Goal: Task Accomplishment & Management: Manage account settings

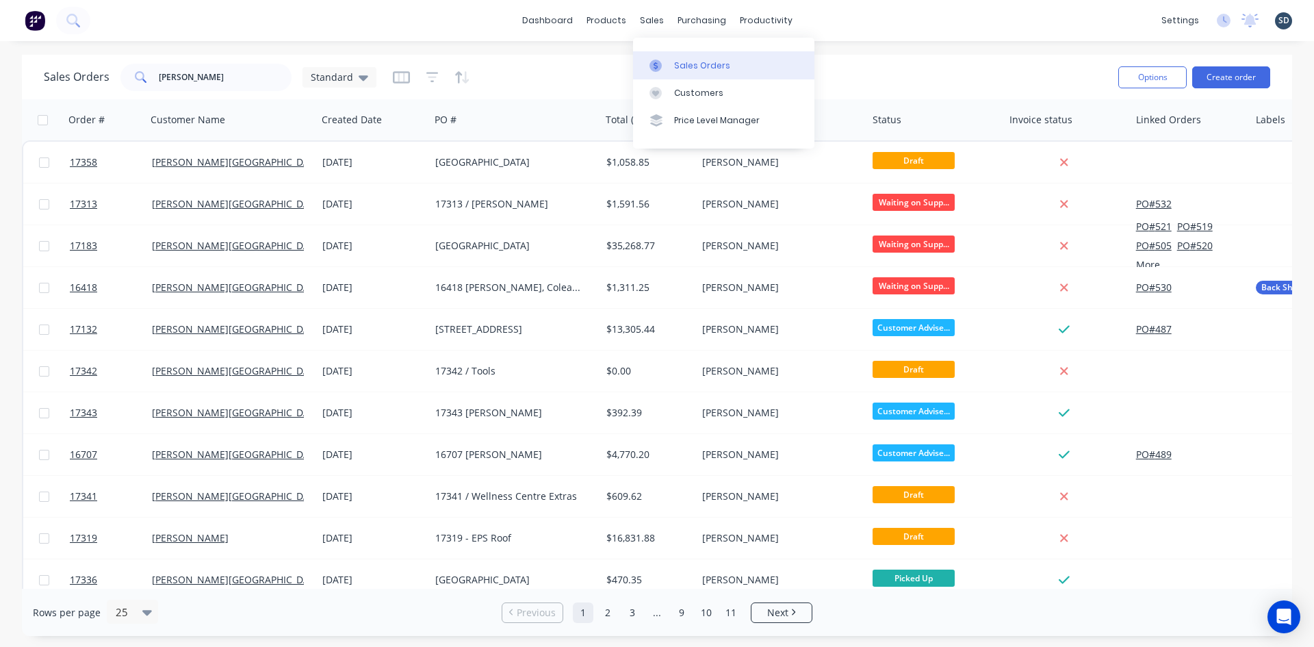
click at [703, 65] on div "Sales Orders" at bounding box center [702, 66] width 56 height 12
click at [232, 75] on input "glenn" at bounding box center [225, 77] width 133 height 27
type input "gransolar"
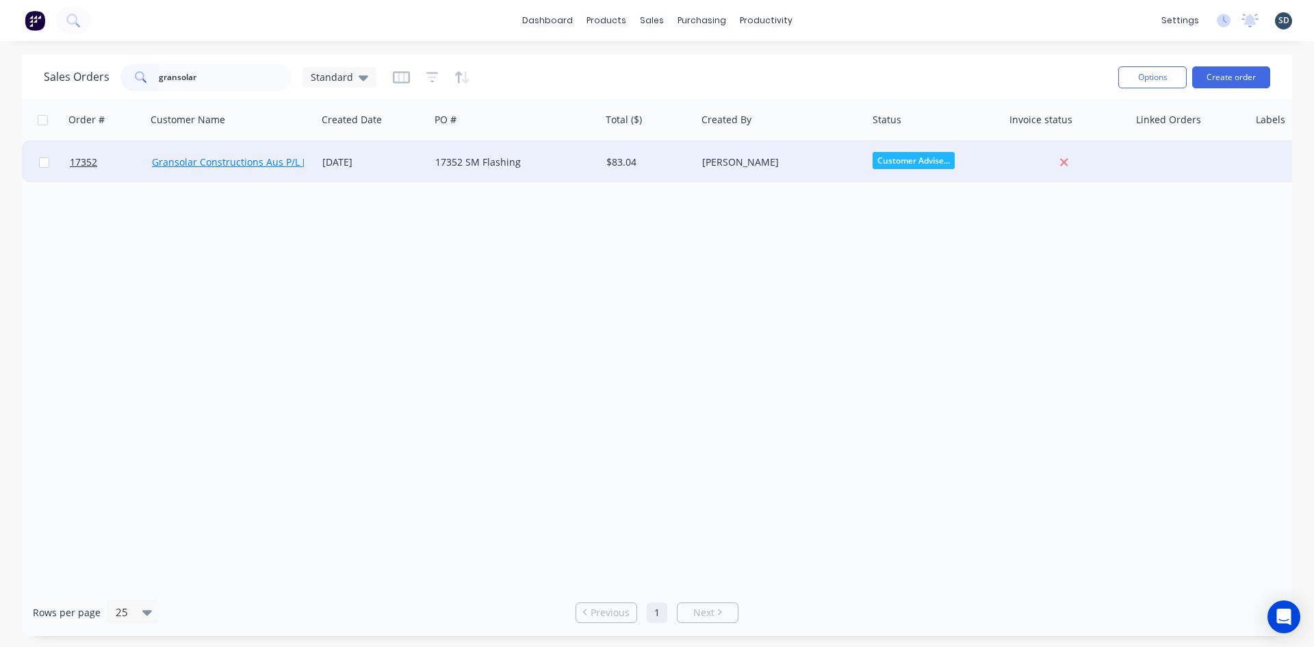
click at [277, 158] on link "Gransolar Constructions Aus P/L [PERSON_NAME] 0488 901 130" at bounding box center [297, 161] width 290 height 13
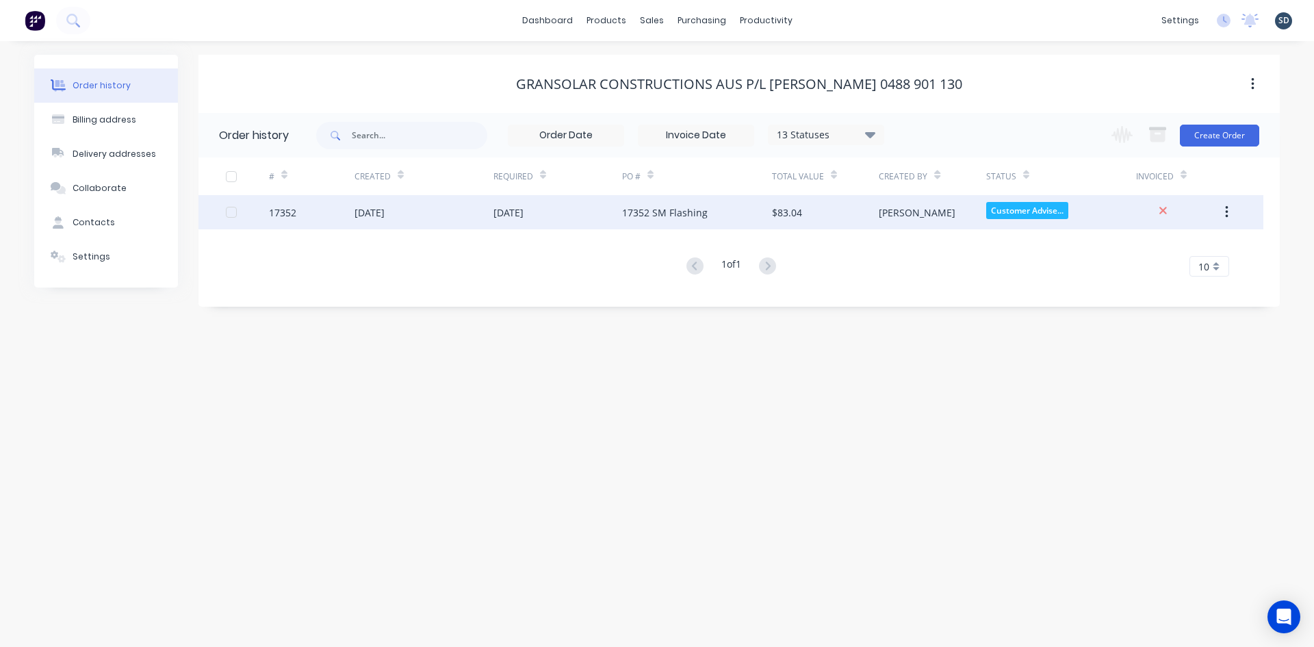
click at [613, 216] on div "[DATE]" at bounding box center [557, 212] width 129 height 34
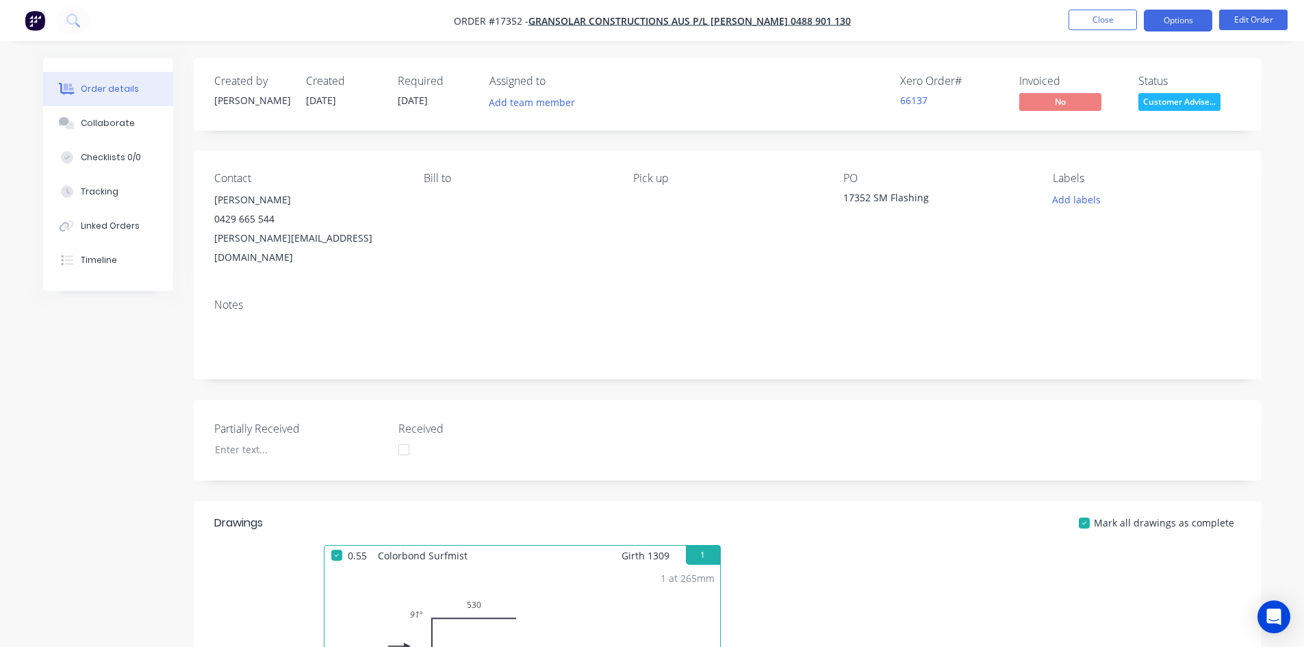
click at [1187, 21] on button "Options" at bounding box center [1178, 21] width 68 height 22
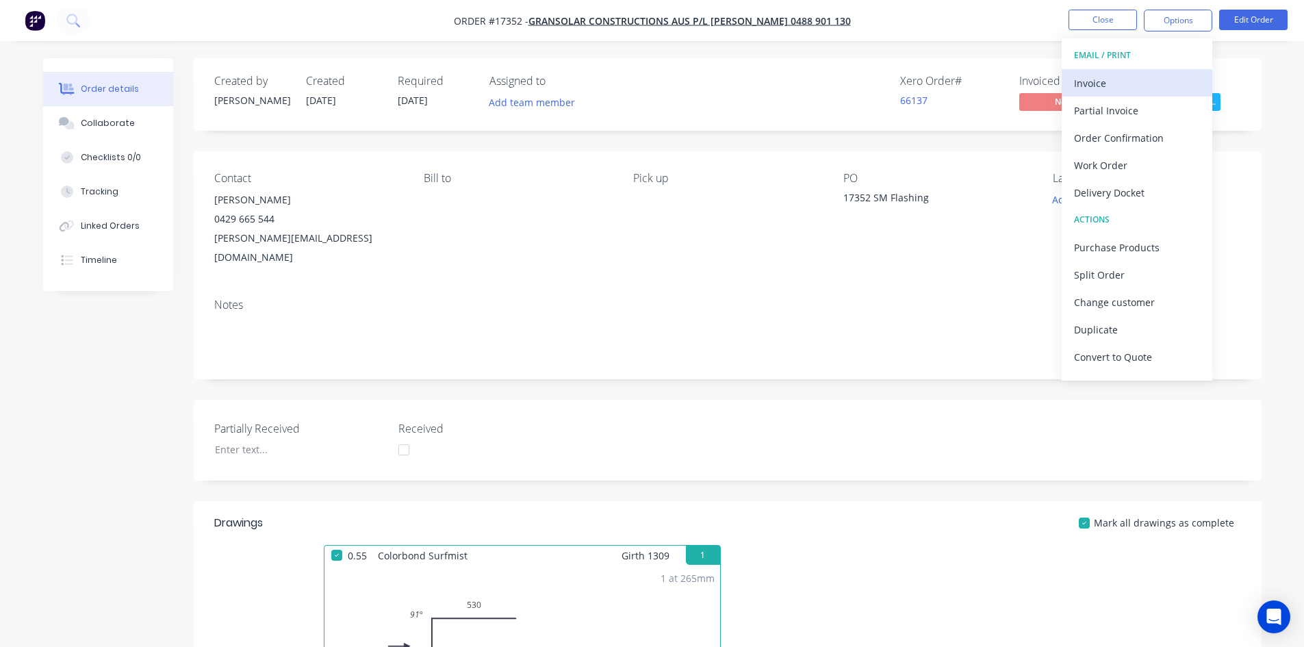
click at [1153, 81] on div "Invoice" at bounding box center [1137, 83] width 126 height 20
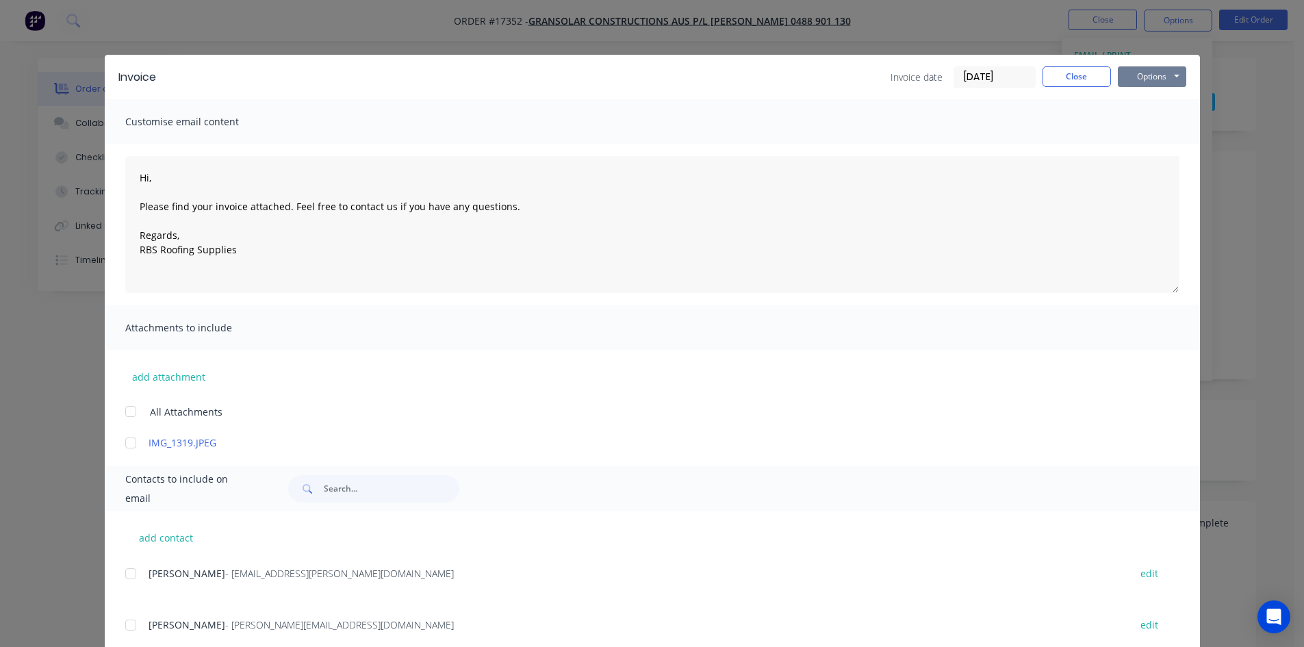
click at [1162, 78] on button "Options" at bounding box center [1152, 76] width 68 height 21
click at [1170, 125] on button "Print" at bounding box center [1162, 123] width 88 height 23
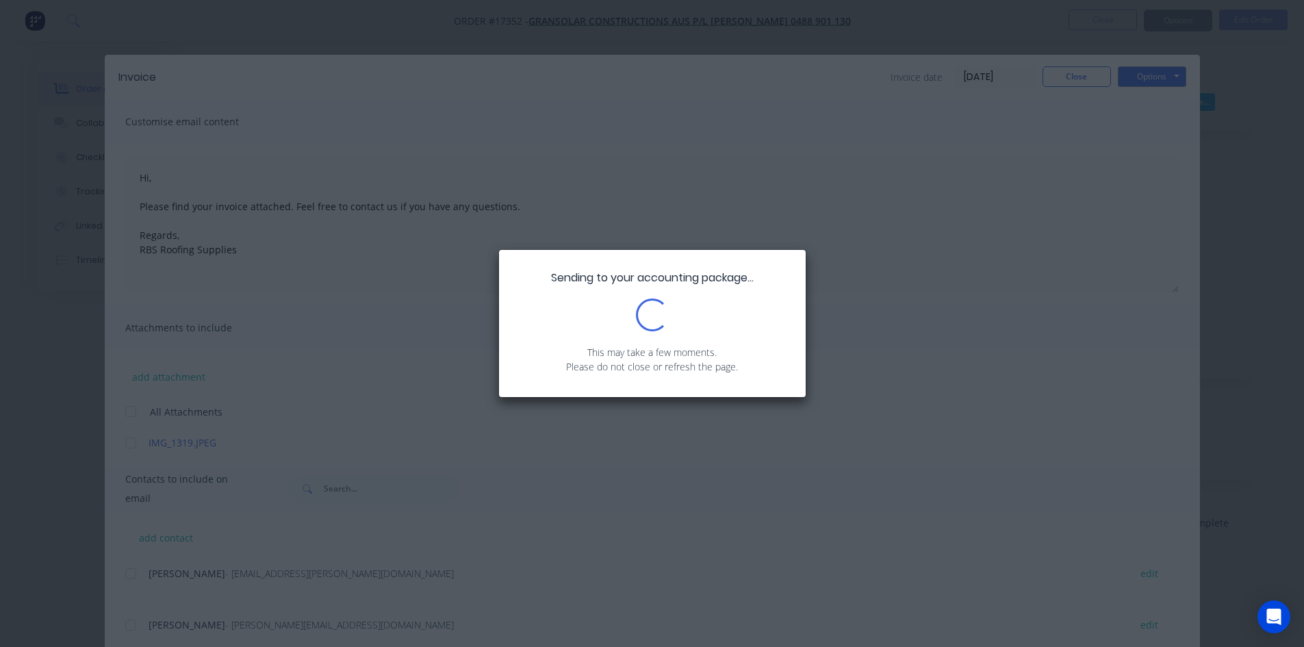
type textarea "Hi, Please find your invoice attached. Feel free to contact us if you have any …"
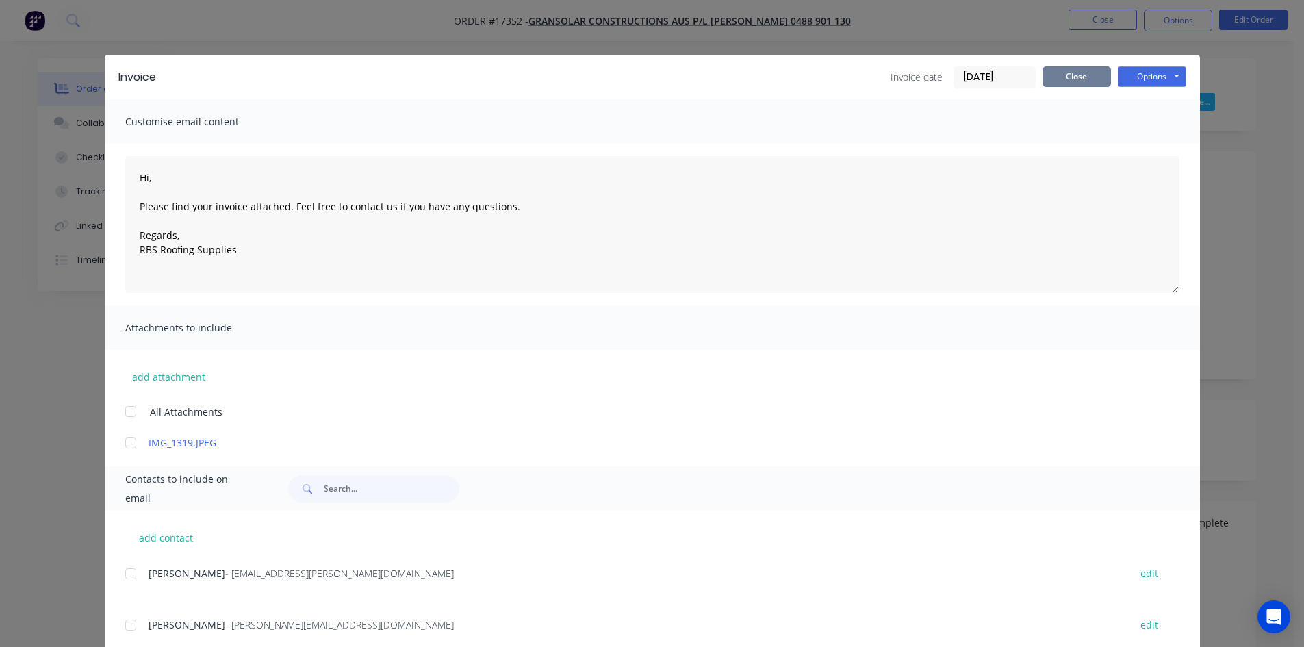
click at [1078, 83] on button "Close" at bounding box center [1076, 76] width 68 height 21
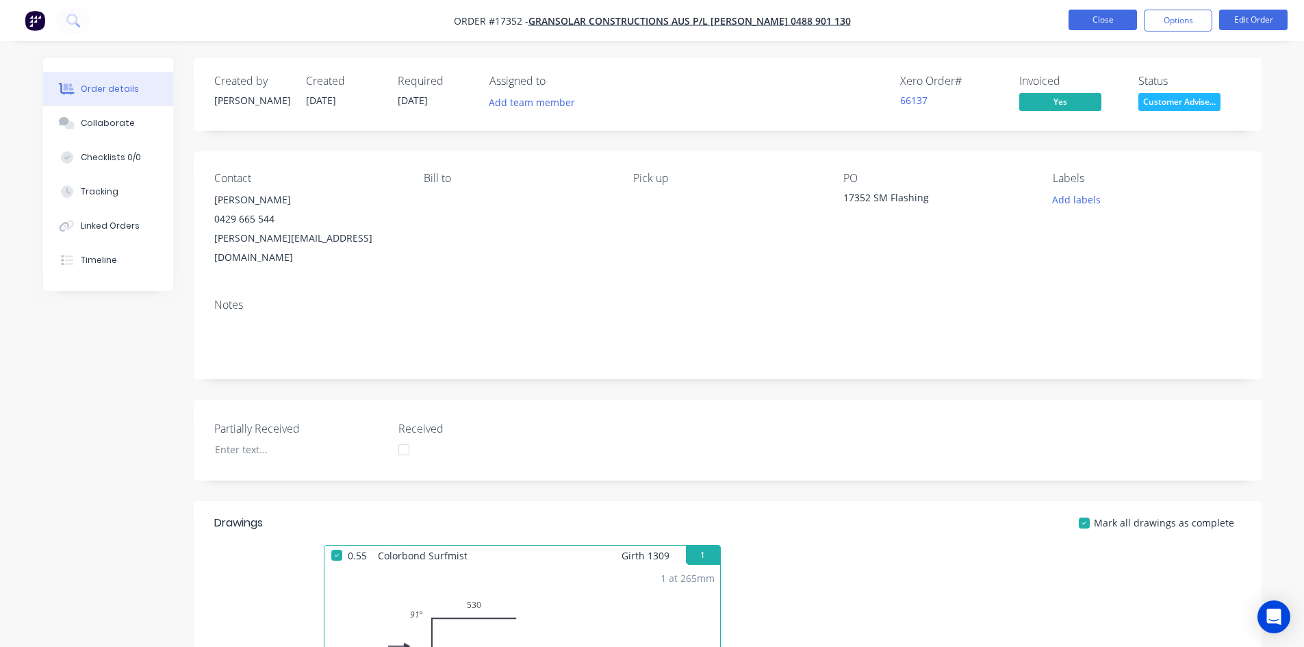
click at [1099, 22] on button "Close" at bounding box center [1102, 20] width 68 height 21
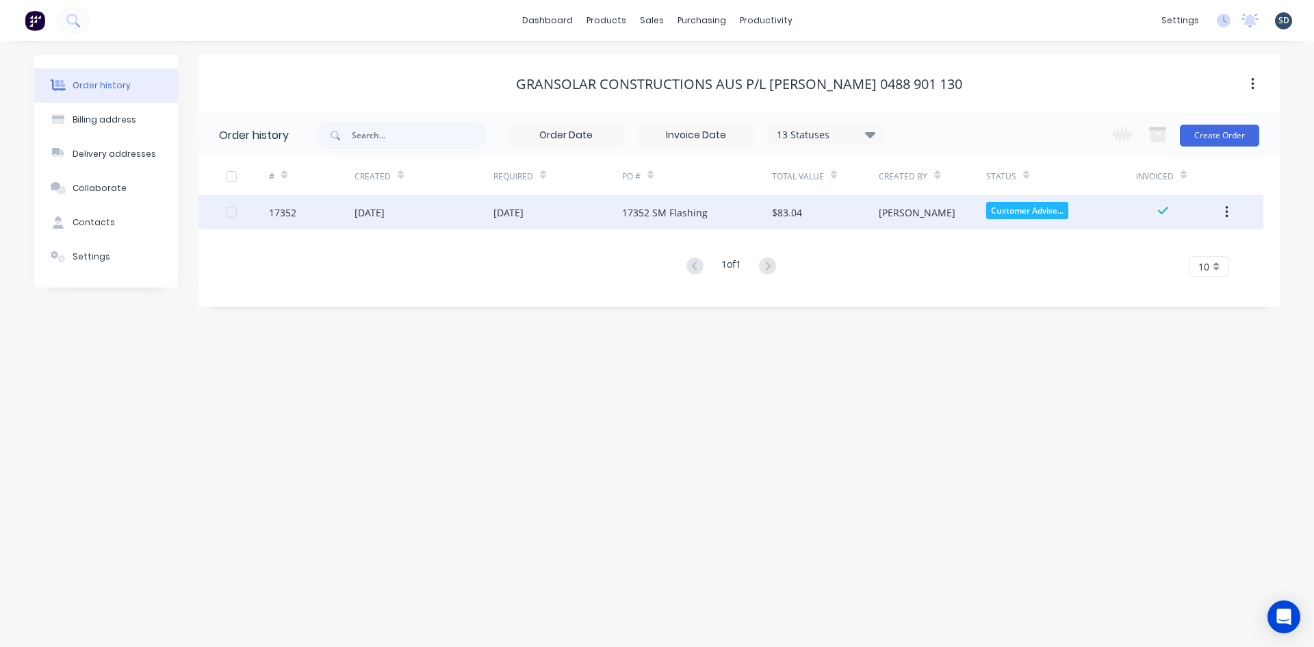
click at [578, 211] on div "[DATE]" at bounding box center [557, 212] width 129 height 34
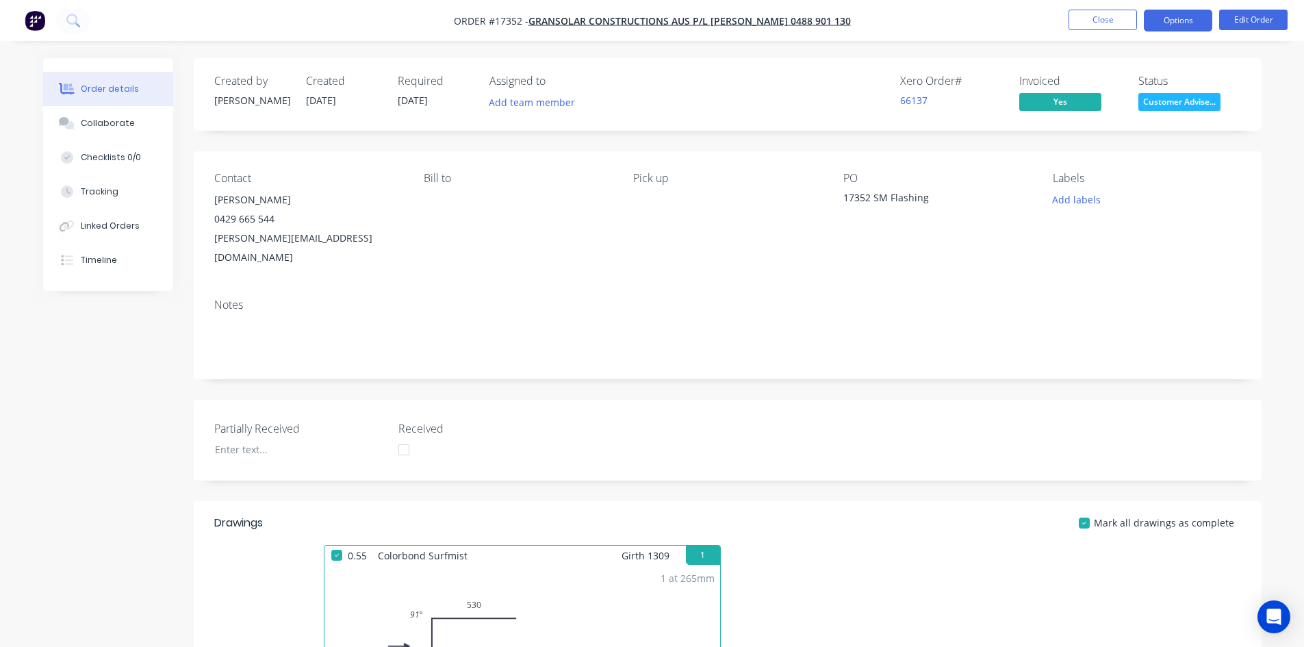
click at [1197, 23] on button "Options" at bounding box center [1178, 21] width 68 height 22
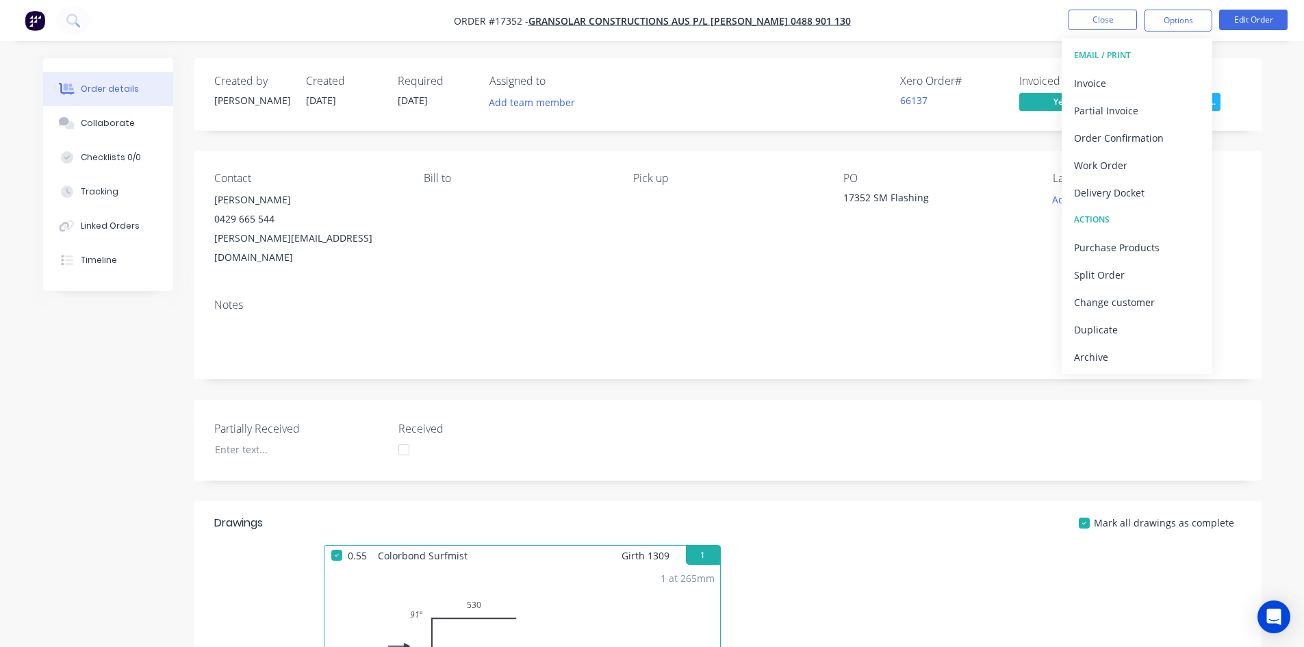
click at [935, 61] on div "Created by Sam Created 13/08/25 Required 13/08/25 Assigned to Add team member X…" at bounding box center [728, 94] width 1068 height 73
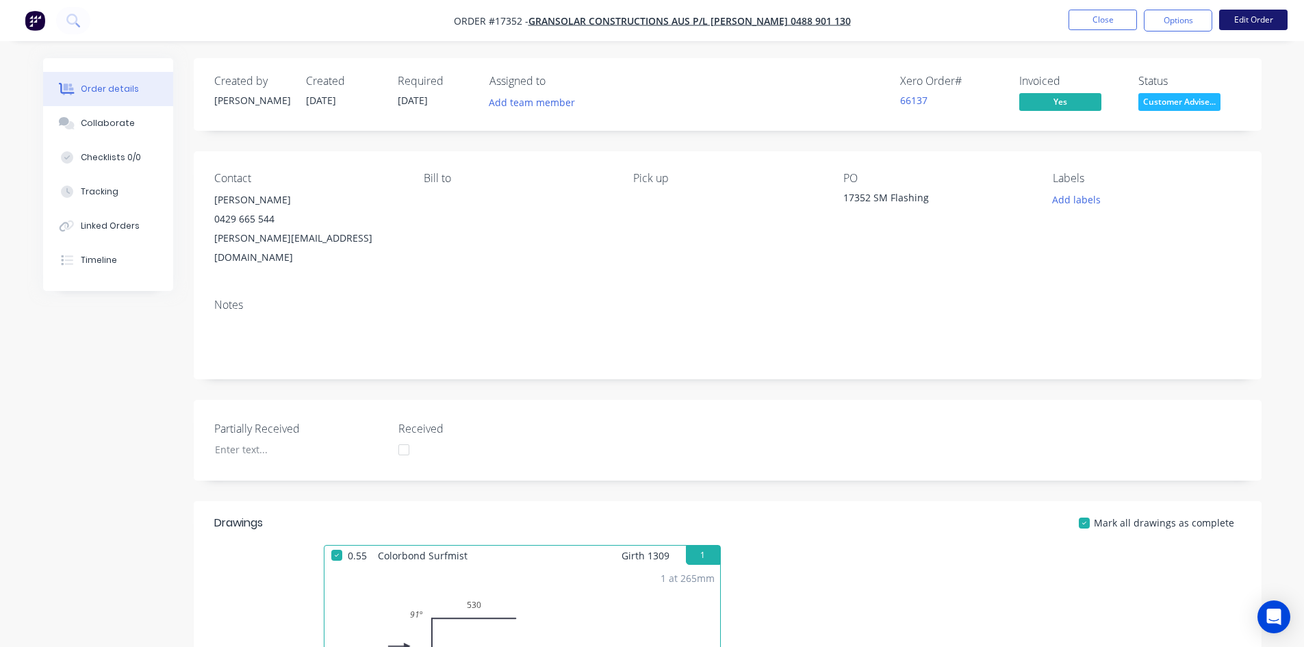
click at [1252, 15] on button "Edit Order" at bounding box center [1253, 20] width 68 height 21
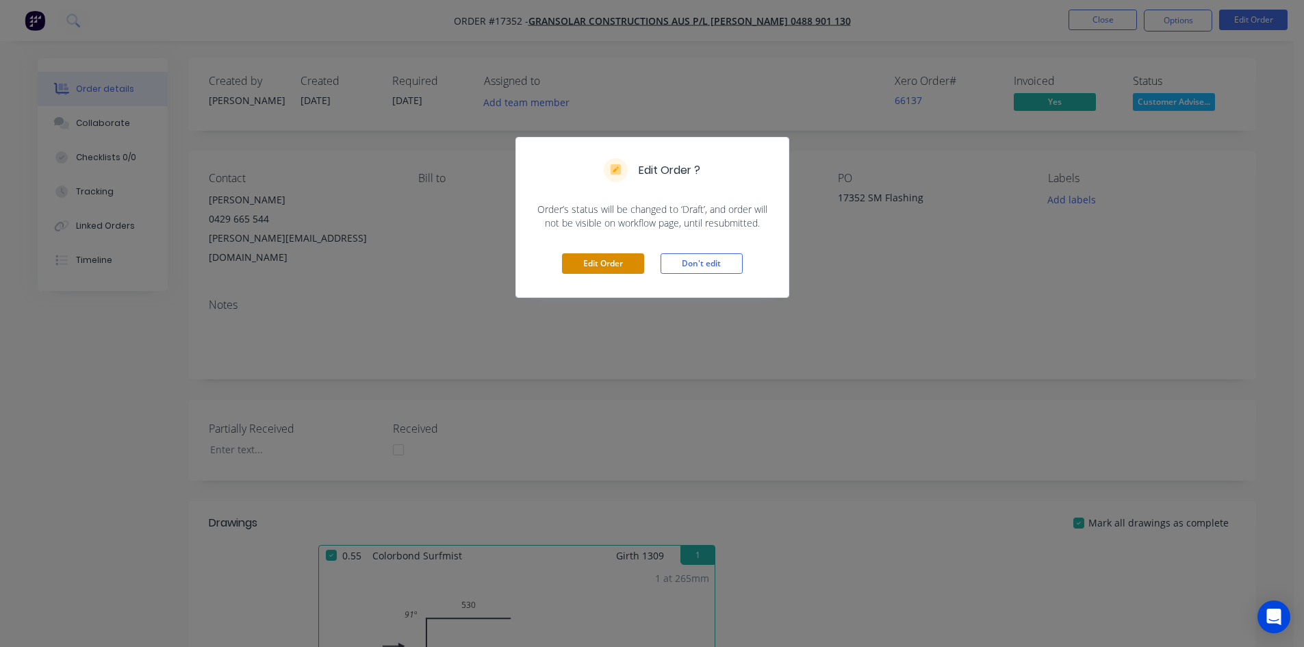
click at [597, 266] on button "Edit Order" at bounding box center [603, 263] width 82 height 21
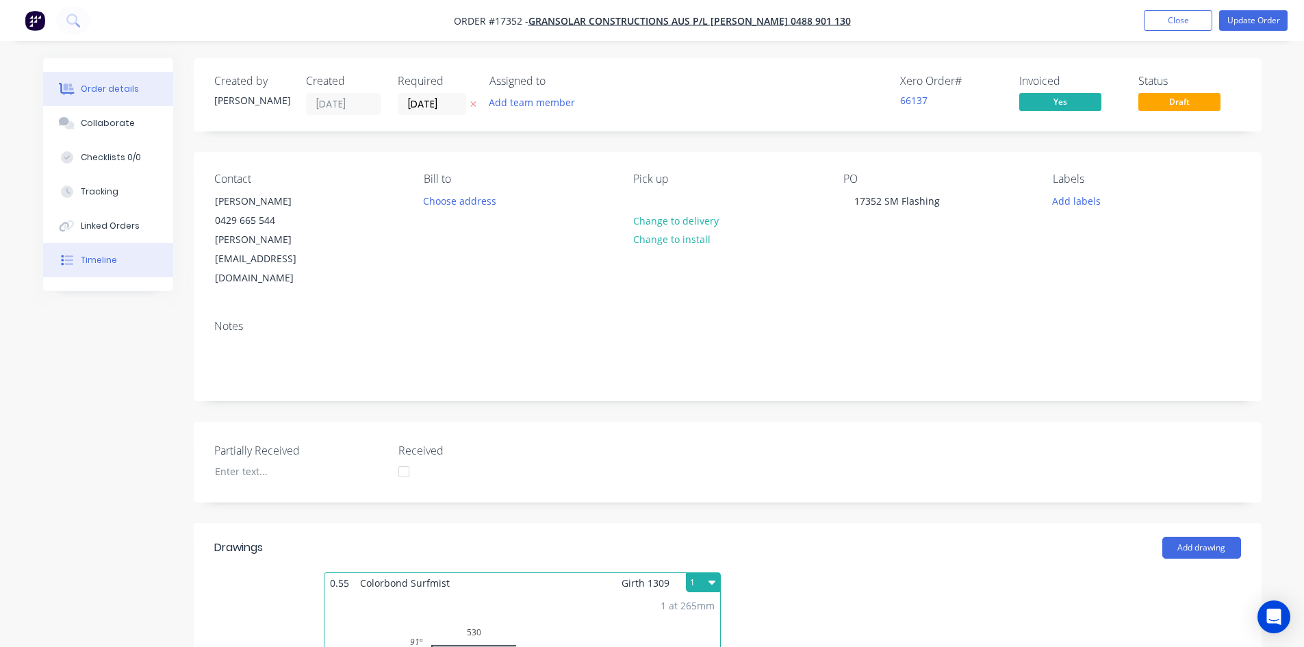
click at [132, 260] on button "Timeline" at bounding box center [108, 260] width 130 height 34
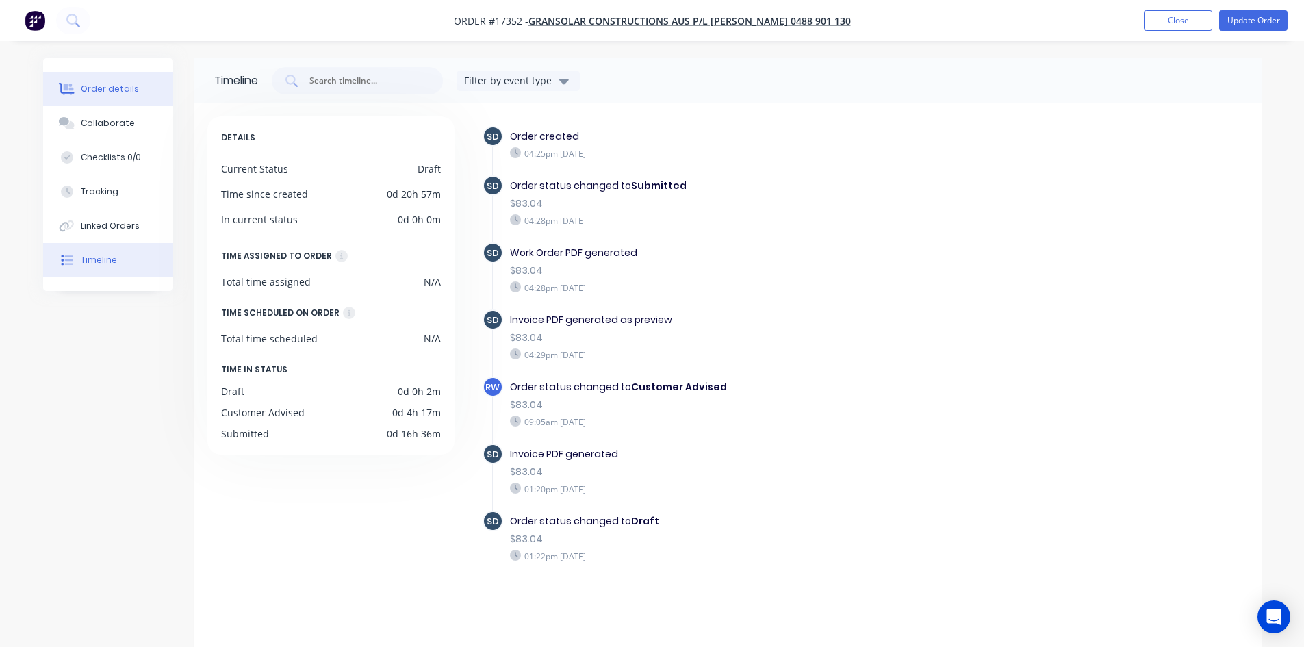
click at [140, 95] on button "Order details" at bounding box center [108, 89] width 130 height 34
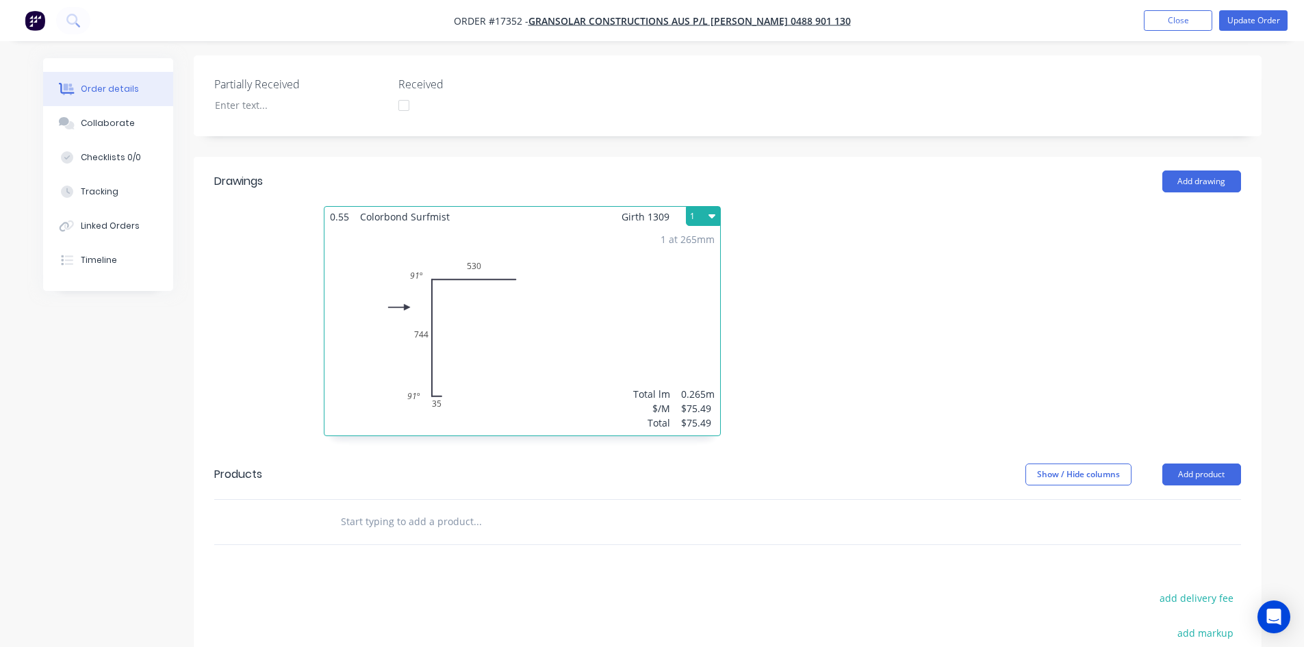
scroll to position [411, 0]
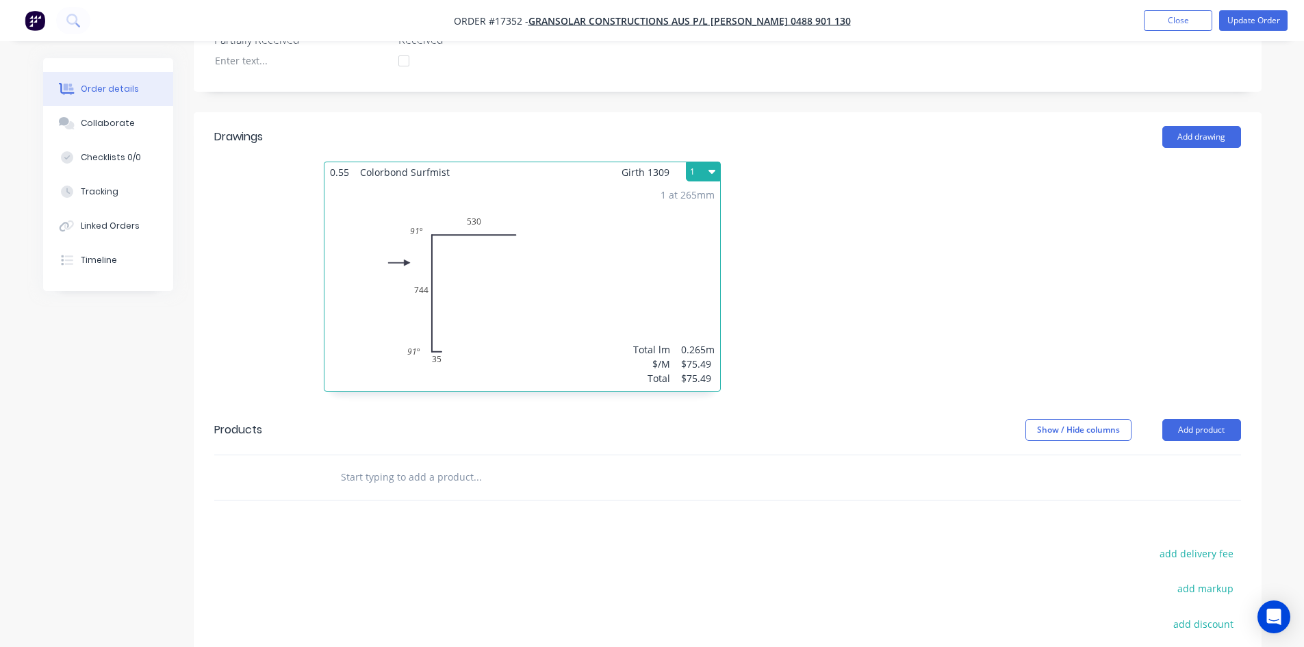
click at [648, 271] on div "1 at 265mm Total lm $/M Total 0.265m $75.49 $75.49" at bounding box center [522, 286] width 396 height 209
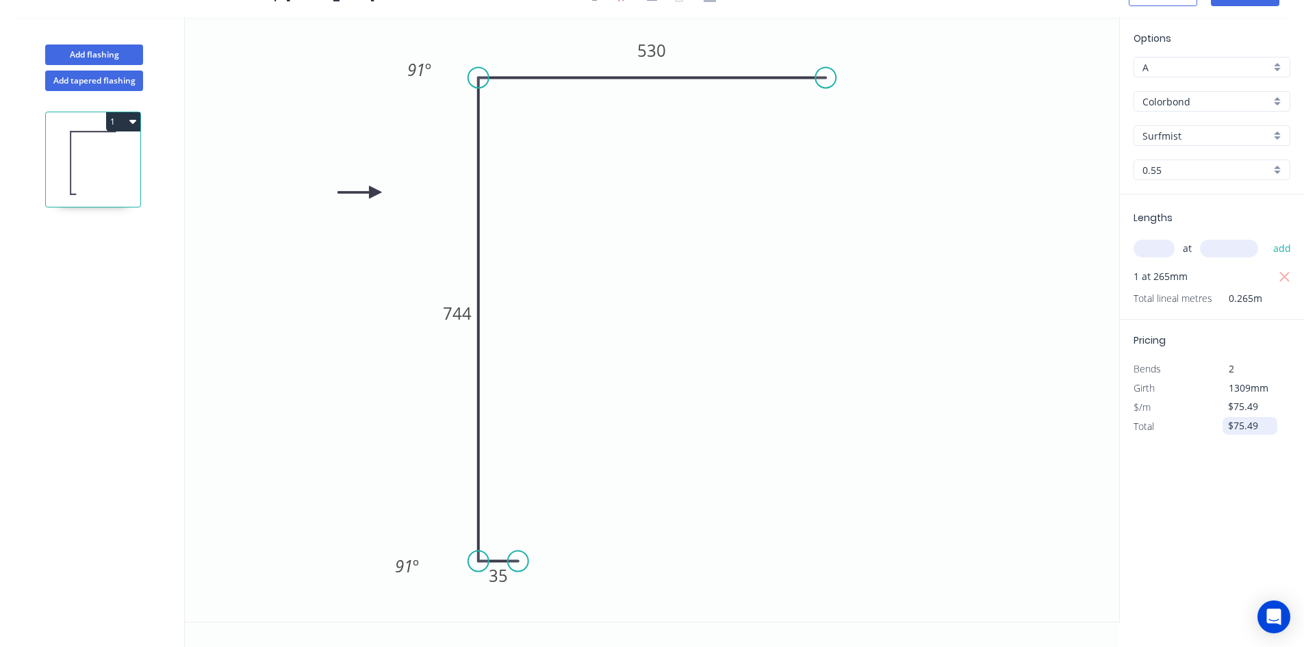
click at [1250, 430] on input "$75.49" at bounding box center [1251, 425] width 47 height 19
click at [1259, 429] on input "$75.49" at bounding box center [1251, 425] width 47 height 19
type input "$75.48"
click at [1234, 532] on div "Options A A Colorbond Colorbond Colorbond Matt Surfmist Surfmist 0.55 0.55 Leng…" at bounding box center [1211, 320] width 185 height 606
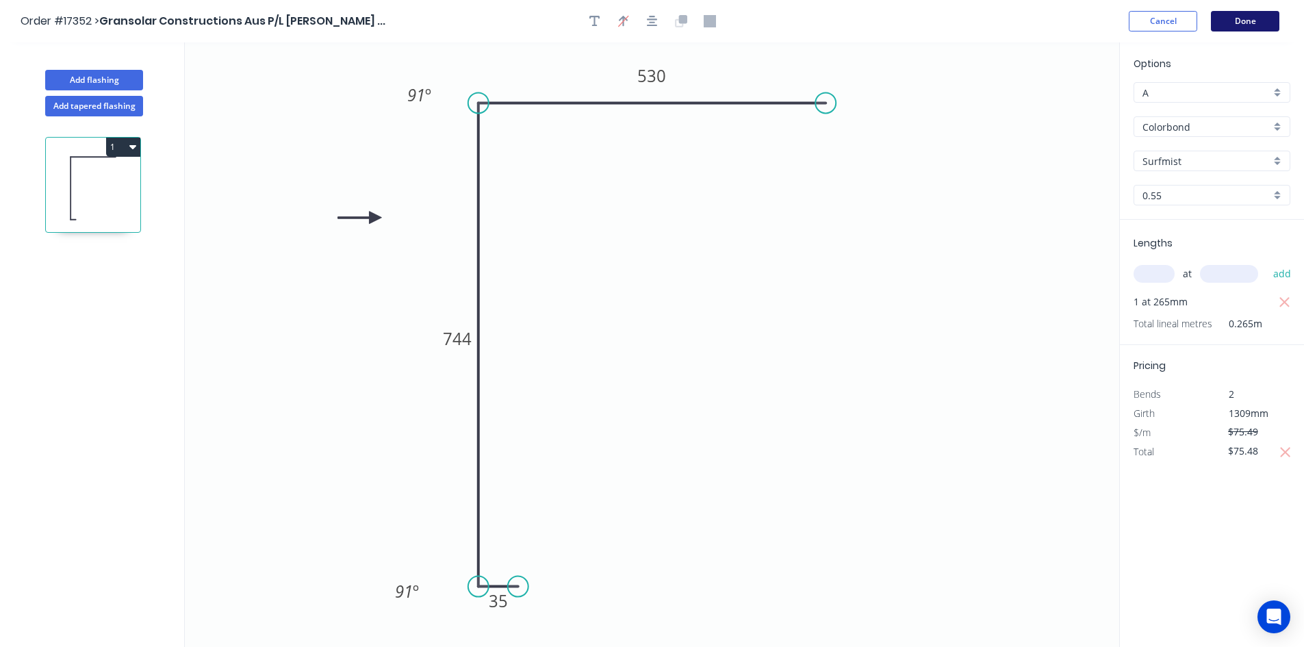
click at [1240, 16] on button "Done" at bounding box center [1245, 21] width 68 height 21
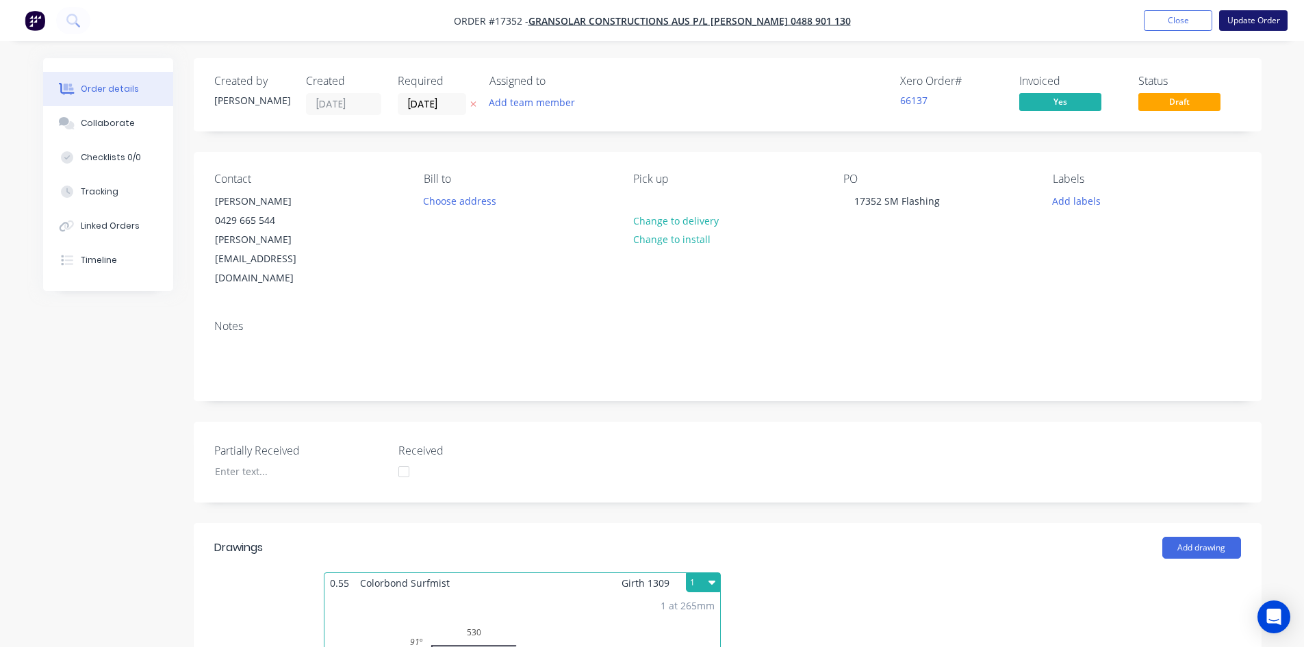
click at [1252, 21] on button "Update Order" at bounding box center [1253, 20] width 68 height 21
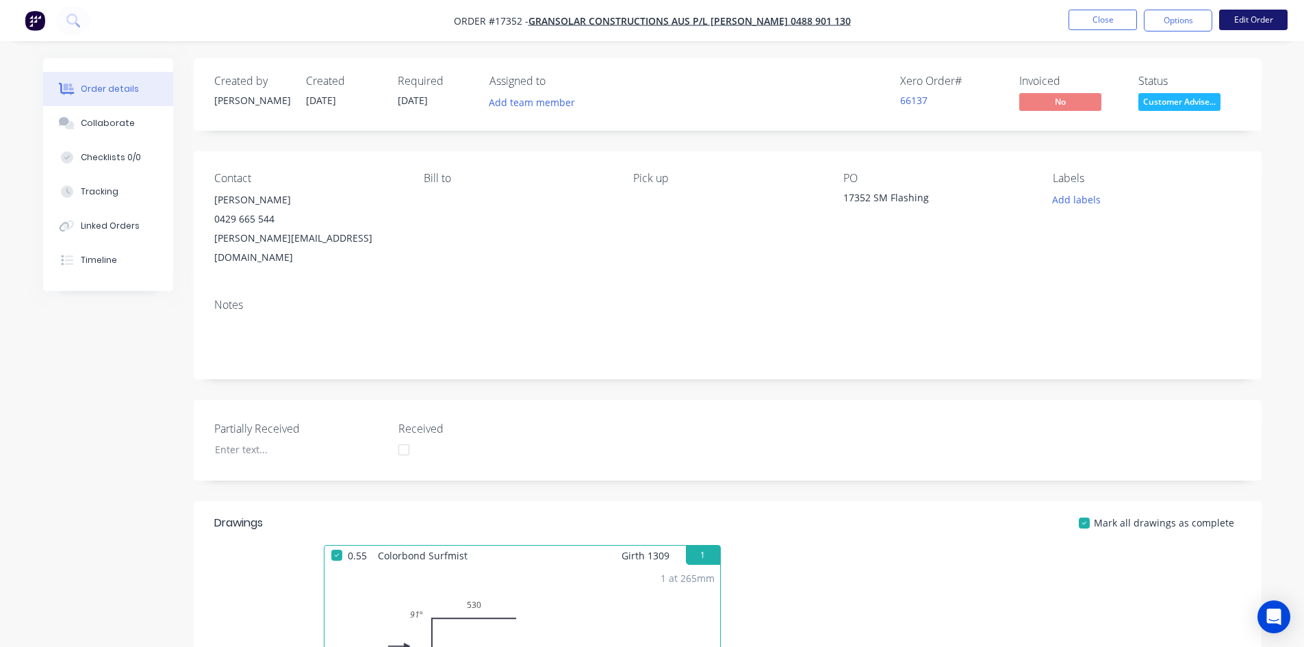
click at [1255, 22] on button "Edit Order" at bounding box center [1253, 20] width 68 height 21
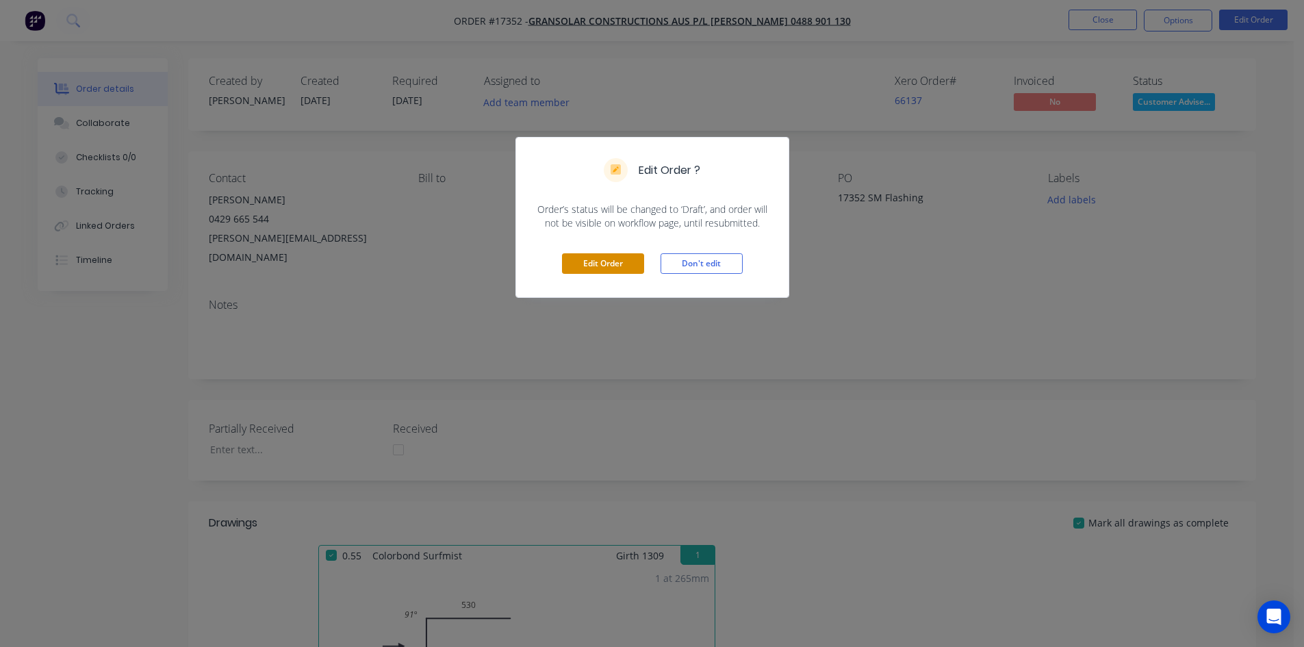
click at [615, 261] on button "Edit Order" at bounding box center [603, 263] width 82 height 21
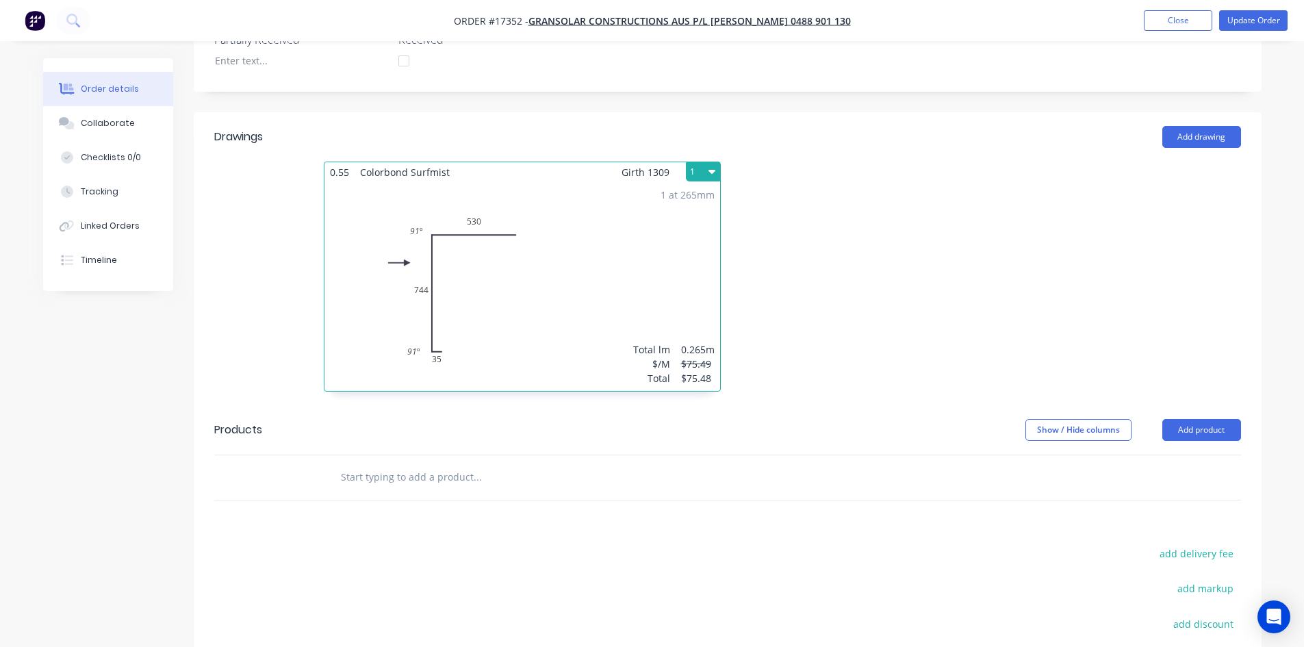
click at [658, 267] on div "1 at 265mm Total lm $/M Total 0.265m $75.49 $75.48" at bounding box center [522, 286] width 396 height 209
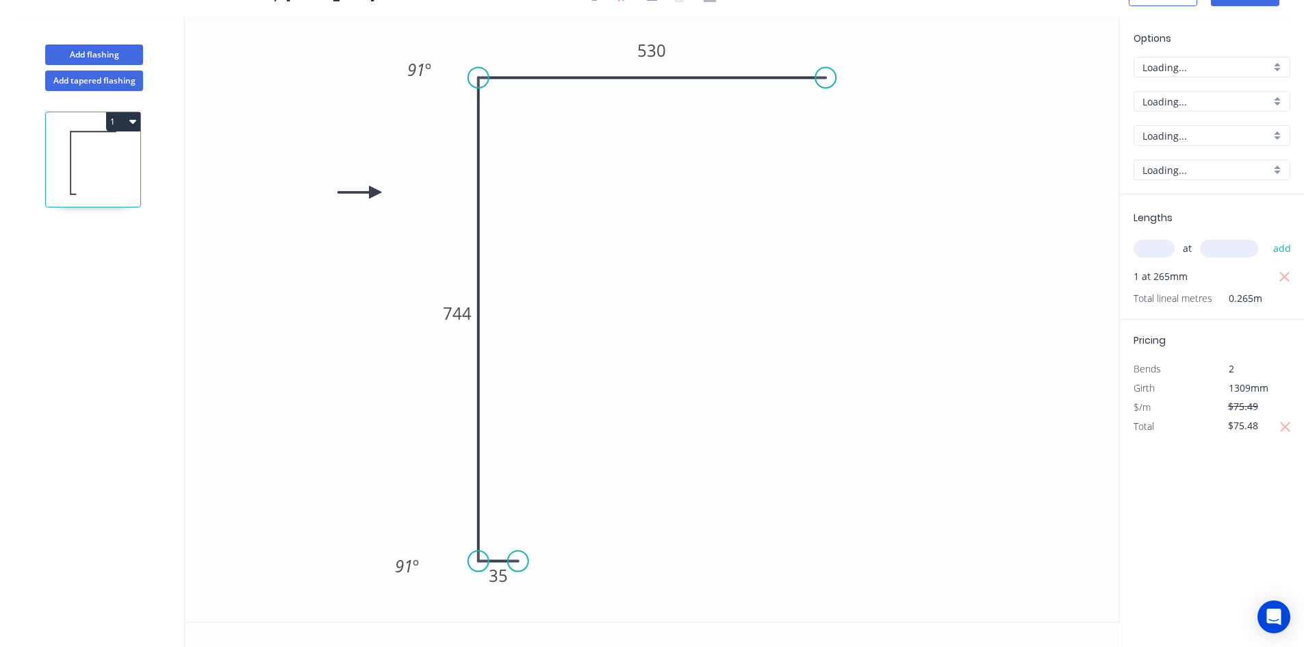
scroll to position [25, 0]
click at [1282, 424] on icon "button" at bounding box center [1285, 427] width 12 height 16
type input "$75.49"
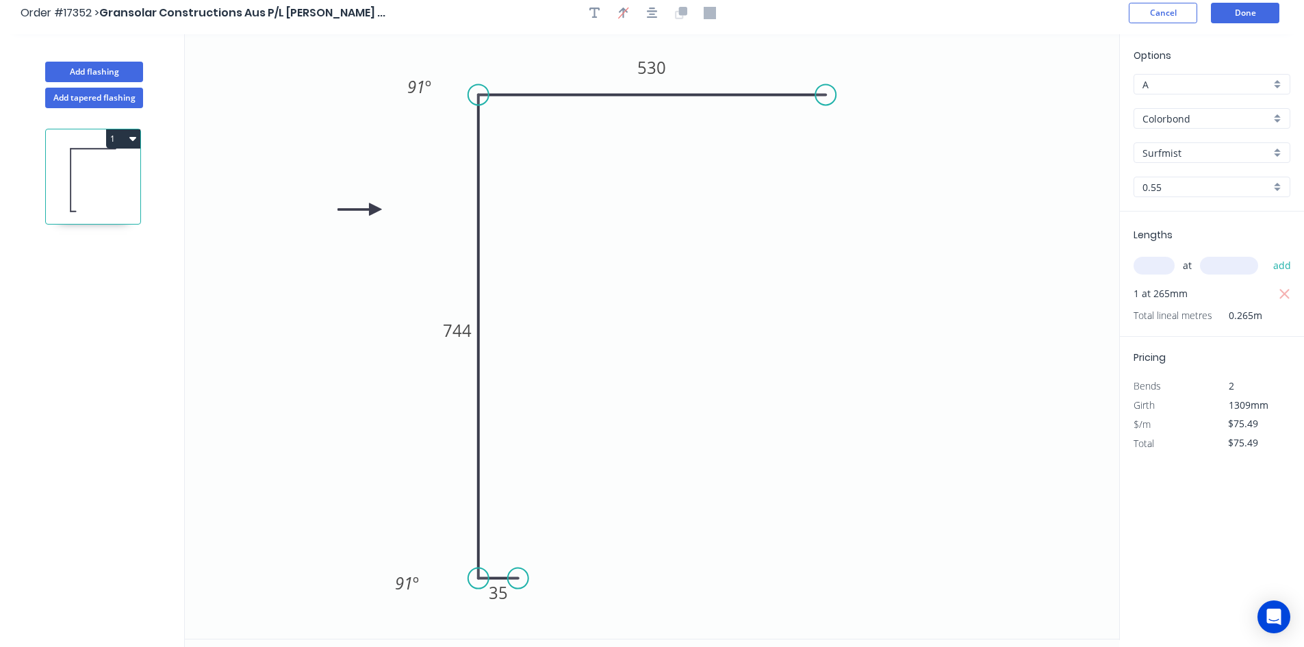
scroll to position [0, 0]
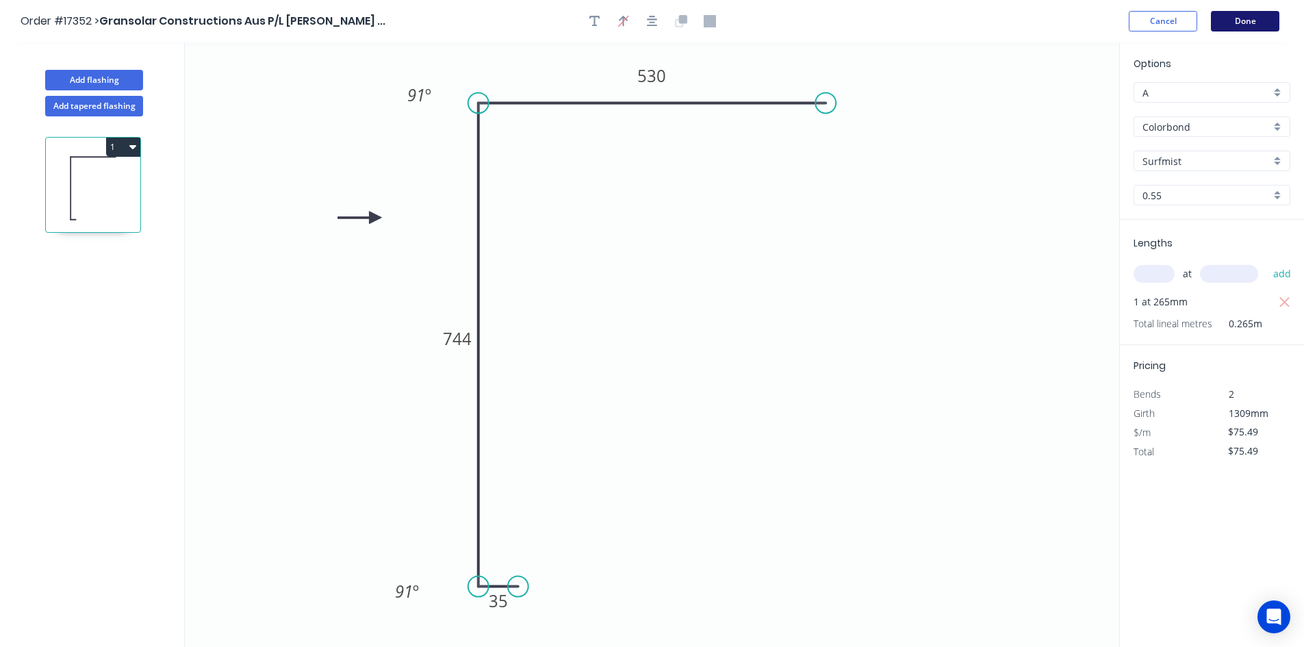
click at [1239, 21] on button "Done" at bounding box center [1245, 21] width 68 height 21
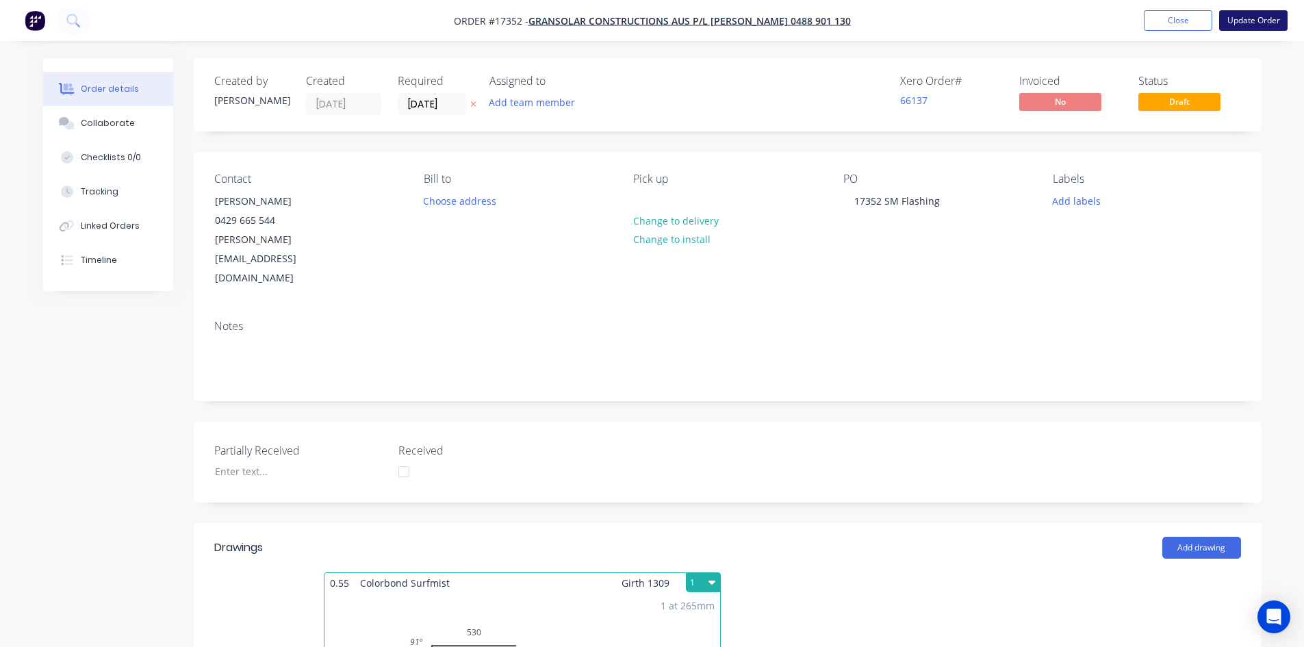
click at [1247, 20] on button "Update Order" at bounding box center [1253, 20] width 68 height 21
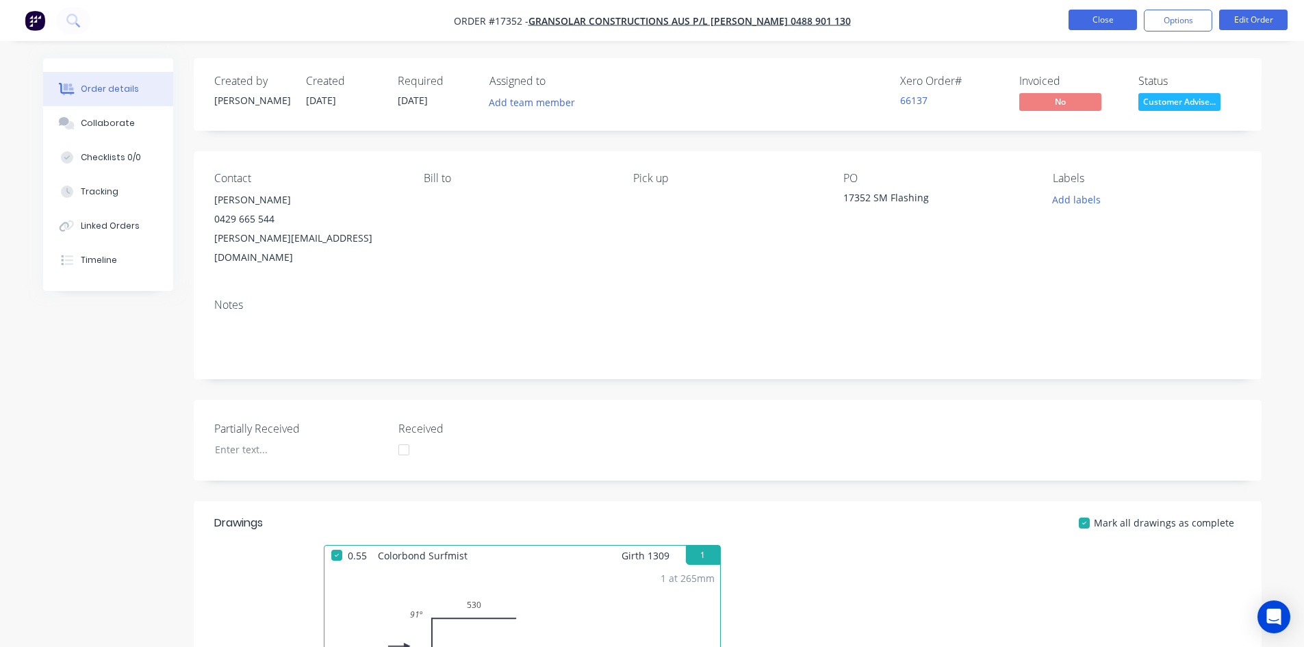
click at [1119, 22] on button "Close" at bounding box center [1102, 20] width 68 height 21
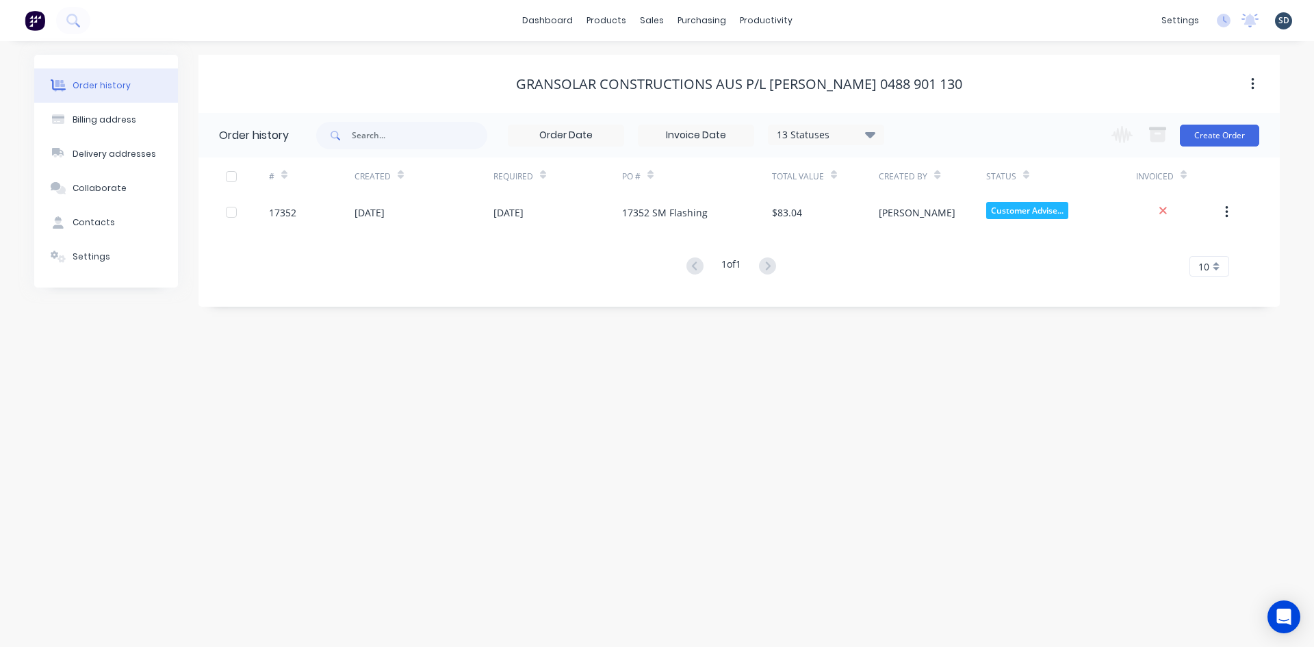
click at [865, 16] on div "dashboard products sales purchasing productivity dashboard products Product Cat…" at bounding box center [657, 20] width 1314 height 41
click at [862, 20] on div "dashboard products sales purchasing productivity dashboard products Product Cat…" at bounding box center [657, 20] width 1314 height 41
click at [862, 19] on div "dashboard products sales purchasing productivity dashboard products Product Cat…" at bounding box center [657, 20] width 1314 height 41
click at [829, 18] on div "dashboard products sales purchasing productivity dashboard products Product Cat…" at bounding box center [657, 20] width 1314 height 41
click at [684, 55] on link "Sales Orders" at bounding box center [723, 64] width 181 height 27
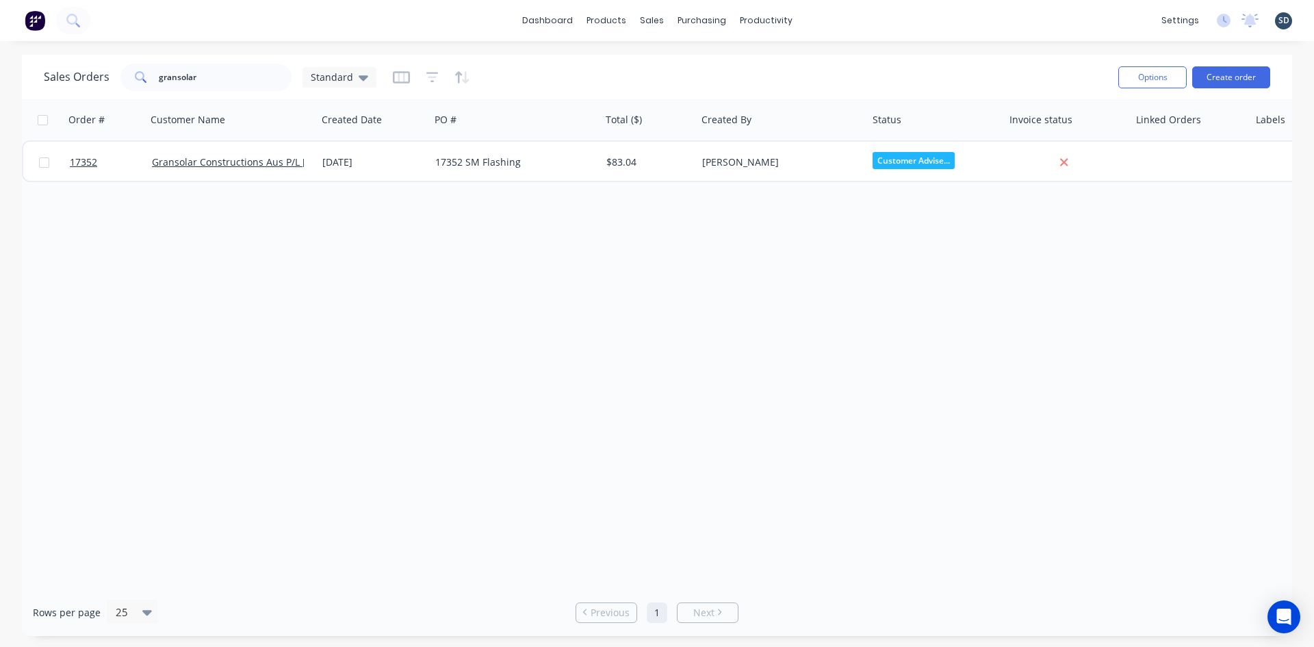
click at [792, 48] on div "dashboard products sales purchasing productivity dashboard products Product Cat…" at bounding box center [657, 323] width 1314 height 647
drag, startPoint x: 226, startPoint y: 79, endPoint x: 144, endPoint y: 73, distance: 82.3
click at [144, 73] on div "gransolar" at bounding box center [205, 77] width 171 height 27
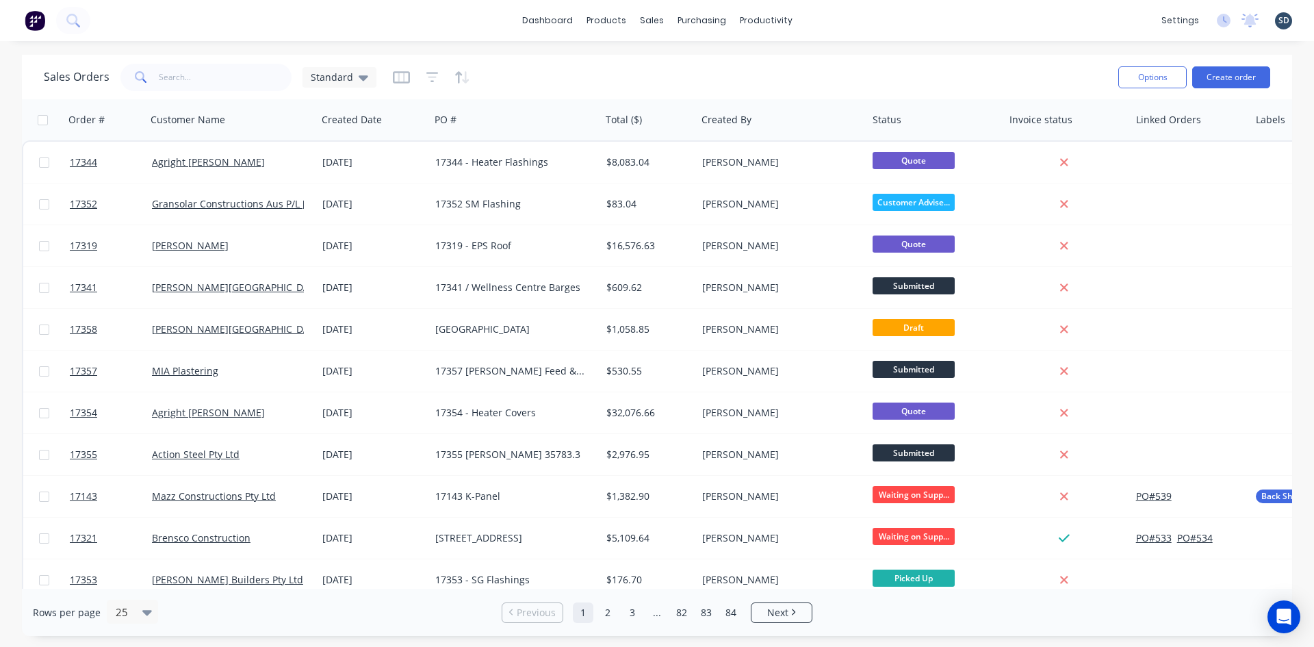
click at [835, 15] on div "dashboard products sales purchasing productivity dashboard products Product Cat…" at bounding box center [657, 20] width 1314 height 41
click at [831, 20] on div "dashboard products sales purchasing productivity dashboard products Product Cat…" at bounding box center [657, 20] width 1314 height 41
click at [834, 17] on div "dashboard products sales purchasing productivity dashboard products Product Cat…" at bounding box center [657, 20] width 1314 height 41
click at [834, 16] on div "dashboard products sales purchasing productivity dashboard products Product Cat…" at bounding box center [657, 20] width 1314 height 41
click at [827, 18] on div "dashboard products sales purchasing productivity dashboard products Product Cat…" at bounding box center [657, 20] width 1314 height 41
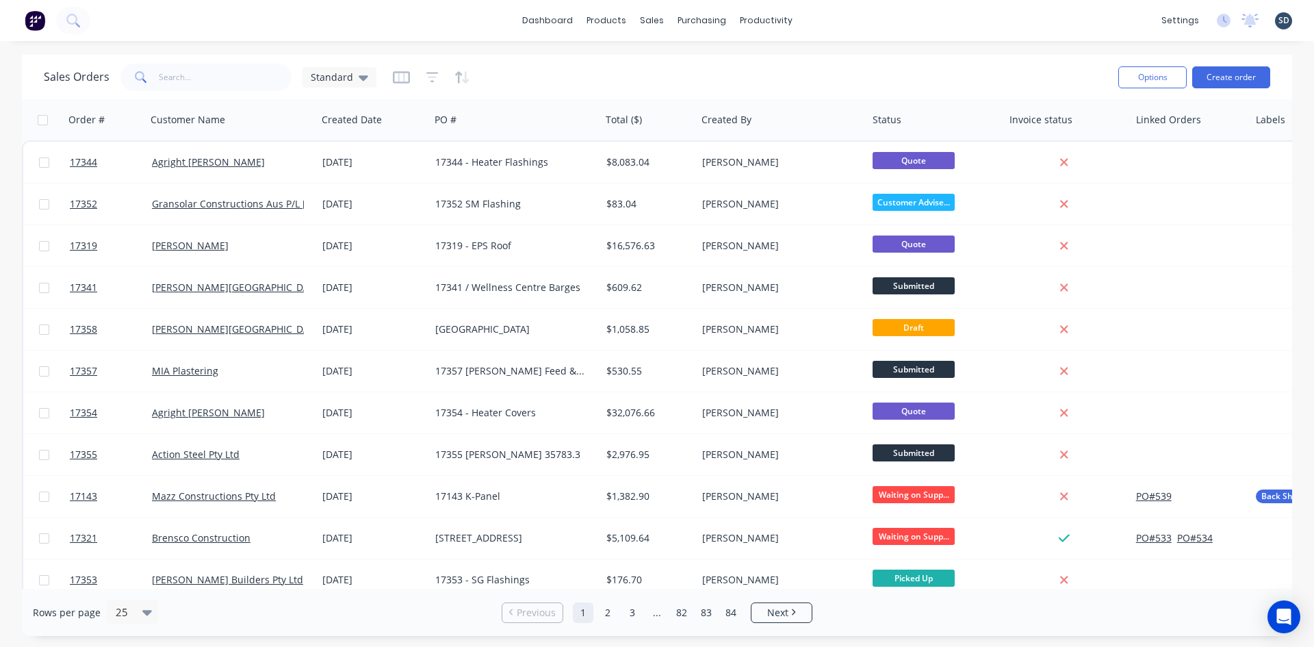
click at [834, 17] on div "dashboard products sales purchasing productivity dashboard products Product Cat…" at bounding box center [657, 20] width 1314 height 41
click at [833, 17] on div "dashboard products sales purchasing productivity dashboard products Product Cat…" at bounding box center [657, 20] width 1314 height 41
click at [73, 24] on icon at bounding box center [71, 19] width 11 height 11
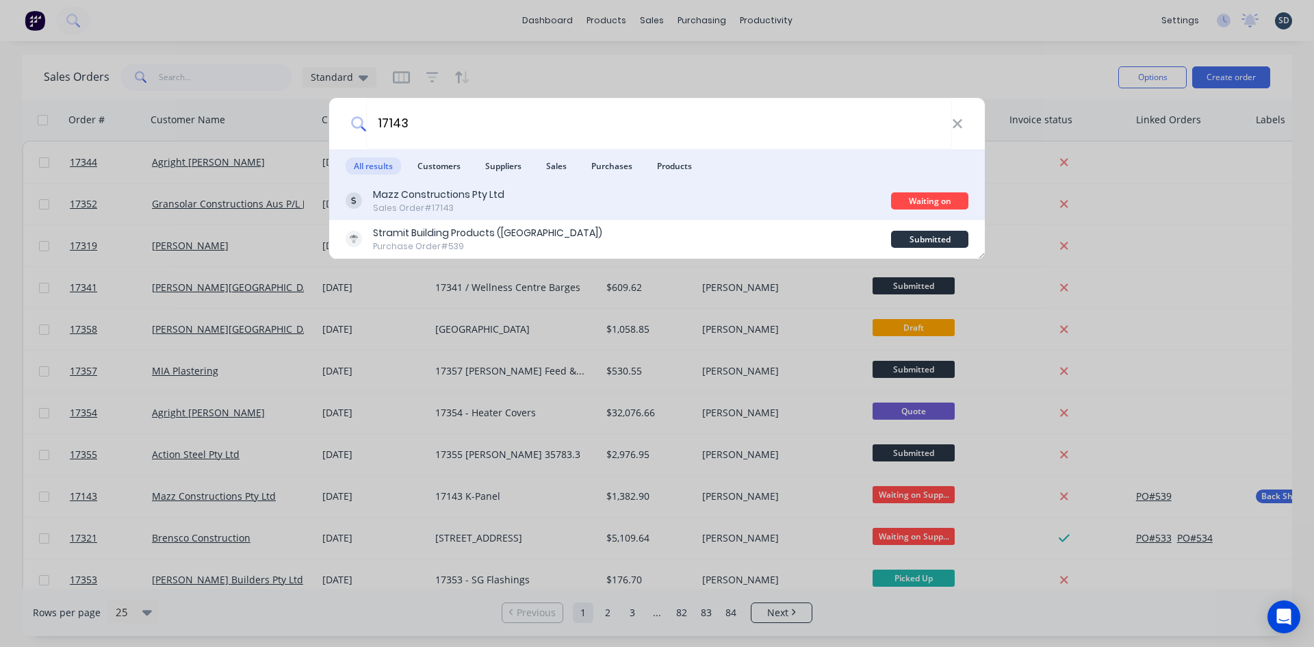
type input "17143"
click at [568, 202] on div "Mazz Constructions Pty Ltd Sales Order #17143" at bounding box center [618, 201] width 545 height 27
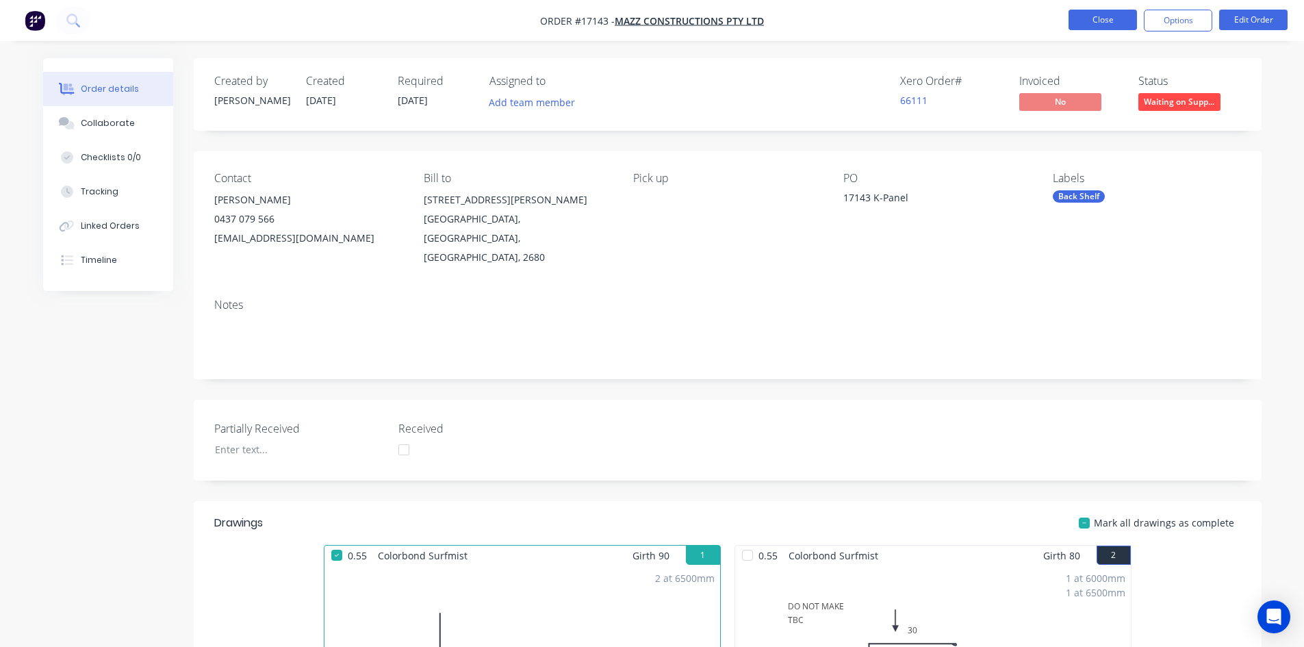
click at [1099, 21] on button "Close" at bounding box center [1102, 20] width 68 height 21
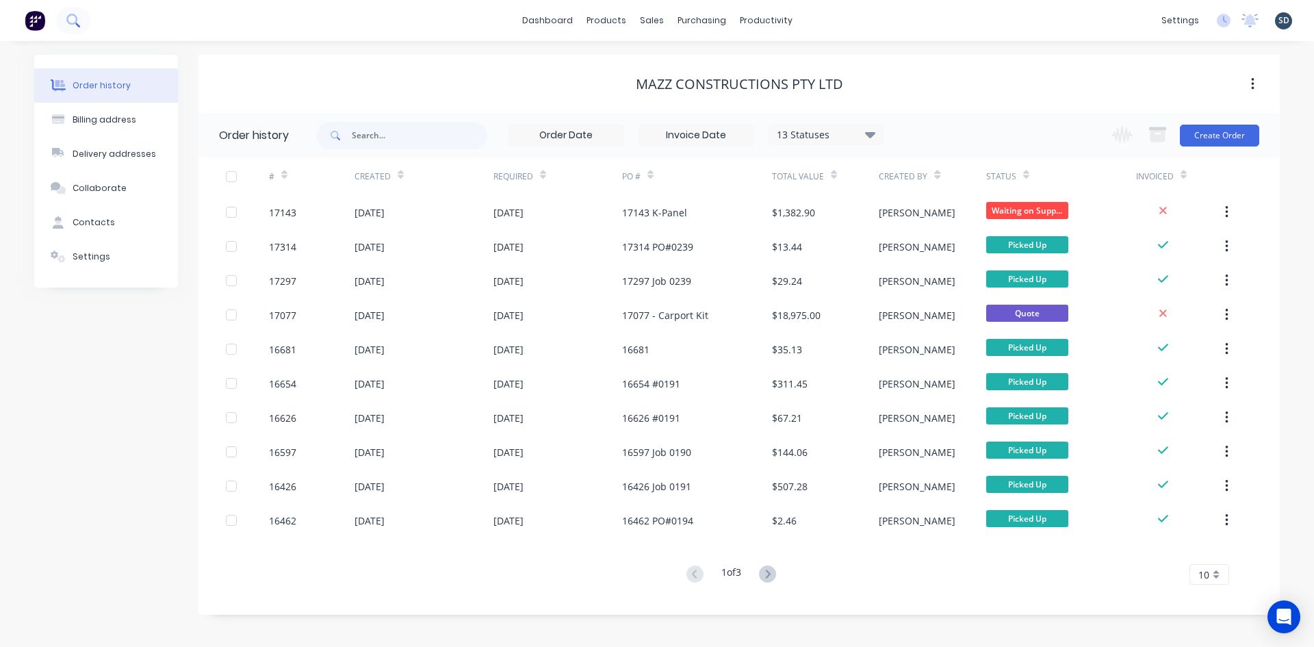
click at [84, 18] on button at bounding box center [73, 20] width 34 height 27
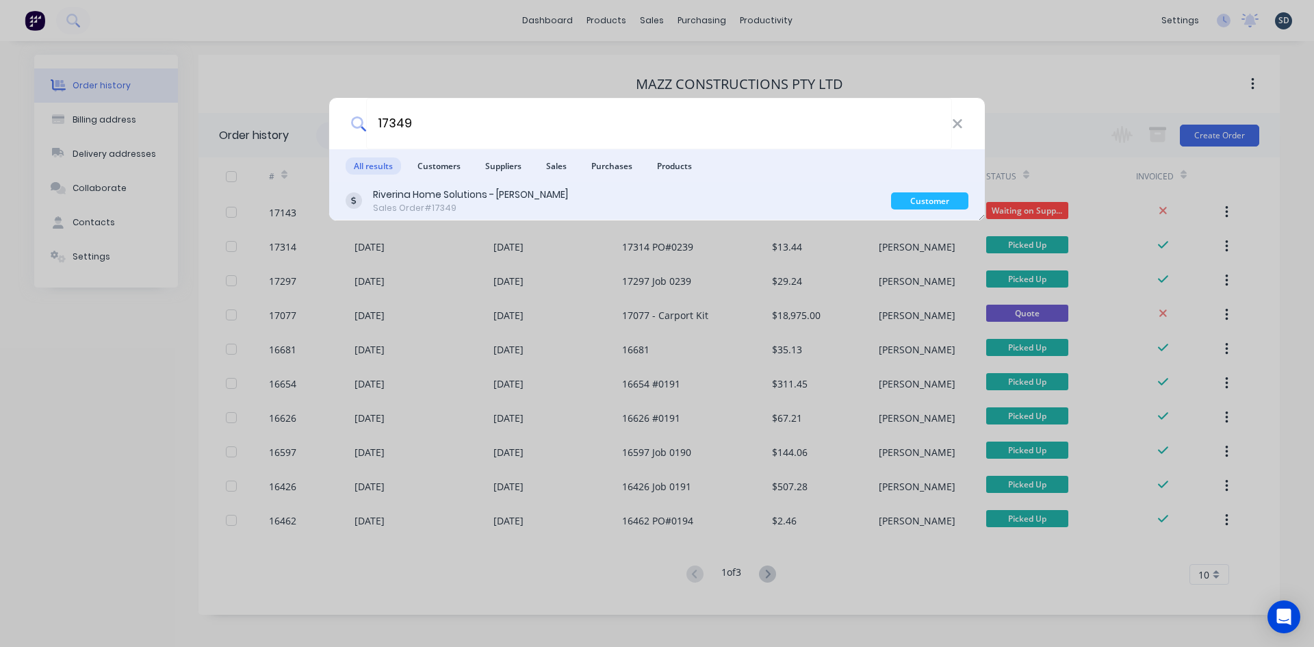
type input "17349"
click at [530, 211] on div "Sales Order #17349" at bounding box center [470, 208] width 195 height 12
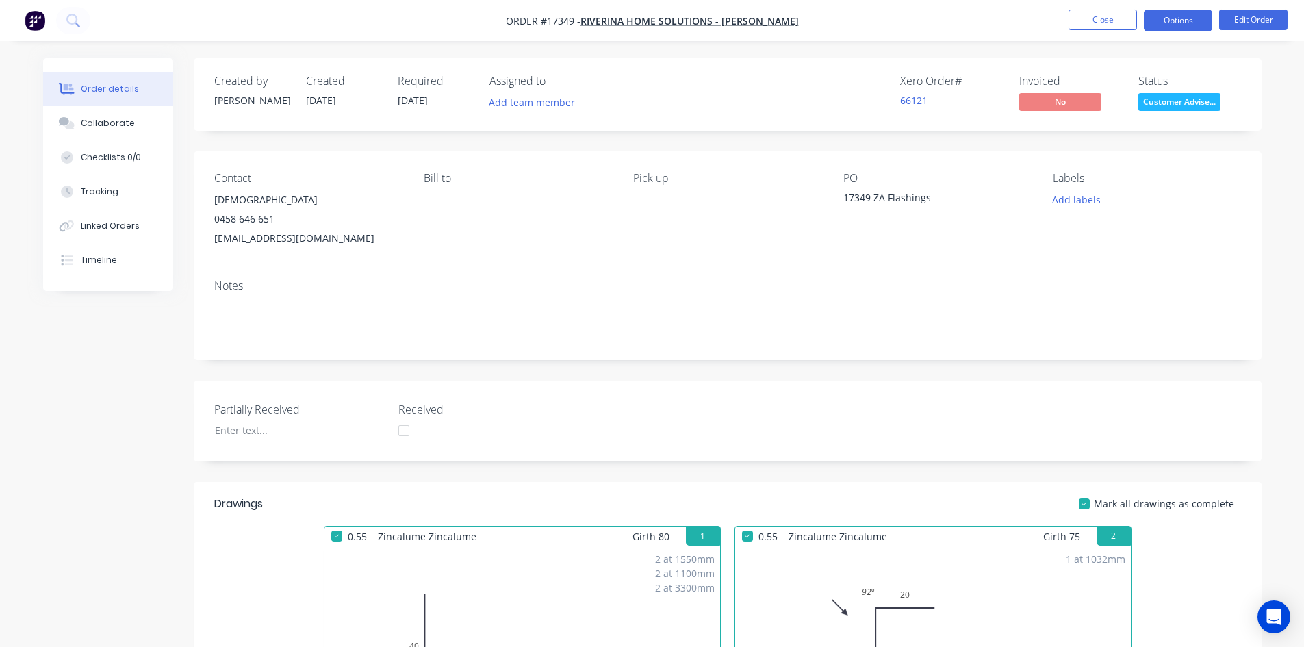
click at [1178, 26] on button "Options" at bounding box center [1178, 21] width 68 height 22
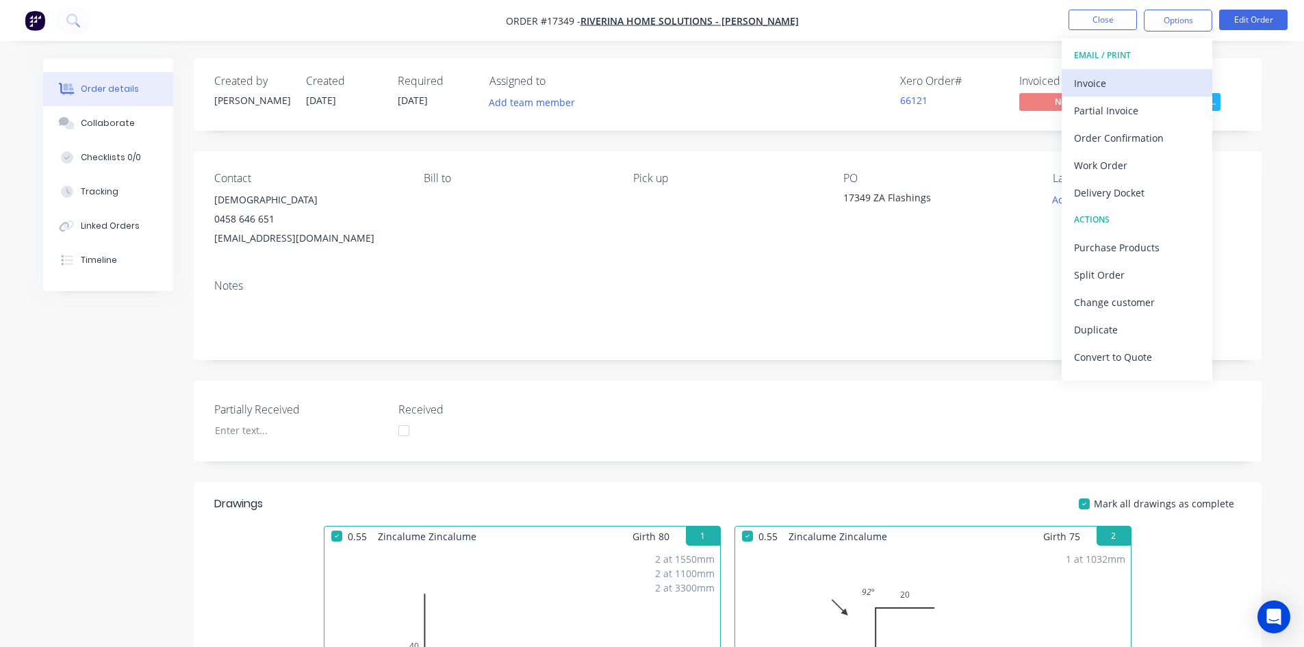
click at [1154, 77] on div "Invoice" at bounding box center [1137, 83] width 126 height 20
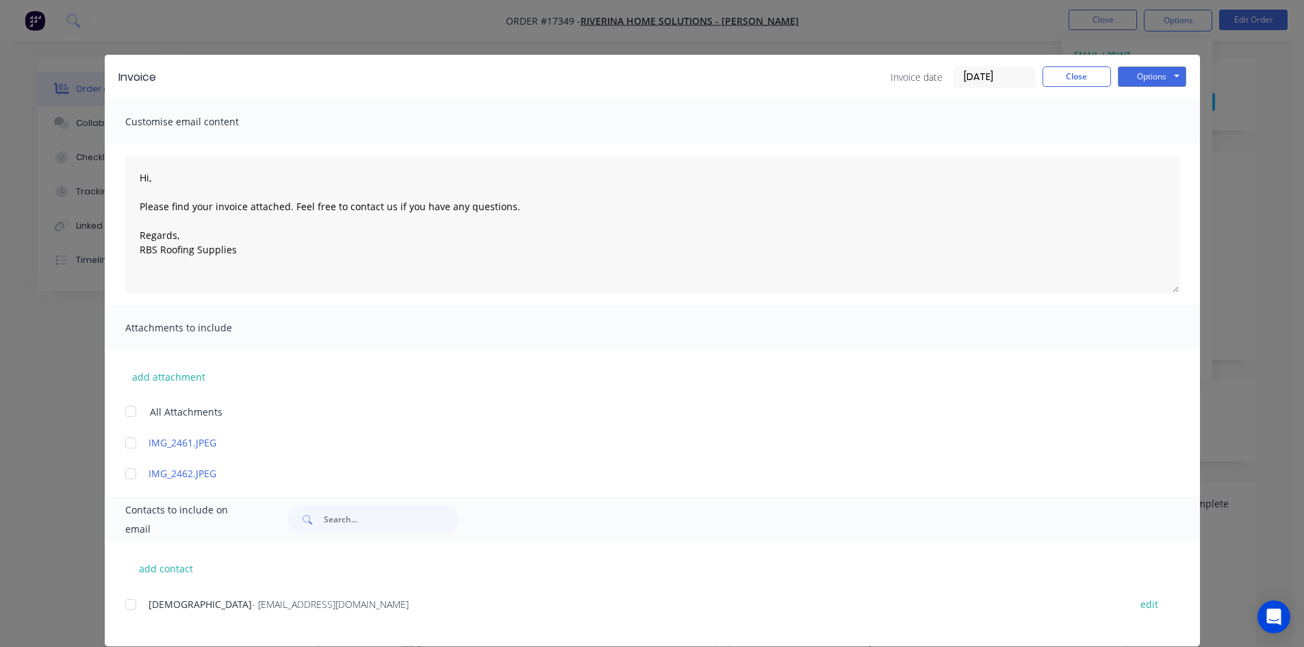
scroll to position [18, 0]
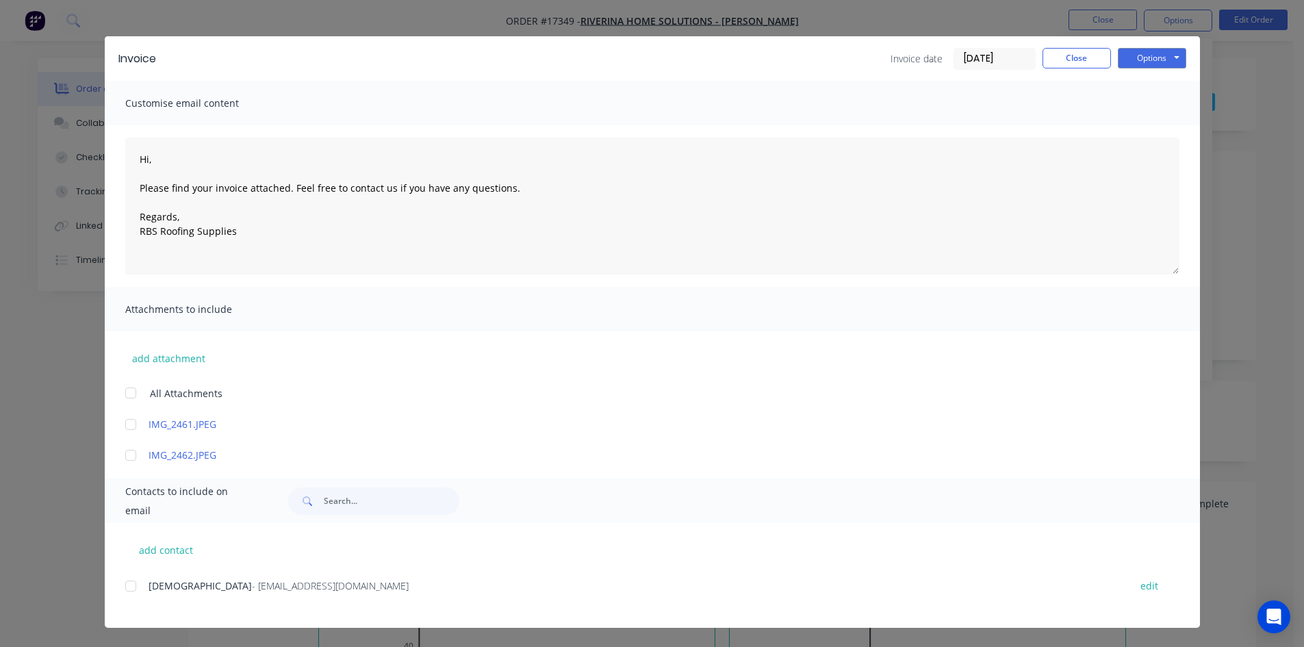
click at [126, 587] on div at bounding box center [130, 585] width 27 height 27
click at [1171, 59] on button "Options" at bounding box center [1152, 58] width 68 height 21
click at [1163, 124] on button "Email" at bounding box center [1162, 127] width 88 height 23
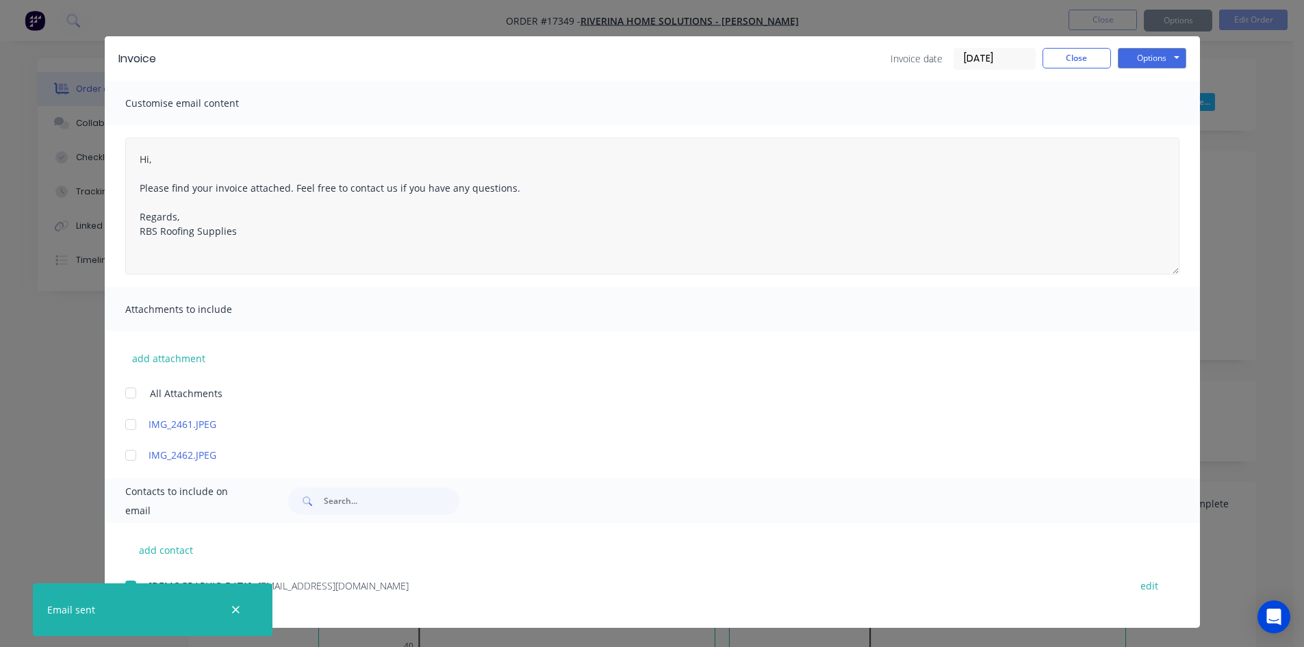
type textarea "Hi, Please find your invoice attached. Feel free to contact us if you have any …"
click at [1068, 64] on button "Close" at bounding box center [1076, 58] width 68 height 21
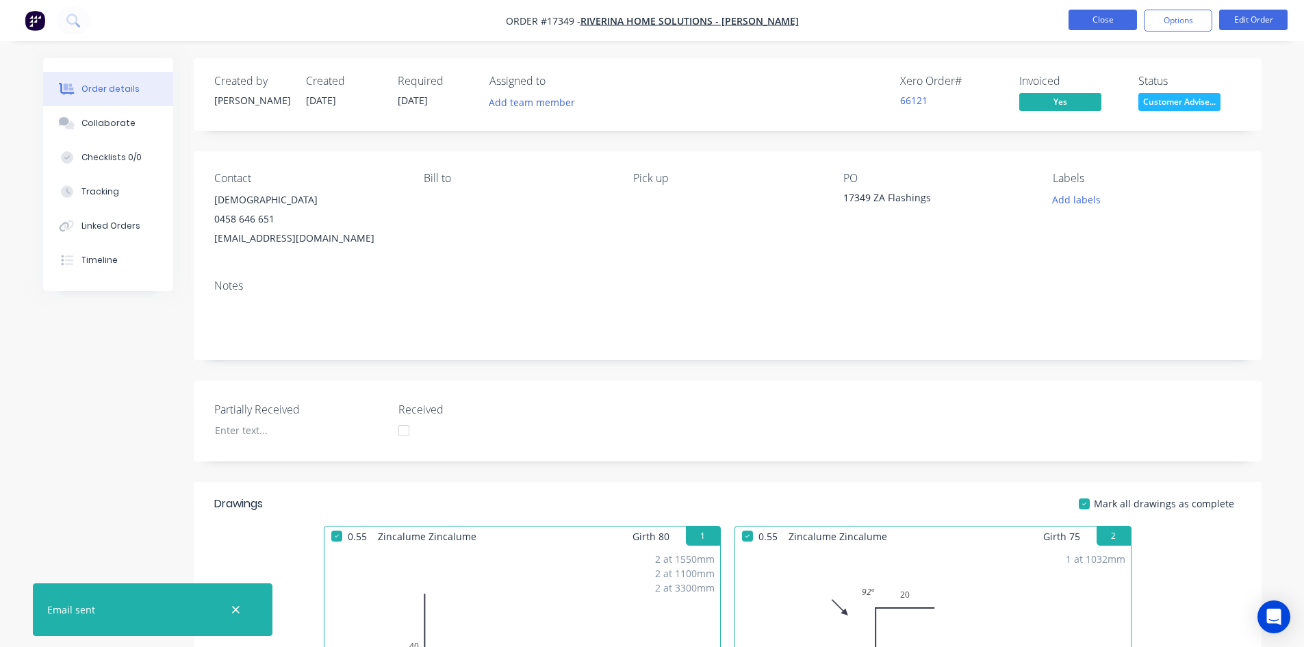
click at [1126, 17] on button "Close" at bounding box center [1102, 20] width 68 height 21
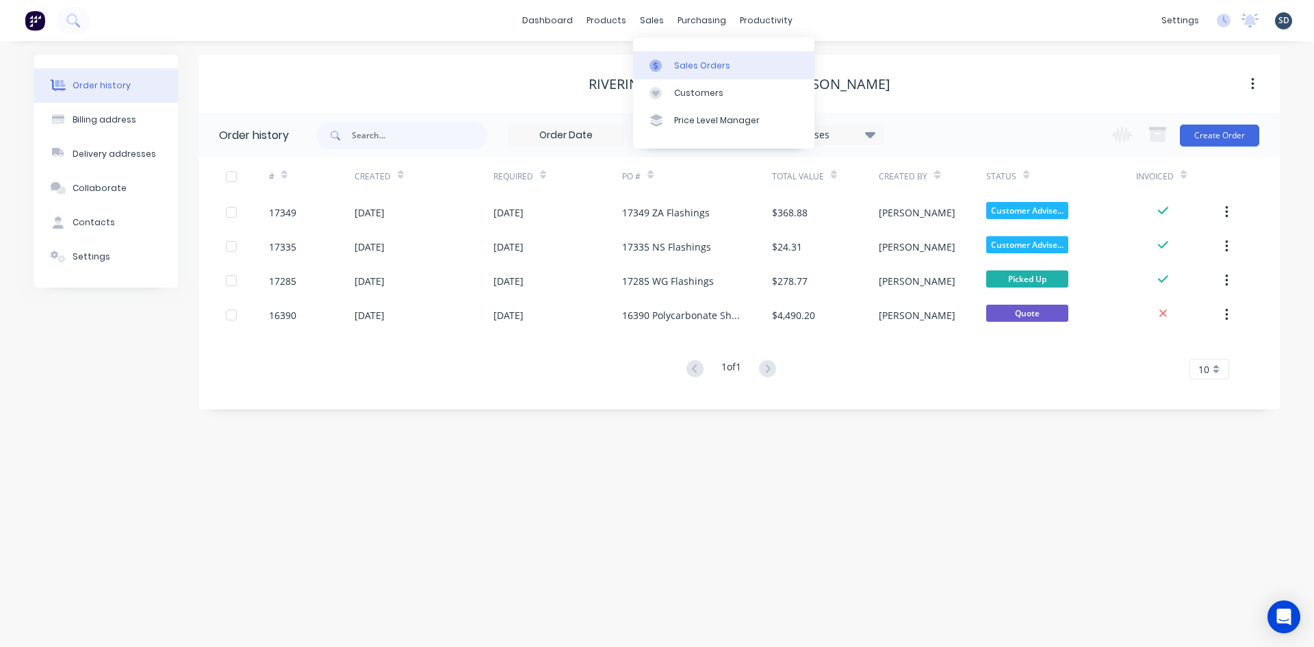
click at [685, 70] on div "Sales Orders" at bounding box center [702, 66] width 56 height 12
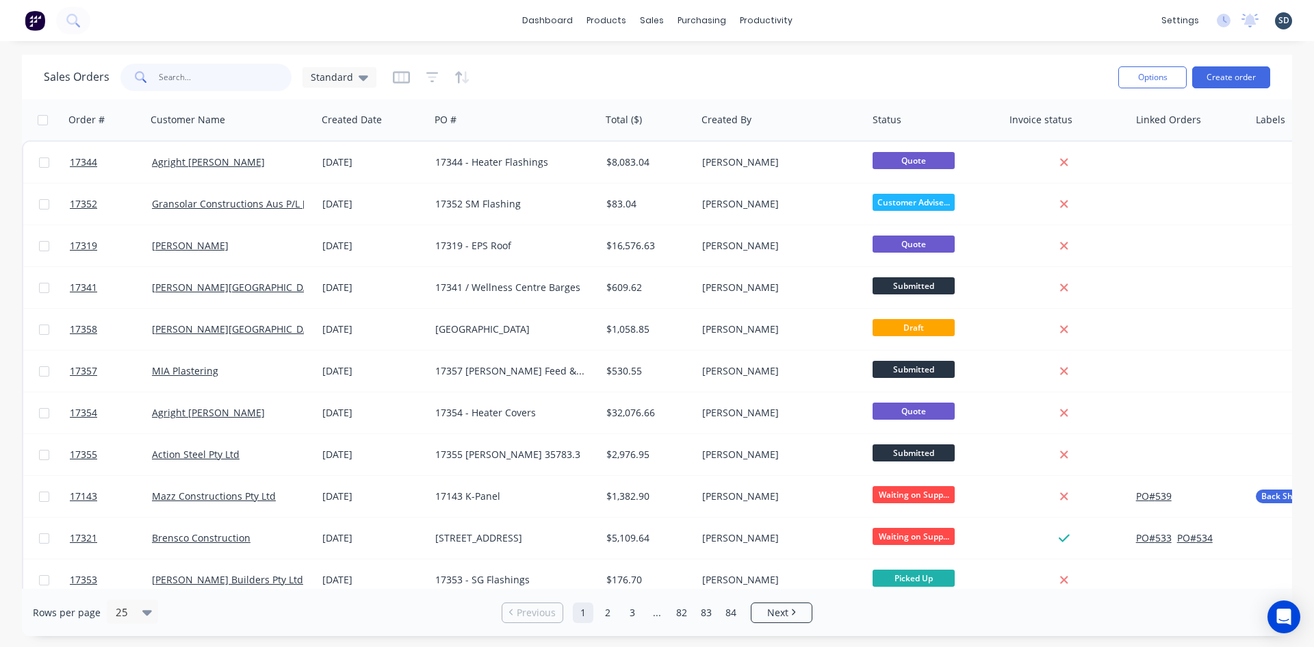
click at [179, 66] on input "text" at bounding box center [225, 77] width 133 height 27
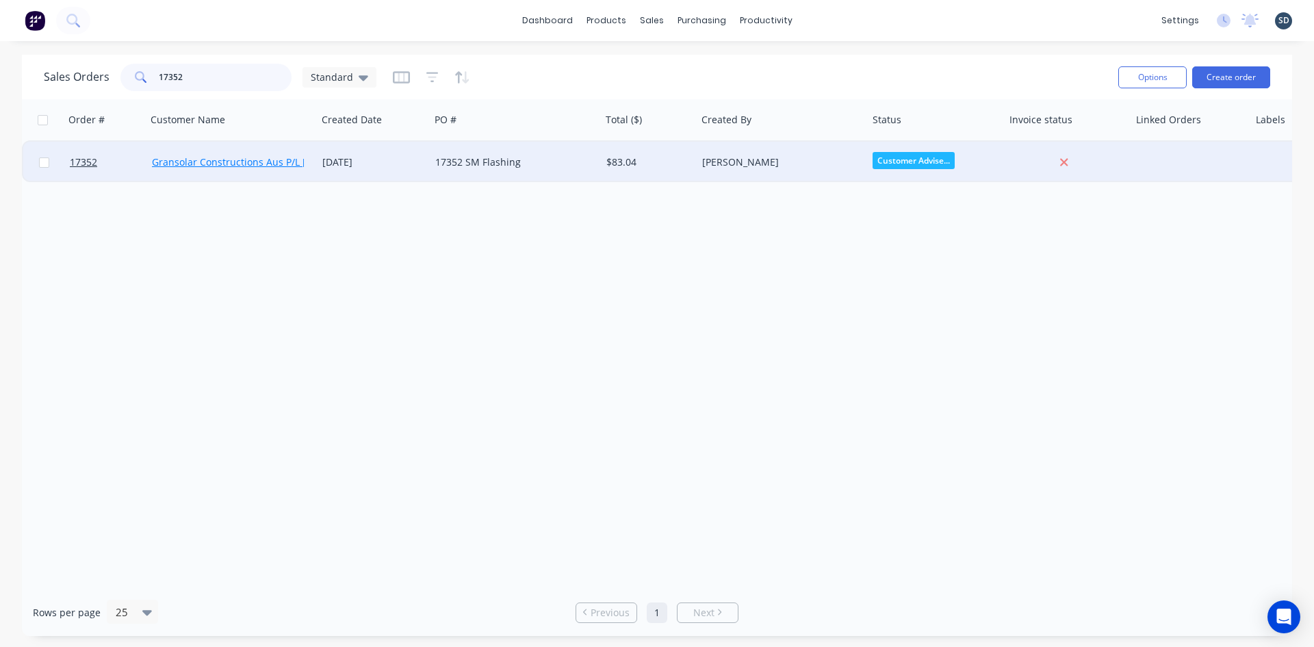
type input "17352"
click at [197, 162] on link "Gransolar Constructions Aus P/L [PERSON_NAME] 0488 901 130" at bounding box center [297, 161] width 290 height 13
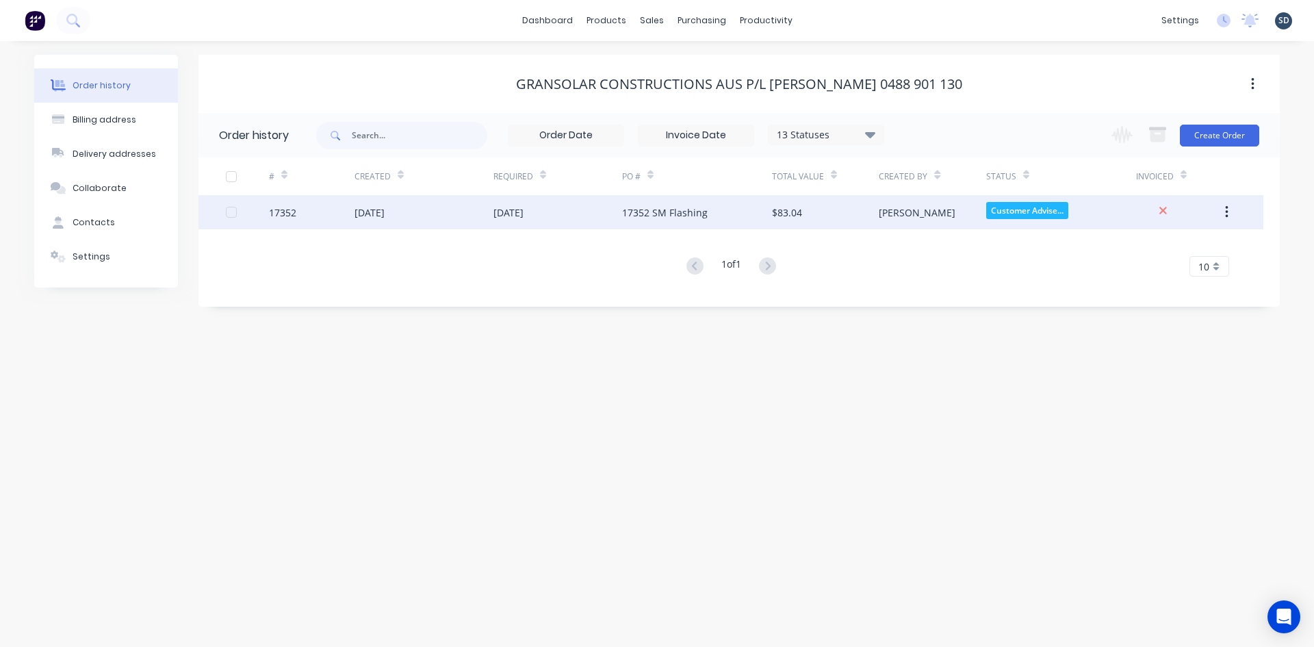
click at [431, 217] on div "[DATE]" at bounding box center [423, 212] width 139 height 34
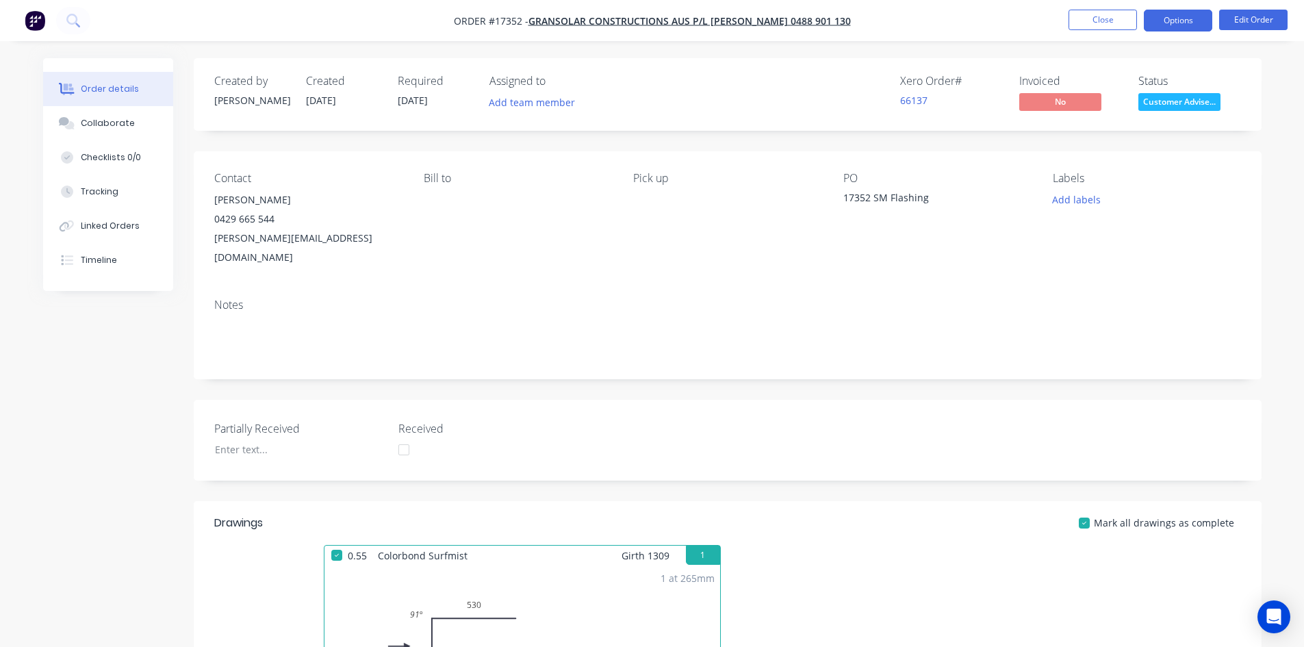
click at [1186, 12] on button "Options" at bounding box center [1178, 21] width 68 height 22
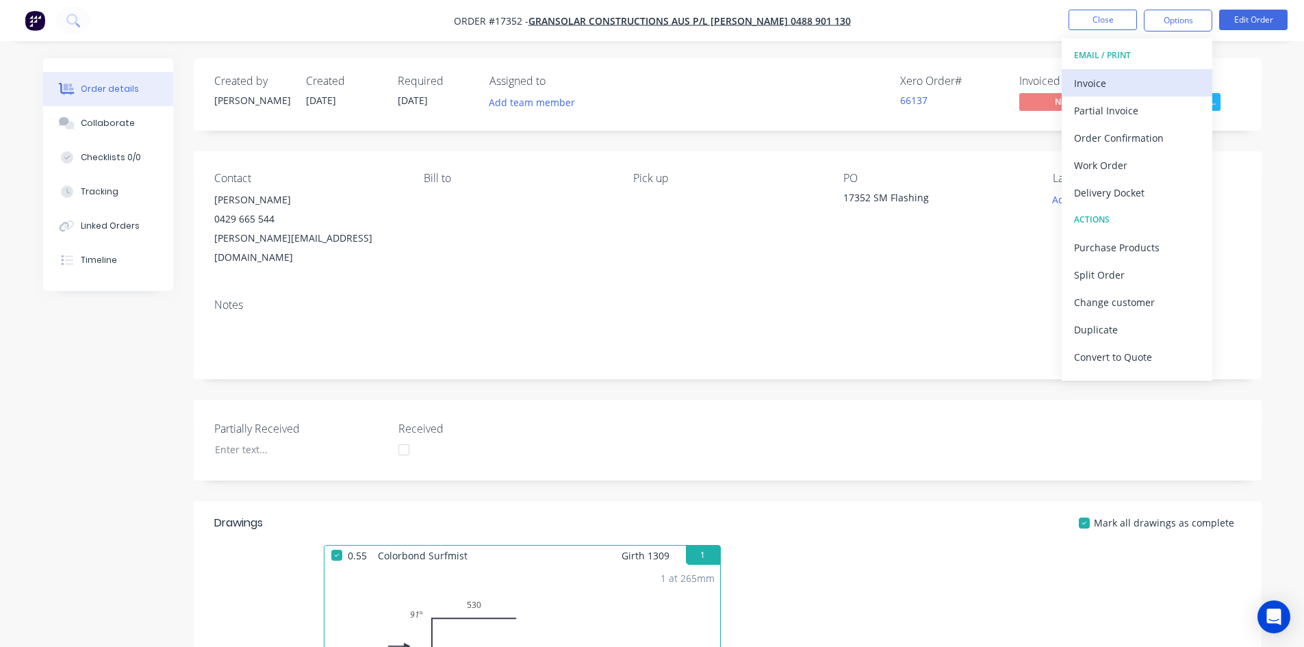
click at [1132, 79] on div "Invoice" at bounding box center [1137, 83] width 126 height 20
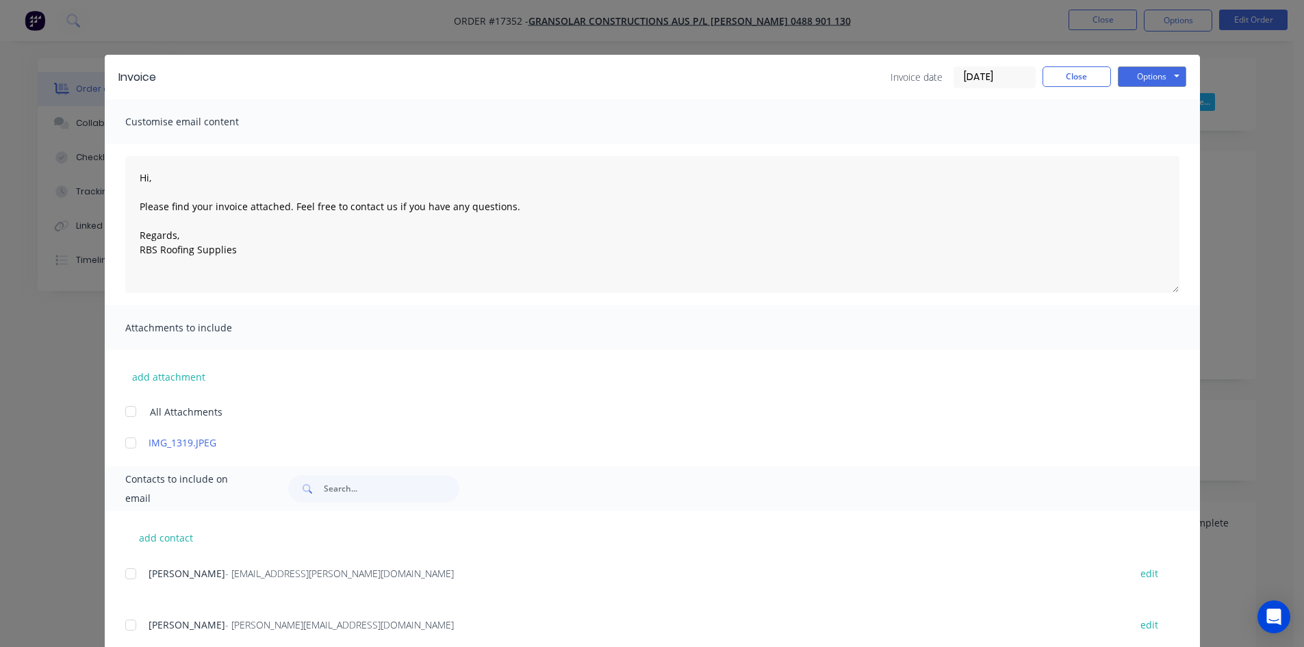
click at [127, 625] on div at bounding box center [130, 624] width 27 height 27
click at [1159, 76] on button "Options" at bounding box center [1152, 76] width 68 height 21
click at [1161, 145] on button "Email" at bounding box center [1162, 146] width 88 height 23
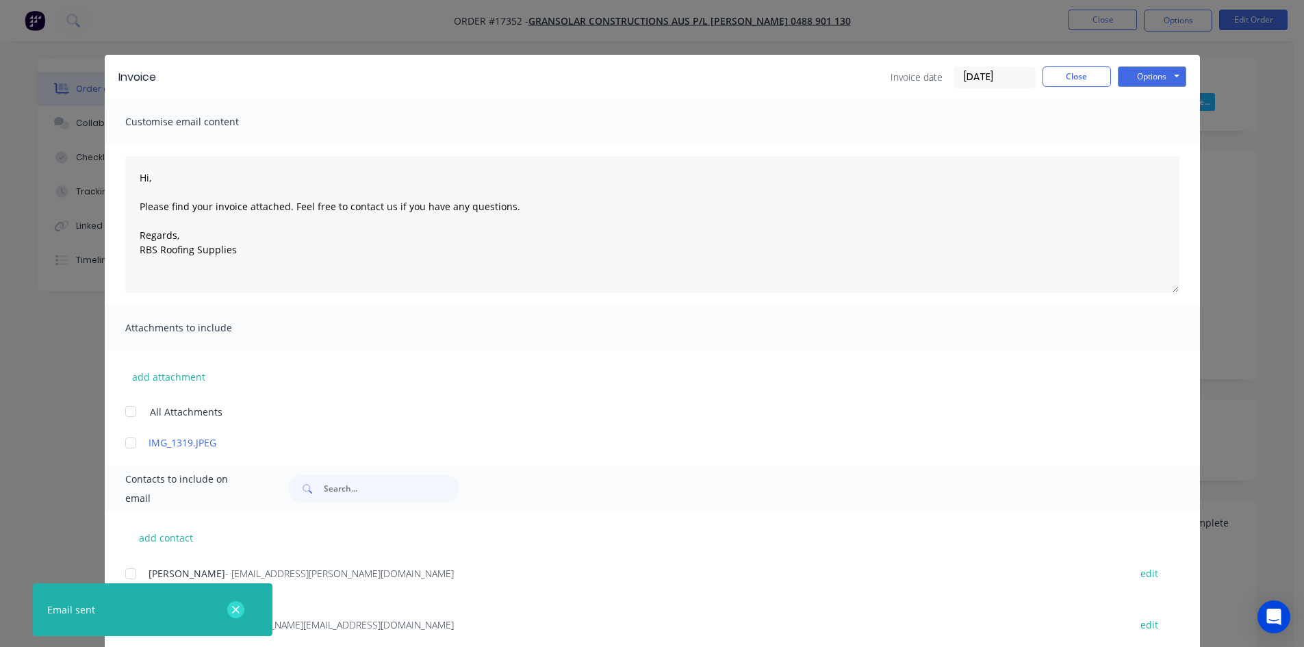
click at [229, 610] on button "button" at bounding box center [235, 609] width 17 height 17
type textarea "Hi, Please find your invoice attached. Feel free to contact us if you have any …"
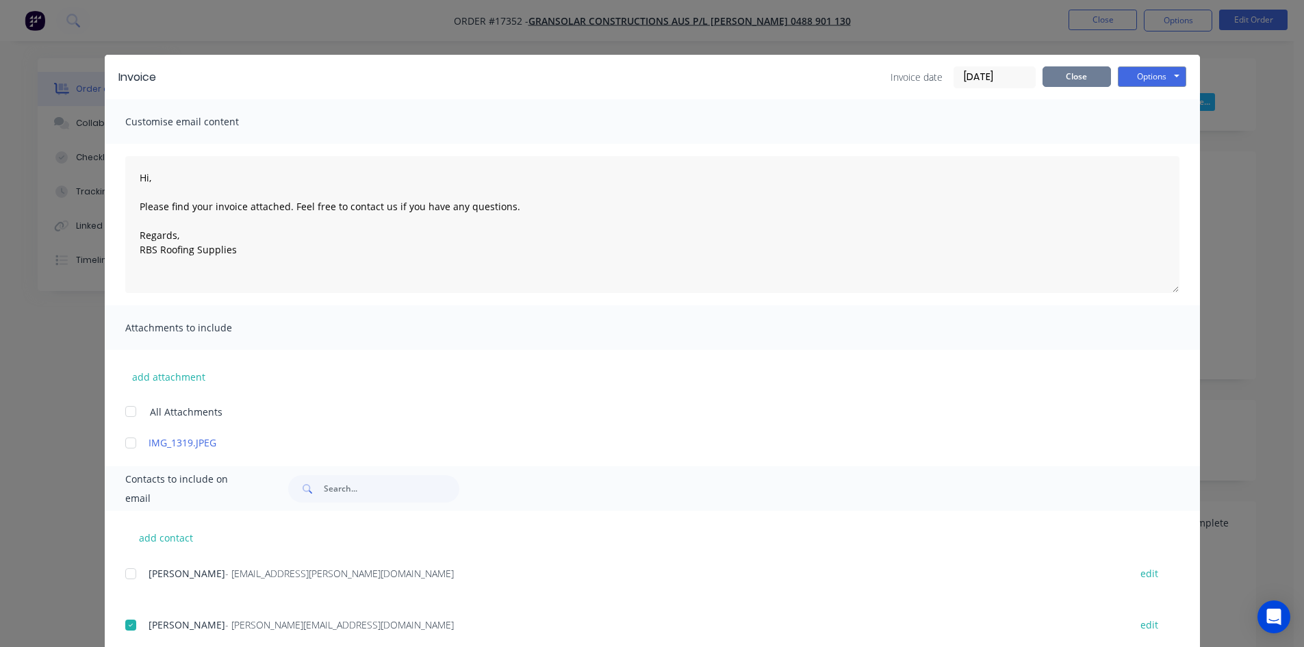
click at [1075, 86] on button "Close" at bounding box center [1076, 76] width 68 height 21
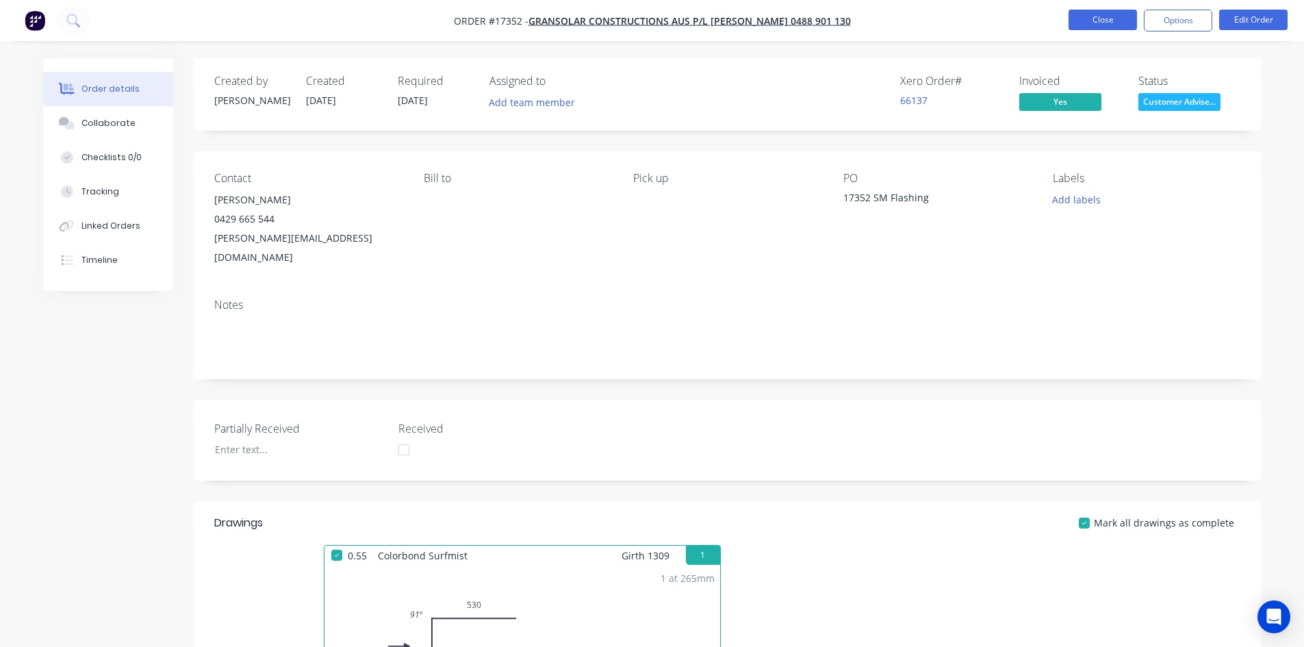
click at [1108, 21] on button "Close" at bounding box center [1102, 20] width 68 height 21
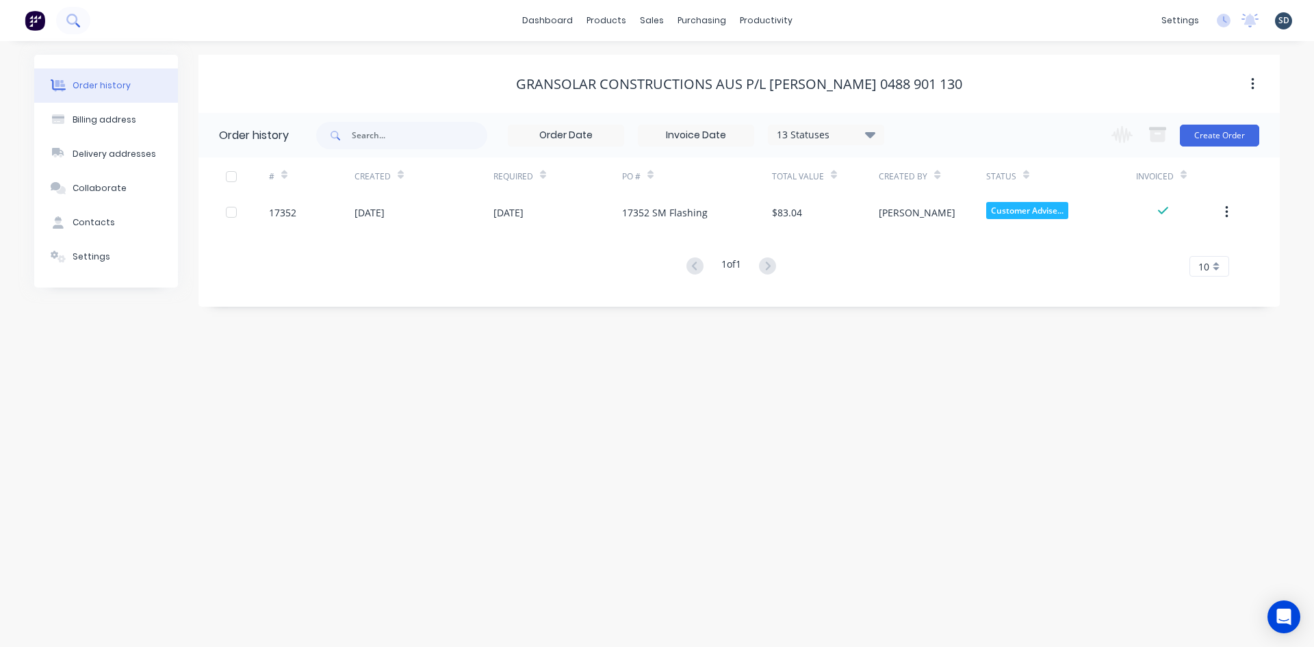
click at [73, 22] on icon at bounding box center [72, 20] width 13 height 13
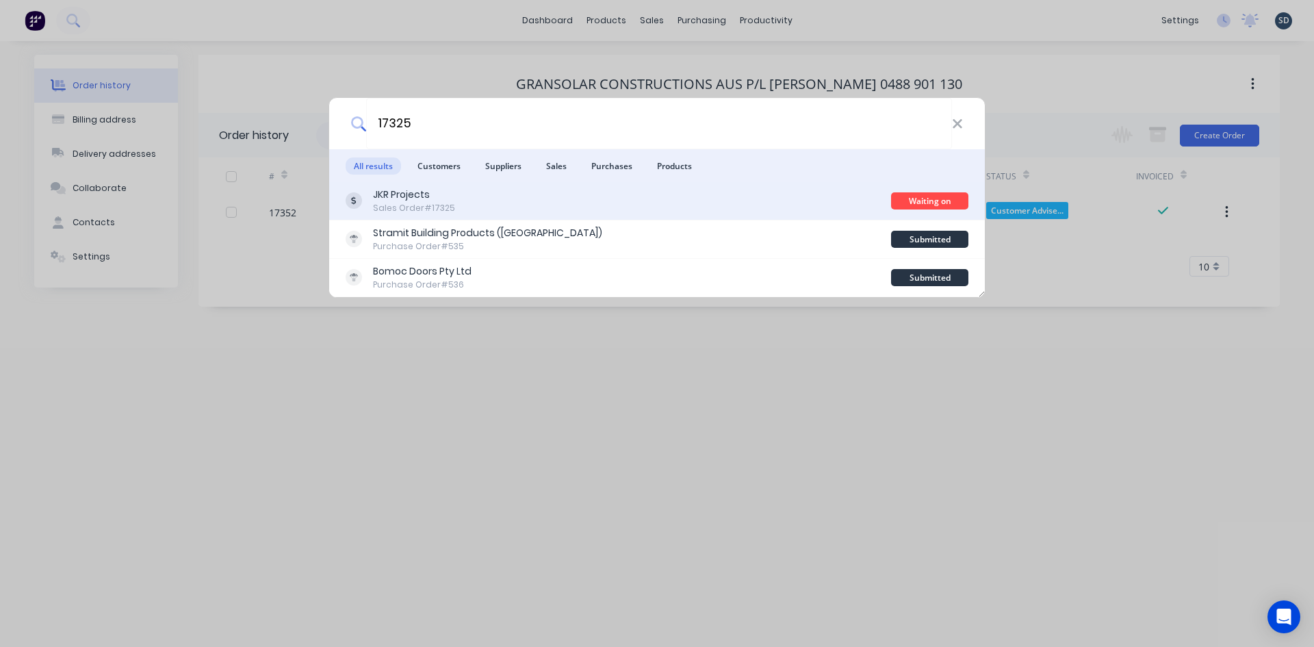
type input "17325"
click at [491, 202] on div "JKR Projects Sales Order #17325" at bounding box center [618, 201] width 545 height 27
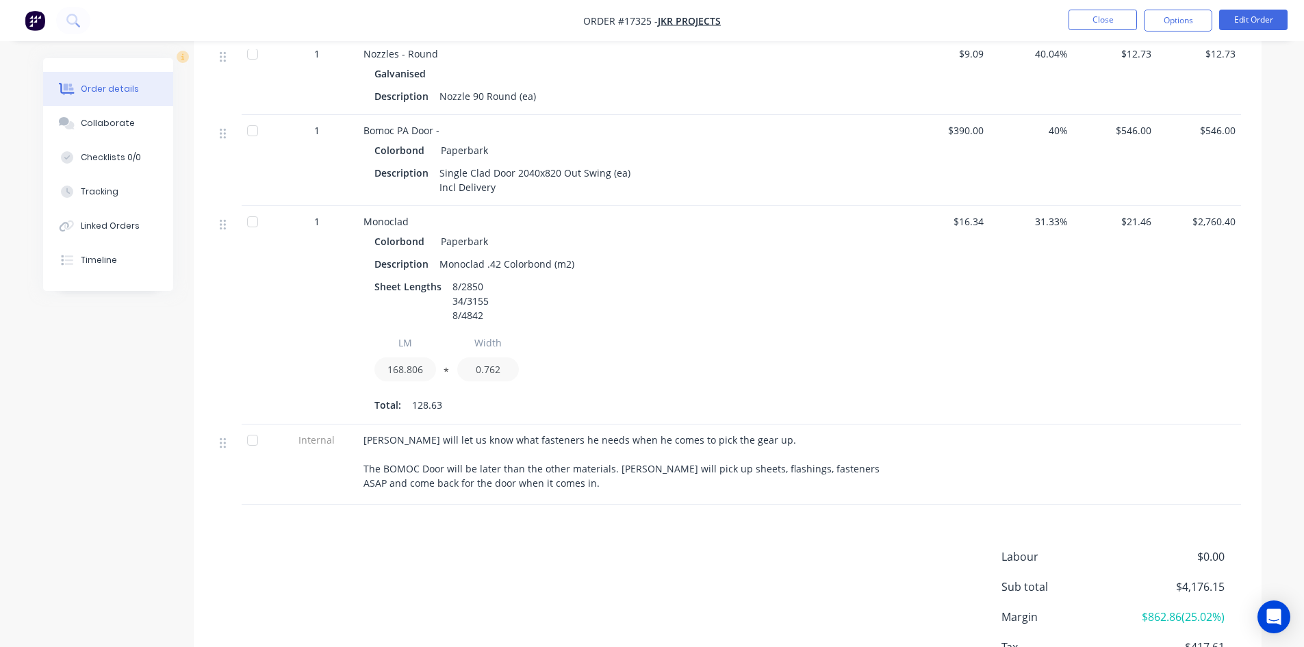
scroll to position [1382, 0]
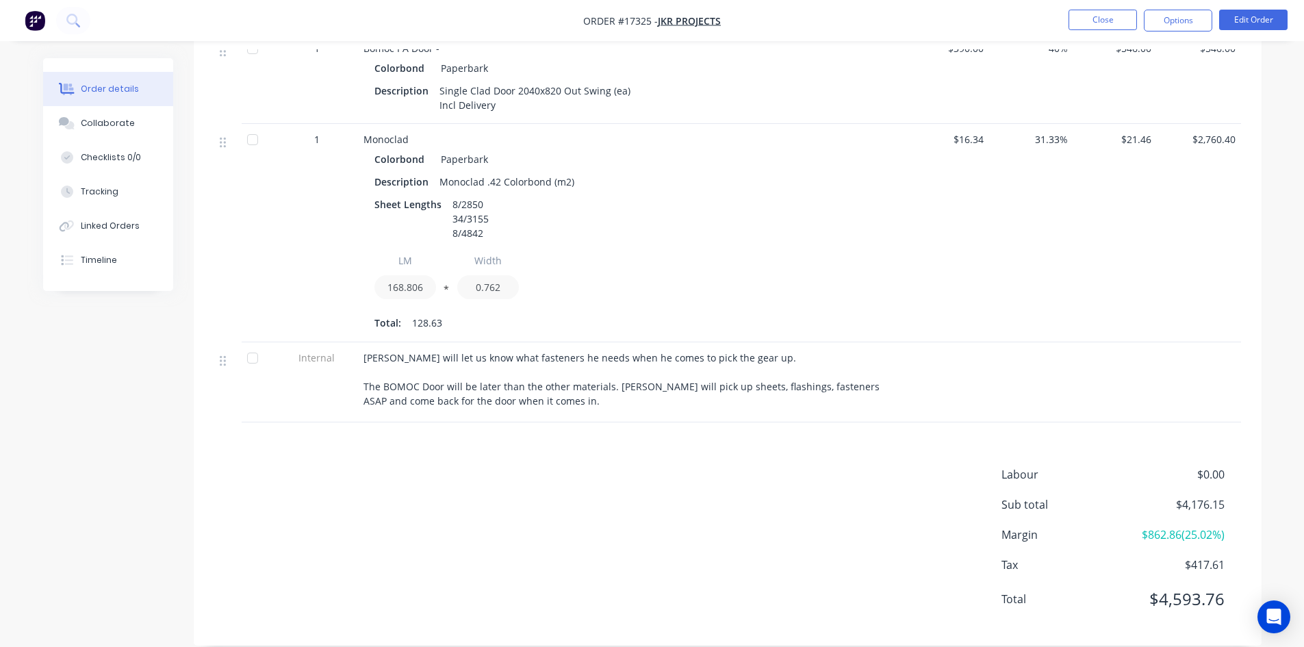
click at [790, 20] on nav "Order #17325 - JKR Projects Close Options Edit Order" at bounding box center [652, 20] width 1304 height 41
click at [765, 21] on nav "Order #17325 - JKR Projects Close Options Edit Order" at bounding box center [652, 20] width 1304 height 41
click at [762, 19] on nav "Order #17325 - JKR Projects Close Options Edit Order" at bounding box center [652, 20] width 1304 height 41
drag, startPoint x: 762, startPoint y: 19, endPoint x: 753, endPoint y: 25, distance: 10.8
click at [757, 21] on nav "Order #17325 - JKR Projects Close Options Edit Order" at bounding box center [652, 20] width 1304 height 41
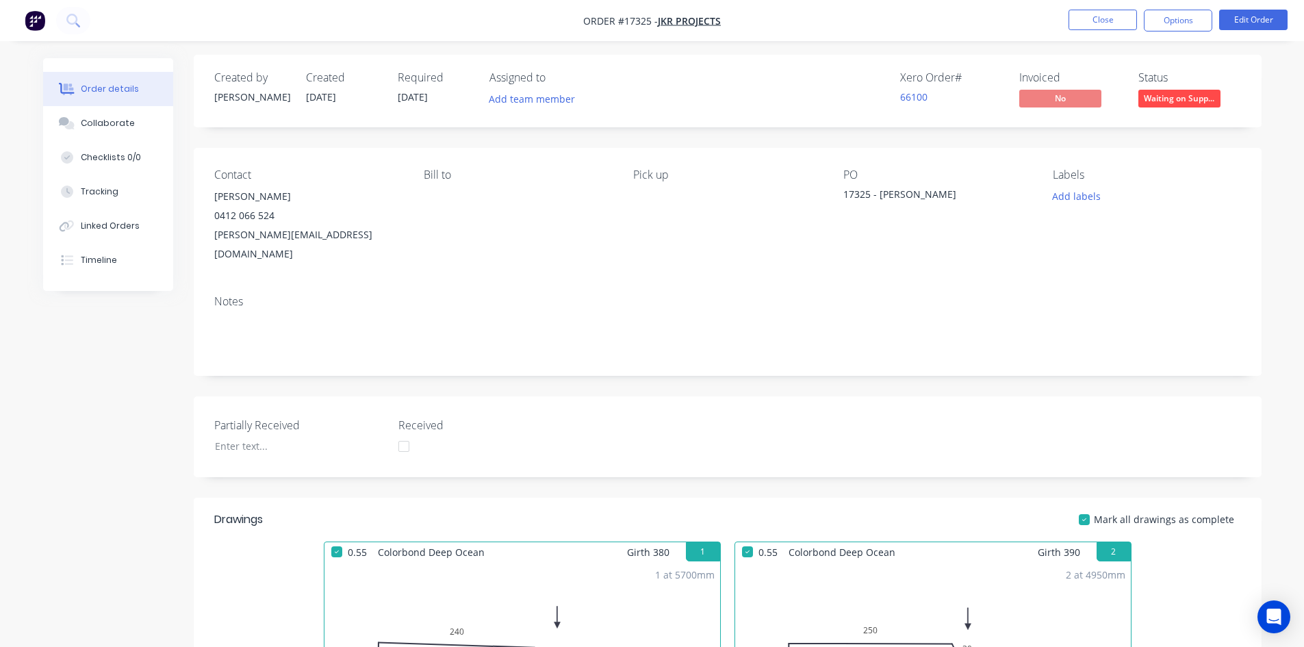
scroll to position [0, 0]
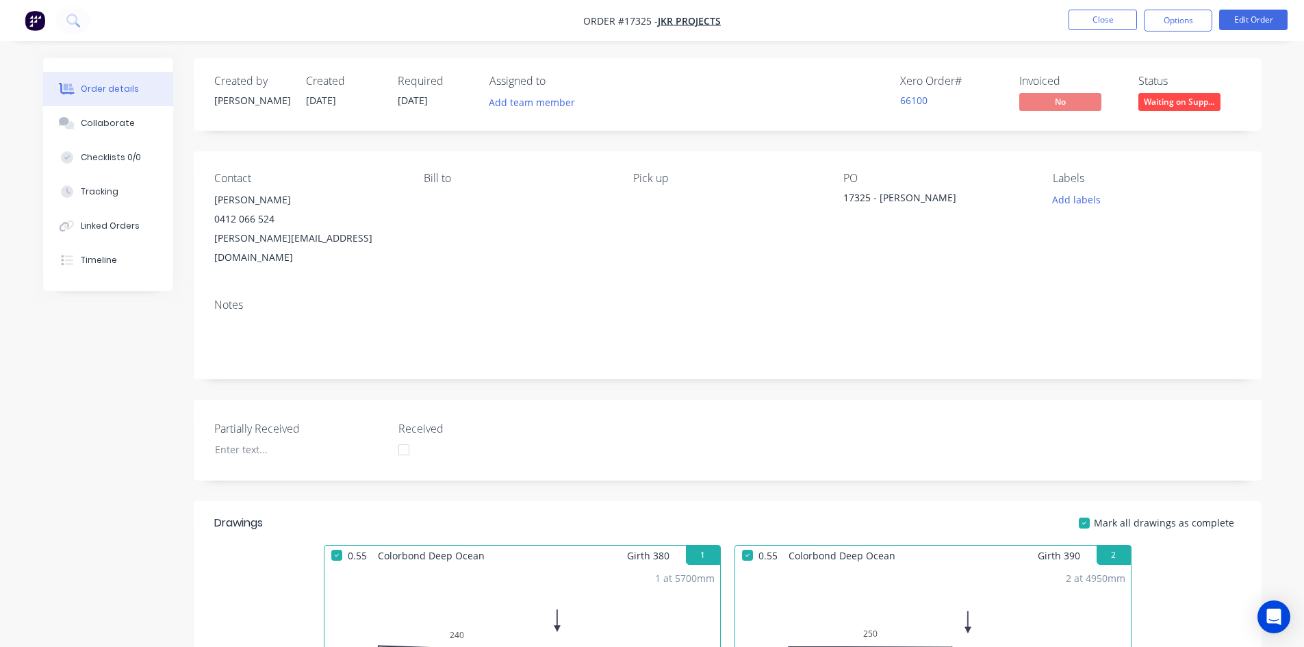
click at [760, 17] on nav "Order #17325 - JKR Projects Close Options Edit Order" at bounding box center [652, 20] width 1304 height 41
click at [760, 18] on nav "Order #17325 - JKR Projects Close Options Edit Order" at bounding box center [652, 20] width 1304 height 41
click at [758, 20] on nav "Order #17325 - JKR Projects Close Options Edit Order" at bounding box center [652, 20] width 1304 height 41
click at [1102, 12] on button "Close" at bounding box center [1102, 20] width 68 height 21
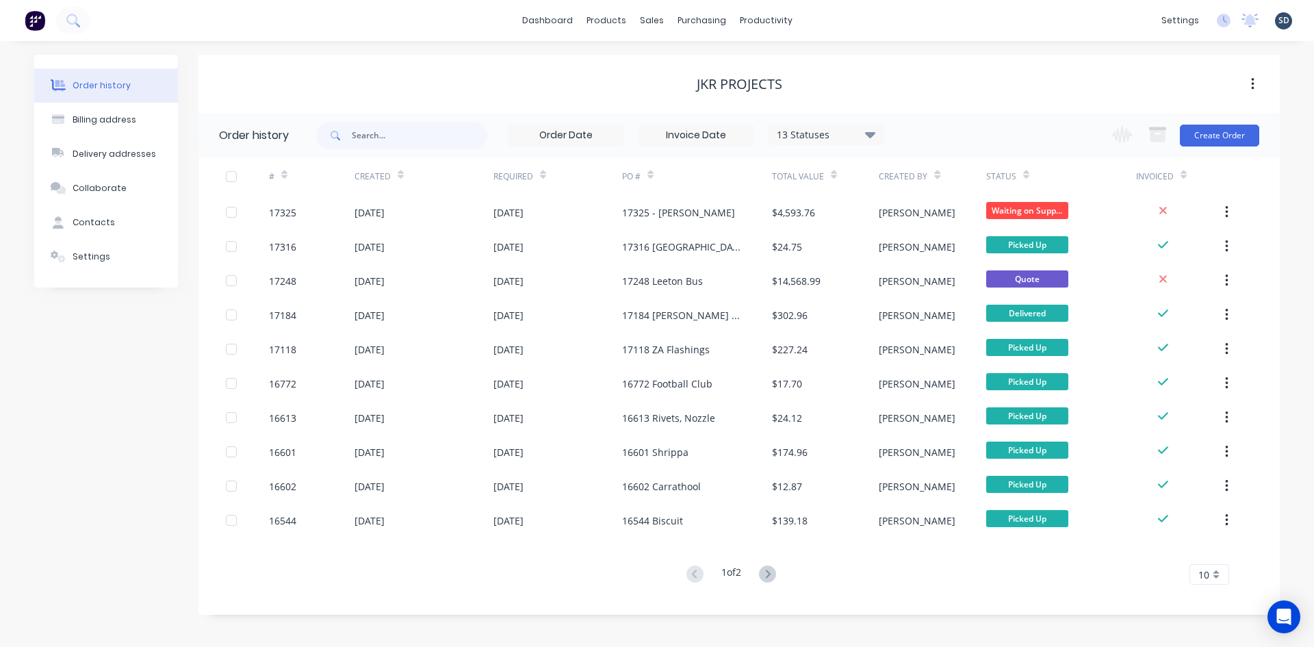
click at [847, 16] on div "dashboard products sales purchasing productivity dashboard products Product Cat…" at bounding box center [657, 20] width 1314 height 41
click at [841, 14] on div "dashboard products sales purchasing productivity dashboard products Product Cat…" at bounding box center [657, 20] width 1314 height 41
click at [75, 18] on icon at bounding box center [72, 20] width 13 height 13
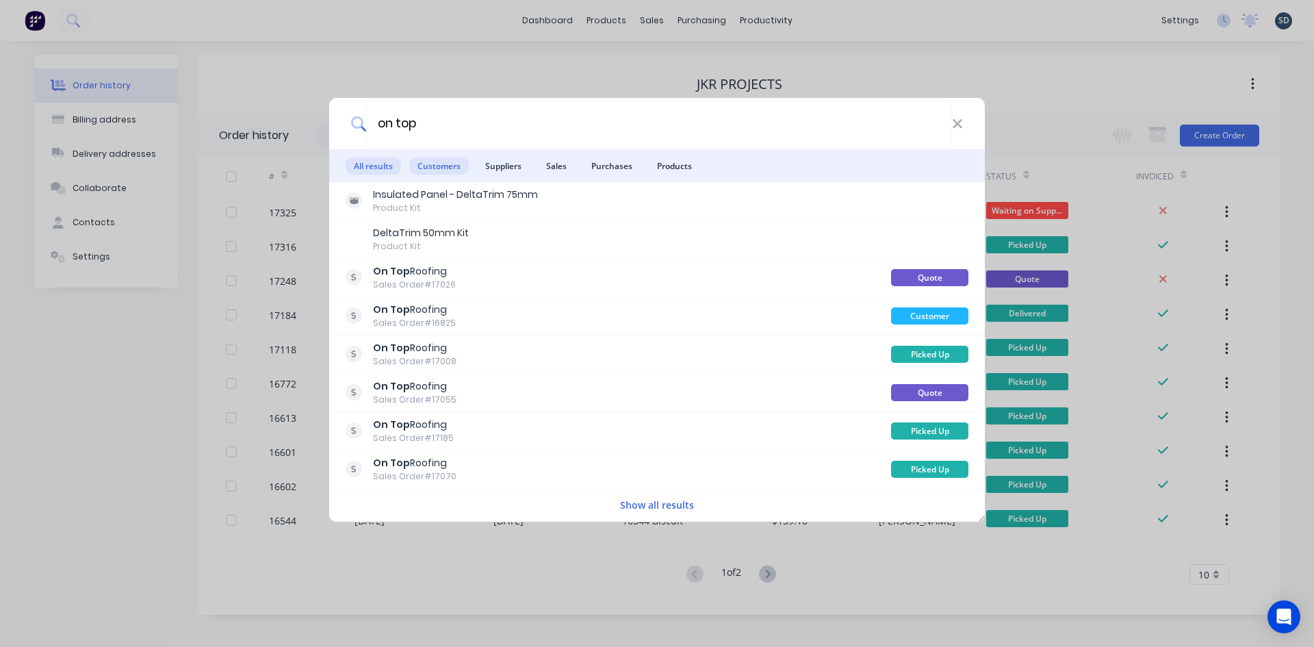
type input "on top"
click at [439, 166] on span "Customers" at bounding box center [439, 165] width 60 height 17
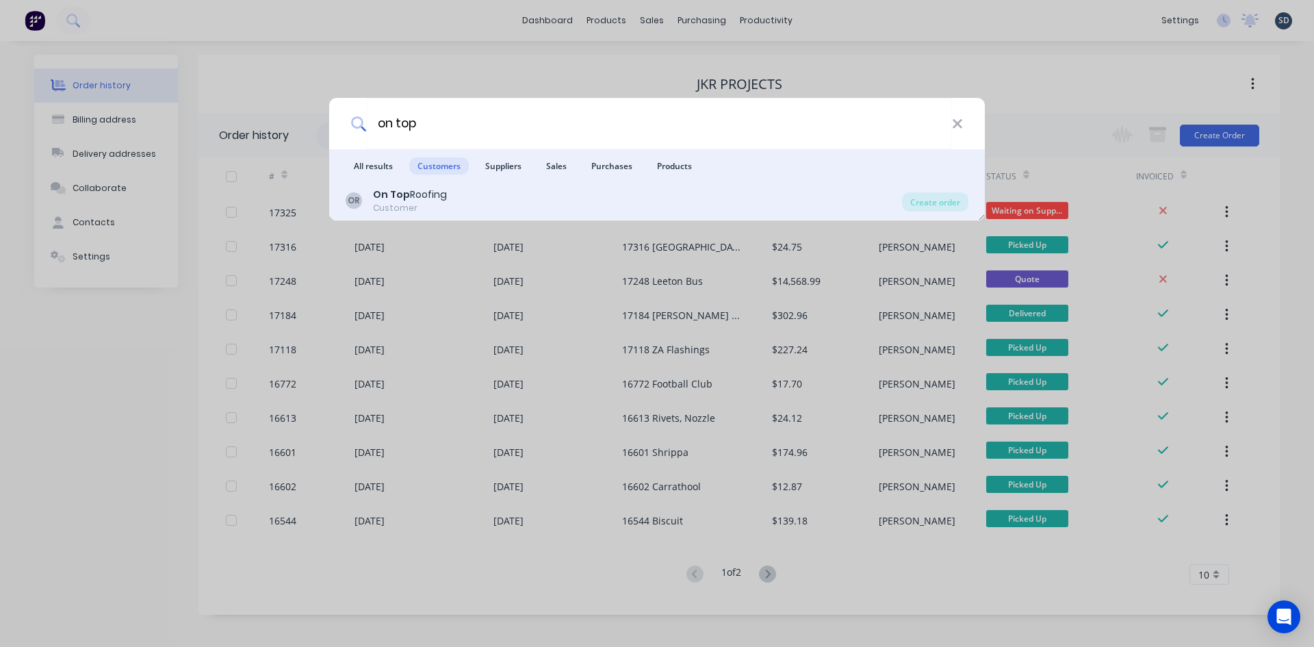
click at [447, 195] on div "OR On Top Roofing Customer" at bounding box center [624, 201] width 556 height 27
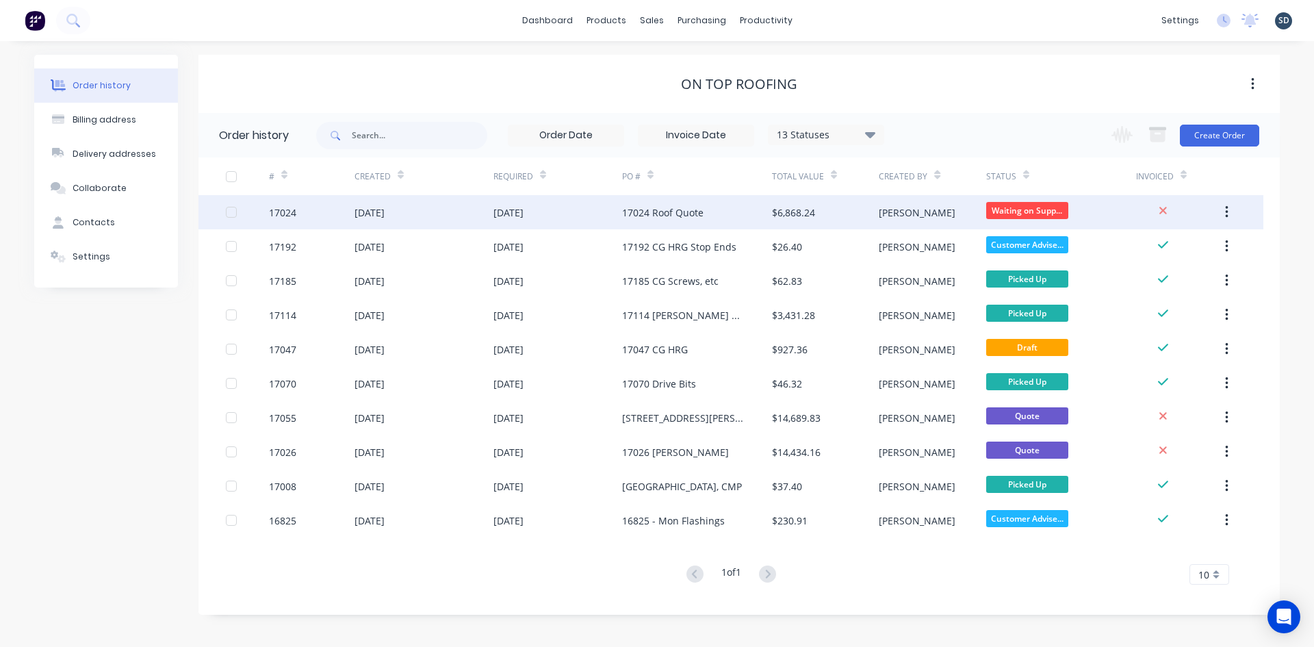
click at [460, 204] on div "[DATE]" at bounding box center [423, 212] width 139 height 34
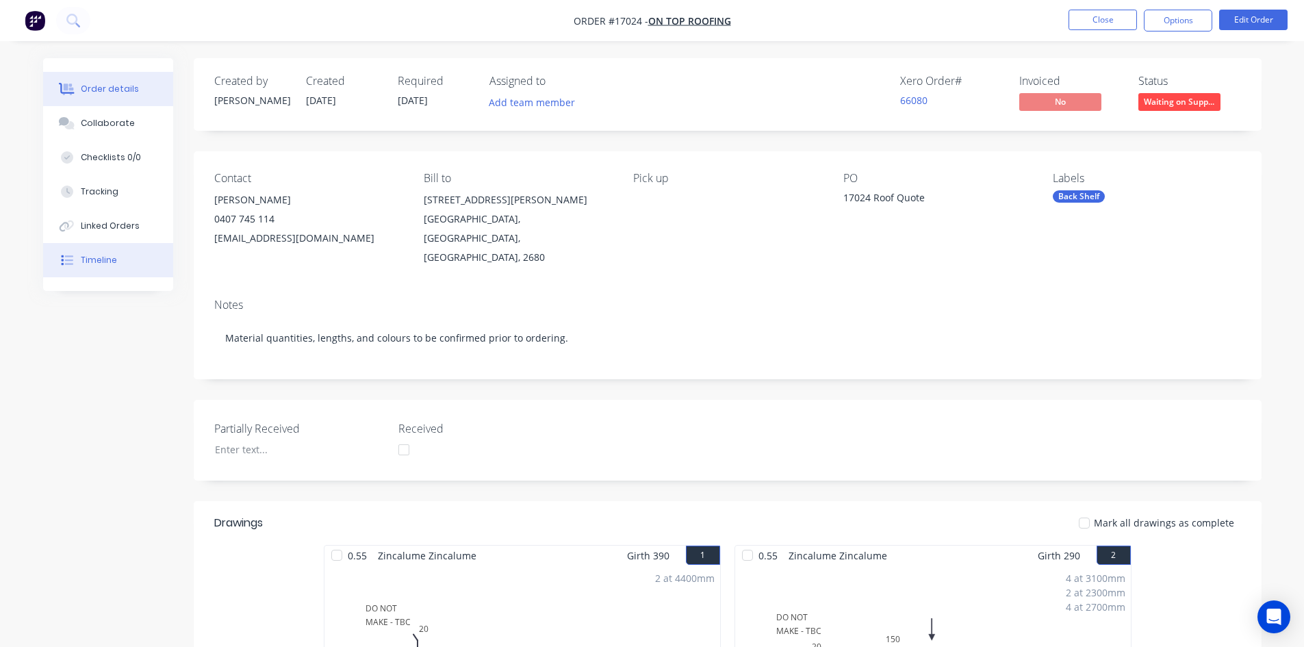
click at [108, 250] on button "Timeline" at bounding box center [108, 260] width 130 height 34
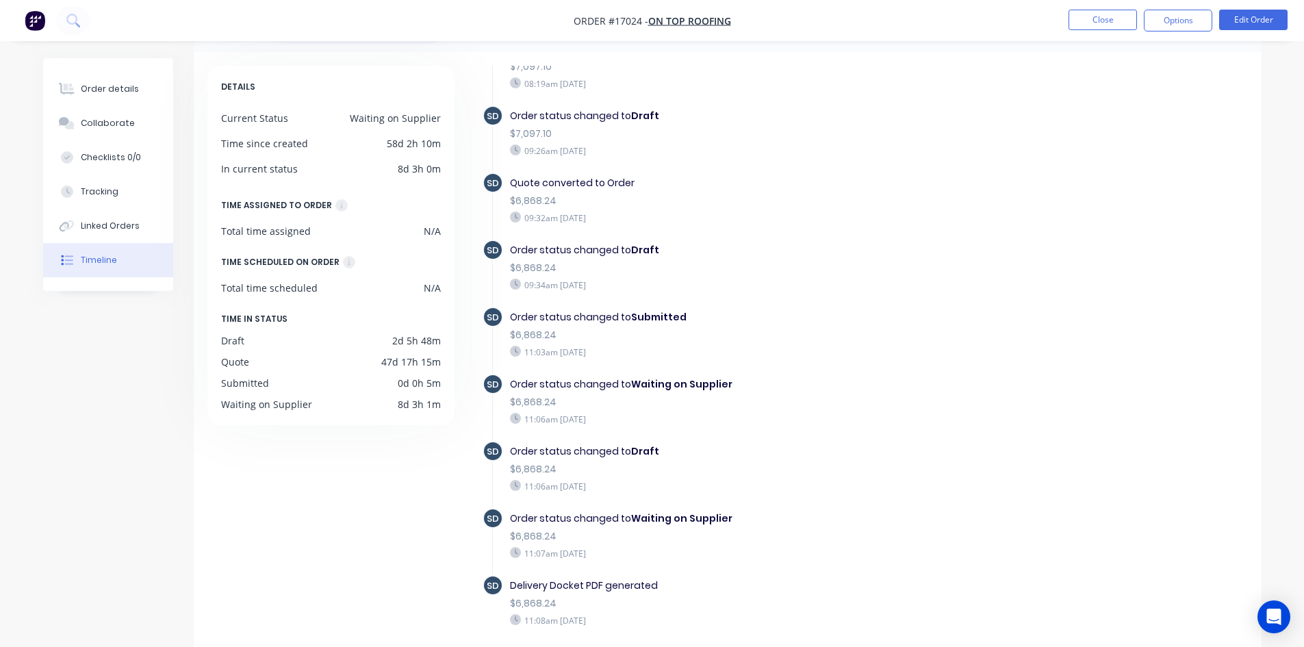
scroll to position [105, 0]
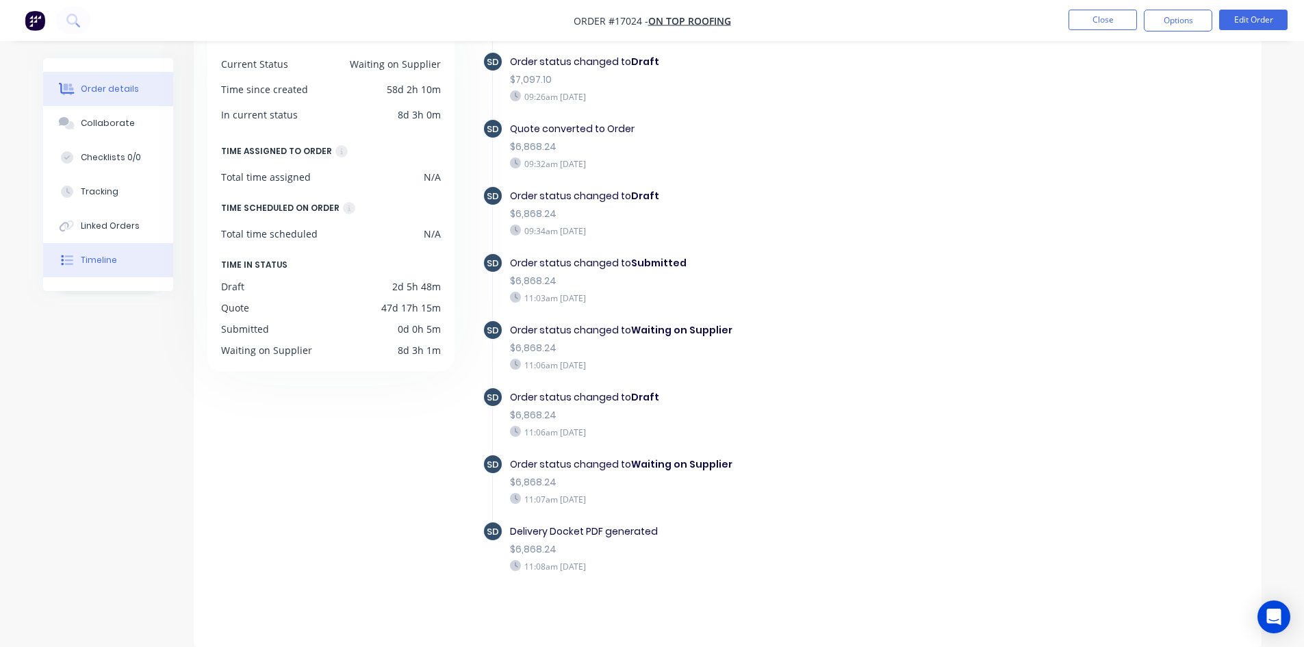
click at [107, 89] on div "Order details" at bounding box center [110, 89] width 58 height 12
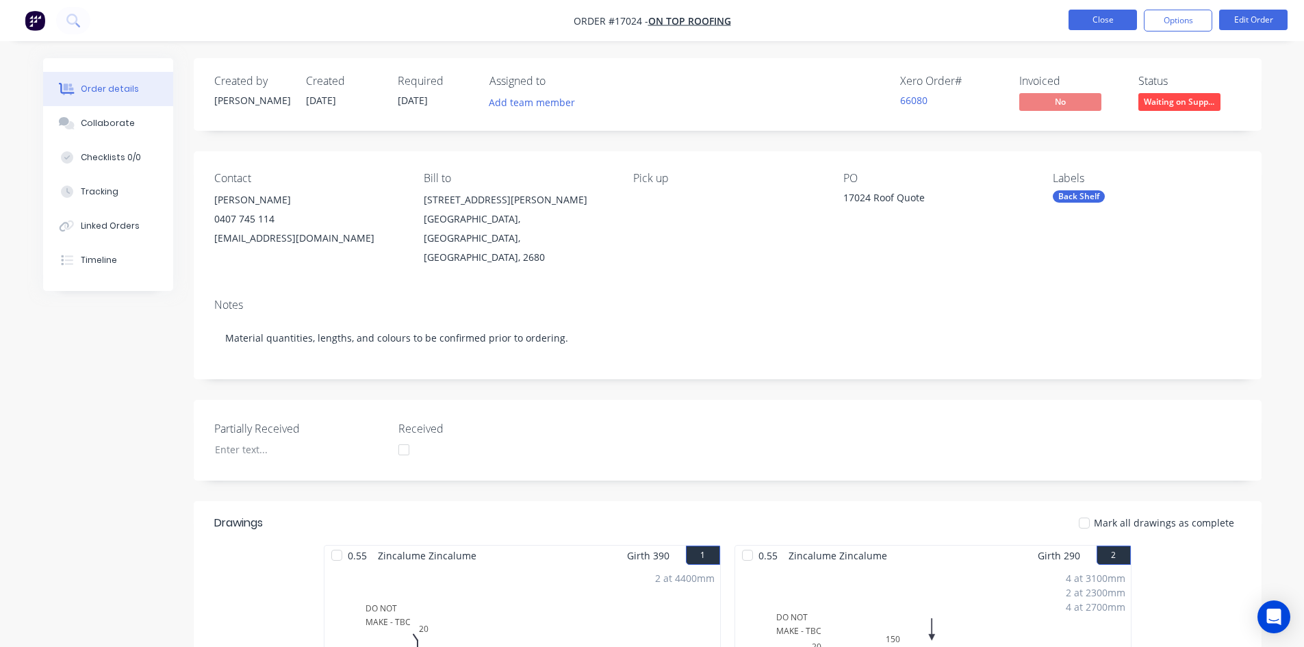
click at [1103, 20] on button "Close" at bounding box center [1102, 20] width 68 height 21
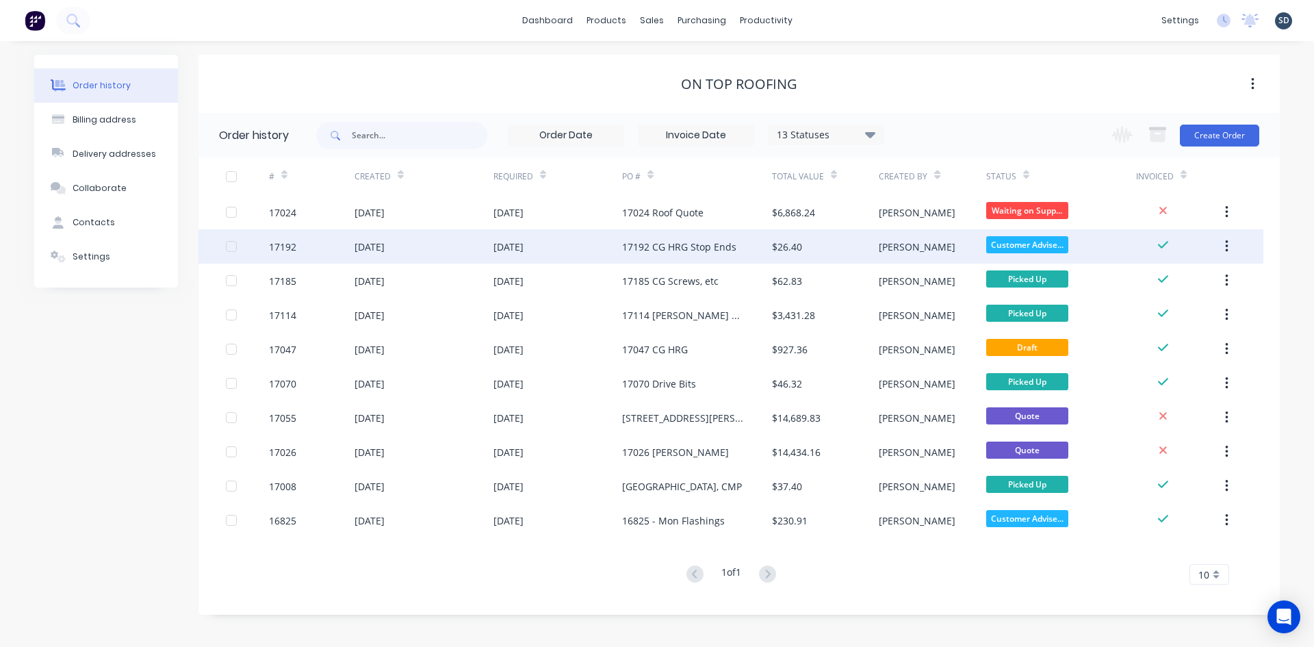
click at [619, 247] on div "[DATE]" at bounding box center [557, 246] width 129 height 34
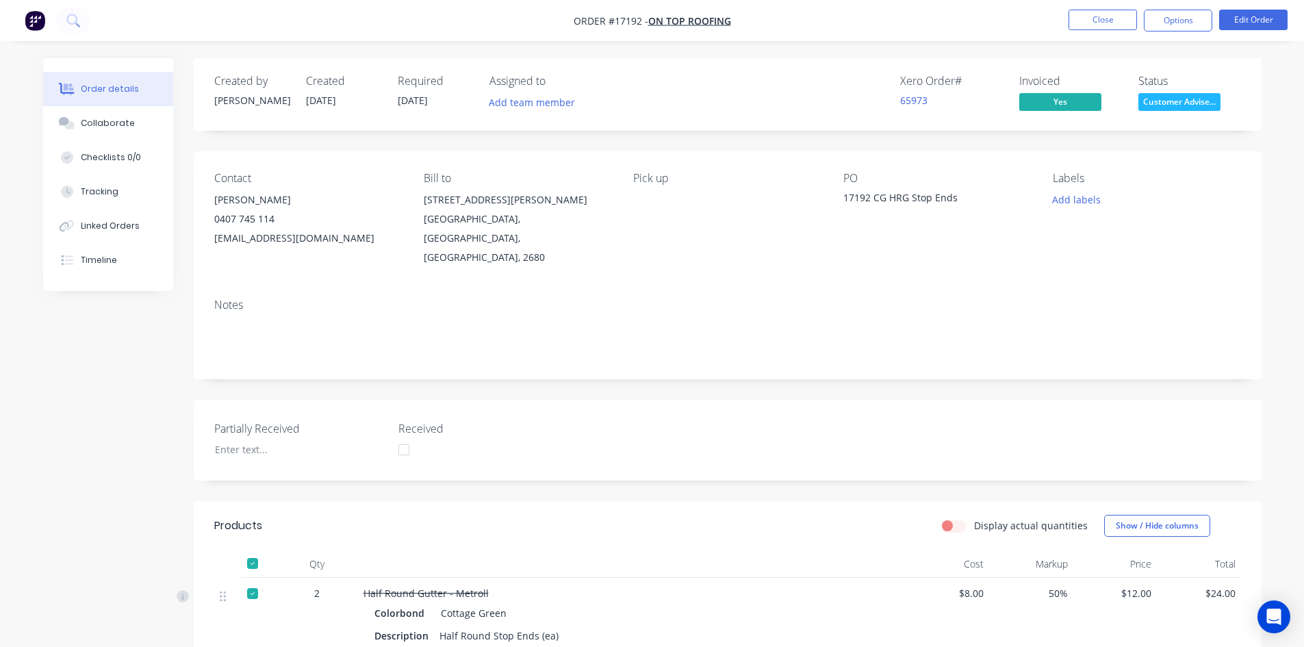
click at [690, 143] on div "Created by Sam Created 17/07/25 Required 17/07/25 Assigned to Add team member X…" at bounding box center [728, 482] width 1068 height 848
click at [1120, 21] on button "Close" at bounding box center [1102, 20] width 68 height 21
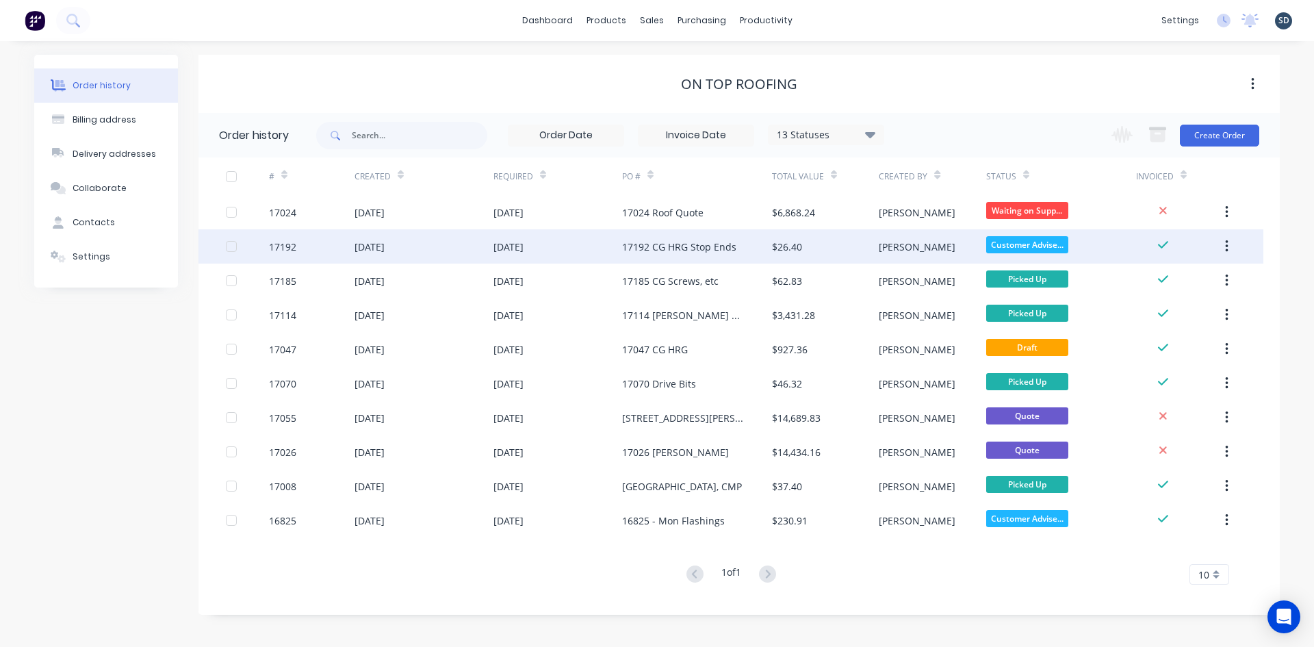
click at [679, 248] on div "17192 CG HRG Stop Ends" at bounding box center [679, 247] width 114 height 14
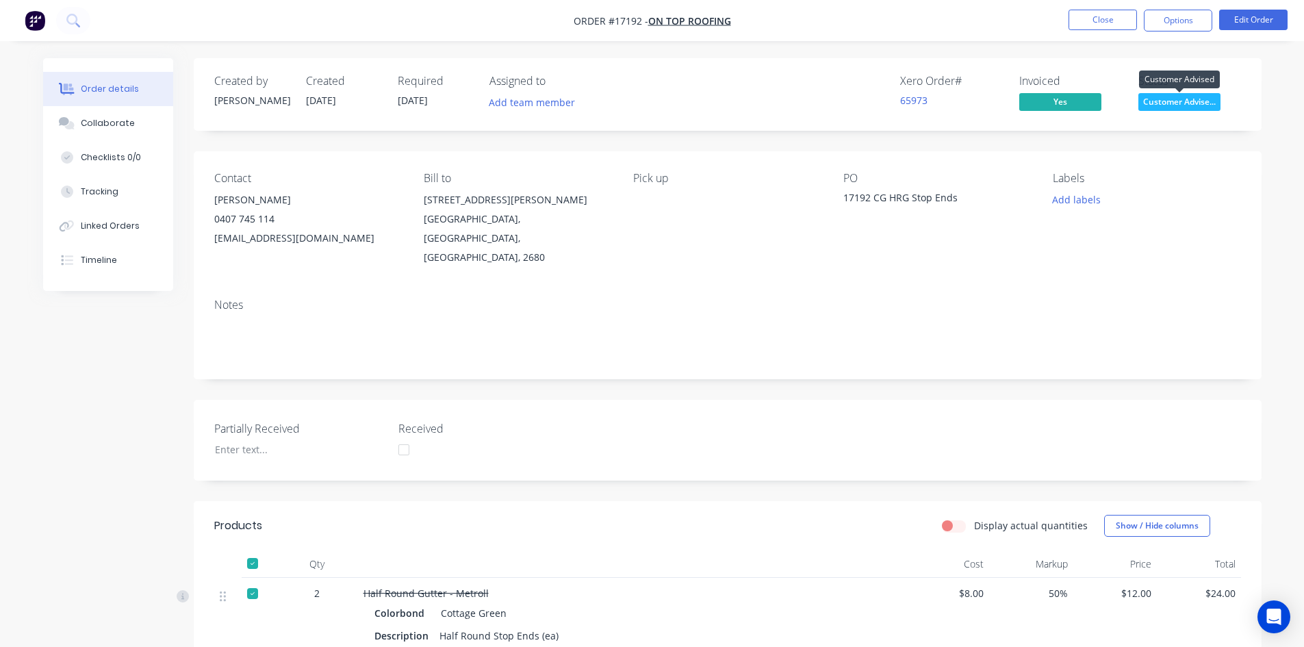
click at [1196, 104] on span "Customer Advise..." at bounding box center [1179, 101] width 82 height 17
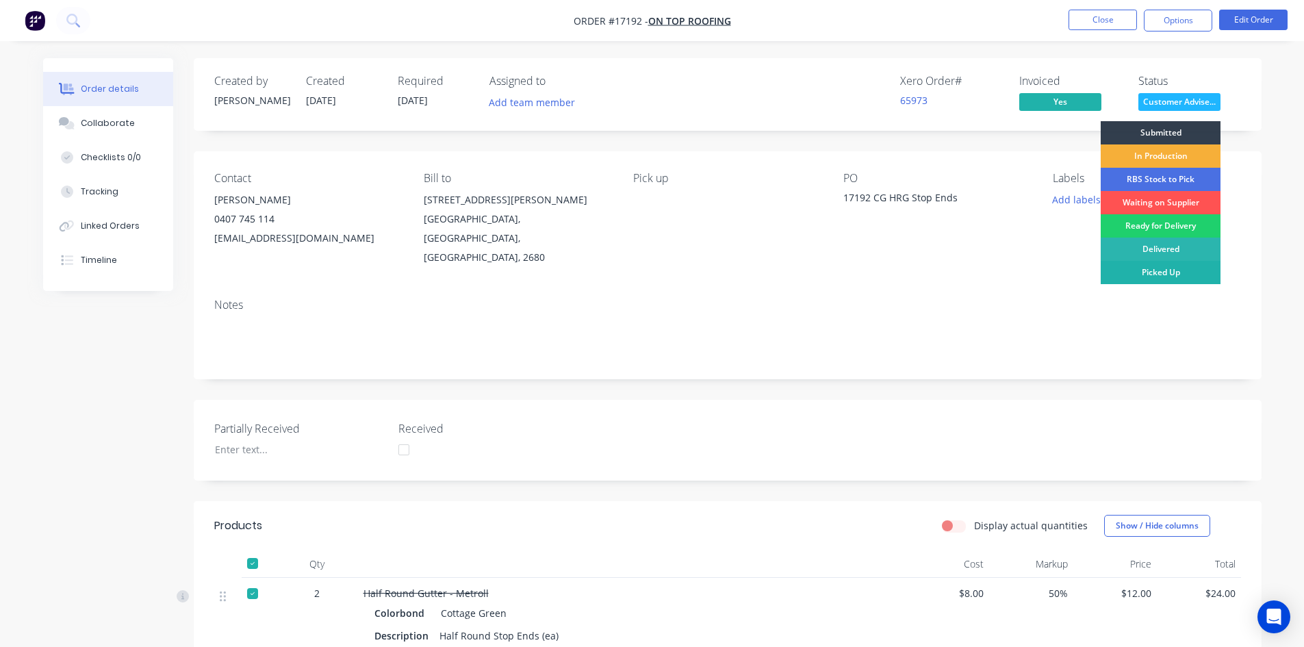
click at [1176, 271] on div "Picked Up" at bounding box center [1160, 272] width 120 height 23
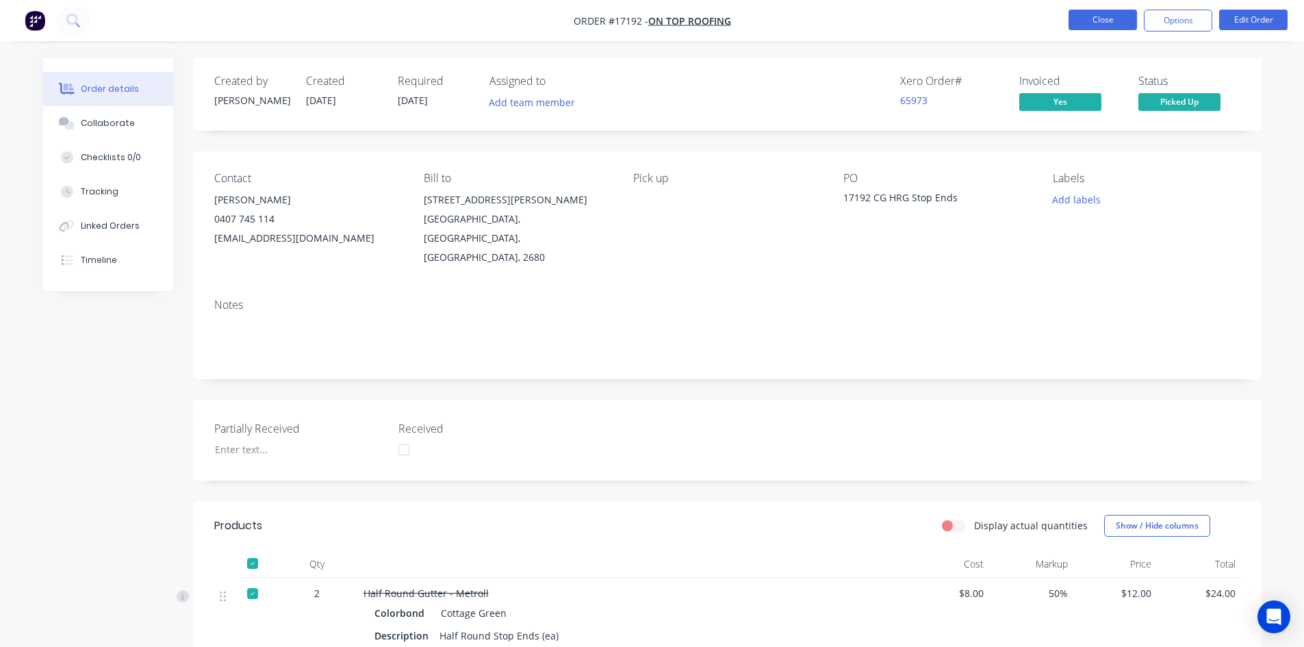
click at [1105, 25] on button "Close" at bounding box center [1102, 20] width 68 height 21
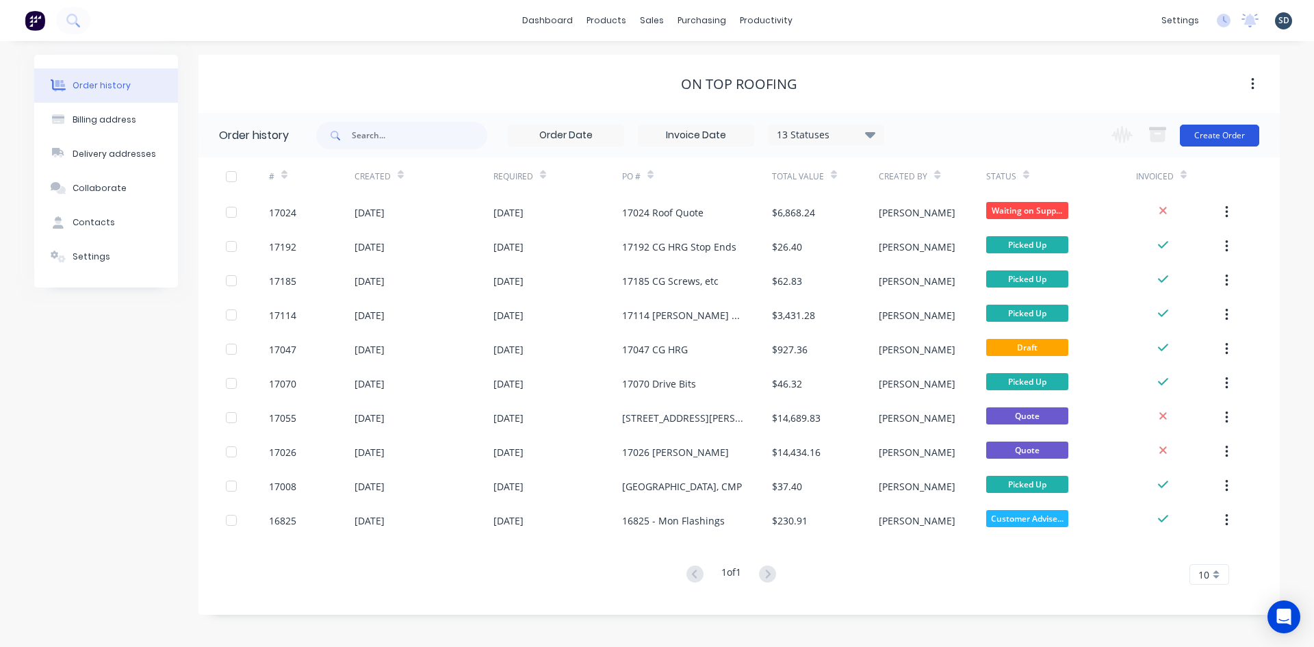
click at [1233, 133] on button "Create Order" at bounding box center [1219, 136] width 79 height 22
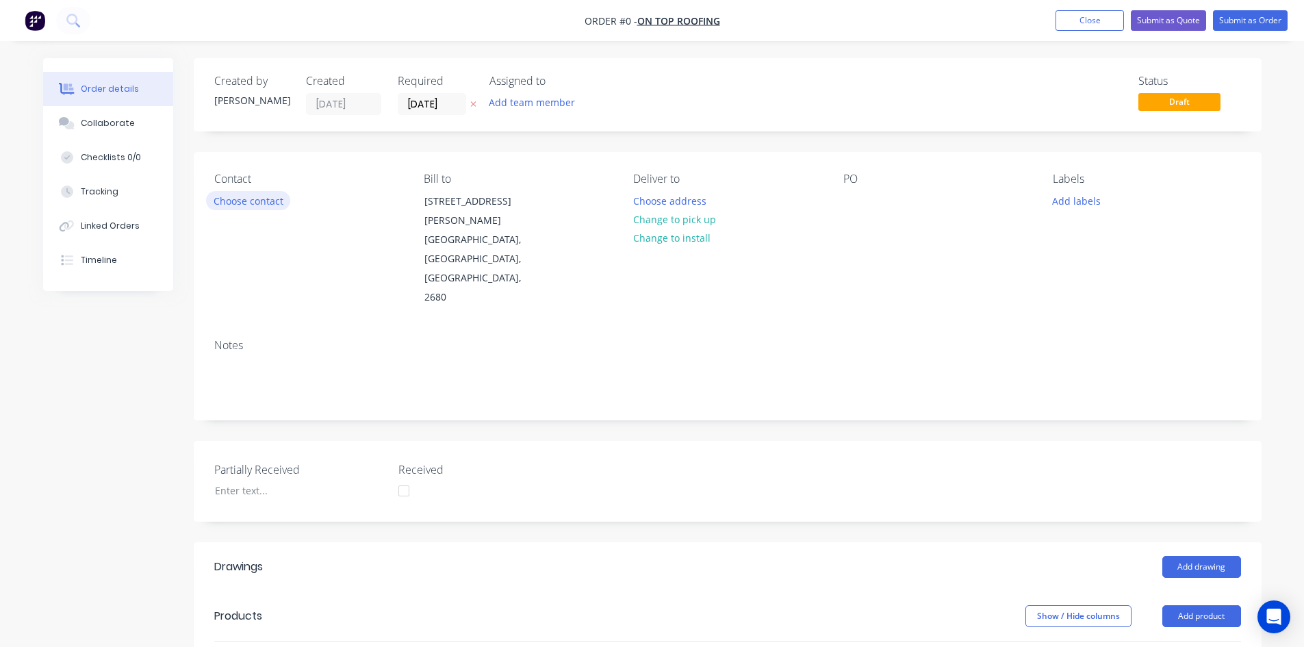
click at [258, 205] on button "Choose contact" at bounding box center [248, 200] width 84 height 18
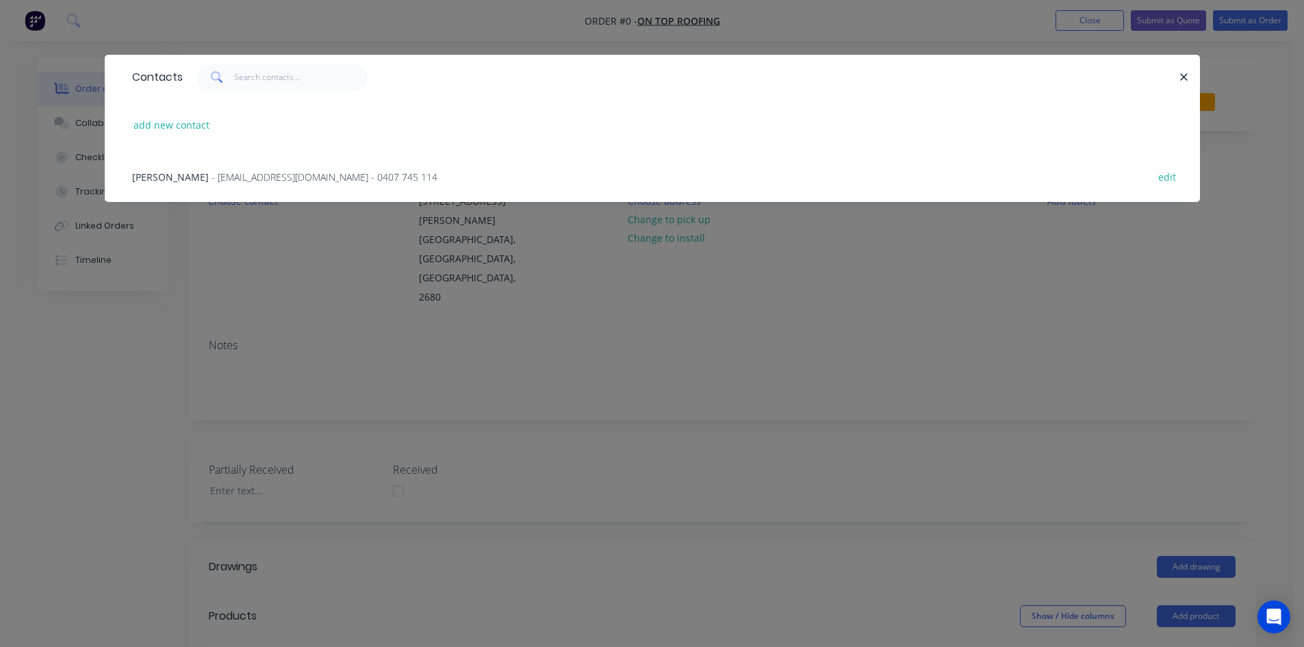
click at [223, 176] on span "- jockbeazley@ontoproofing24.onmicrosoft.com - 0407 745 114" at bounding box center [324, 176] width 226 height 13
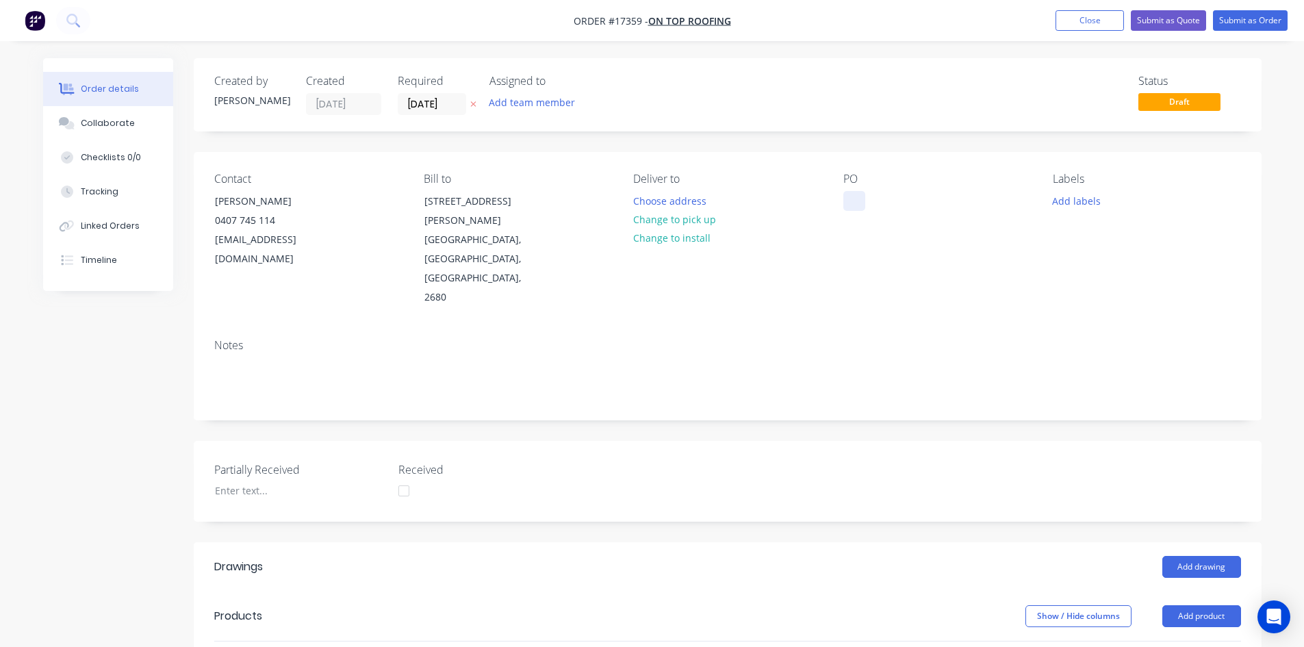
click at [850, 194] on div at bounding box center [854, 201] width 22 height 20
click at [982, 258] on div "Contact Jock Beazley 0407 745 114 jockbeazley@ontoproofing24.onmicrosoft.com Bi…" at bounding box center [728, 240] width 1068 height 176
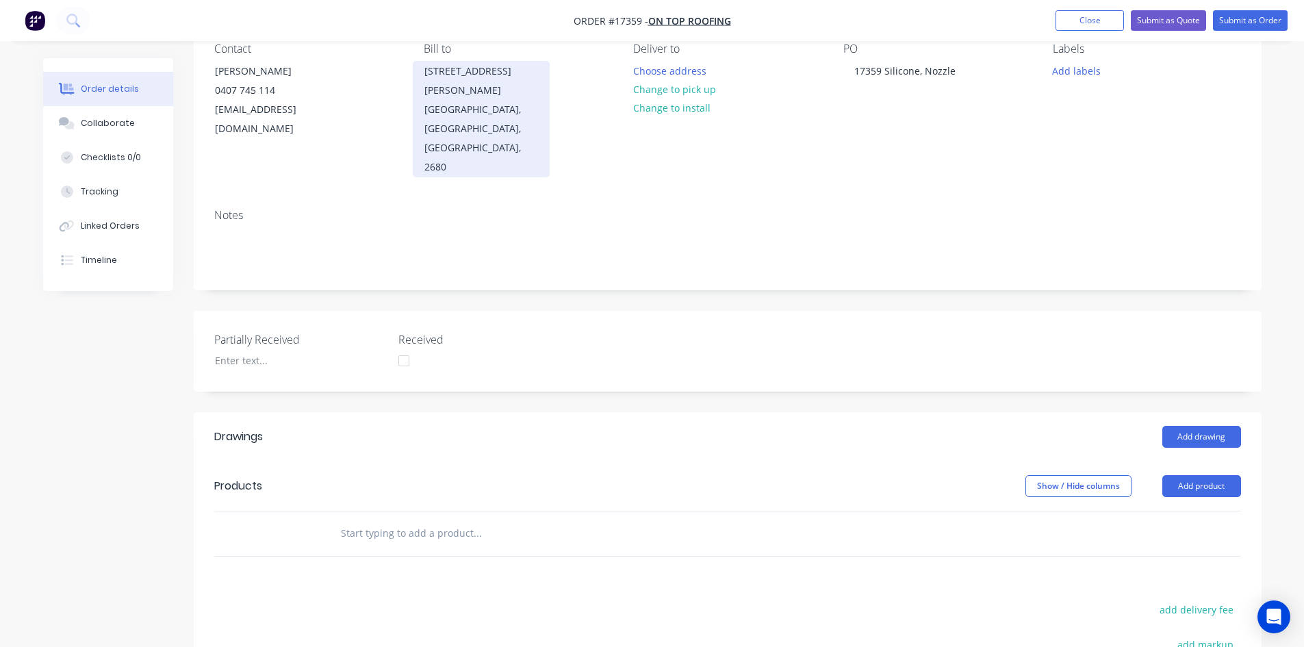
scroll to position [331, 0]
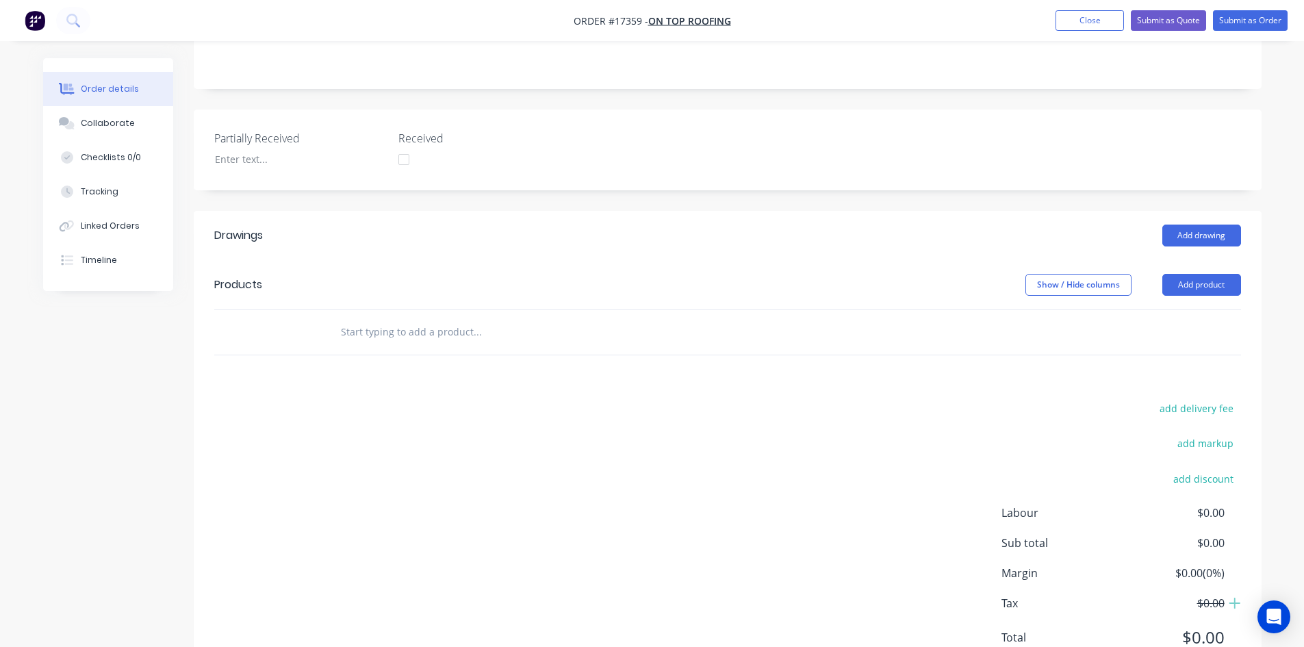
click at [373, 318] on input "text" at bounding box center [477, 331] width 274 height 27
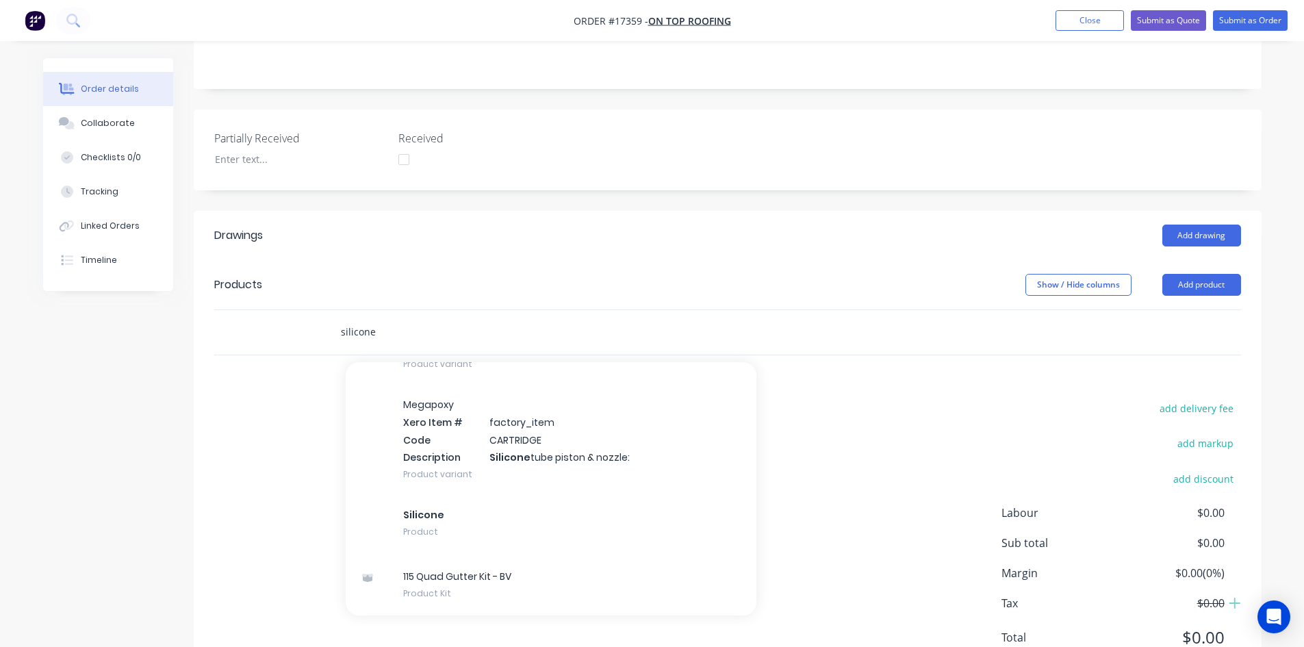
scroll to position [274, 0]
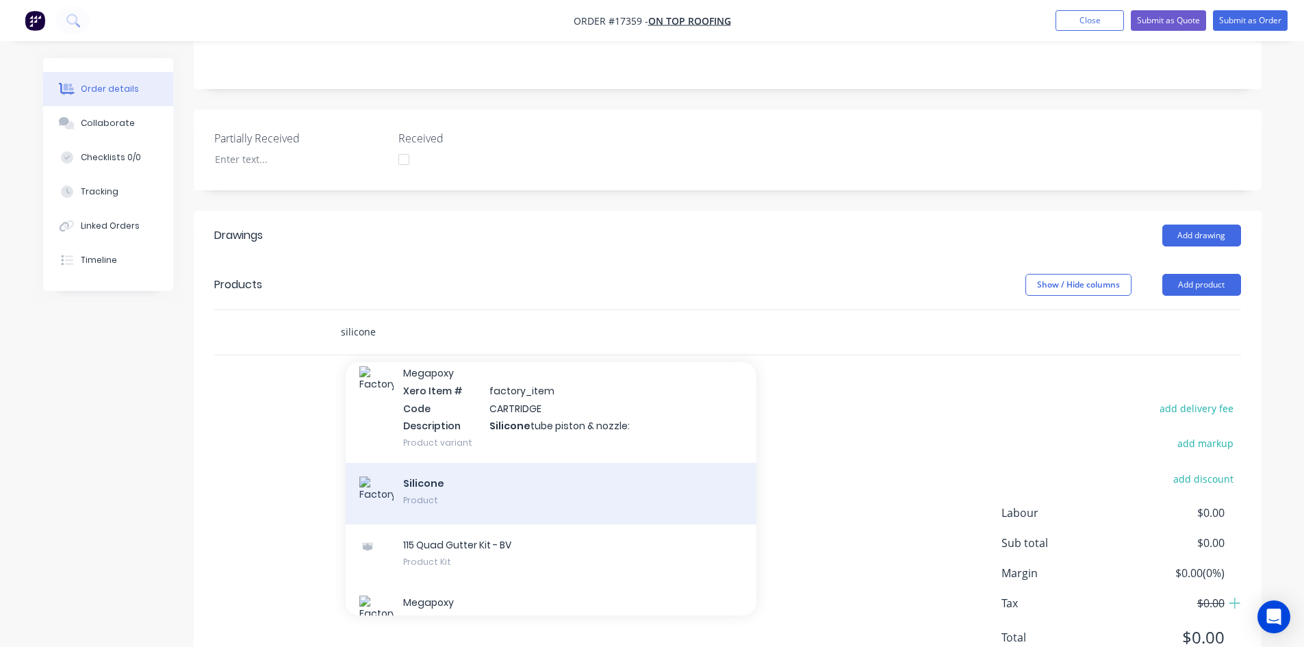
type input "silicone"
click at [515, 463] on div "Silicone Product" at bounding box center [551, 494] width 411 height 62
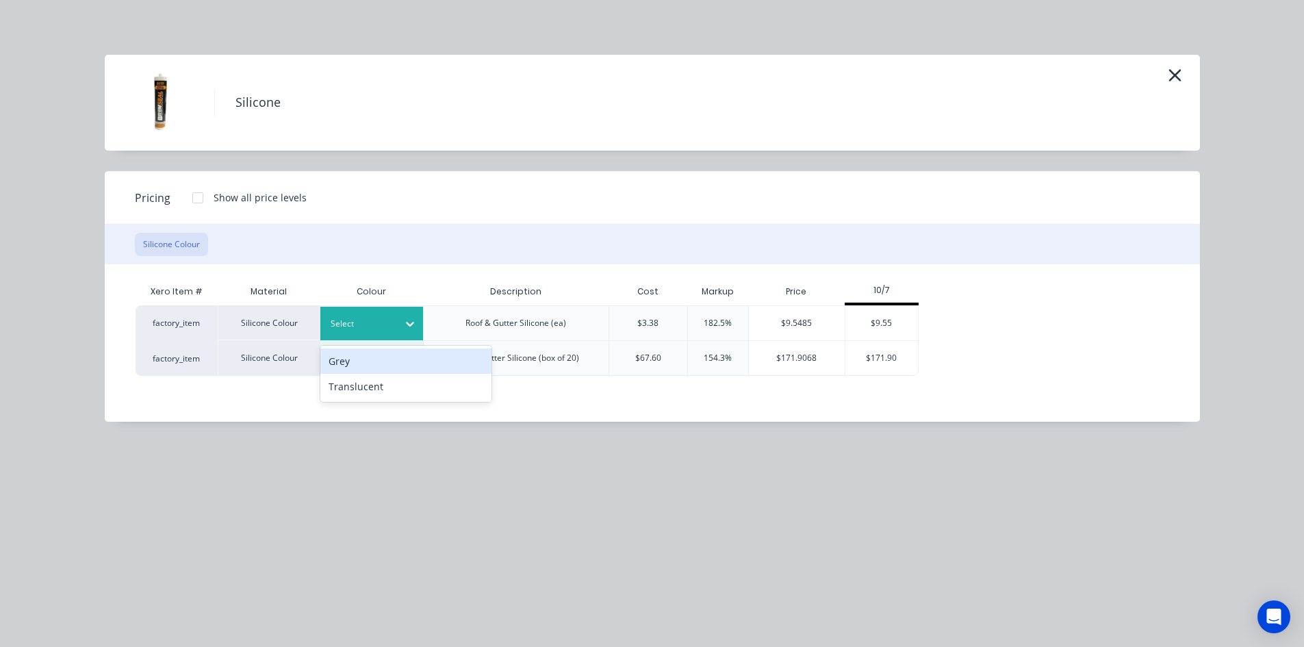
click at [397, 328] on div "Select" at bounding box center [359, 324] width 77 height 18
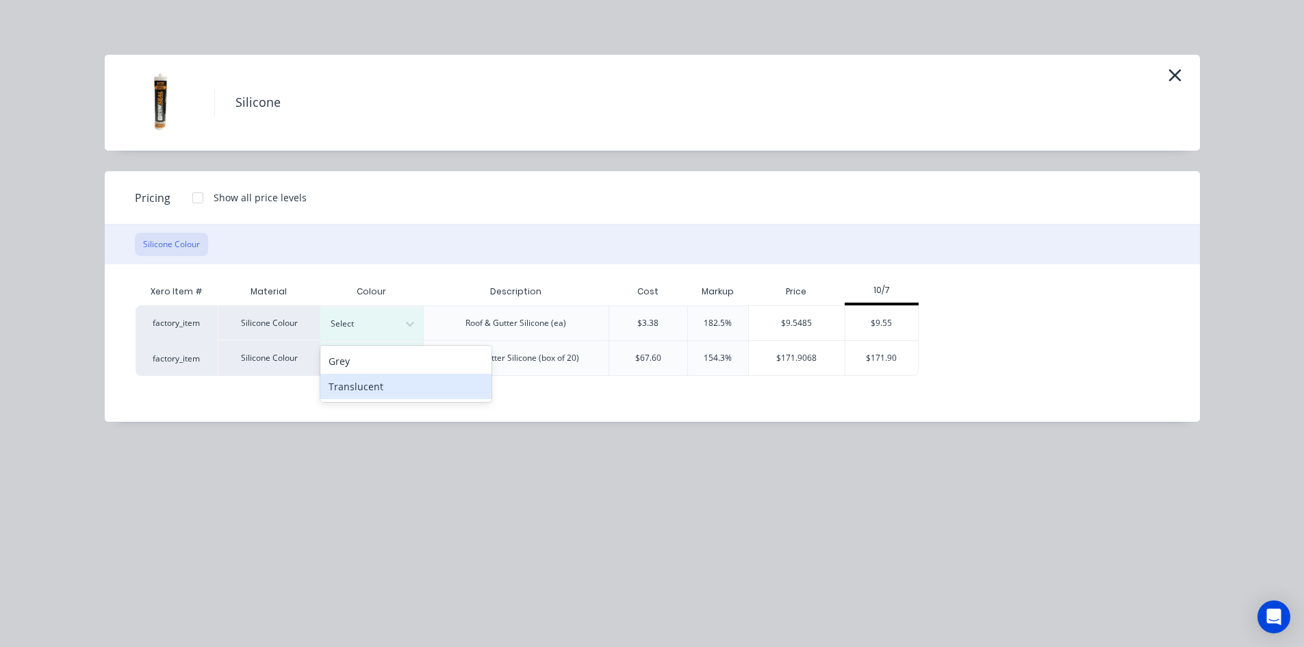
click at [402, 385] on div "Translucent" at bounding box center [405, 386] width 171 height 25
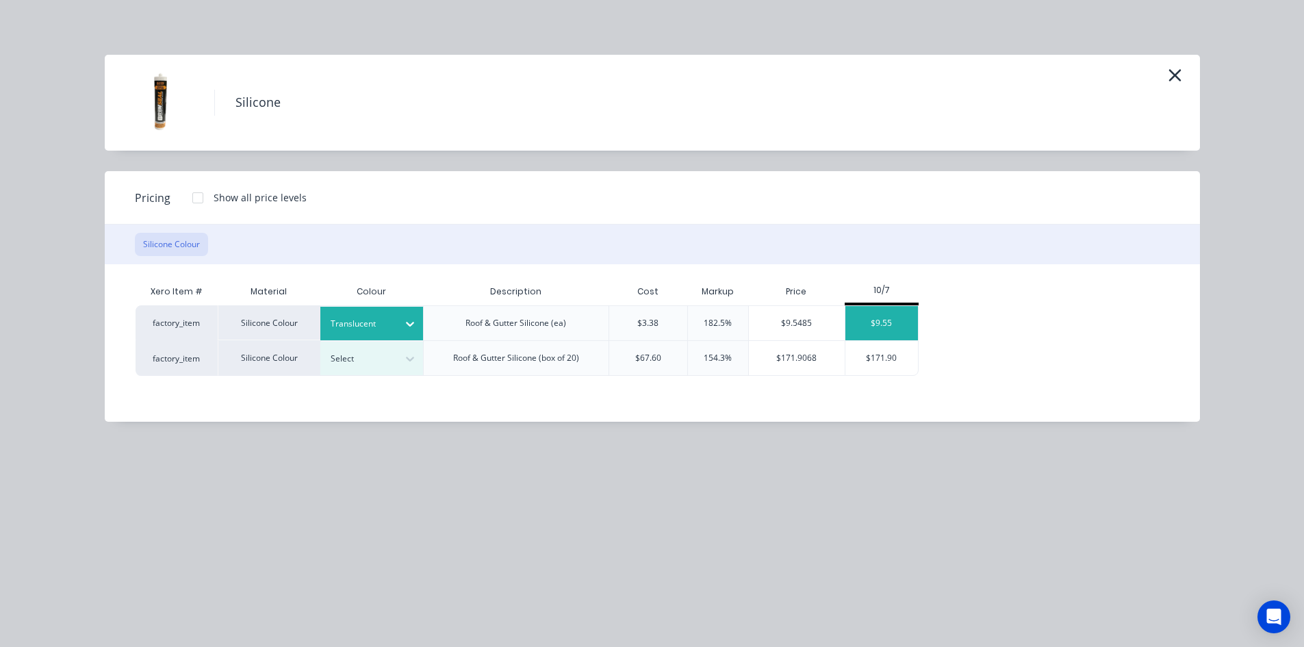
click at [875, 325] on div "$9.55" at bounding box center [881, 323] width 73 height 34
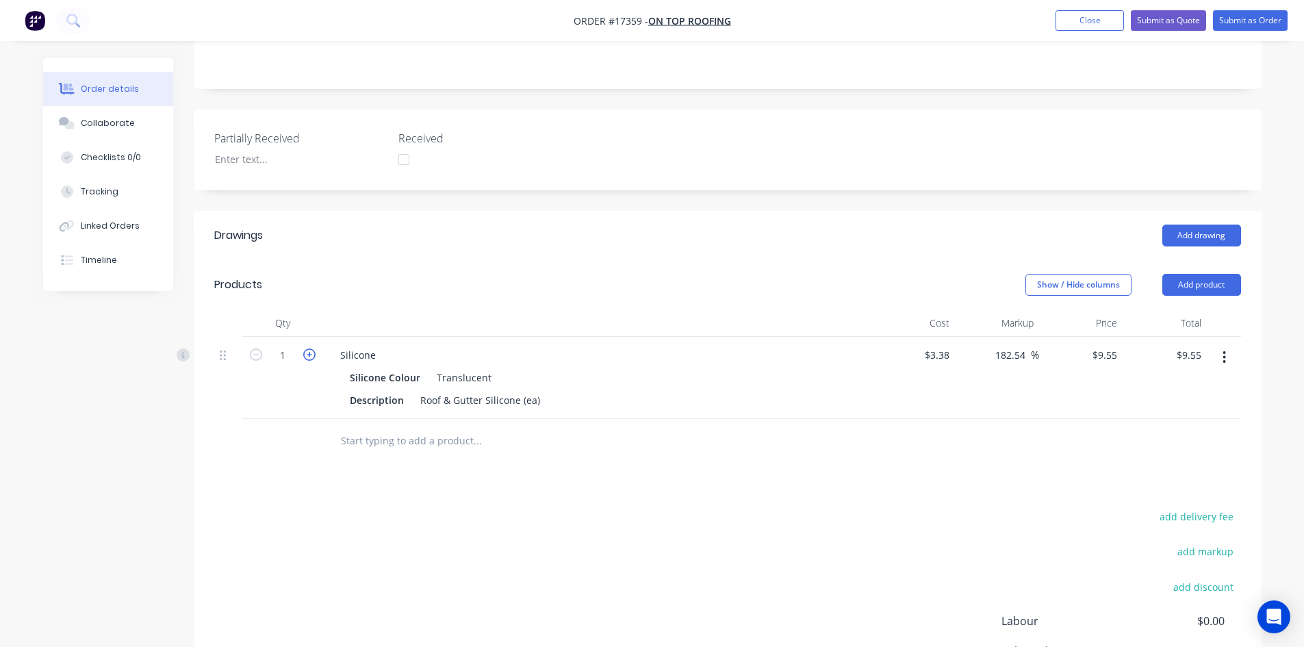
click at [306, 348] on icon "button" at bounding box center [309, 354] width 12 height 12
type input "2"
type input "$19.10"
click at [387, 427] on input "text" at bounding box center [477, 440] width 274 height 27
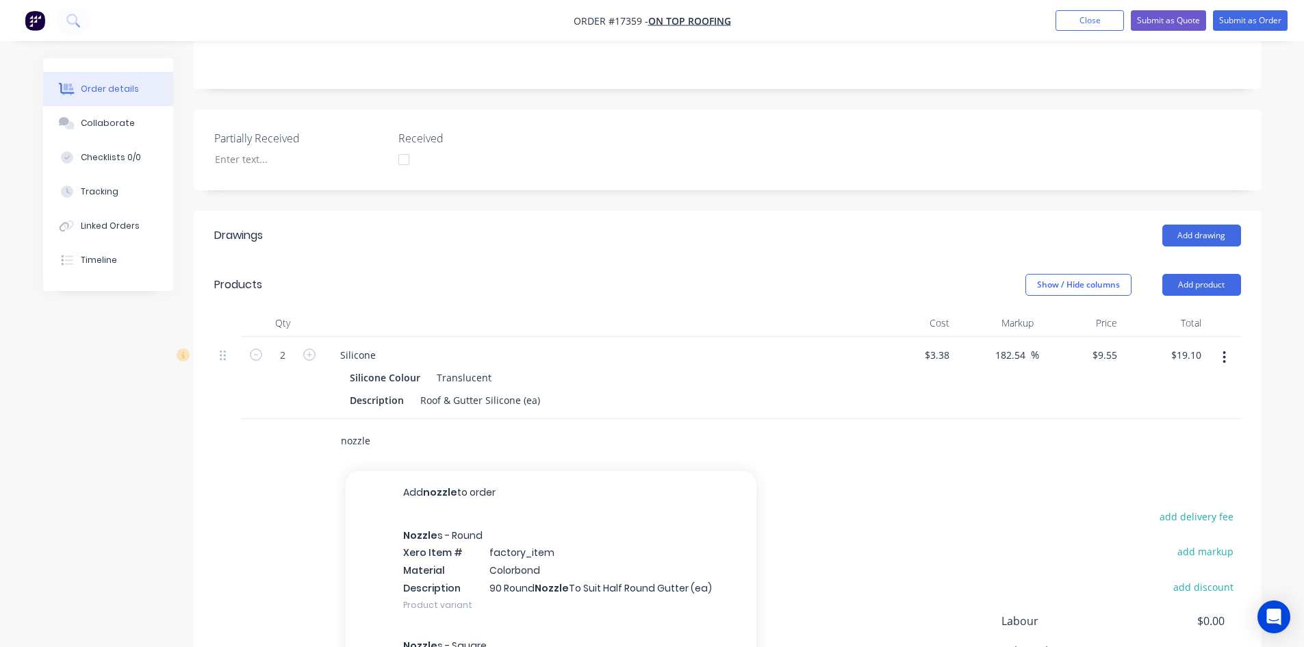
type input "nozzle"
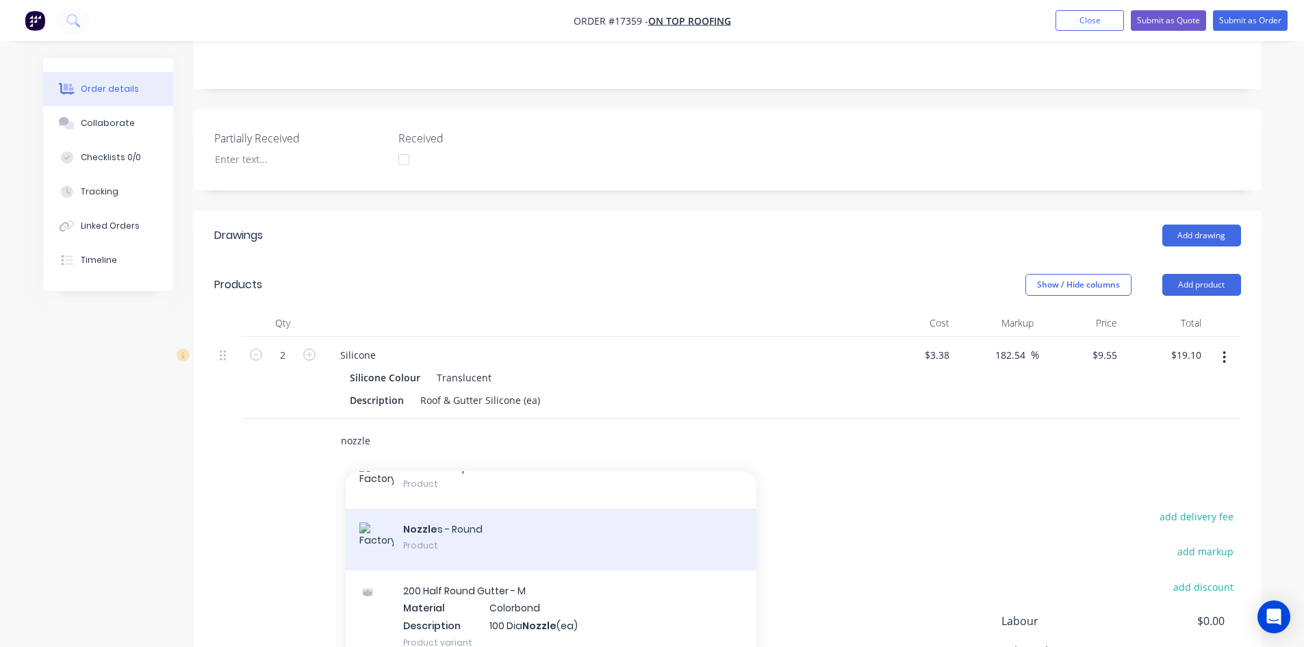
scroll to position [3627, 0]
click at [526, 508] on div "Nozzle s - Round Product" at bounding box center [551, 539] width 411 height 62
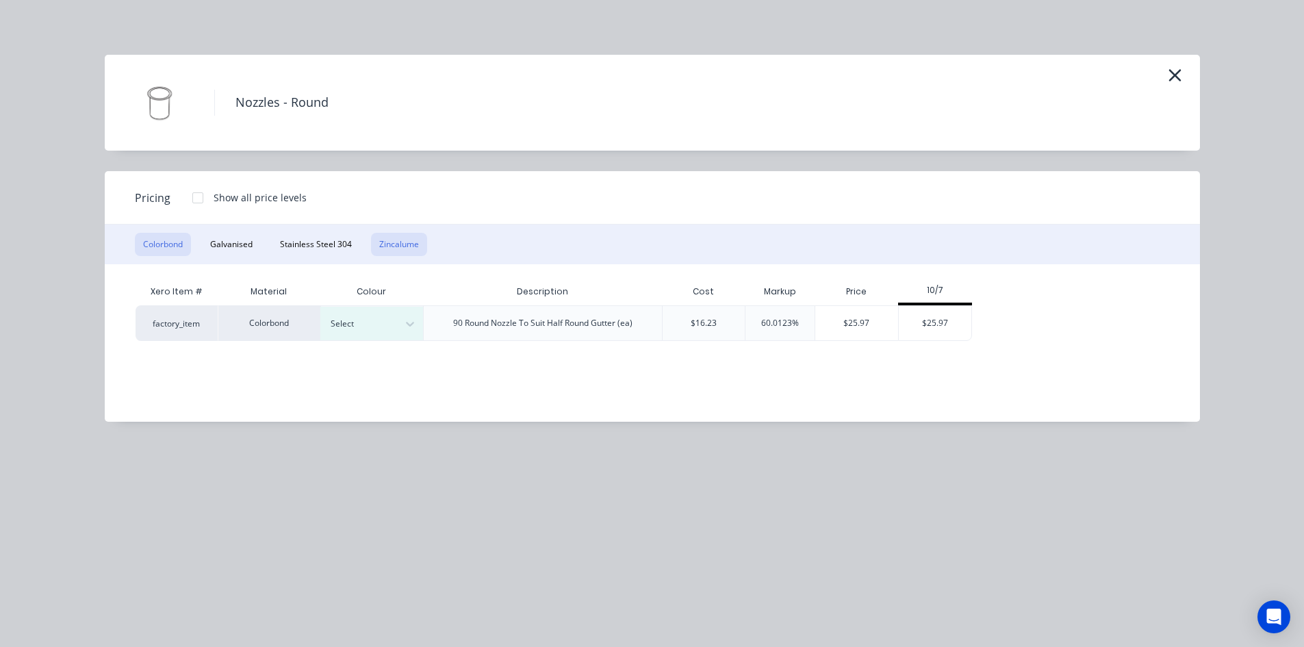
click at [414, 253] on button "Zincalume" at bounding box center [399, 244] width 56 height 23
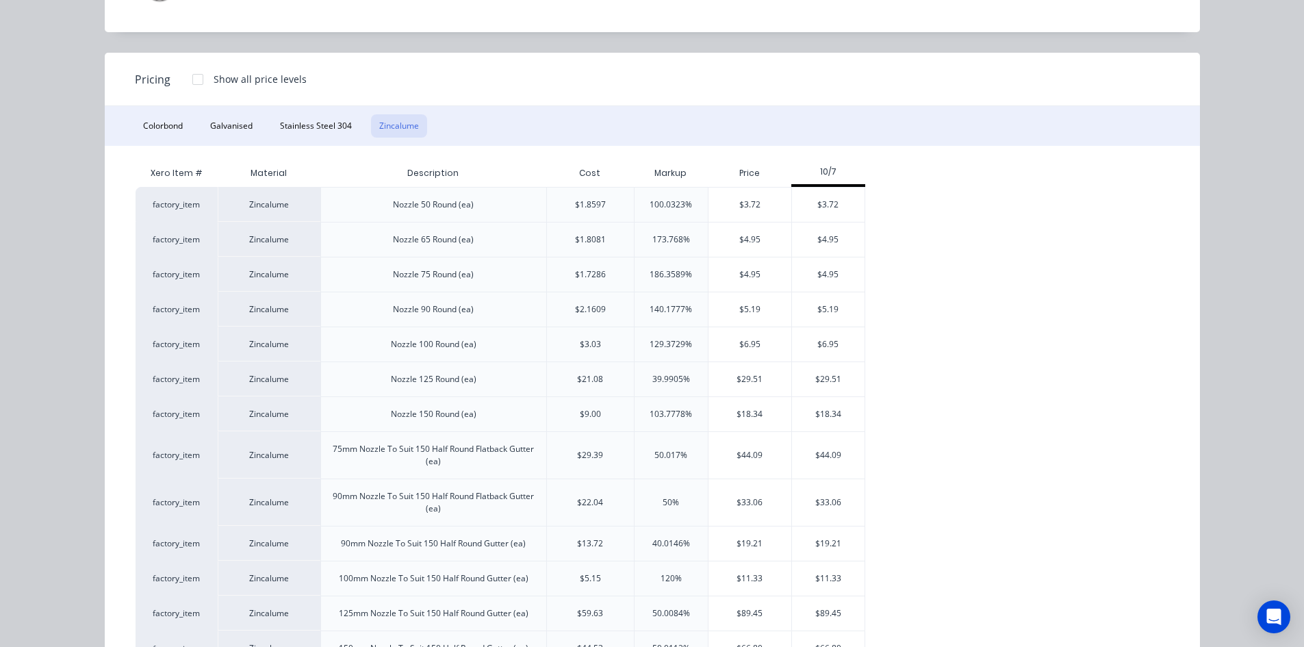
scroll to position [177, 0]
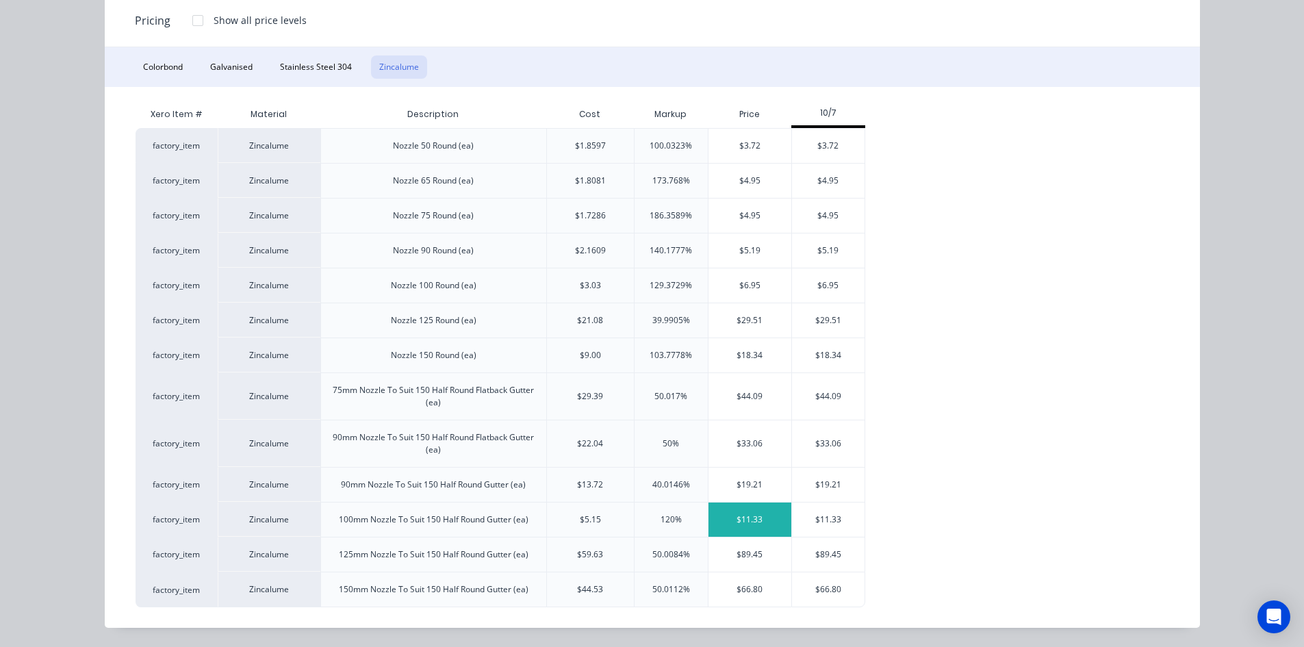
click at [742, 516] on div "$11.33" at bounding box center [749, 519] width 83 height 34
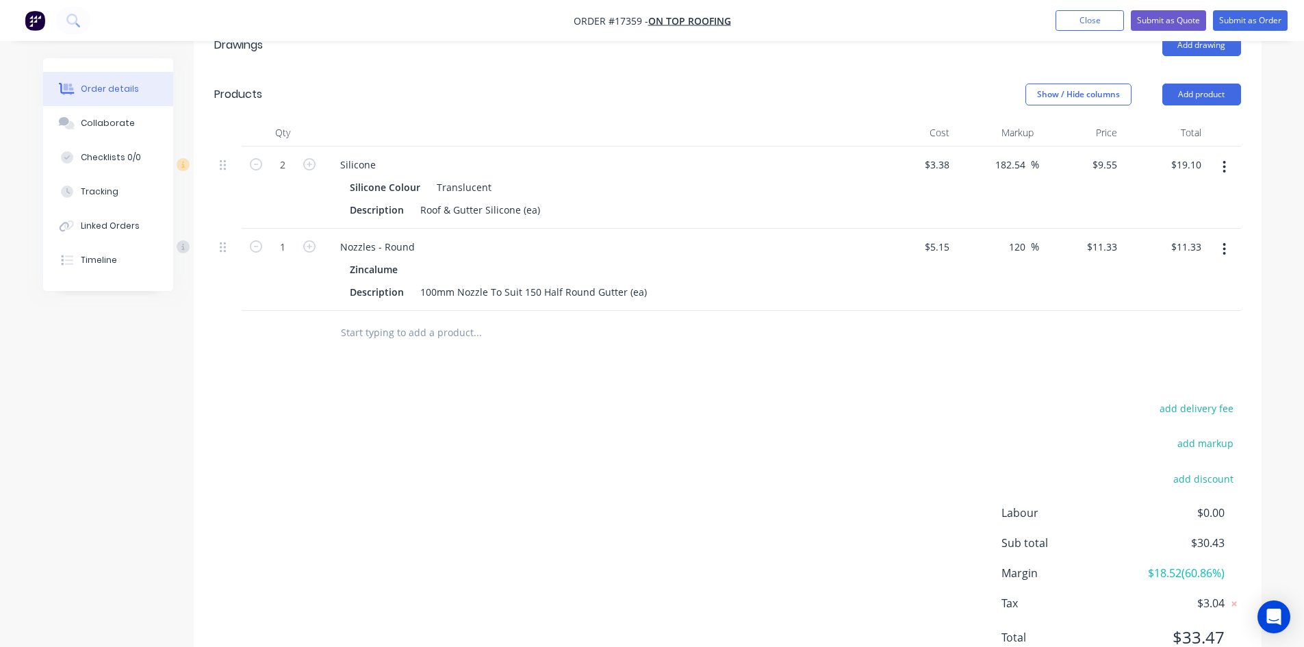
scroll to position [42, 0]
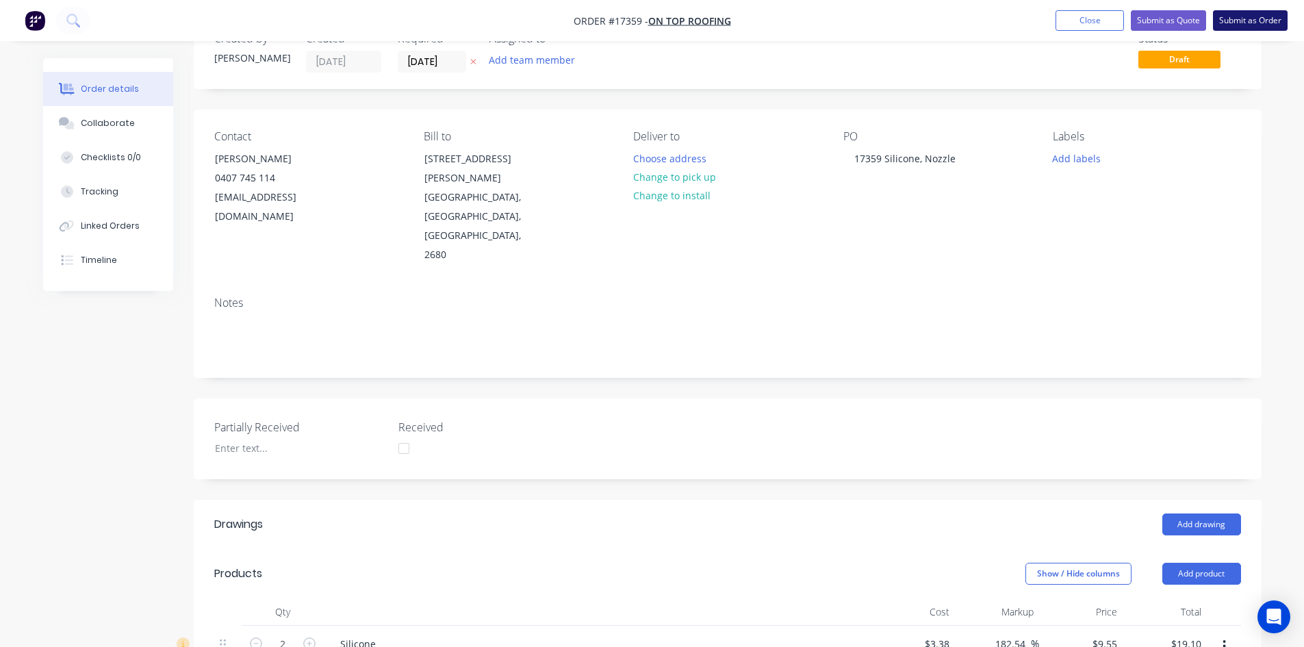
click at [1257, 23] on button "Submit as Order" at bounding box center [1250, 20] width 75 height 21
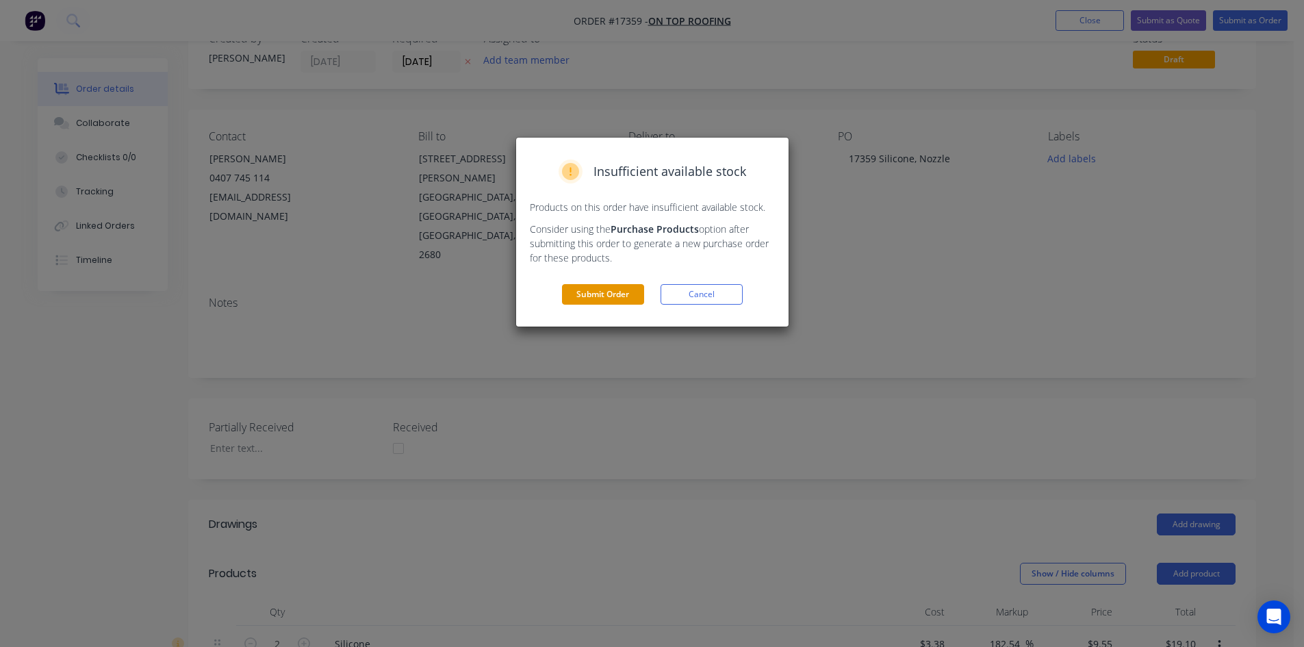
click at [610, 296] on button "Submit Order" at bounding box center [603, 294] width 82 height 21
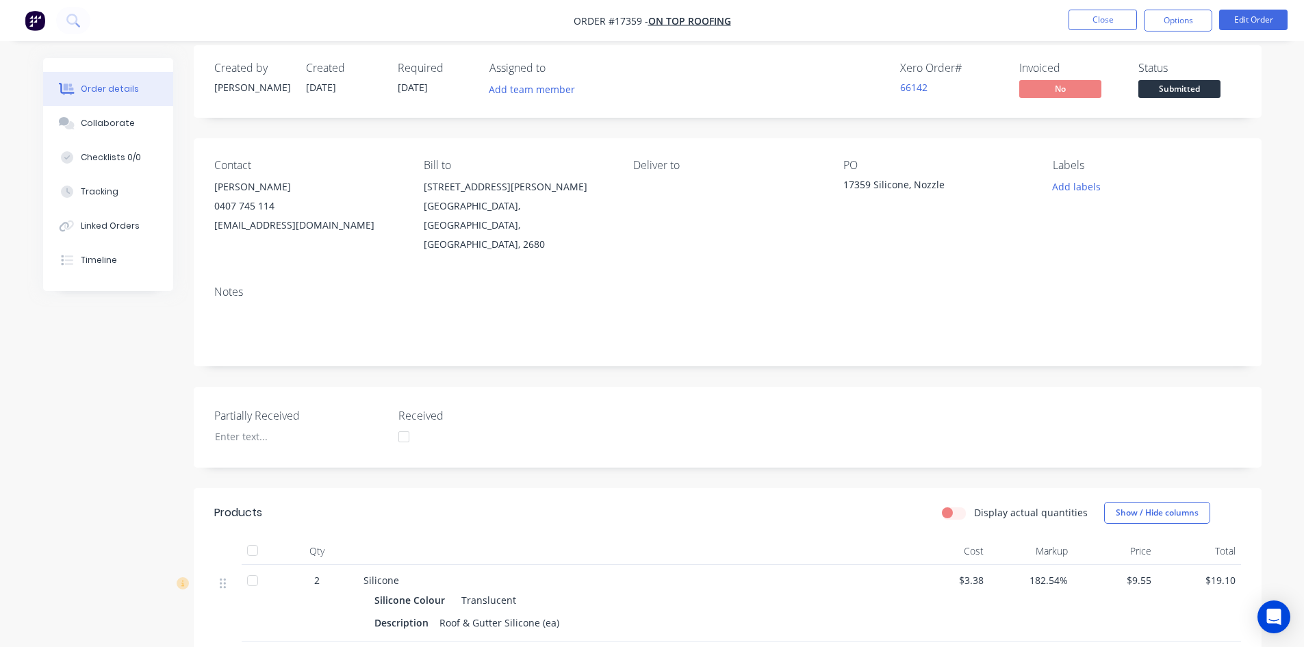
scroll to position [0, 0]
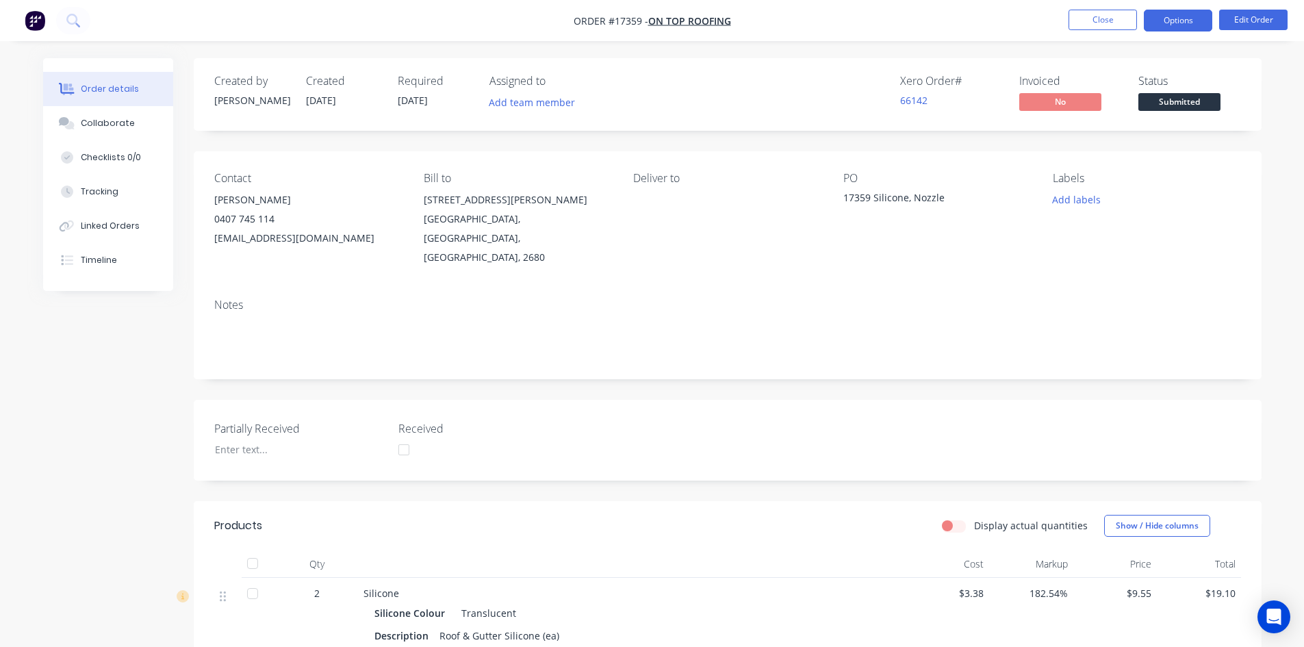
click at [1192, 15] on button "Options" at bounding box center [1178, 21] width 68 height 22
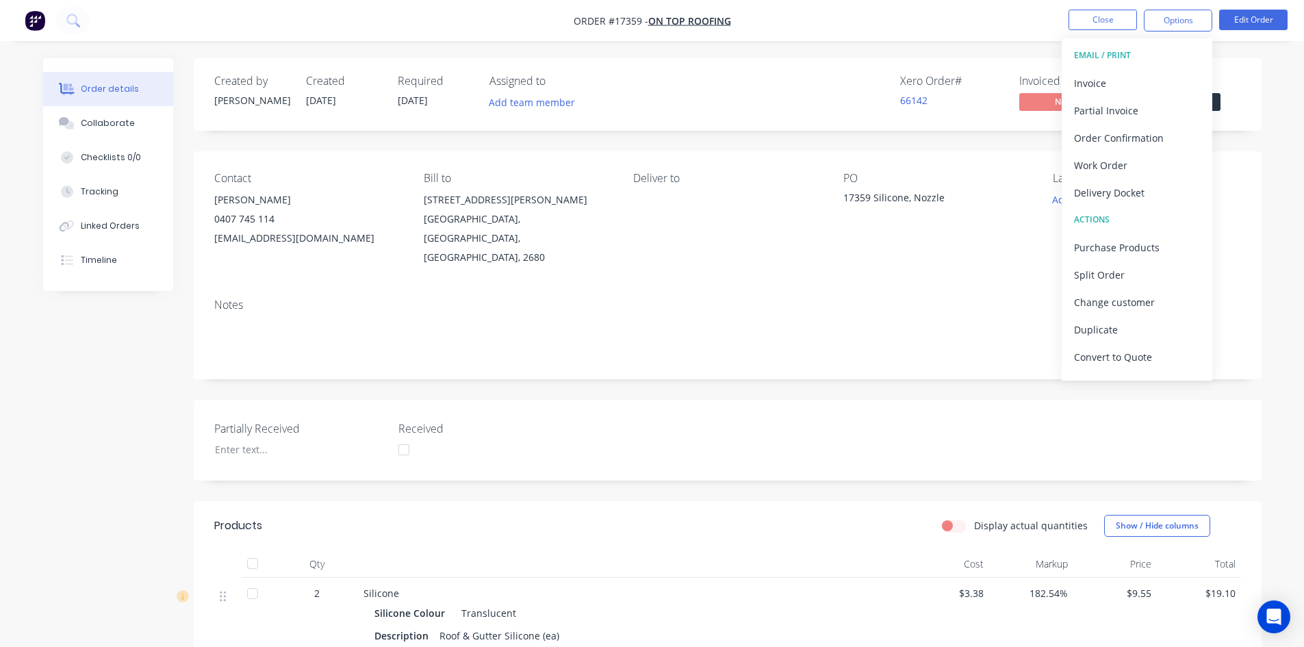
click at [1019, 60] on div "Created by Sam Created 14/08/25 Required 14/08/25 Assigned to Add team member X…" at bounding box center [728, 94] width 1068 height 73
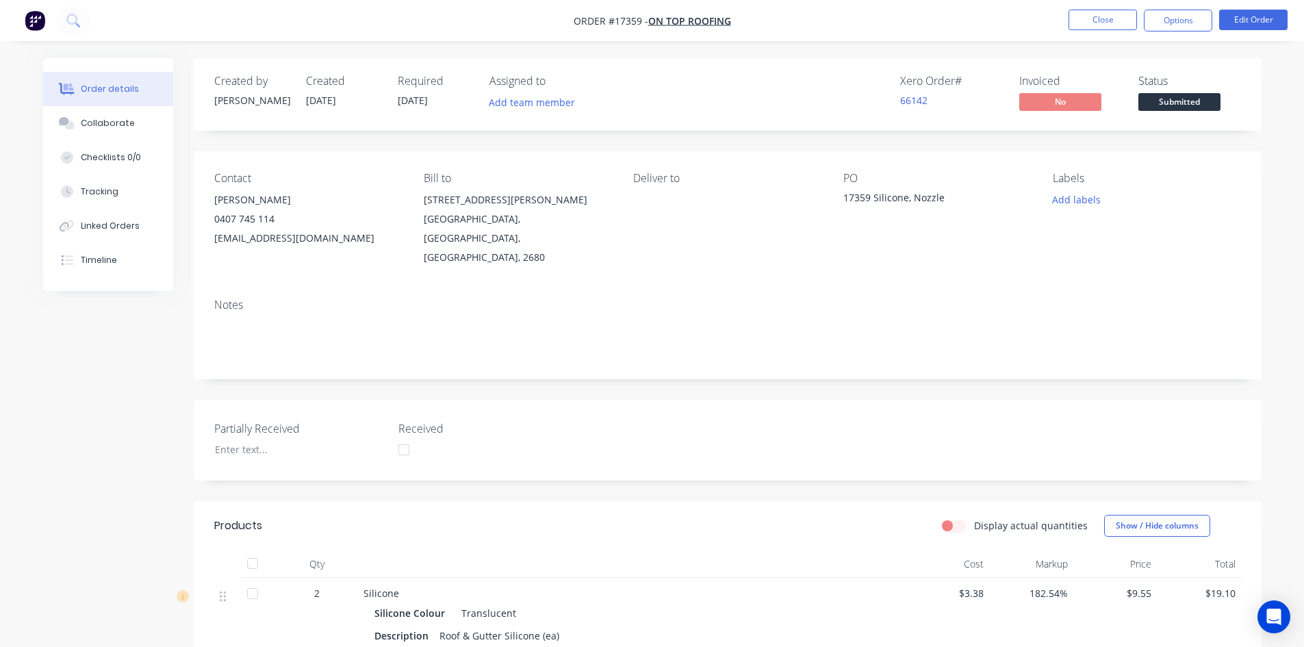
click at [1171, 97] on span "Submitted" at bounding box center [1179, 101] width 82 height 17
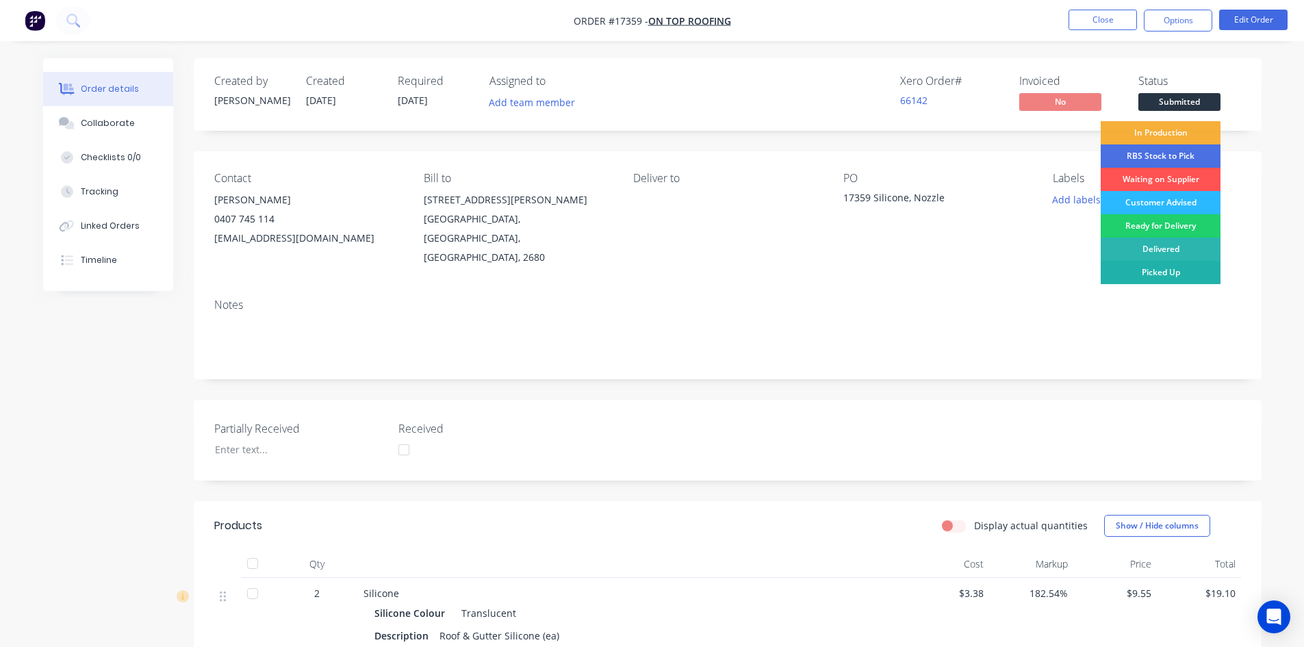
click at [1161, 273] on div "Picked Up" at bounding box center [1160, 272] width 120 height 23
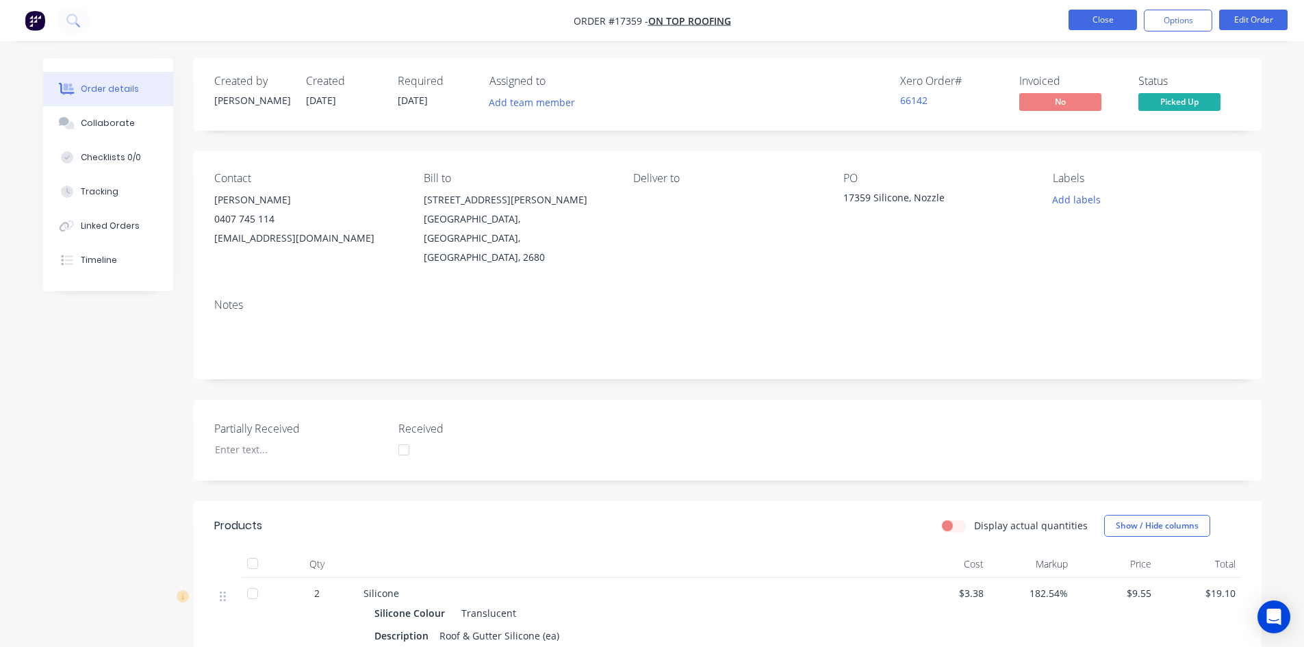
click at [1104, 15] on button "Close" at bounding box center [1102, 20] width 68 height 21
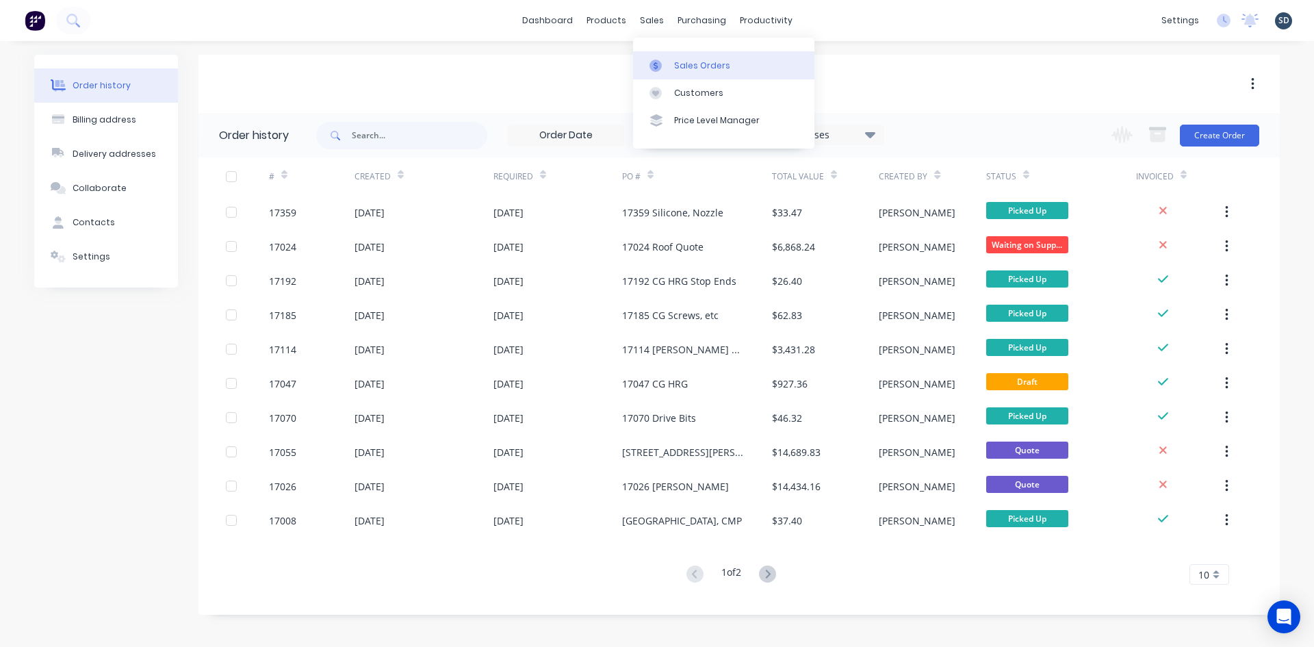
click at [674, 70] on div "Sales Orders" at bounding box center [702, 66] width 56 height 12
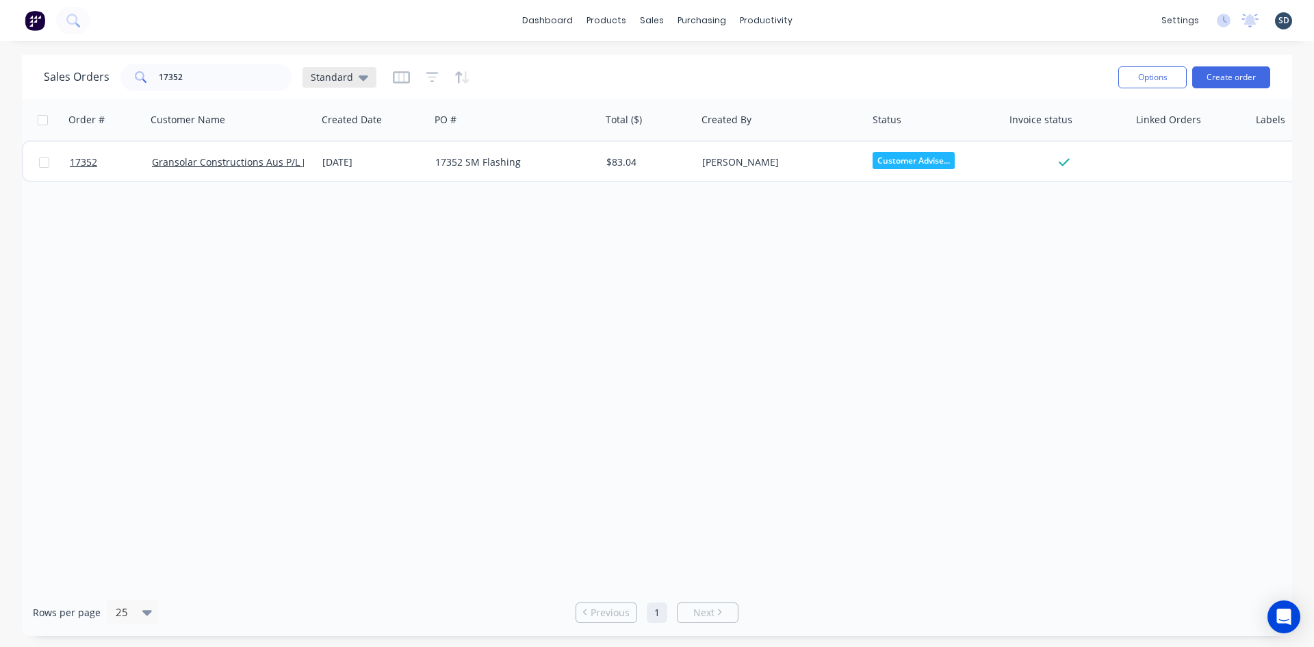
click at [354, 80] on div "Standard" at bounding box center [339, 77] width 57 height 12
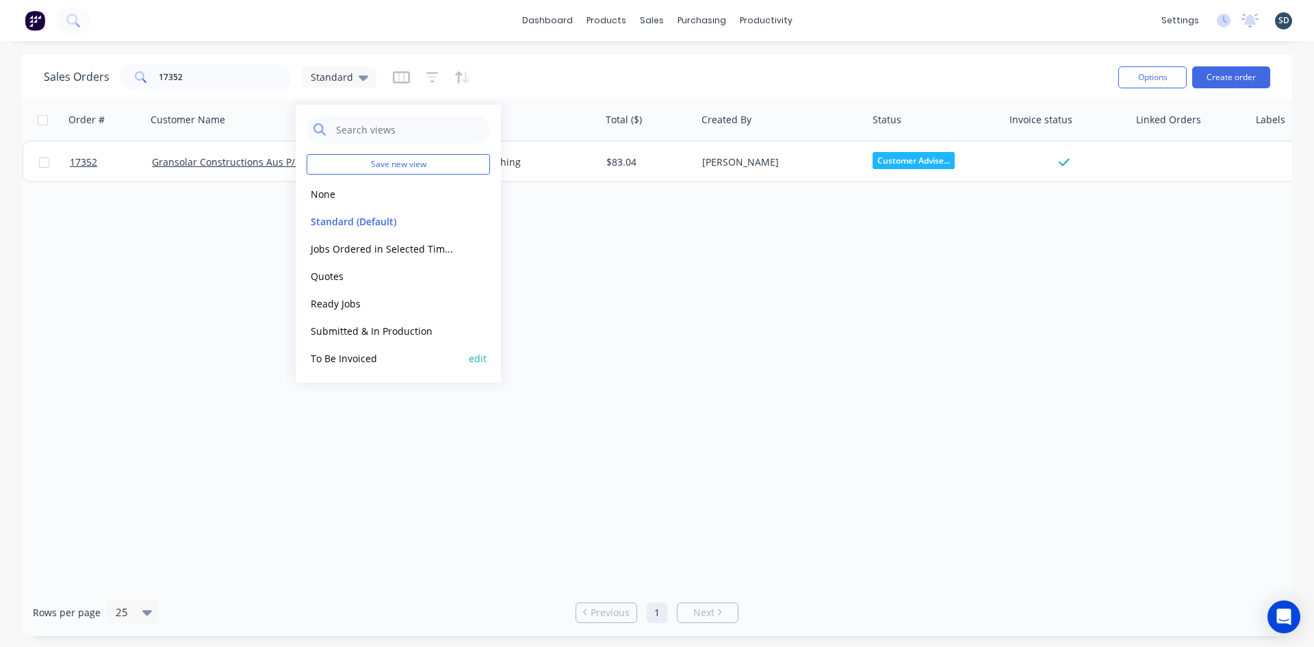
click at [385, 362] on button "To Be Invoiced" at bounding box center [385, 358] width 156 height 16
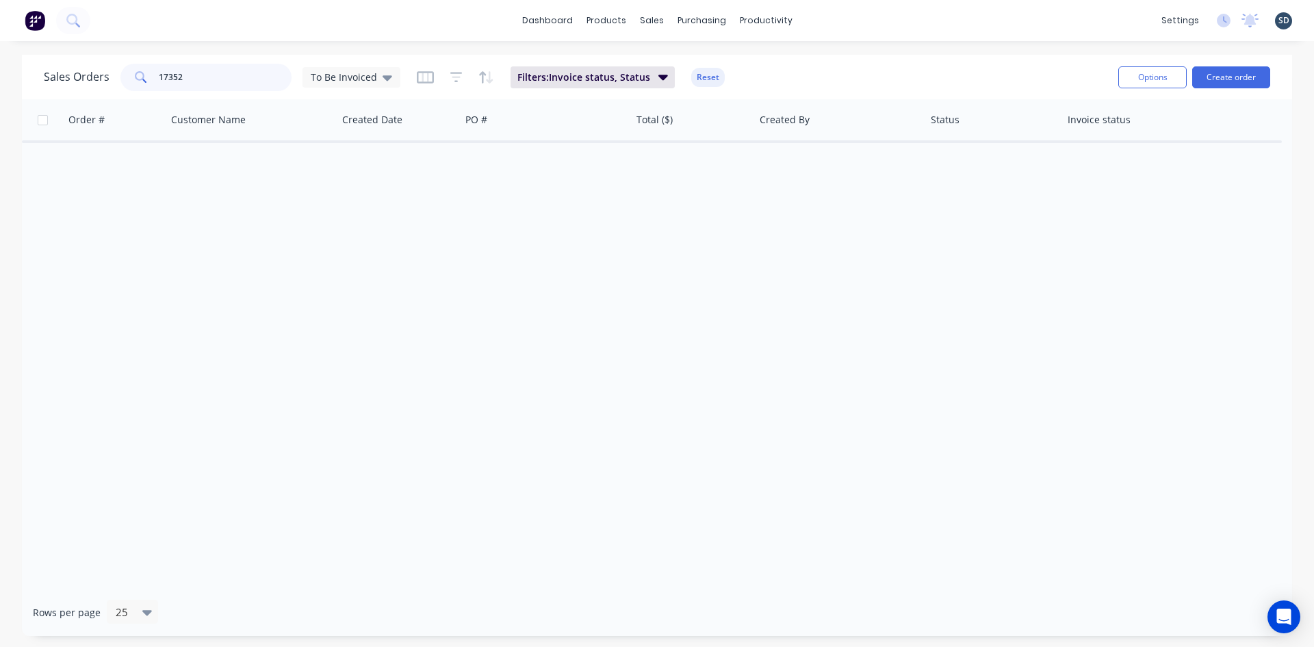
click at [212, 64] on input "17352" at bounding box center [225, 77] width 133 height 27
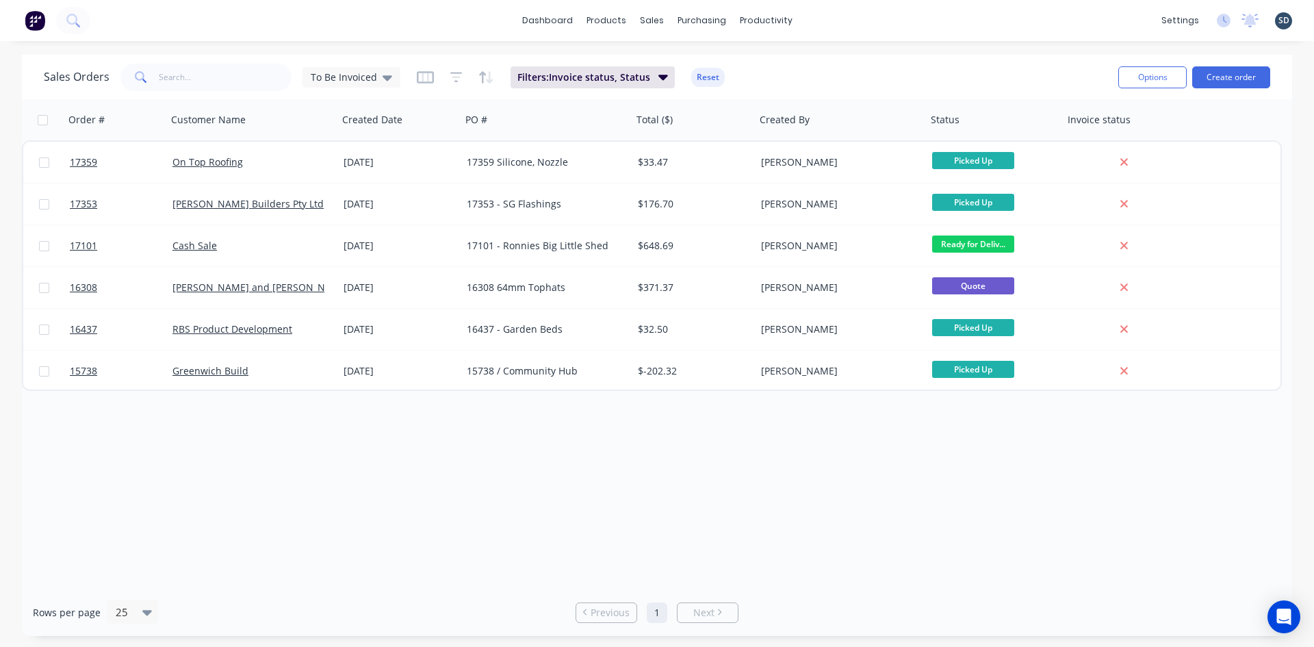
click at [846, 20] on div "dashboard products sales purchasing productivity dashboard products Product Cat…" at bounding box center [657, 20] width 1314 height 41
click at [840, 22] on div "dashboard products sales purchasing productivity dashboard products Product Cat…" at bounding box center [657, 20] width 1314 height 41
click at [370, 79] on span "To Be Invoiced" at bounding box center [344, 77] width 66 height 14
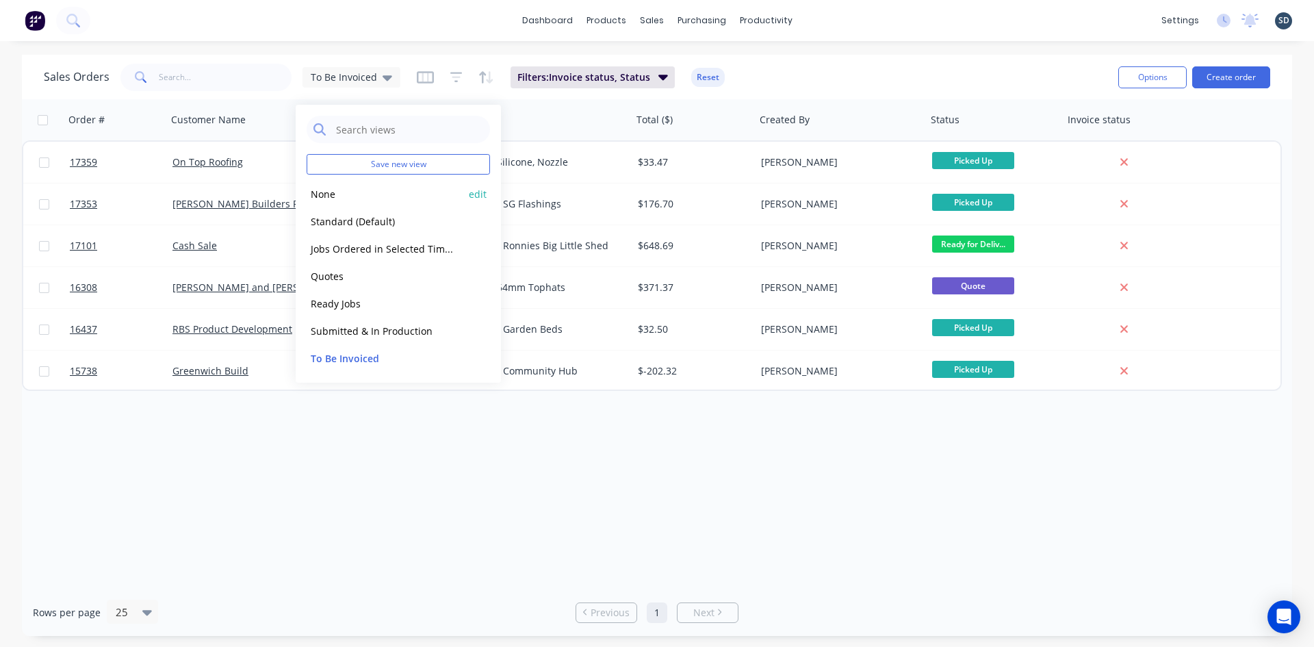
click at [352, 200] on button "None" at bounding box center [385, 194] width 156 height 16
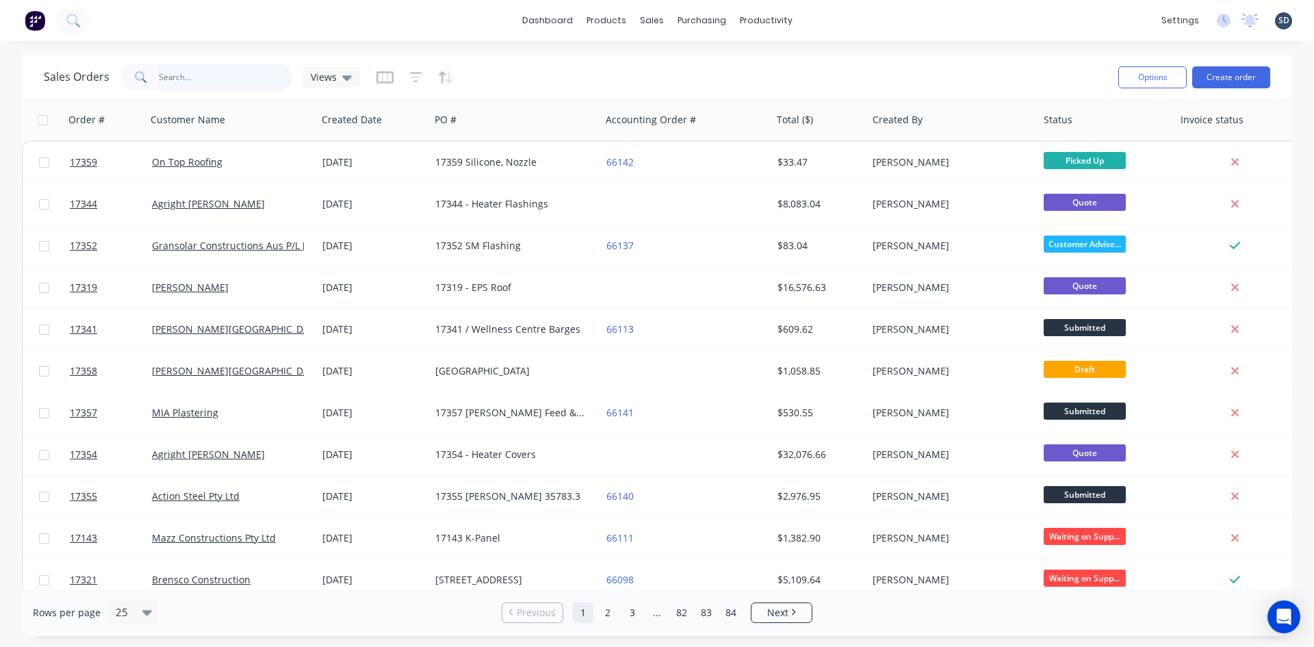
click at [223, 86] on input "text" at bounding box center [225, 77] width 133 height 27
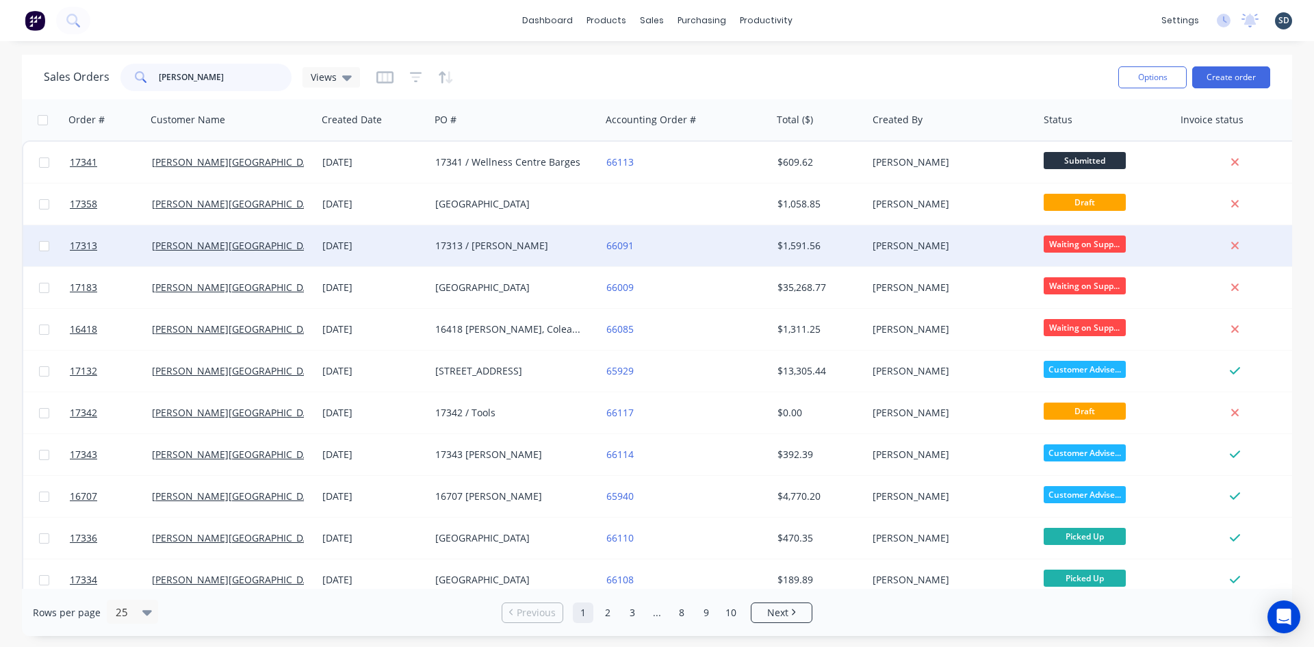
type input "glenn walsh"
click at [285, 246] on div "[PERSON_NAME][GEOGRAPHIC_DATA]" at bounding box center [228, 246] width 152 height 14
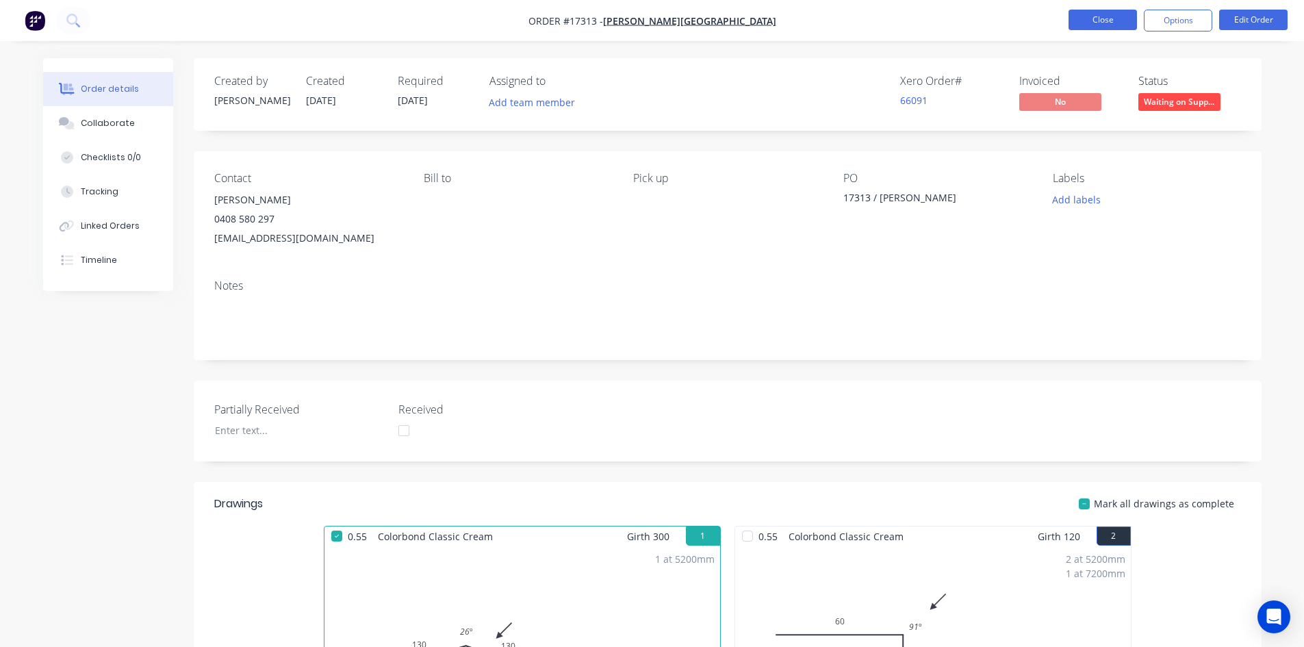
click at [1111, 18] on button "Close" at bounding box center [1102, 20] width 68 height 21
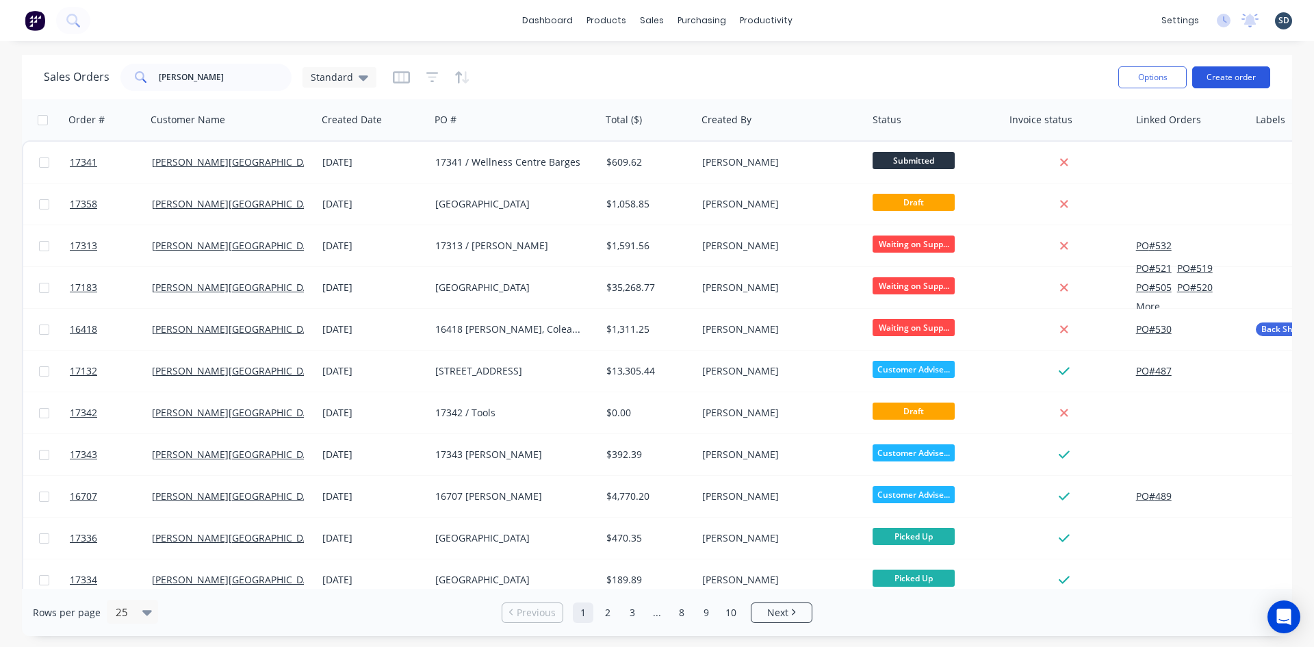
click at [1235, 74] on button "Create order" at bounding box center [1231, 77] width 78 height 22
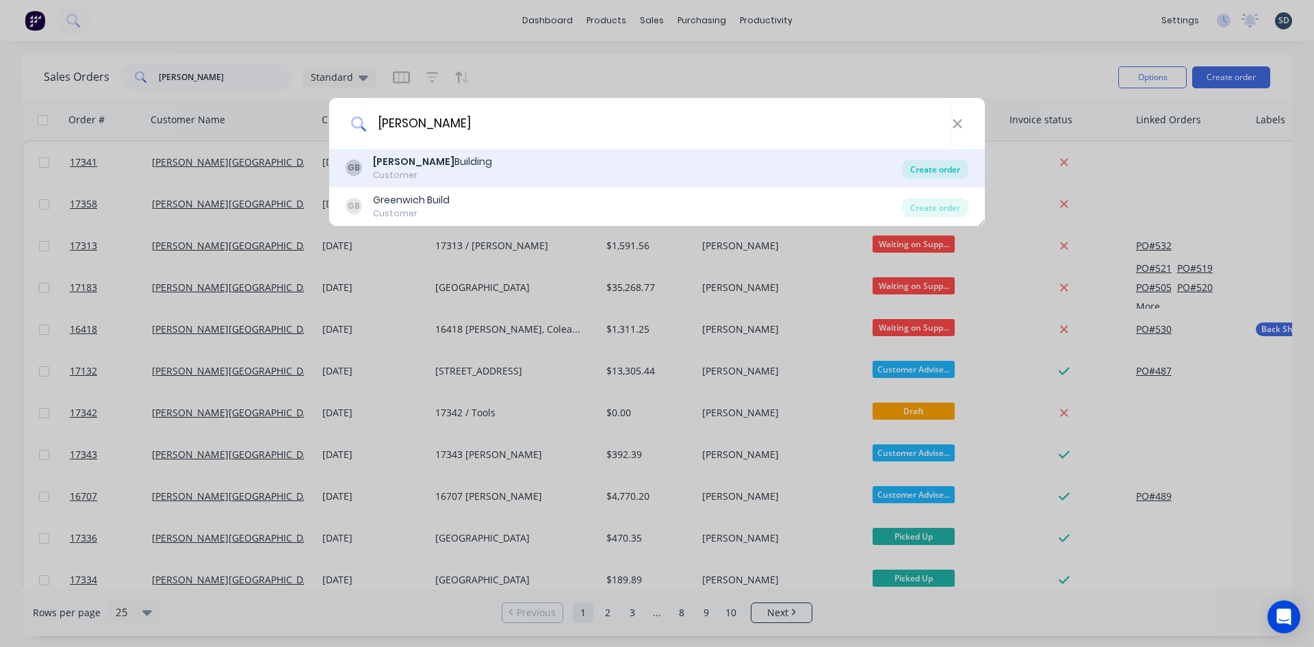
type input "glenn walsh"
click at [936, 165] on div "Create order" at bounding box center [935, 168] width 66 height 19
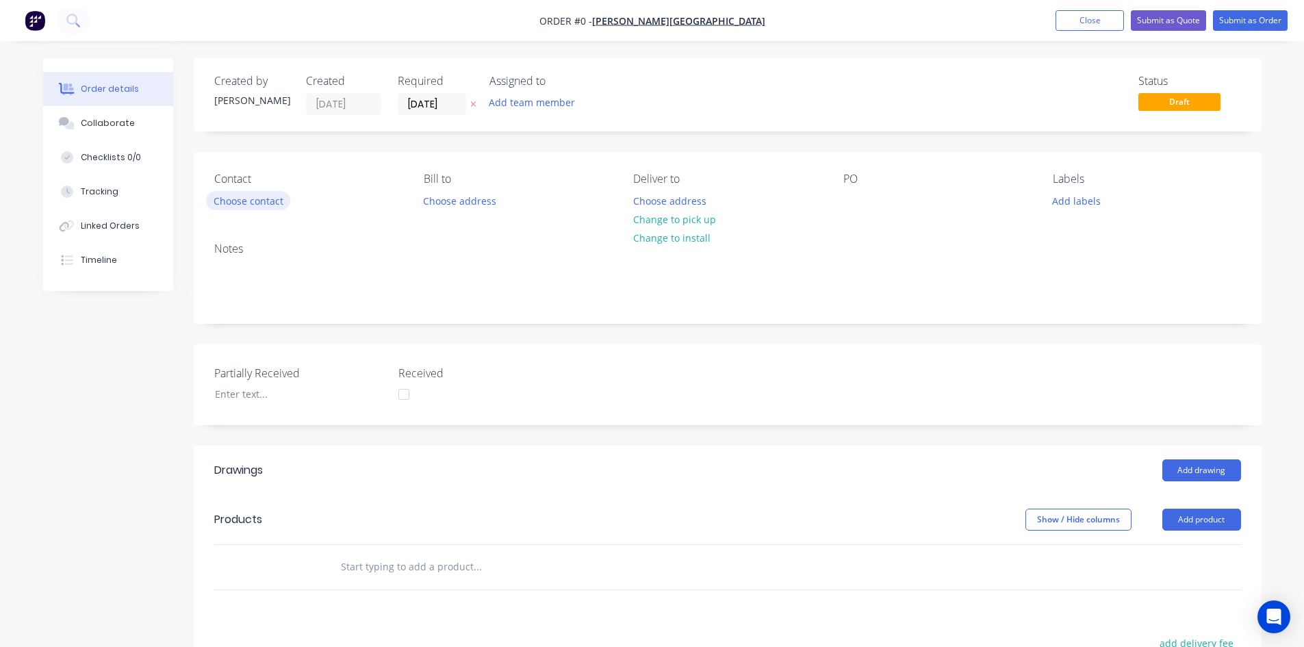
click at [270, 203] on button "Choose contact" at bounding box center [248, 200] width 84 height 18
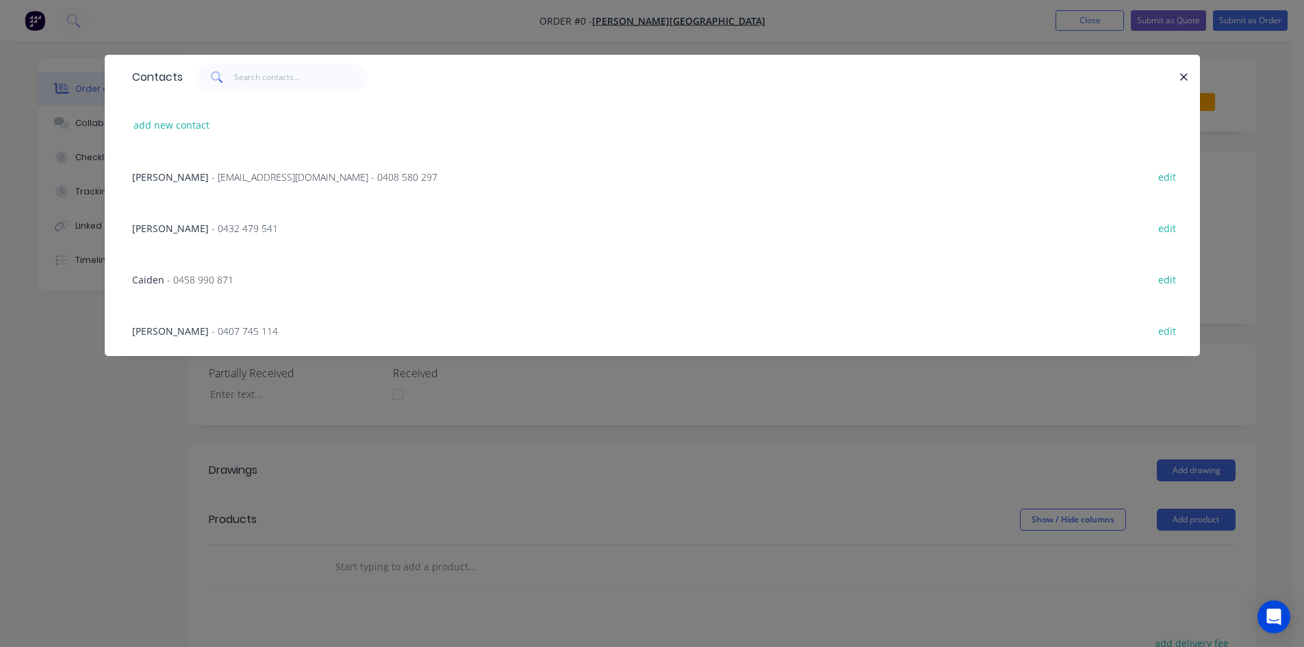
click at [261, 181] on span "- glenn67@live.com.au - 0408 580 297" at bounding box center [324, 176] width 226 height 13
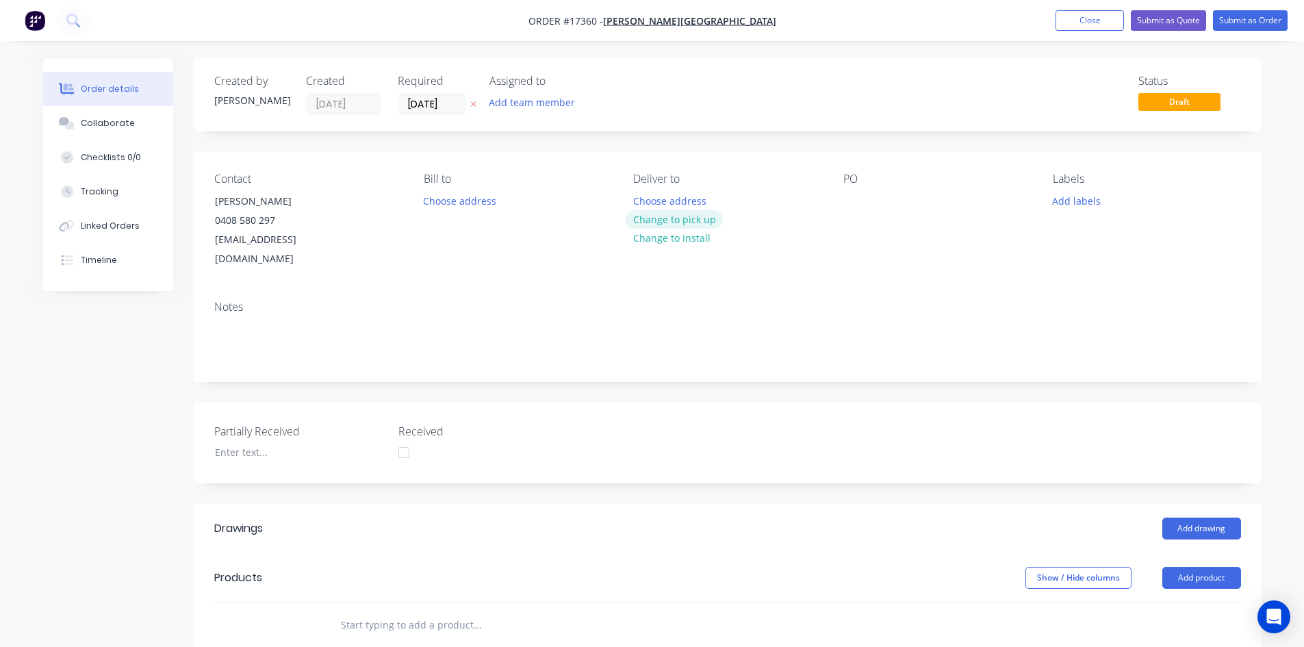
click at [693, 220] on button "Change to pick up" at bounding box center [673, 219] width 97 height 18
click at [853, 204] on div at bounding box center [854, 201] width 22 height 20
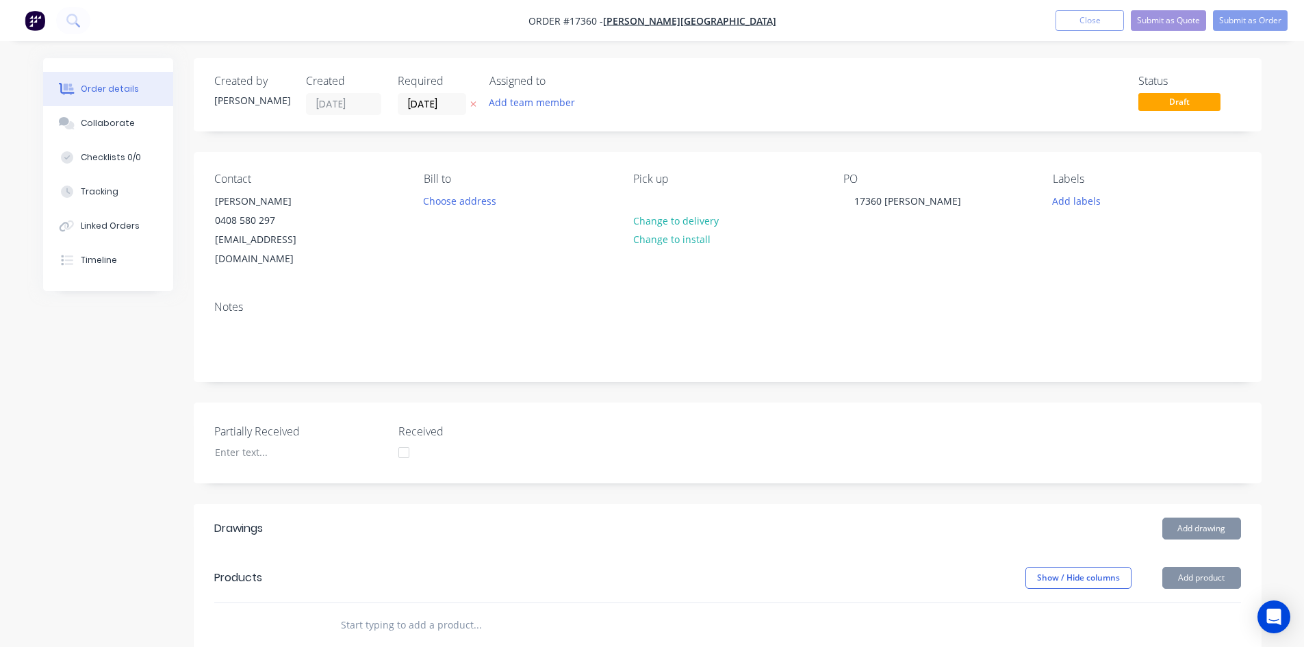
click at [885, 289] on div "Notes" at bounding box center [728, 335] width 1068 height 92
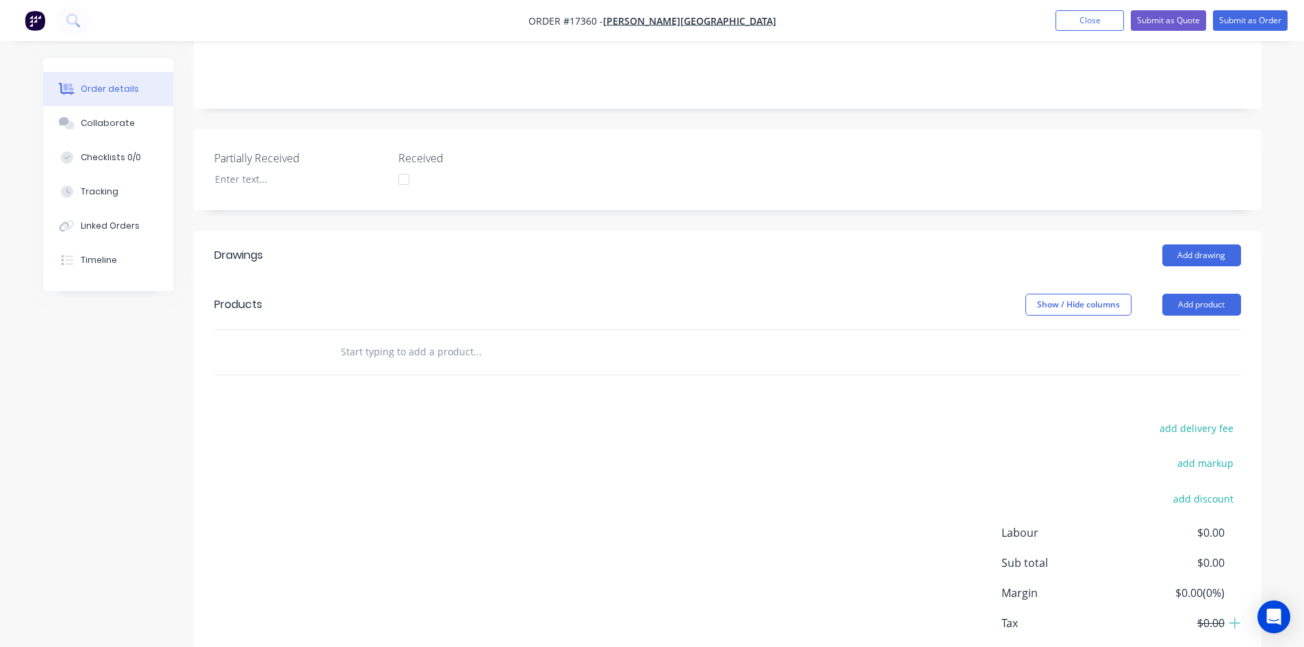
scroll to position [274, 0]
click at [441, 338] on input "text" at bounding box center [477, 350] width 274 height 27
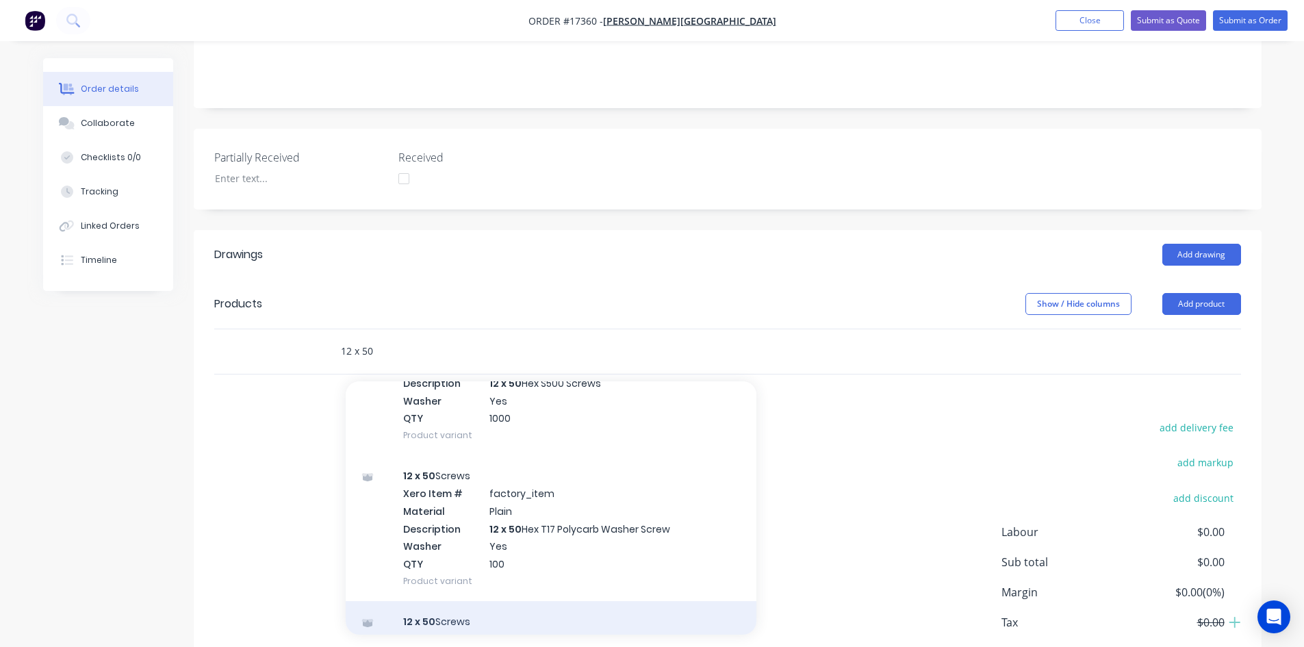
scroll to position [1653, 0]
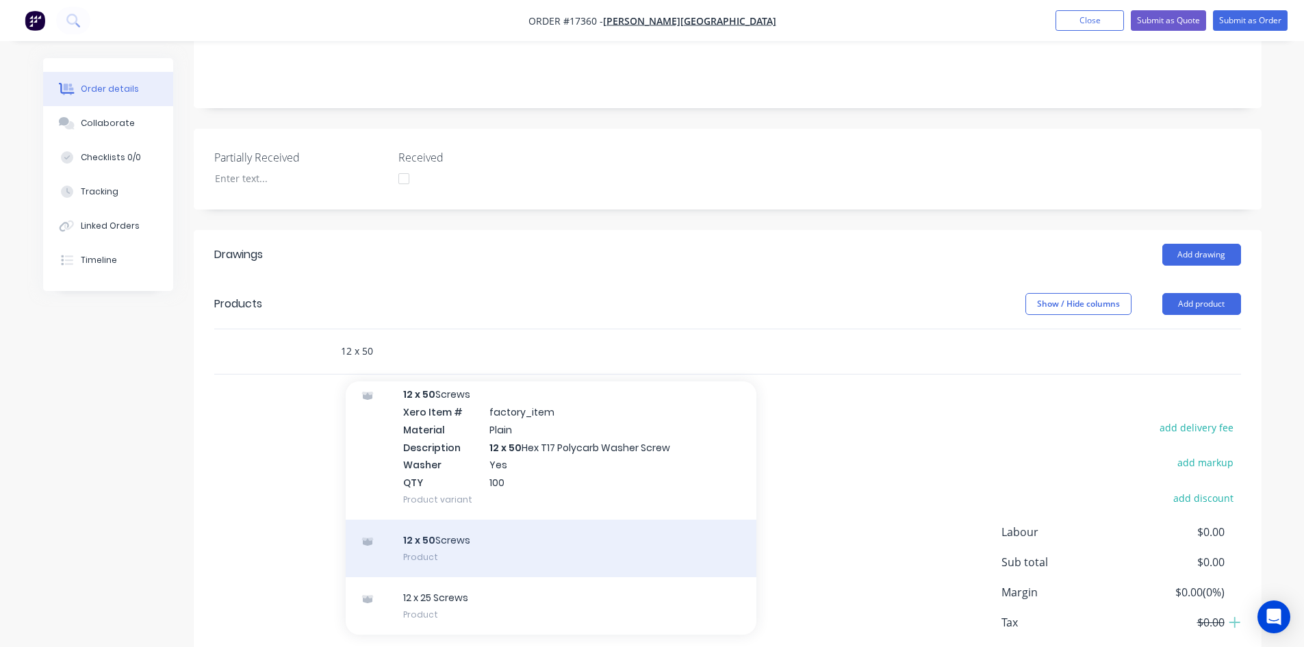
type input "12 x 50"
click at [557, 524] on div "12 x 50 Screws Product" at bounding box center [551, 547] width 411 height 57
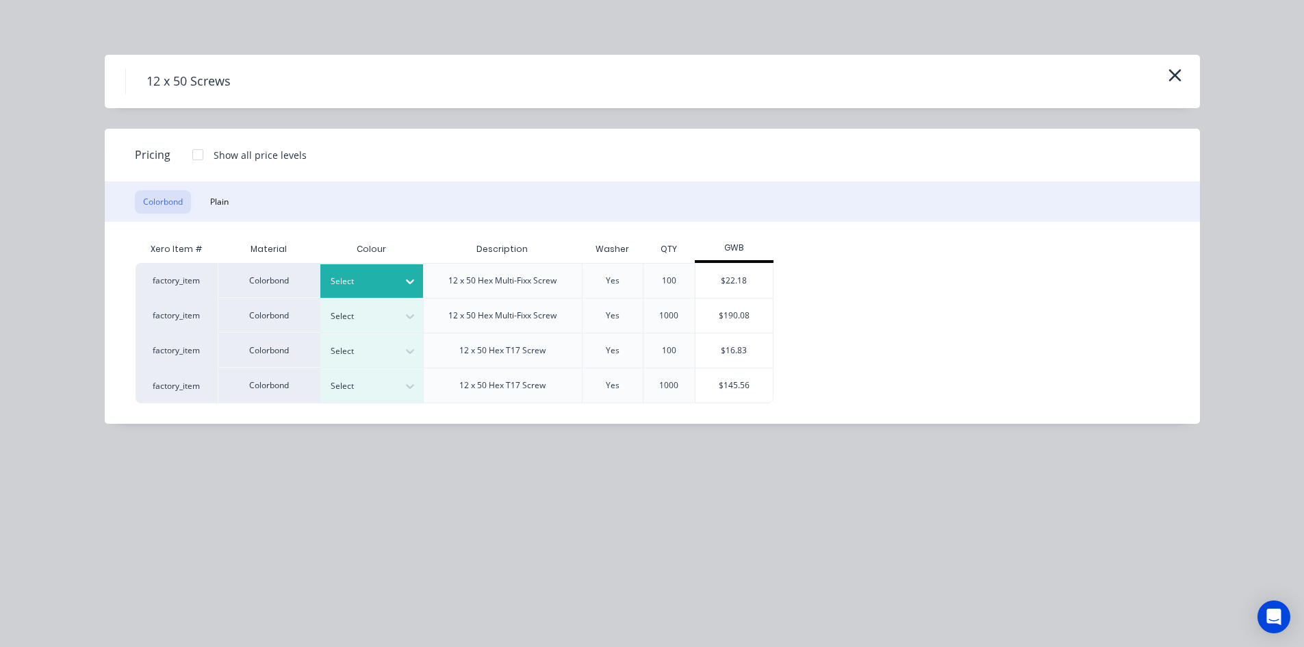
click at [414, 279] on icon at bounding box center [410, 281] width 14 height 14
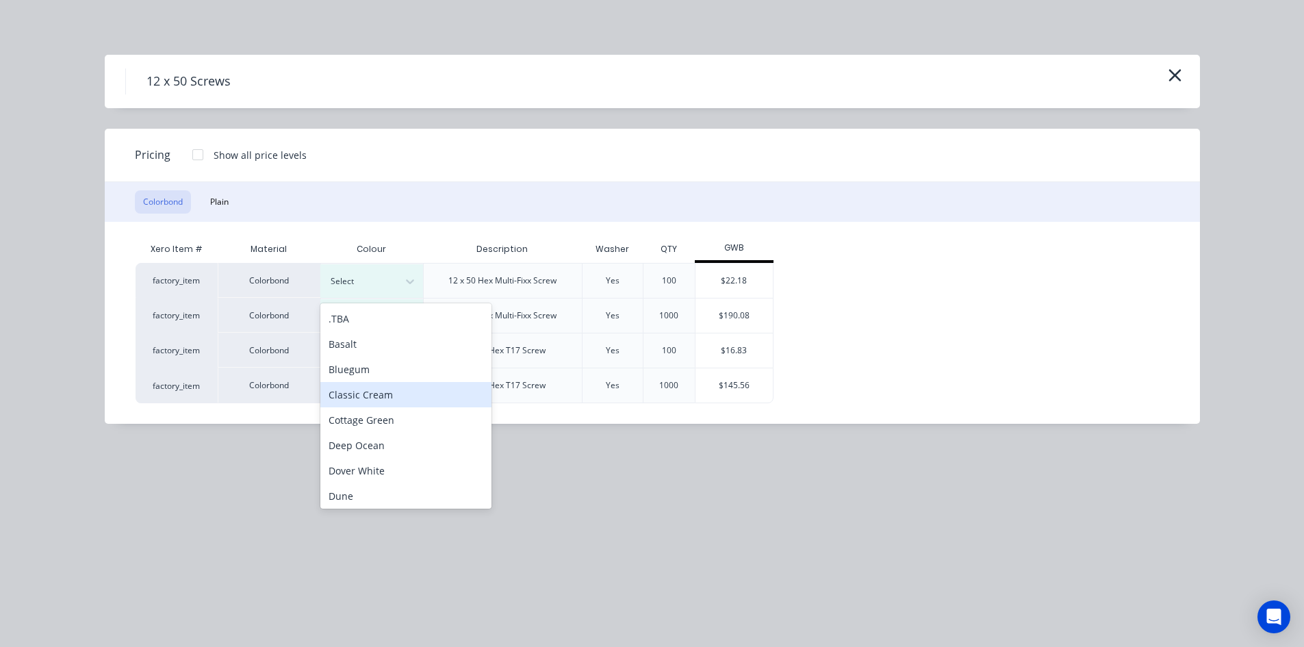
click at [402, 403] on div "Classic Cream" at bounding box center [405, 394] width 171 height 25
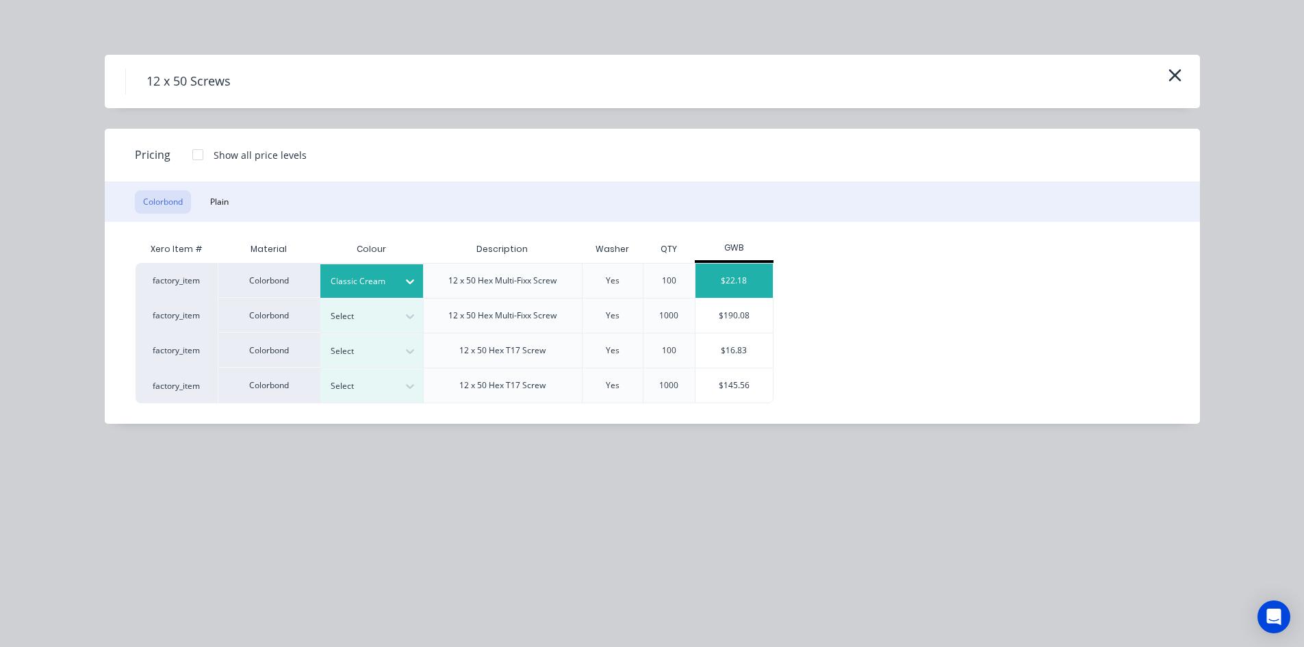
click at [730, 279] on div "$22.18" at bounding box center [733, 280] width 77 height 34
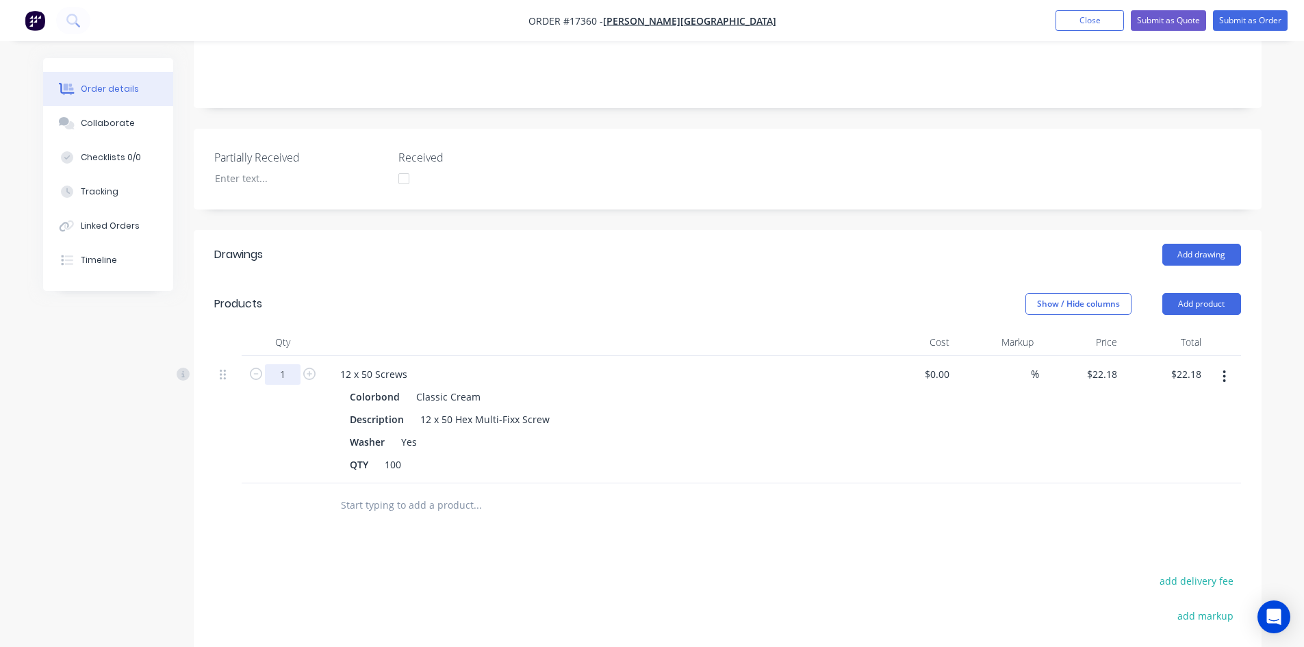
click at [289, 364] on input "1" at bounding box center [283, 374] width 36 height 21
type input "2.8"
type input "$62.10"
click at [487, 279] on header "Products Show / Hide columns Add product" at bounding box center [728, 303] width 1068 height 49
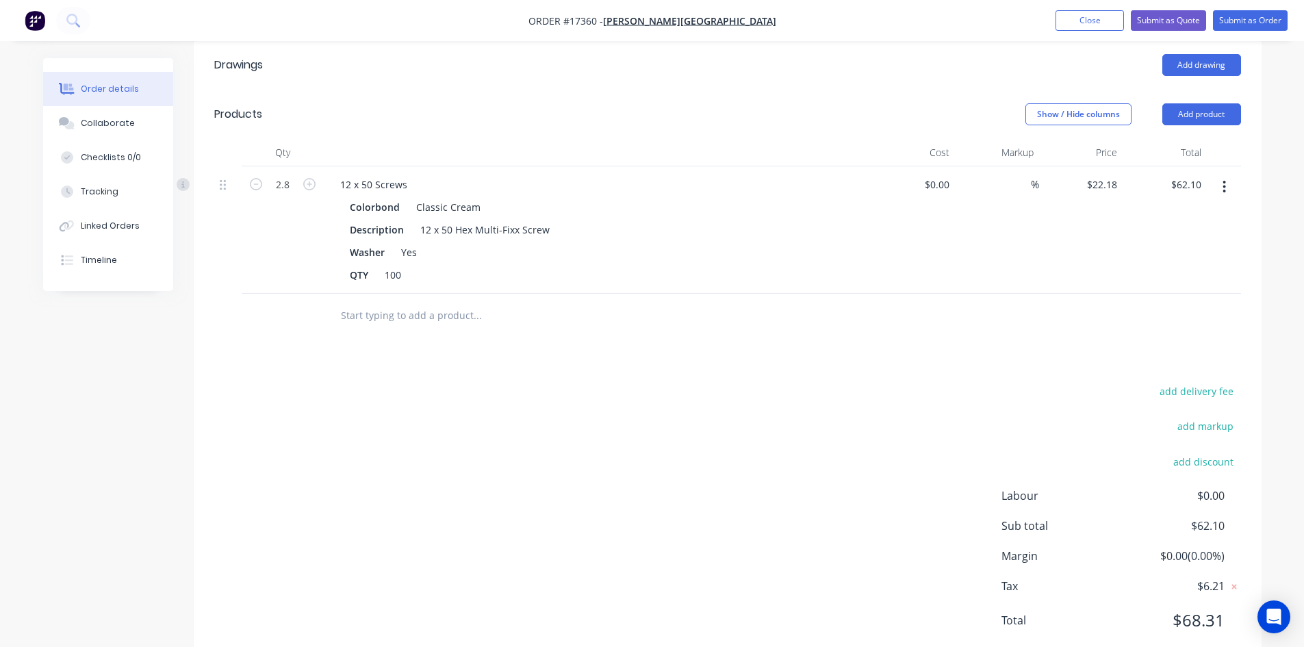
scroll to position [479, 0]
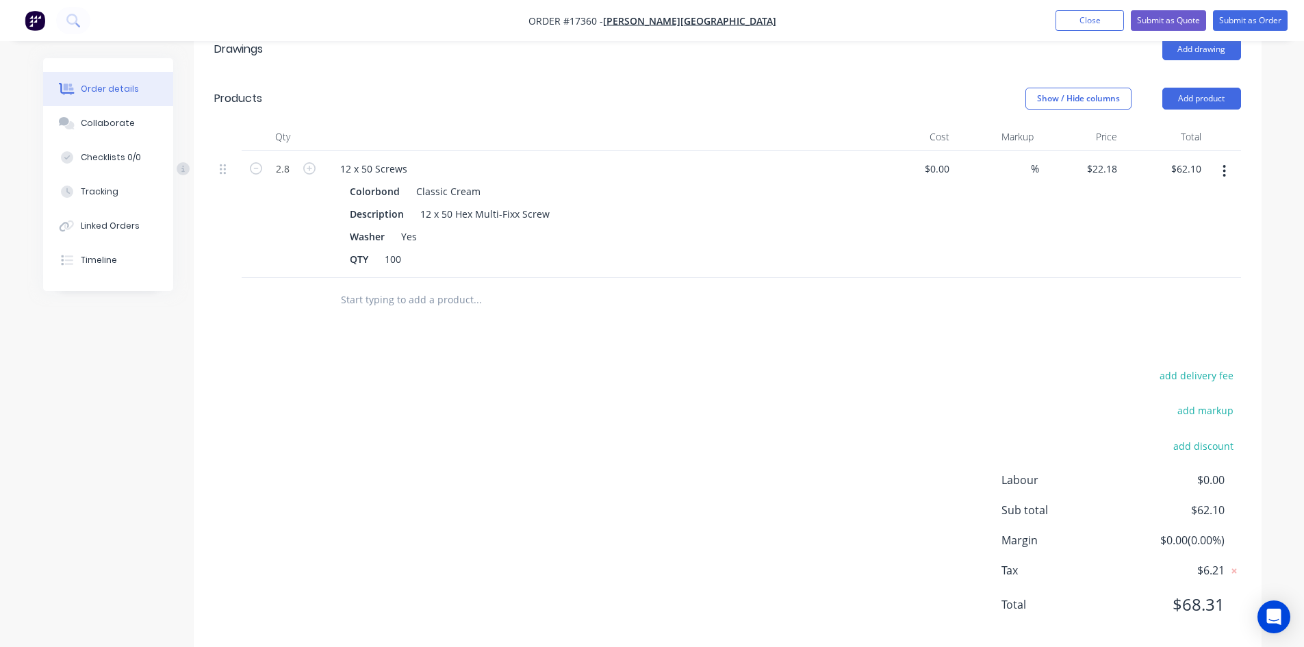
click at [391, 286] on input "text" at bounding box center [477, 299] width 274 height 27
click at [1211, 88] on button "Add product" at bounding box center [1201, 99] width 79 height 22
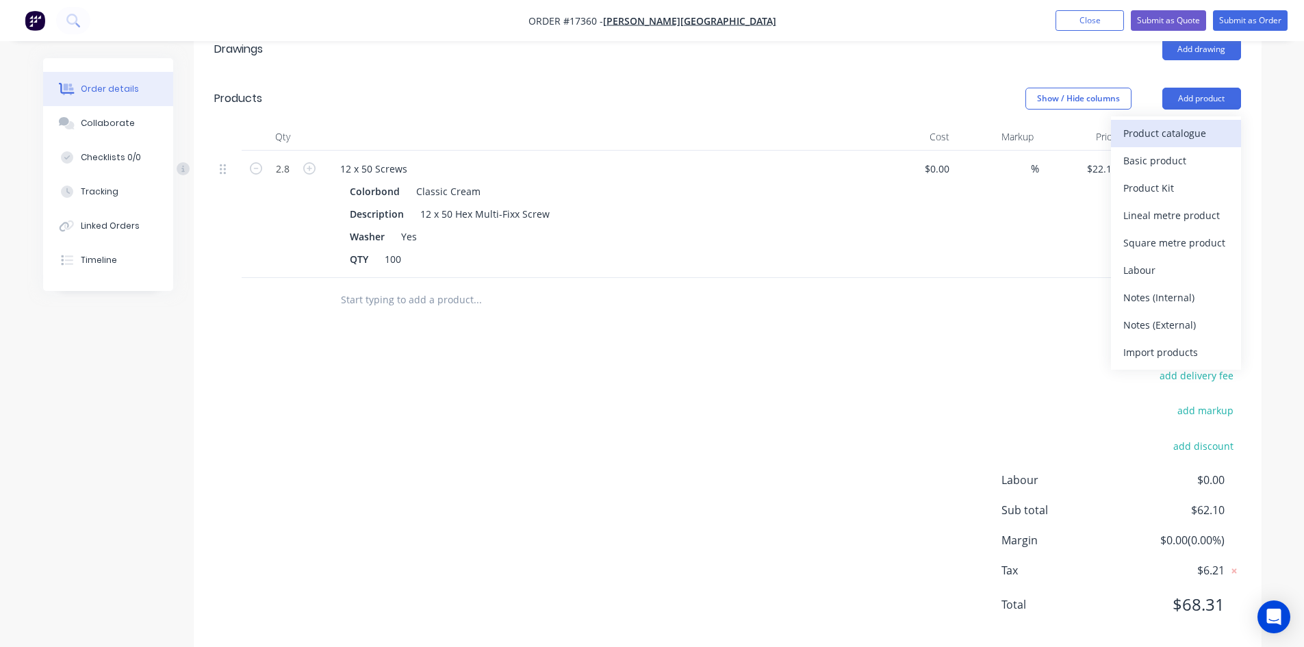
click at [1189, 123] on div "Product catalogue" at bounding box center [1175, 133] width 105 height 20
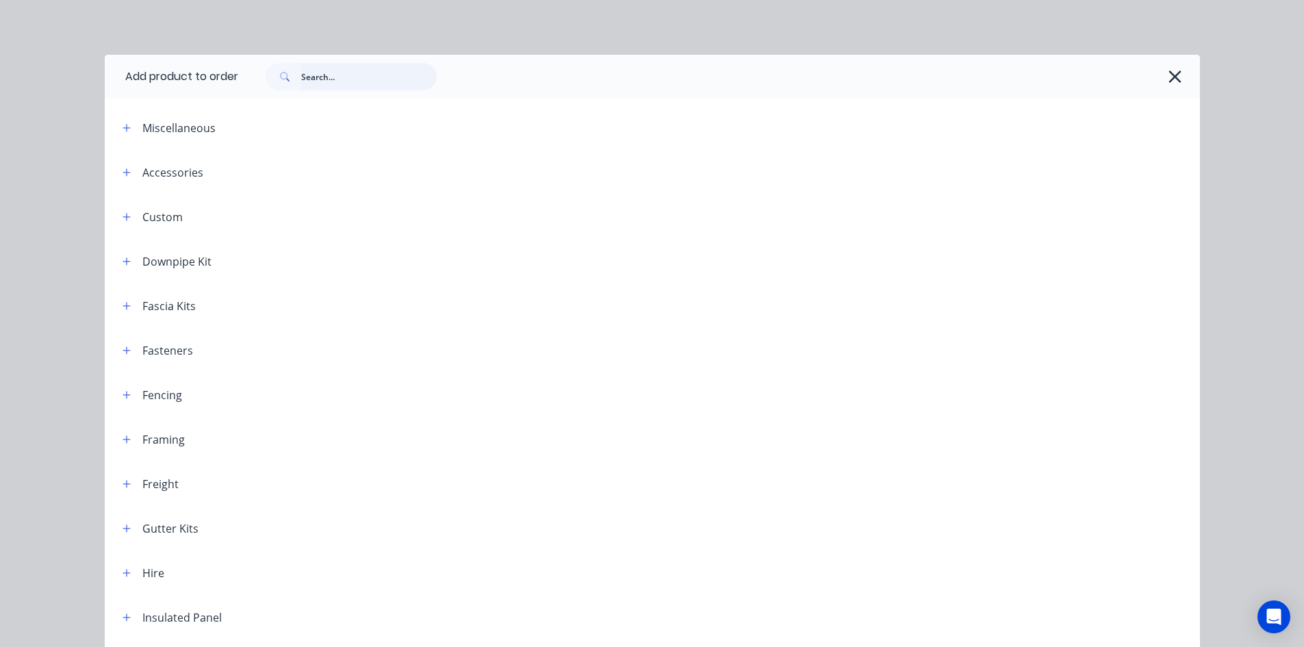
click at [336, 84] on input "text" at bounding box center [368, 76] width 135 height 27
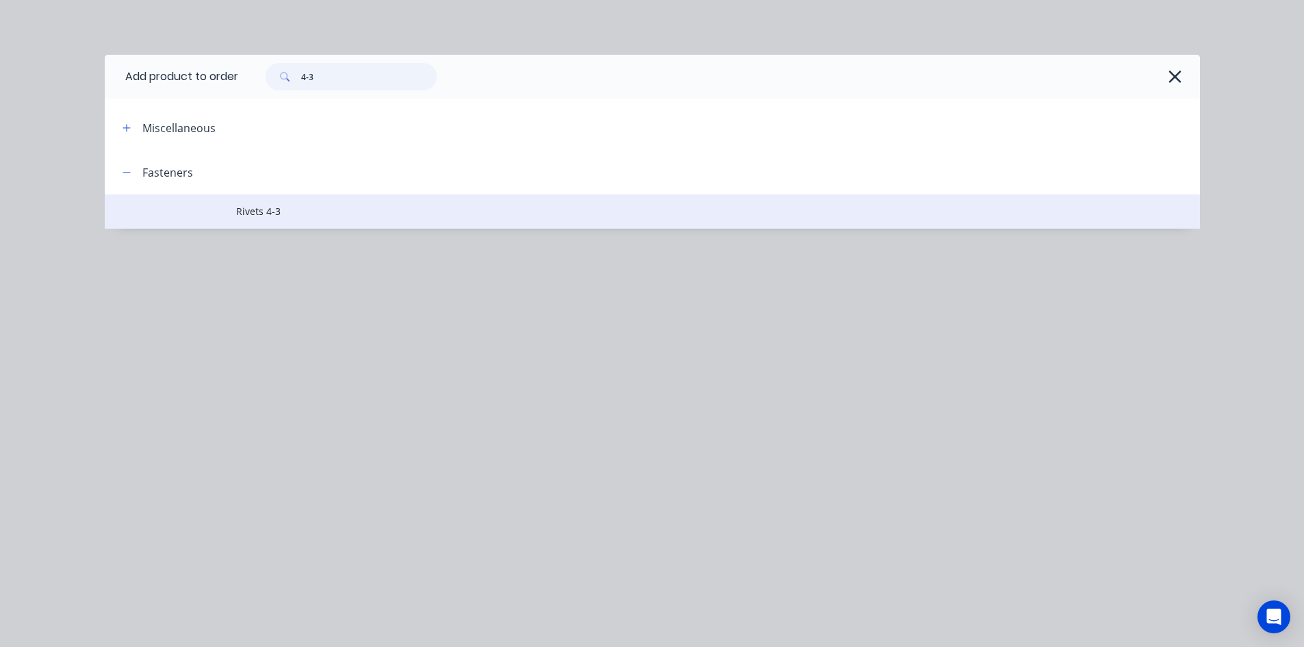
type input "4-3"
click at [333, 209] on span "Rivets 4-3" at bounding box center [621, 211] width 771 height 14
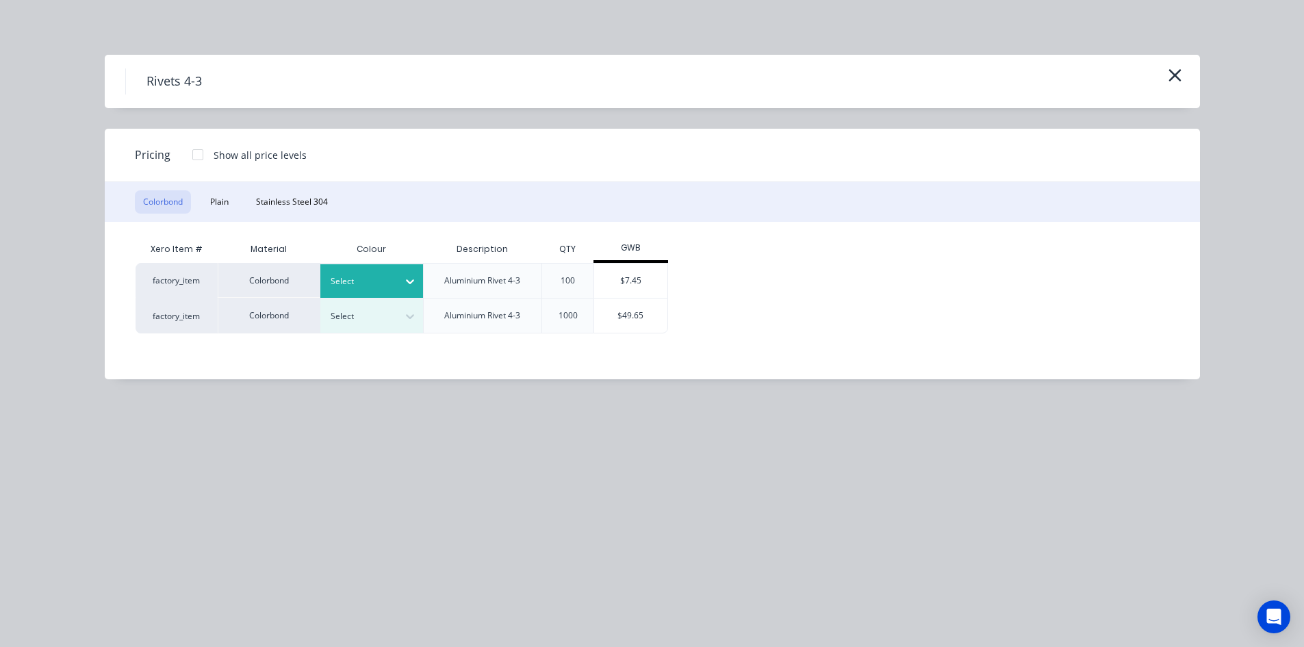
click at [409, 274] on div at bounding box center [410, 281] width 25 height 22
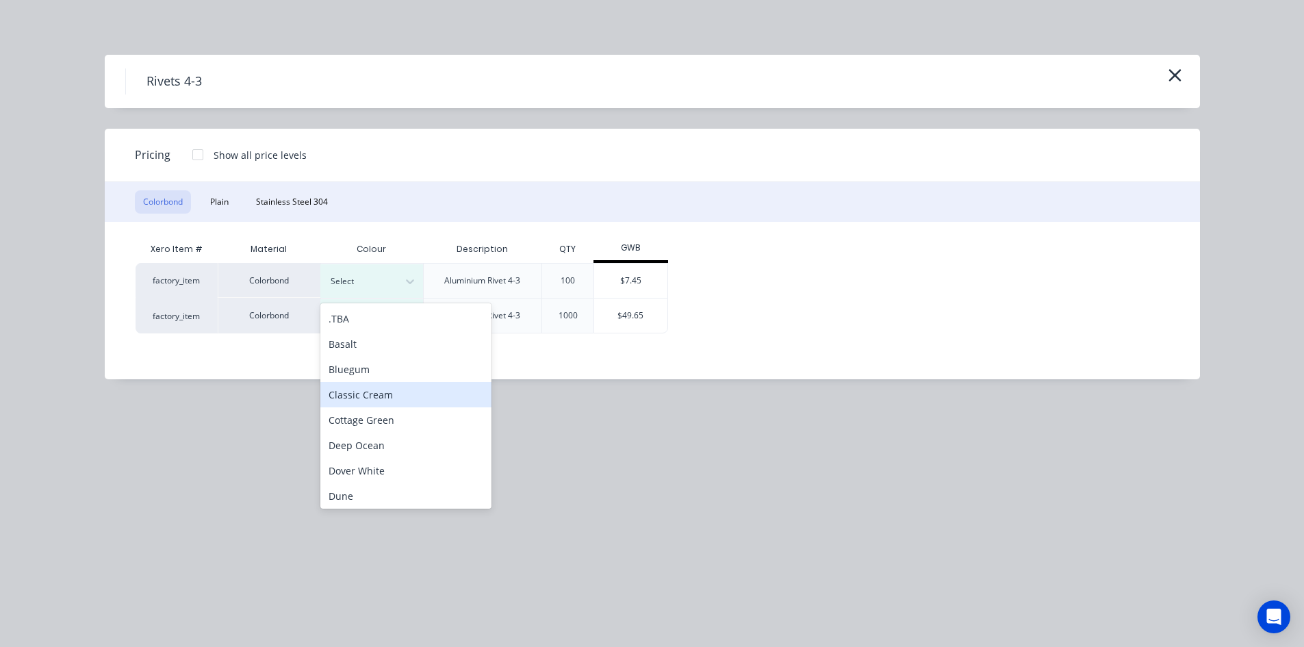
click at [391, 389] on div "Classic Cream" at bounding box center [405, 394] width 171 height 25
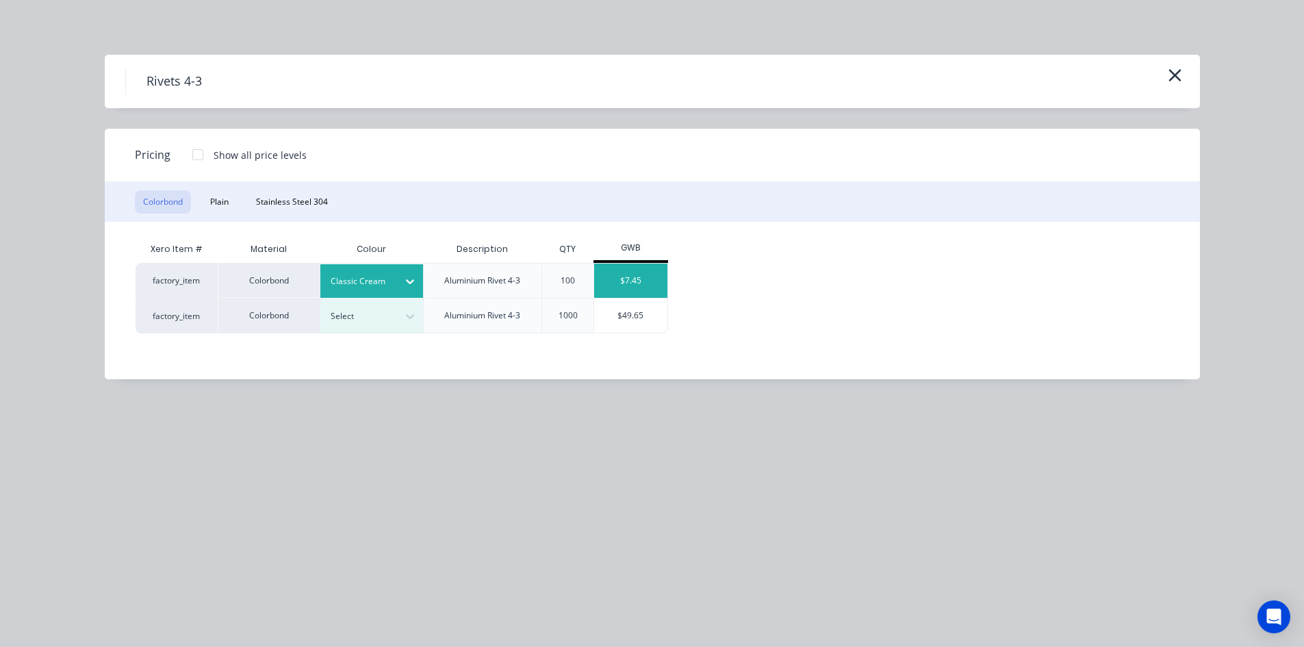
click at [643, 286] on div "$7.45" at bounding box center [630, 280] width 73 height 34
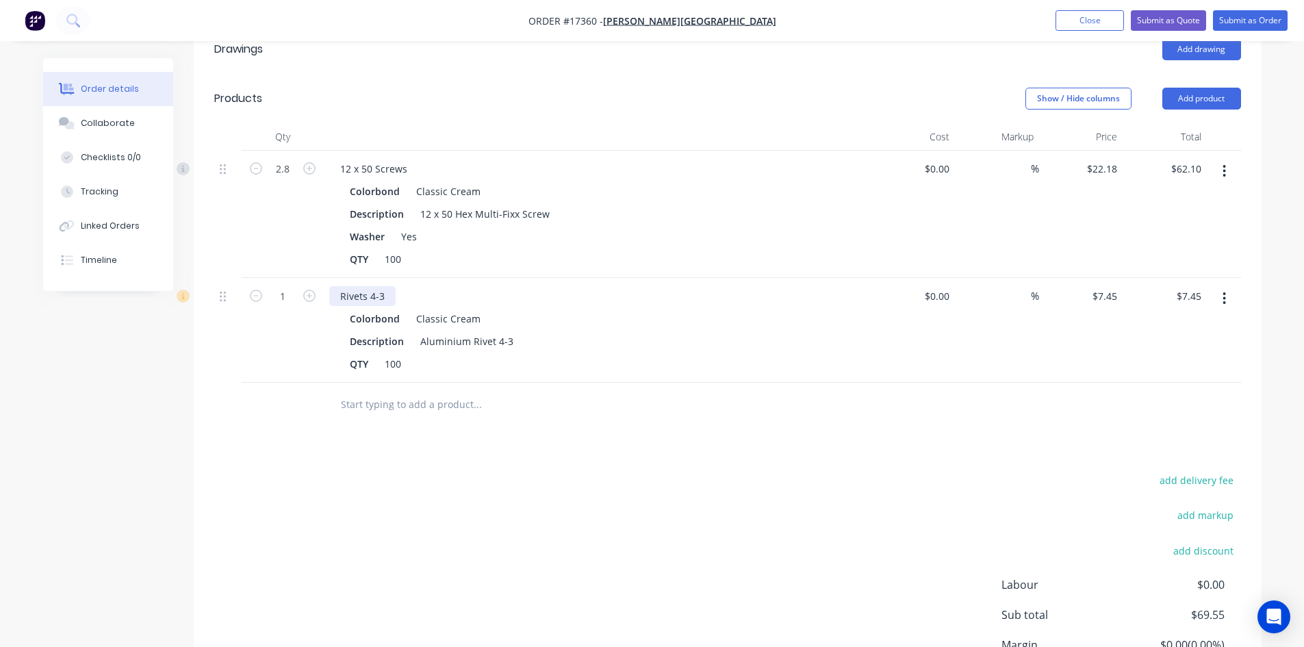
click at [371, 286] on div "Rivets 4-3" at bounding box center [362, 296] width 66 height 20
click at [1211, 88] on button "Add product" at bounding box center [1201, 99] width 79 height 22
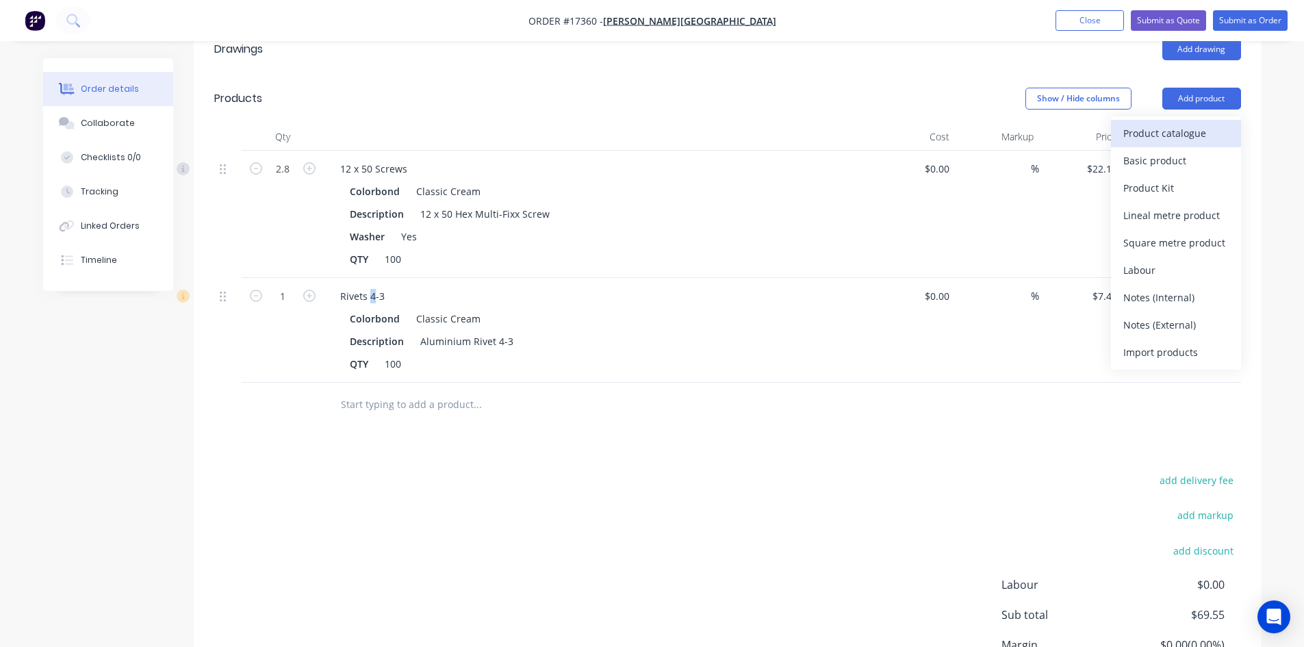
click at [1137, 123] on div "Product catalogue" at bounding box center [1175, 133] width 105 height 20
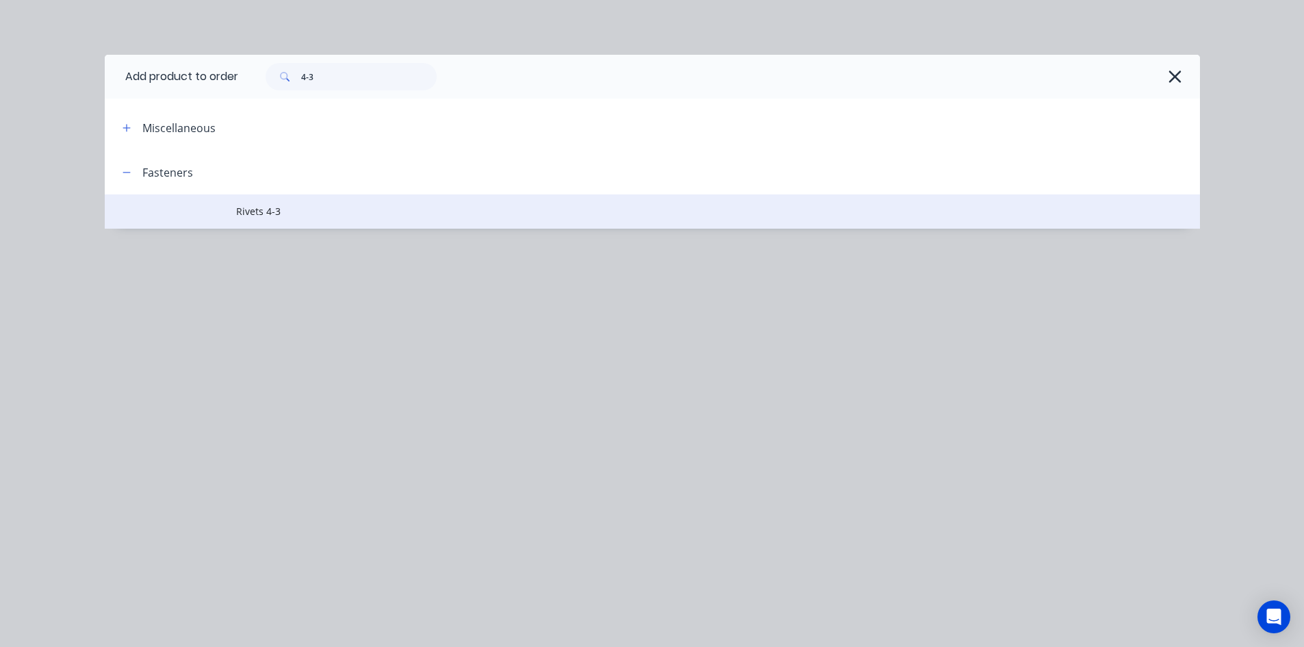
click at [255, 205] on span "Rivets 4-3" at bounding box center [621, 211] width 771 height 14
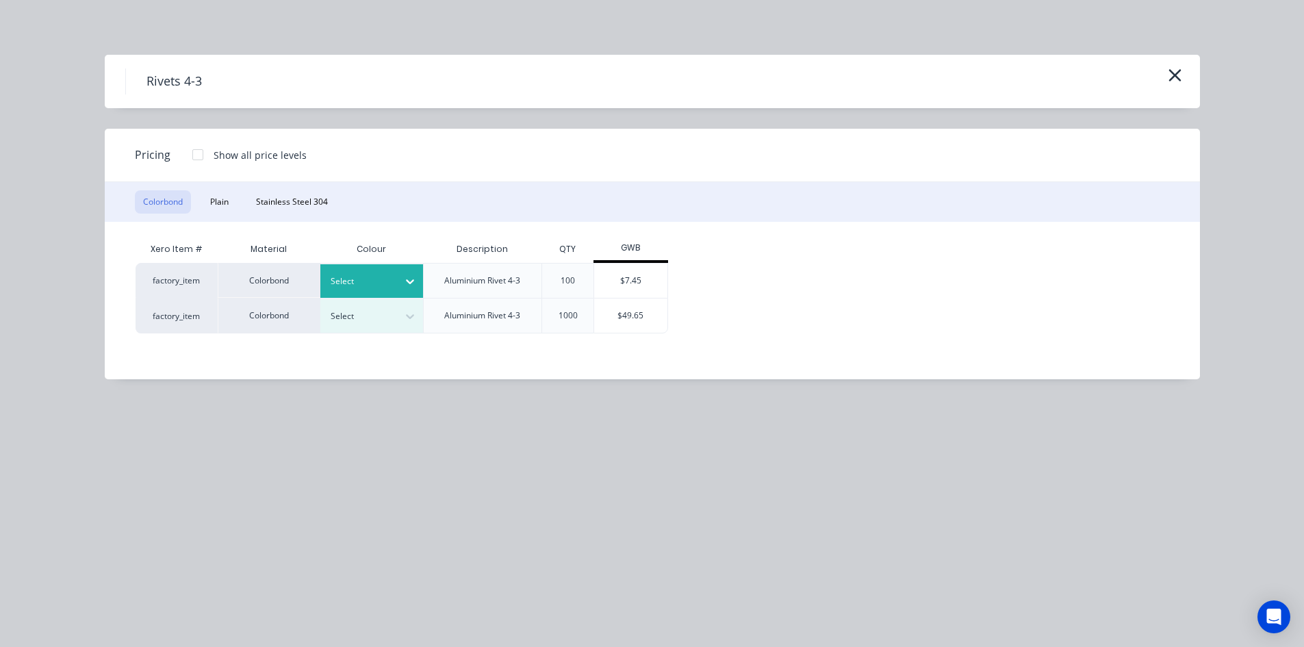
click at [385, 281] on div at bounding box center [362, 281] width 62 height 15
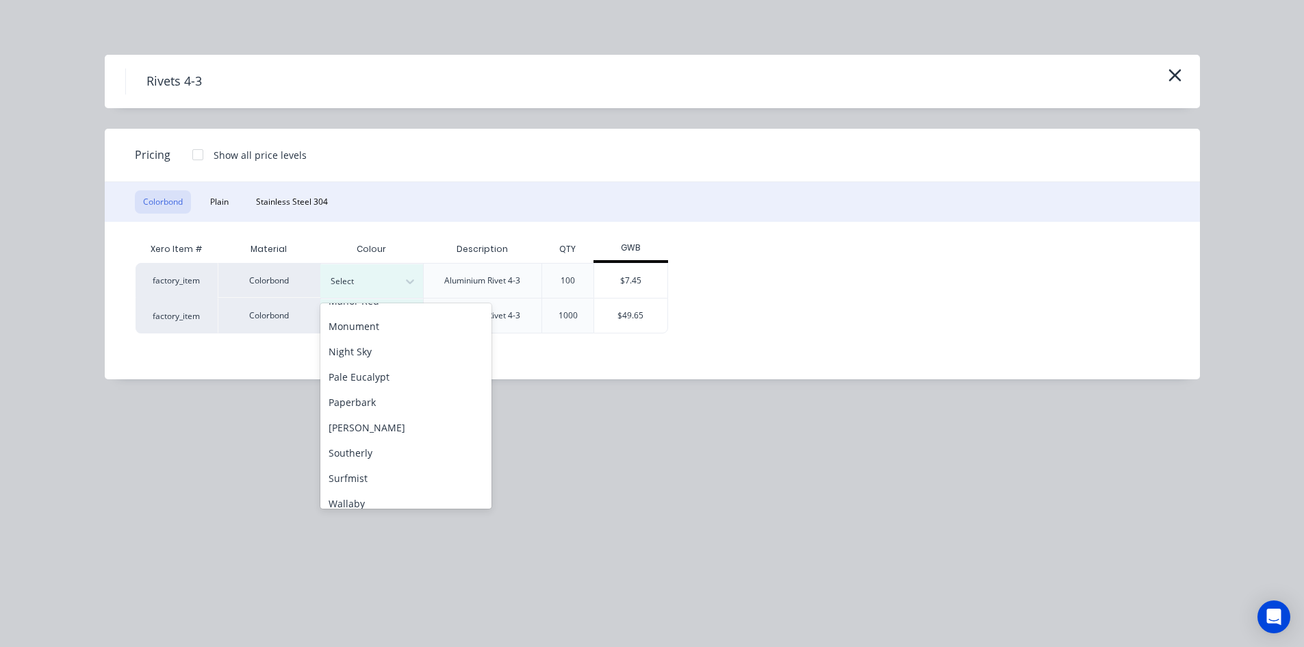
scroll to position [342, 0]
click at [407, 359] on div "Pale Eucalypt" at bounding box center [405, 356] width 171 height 25
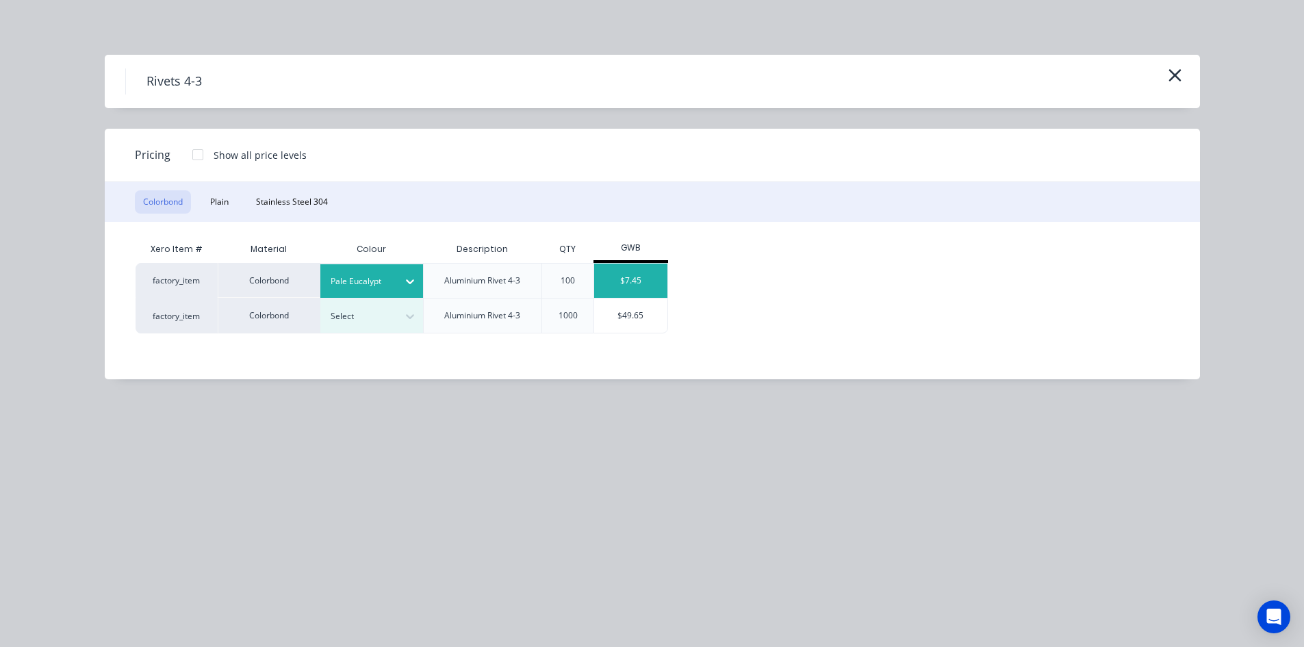
click at [617, 288] on div "$7.45" at bounding box center [630, 280] width 73 height 34
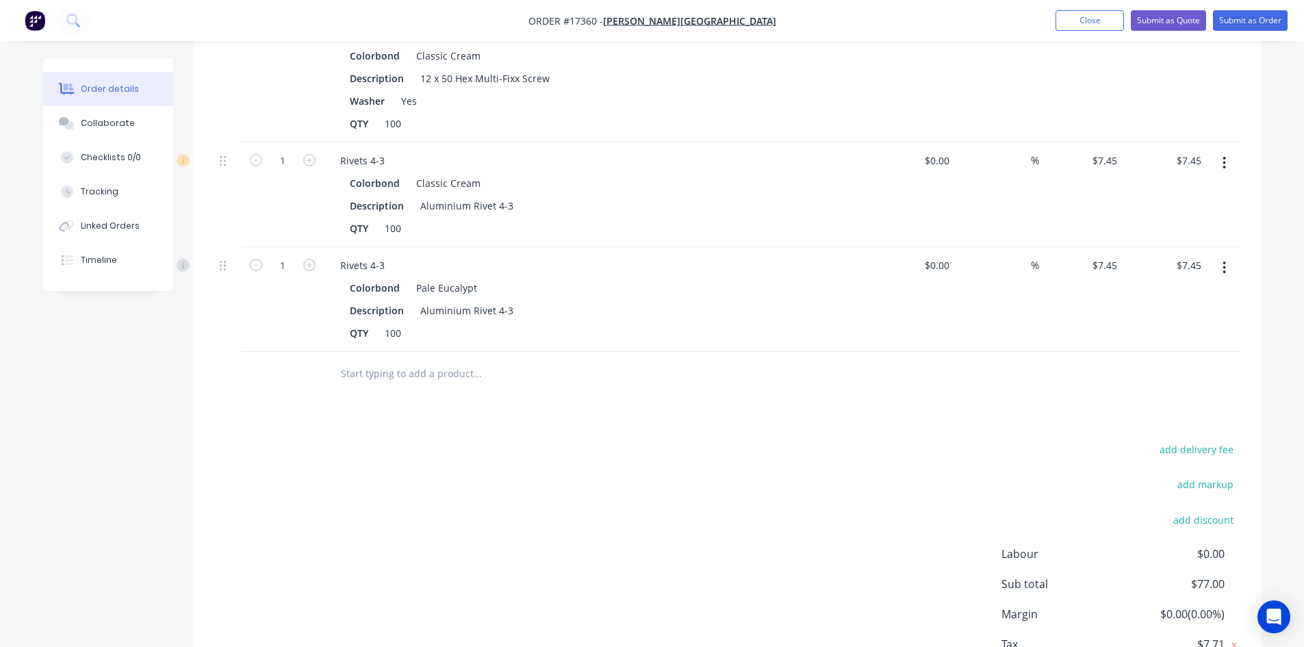
scroll to position [616, 0]
click at [407, 359] on input "text" at bounding box center [477, 372] width 274 height 27
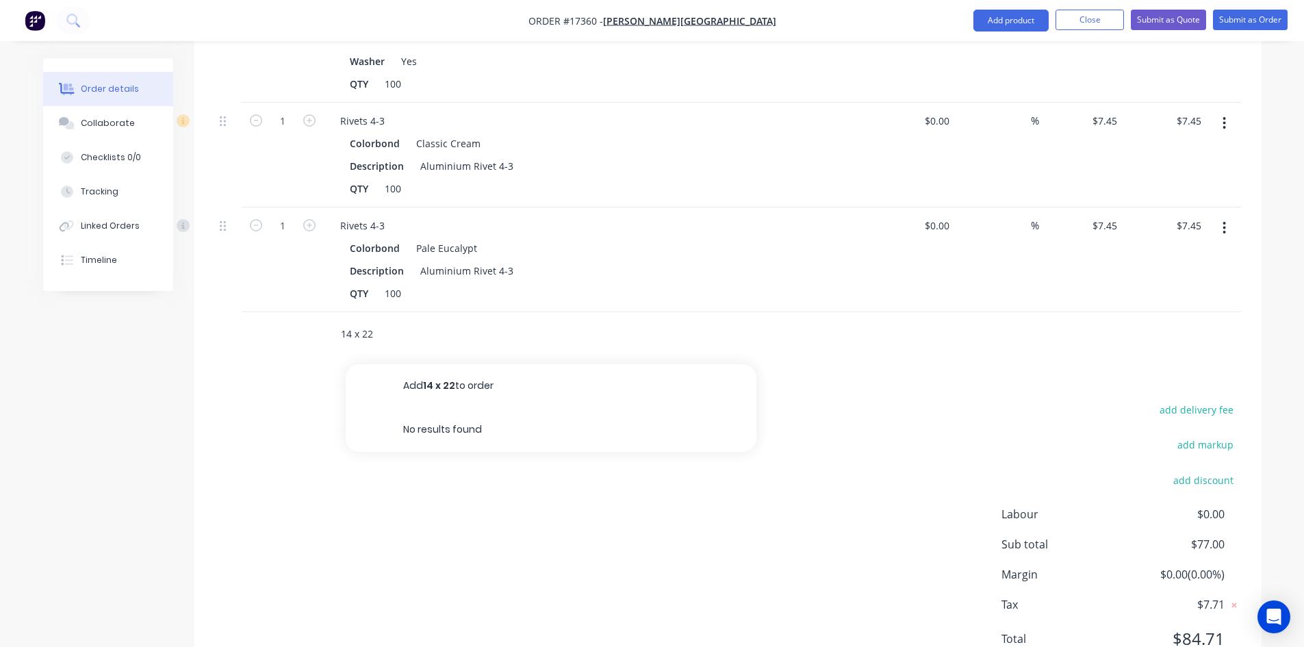
scroll to position [694, 0]
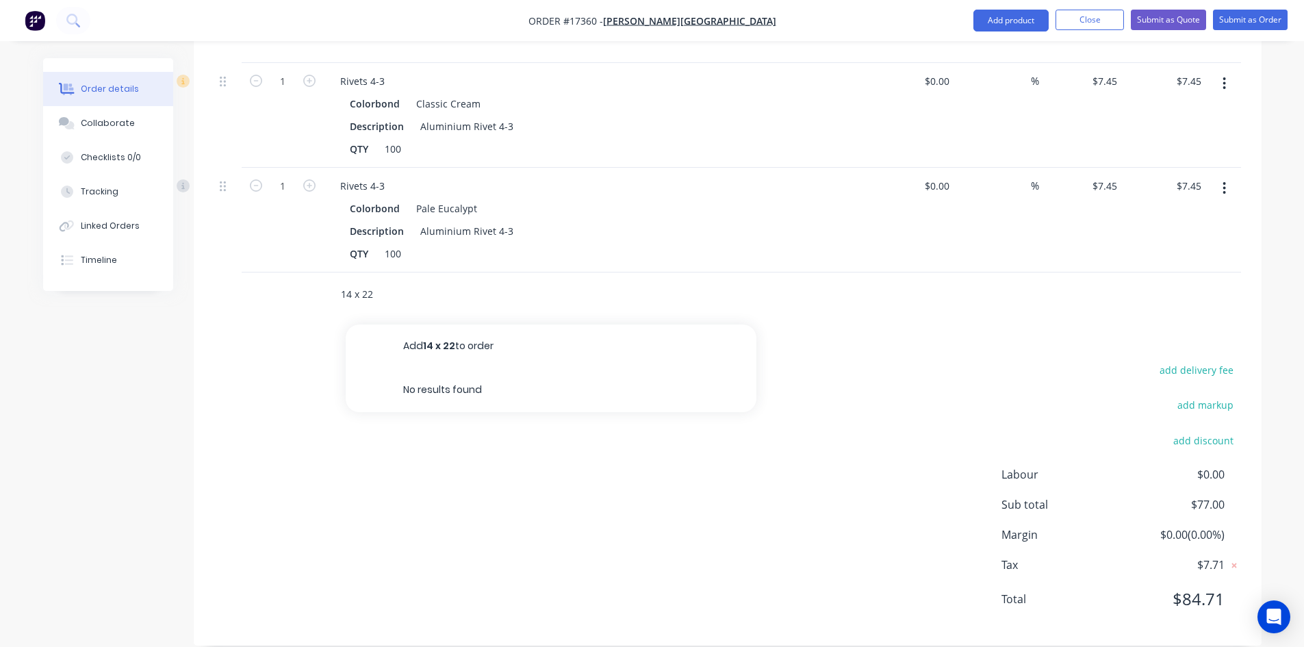
drag, startPoint x: 381, startPoint y: 271, endPoint x: 315, endPoint y: 272, distance: 65.7
click at [315, 272] on div "14 x 22 Add 14 x 22 to order No results found" at bounding box center [727, 294] width 1026 height 44
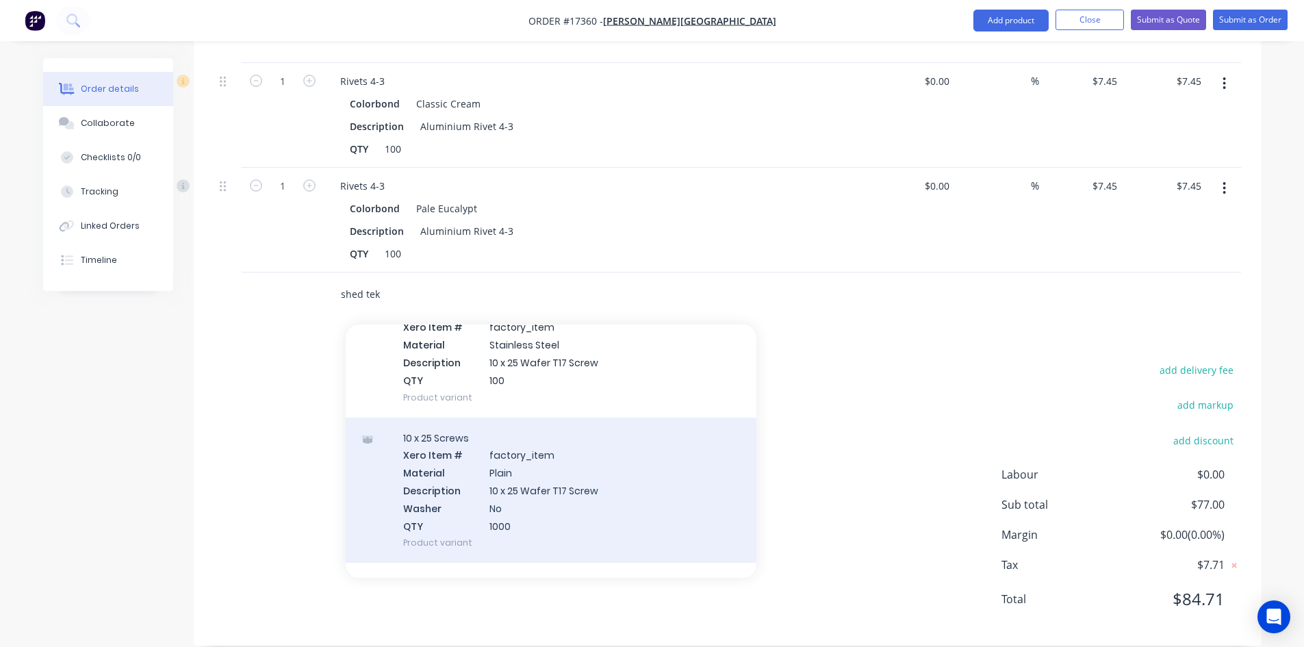
scroll to position [0, 0]
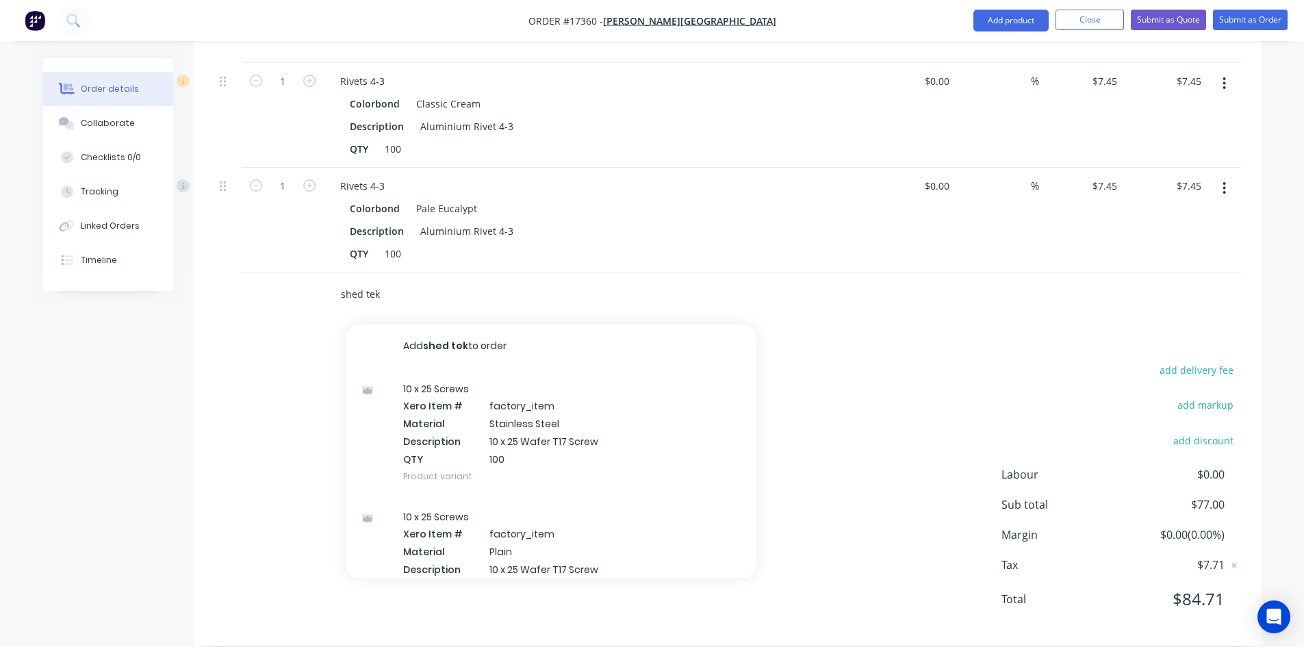
type input "shed tek"
click at [890, 361] on div "add delivery fee add markup add discount Labour $0.00 Sub total $77.00 Margin $…" at bounding box center [727, 493] width 1026 height 264
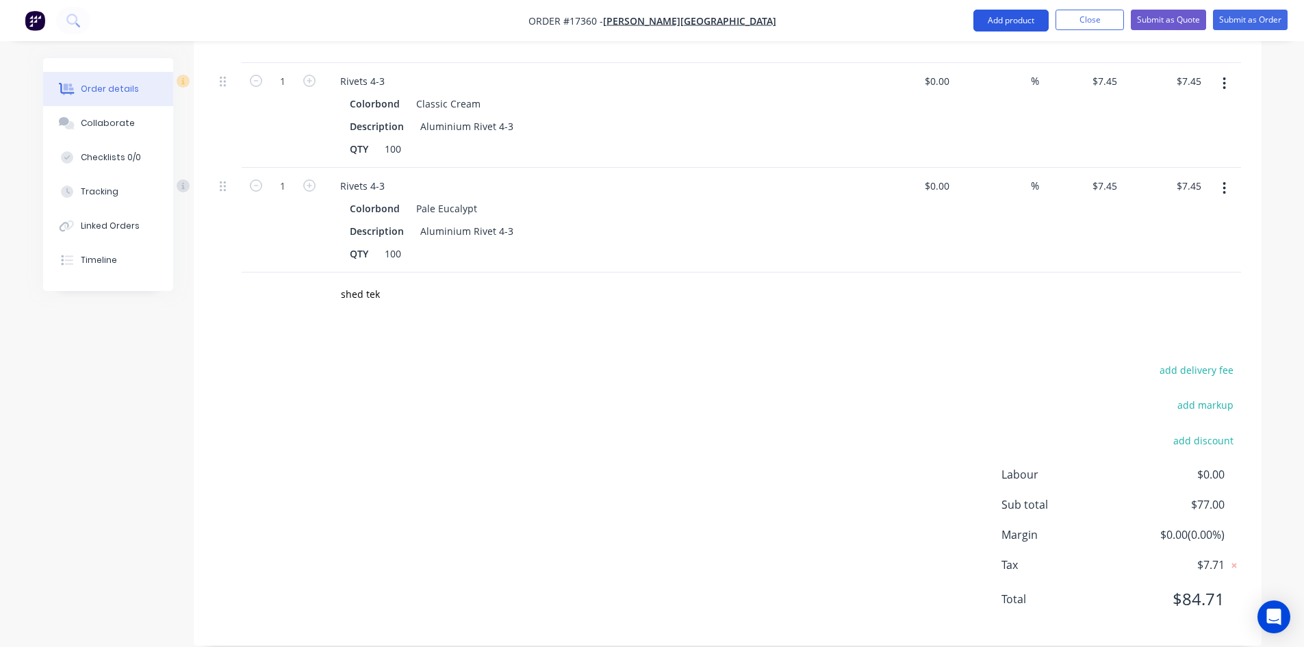
click at [1008, 16] on button "Add product" at bounding box center [1010, 21] width 75 height 22
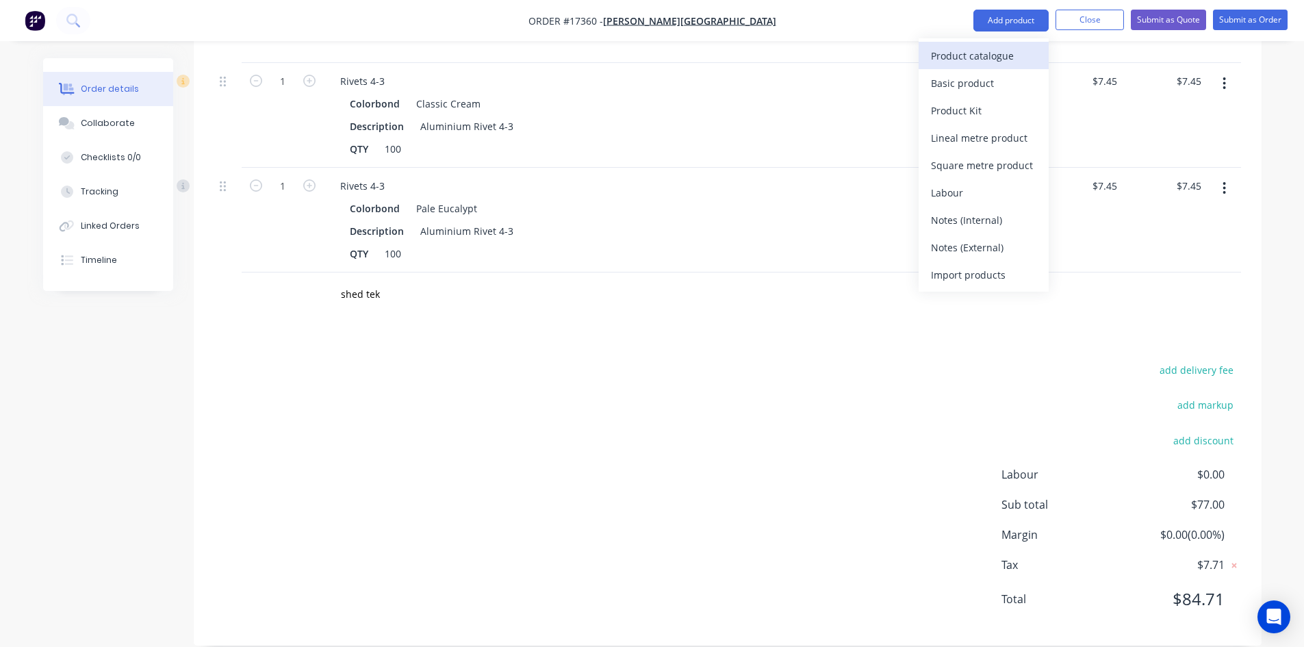
click at [1009, 59] on div "Product catalogue" at bounding box center [983, 56] width 105 height 20
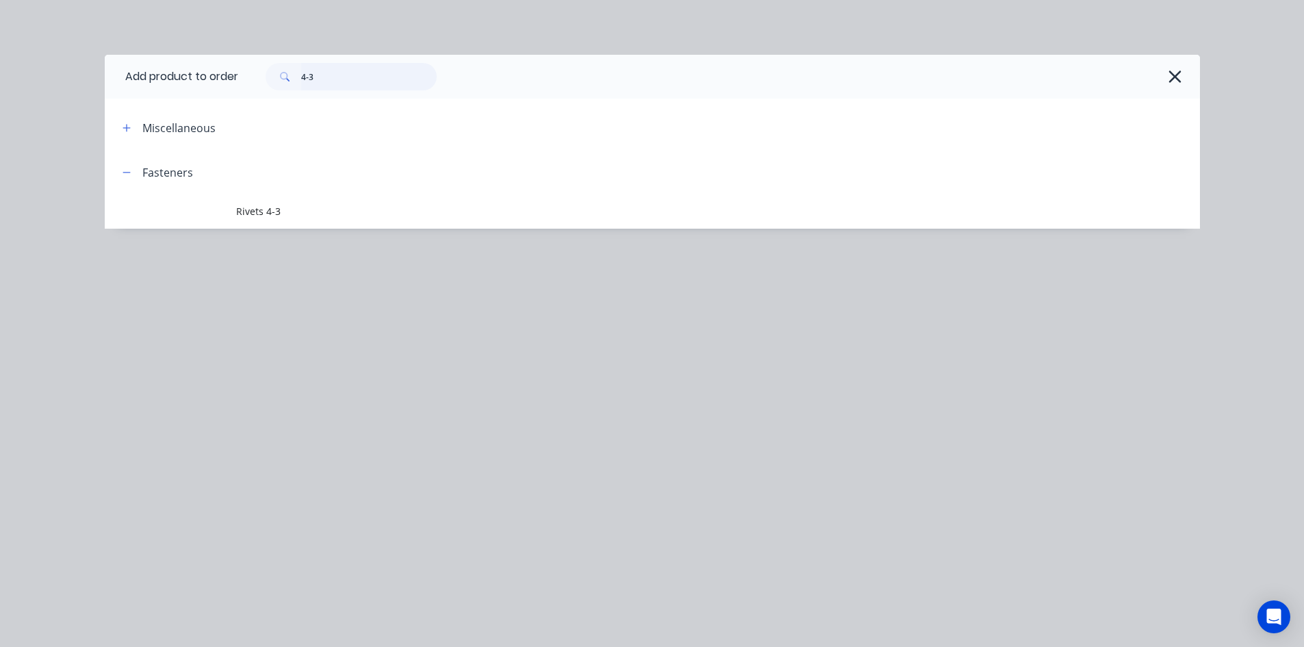
click at [328, 79] on input "4-3" at bounding box center [368, 76] width 135 height 27
type input "shed"
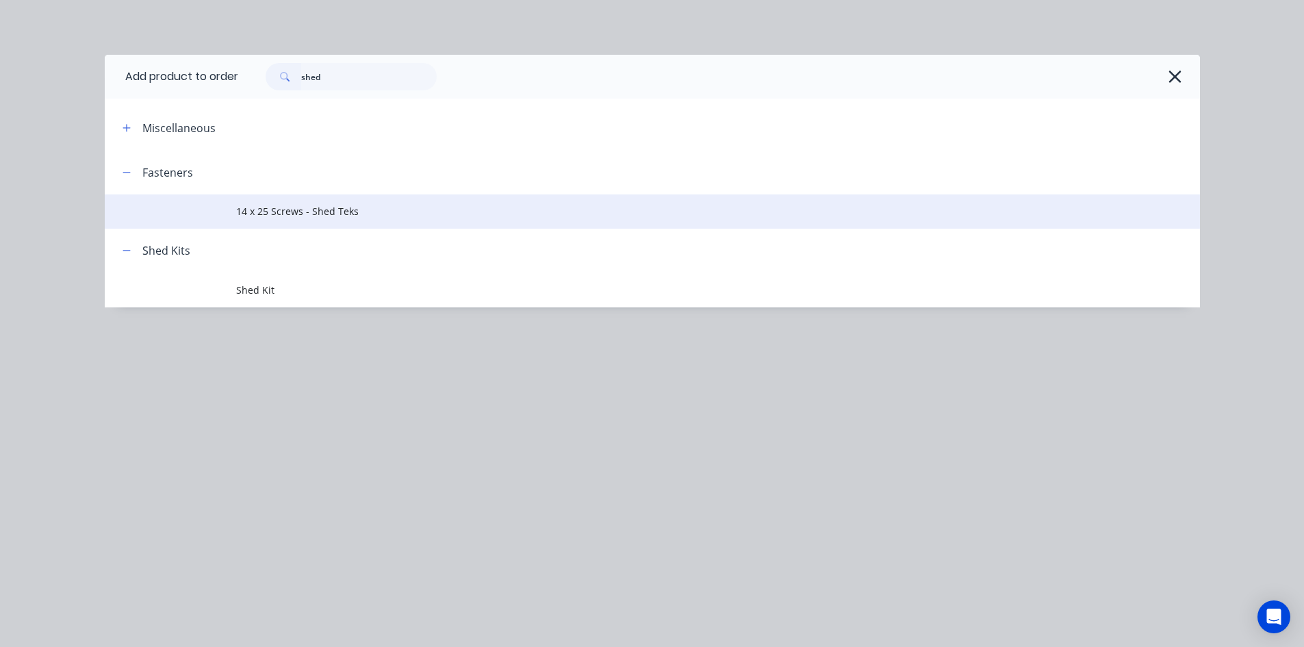
click at [370, 217] on span "14 x 25 Screws - Shed Teks" at bounding box center [621, 211] width 771 height 14
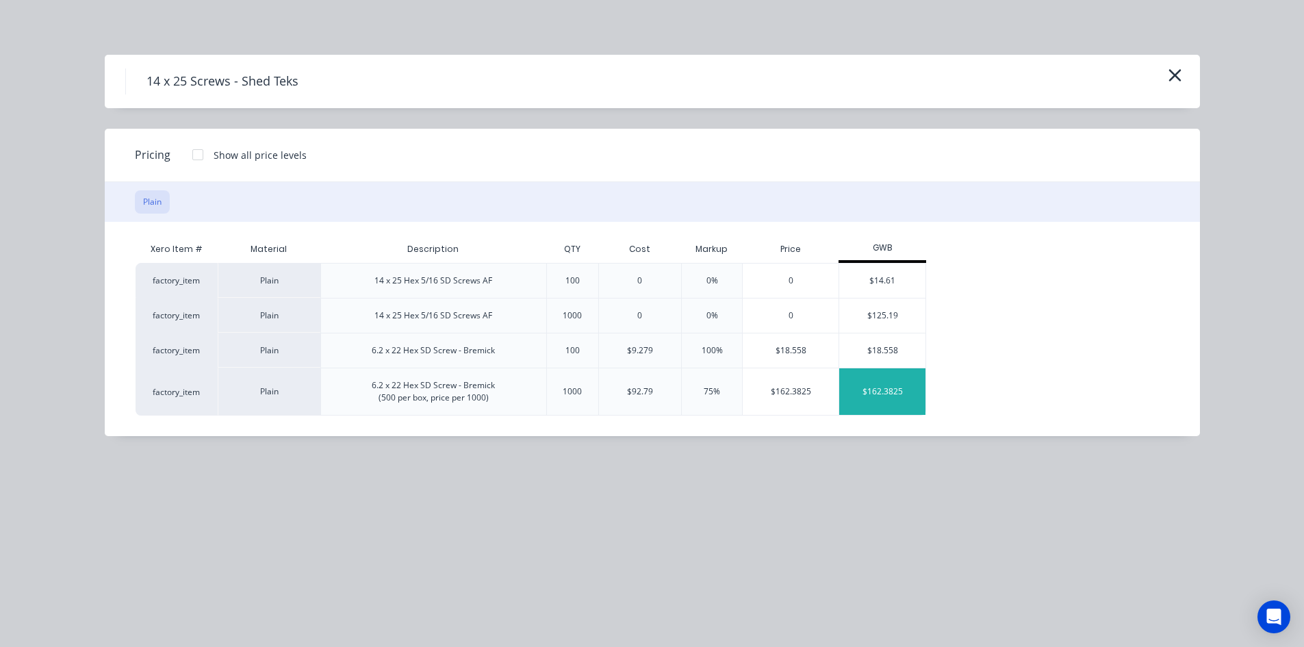
click at [895, 397] on div "$162.3825" at bounding box center [882, 391] width 86 height 47
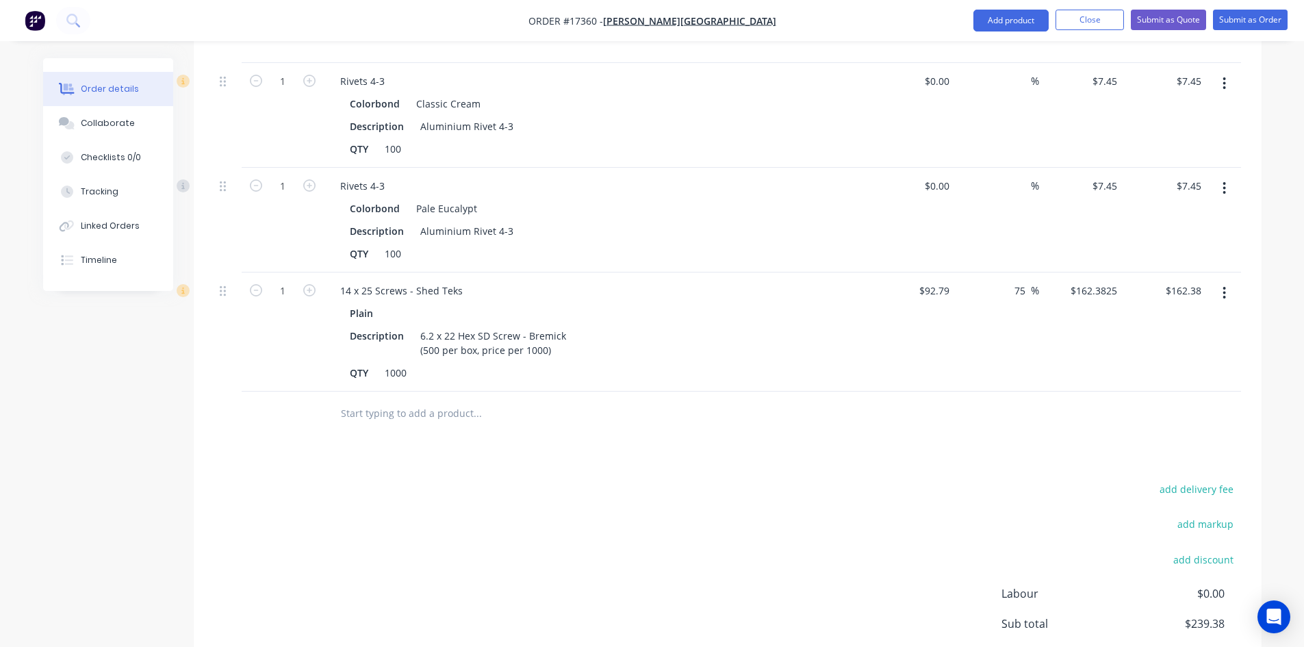
click at [514, 443] on div "Drawings Add drawing Products Show / Hide columns Add product Qty Cost Markup P…" at bounding box center [728, 287] width 1068 height 955
type input "0.5"
type input "$81.19"
click at [534, 480] on div "add delivery fee add markup add discount Labour $0.00 Sub total $239.38 Margin …" at bounding box center [727, 612] width 1026 height 264
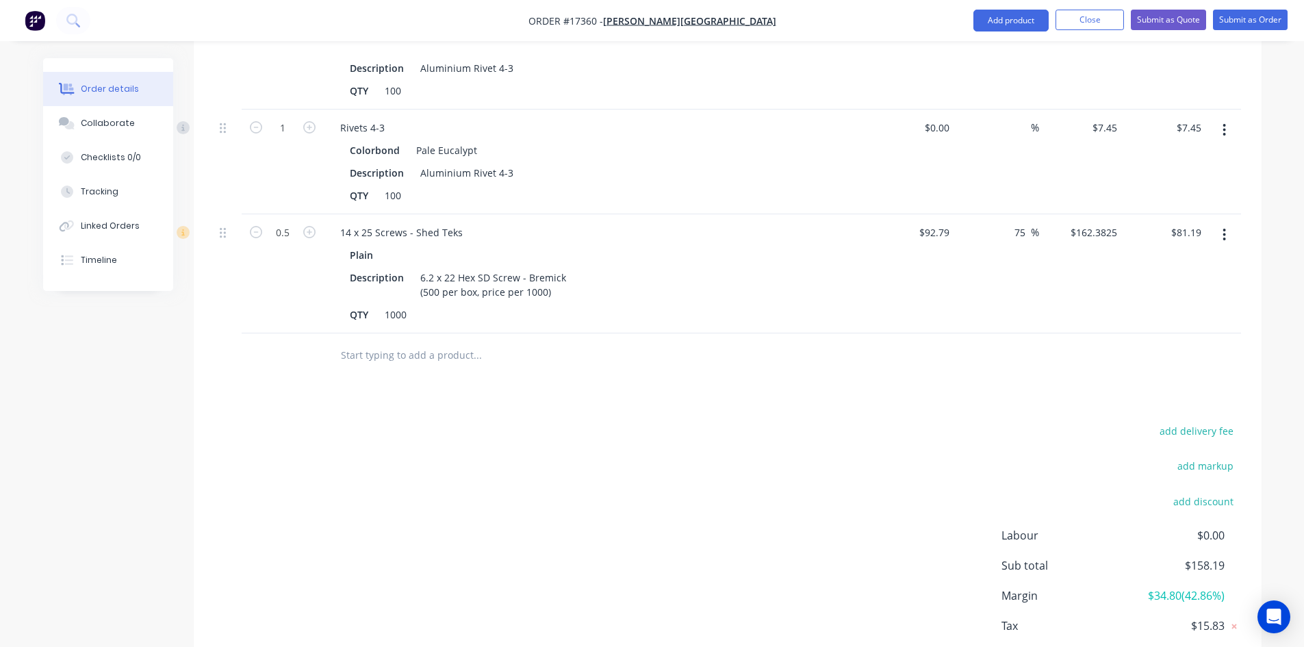
scroll to position [813, 0]
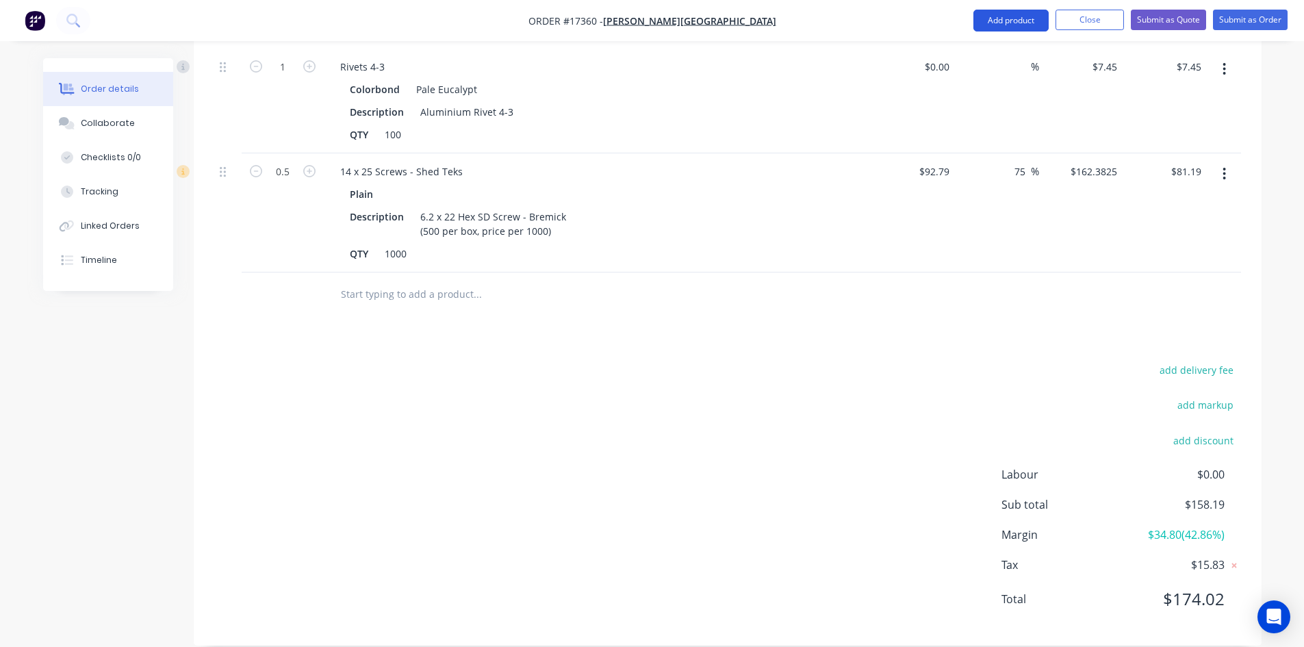
click at [984, 16] on button "Add product" at bounding box center [1010, 21] width 75 height 22
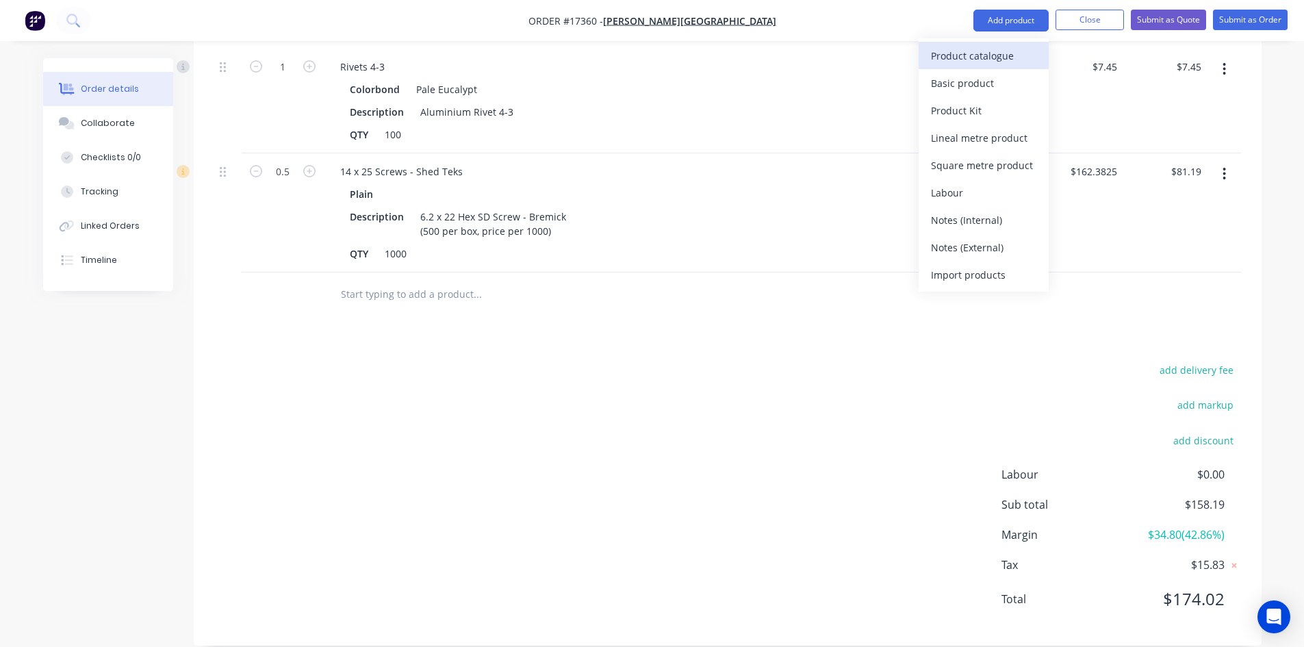
click at [977, 63] on div "Product catalogue" at bounding box center [983, 56] width 105 height 20
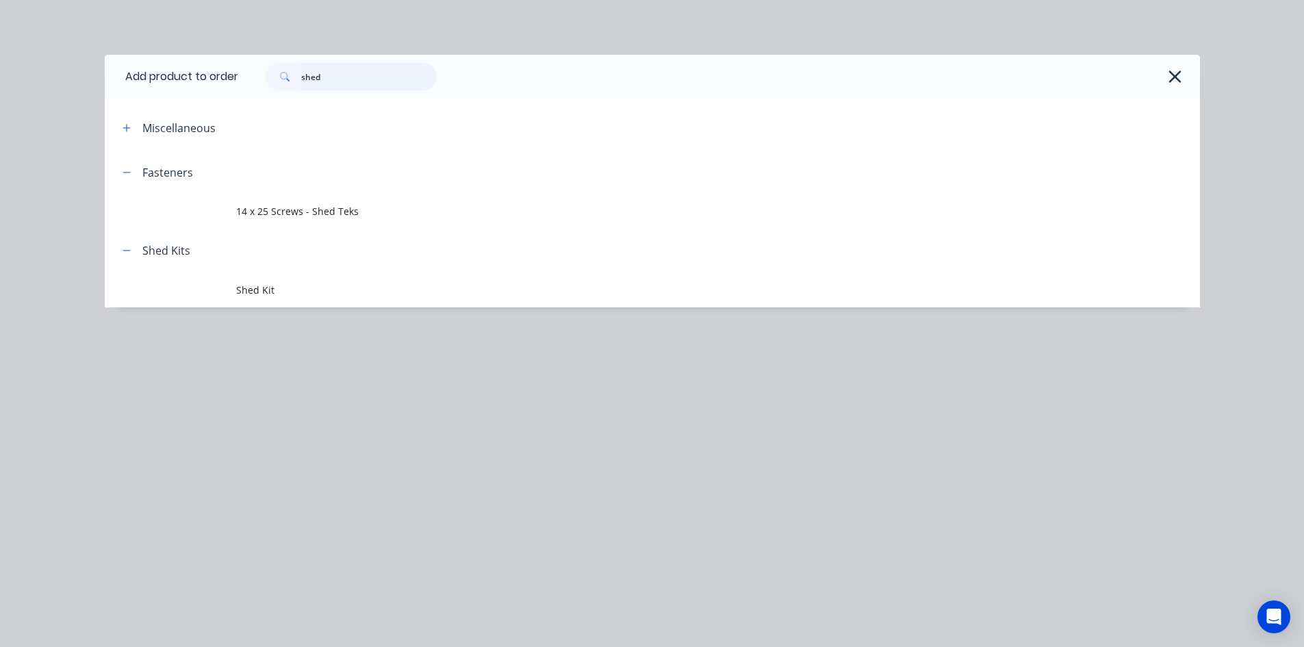
click at [308, 78] on input "shed" at bounding box center [368, 76] width 135 height 27
click at [308, 77] on input "shed" at bounding box center [368, 76] width 135 height 27
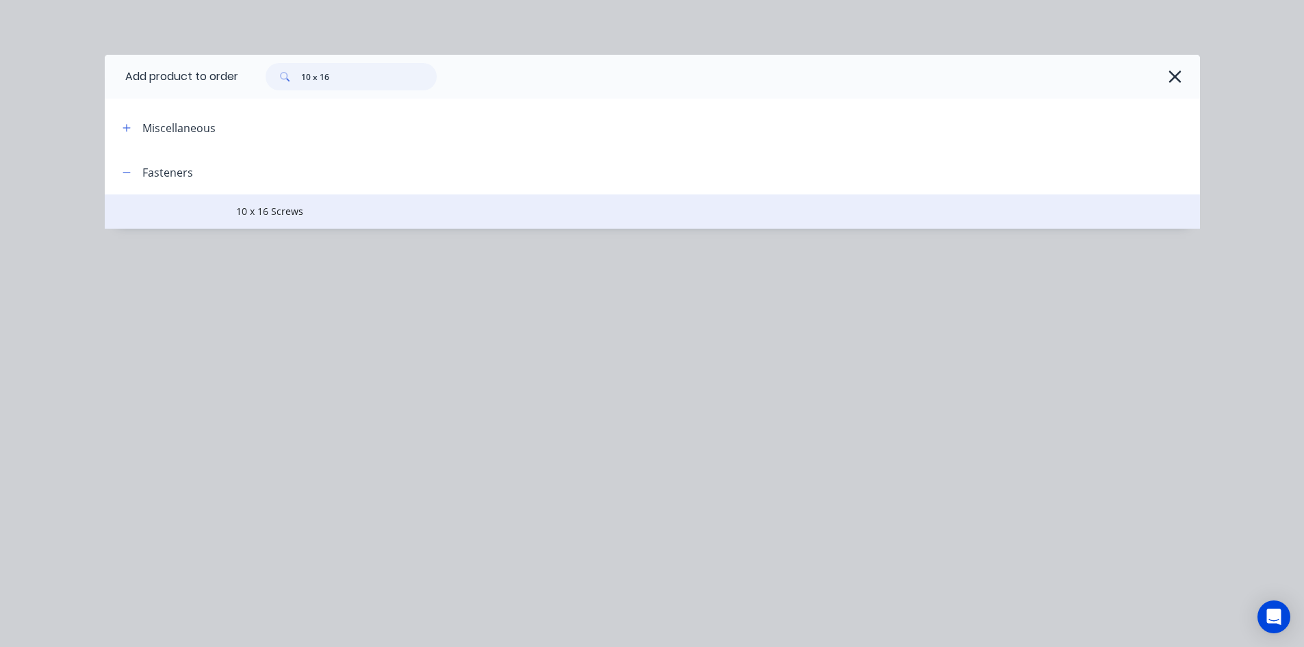
type input "10 x 16"
click at [358, 216] on span "10 x 16 Screws" at bounding box center [621, 211] width 771 height 14
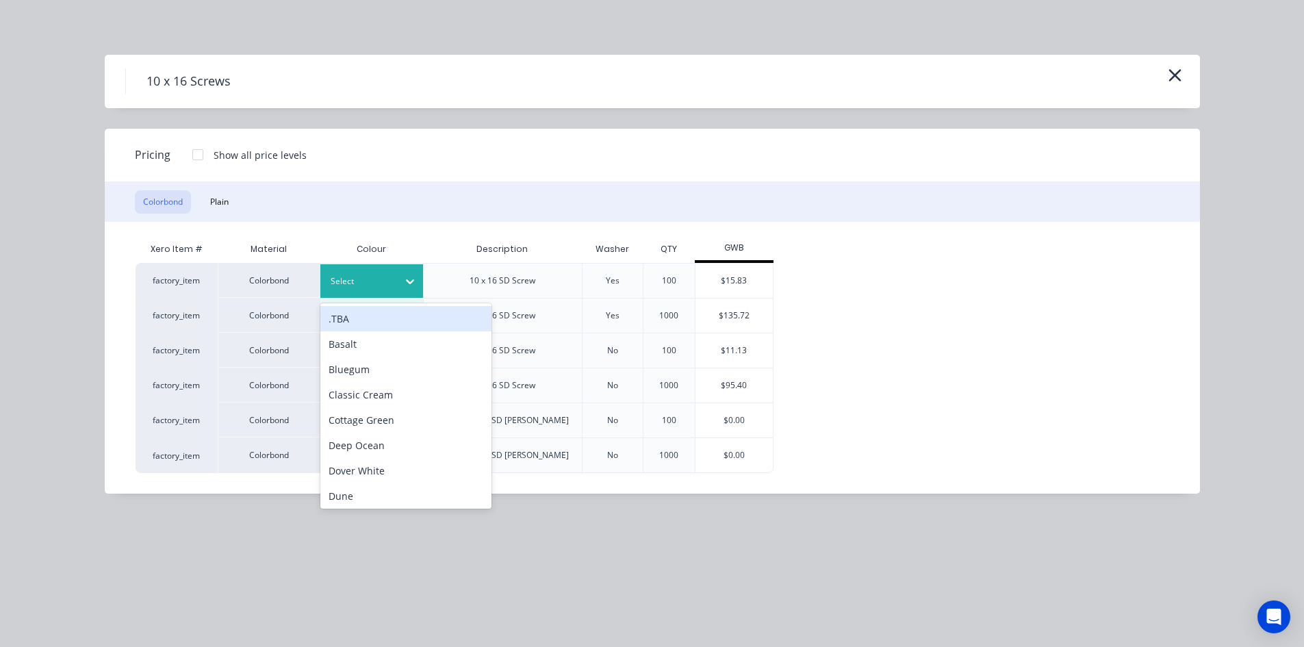
click at [404, 281] on icon at bounding box center [410, 281] width 14 height 14
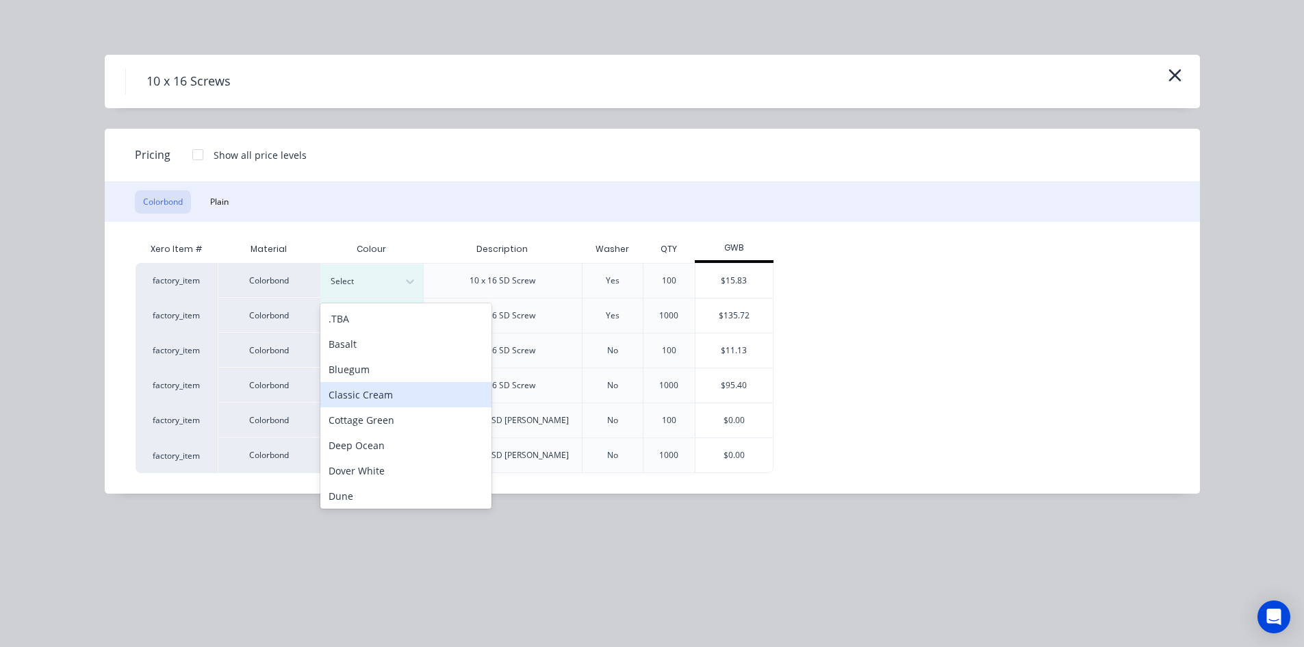
click at [389, 400] on div "Classic Cream" at bounding box center [405, 394] width 171 height 25
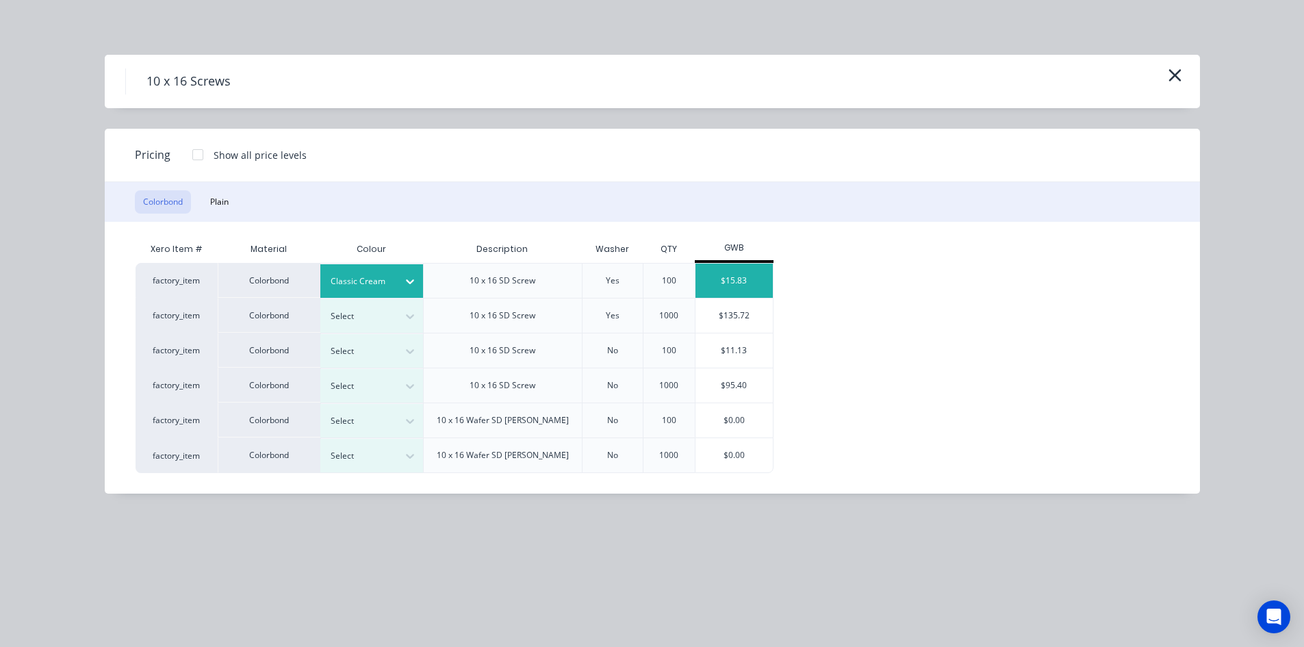
click at [744, 283] on div "$15.83" at bounding box center [733, 280] width 77 height 34
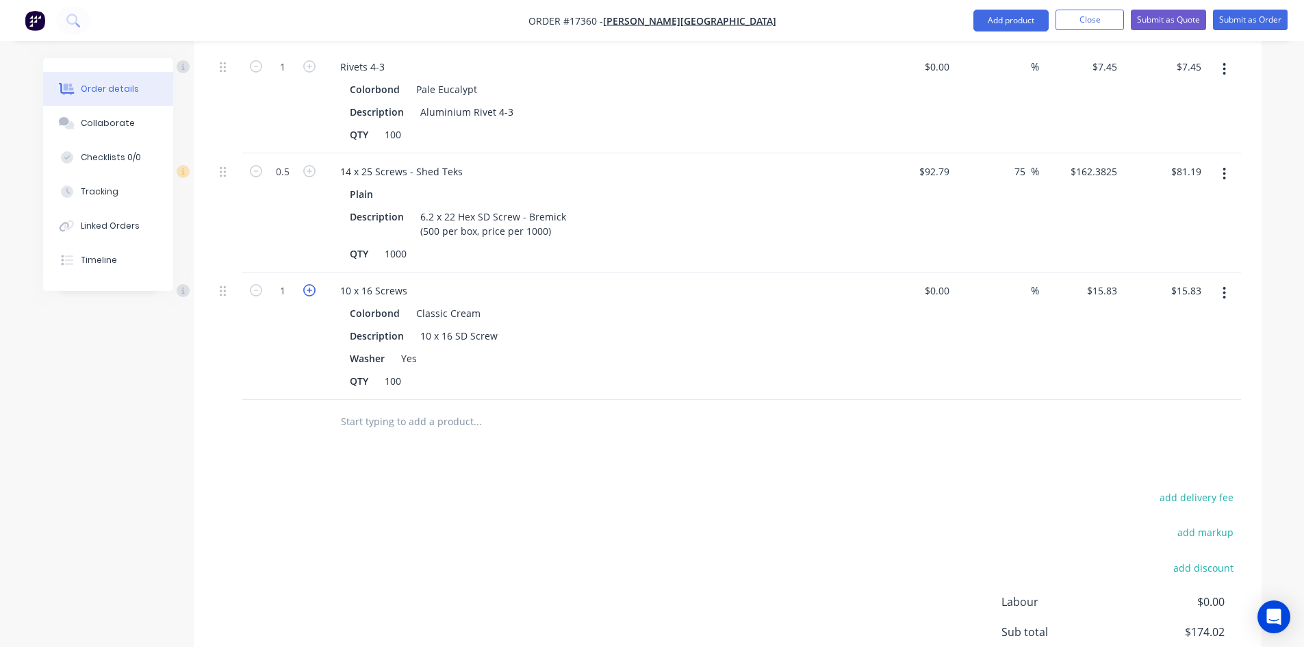
click at [309, 284] on icon "button" at bounding box center [309, 290] width 12 height 12
type input "2"
type input "$31.66"
click at [309, 284] on icon "button" at bounding box center [309, 290] width 12 height 12
type input "3"
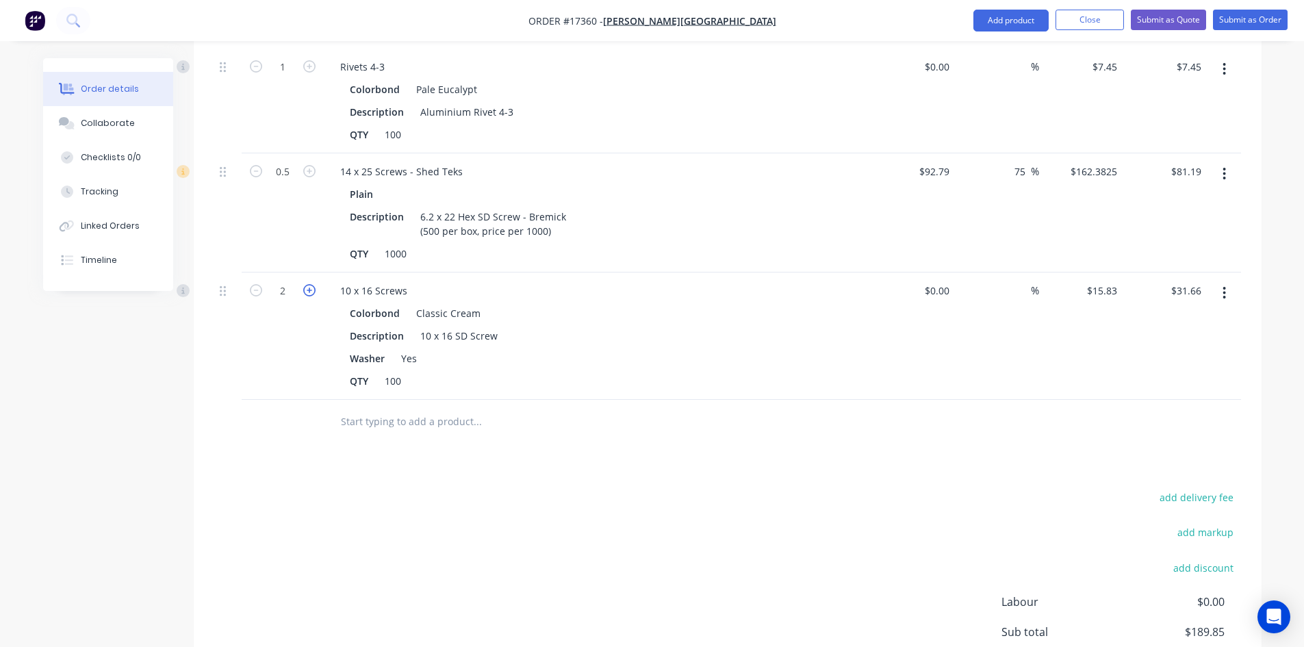
type input "$47.49"
click at [309, 284] on icon "button" at bounding box center [309, 290] width 12 height 12
type input "4"
type input "$63.32"
click at [309, 284] on icon "button" at bounding box center [309, 290] width 12 height 12
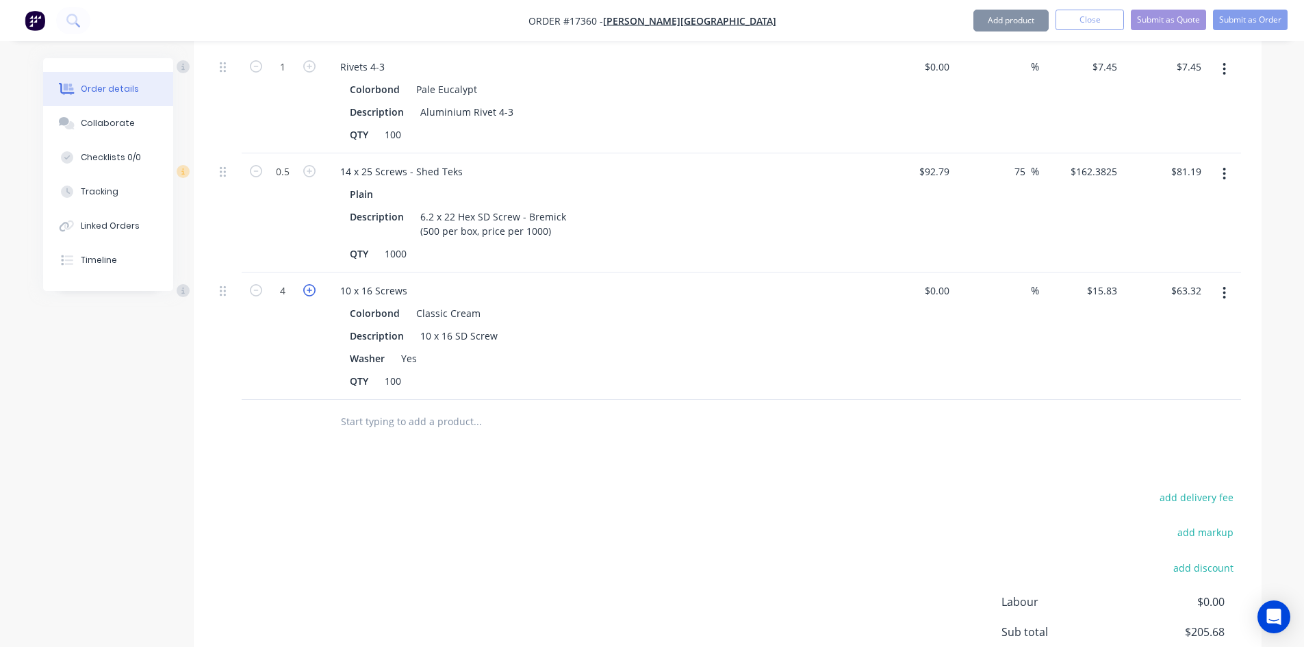
type input "5"
type input "$79.15"
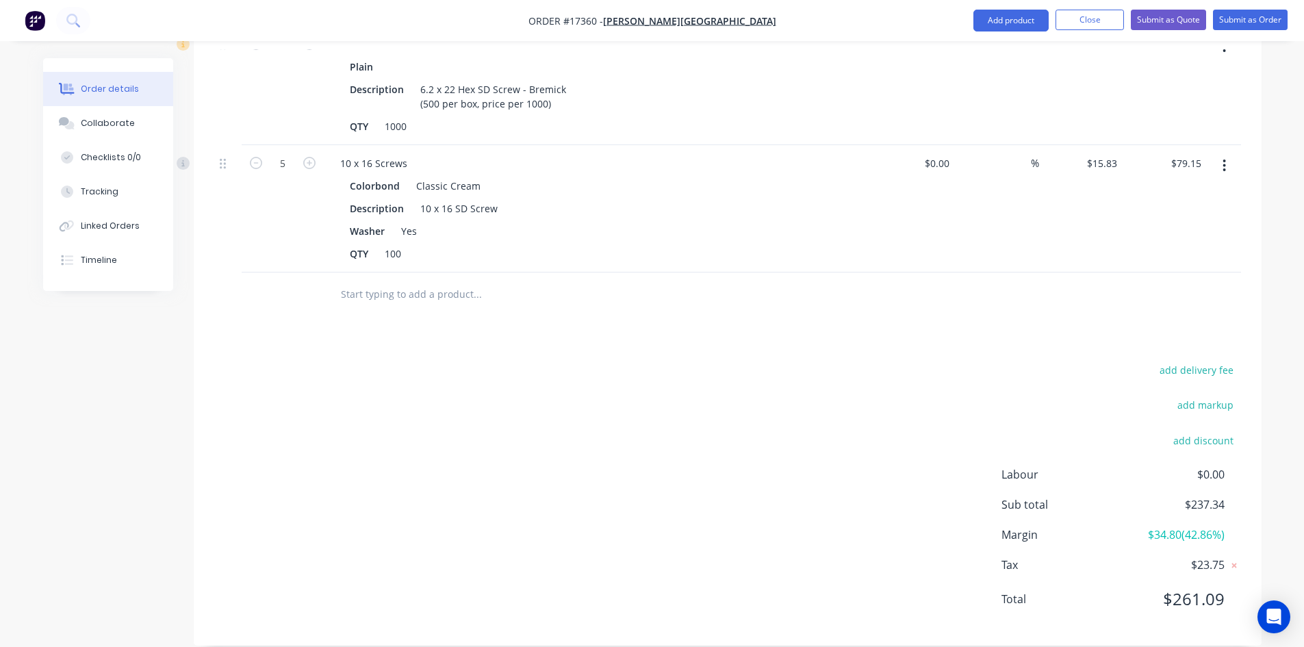
scroll to position [872, 0]
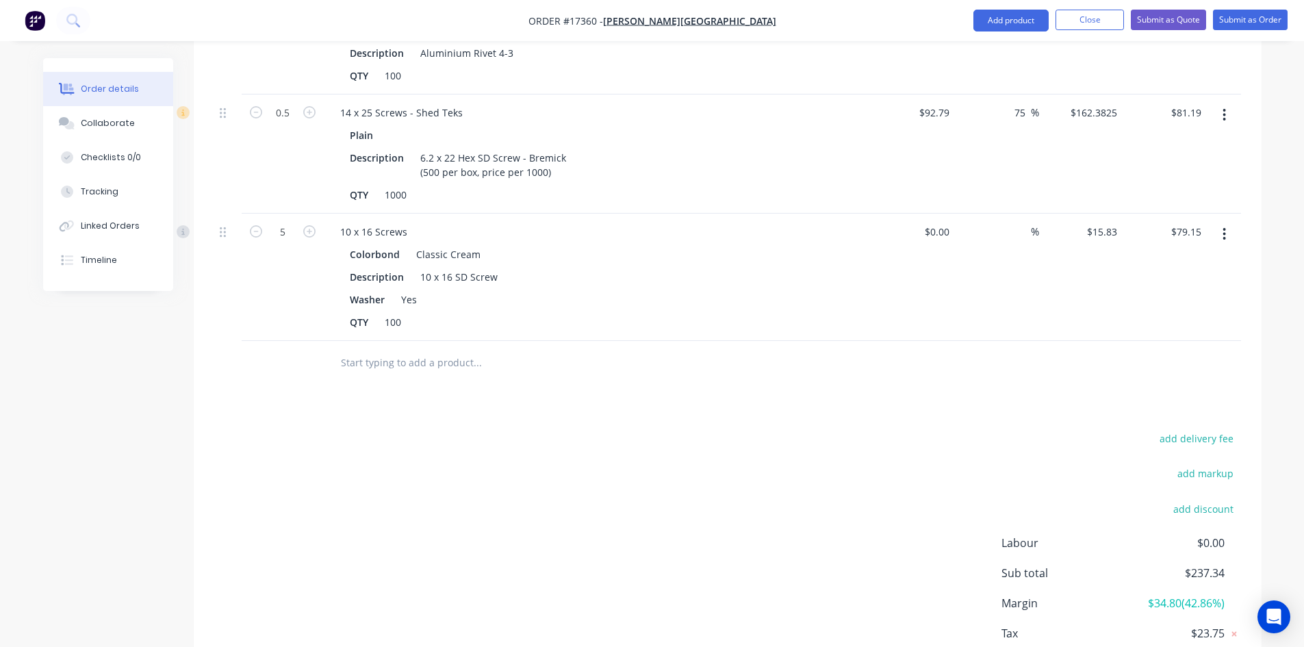
click at [411, 349] on input "text" at bounding box center [477, 362] width 274 height 27
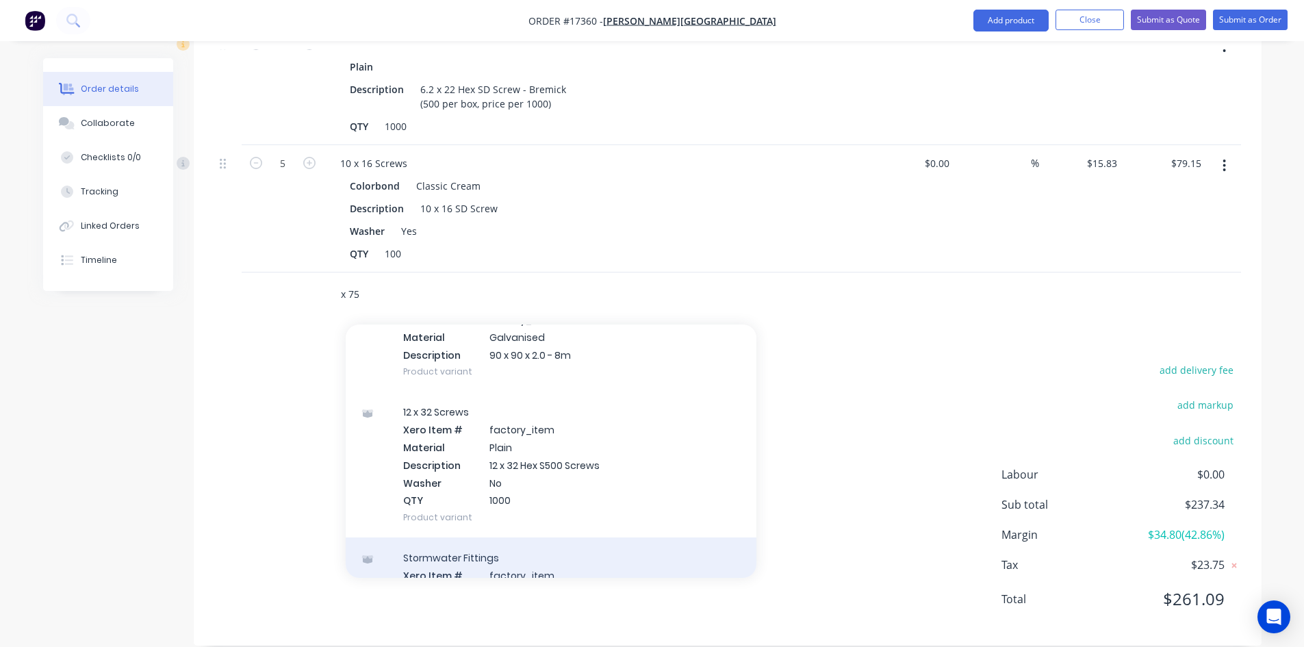
scroll to position [24003, 0]
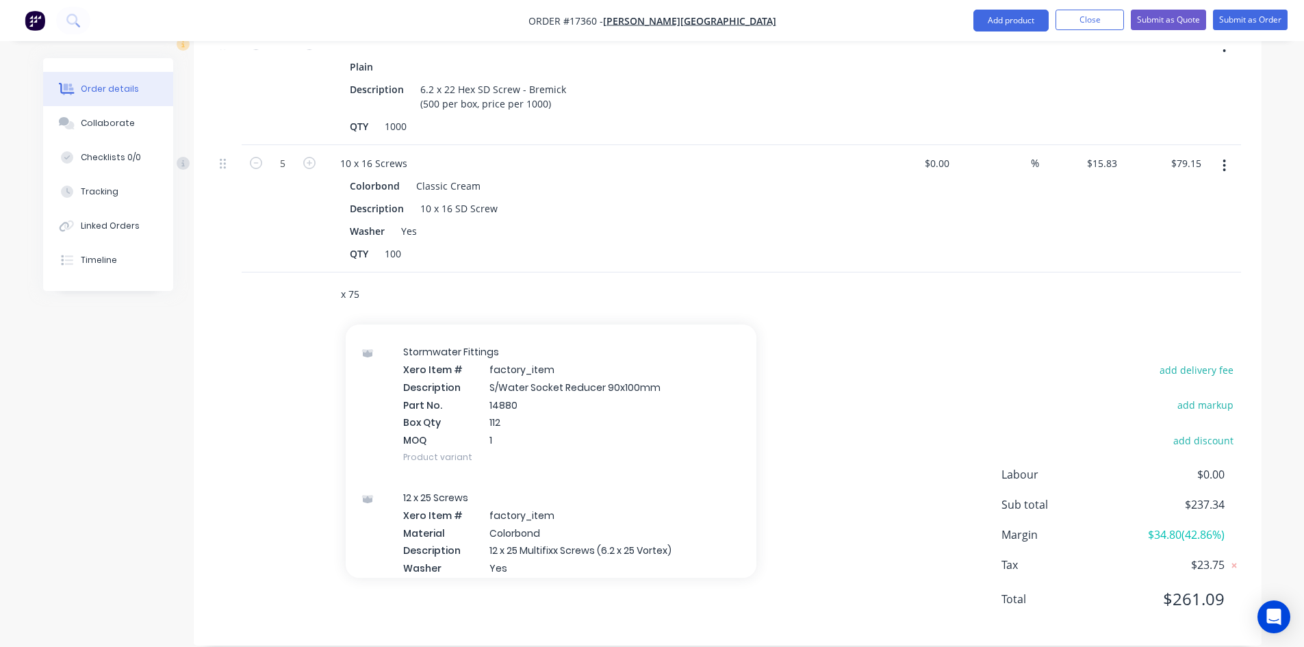
type input "x 75"
click at [306, 402] on div "add delivery fee add markup add discount Labour $0.00 Sub total $237.34 Margin …" at bounding box center [727, 493] width 1026 height 264
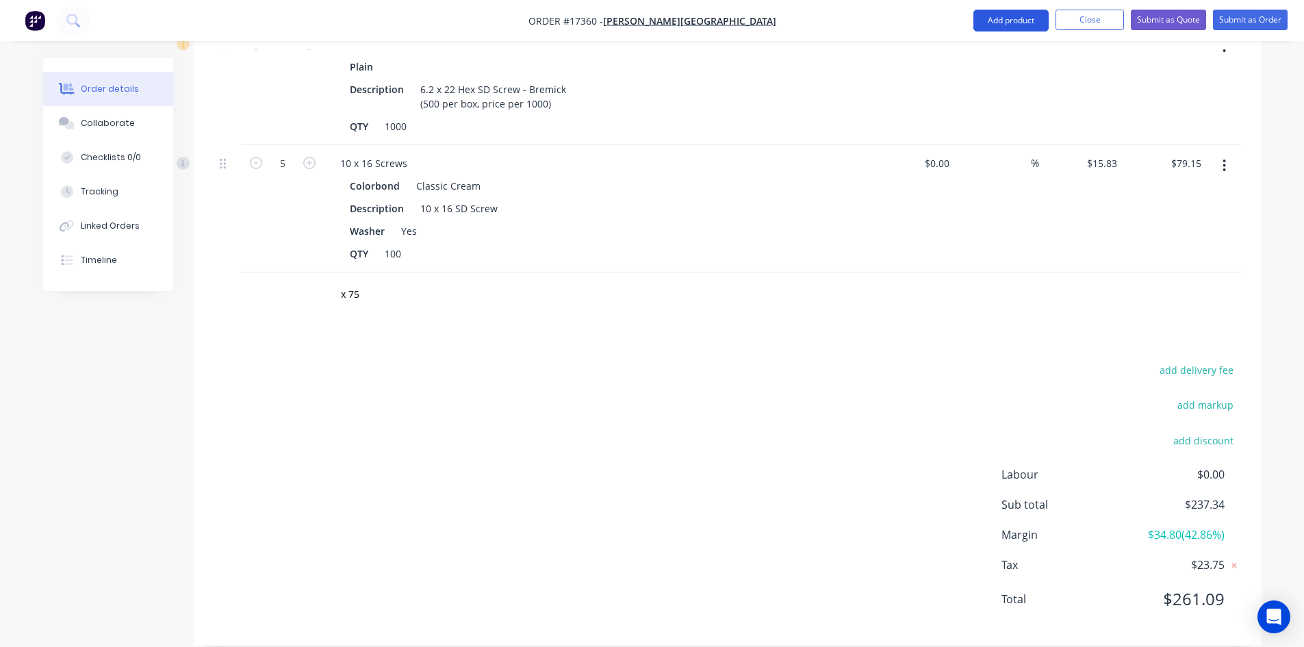
click at [998, 20] on button "Add product" at bounding box center [1010, 21] width 75 height 22
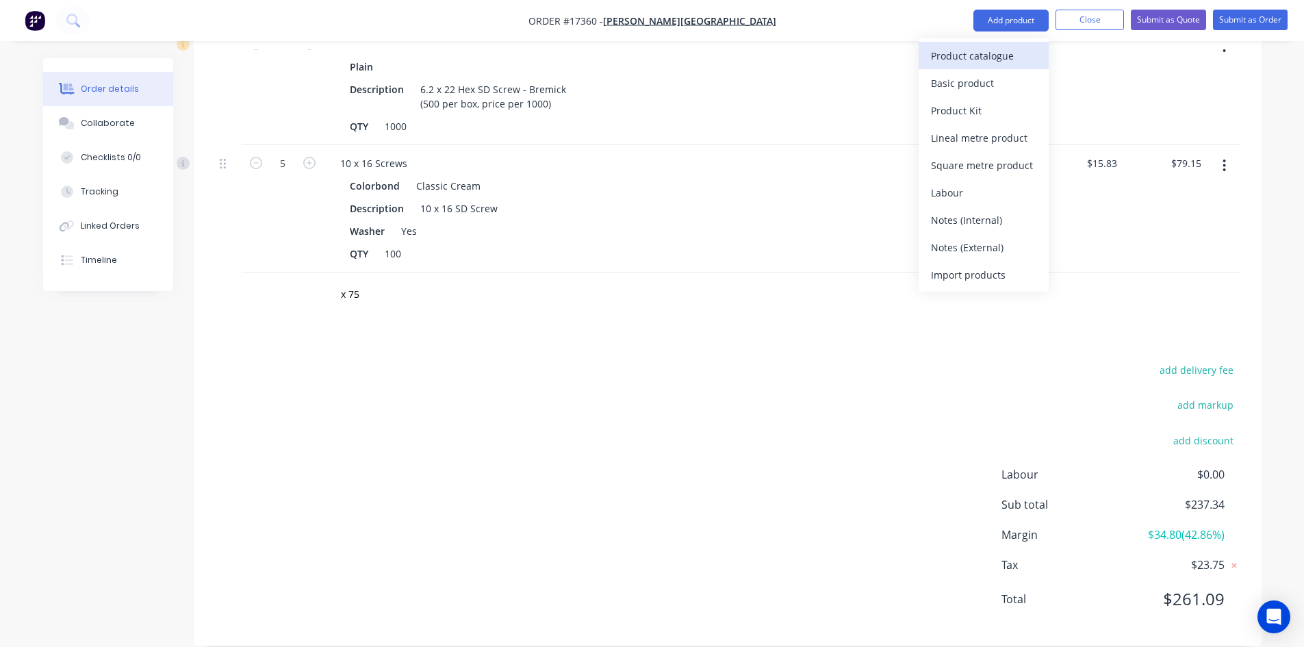
click at [996, 51] on div "Product catalogue" at bounding box center [983, 56] width 105 height 20
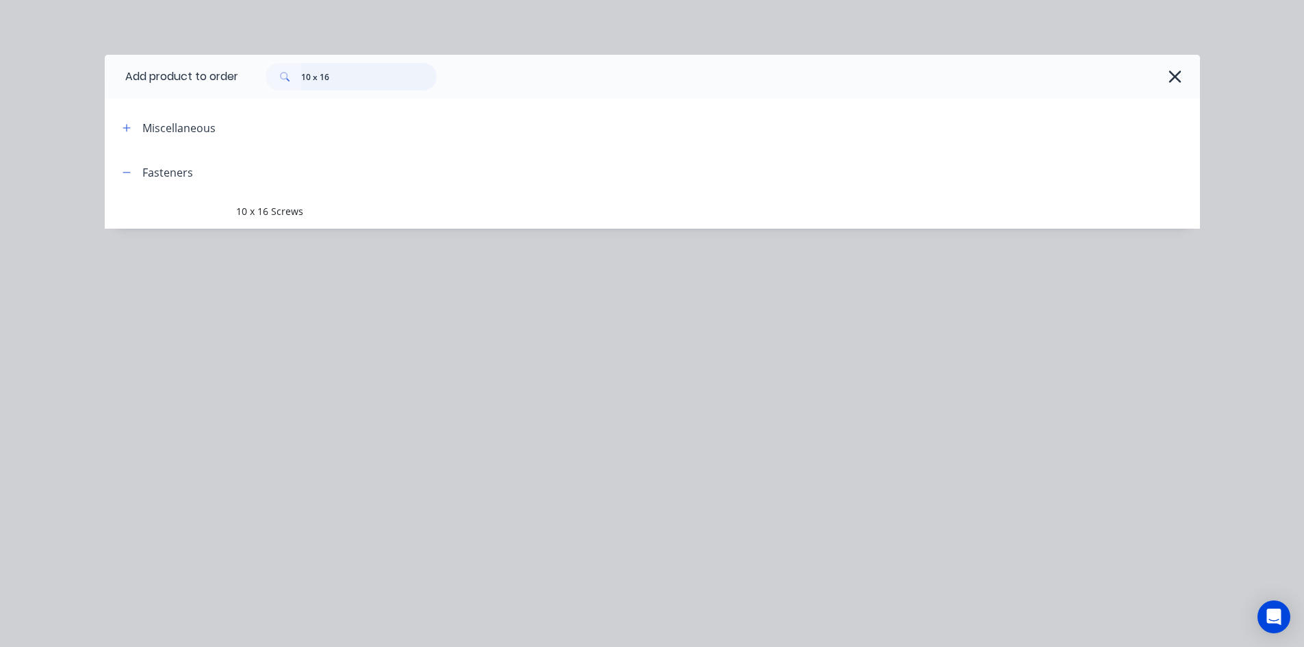
click at [357, 77] on input "10 x 16" at bounding box center [368, 76] width 135 height 27
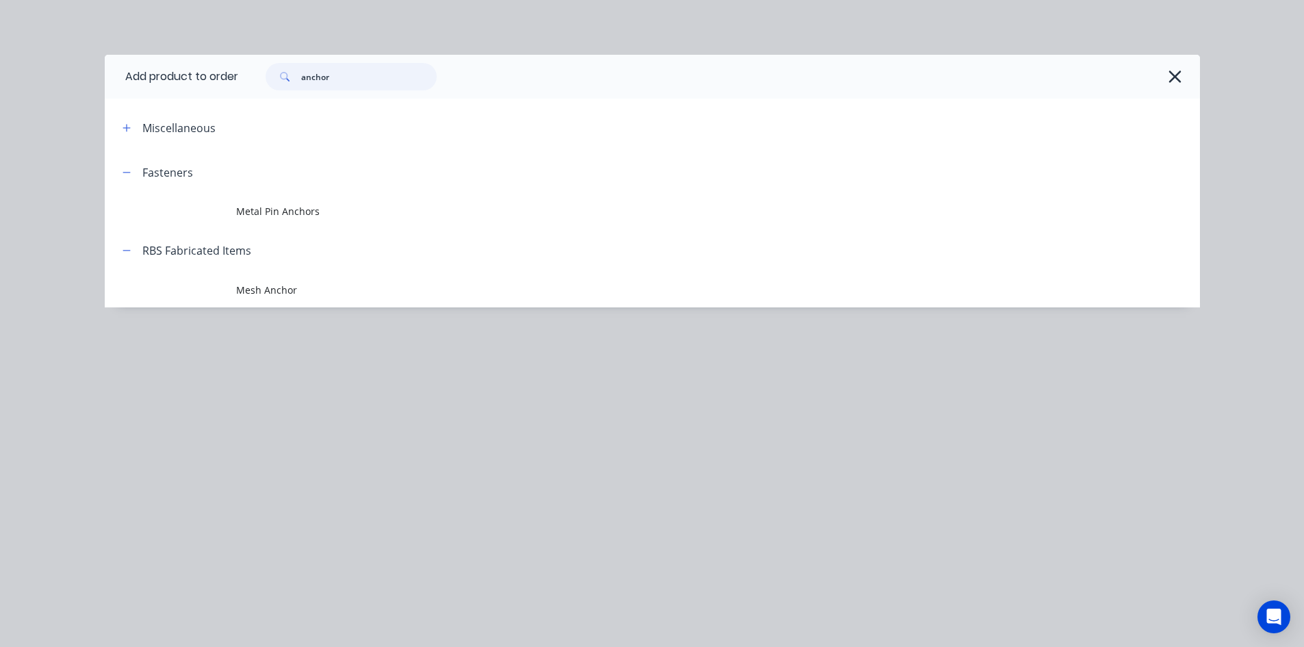
drag, startPoint x: 353, startPoint y: 82, endPoint x: 254, endPoint y: 75, distance: 99.5
click at [254, 75] on div "anchor" at bounding box center [344, 76] width 185 height 27
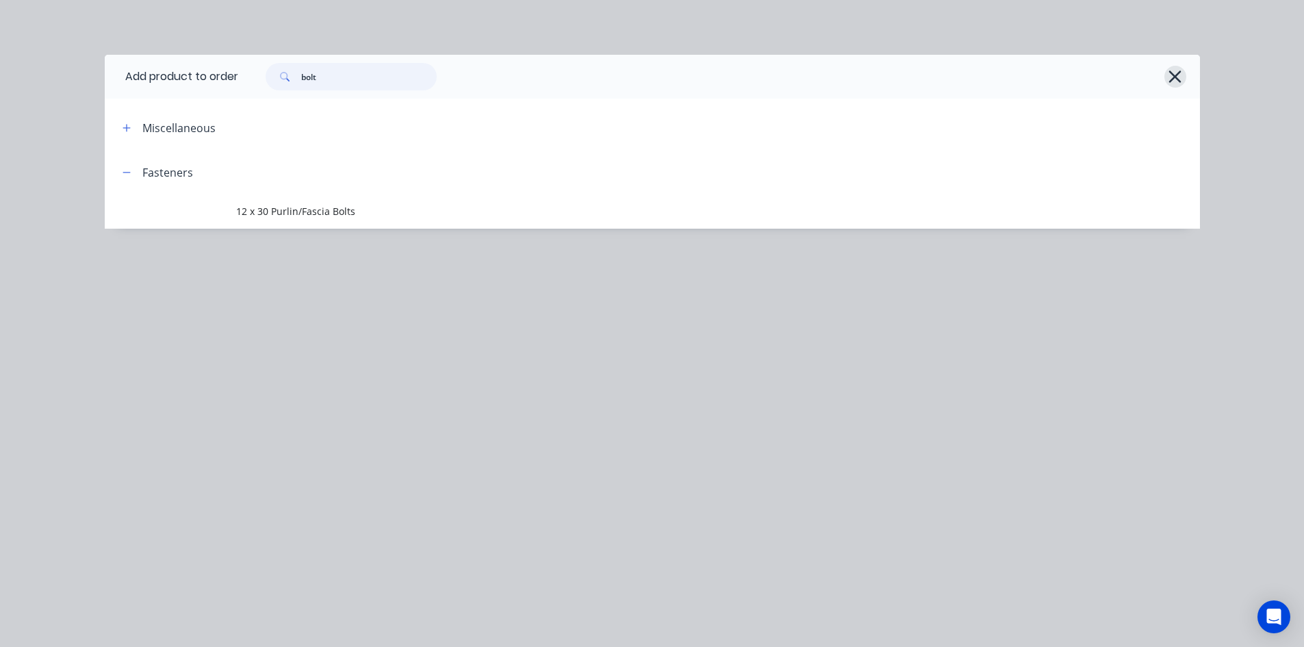
type input "bolt"
click at [1165, 73] on button "button" at bounding box center [1175, 77] width 22 height 22
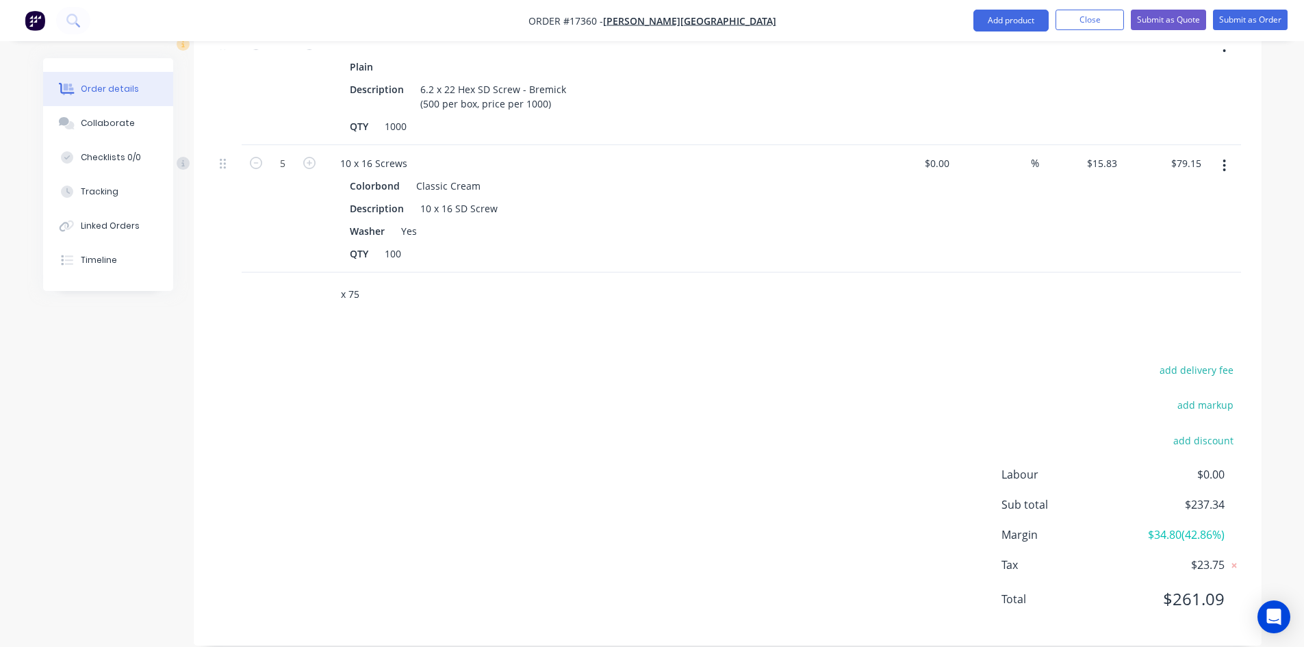
click at [363, 281] on input "x 75" at bounding box center [477, 294] width 274 height 27
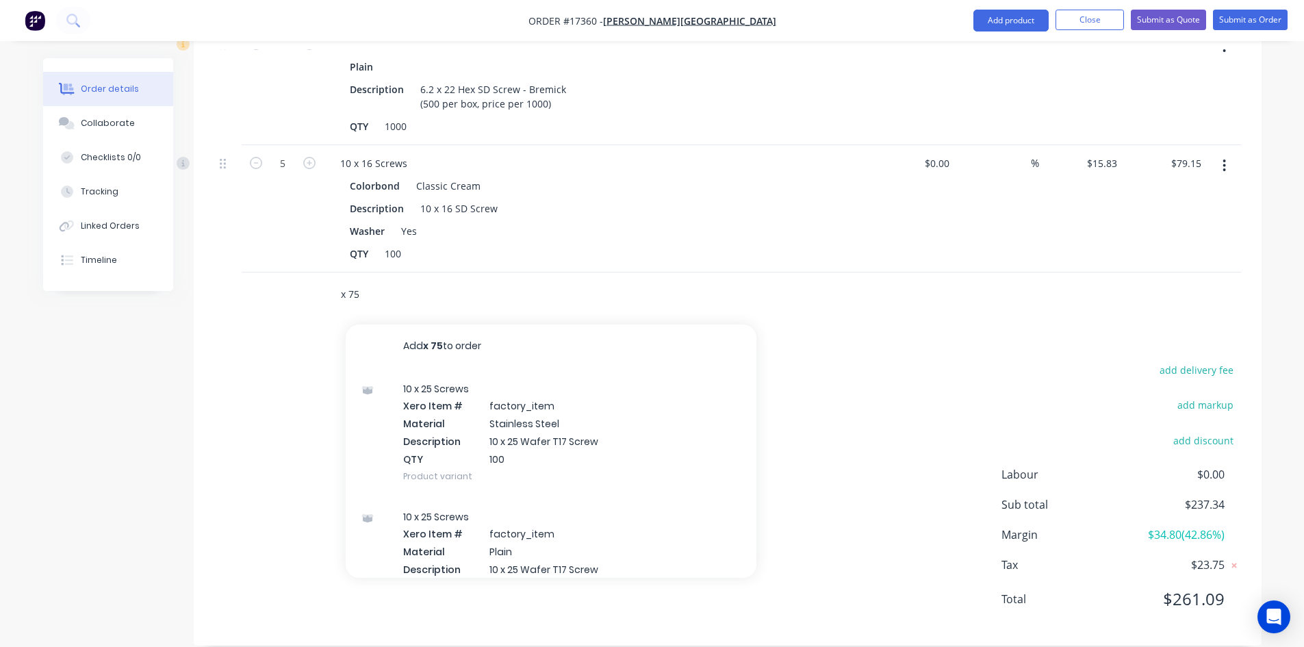
click at [349, 281] on input "x 75" at bounding box center [477, 294] width 274 height 27
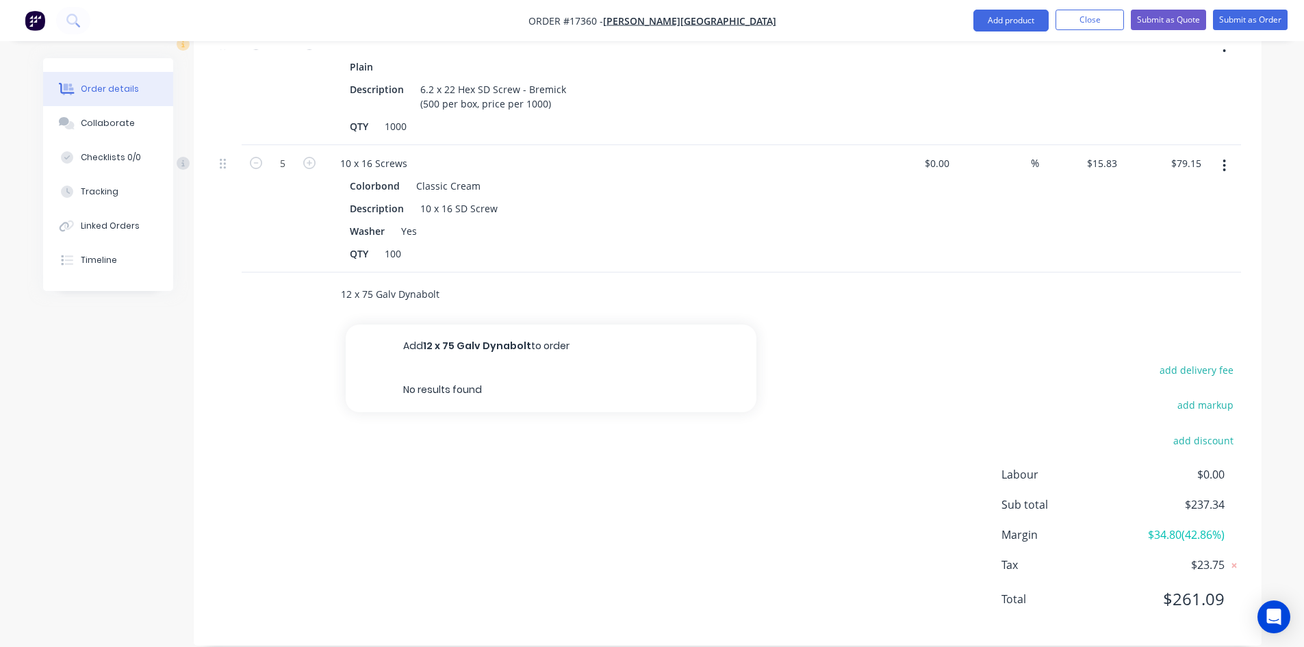
type input "12 x 75 Galv Dynabolt"
click at [486, 454] on div "add delivery fee add markup add discount Labour $0.00 Sub total $237.34 Margin …" at bounding box center [727, 493] width 1026 height 264
click at [436, 286] on input "12 x 75 Galv Dynabolt" at bounding box center [477, 294] width 274 height 27
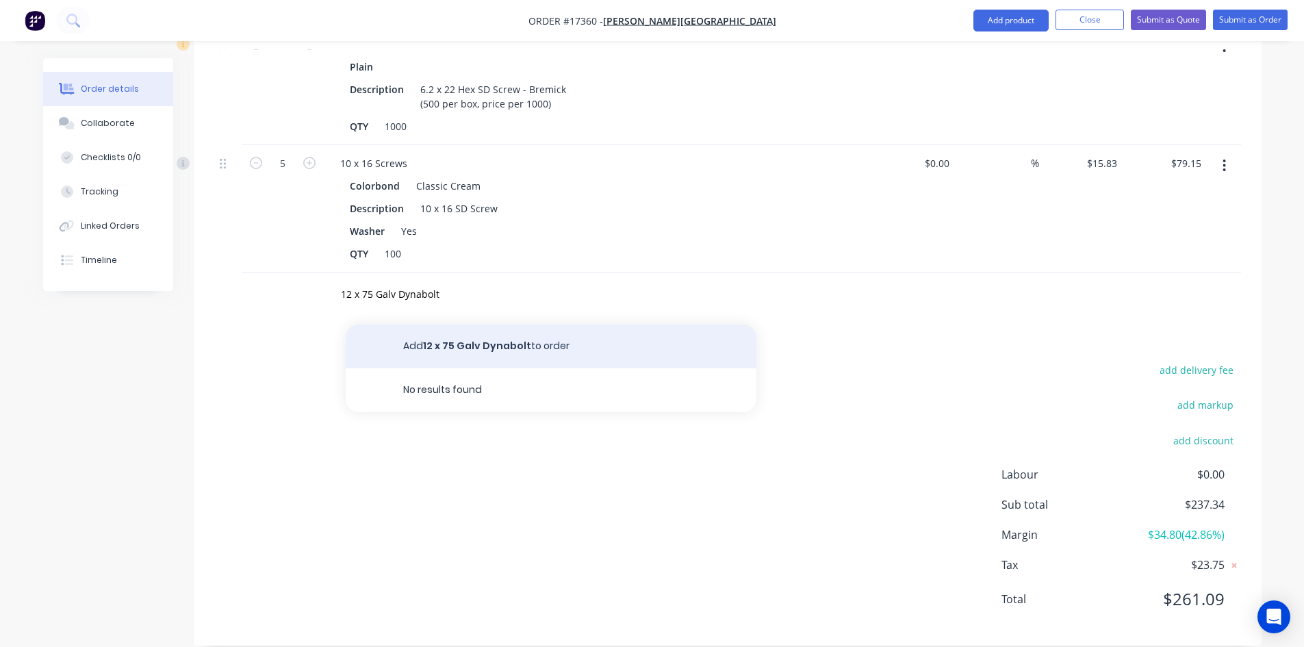
click at [474, 329] on button "Add 12 x 75 Galv Dynabolt to order" at bounding box center [551, 346] width 411 height 44
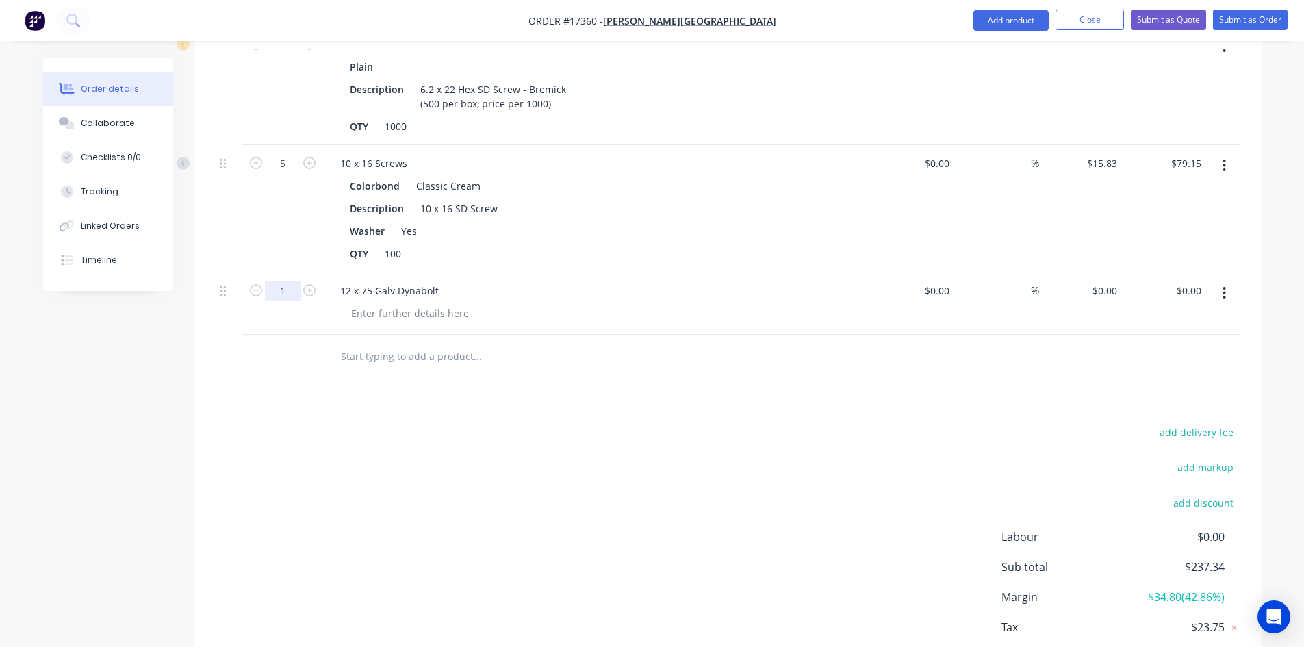
type input "10"
click at [779, 461] on div "add delivery fee add markup add discount Labour $0.00 Sub total $237.34 Margin …" at bounding box center [727, 555] width 1026 height 264
click at [654, 400] on div "Drawings Add drawing Products Show / Hide columns Add product Qty Cost Markup P…" at bounding box center [728, 135] width 1068 height 1144
click at [947, 281] on input at bounding box center [938, 291] width 31 height 20
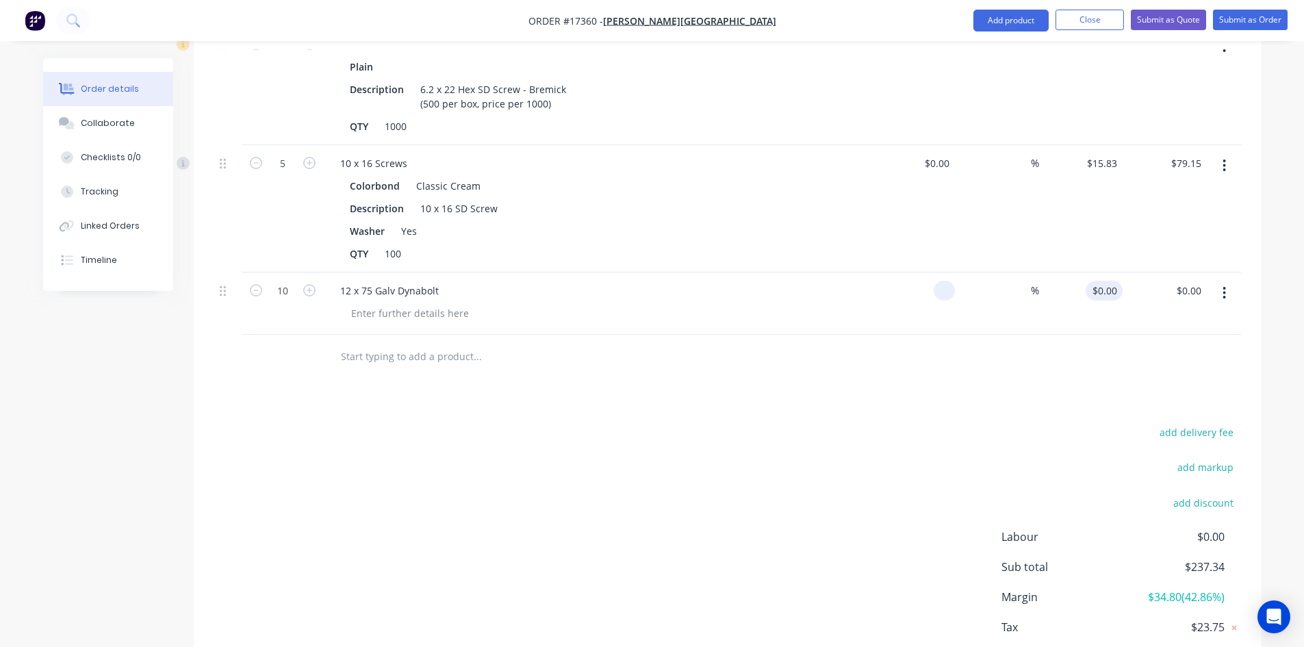
type input "$0.00"
click at [1106, 281] on div "0 $0.00" at bounding box center [1103, 291] width 37 height 20
type input "$1.45"
type input "$14.50"
click at [1047, 346] on div at bounding box center [727, 357] width 1026 height 44
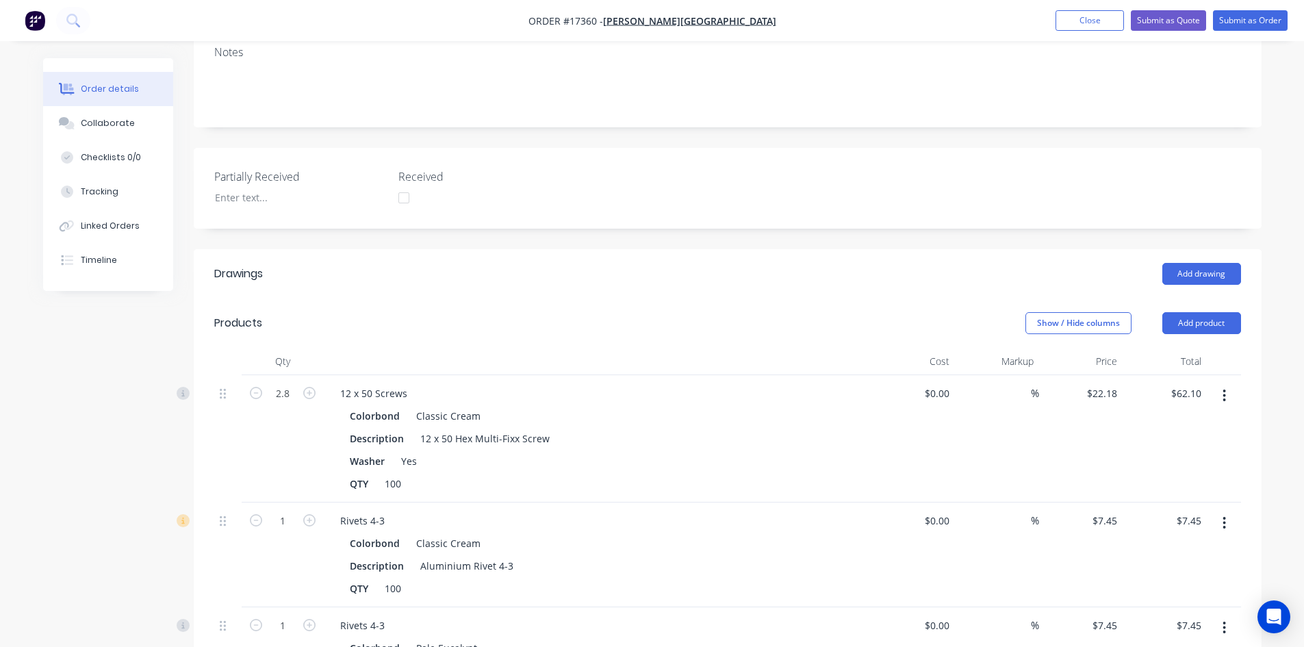
scroll to position [0, 0]
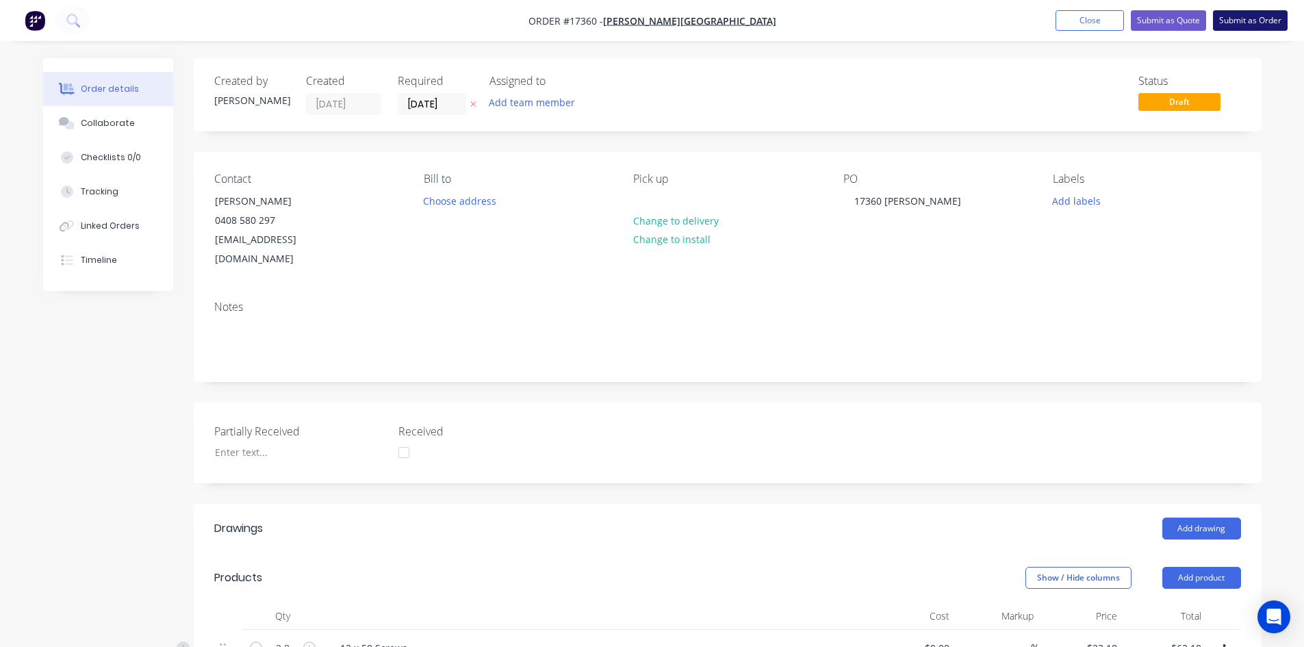
click at [1241, 20] on button "Submit as Order" at bounding box center [1250, 20] width 75 height 21
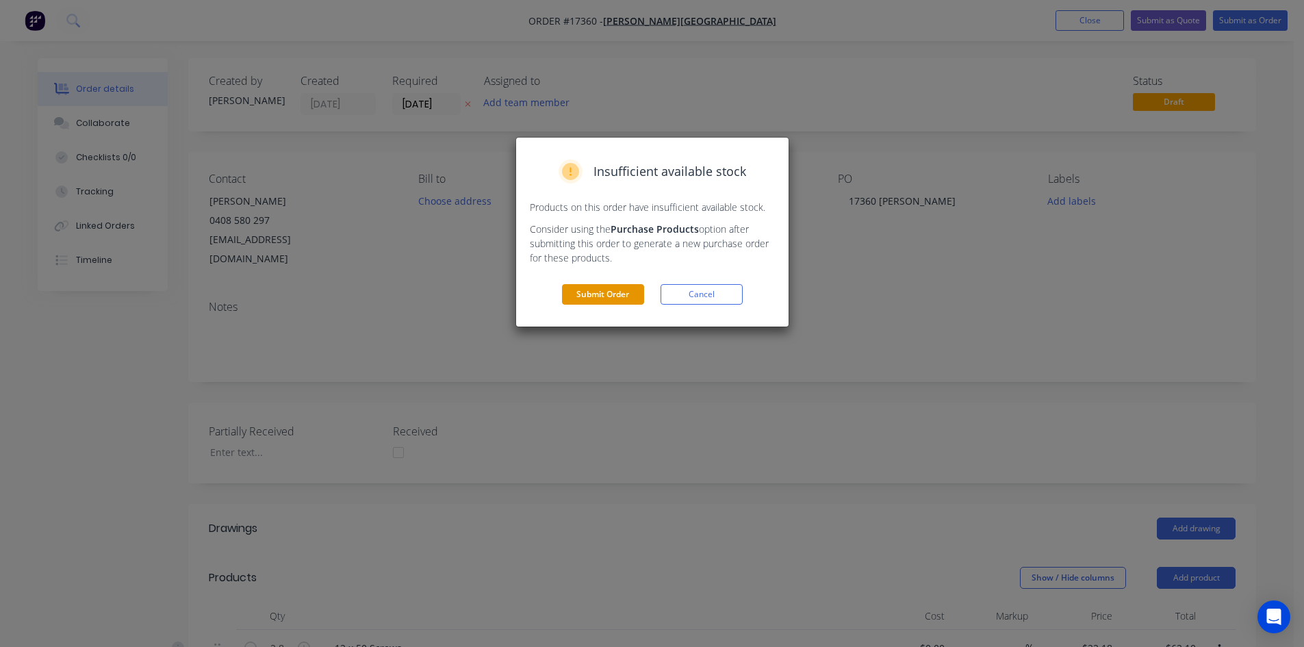
click at [614, 295] on button "Submit Order" at bounding box center [603, 294] width 82 height 21
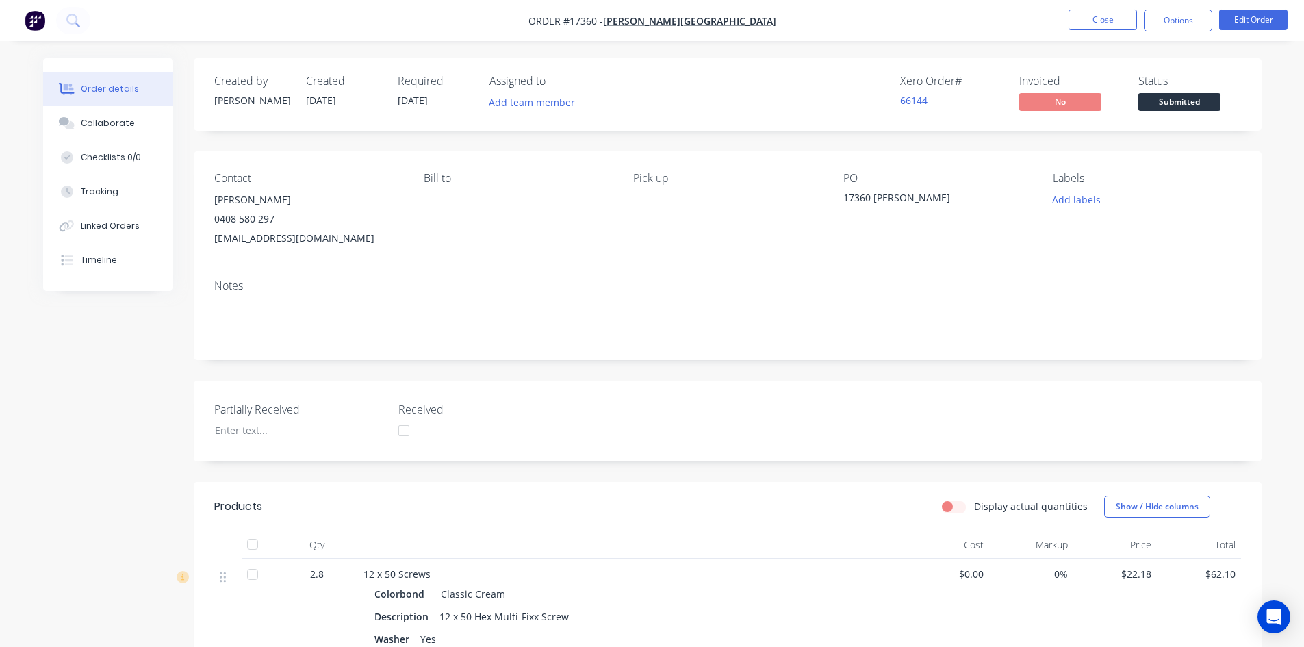
click at [1178, 99] on span "Submitted" at bounding box center [1179, 101] width 82 height 17
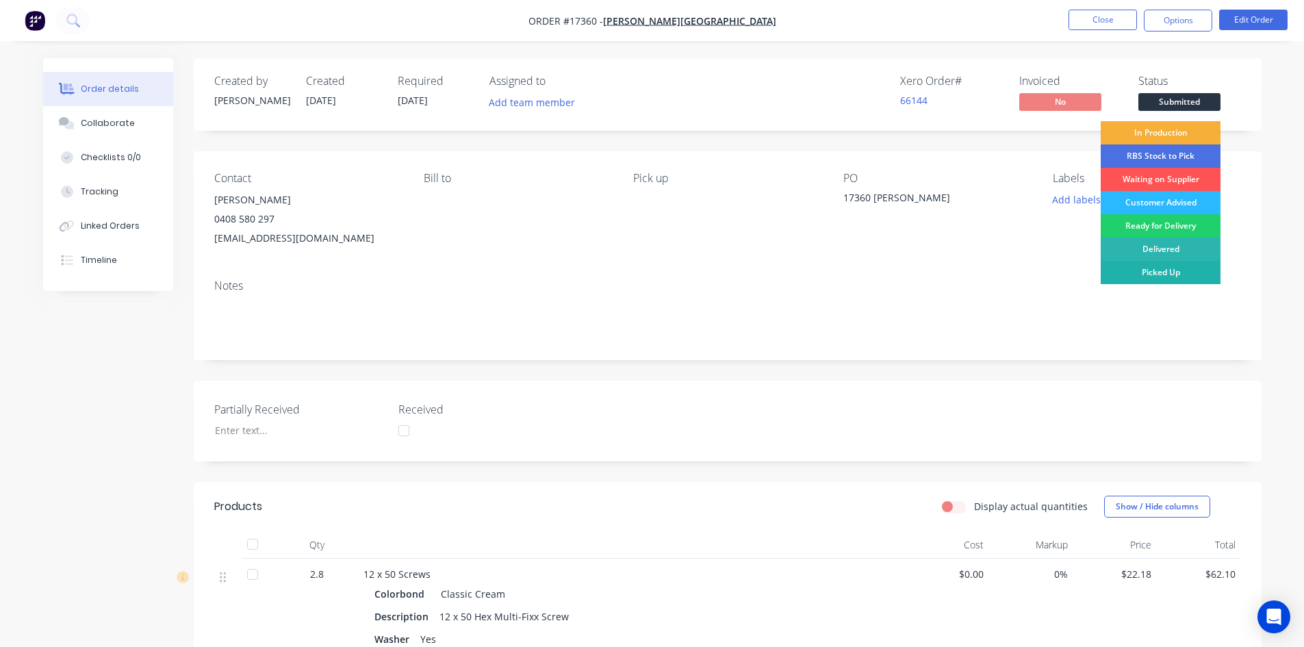
click at [1167, 273] on div "Picked Up" at bounding box center [1160, 272] width 120 height 23
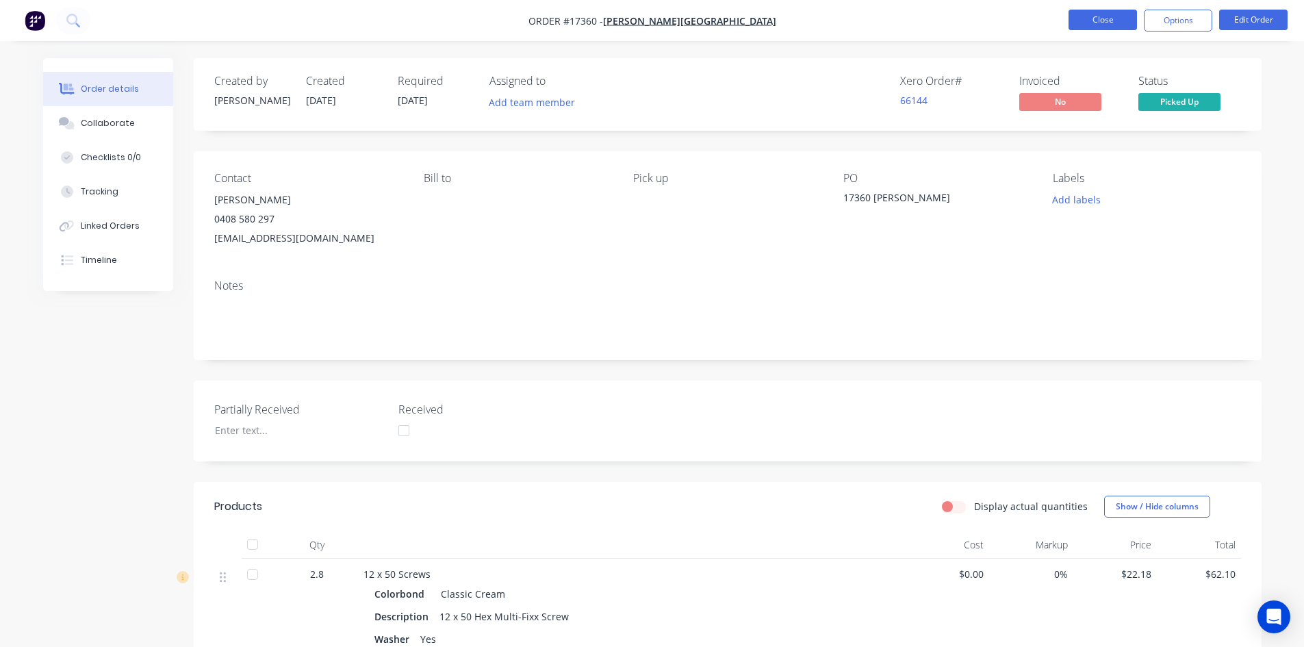
click at [1111, 20] on button "Close" at bounding box center [1102, 20] width 68 height 21
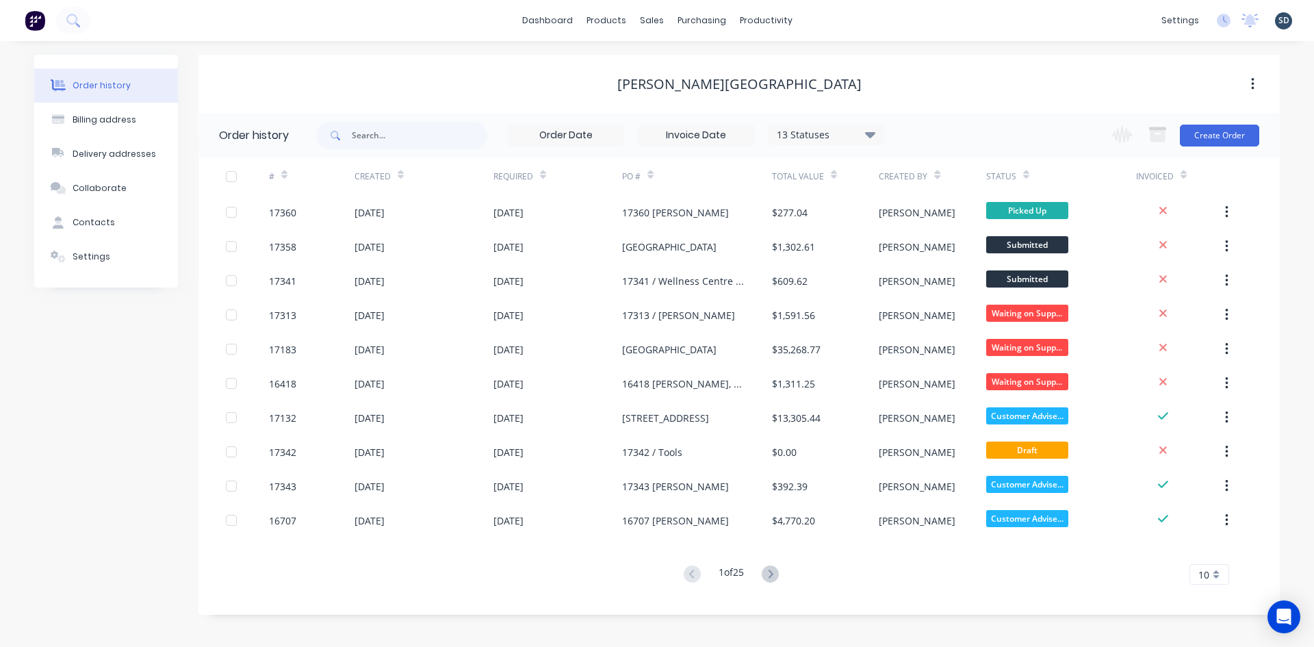
click at [953, 31] on div "dashboard products sales purchasing productivity dashboard products Product Cat…" at bounding box center [657, 20] width 1314 height 41
click at [83, 16] on button at bounding box center [73, 20] width 34 height 27
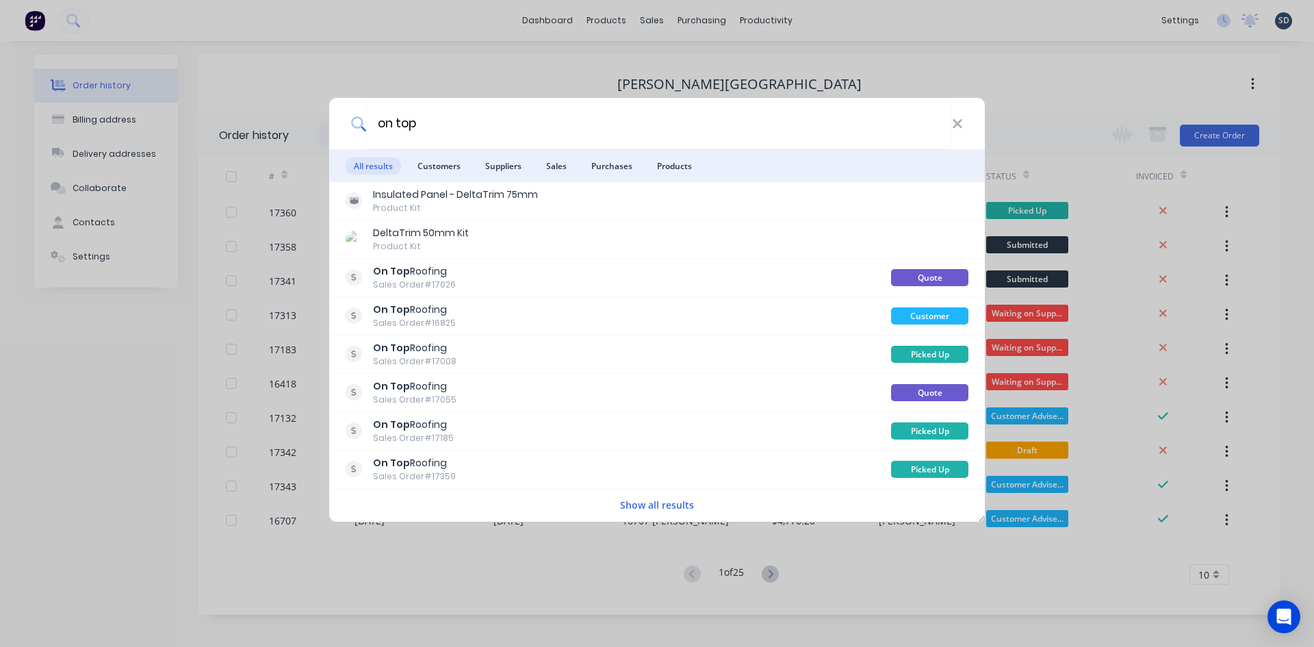
type input "on top"
drag, startPoint x: 468, startPoint y: 43, endPoint x: 572, endPoint y: 31, distance: 104.7
click at [468, 42] on div "on top All results Customers Suppliers Sales Purchases Products Insulated Panel…" at bounding box center [657, 323] width 1314 height 647
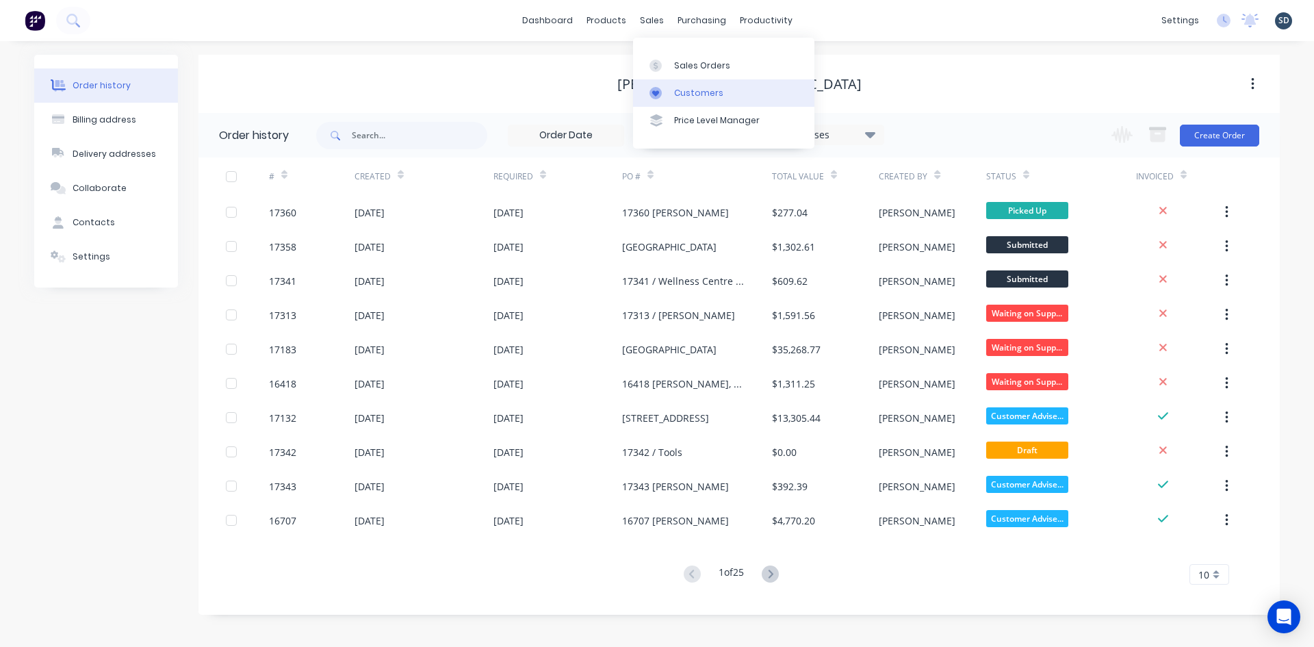
click at [695, 91] on div "Customers" at bounding box center [698, 93] width 49 height 12
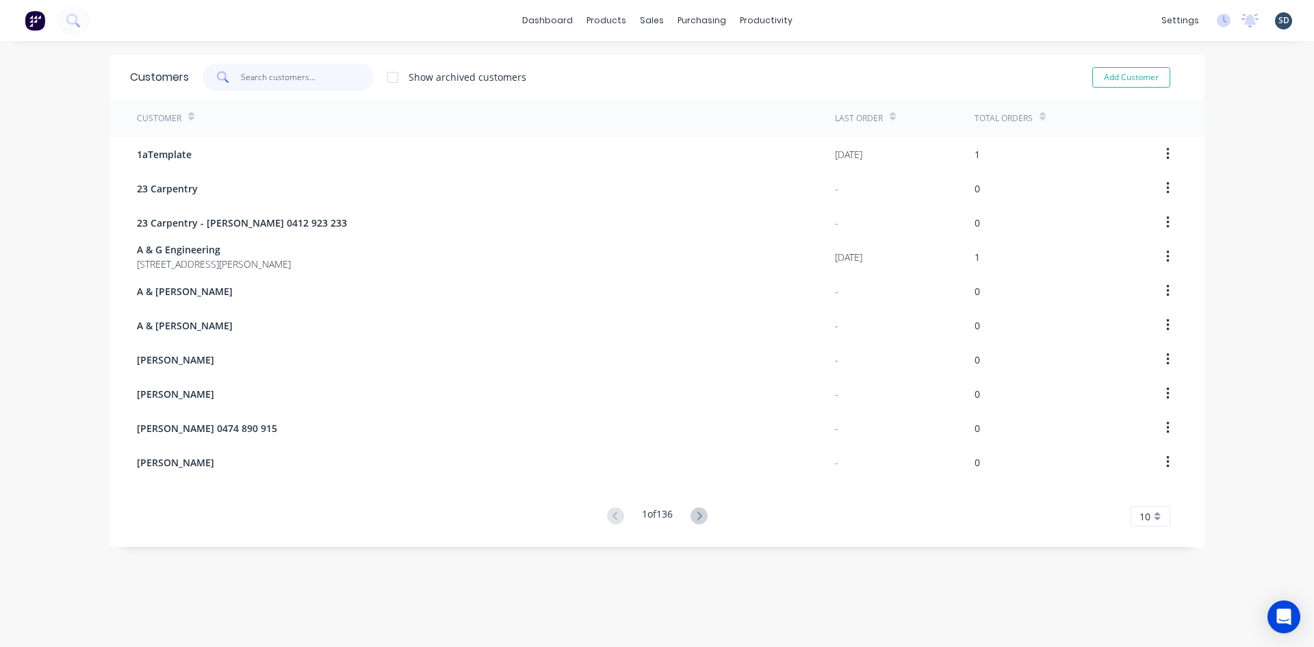
click at [252, 77] on input "text" at bounding box center [307, 77] width 133 height 27
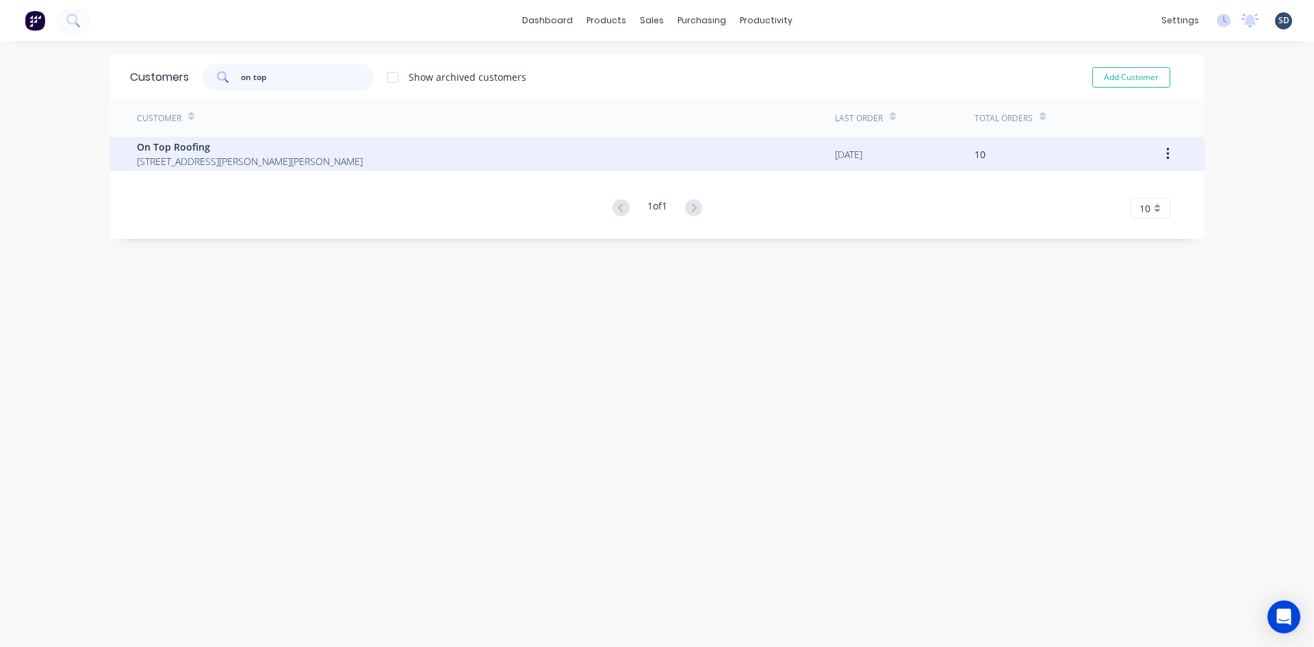
type input "on top"
click at [298, 147] on span "On Top Roofing" at bounding box center [250, 147] width 226 height 14
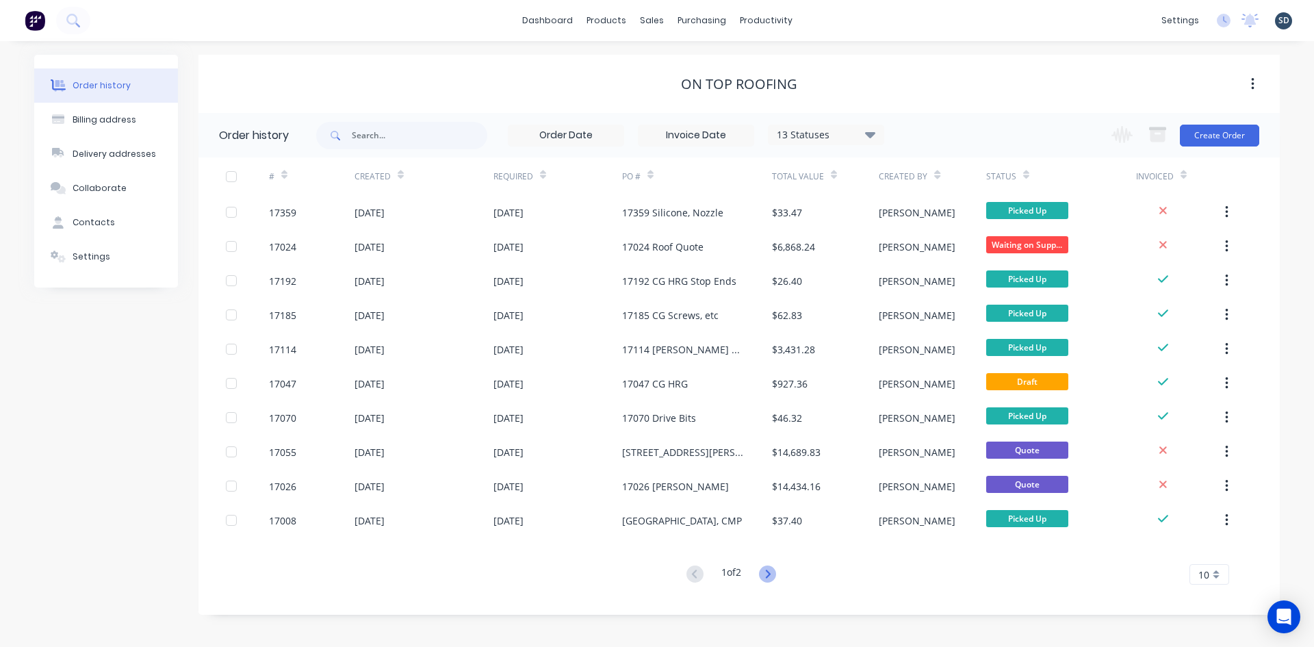
click at [770, 572] on icon at bounding box center [767, 573] width 5 height 8
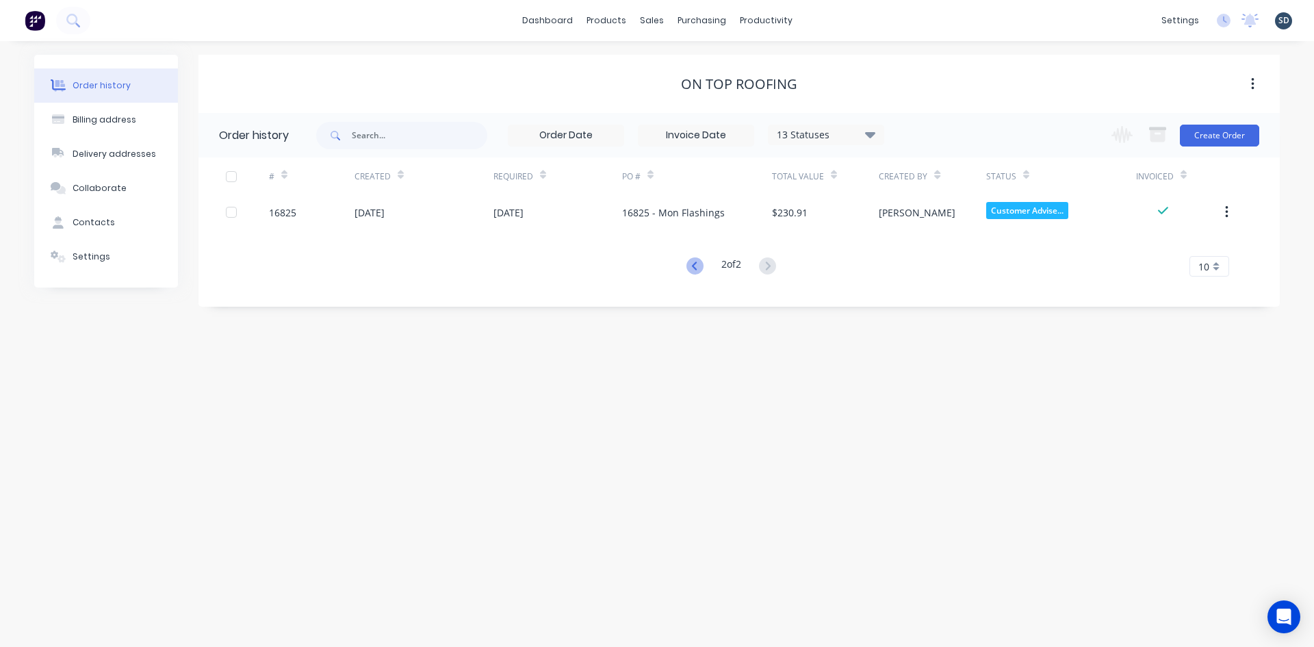
click at [690, 263] on icon at bounding box center [694, 265] width 17 height 17
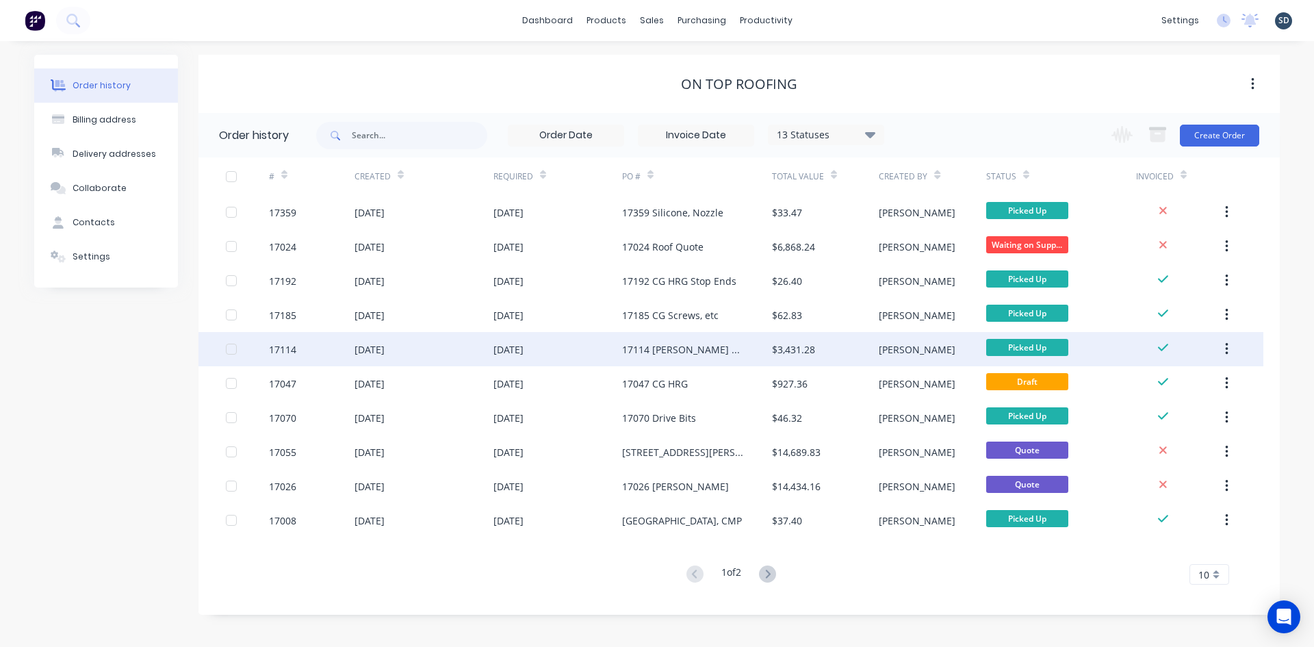
click at [585, 351] on div "15 Jul 2025" at bounding box center [557, 349] width 129 height 34
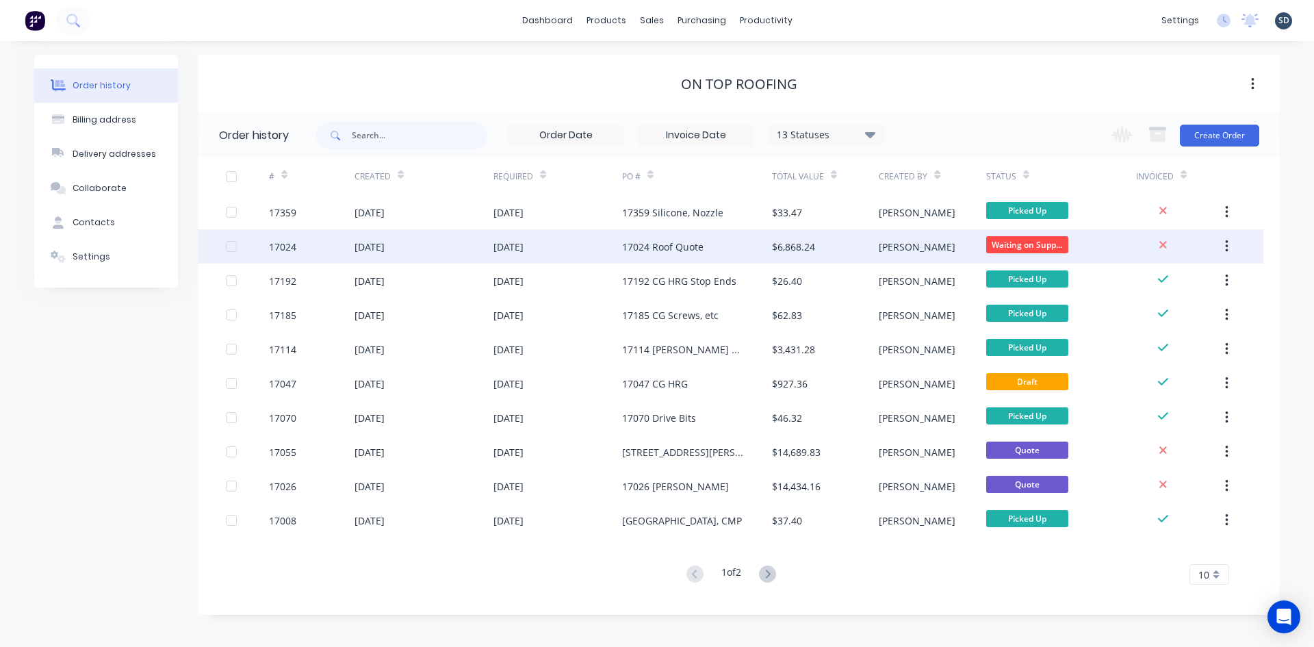
click at [684, 249] on div "17024 Roof Quote" at bounding box center [662, 247] width 81 height 14
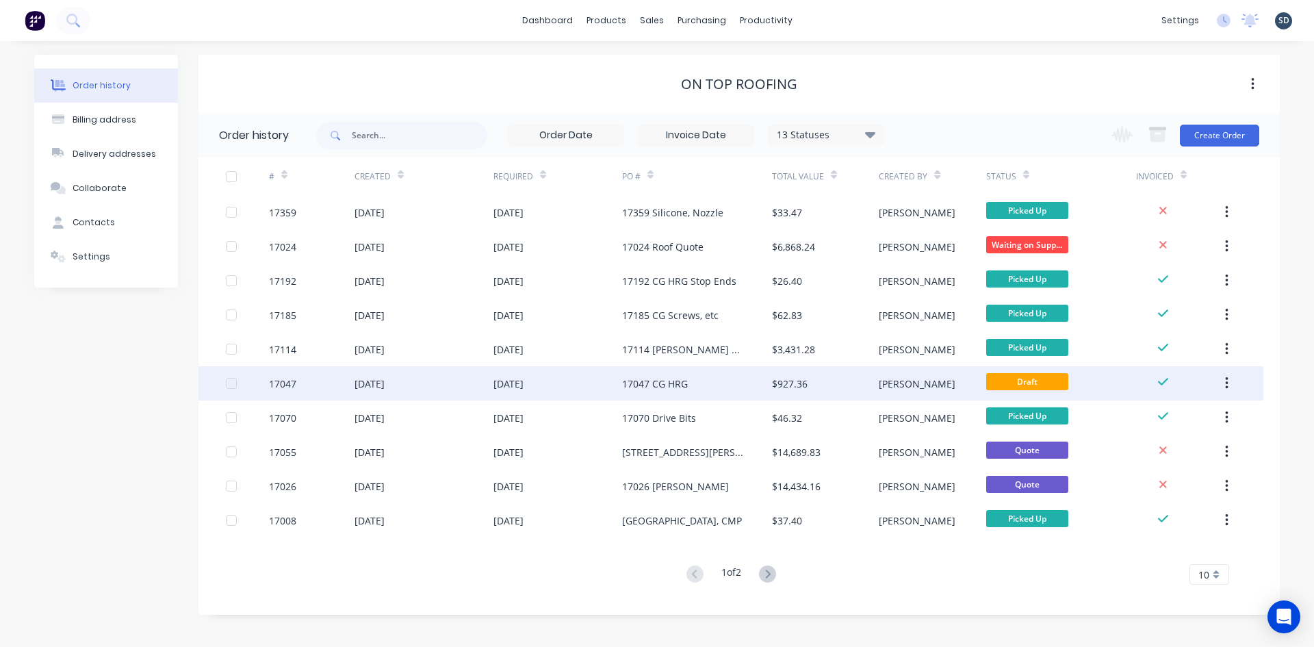
click at [609, 384] on div "23 Jun 2025" at bounding box center [557, 383] width 129 height 34
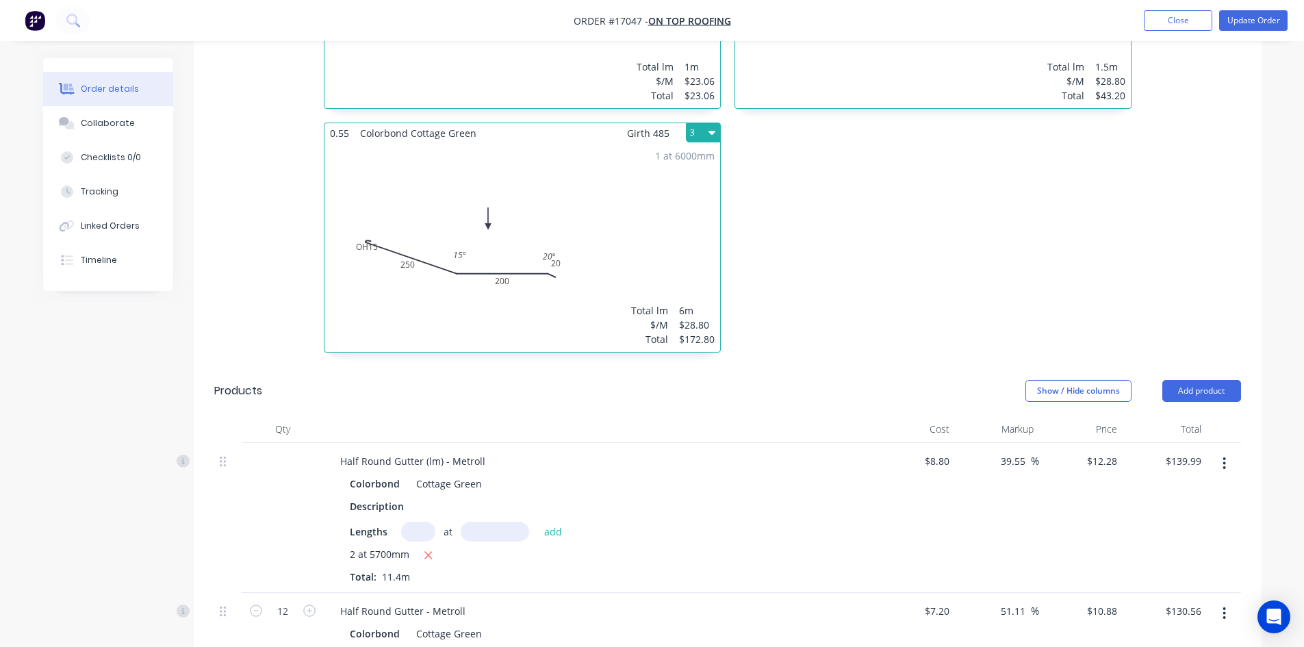
scroll to position [958, 0]
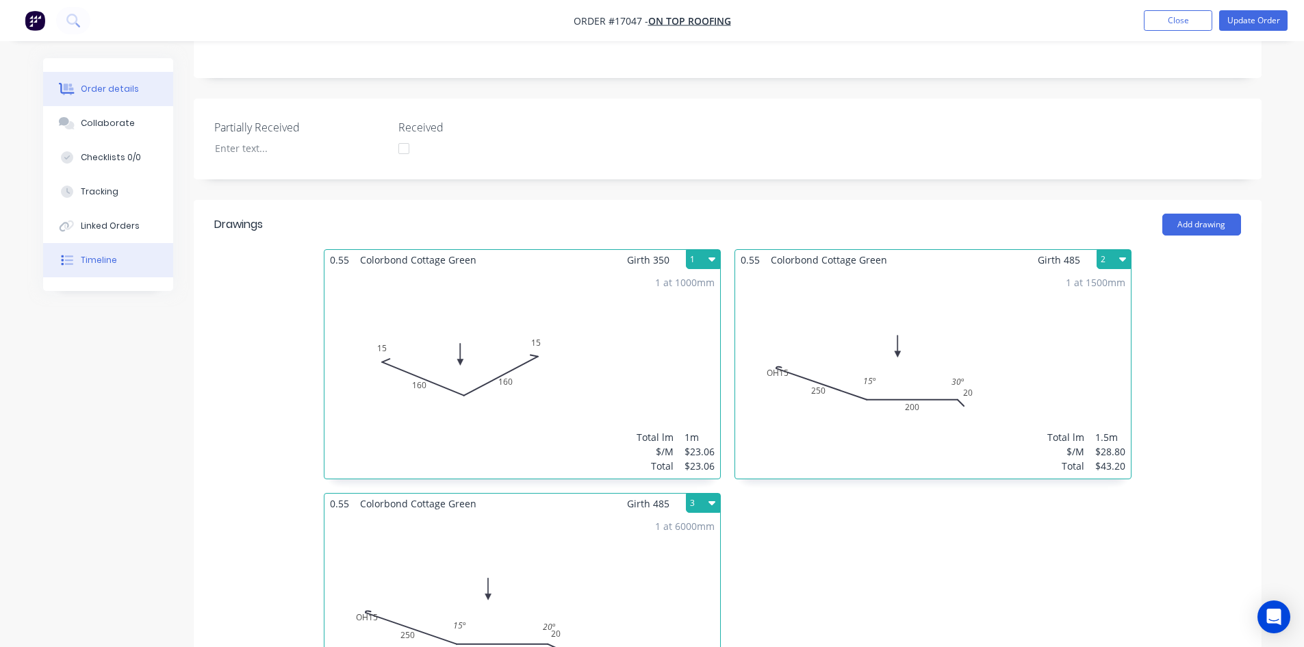
click at [120, 261] on button "Timeline" at bounding box center [108, 260] width 130 height 34
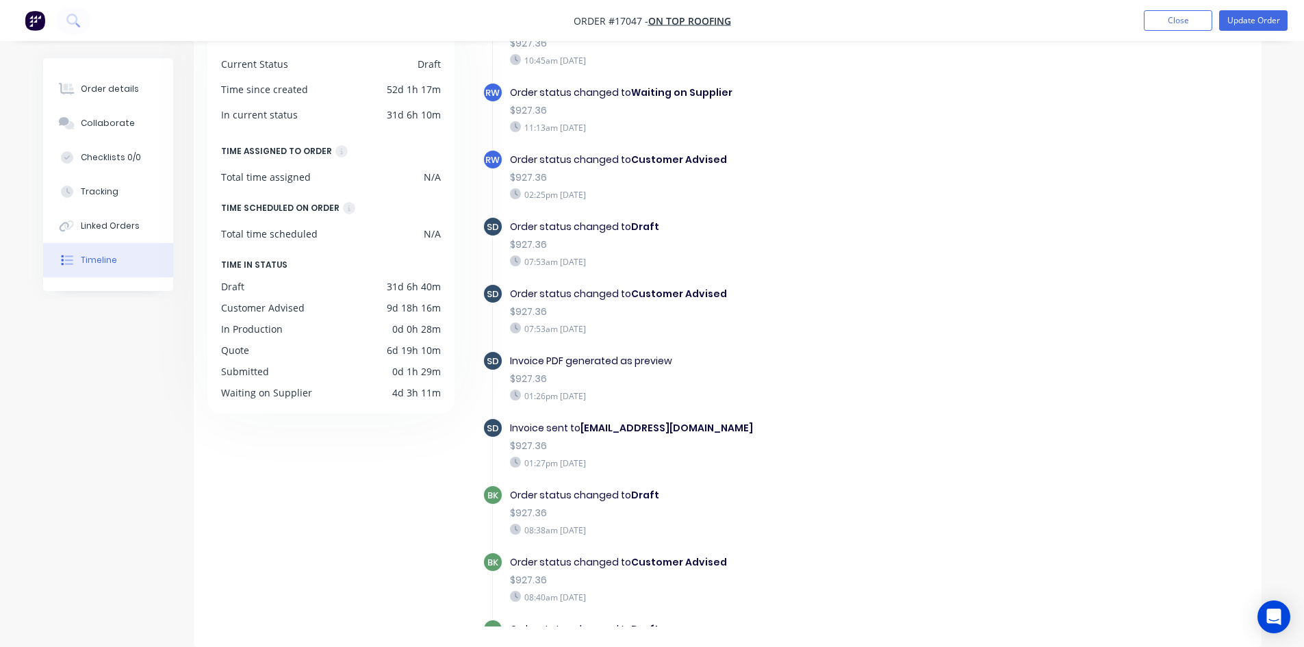
scroll to position [623, 0]
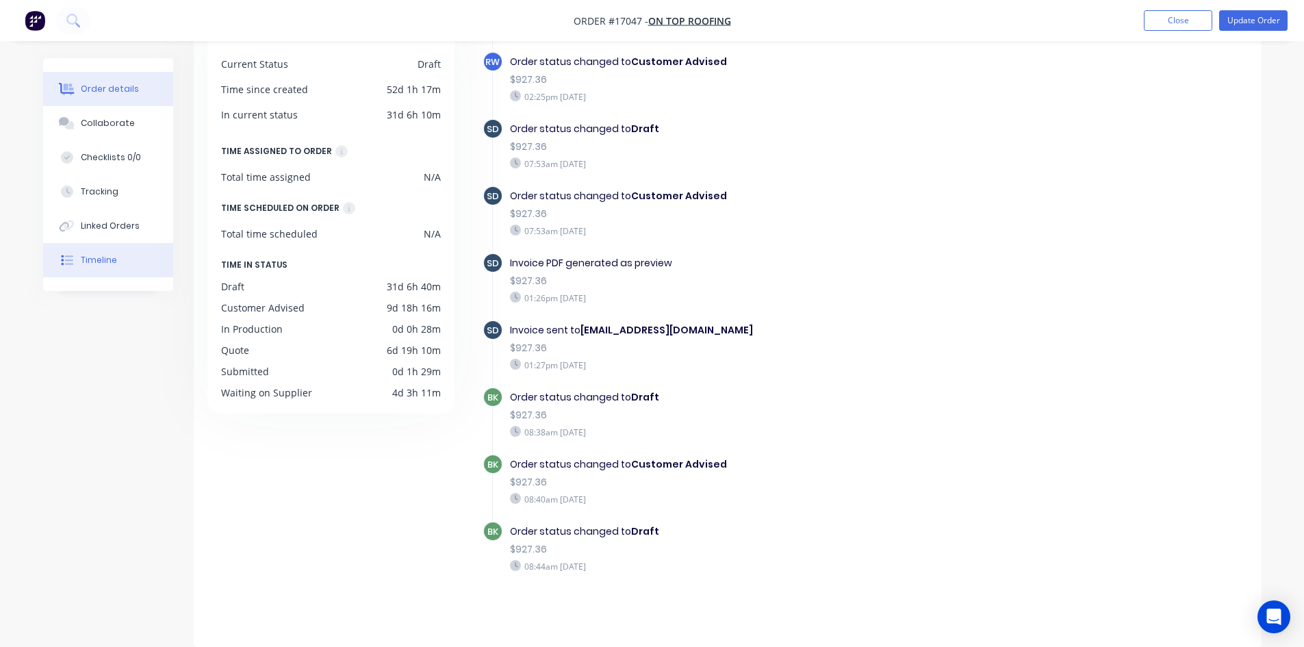
click at [131, 90] on div "Order details" at bounding box center [110, 89] width 58 height 12
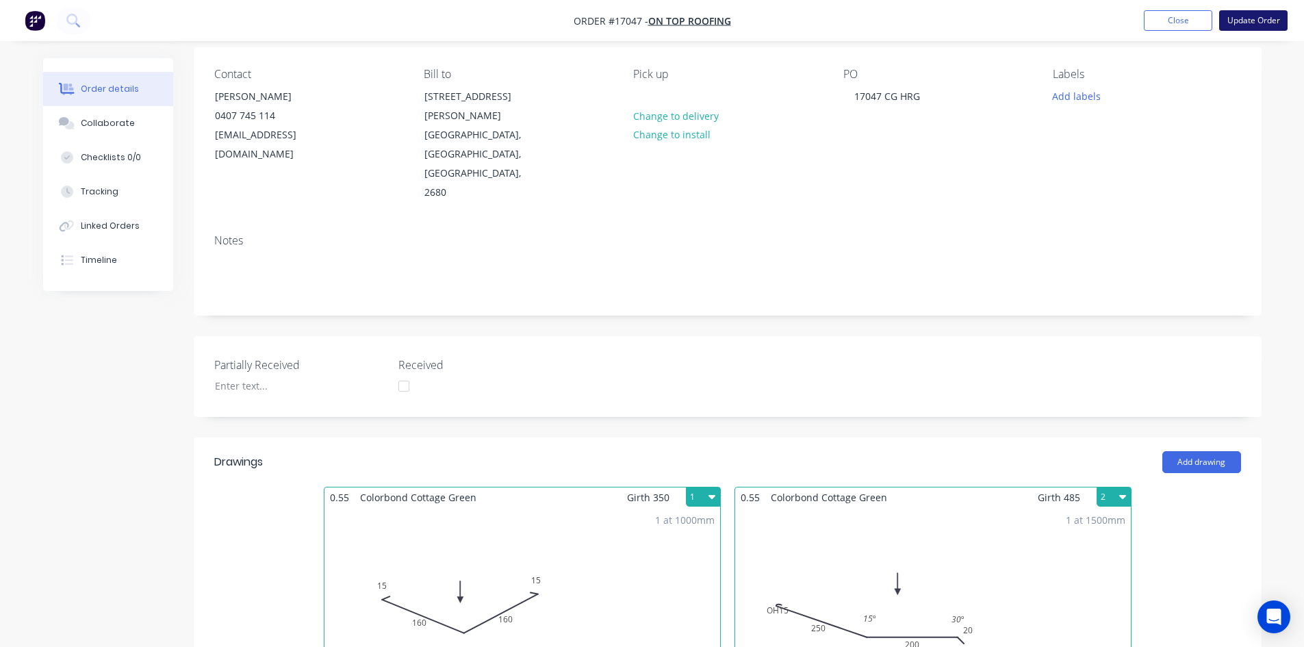
click at [1250, 21] on button "Update Order" at bounding box center [1253, 20] width 68 height 21
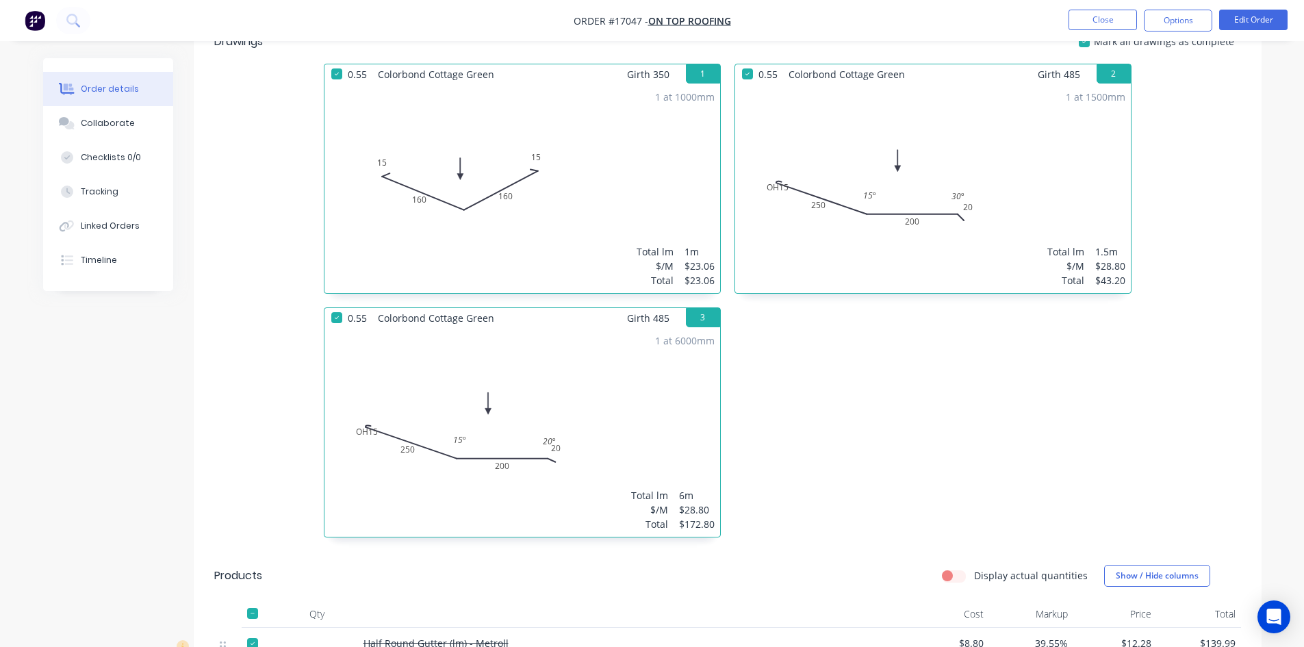
scroll to position [274, 0]
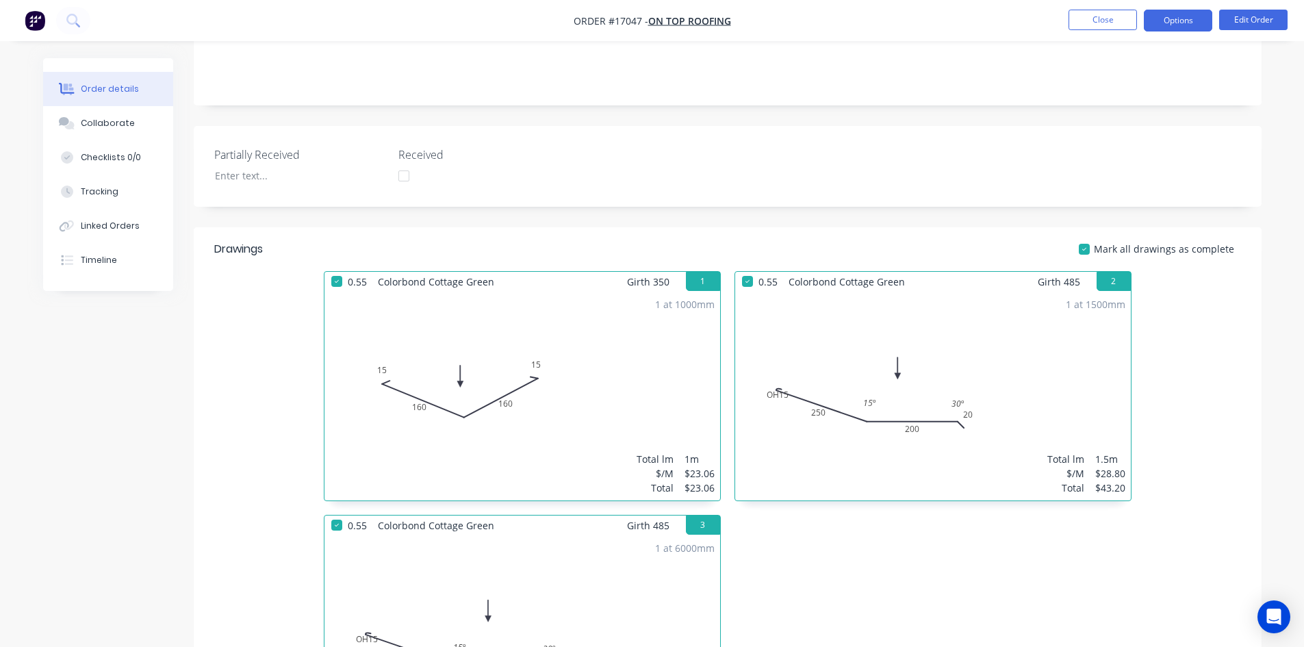
click at [1198, 21] on button "Options" at bounding box center [1178, 21] width 68 height 22
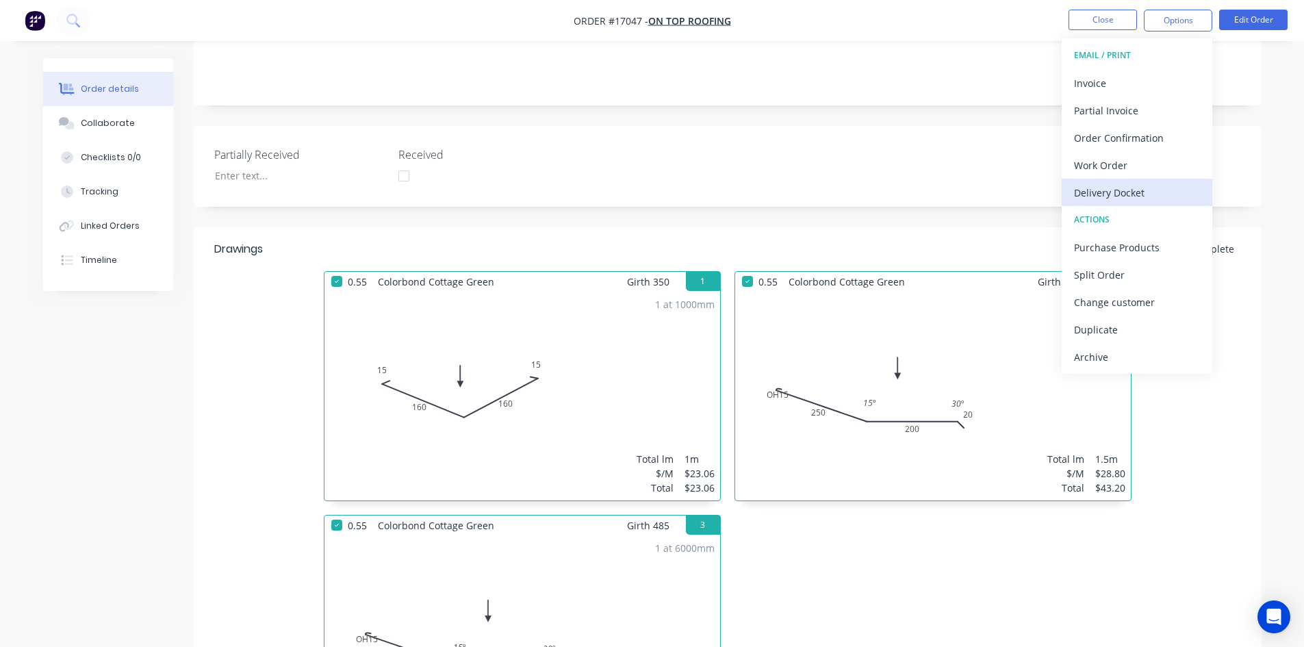
click at [1148, 192] on div "Delivery Docket" at bounding box center [1137, 193] width 126 height 20
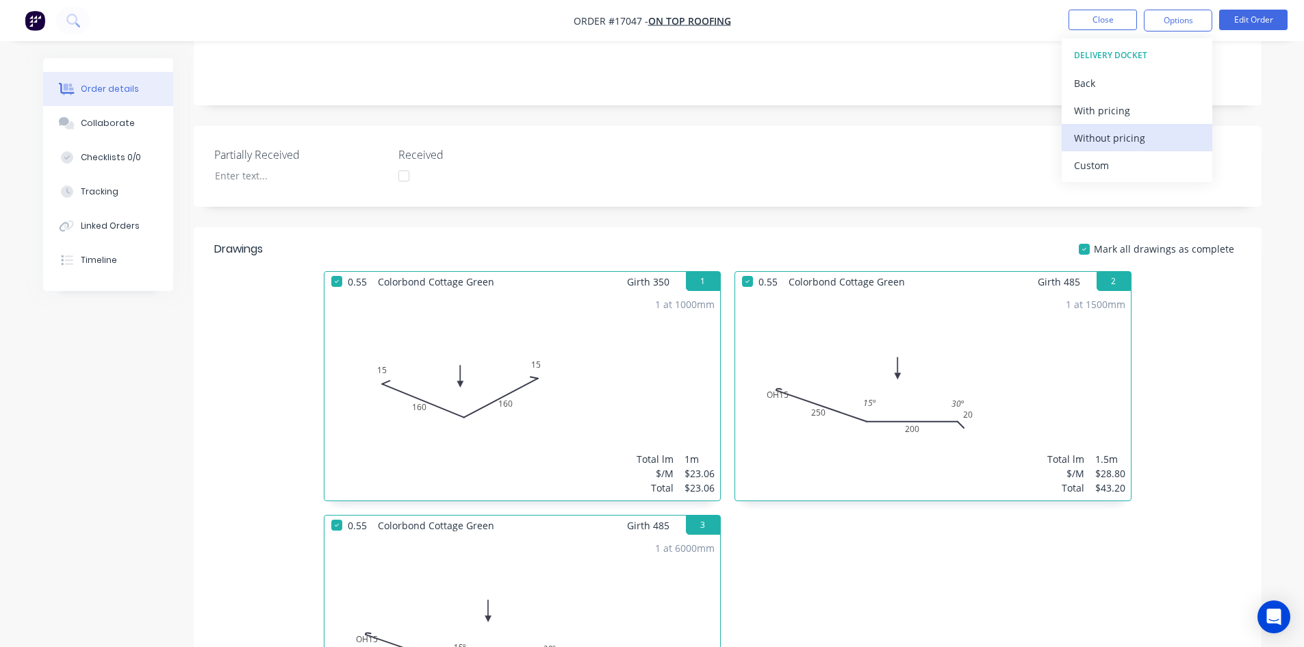
click at [1141, 140] on div "Without pricing" at bounding box center [1137, 138] width 126 height 20
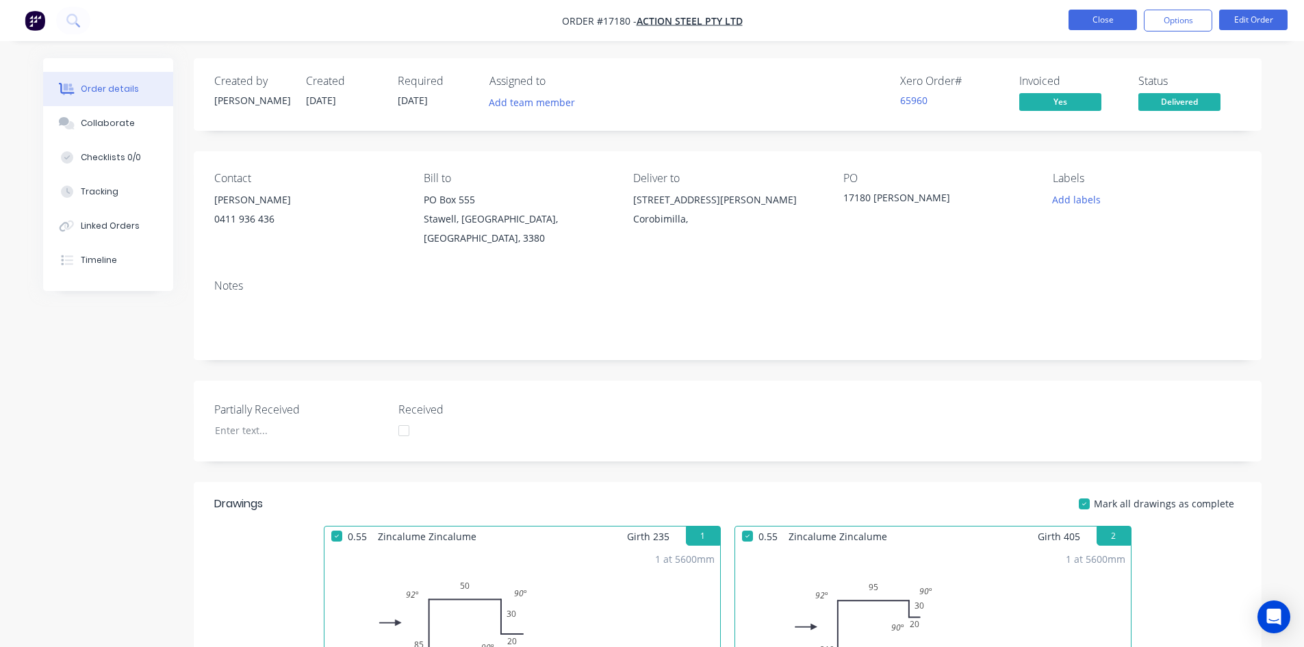
click at [1099, 18] on button "Close" at bounding box center [1102, 20] width 68 height 21
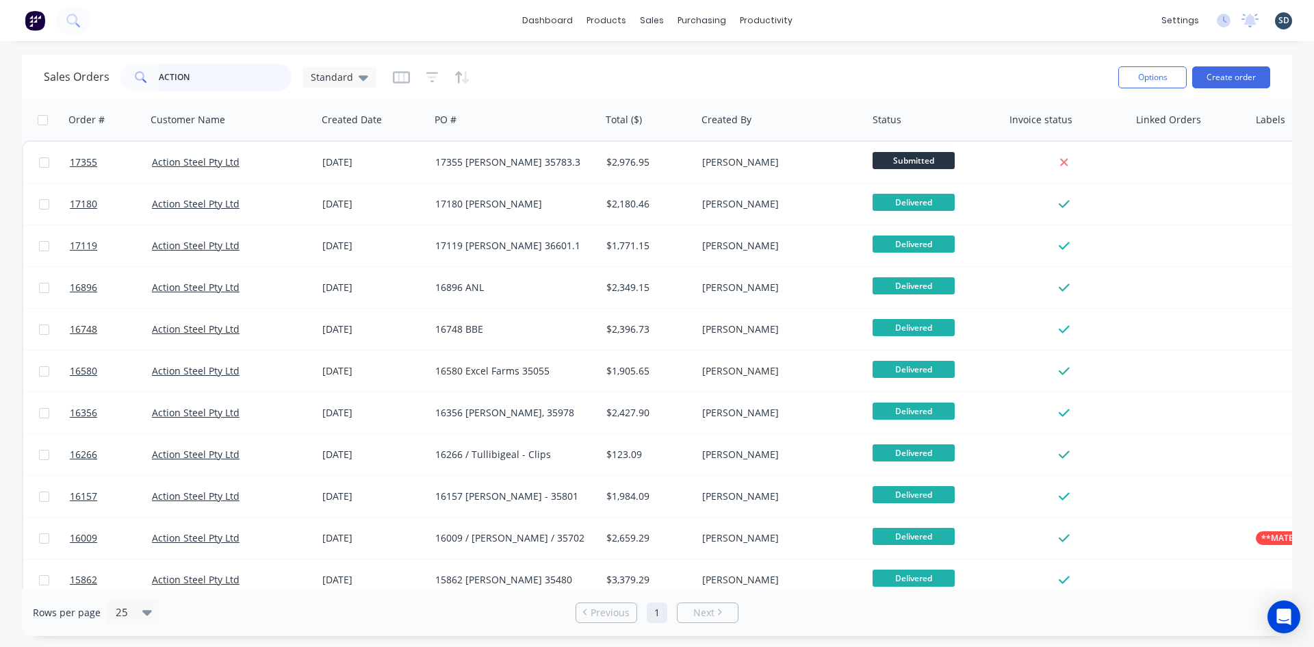
click at [216, 79] on input "ACTION" at bounding box center [225, 77] width 133 height 27
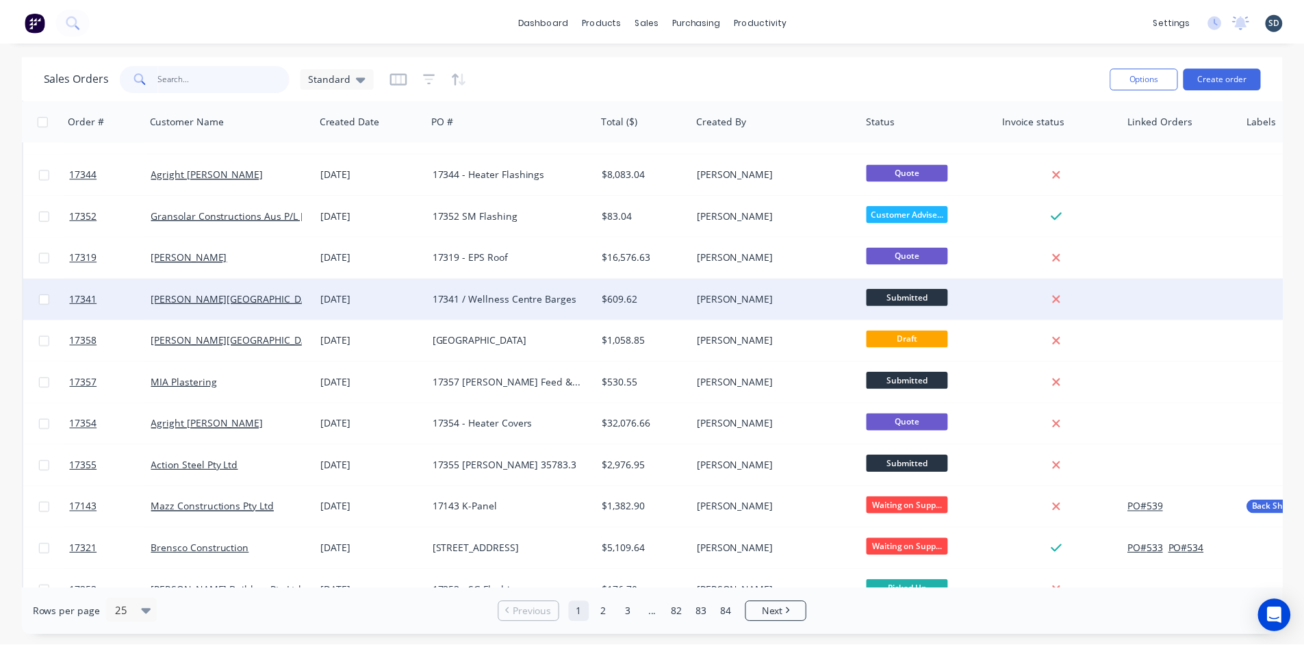
scroll to position [137, 0]
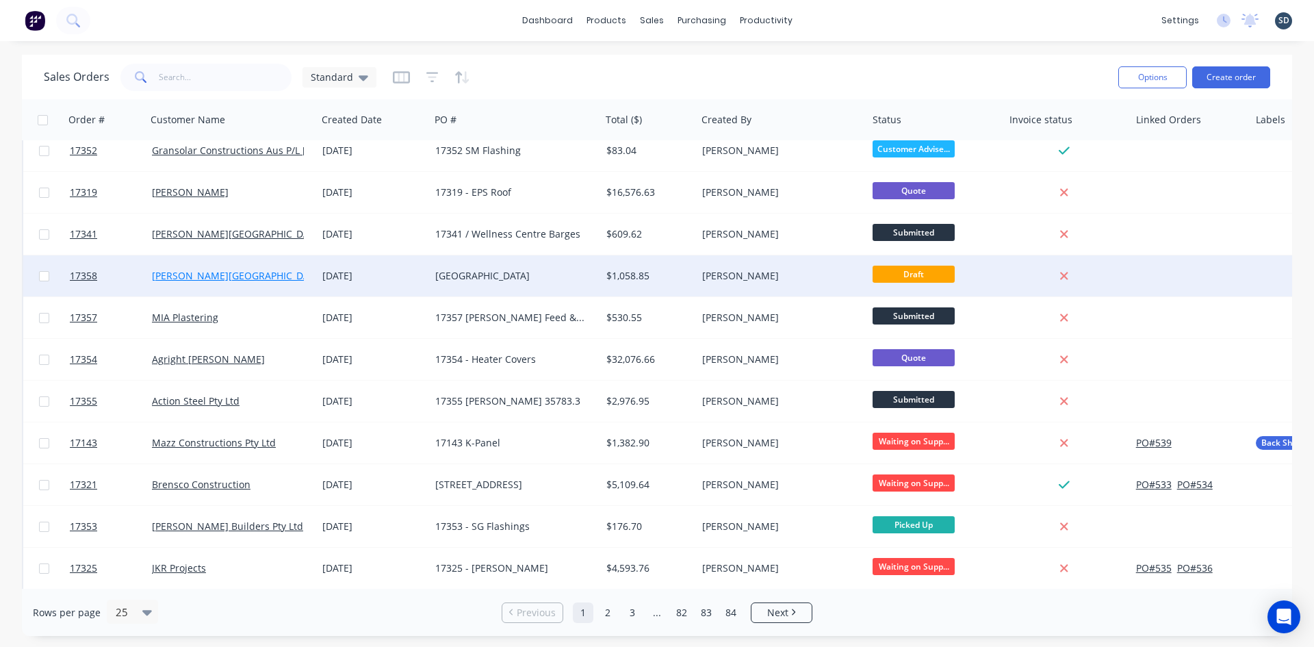
click at [201, 276] on link "[PERSON_NAME][GEOGRAPHIC_DATA]" at bounding box center [237, 275] width 171 height 13
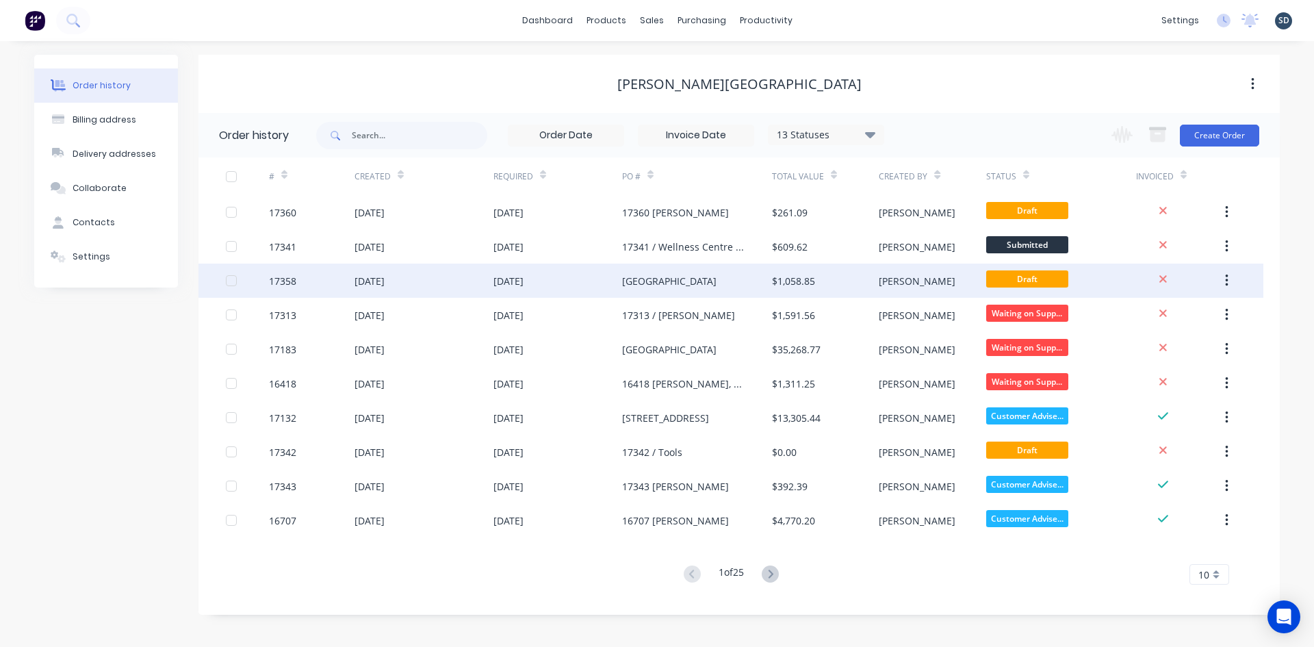
click at [437, 279] on div "[DATE]" at bounding box center [423, 280] width 139 height 34
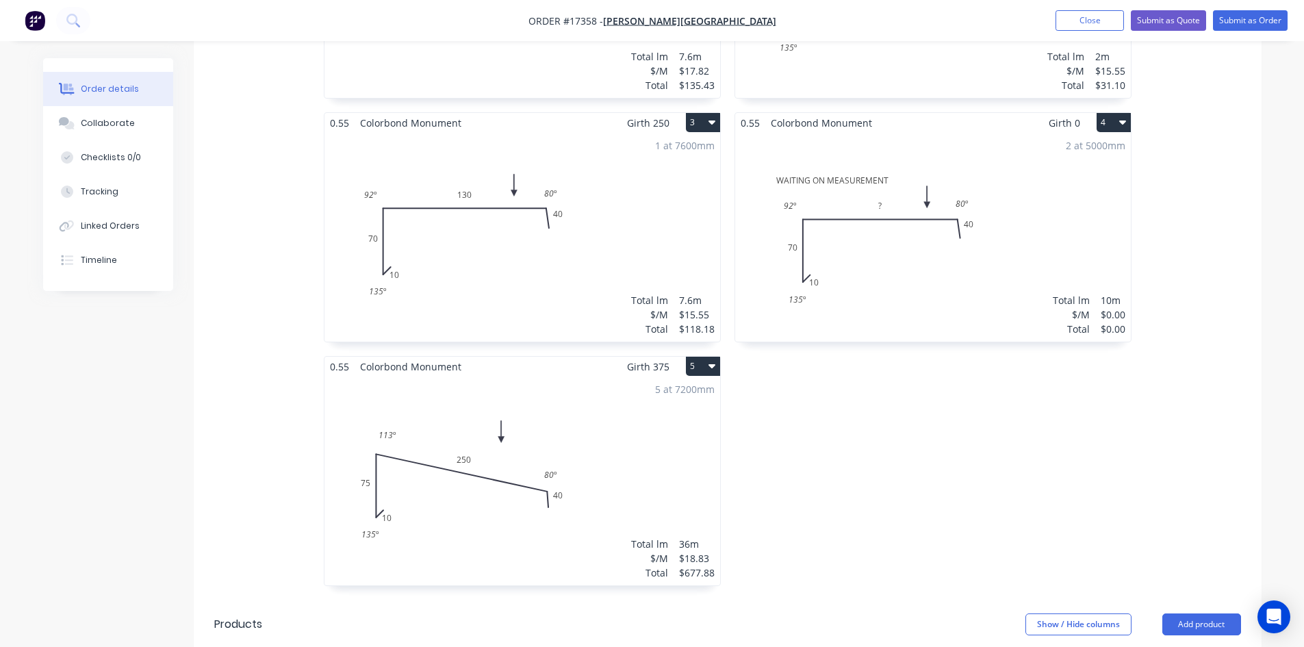
click at [1008, 244] on div "2 at 5000mm Total lm $/M Total 10m $0.00 $0.00" at bounding box center [933, 237] width 396 height 209
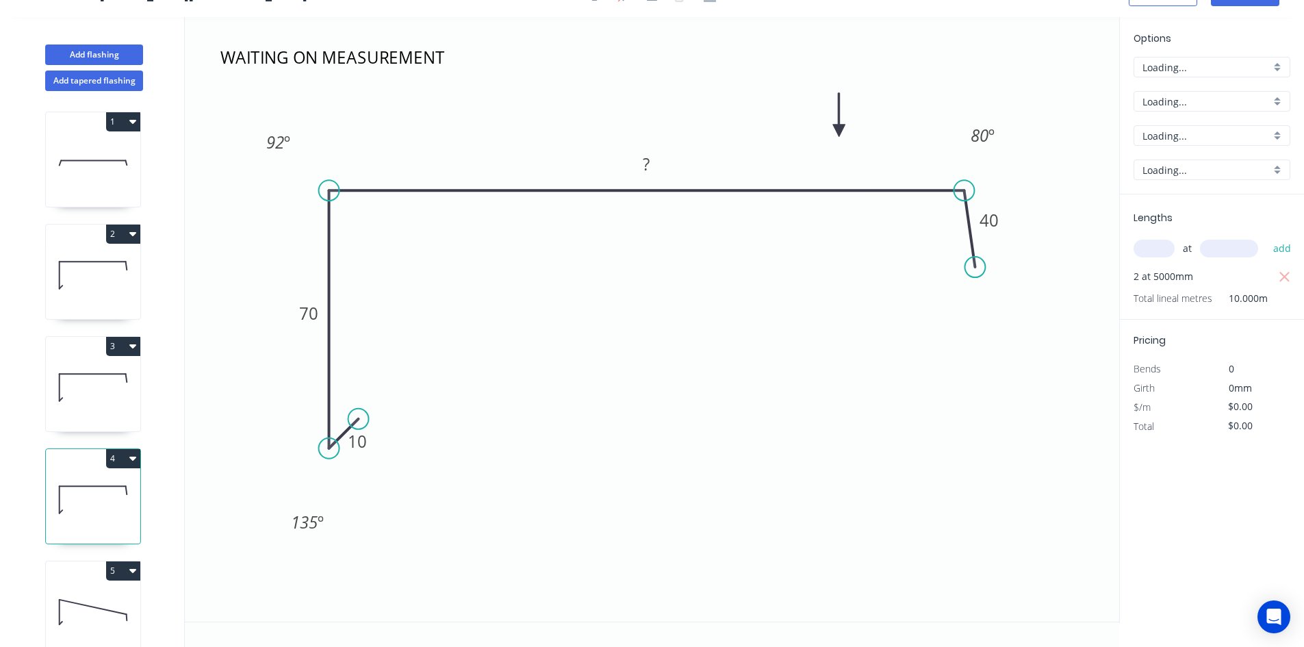
scroll to position [25, 0]
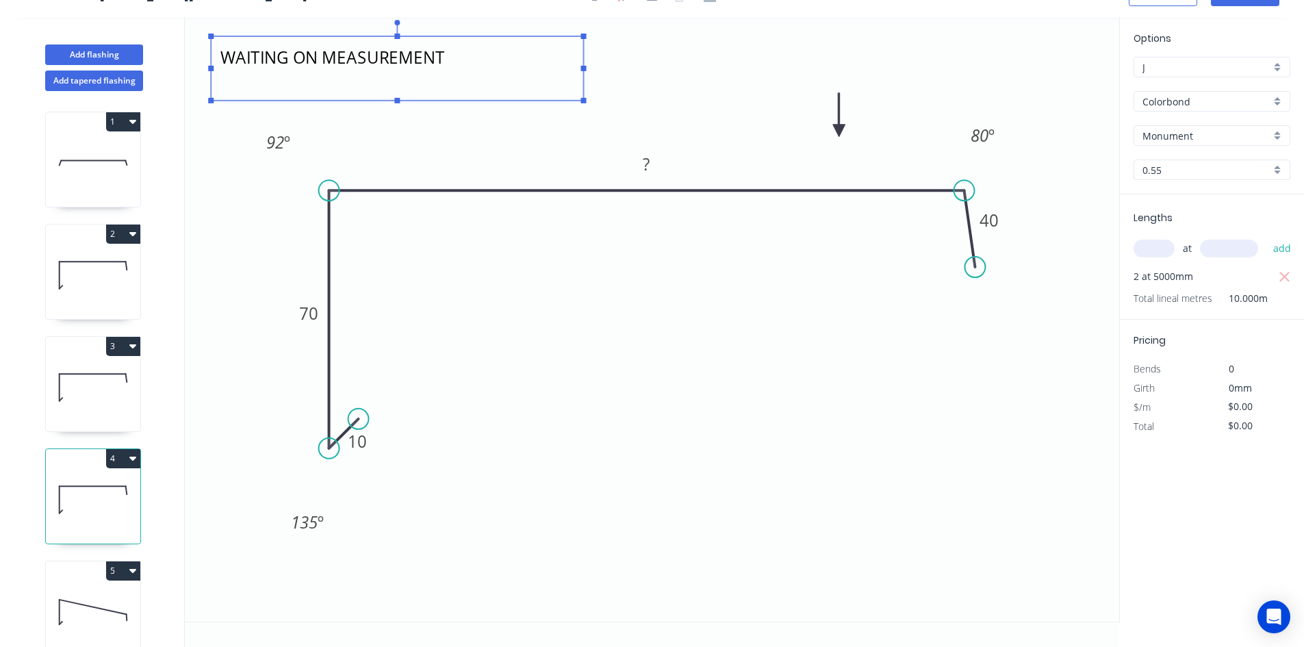
click at [469, 55] on textarea "WAITING ON MEASUREMENT" at bounding box center [397, 68] width 359 height 51
click at [545, 142] on icon "10 70 ? 40 92 º 80 º 135 º" at bounding box center [652, 319] width 934 height 604
click at [506, 90] on textarea at bounding box center [397, 68] width 359 height 51
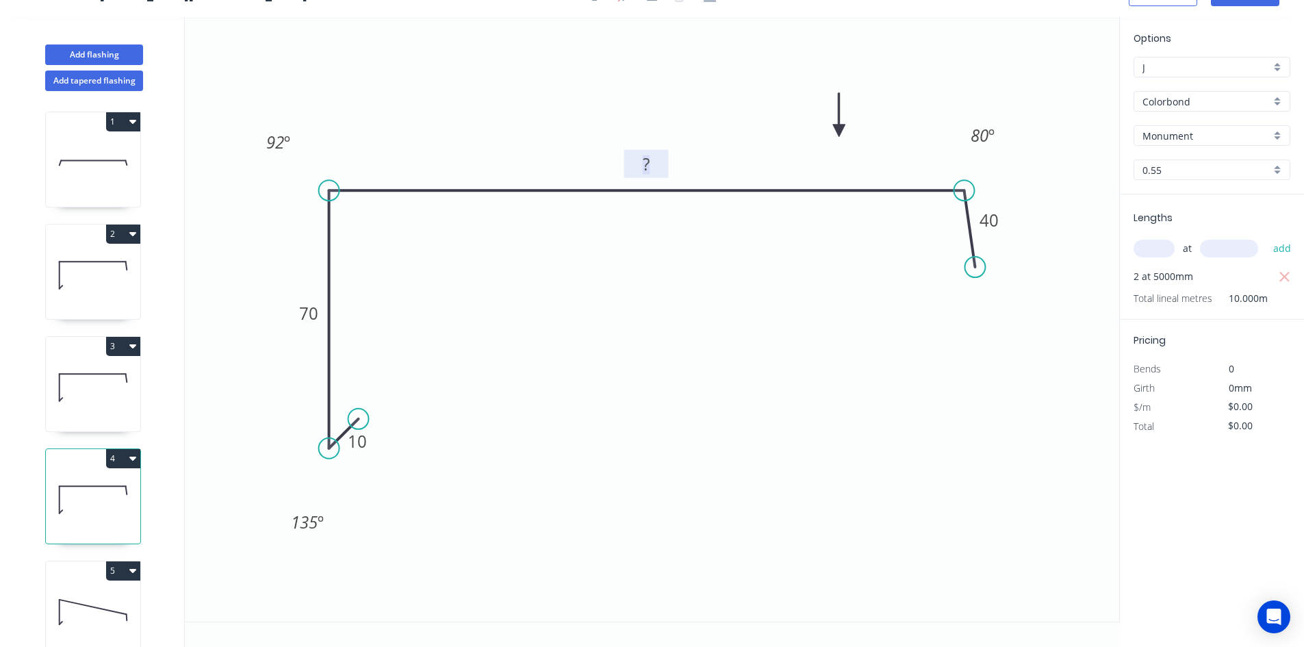
click at [649, 166] on tspan "?" at bounding box center [646, 164] width 7 height 23
click at [705, 336] on icon "10 70 290 40 92 º 80 º 135 º" at bounding box center [652, 319] width 934 height 604
type input "$22.16"
type input "$221.60"
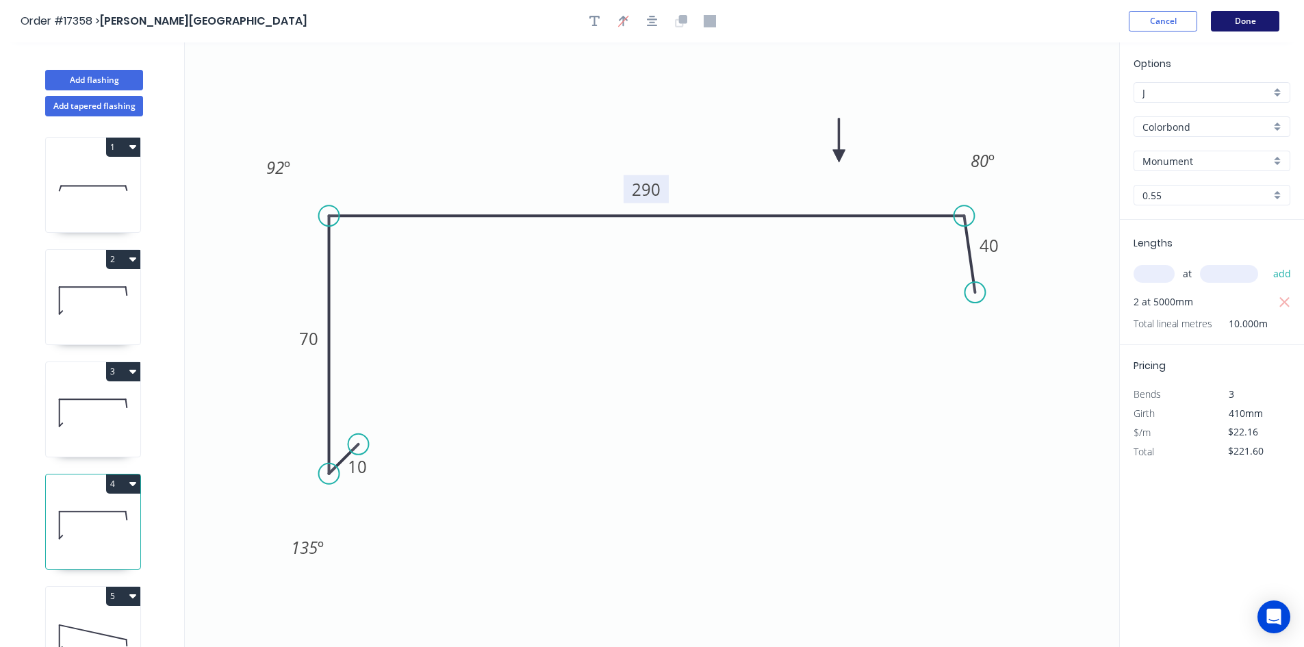
click at [1249, 22] on button "Done" at bounding box center [1245, 21] width 68 height 21
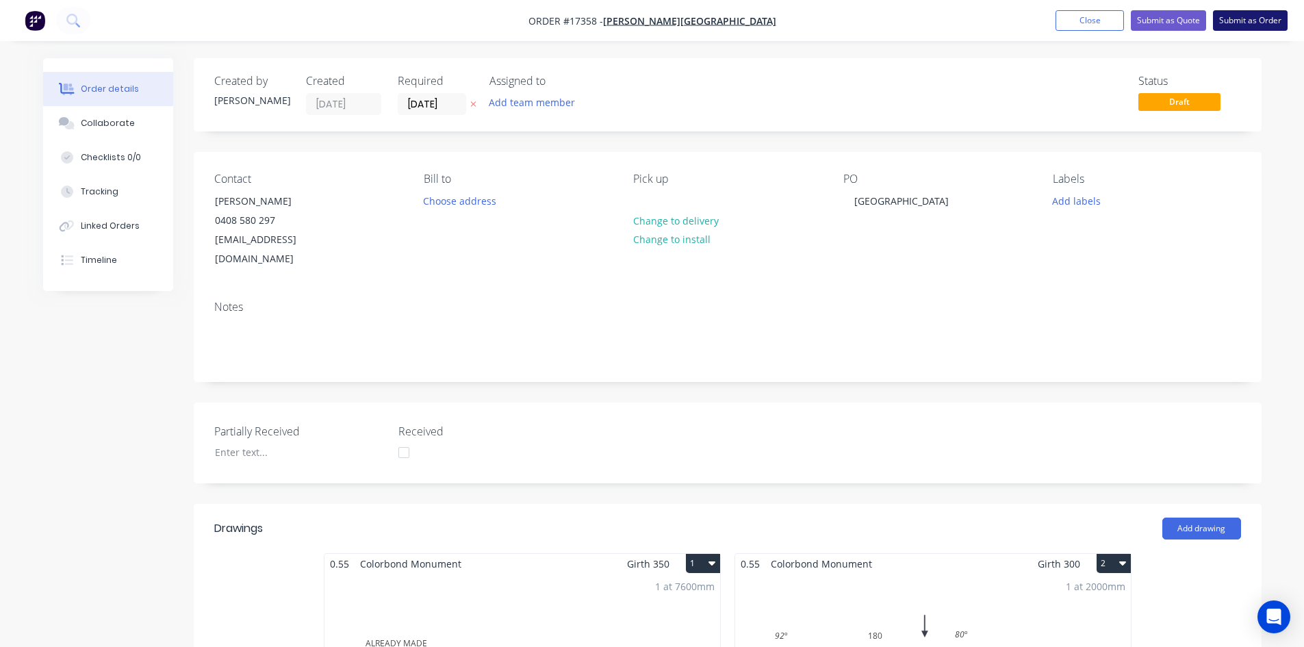
click at [1262, 19] on button "Submit as Order" at bounding box center [1250, 20] width 75 height 21
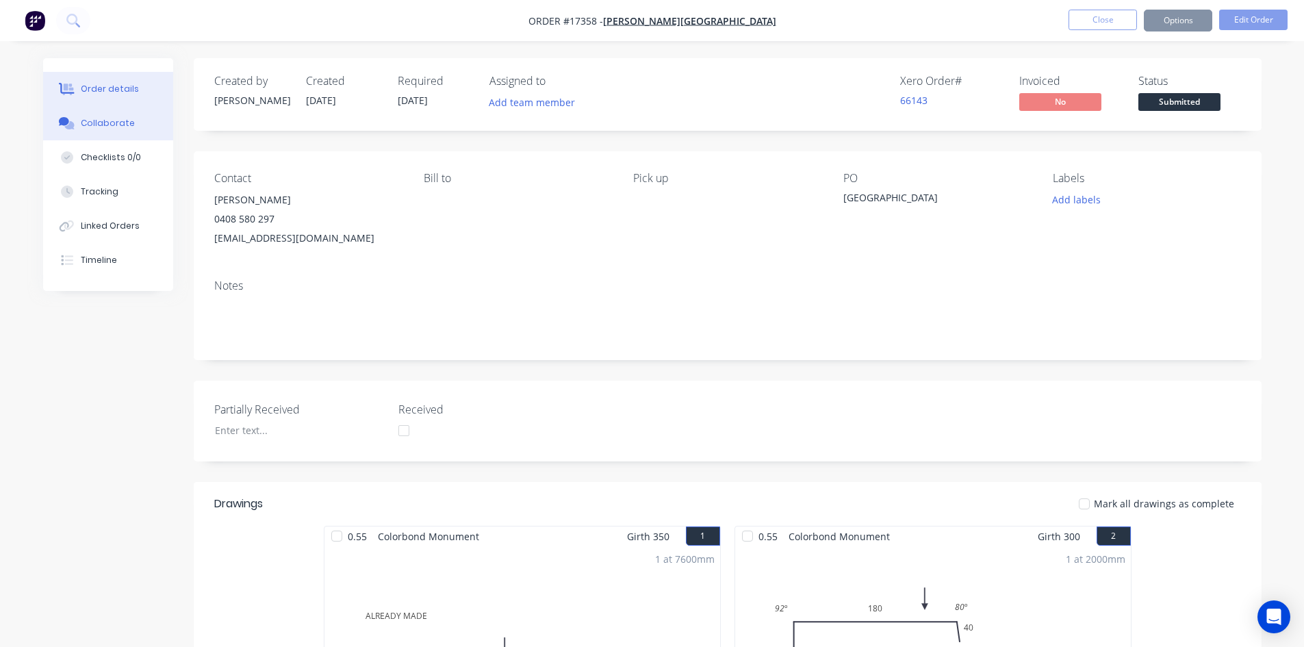
click at [108, 131] on button "Collaborate" at bounding box center [108, 123] width 130 height 34
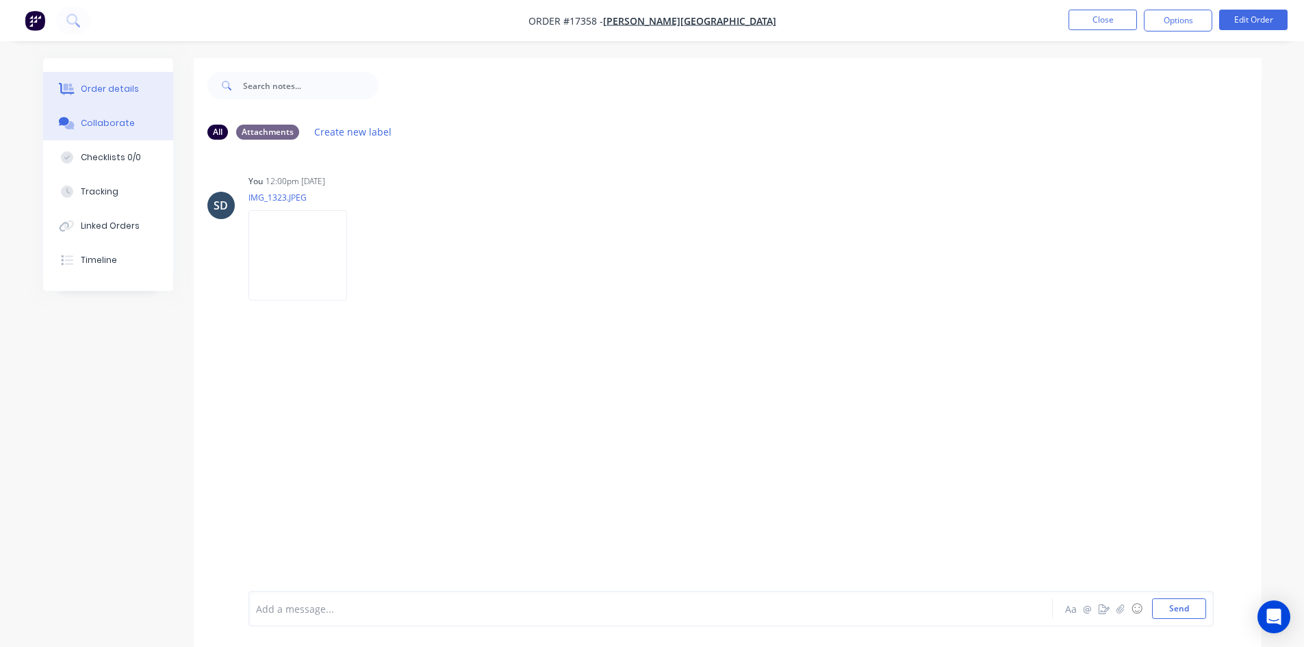
click at [130, 93] on div "Order details" at bounding box center [110, 89] width 58 height 12
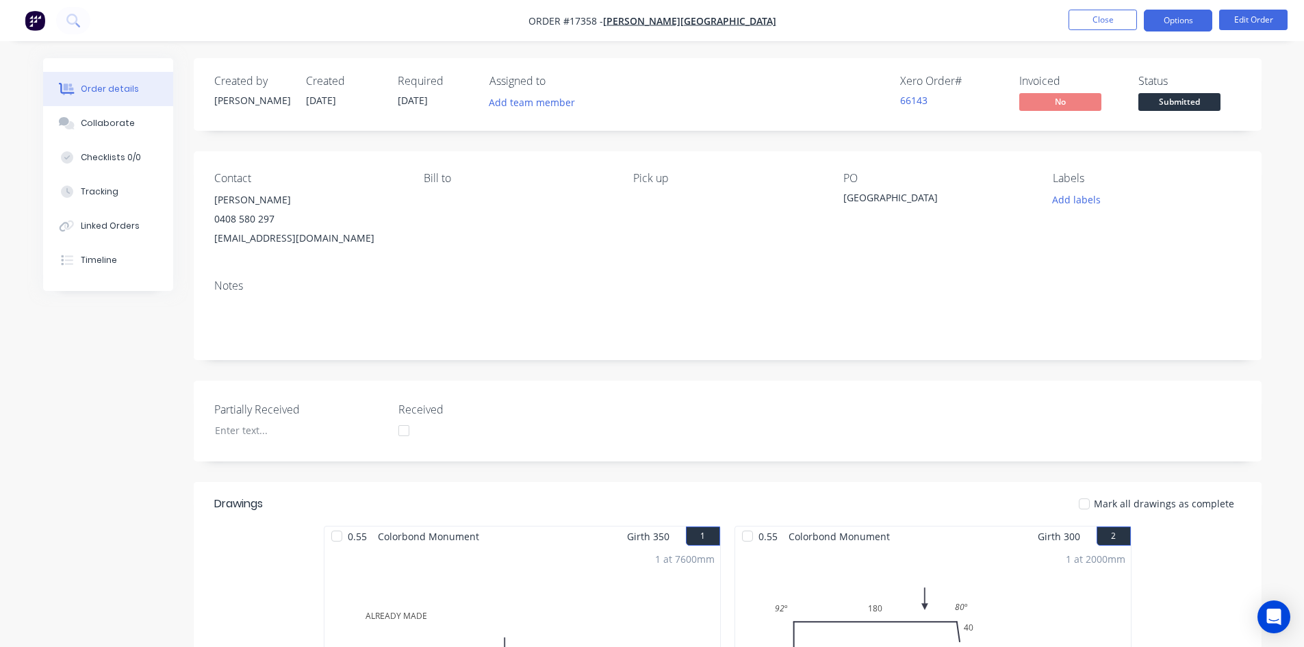
click at [1189, 18] on button "Options" at bounding box center [1178, 21] width 68 height 22
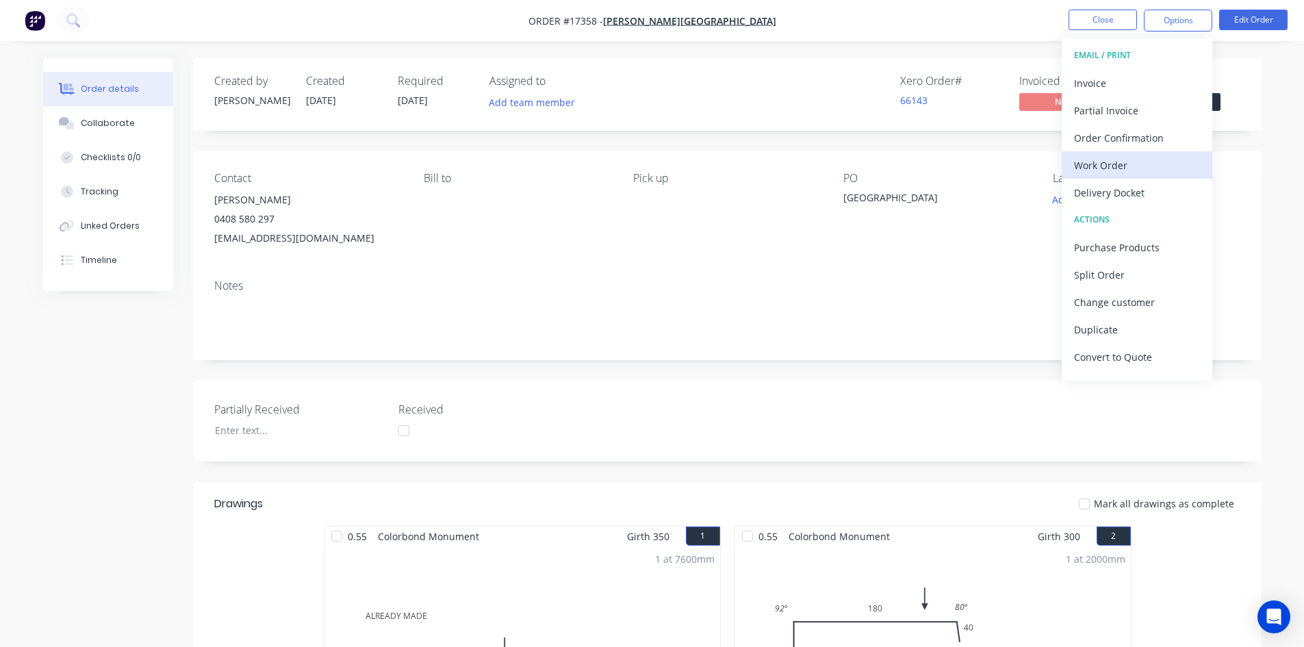
click at [1140, 169] on div "Work Order" at bounding box center [1137, 165] width 126 height 20
click at [1140, 168] on div "Custom" at bounding box center [1137, 165] width 126 height 20
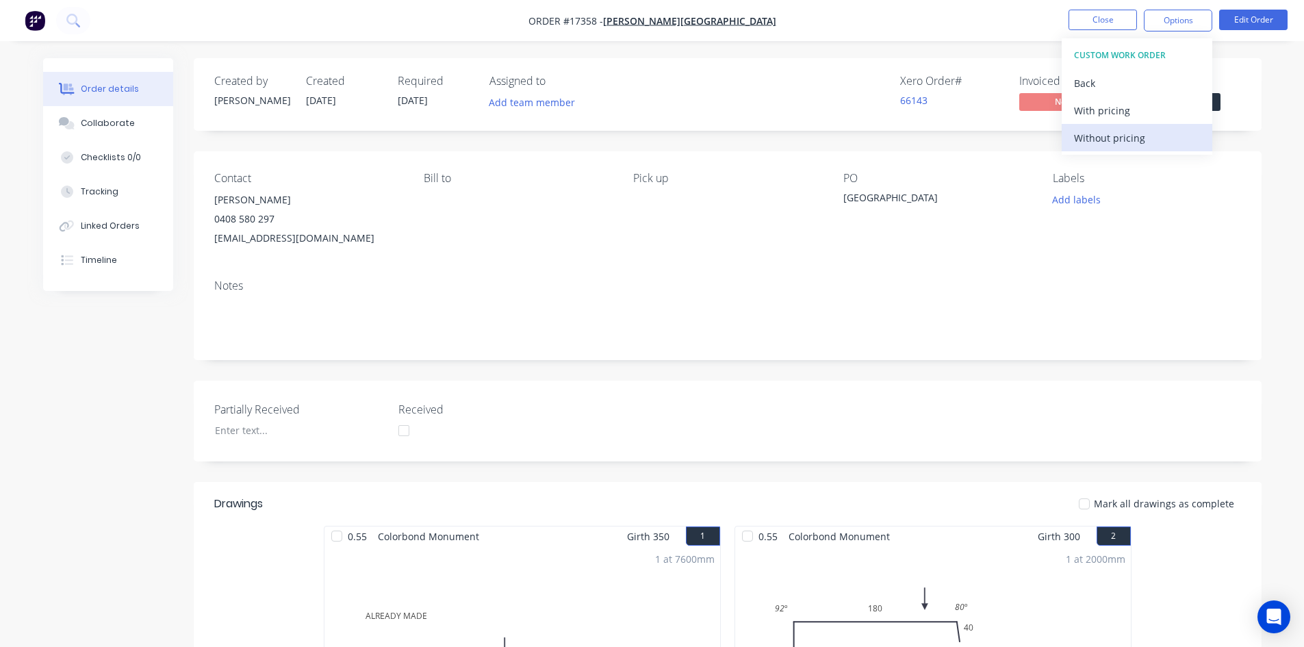
click at [1140, 136] on div "Without pricing" at bounding box center [1137, 138] width 126 height 20
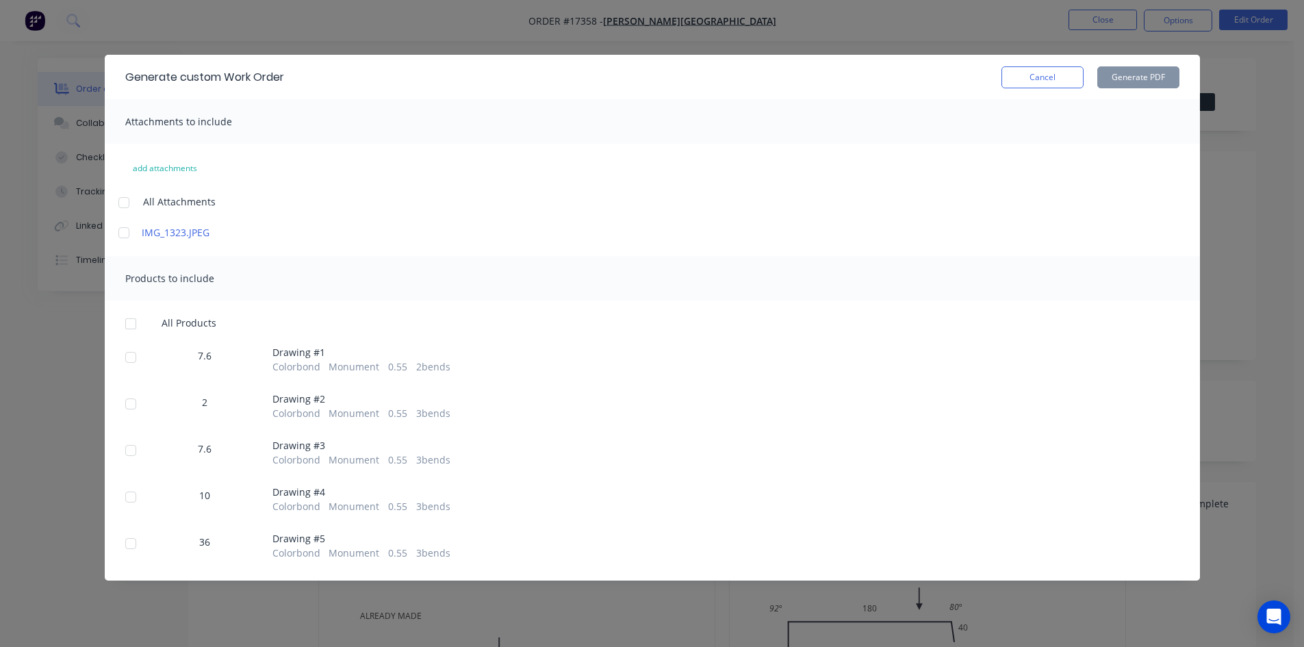
drag, startPoint x: 116, startPoint y: 201, endPoint x: 142, endPoint y: 271, distance: 75.1
click at [116, 200] on div at bounding box center [123, 202] width 27 height 27
click at [131, 326] on div at bounding box center [130, 323] width 27 height 27
click at [1148, 74] on button "Generate PDF" at bounding box center [1138, 77] width 82 height 22
click at [1053, 78] on button "Cancel" at bounding box center [1042, 77] width 82 height 22
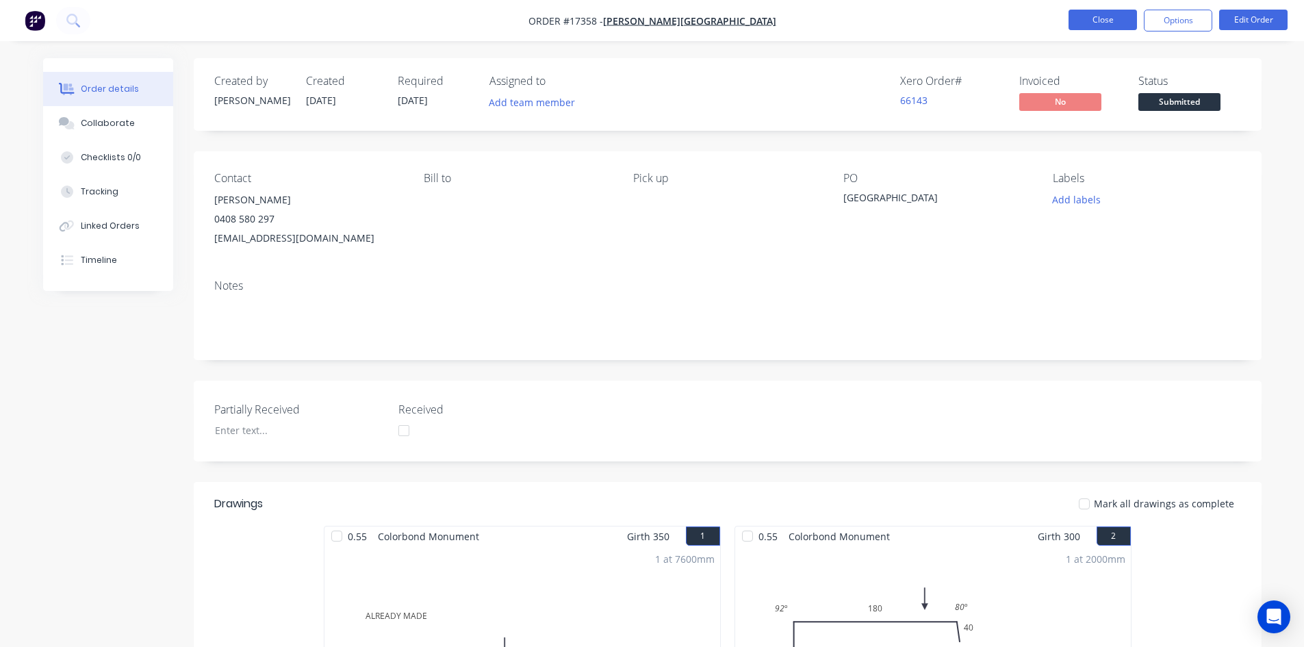
click at [1110, 18] on button "Close" at bounding box center [1102, 20] width 68 height 21
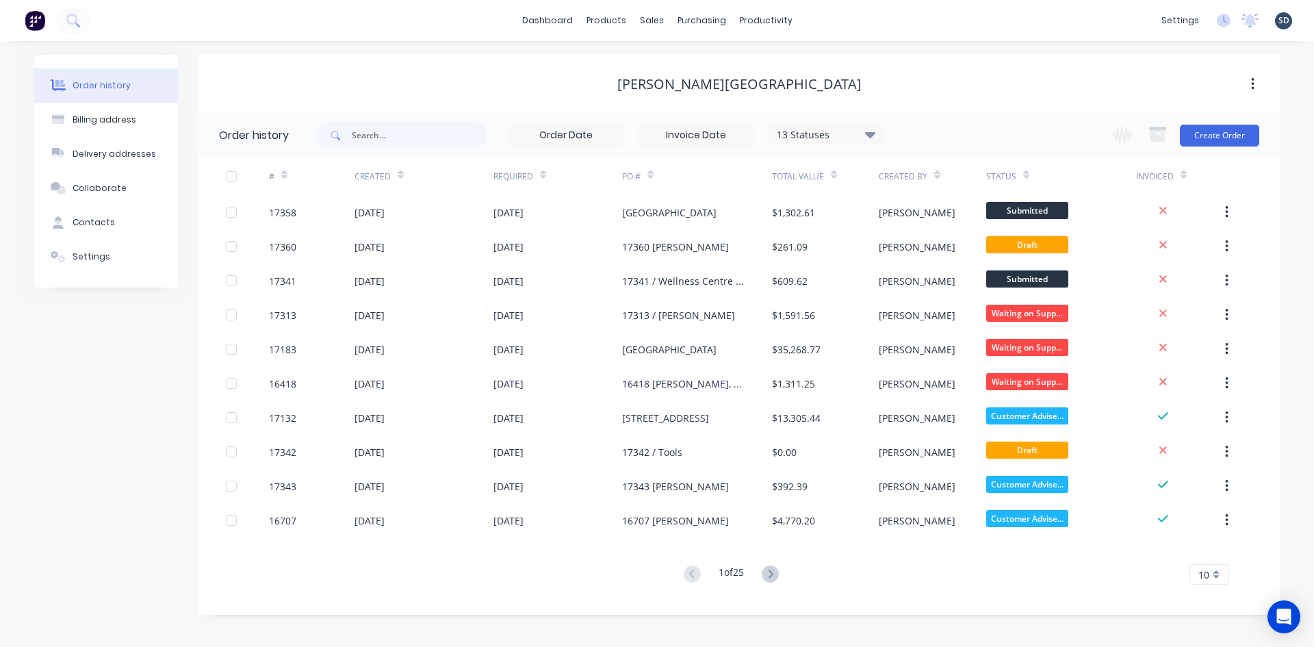
click at [873, 25] on div "dashboard products sales purchasing productivity dashboard products Product Cat…" at bounding box center [657, 20] width 1314 height 41
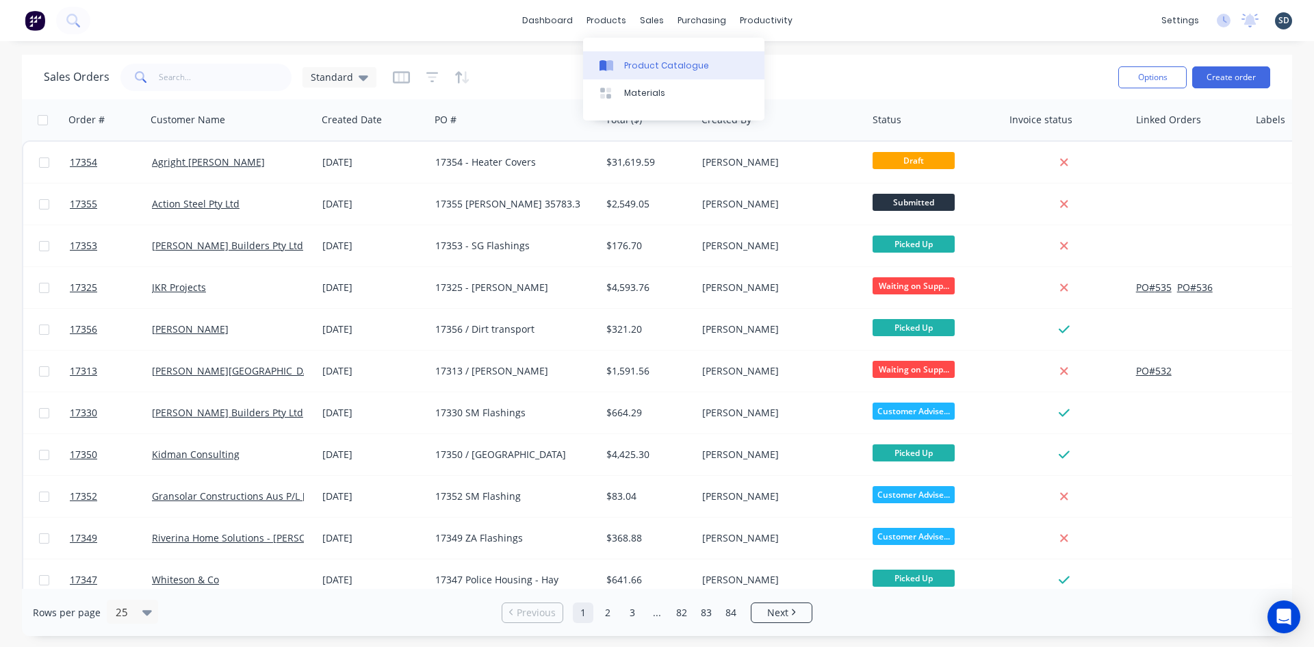
click at [662, 70] on div "Product Catalogue" at bounding box center [666, 66] width 85 height 12
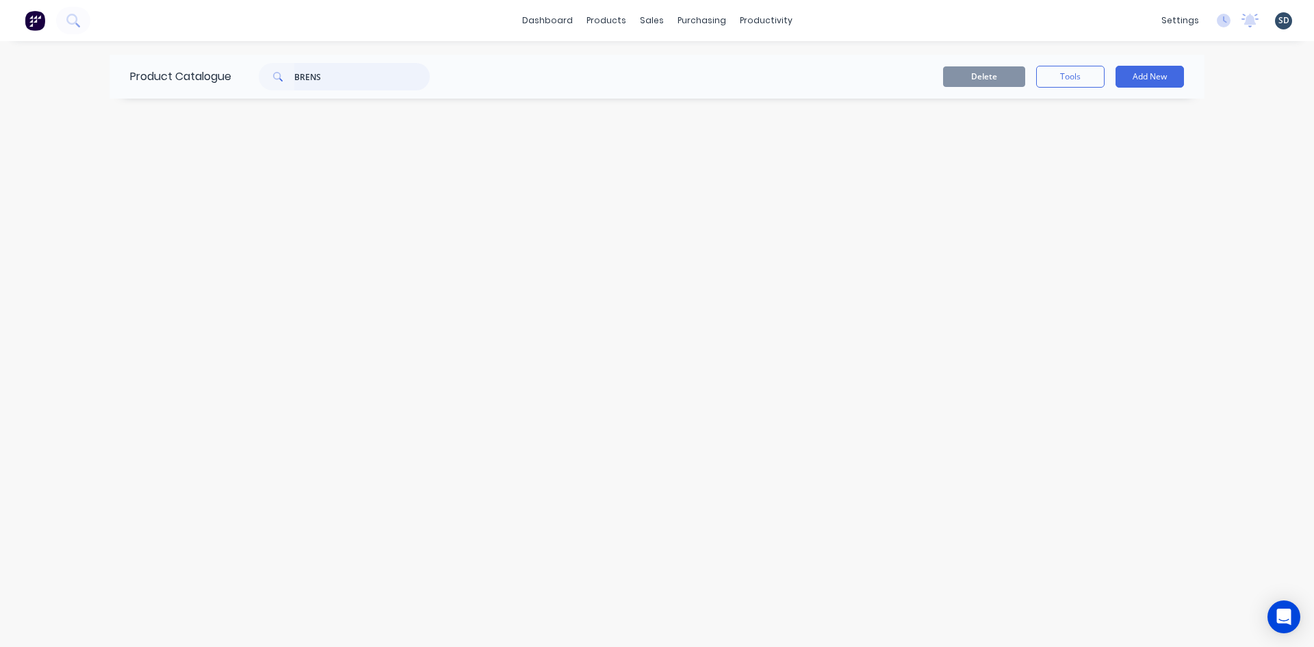
click at [341, 73] on input "BRENS" at bounding box center [361, 76] width 135 height 27
type input "10 x 16"
click at [580, 77] on div "Delete Tools Add New" at bounding box center [824, 77] width 720 height 22
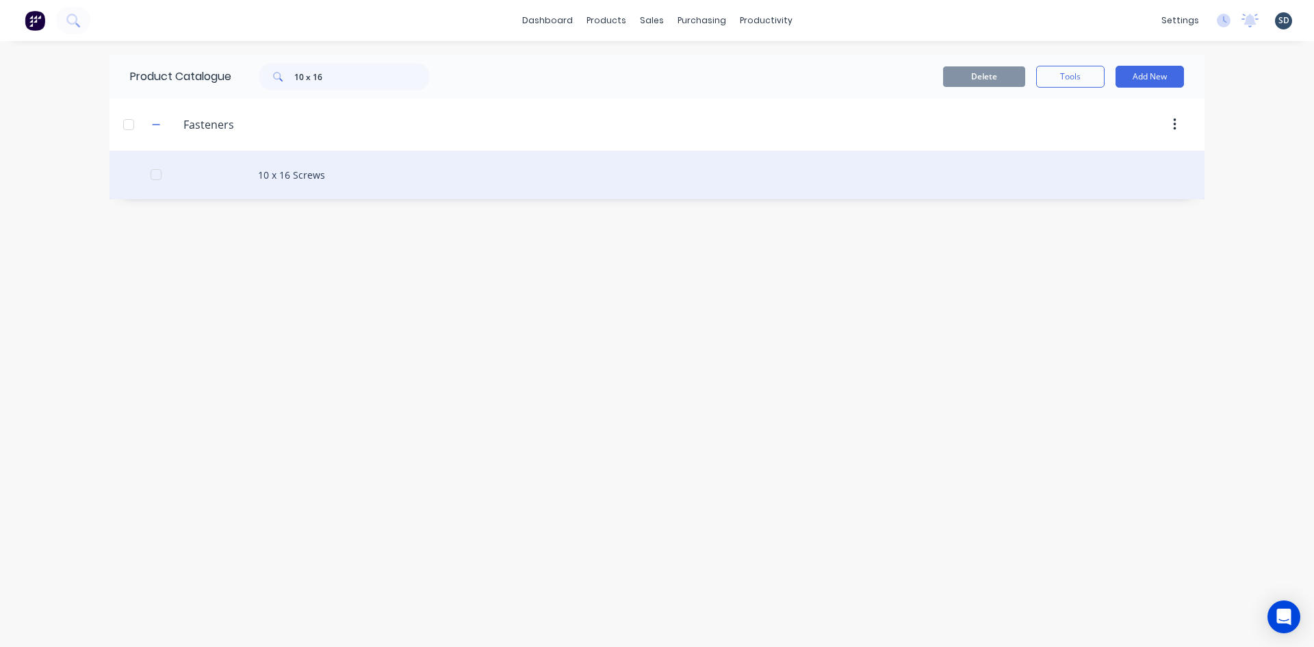
click at [391, 183] on div "10 x 16 Screws" at bounding box center [656, 175] width 1095 height 49
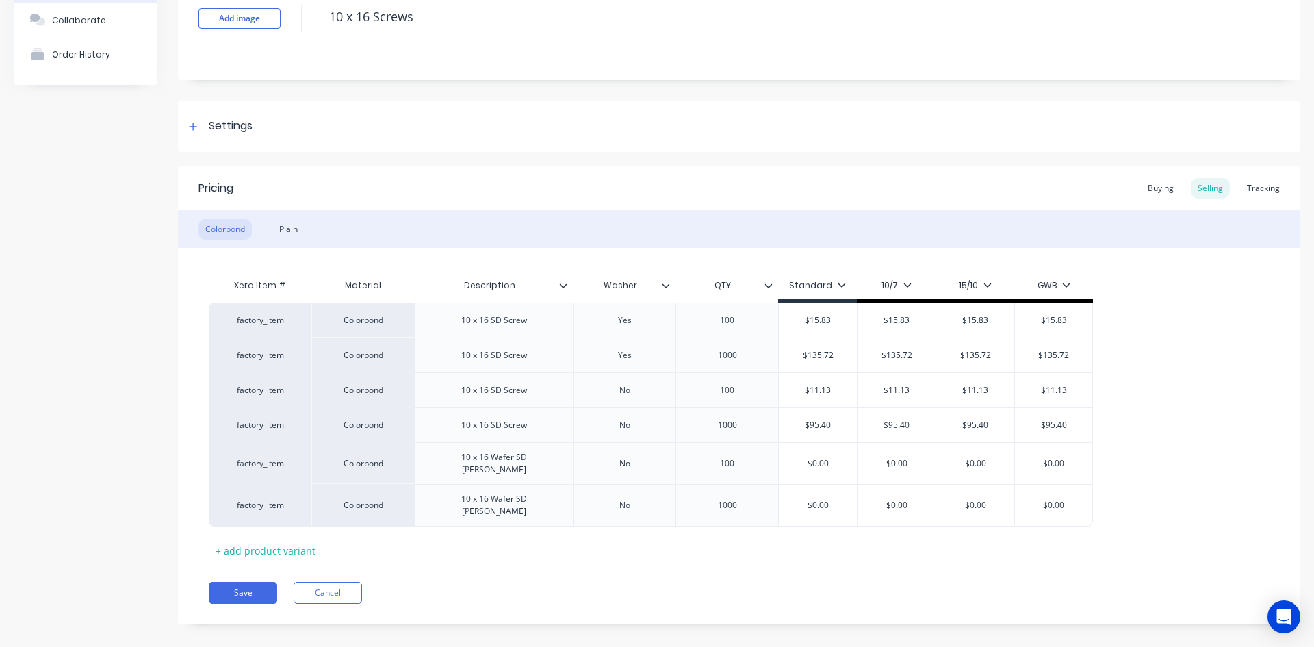
scroll to position [103, 0]
click at [1246, 186] on div "Tracking" at bounding box center [1263, 187] width 47 height 21
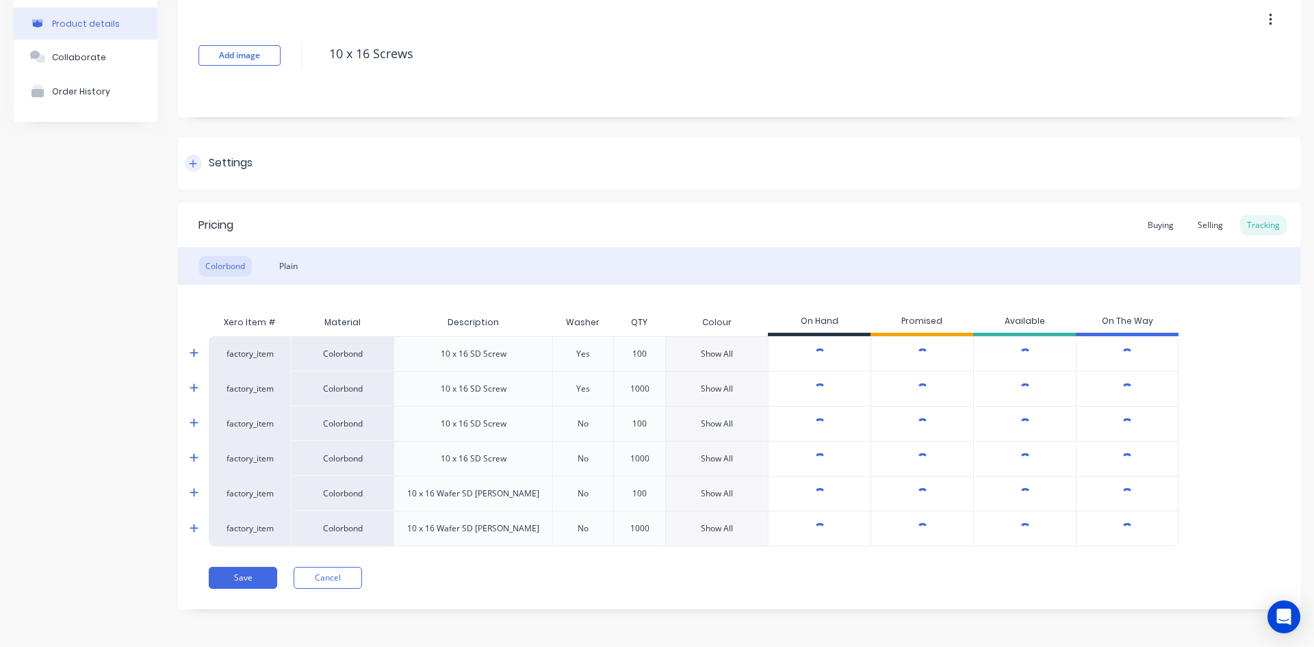
scroll to position [64, 0]
type textarea "x"
click at [193, 423] on icon at bounding box center [194, 423] width 8 height 8
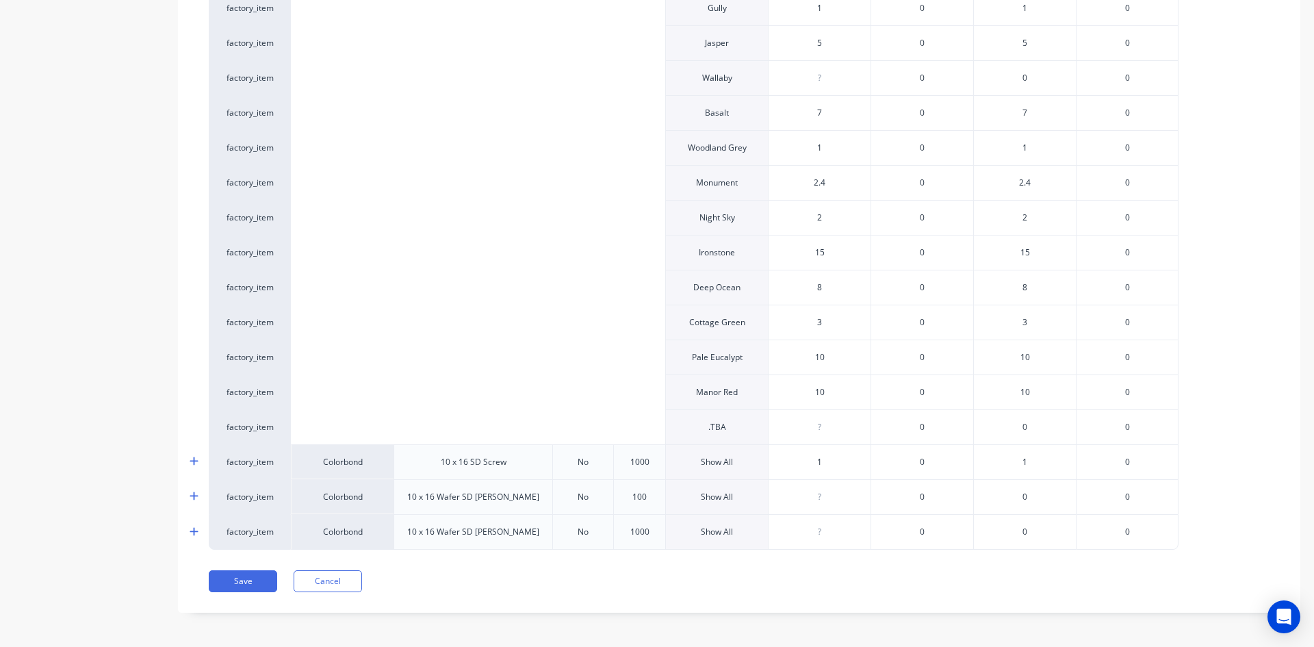
scroll to position [832, 0]
click at [192, 461] on icon at bounding box center [194, 457] width 9 height 10
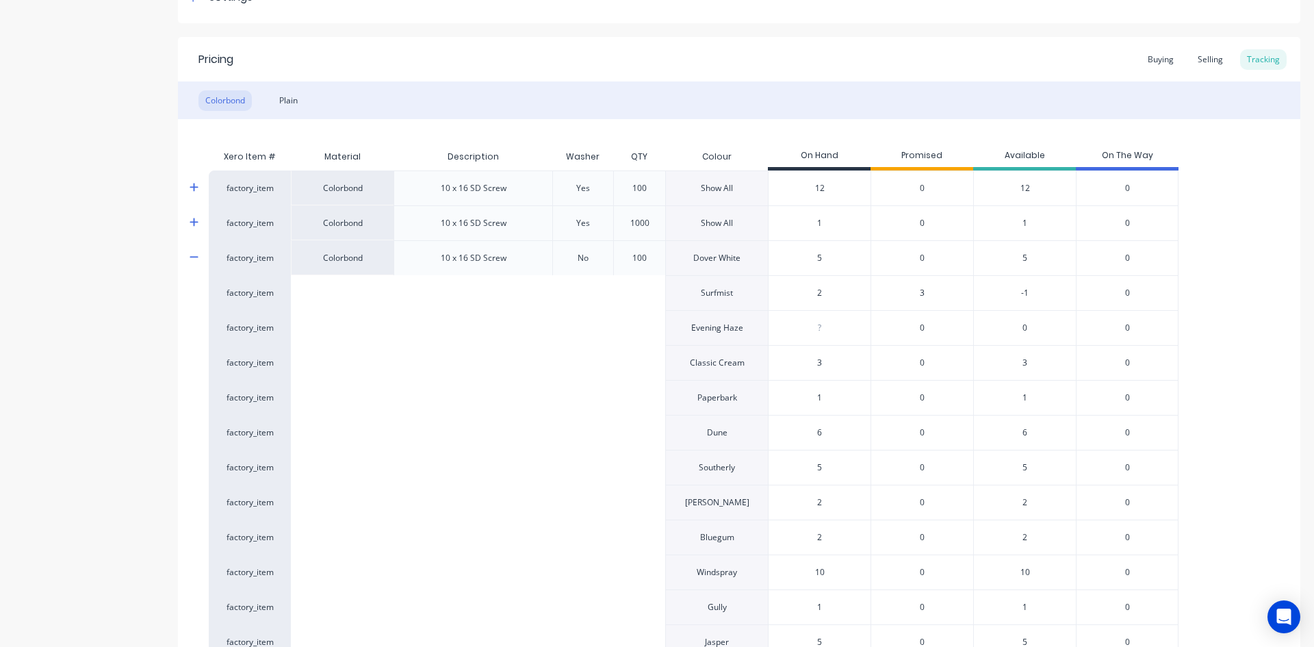
scroll to position [216, 0]
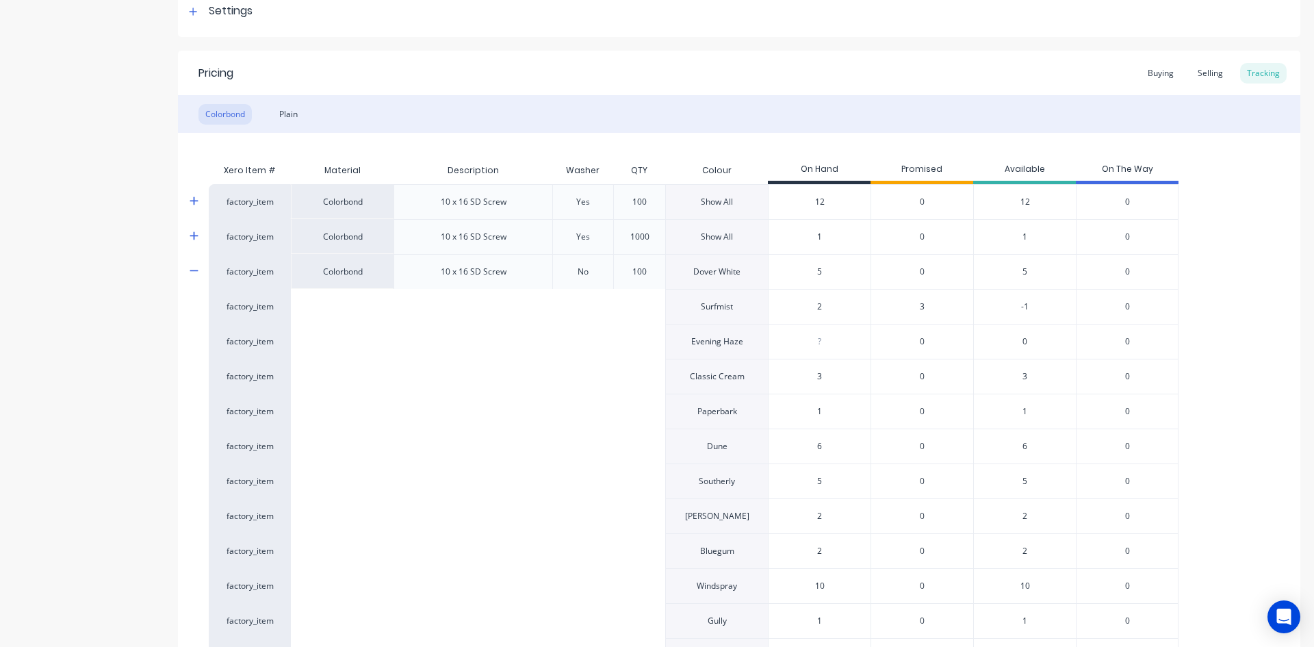
click at [192, 270] on icon at bounding box center [194, 271] width 9 height 10
click at [196, 310] on icon at bounding box center [194, 305] width 9 height 10
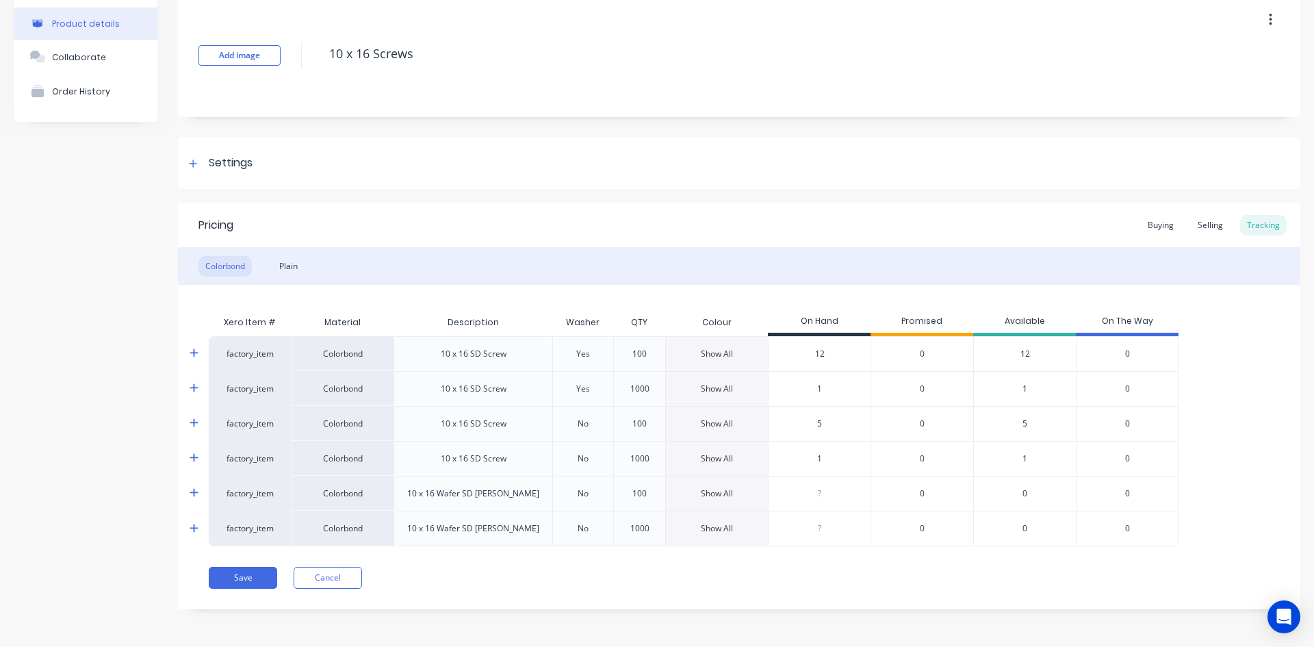
click at [581, 130] on div "Add image 10 x 16 Screws Settings Product Options I buy this item I sell this i…" at bounding box center [739, 312] width 1122 height 636
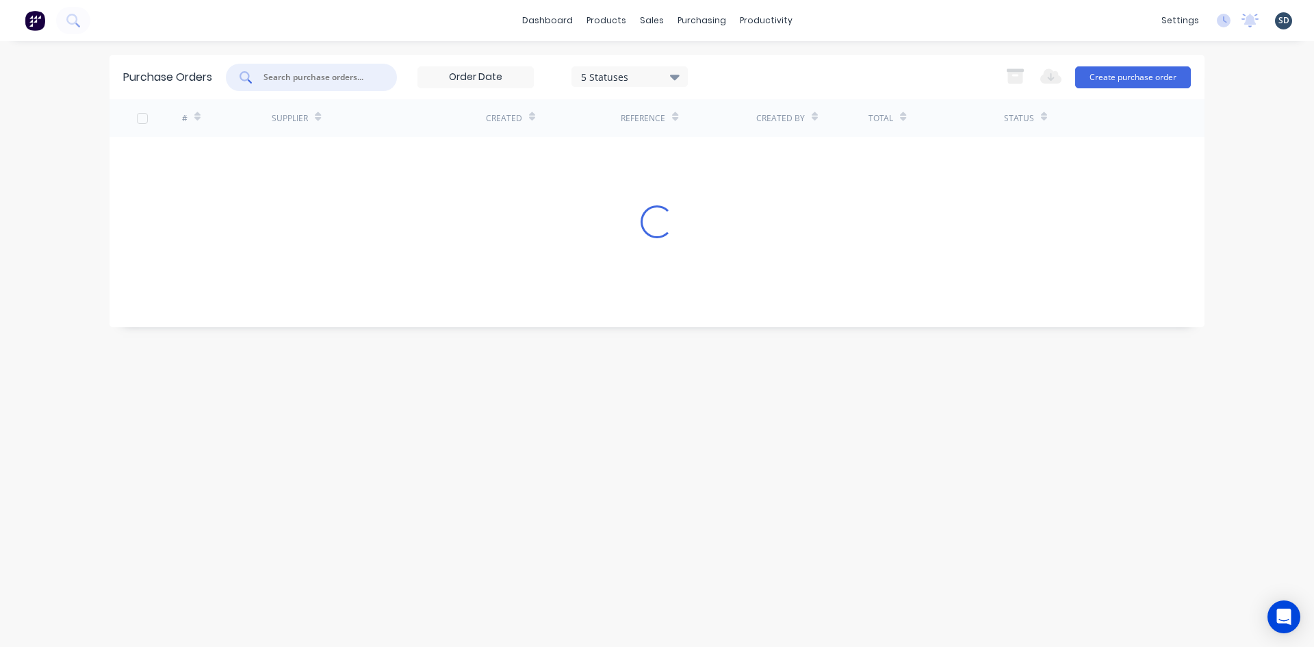
click at [330, 78] on input "text" at bounding box center [319, 77] width 114 height 14
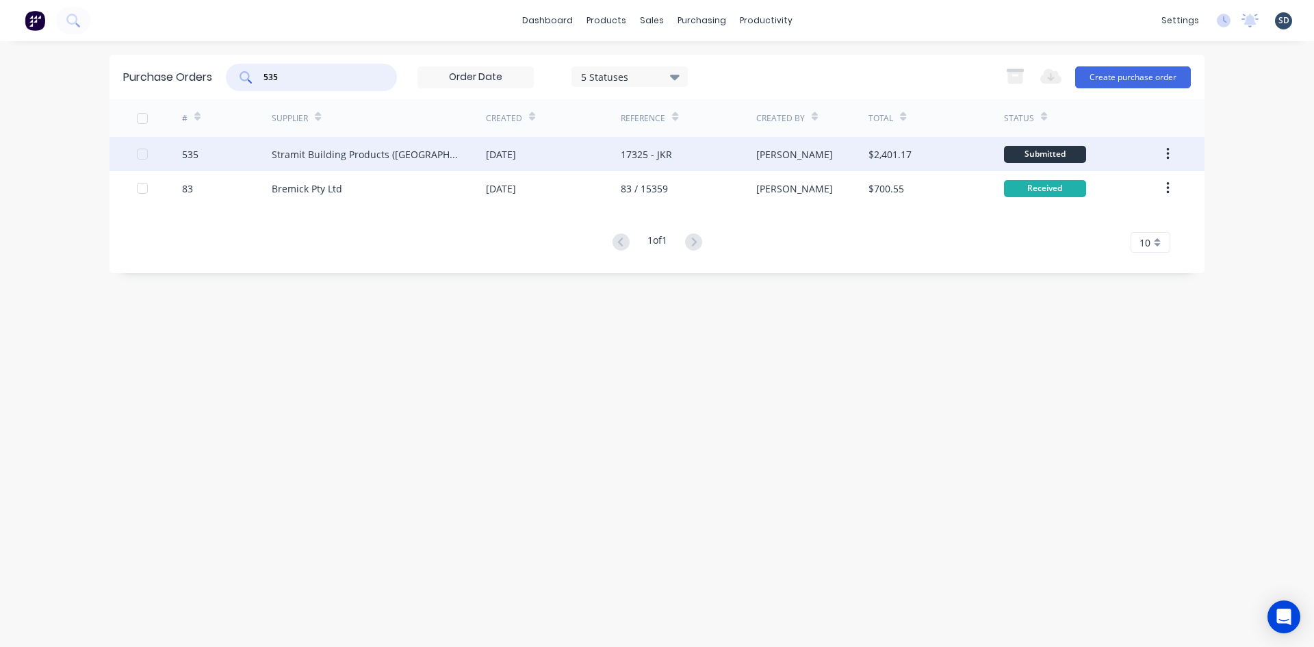
type input "535"
click at [374, 150] on div "Stramit Building Products (VIC)" at bounding box center [365, 154] width 187 height 14
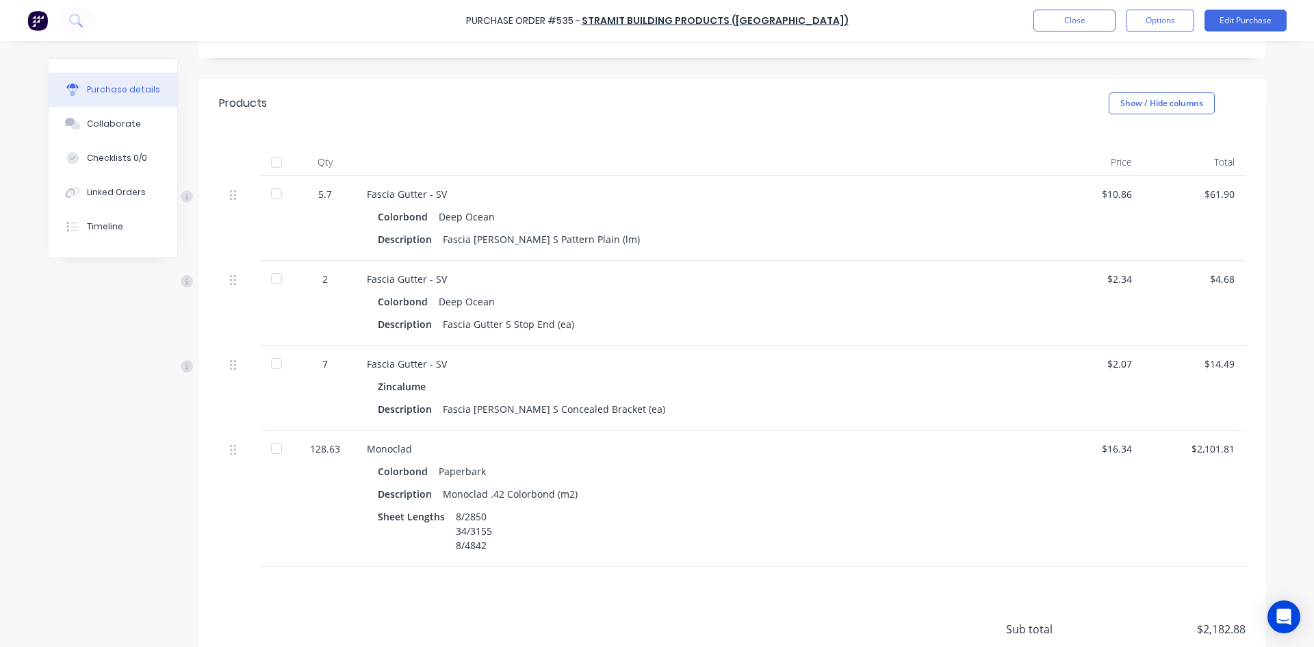
scroll to position [342, 0]
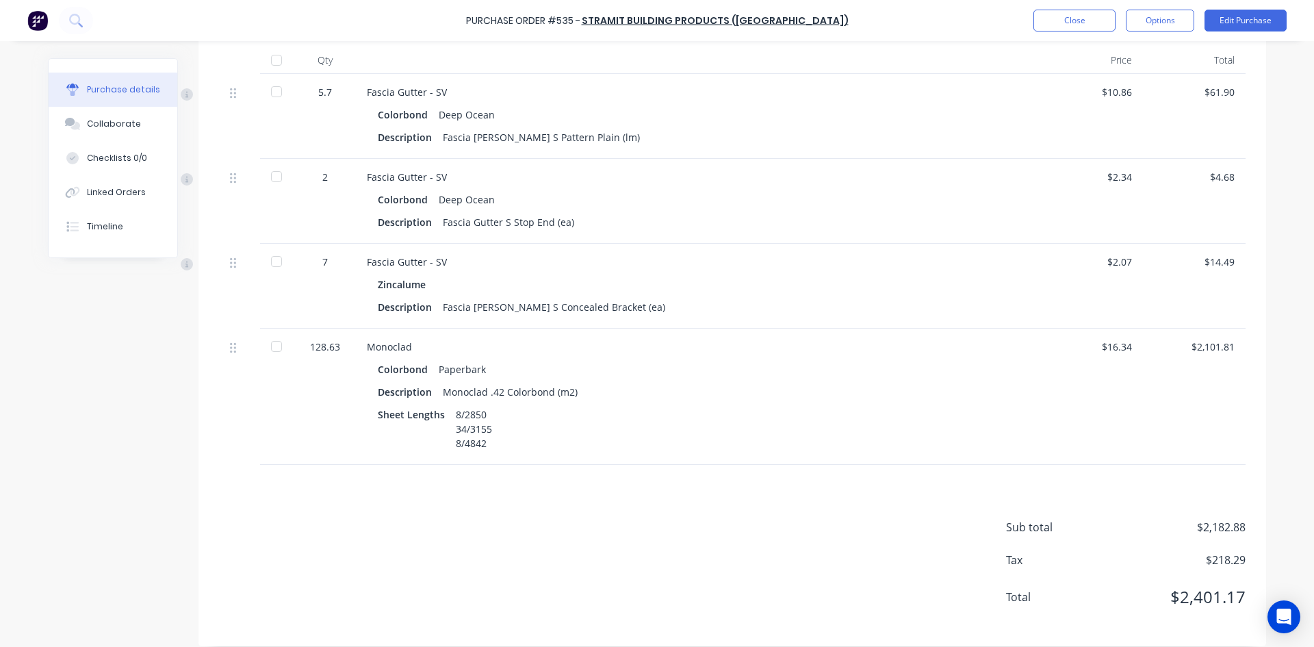
click at [272, 348] on div at bounding box center [276, 346] width 27 height 27
type textarea "x"
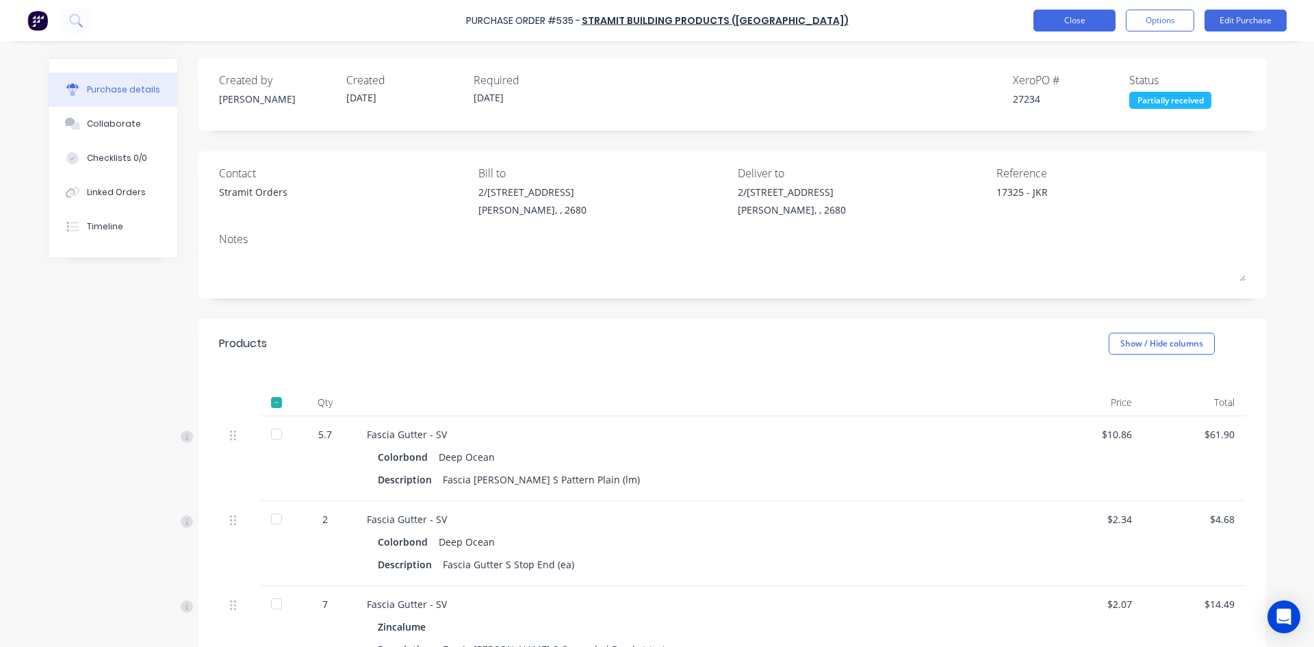
click at [1068, 27] on button "Close" at bounding box center [1074, 21] width 82 height 22
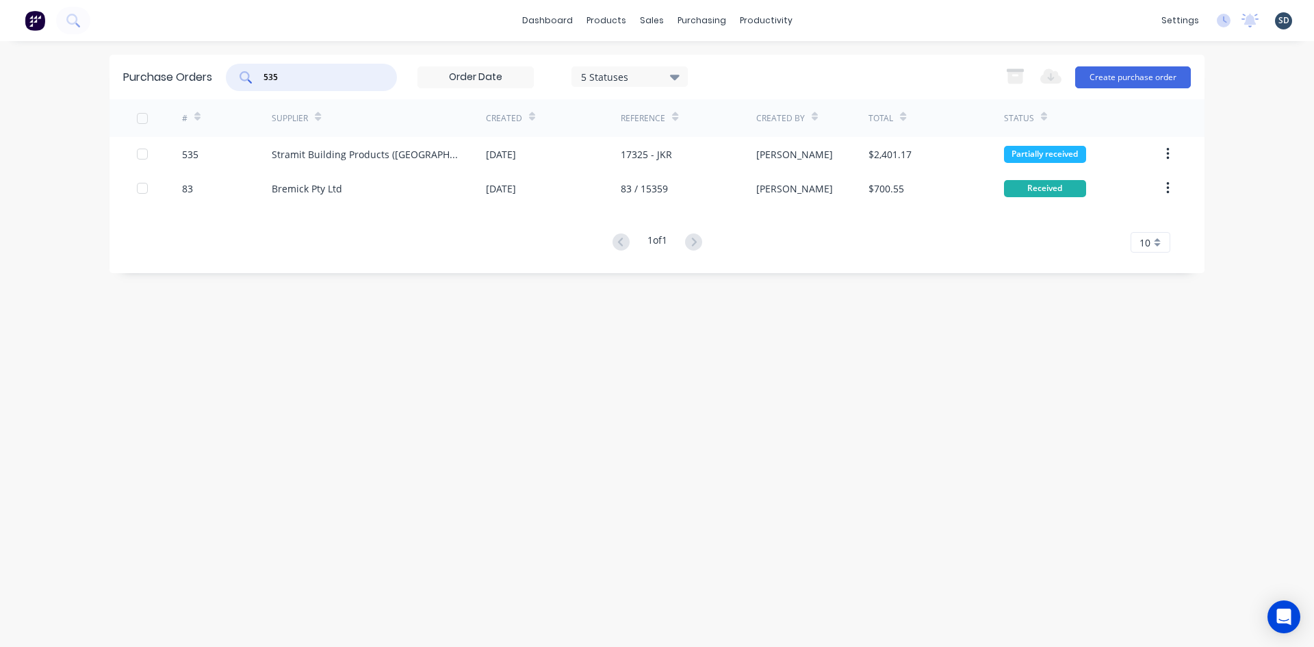
drag, startPoint x: 320, startPoint y: 70, endPoint x: 225, endPoint y: 65, distance: 95.2
click at [225, 65] on div "Purchase Orders 535 5 Statuses 5 Statuses Export to Excel (XLSX) Create purchas…" at bounding box center [656, 77] width 1095 height 44
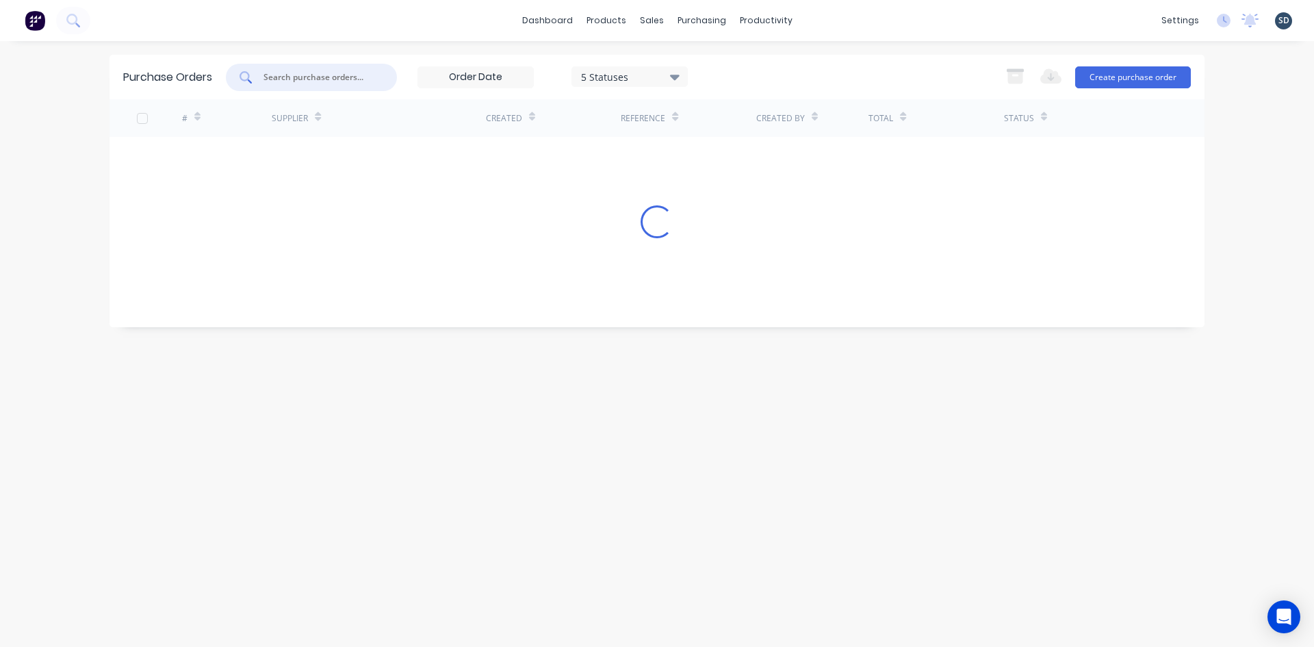
click at [363, 16] on div "dashboard products sales purchasing productivity dashboard products Product Cat…" at bounding box center [657, 20] width 1314 height 41
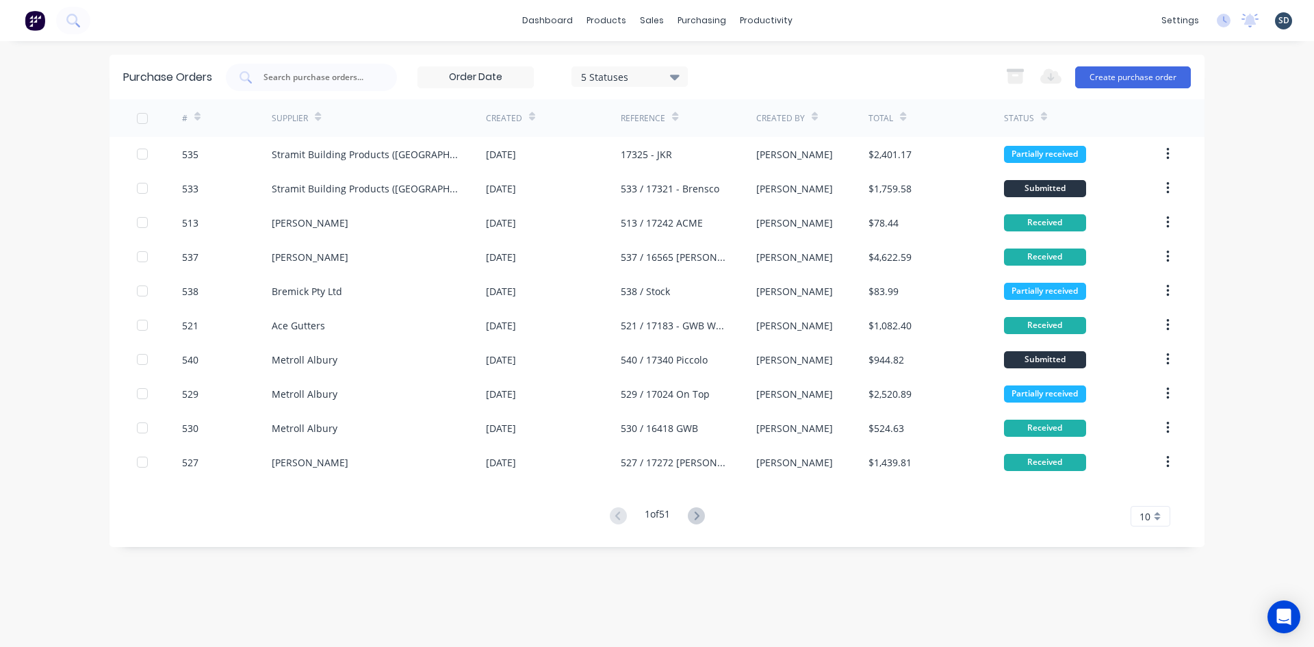
click at [886, 29] on div "dashboard products sales purchasing productivity dashboard products Product Cat…" at bounding box center [657, 20] width 1314 height 41
click at [86, 27] on button at bounding box center [73, 20] width 34 height 27
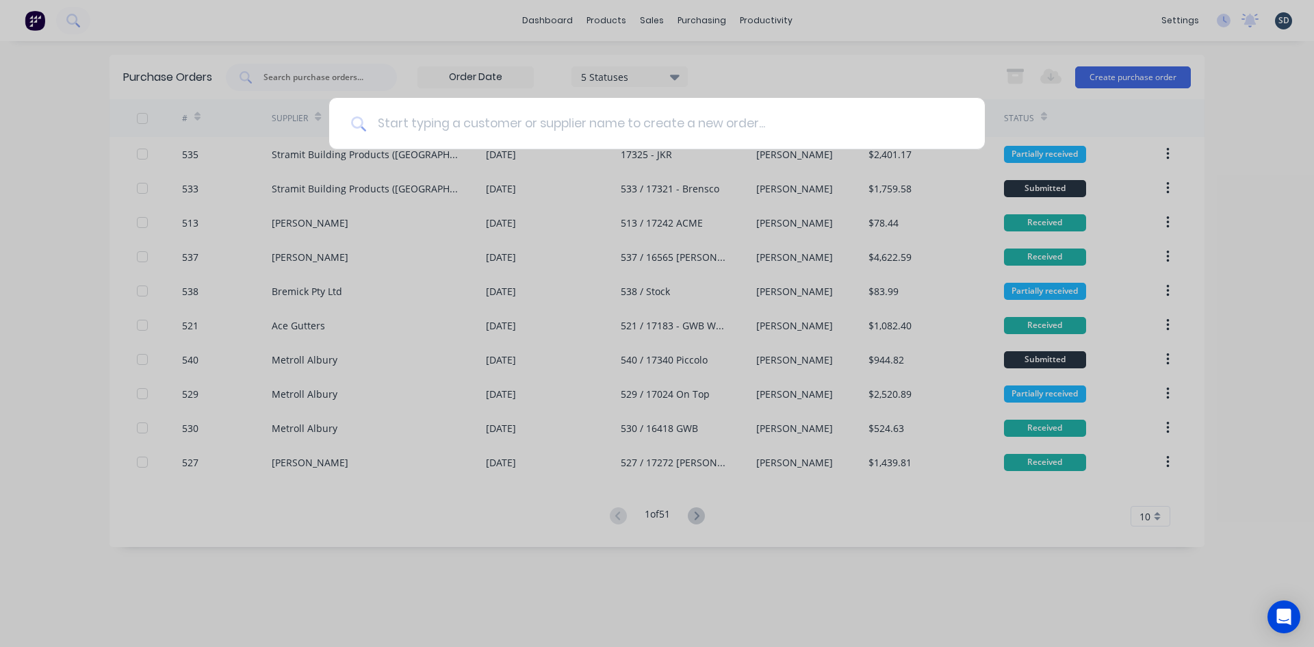
type input "0437 988 033"
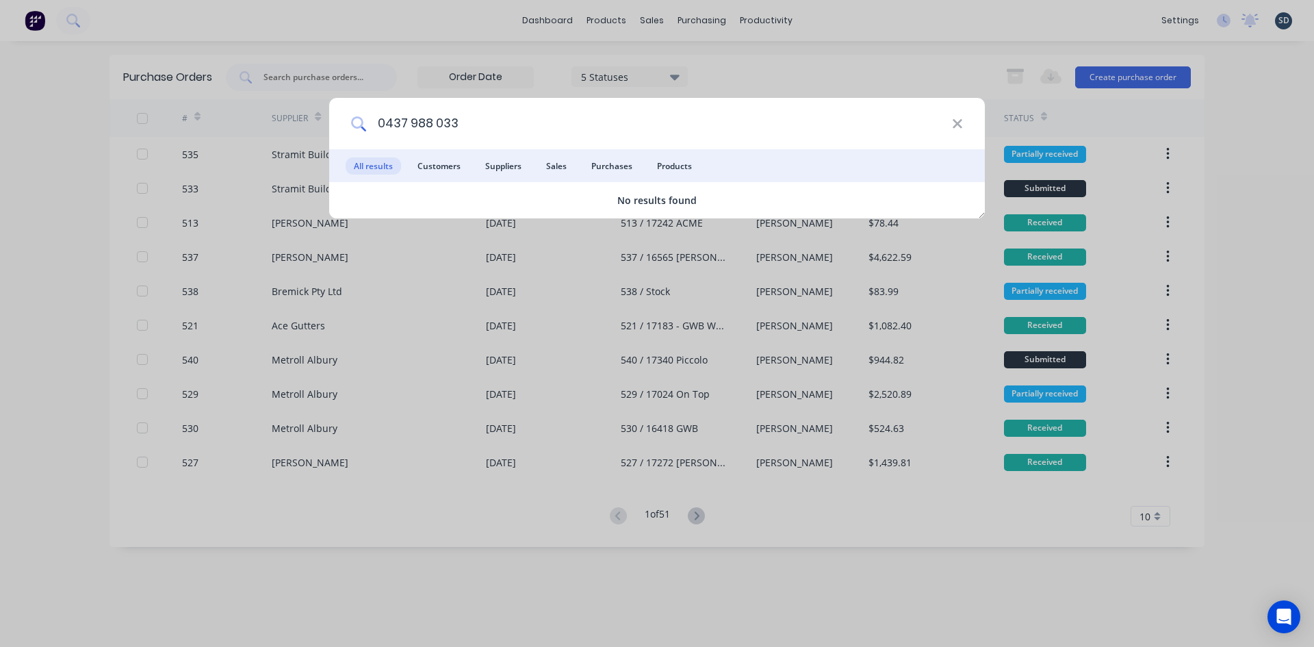
drag, startPoint x: 472, startPoint y: 123, endPoint x: 367, endPoint y: 120, distance: 105.4
click at [367, 120] on input "0437 988 033" at bounding box center [659, 123] width 586 height 51
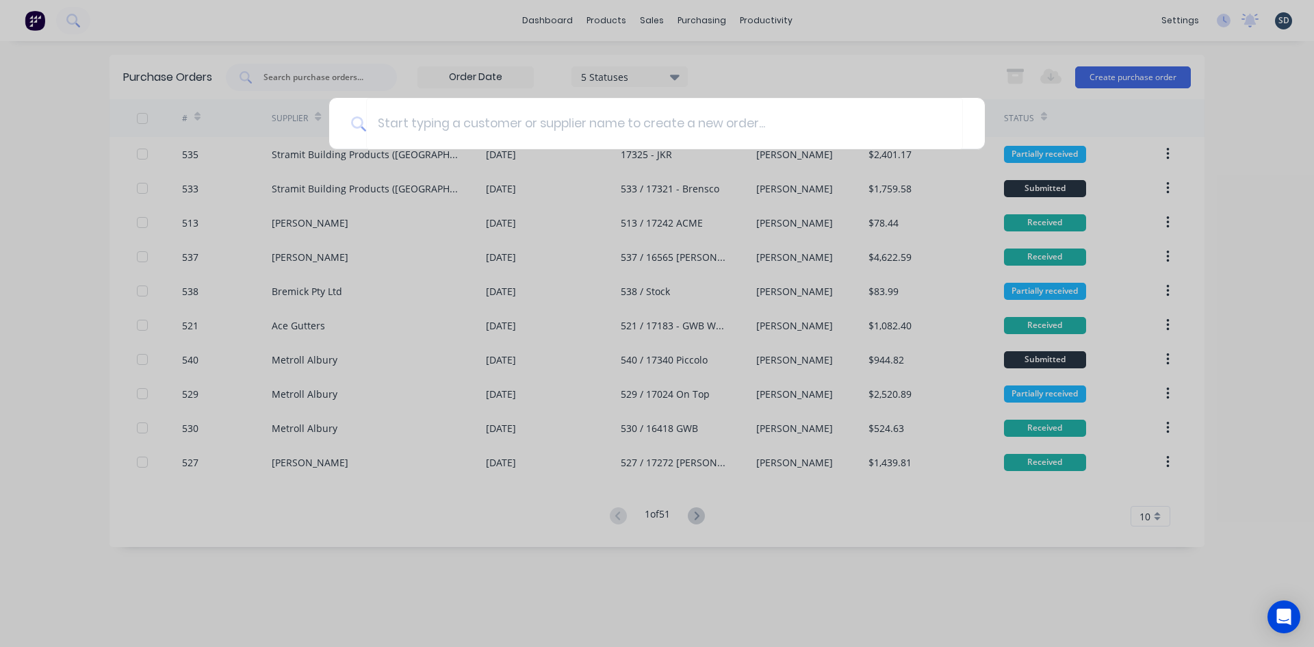
click at [442, 21] on div at bounding box center [657, 323] width 1314 height 647
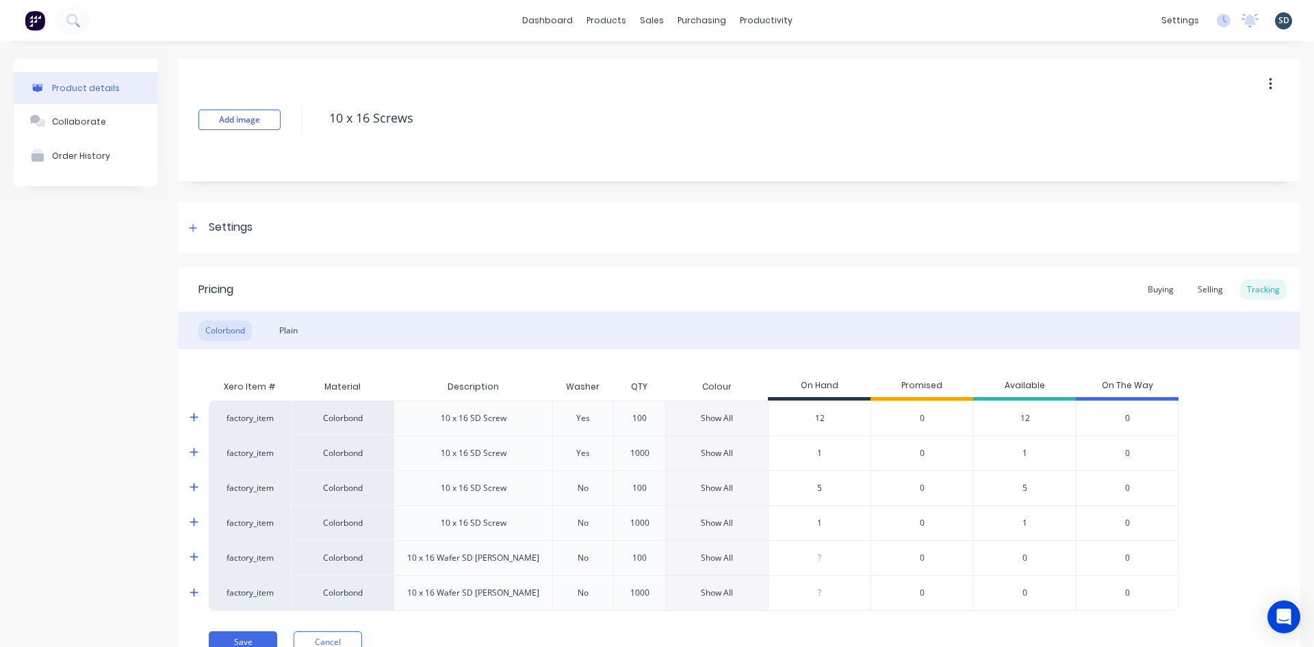
click at [825, 18] on div "dashboard products sales purchasing productivity dashboard products Product Cat…" at bounding box center [657, 20] width 1314 height 41
click at [824, 20] on div "dashboard products sales purchasing productivity dashboard products Product Cat…" at bounding box center [657, 20] width 1314 height 41
click at [674, 70] on div "Sales Orders" at bounding box center [697, 66] width 56 height 12
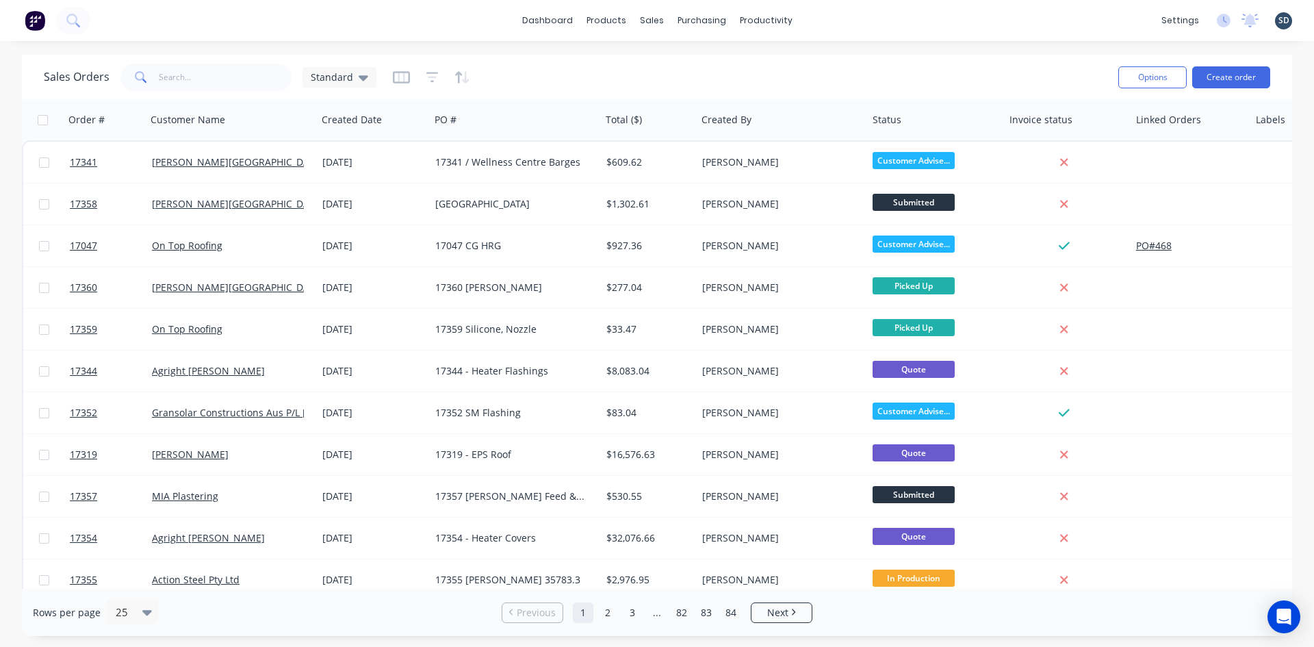
click at [836, 18] on div "dashboard products sales purchasing productivity dashboard products Product Cat…" at bounding box center [657, 20] width 1314 height 41
click at [835, 18] on div "dashboard products sales purchasing productivity dashboard products Product Cat…" at bounding box center [657, 20] width 1314 height 41
click at [830, 18] on div "dashboard products sales purchasing productivity dashboard products Product Cat…" at bounding box center [657, 20] width 1314 height 41
drag, startPoint x: 830, startPoint y: 18, endPoint x: 819, endPoint y: 18, distance: 11.0
click at [819, 18] on div "dashboard products sales purchasing productivity dashboard products Product Cat…" at bounding box center [657, 20] width 1314 height 41
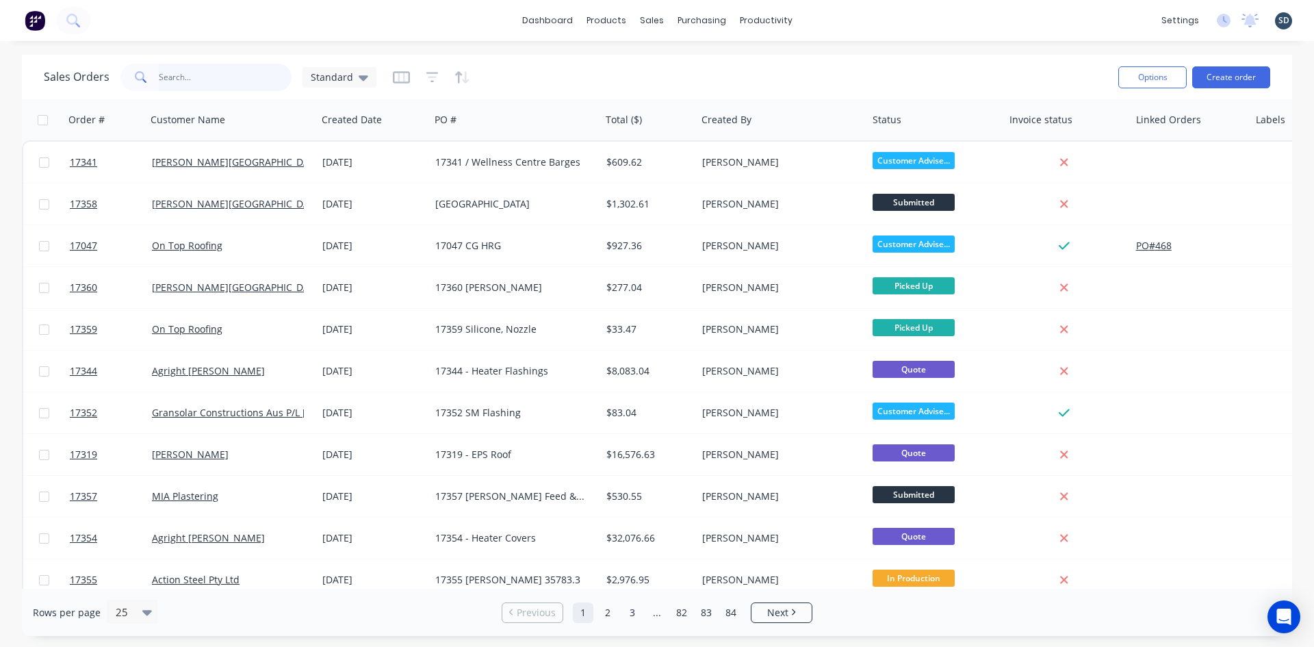
click at [183, 75] on input "text" at bounding box center [225, 77] width 133 height 27
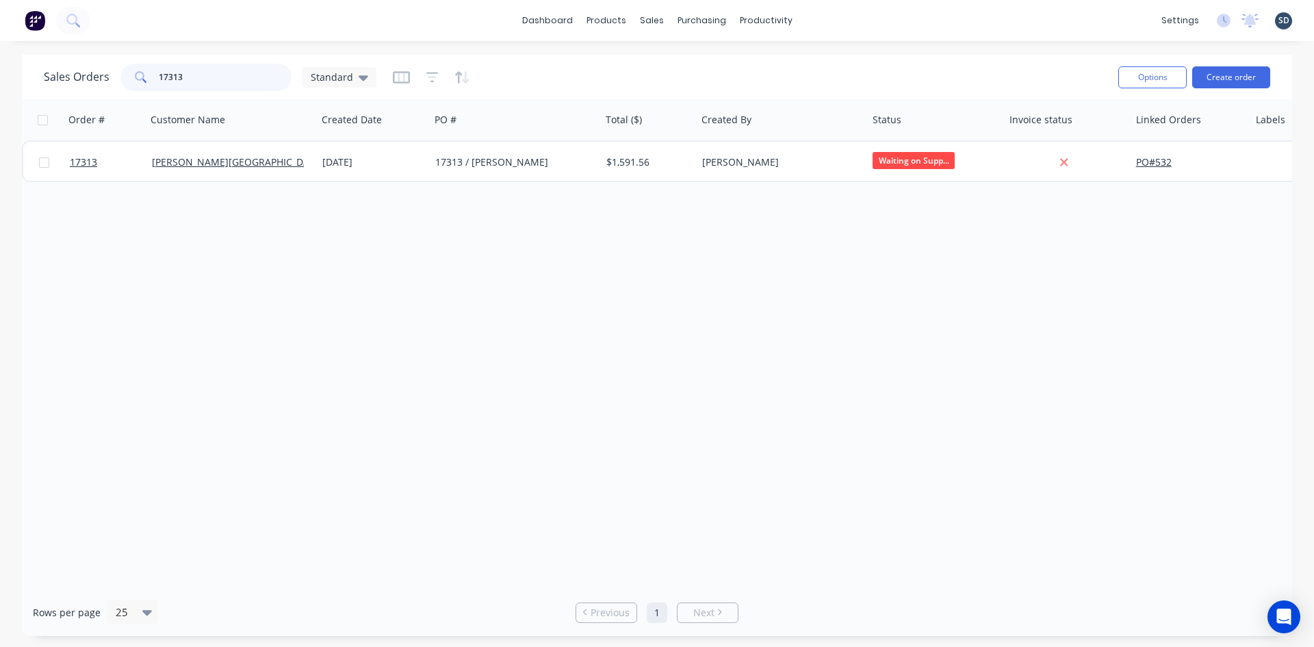
drag, startPoint x: 189, startPoint y: 79, endPoint x: 173, endPoint y: 76, distance: 16.0
click at [173, 76] on input "17313" at bounding box center [225, 77] width 133 height 27
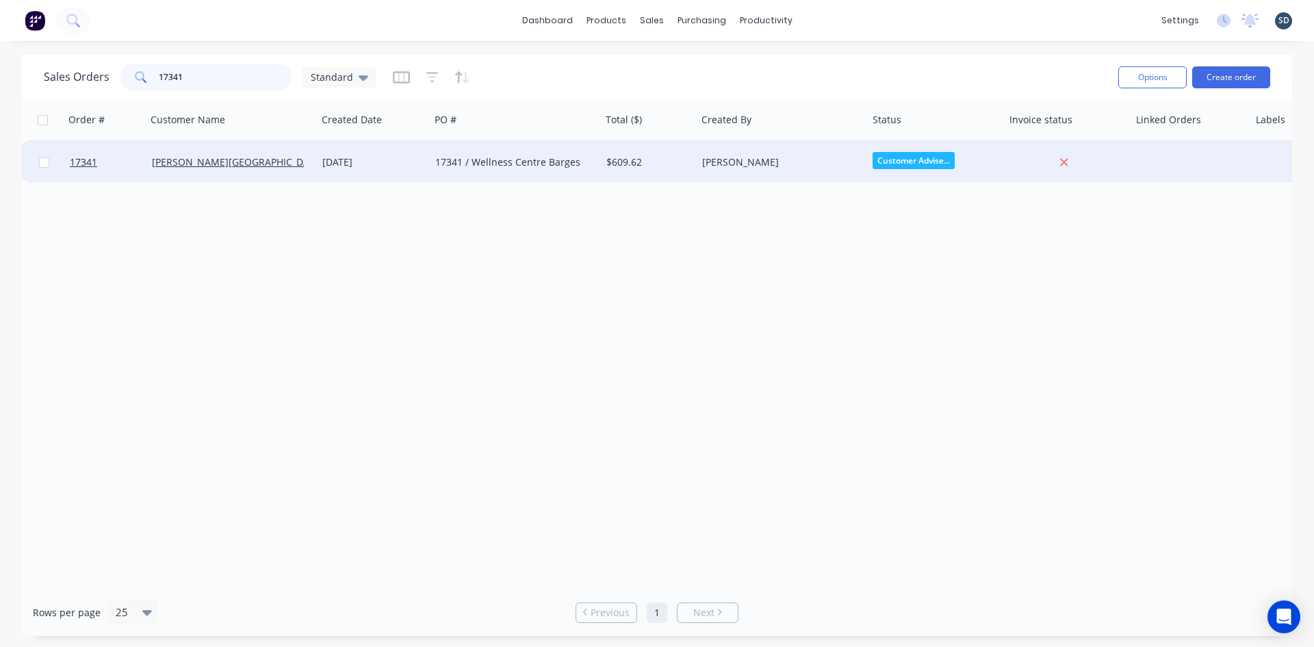
type input "17341"
click at [521, 168] on div "17341 / Wellness Centre Barges" at bounding box center [511, 162] width 152 height 14
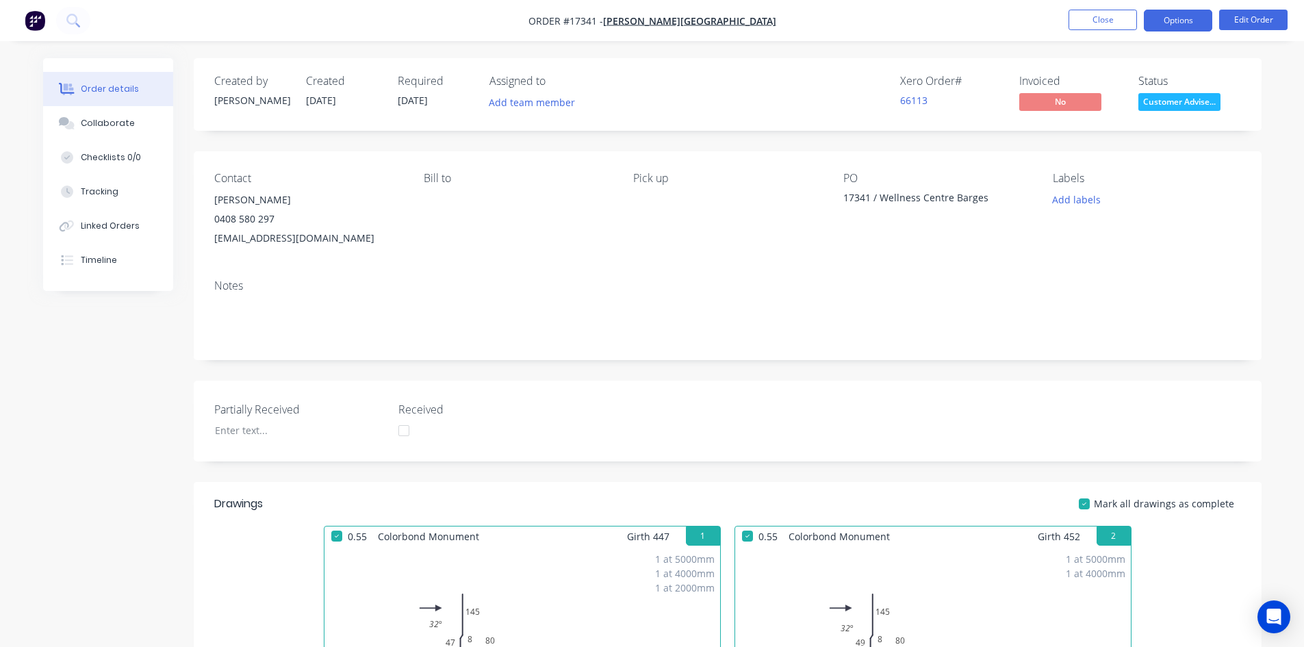
click at [1184, 21] on button "Options" at bounding box center [1178, 21] width 68 height 22
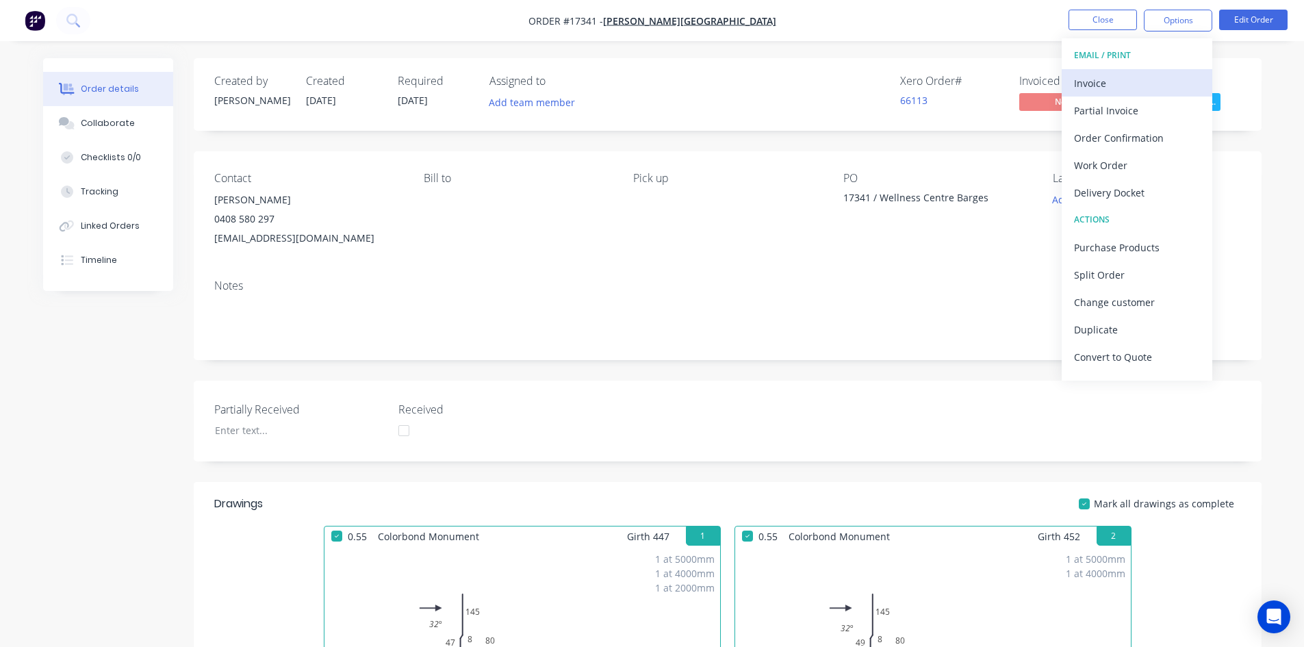
click at [1115, 80] on div "Invoice" at bounding box center [1137, 83] width 126 height 20
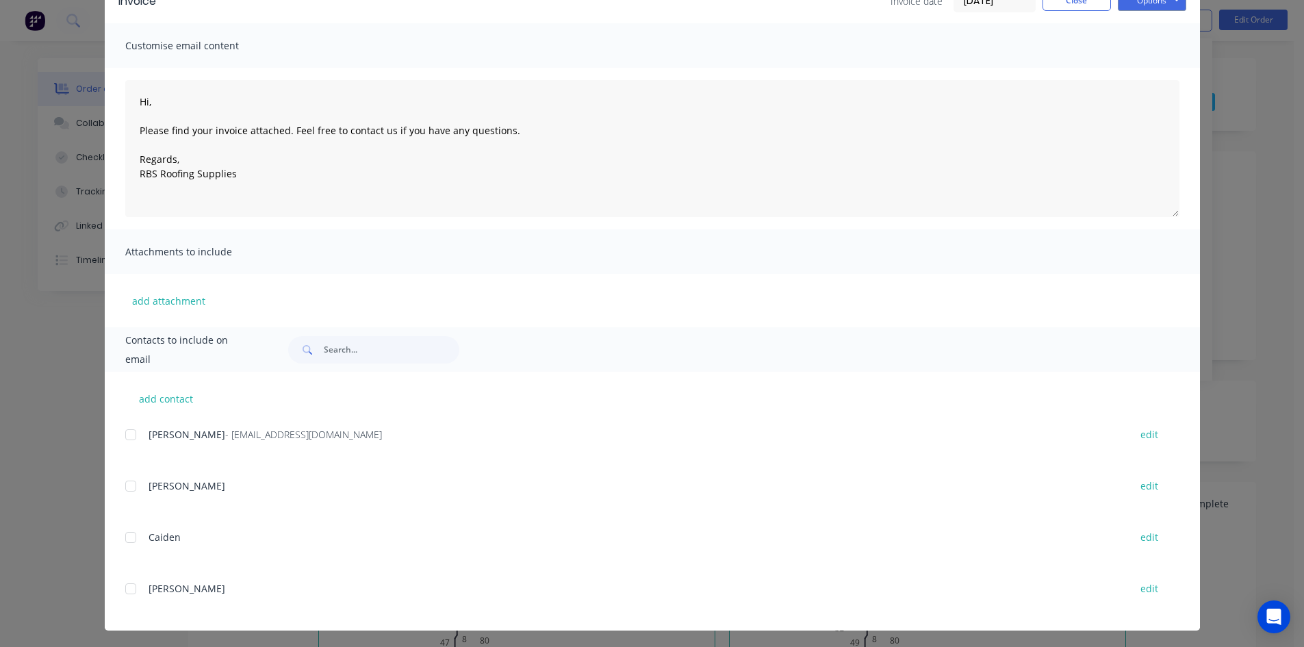
scroll to position [79, 0]
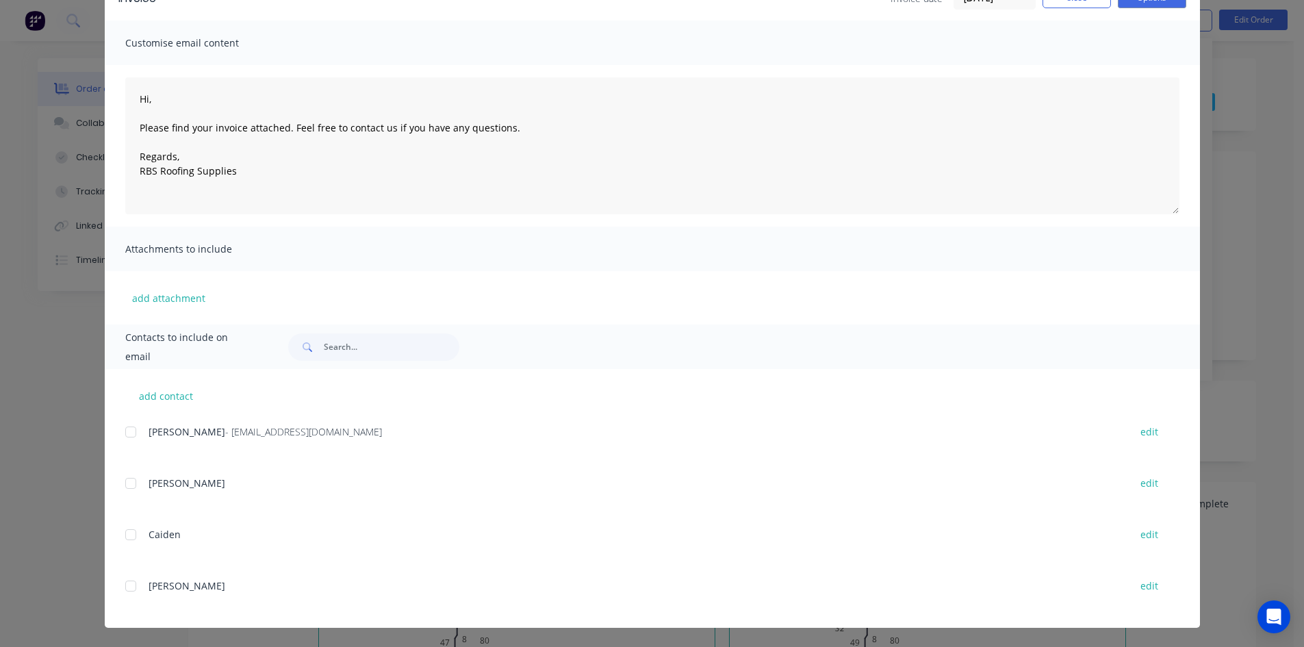
click at [125, 434] on div at bounding box center [130, 431] width 27 height 27
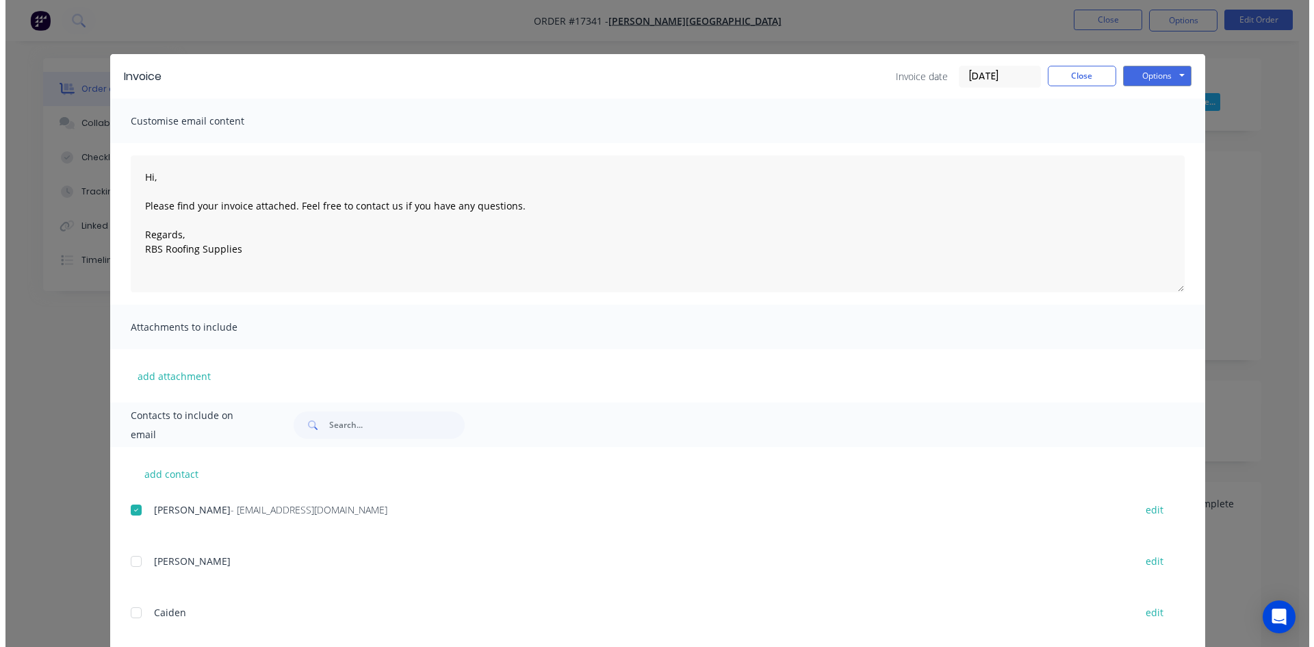
scroll to position [0, 0]
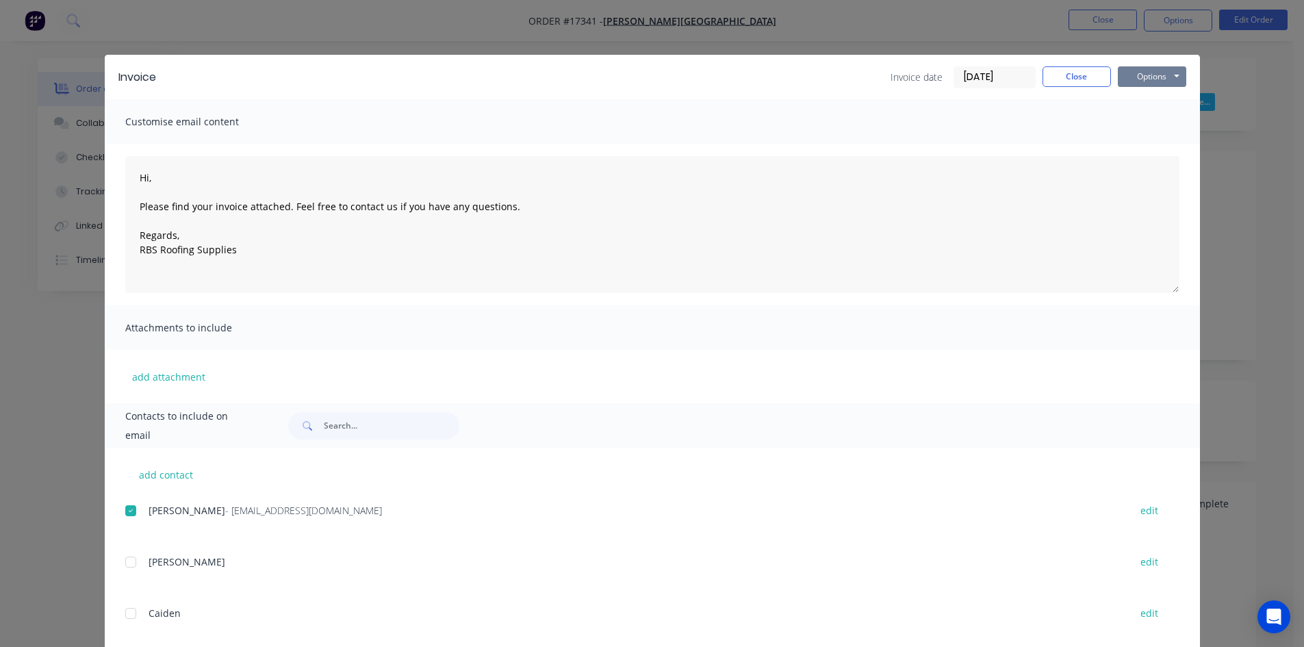
click at [1161, 75] on button "Options" at bounding box center [1152, 76] width 68 height 21
click at [1165, 144] on button "Email" at bounding box center [1162, 146] width 88 height 23
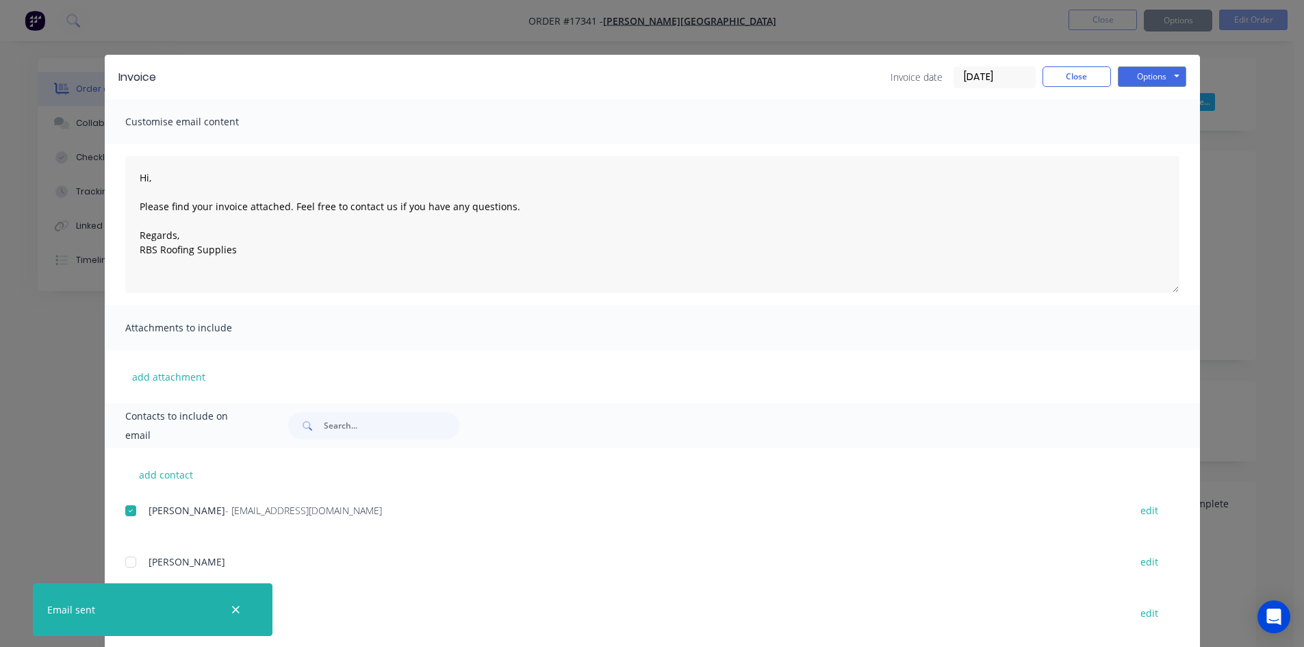
type textarea "Hi, Please find your invoice attached. Feel free to contact us if you have any …"
click at [1079, 81] on button "Close" at bounding box center [1076, 76] width 68 height 21
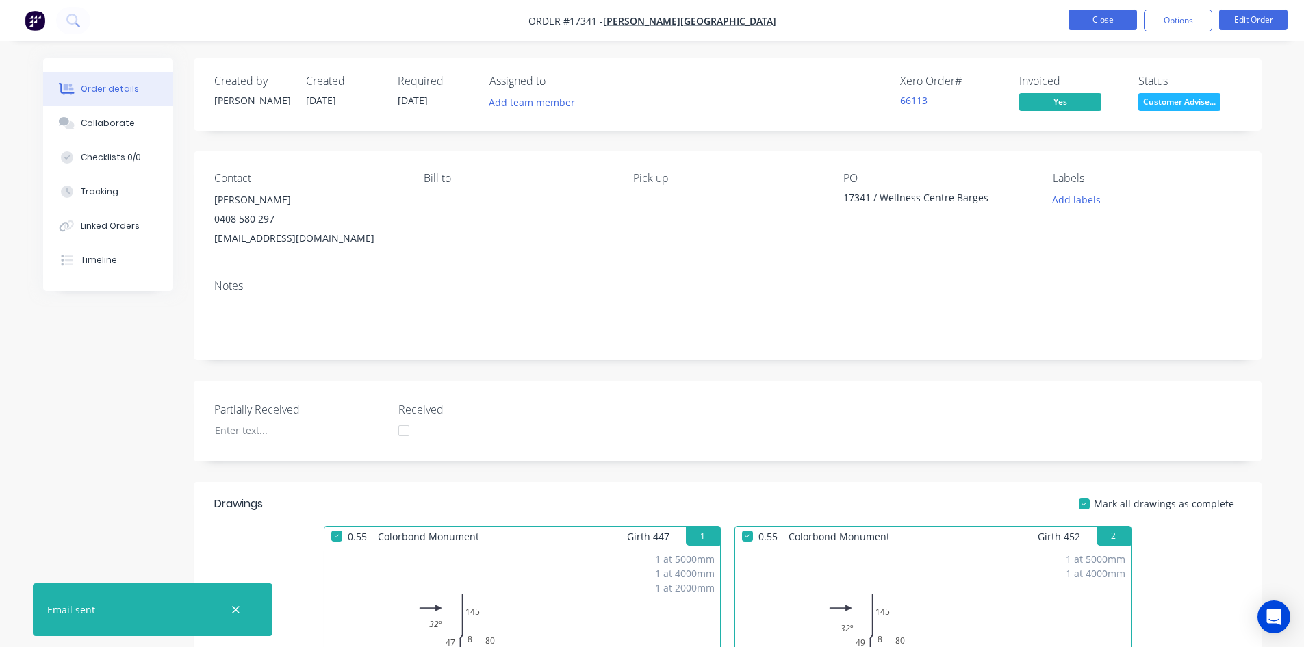
click at [1104, 19] on button "Close" at bounding box center [1102, 20] width 68 height 21
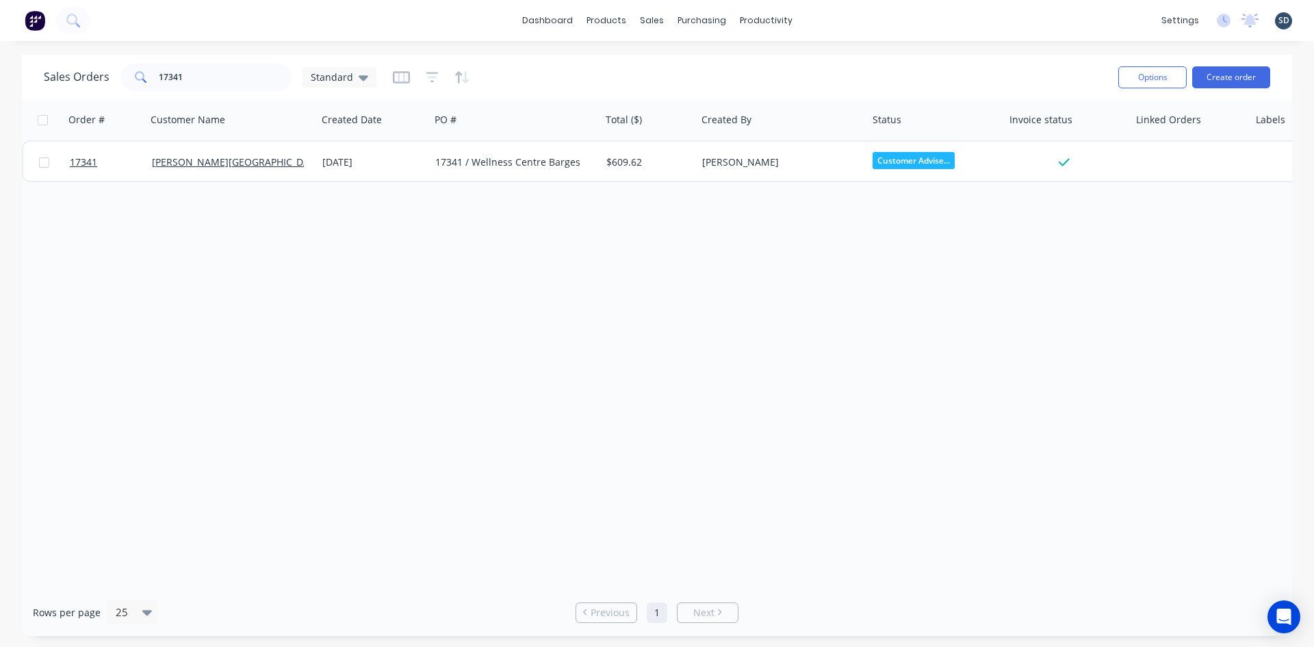
click at [952, 31] on div "dashboard products sales purchasing productivity dashboard products Product Cat…" at bounding box center [657, 20] width 1314 height 41
click at [206, 81] on input "17341" at bounding box center [225, 77] width 133 height 27
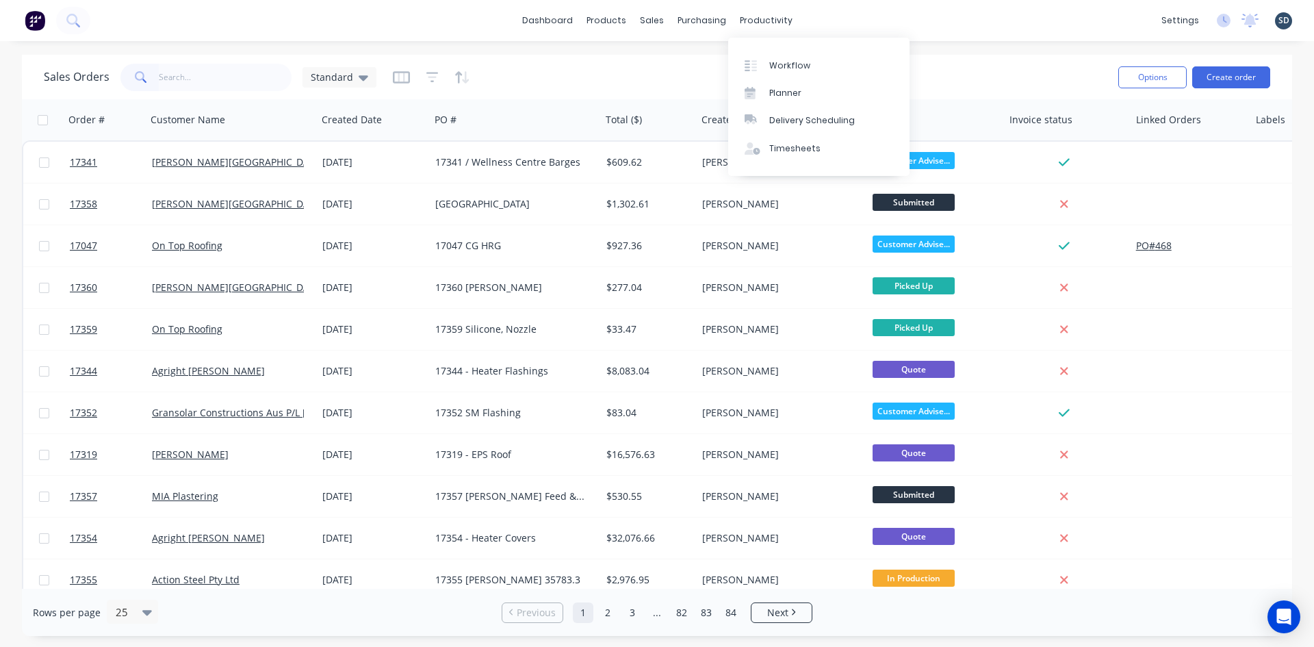
click at [858, 16] on div "dashboard products sales purchasing productivity dashboard products Product Cat…" at bounding box center [657, 20] width 1314 height 41
click at [852, 18] on div "dashboard products sales purchasing productivity dashboard products Product Cat…" at bounding box center [657, 20] width 1314 height 41
click at [340, 82] on span "Standard" at bounding box center [332, 77] width 42 height 14
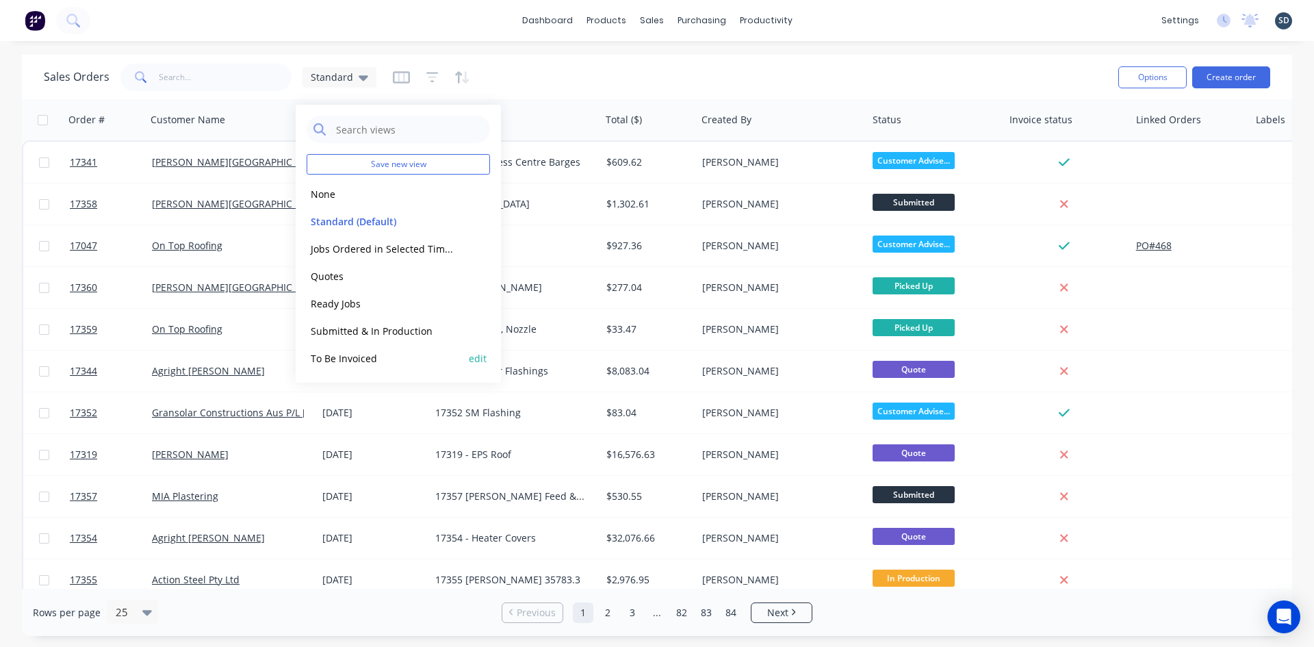
click at [371, 354] on button "To Be Invoiced" at bounding box center [385, 358] width 156 height 16
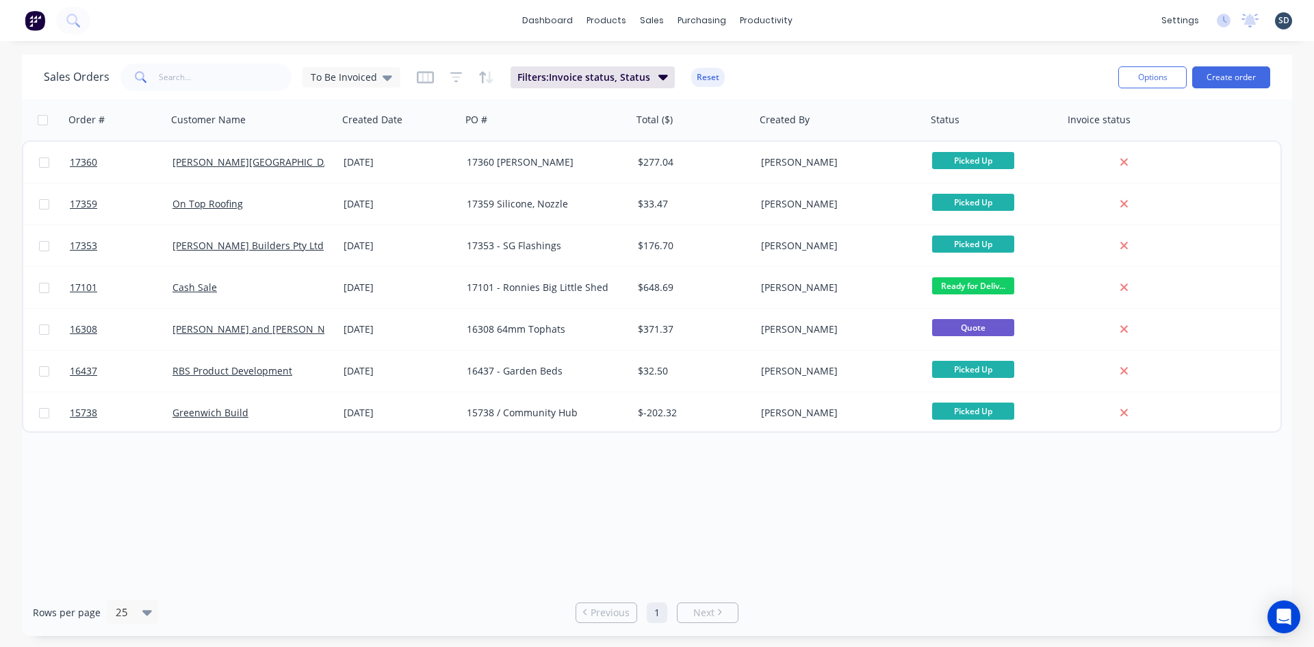
click at [837, 23] on div "dashboard products sales purchasing productivity dashboard products Product Cat…" at bounding box center [657, 20] width 1314 height 41
click at [837, 20] on div "dashboard products sales purchasing productivity dashboard products Product Cat…" at bounding box center [657, 20] width 1314 height 41
click at [838, 16] on div "dashboard products sales purchasing productivity dashboard products Product Cat…" at bounding box center [657, 20] width 1314 height 41
click at [840, 14] on div "dashboard products sales purchasing productivity dashboard products Product Cat…" at bounding box center [657, 20] width 1314 height 41
click at [840, 16] on div "dashboard products sales purchasing productivity dashboard products Product Cat…" at bounding box center [657, 20] width 1314 height 41
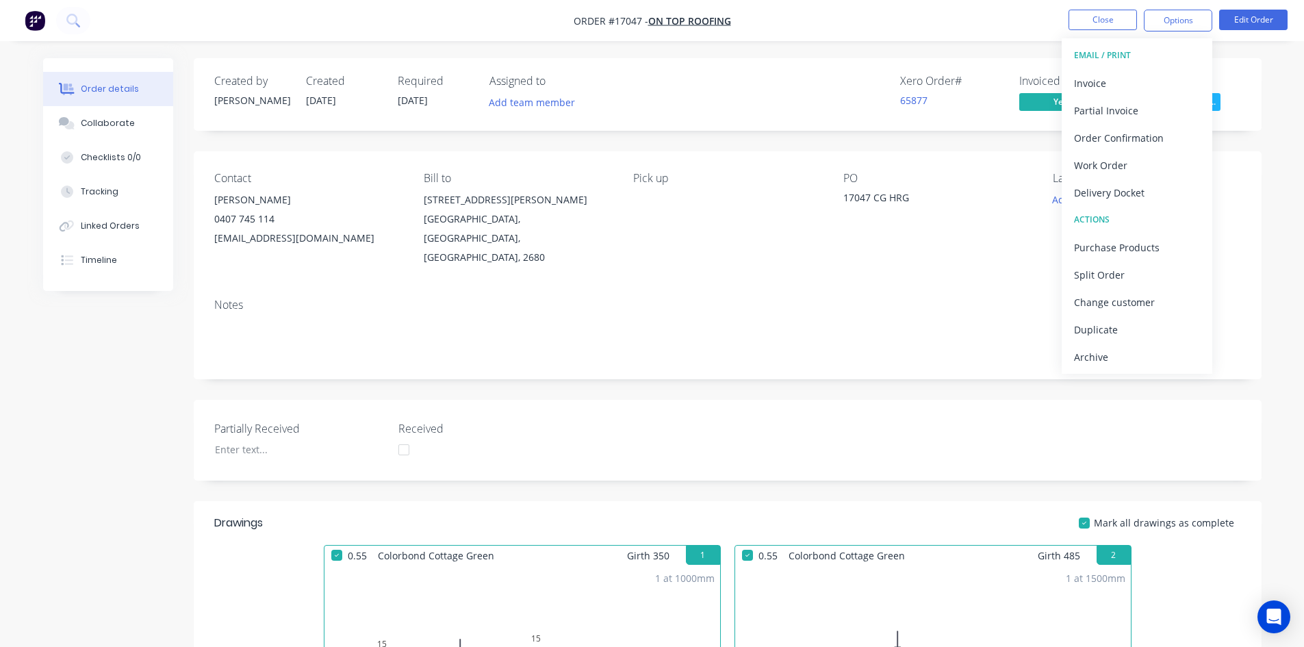
scroll to position [274, 0]
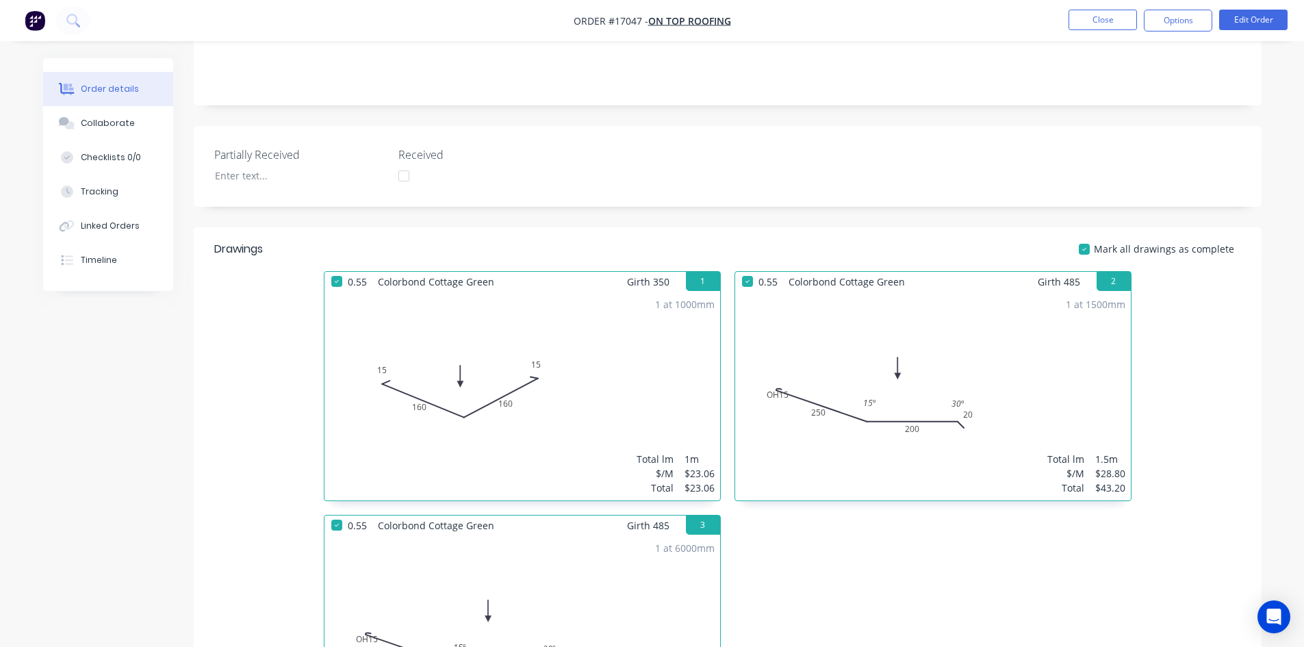
click at [831, 227] on header "Drawings Mark all drawings as complete" at bounding box center [728, 249] width 1068 height 44
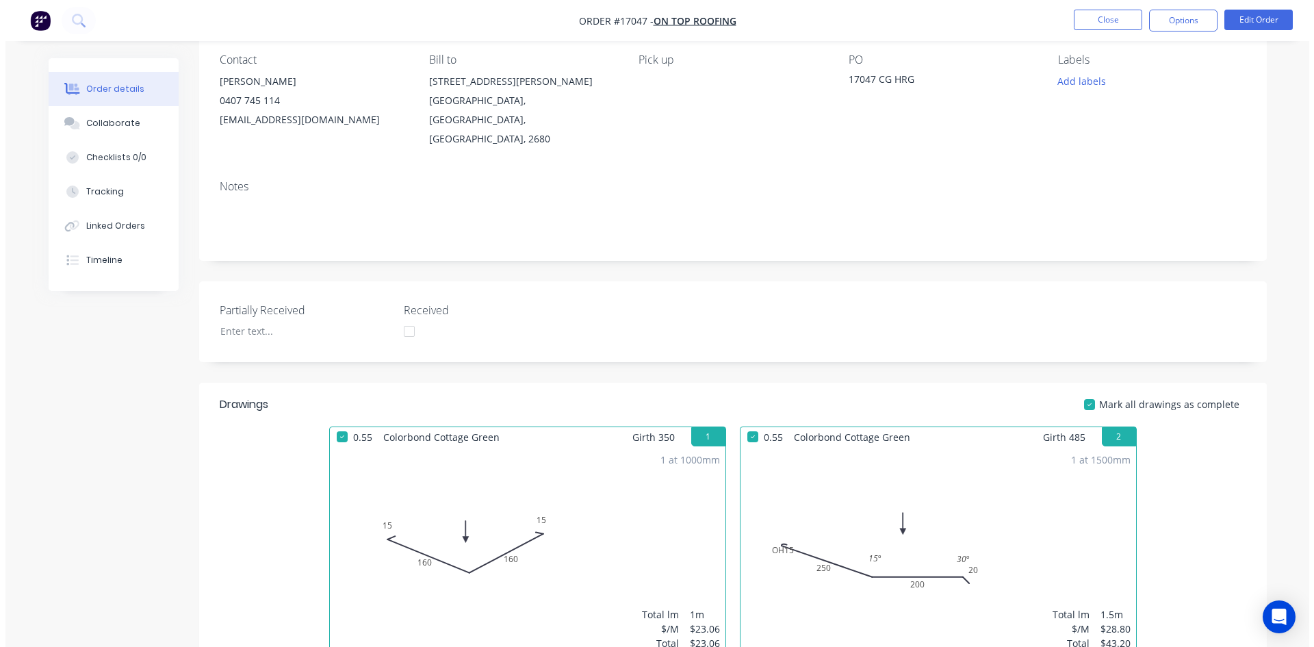
scroll to position [0, 0]
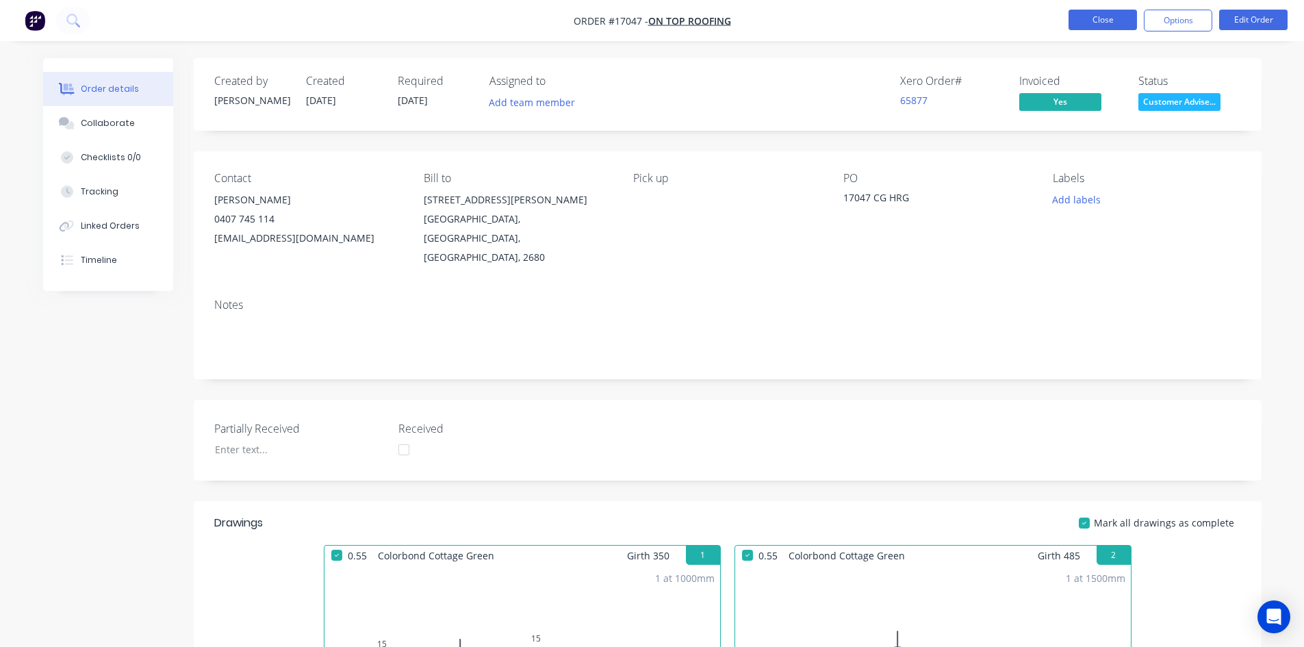
click at [1109, 27] on button "Close" at bounding box center [1102, 20] width 68 height 21
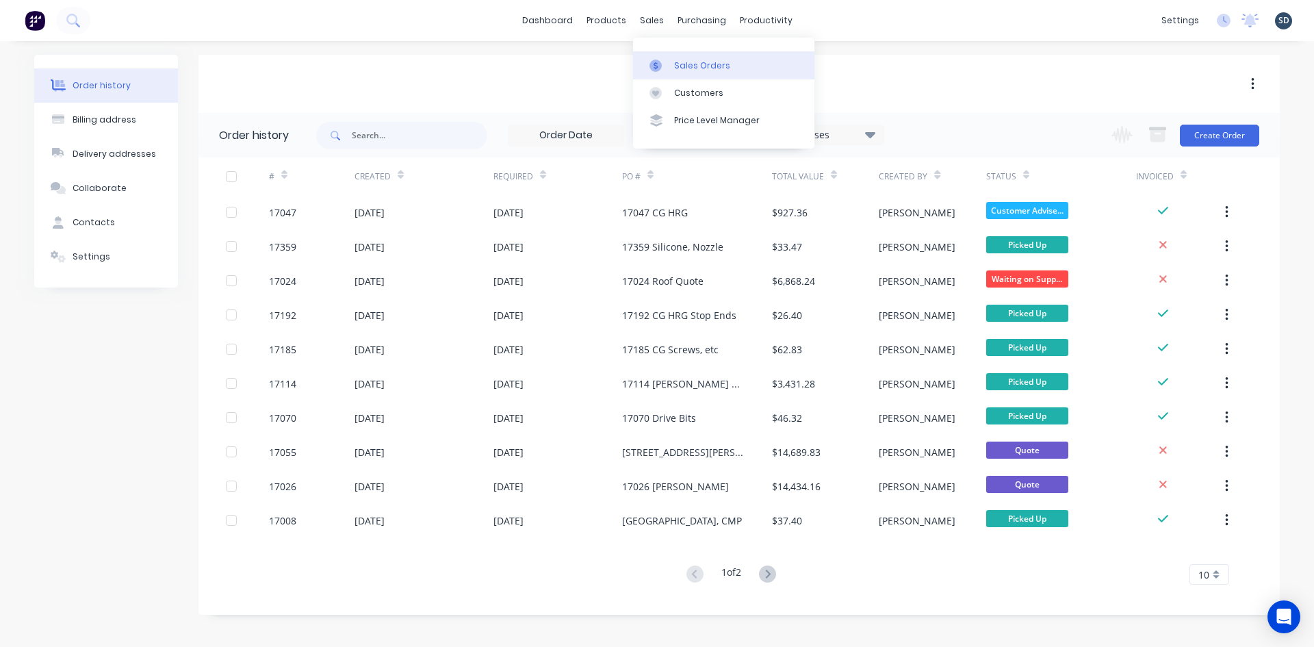
click at [716, 68] on div "Sales Orders" at bounding box center [702, 66] width 56 height 12
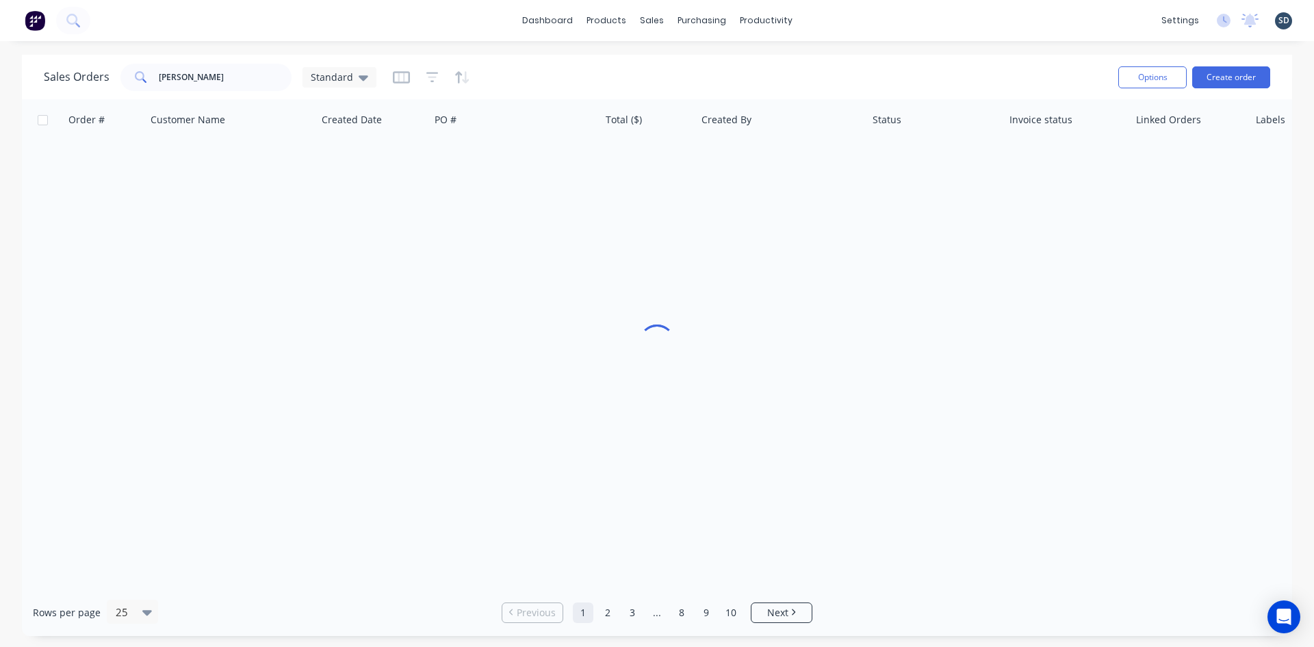
click at [849, 26] on div "dashboard products sales purchasing productivity dashboard products Product Cat…" at bounding box center [657, 20] width 1314 height 41
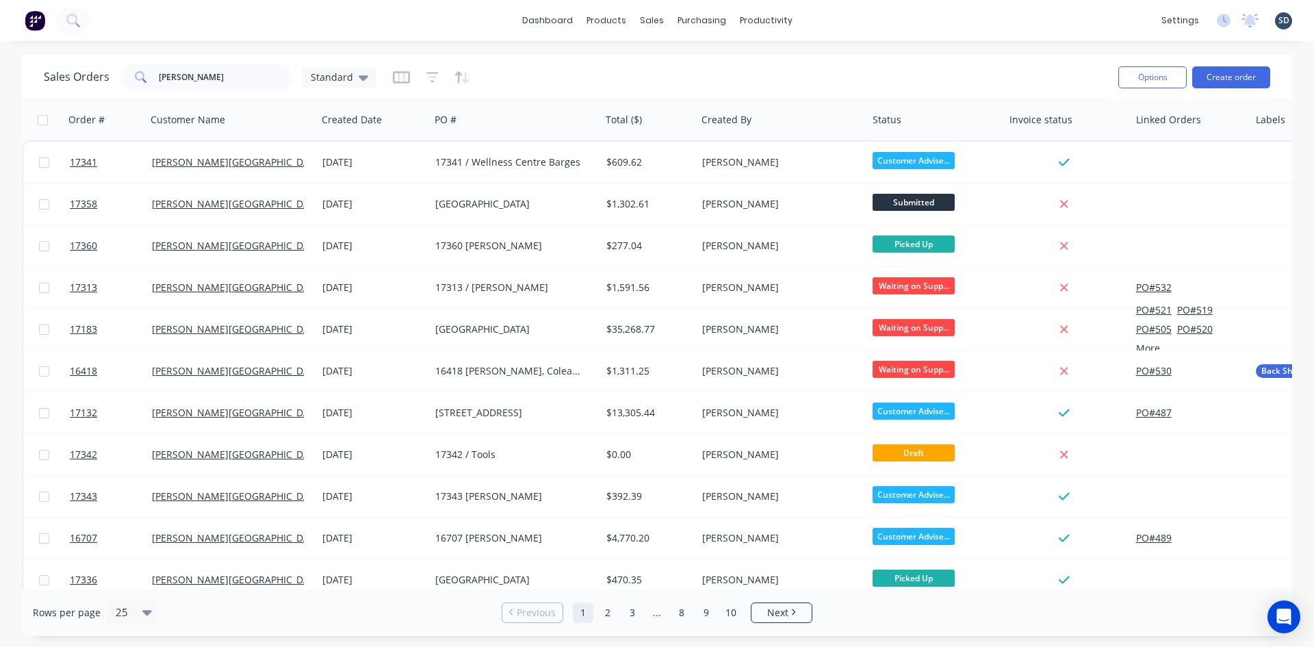
click at [837, 18] on div "dashboard products sales purchasing productivity dashboard products Product Cat…" at bounding box center [657, 20] width 1314 height 41
click at [830, 18] on div "dashboard products sales purchasing productivity dashboard products Product Cat…" at bounding box center [657, 20] width 1314 height 41
click at [824, 18] on div "dashboard products sales purchasing productivity dashboard products Product Cat…" at bounding box center [657, 20] width 1314 height 41
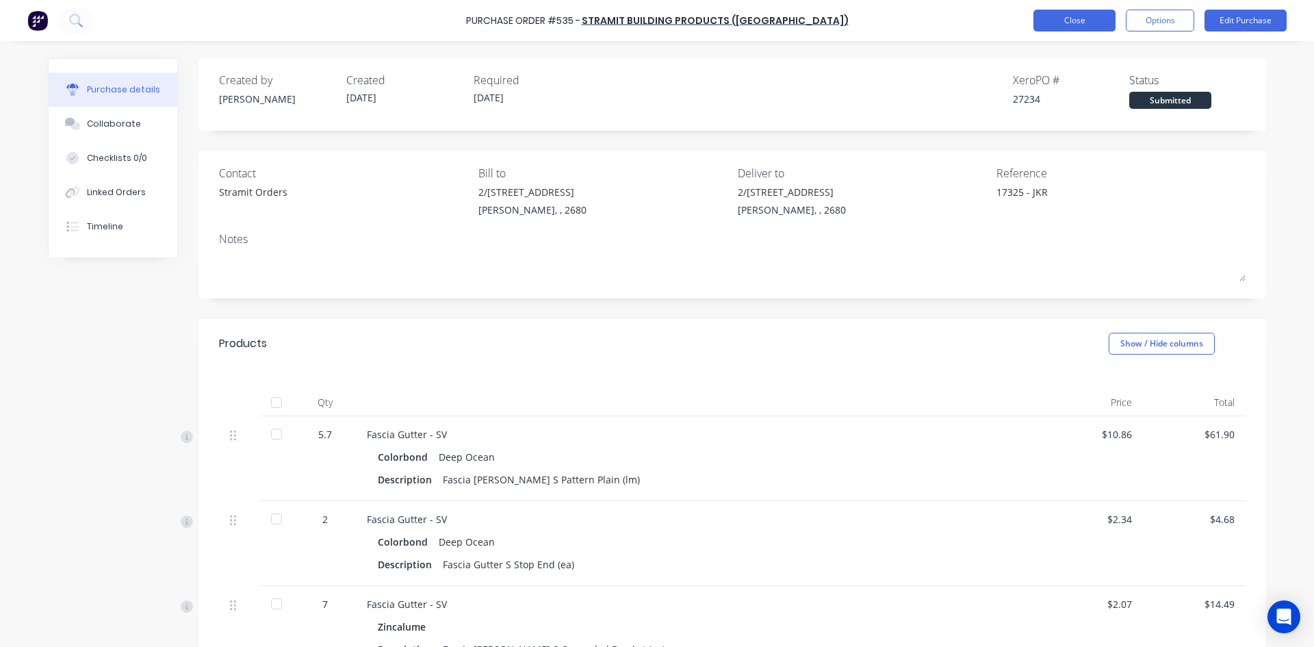
click at [1073, 21] on button "Close" at bounding box center [1074, 21] width 82 height 22
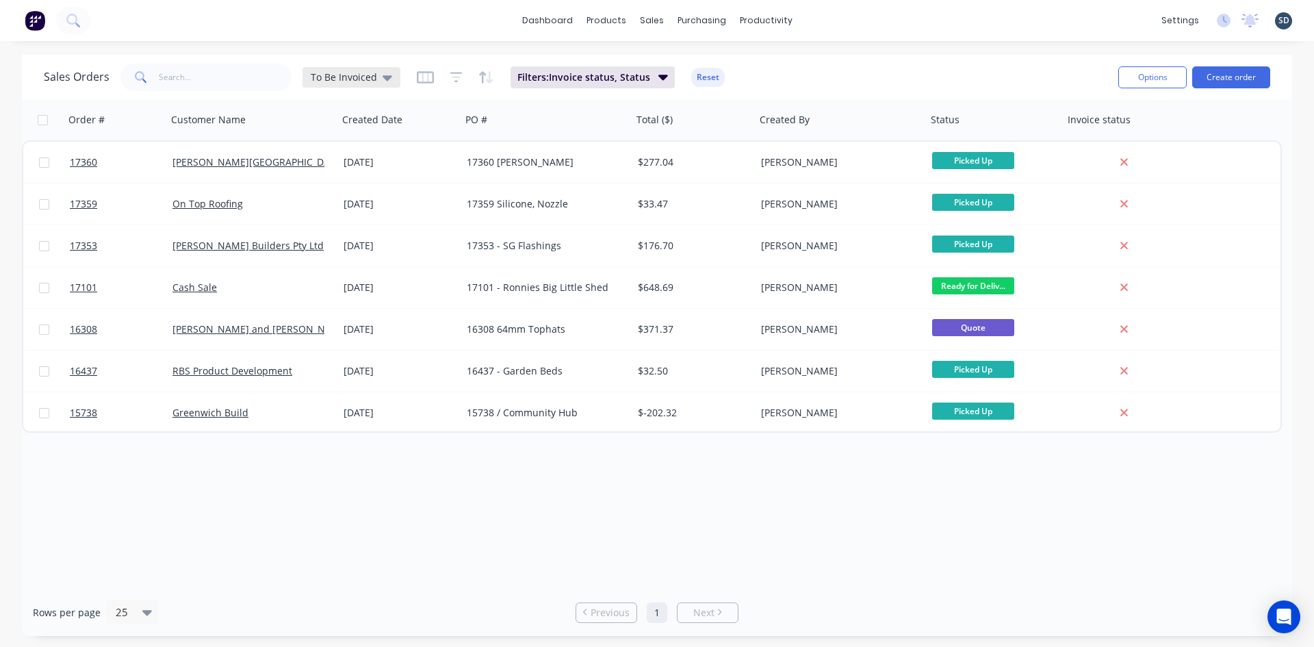
click at [389, 78] on div "To Be Invoiced" at bounding box center [351, 77] width 98 height 21
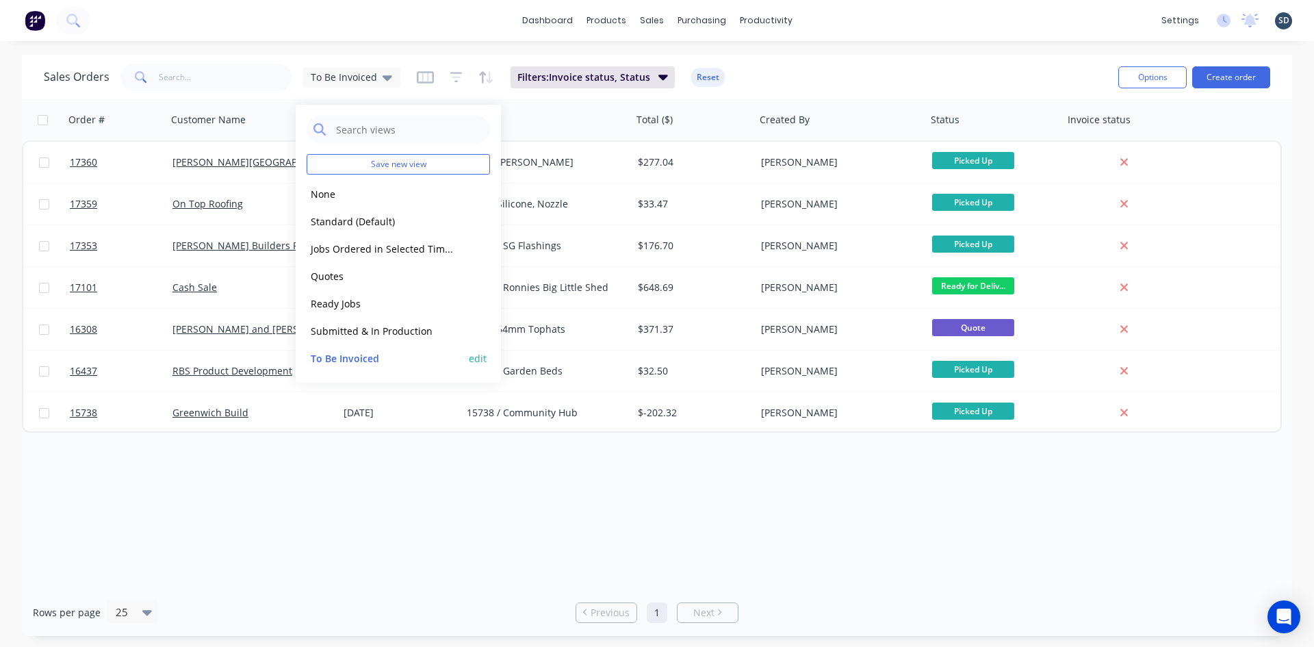
click at [385, 360] on button "To Be Invoiced" at bounding box center [385, 358] width 156 height 16
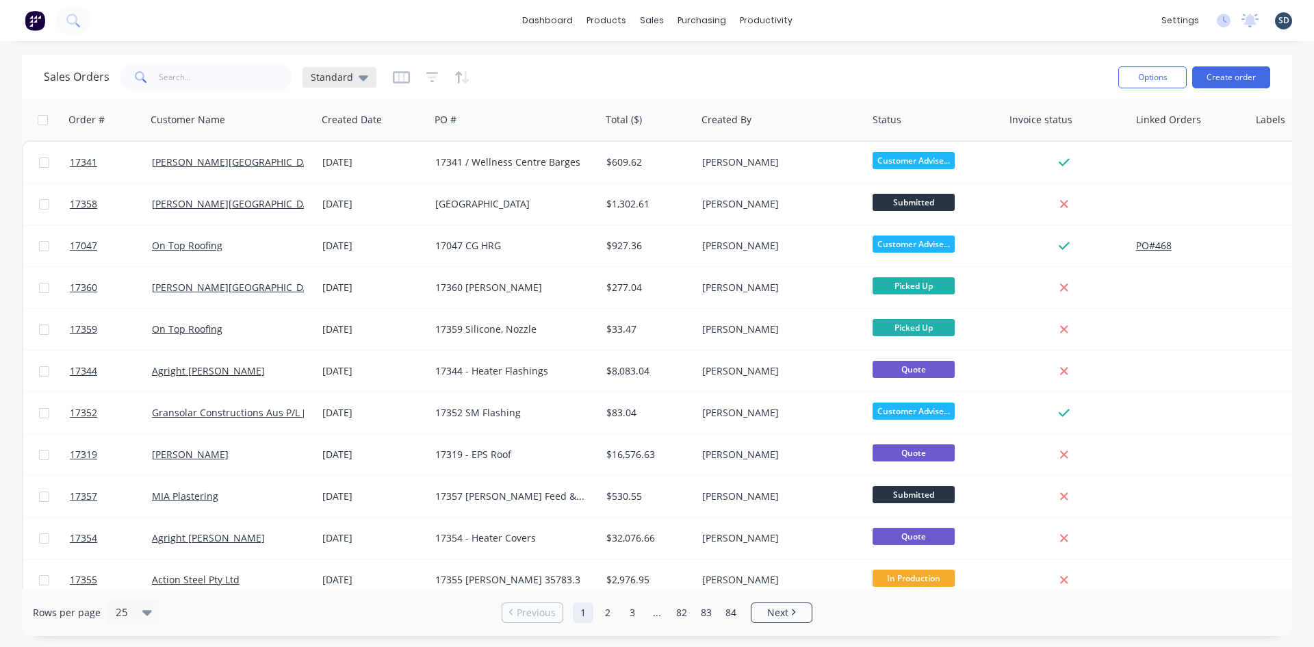
click at [362, 77] on icon at bounding box center [364, 77] width 10 height 5
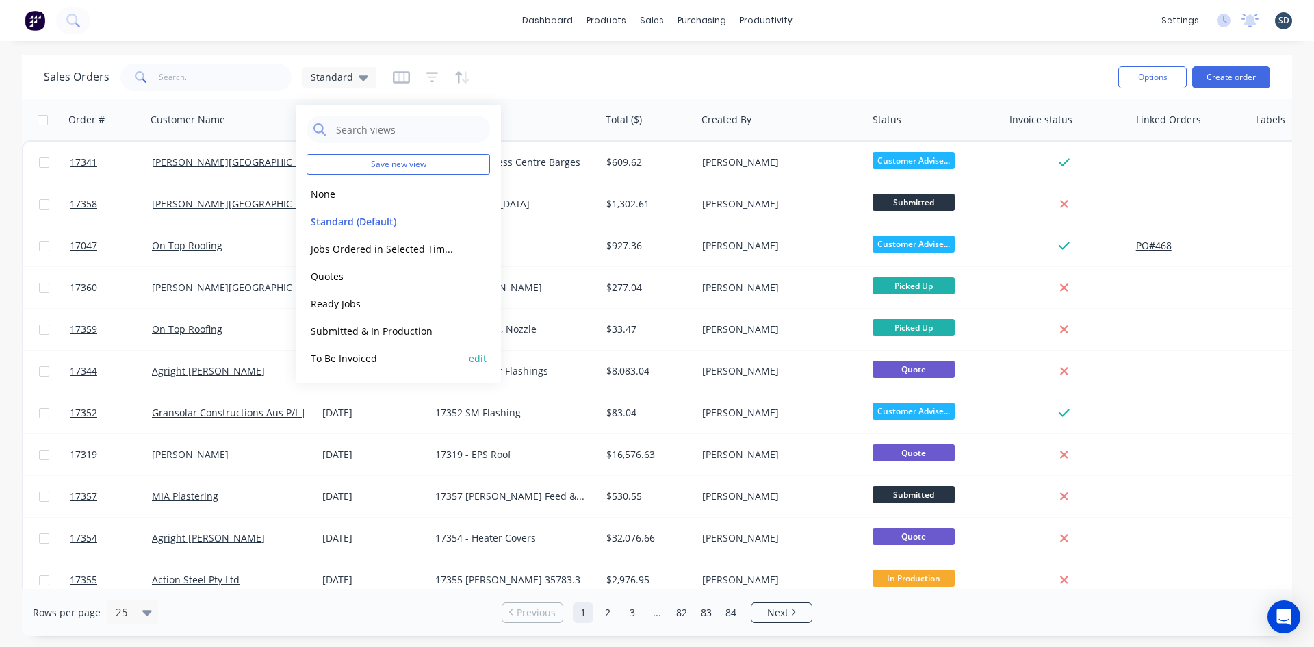
click at [378, 353] on button "To Be Invoiced" at bounding box center [385, 358] width 156 height 16
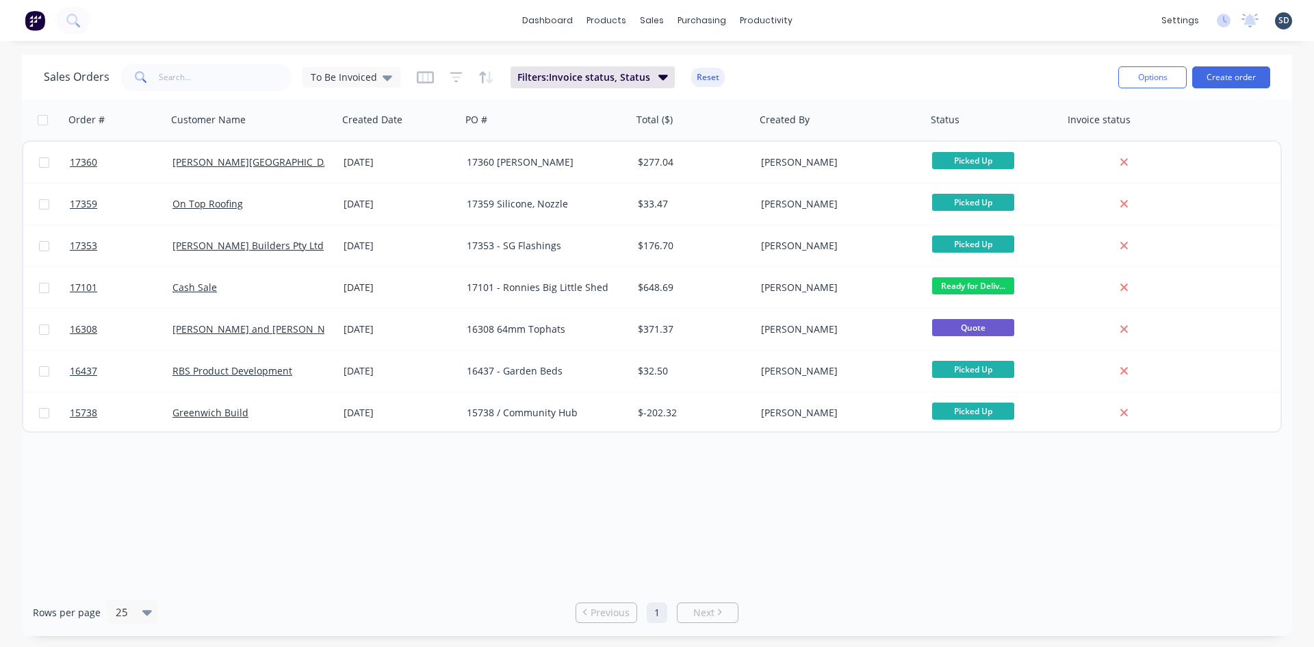
click at [834, 23] on div "dashboard products sales purchasing productivity dashboard products Product Cat…" at bounding box center [657, 20] width 1314 height 41
click at [850, 20] on div "dashboard products sales purchasing productivity dashboard products Product Cat…" at bounding box center [657, 20] width 1314 height 41
click at [866, 16] on div "dashboard products sales purchasing productivity dashboard products Product Cat…" at bounding box center [657, 20] width 1314 height 41
click at [82, 18] on button at bounding box center [73, 20] width 34 height 27
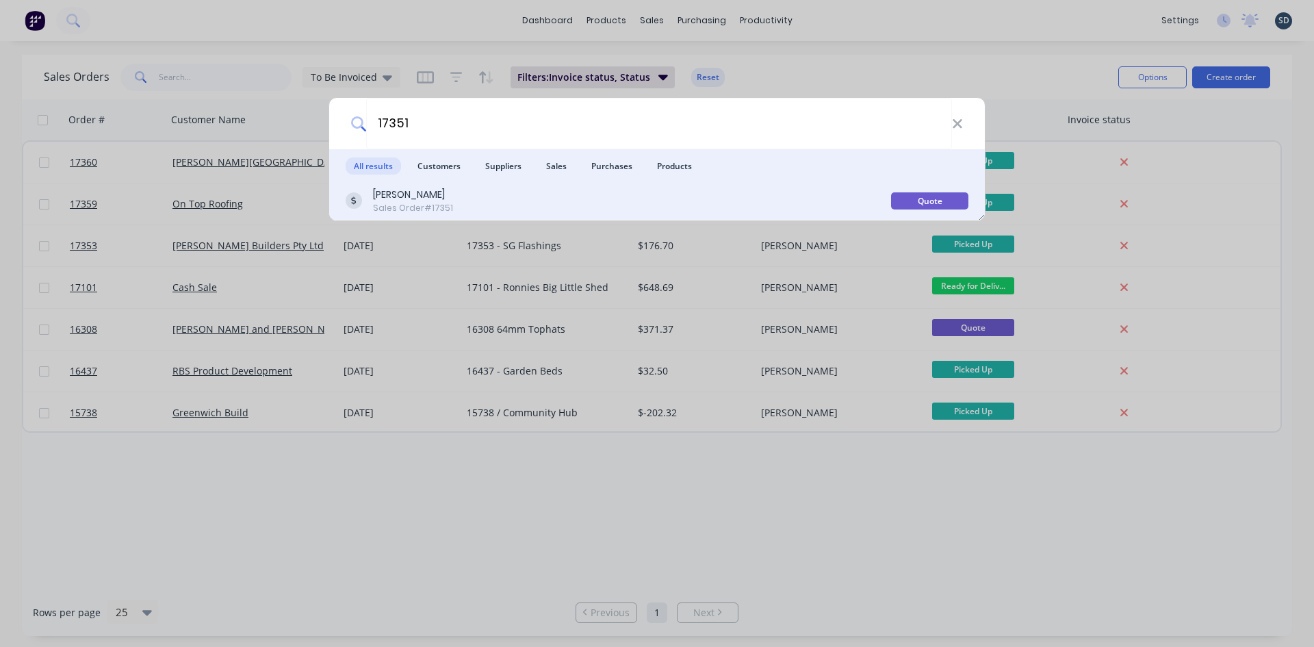
type input "17351"
click at [421, 198] on div "[PERSON_NAME]" at bounding box center [413, 195] width 80 height 14
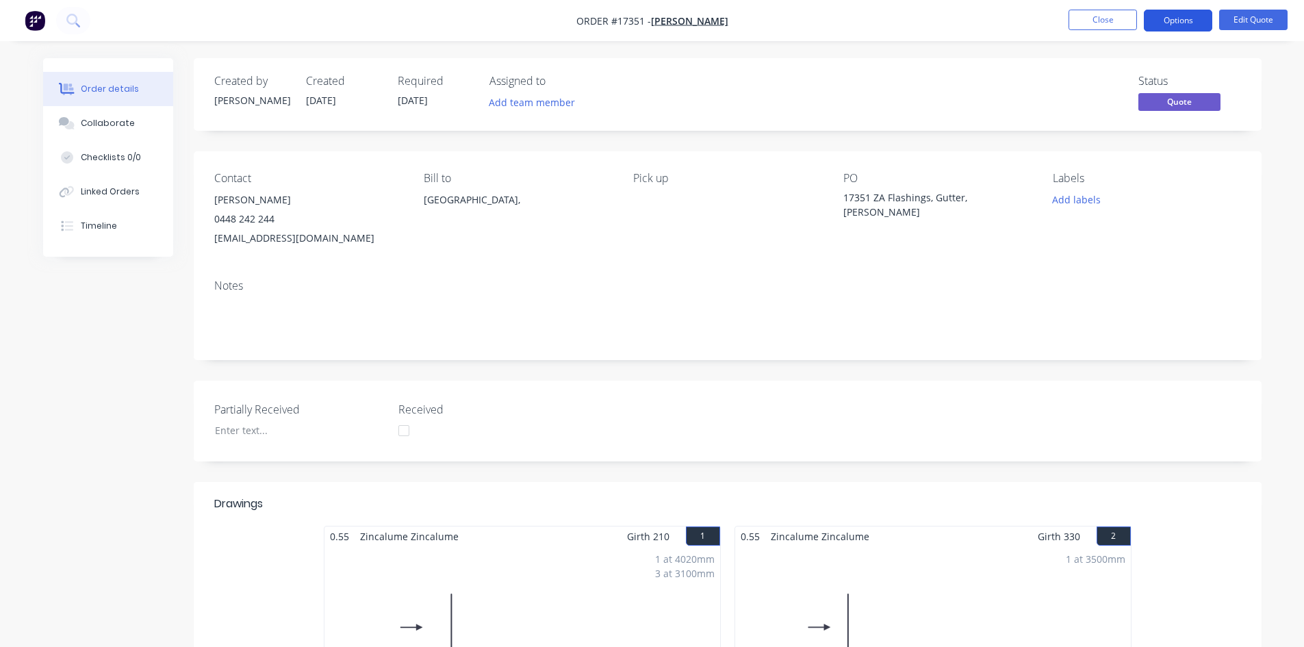
click at [1187, 25] on button "Options" at bounding box center [1178, 21] width 68 height 22
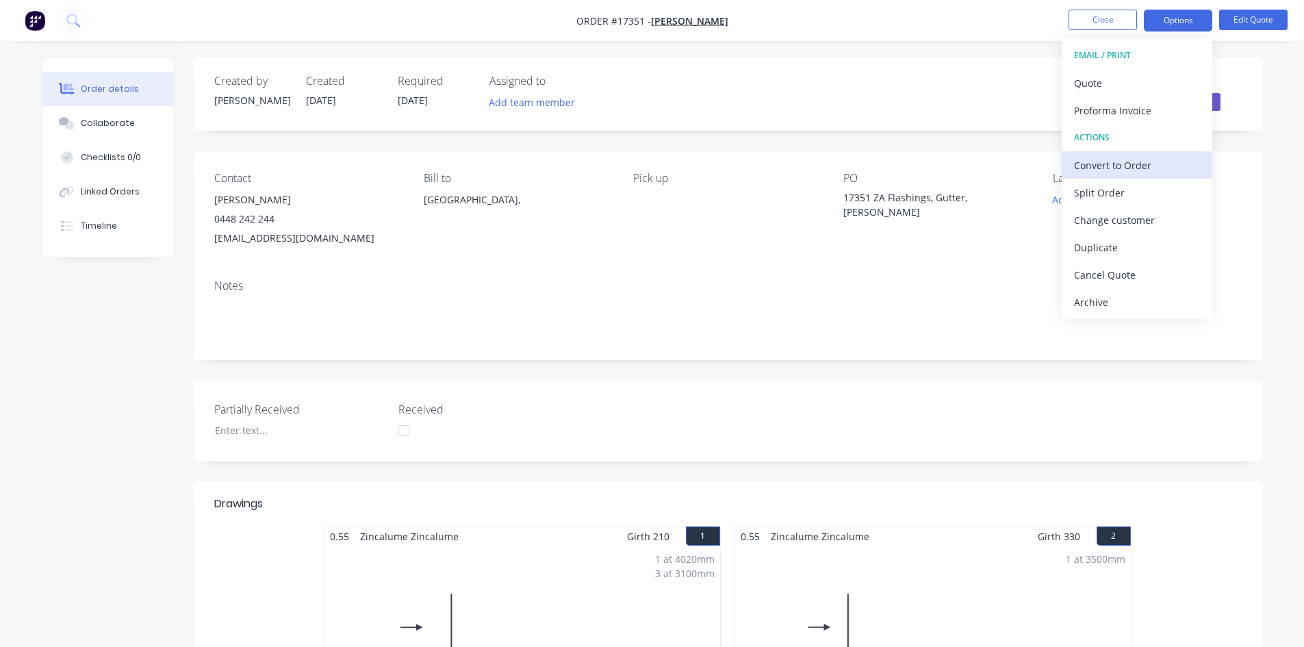
click at [1146, 170] on div "Convert to Order" at bounding box center [1137, 165] width 126 height 20
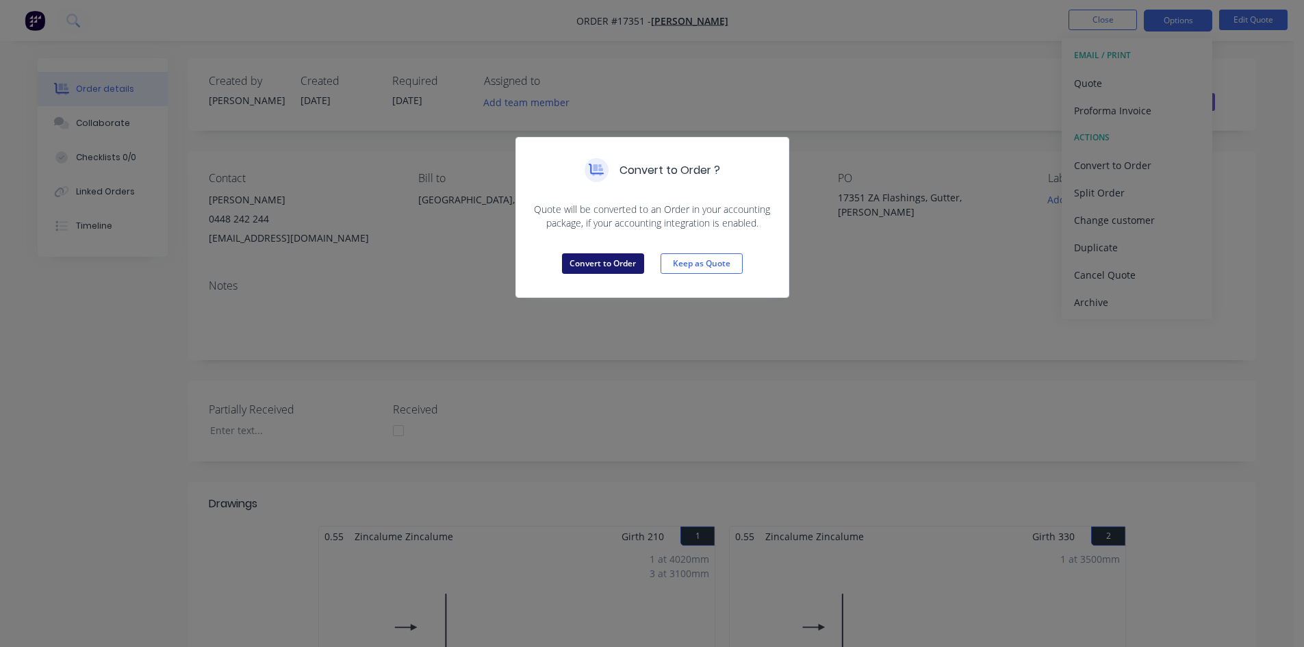
click at [598, 268] on button "Convert to Order" at bounding box center [603, 263] width 82 height 21
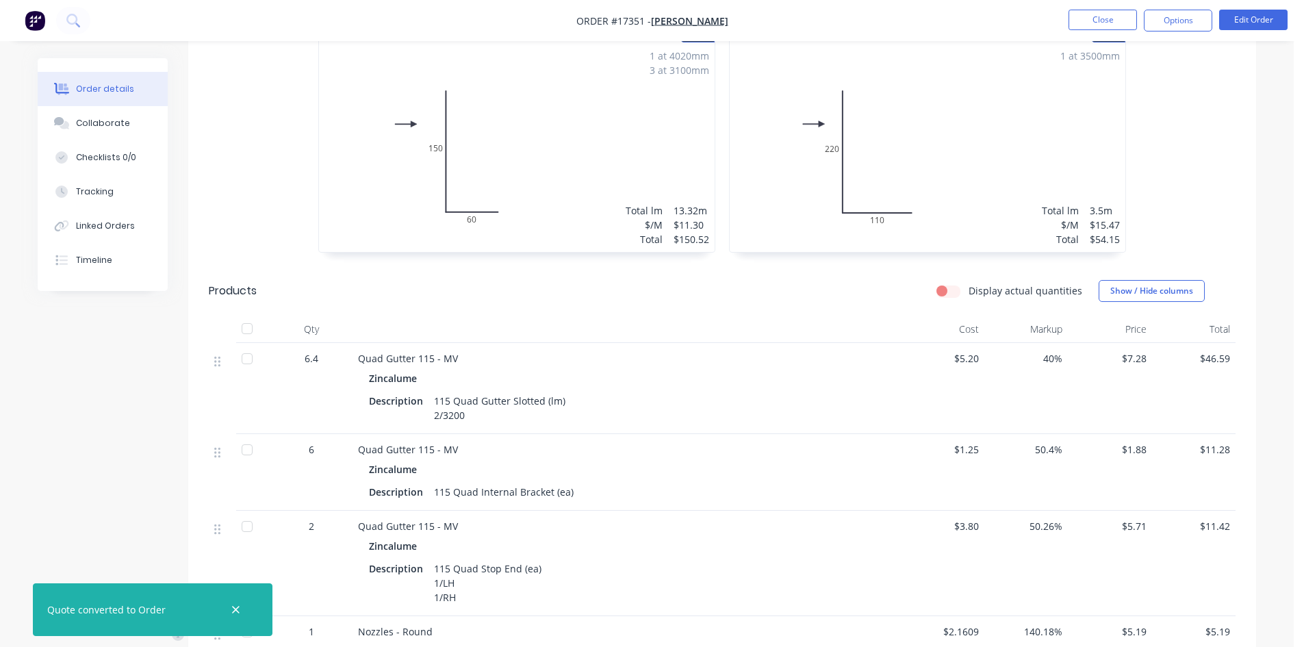
scroll to position [24, 0]
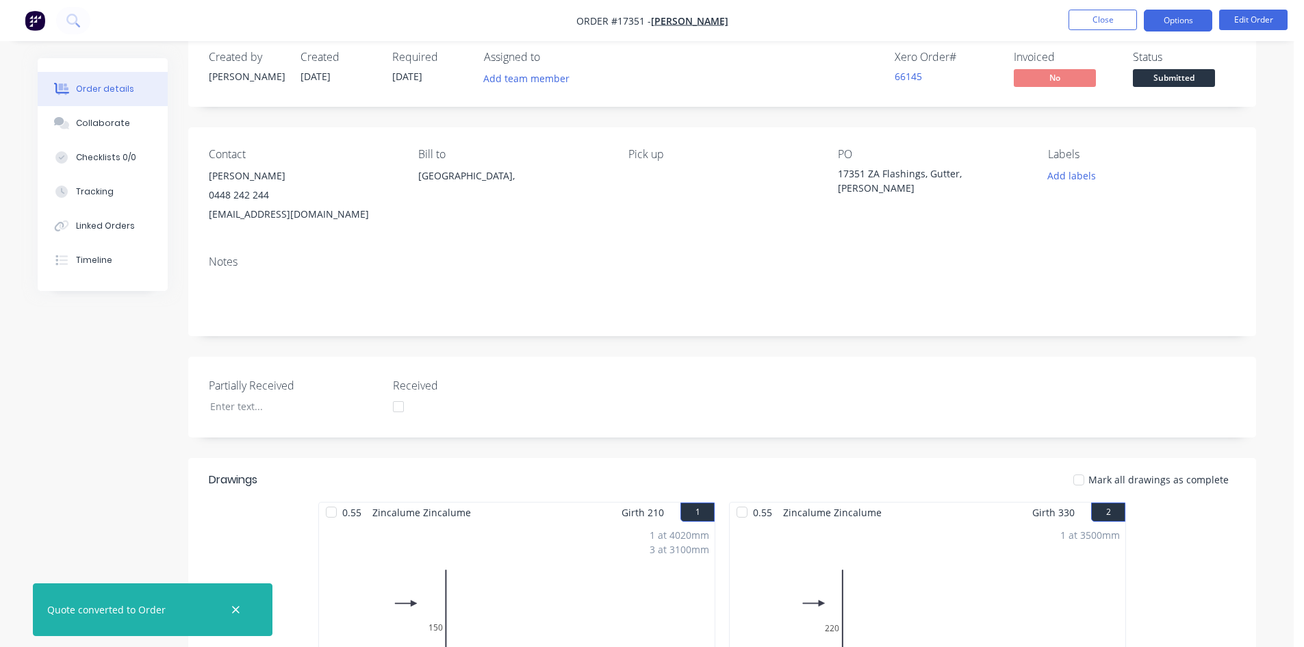
click at [1186, 20] on button "Options" at bounding box center [1178, 21] width 68 height 22
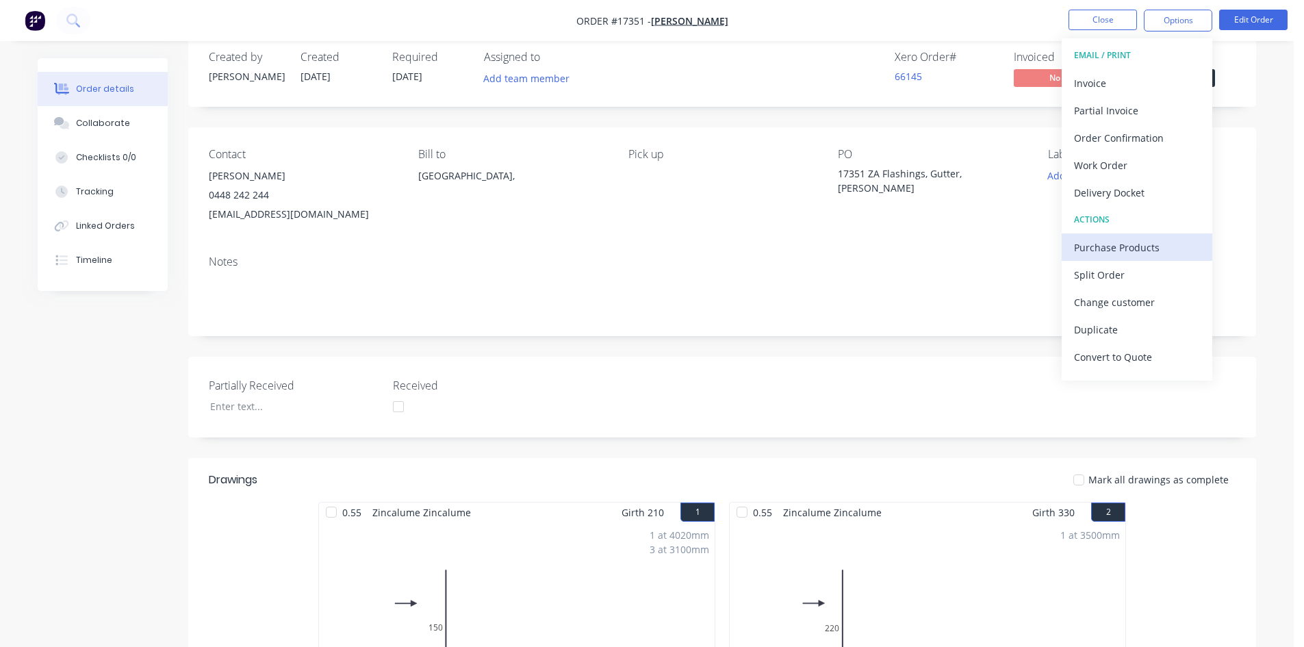
click at [1127, 242] on div "Purchase Products" at bounding box center [1137, 247] width 126 height 20
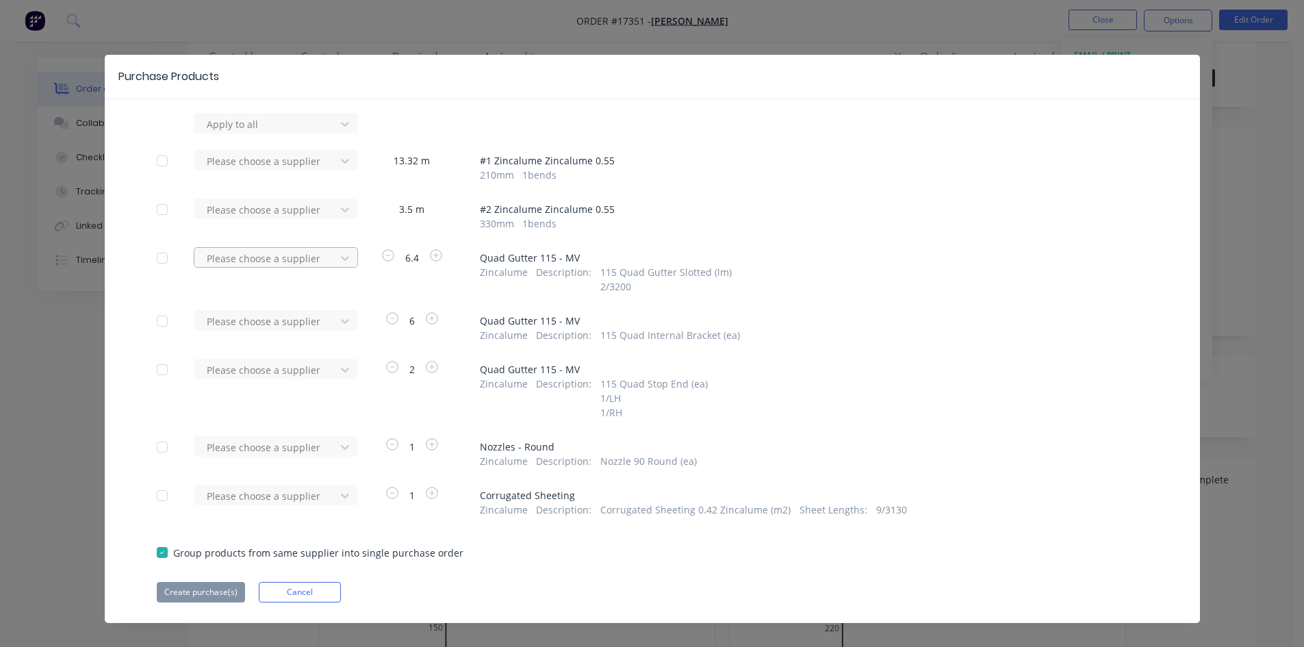
click at [313, 133] on div at bounding box center [266, 124] width 123 height 17
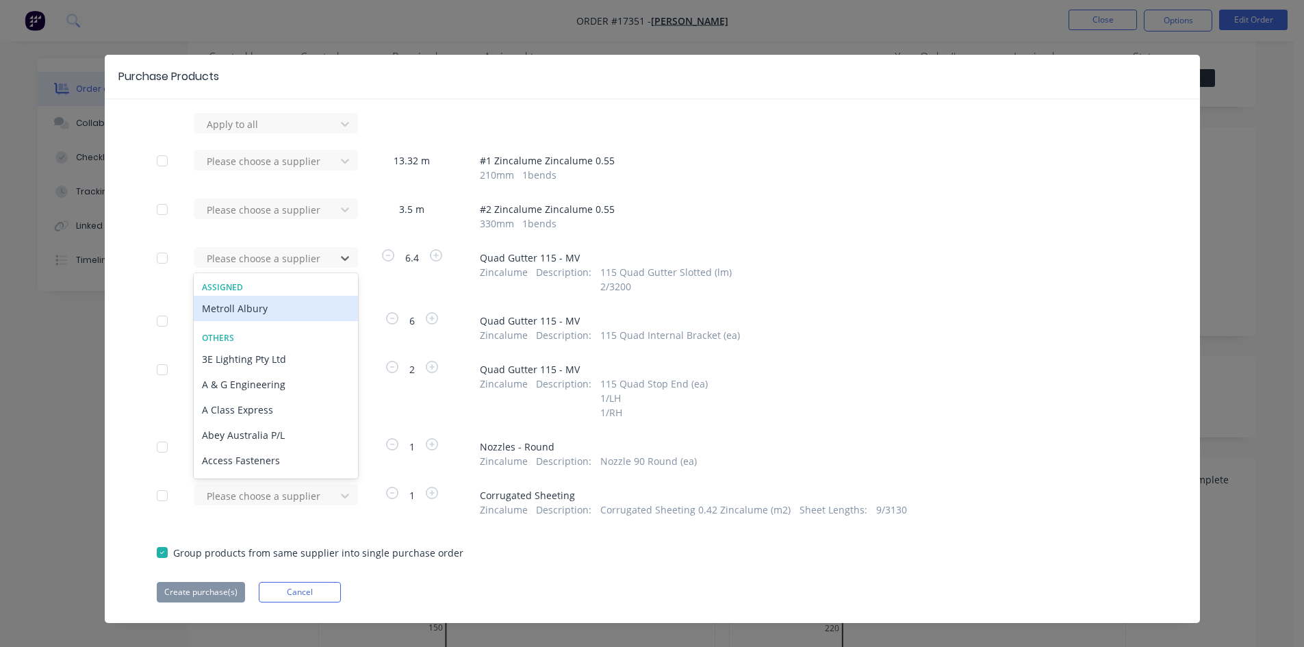
click at [263, 310] on div "Metroll Albury" at bounding box center [276, 308] width 164 height 25
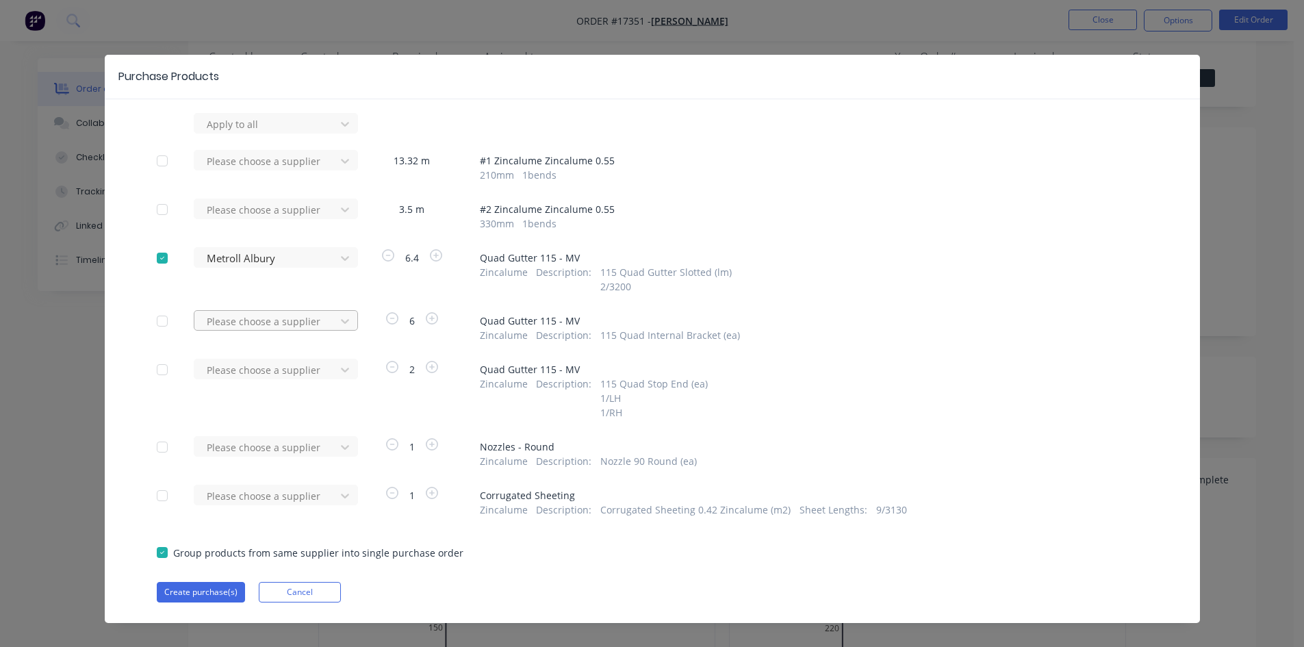
click at [326, 134] on div "Please choose a supplier" at bounding box center [266, 124] width 131 height 21
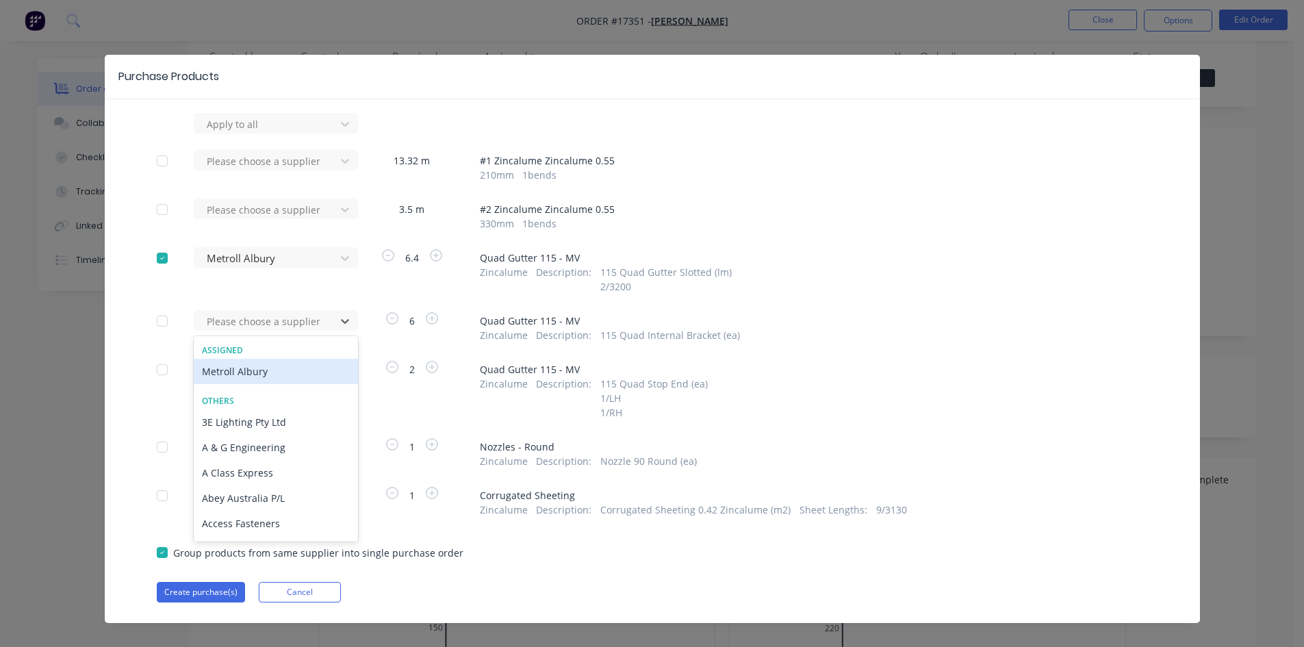
click at [291, 373] on div "Metroll Albury" at bounding box center [276, 371] width 164 height 25
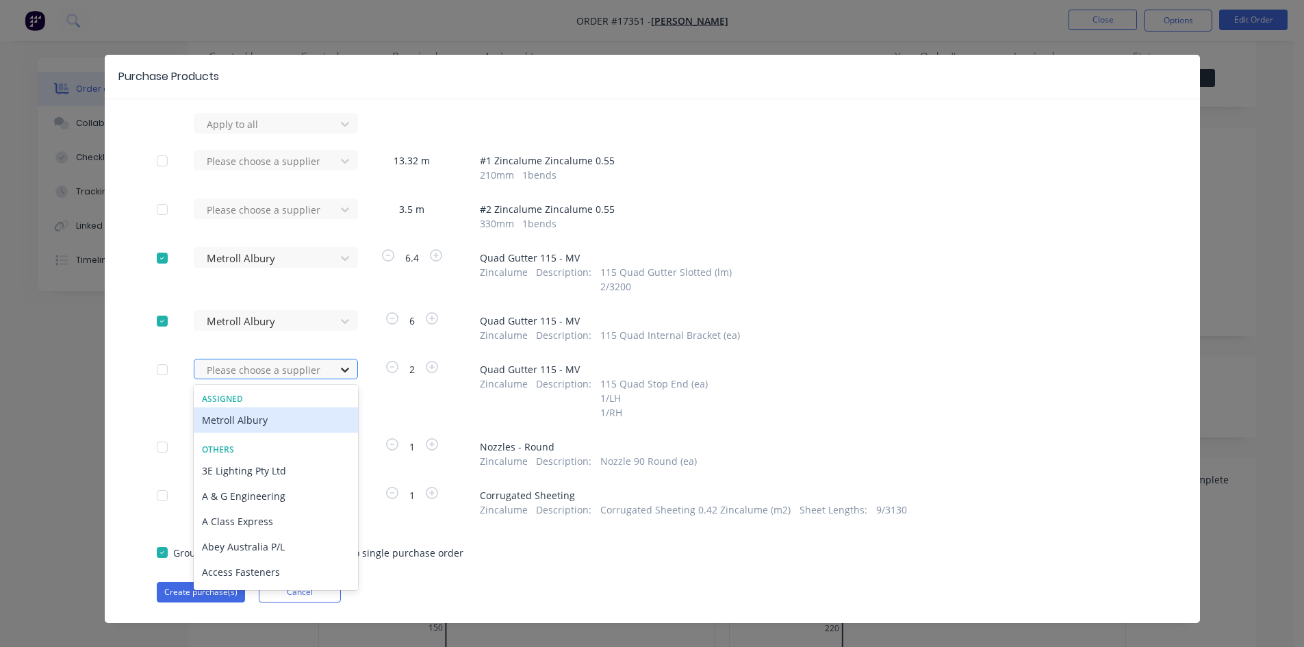
click at [333, 375] on div at bounding box center [345, 370] width 25 height 22
click at [306, 418] on div "Metroll Albury" at bounding box center [276, 419] width 164 height 25
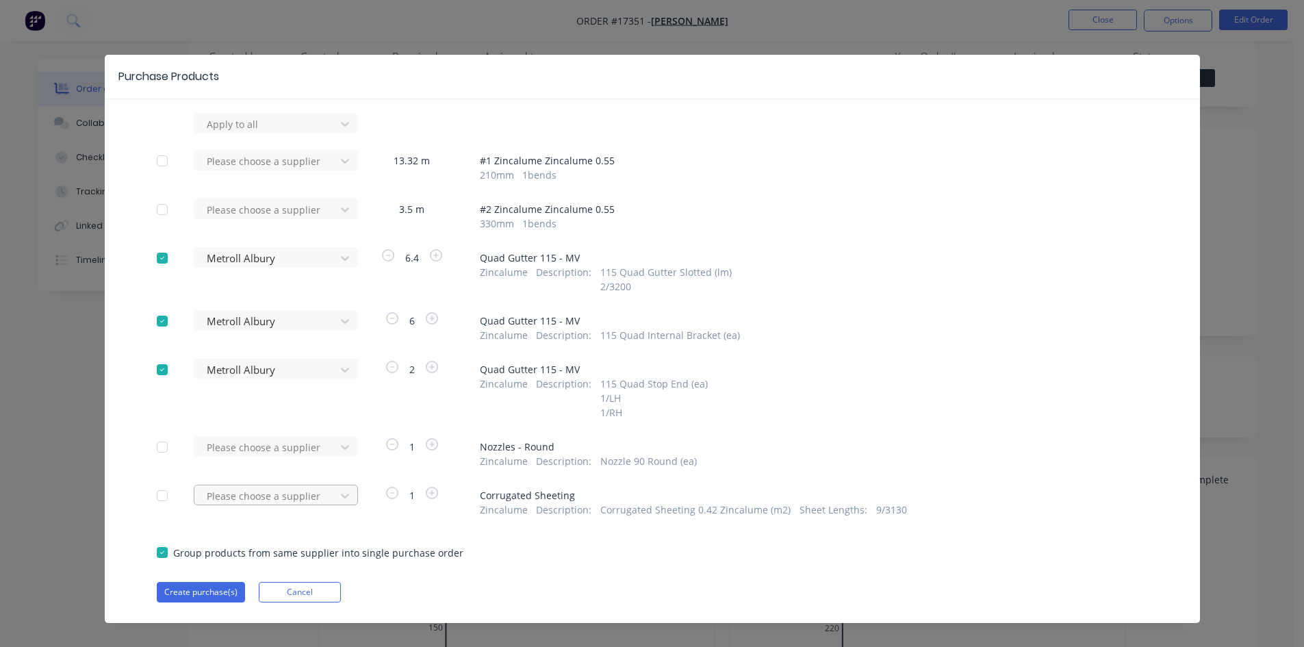
click at [322, 133] on div "Please choose a supplier" at bounding box center [269, 123] width 151 height 21
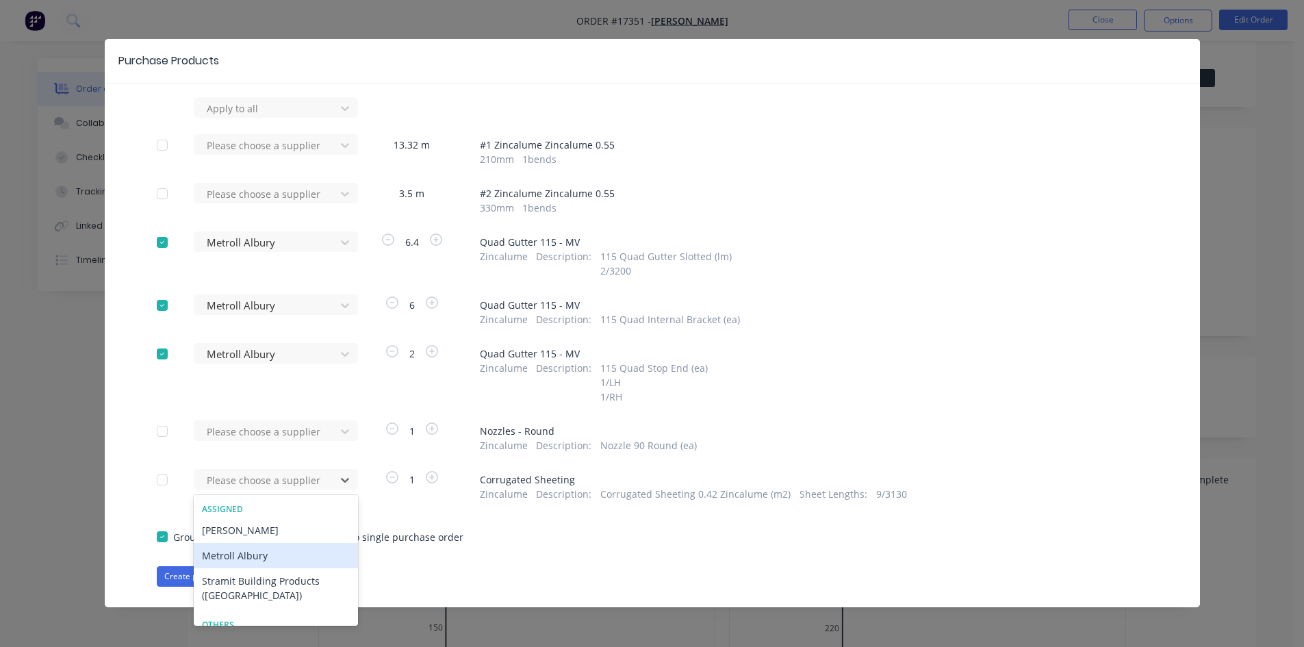
click at [296, 557] on div "Metroll Albury" at bounding box center [276, 555] width 164 height 25
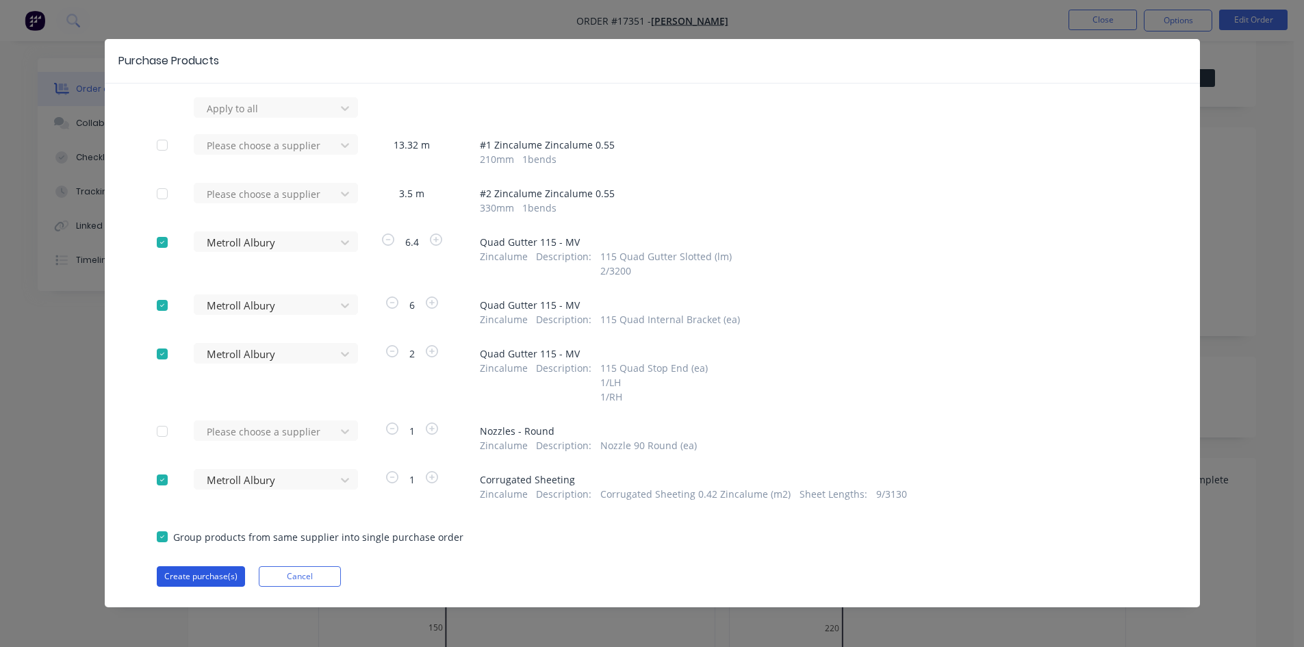
click at [193, 572] on button "Create purchase(s)" at bounding box center [201, 576] width 88 height 21
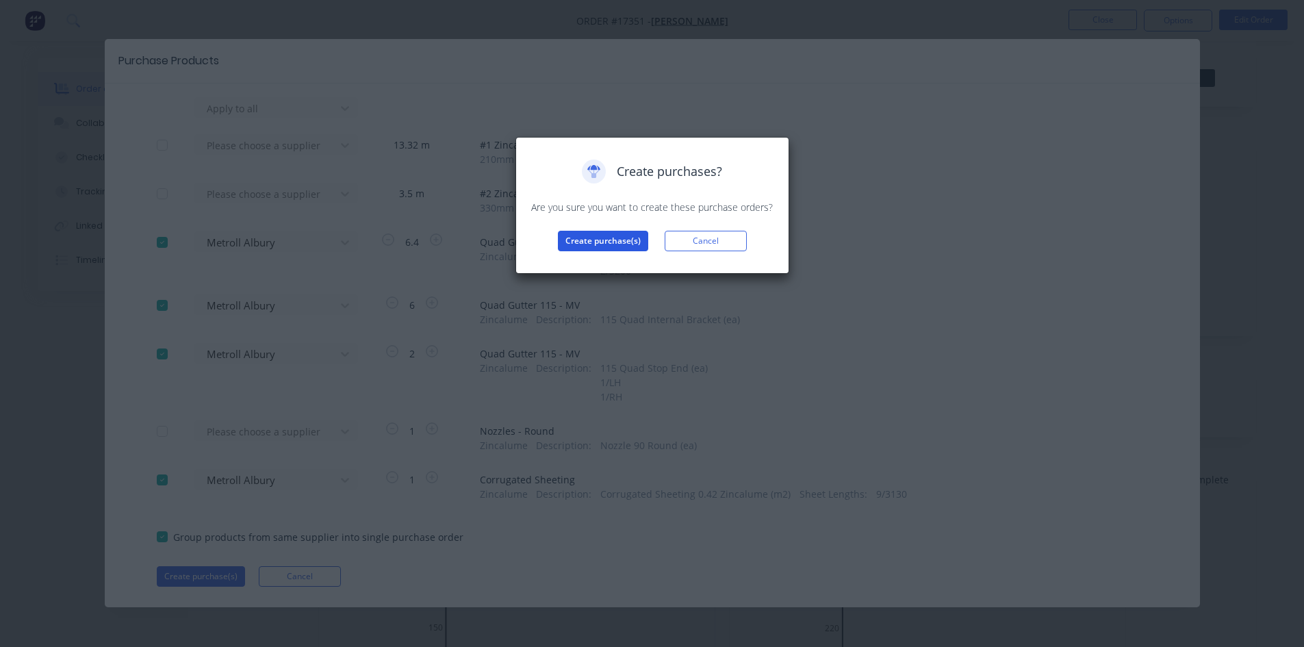
click at [604, 234] on button "Create purchase(s)" at bounding box center [603, 241] width 90 height 21
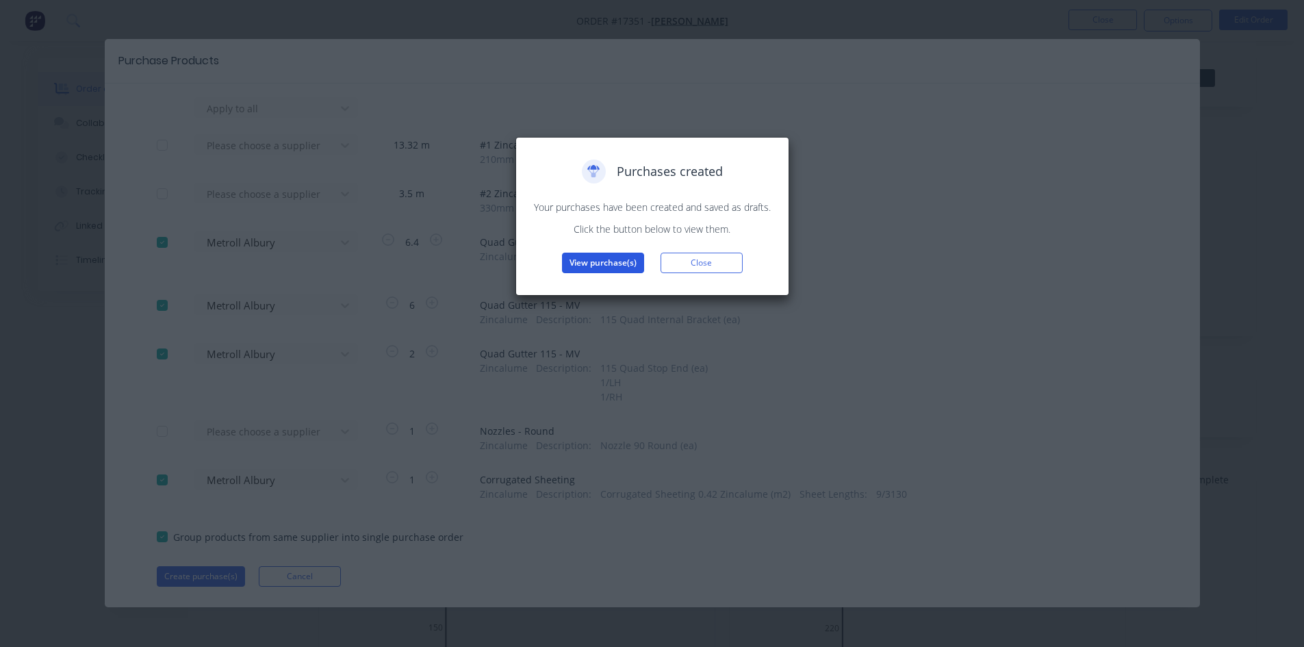
click at [599, 262] on button "View purchase(s)" at bounding box center [603, 263] width 82 height 21
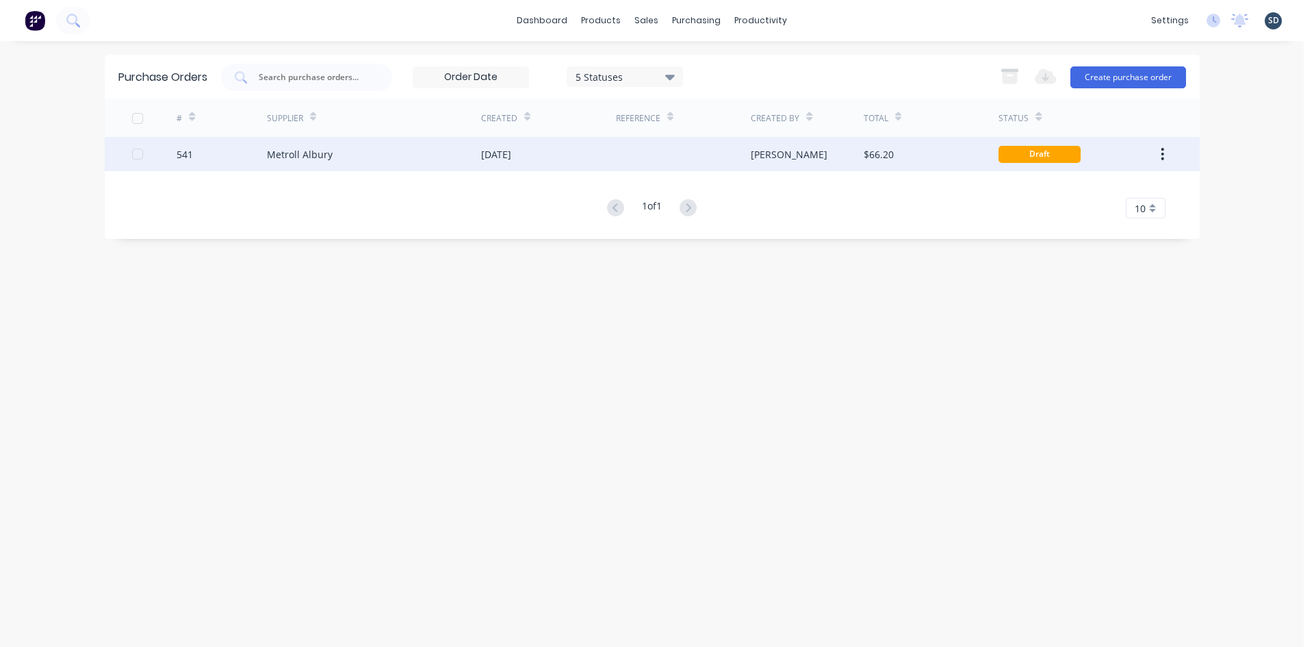
click at [418, 152] on div "Metroll Albury" at bounding box center [374, 154] width 214 height 34
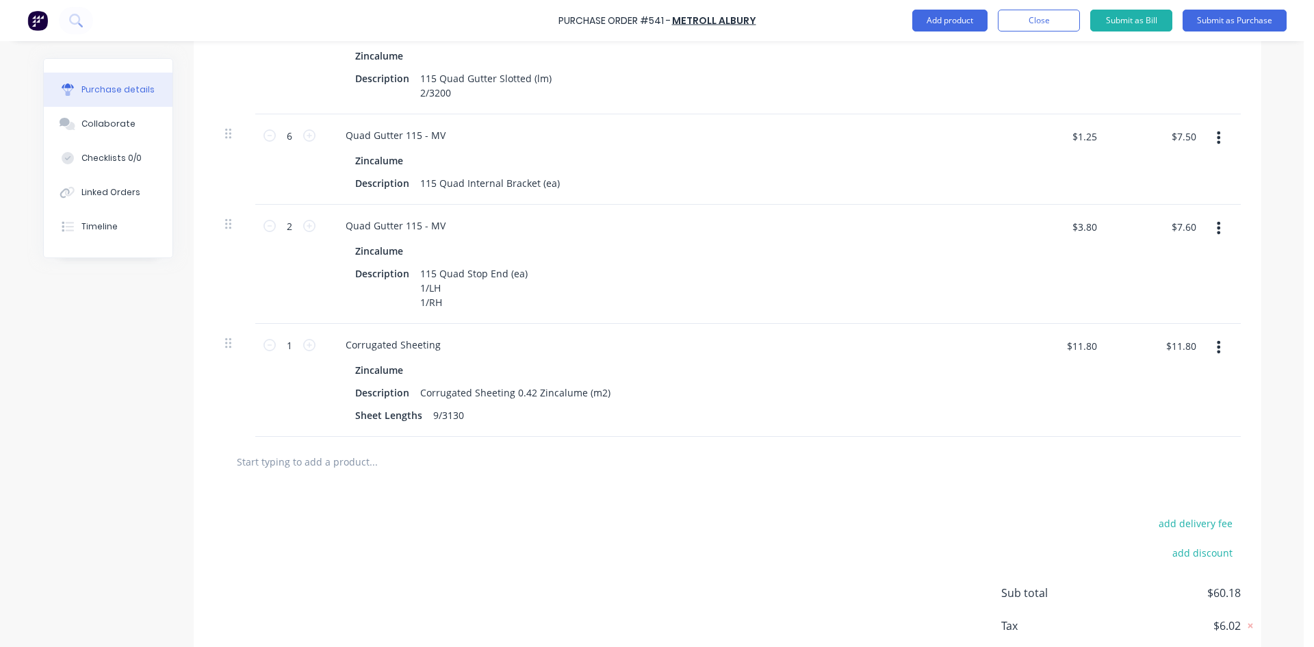
scroll to position [479, 0]
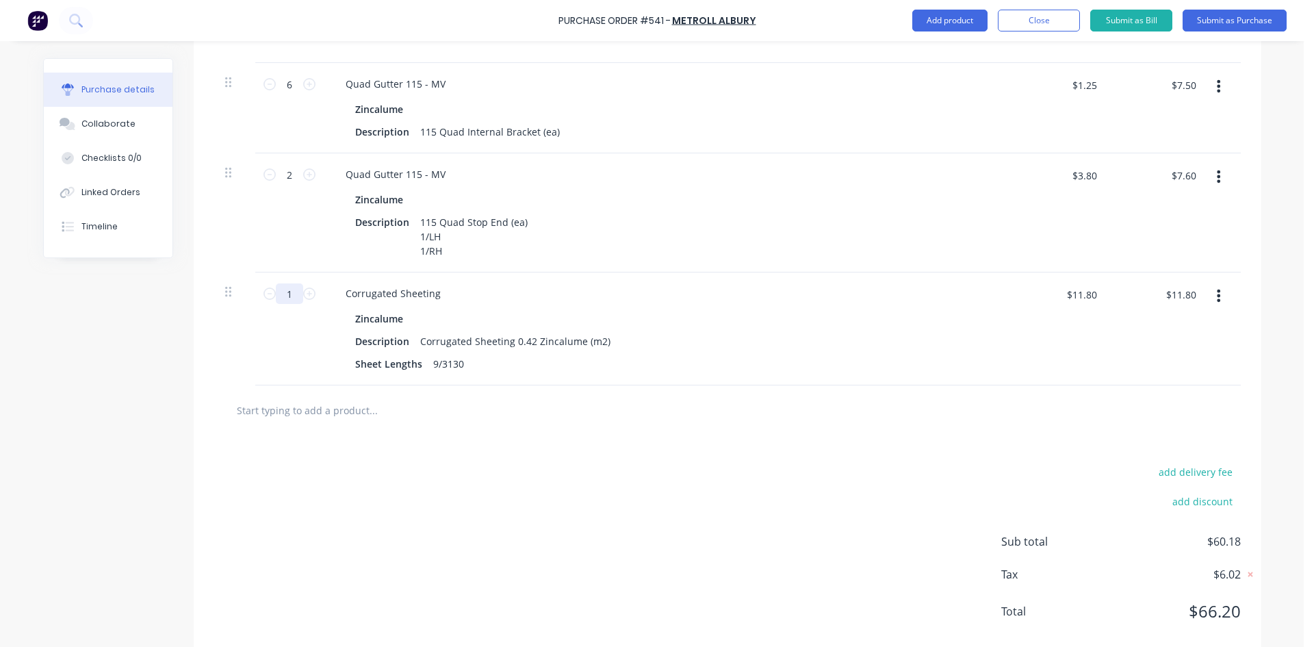
click at [287, 299] on input "1" at bounding box center [289, 293] width 27 height 21
type input "2"
type input "$23.60"
type input "21"
type input "$247.80"
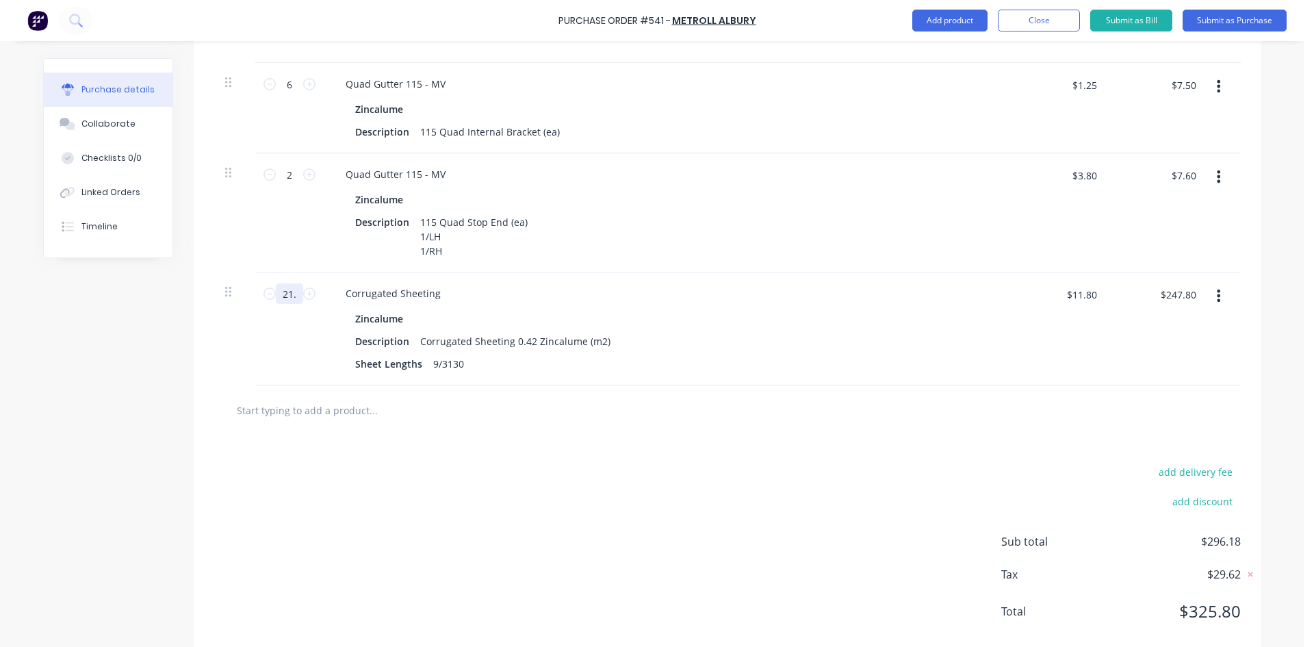
type input "21.4"
type input "$252.52"
type input "21.47"
type input "$253.35"
type input "21.47"
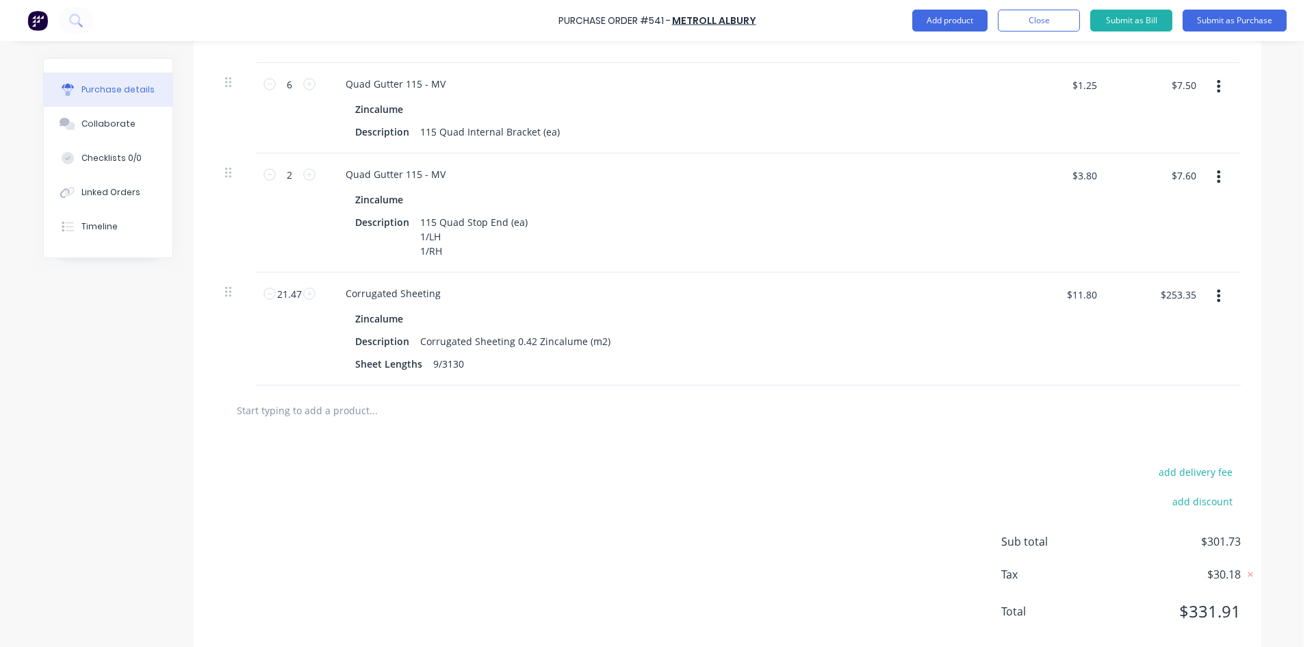
click at [489, 439] on div "add delivery fee add discount Sub total $301.73 Tax $30.18 Total $331.91" at bounding box center [728, 547] width 1068 height 225
click at [606, 458] on div "add delivery fee add discount Sub total $301.73 Tax $30.18 Total $331.91" at bounding box center [728, 547] width 1068 height 225
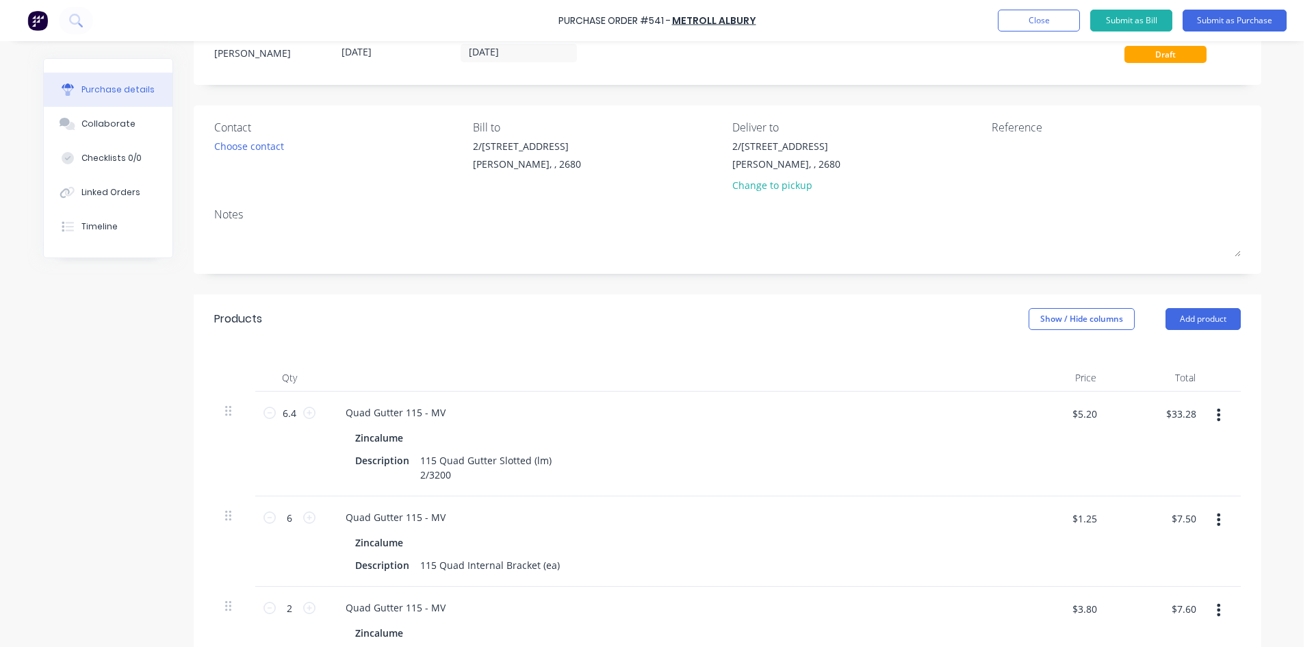
scroll to position [0, 0]
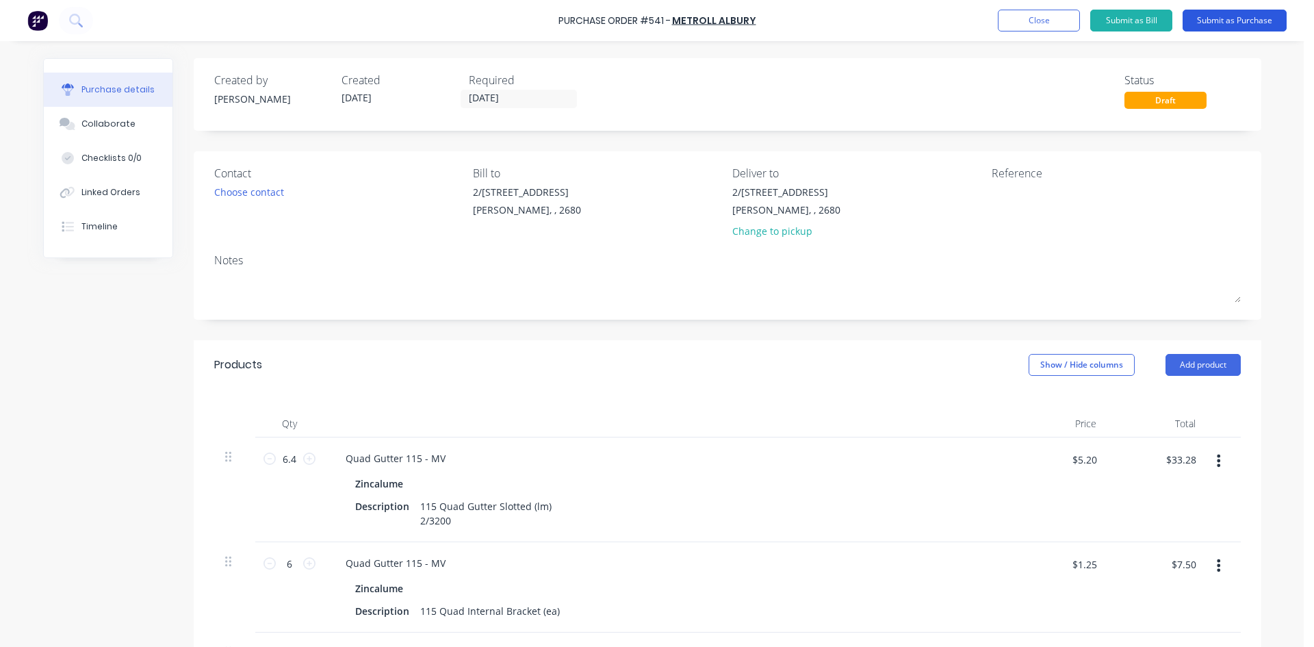
click at [1234, 23] on button "Submit as Purchase" at bounding box center [1235, 21] width 104 height 22
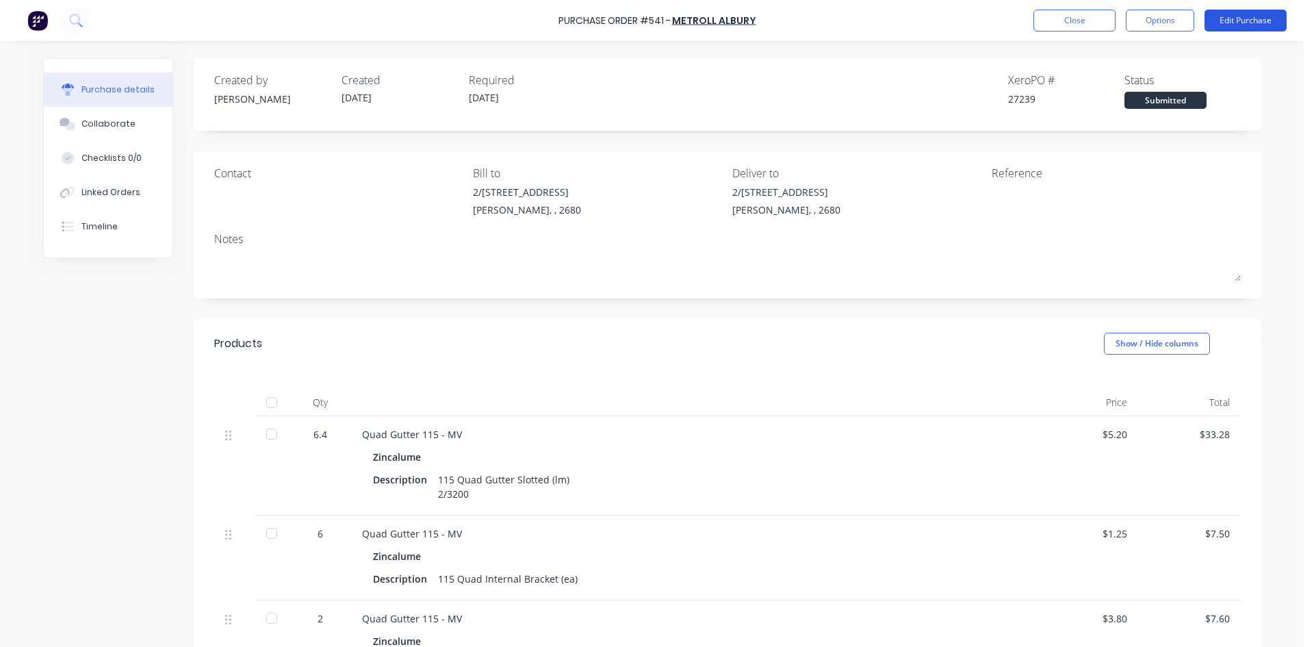
click at [1219, 21] on button "Edit Purchase" at bounding box center [1245, 21] width 82 height 22
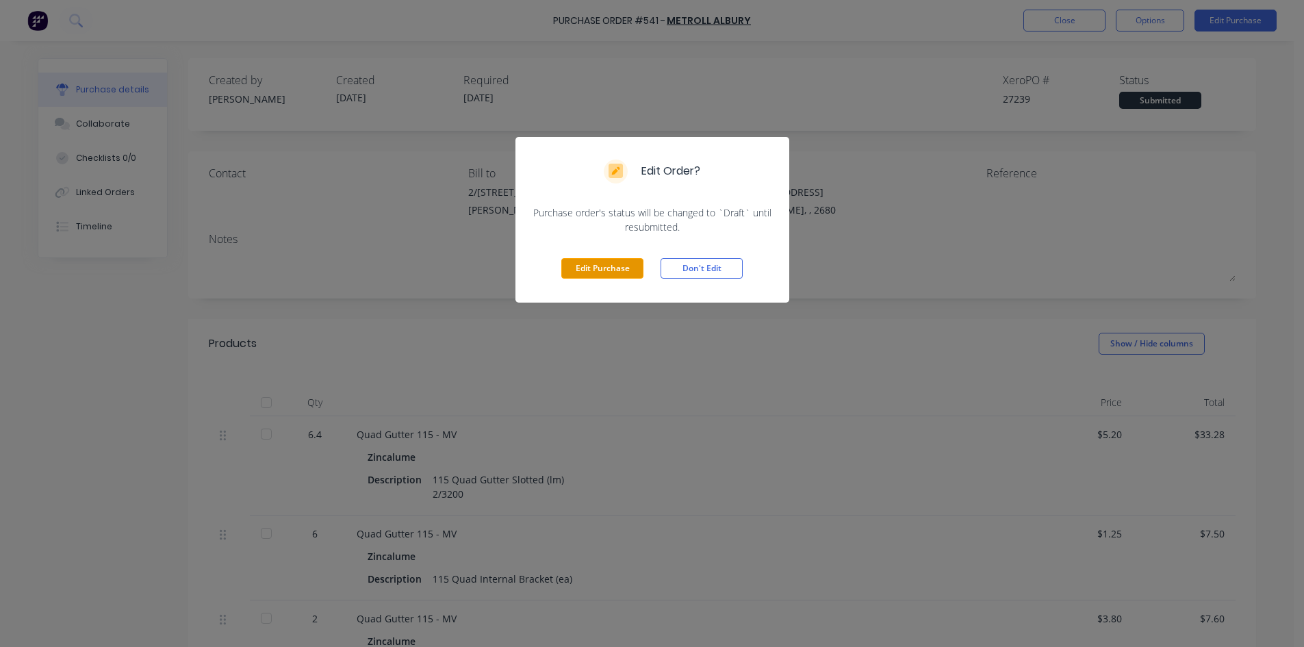
click at [606, 277] on button "Edit Purchase" at bounding box center [602, 268] width 82 height 21
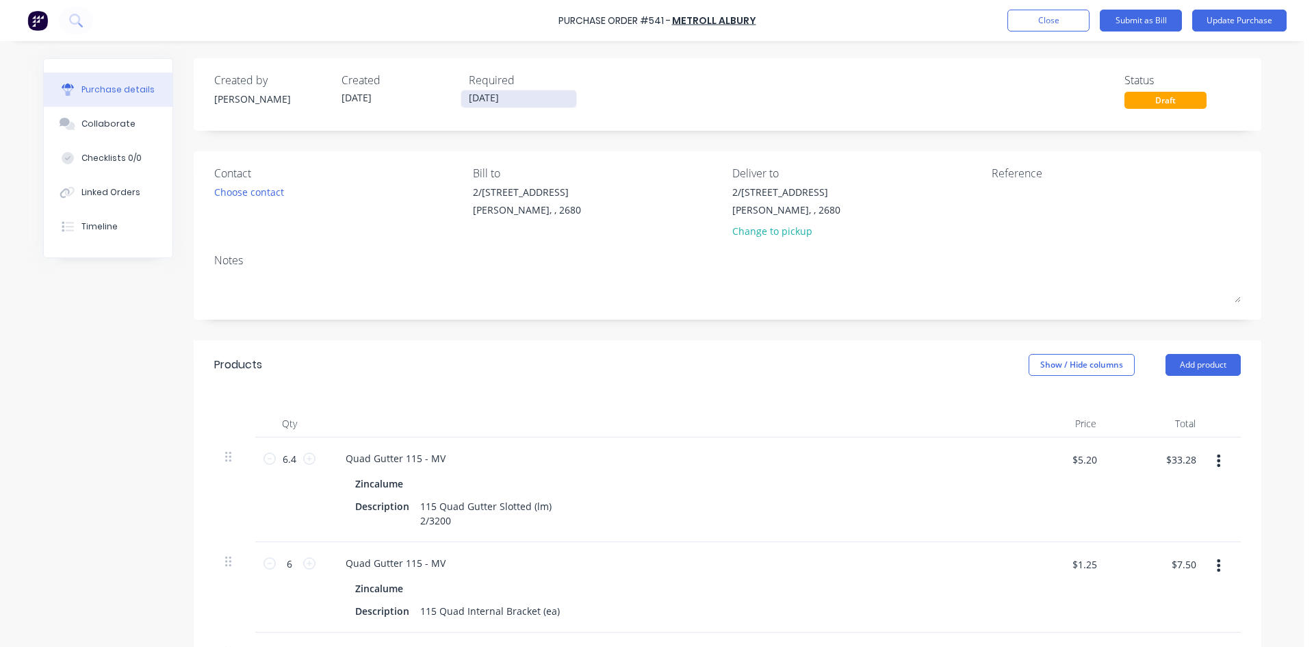
click at [532, 94] on input "[DATE]" at bounding box center [518, 98] width 115 height 17
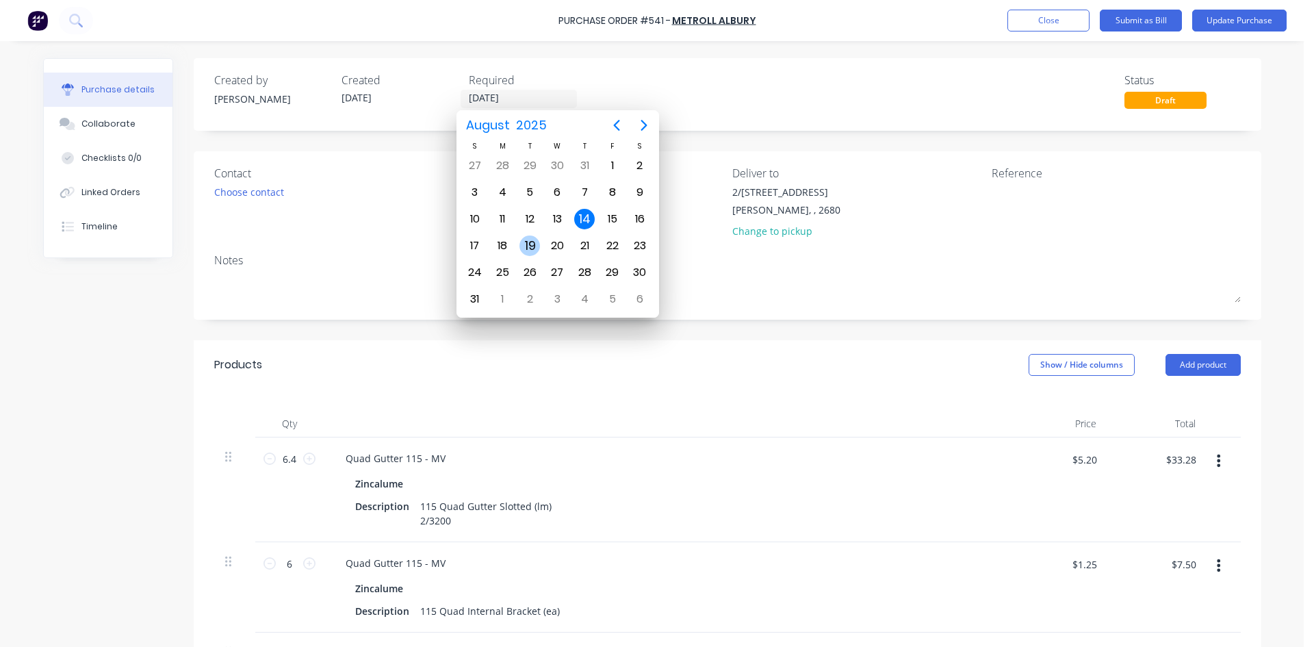
click at [528, 248] on div "19" at bounding box center [529, 245] width 21 height 21
type input "[DATE]"
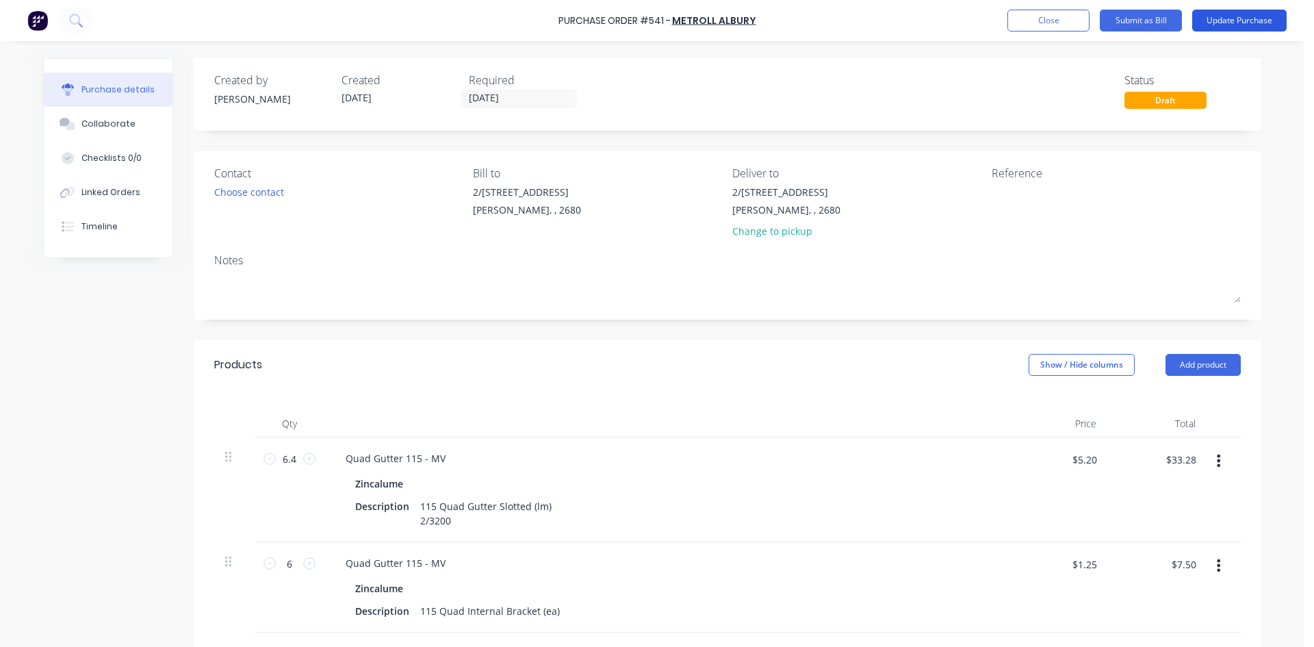
click at [1251, 21] on button "Update Purchase" at bounding box center [1239, 21] width 94 height 22
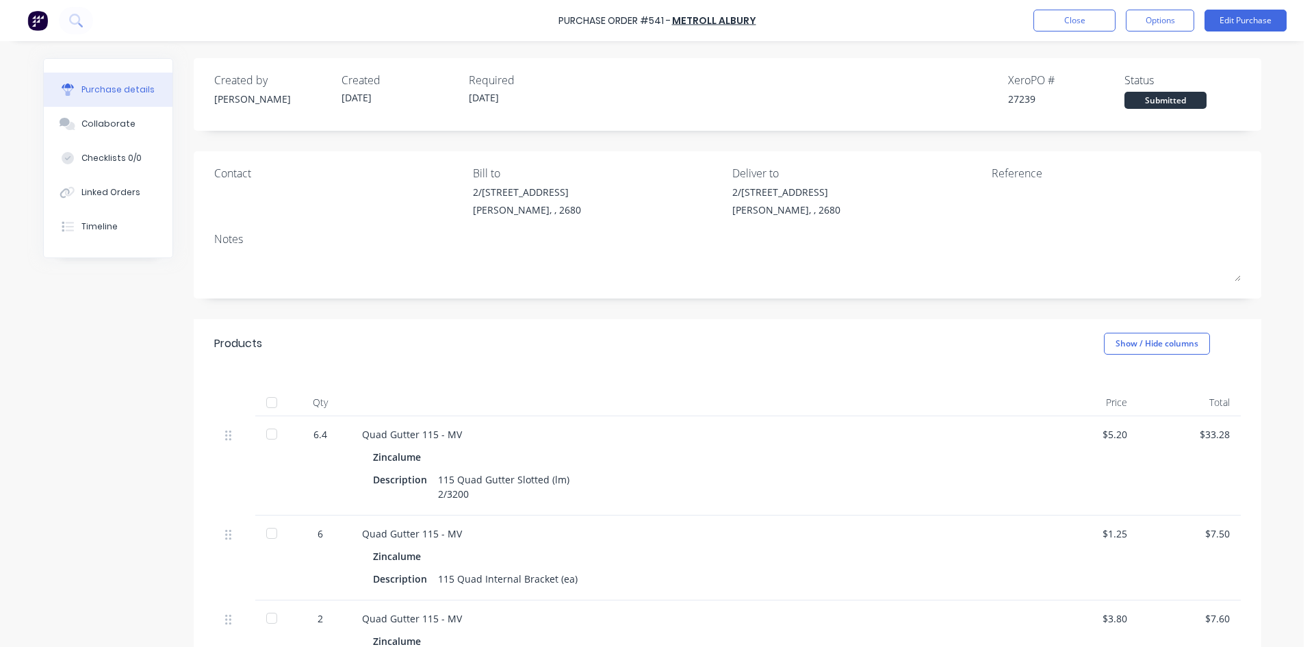
click at [1024, 178] on div "Reference" at bounding box center [1116, 173] width 249 height 16
click at [1248, 18] on button "Edit Purchase" at bounding box center [1245, 21] width 82 height 22
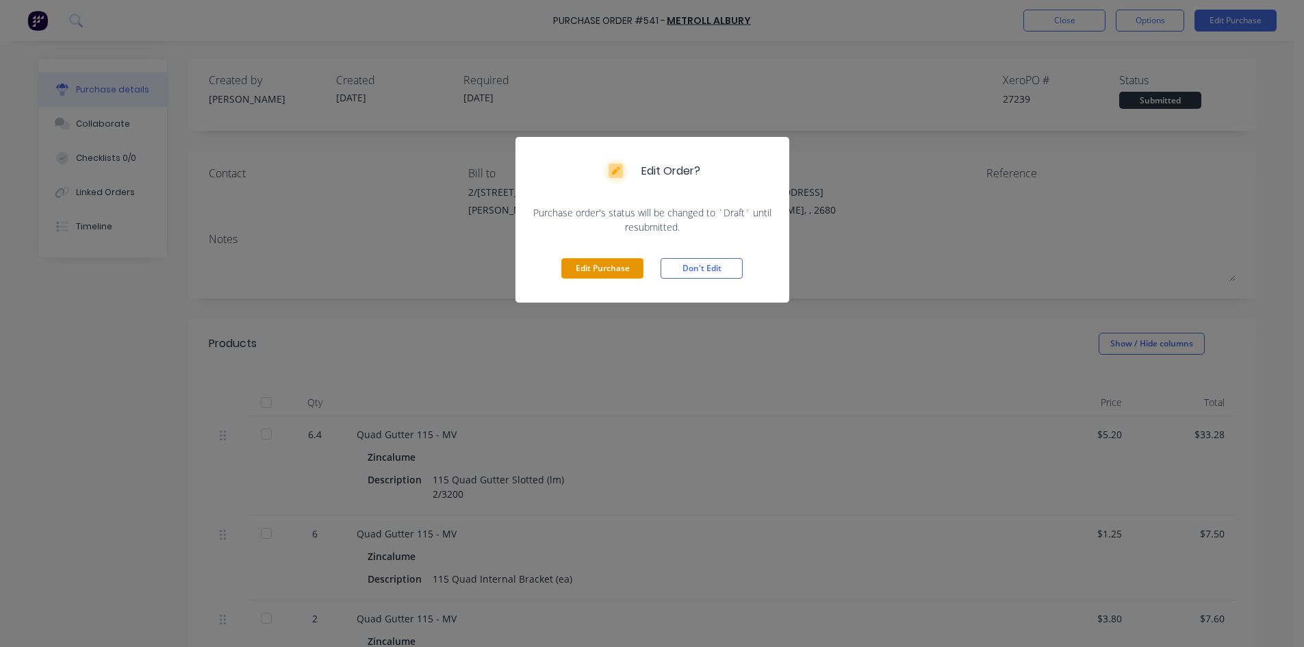
click at [565, 270] on button "Edit Purchase" at bounding box center [602, 268] width 82 height 21
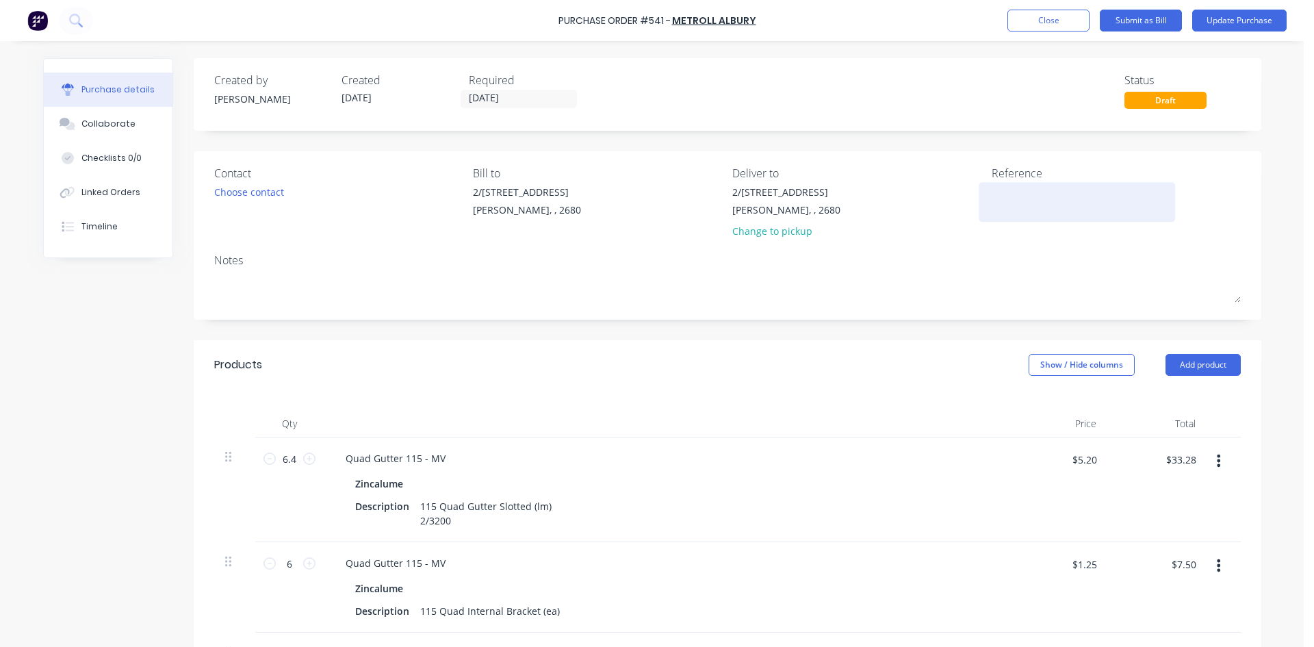
click at [1005, 194] on textarea at bounding box center [1077, 200] width 171 height 31
type textarea "x"
type textarea "5"
type textarea "x"
type textarea "54"
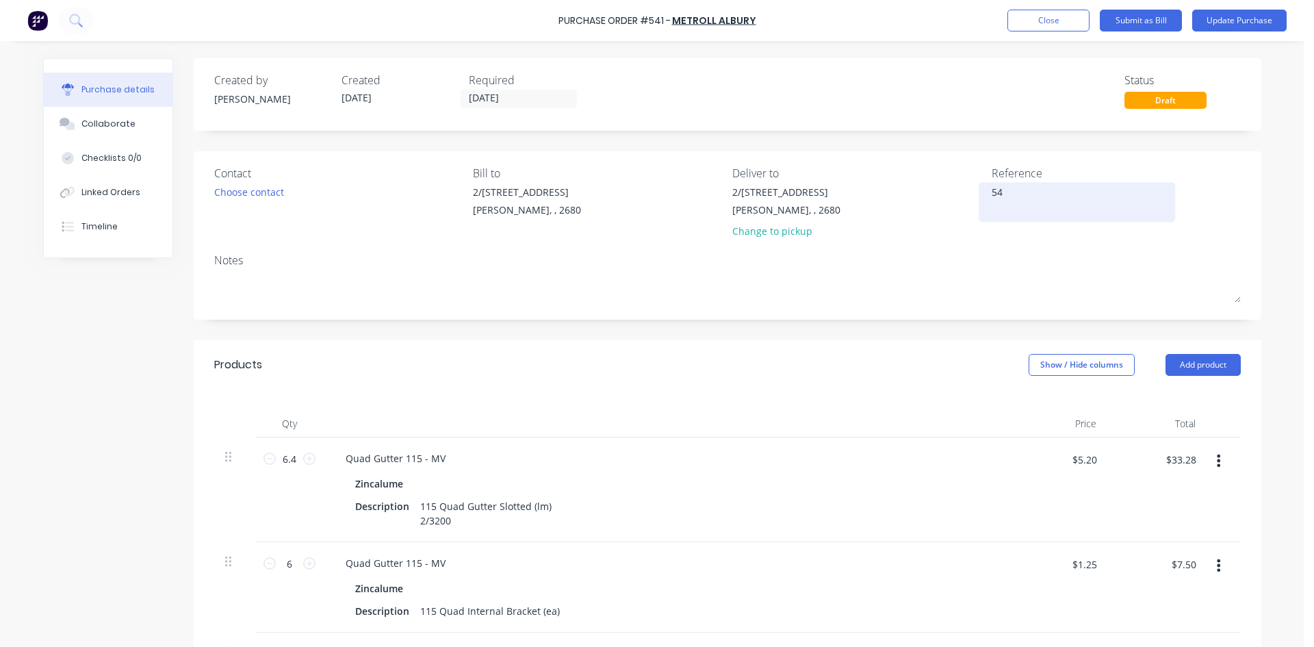
type textarea "x"
type textarea "541"
type textarea "x"
type textarea "541"
type textarea "x"
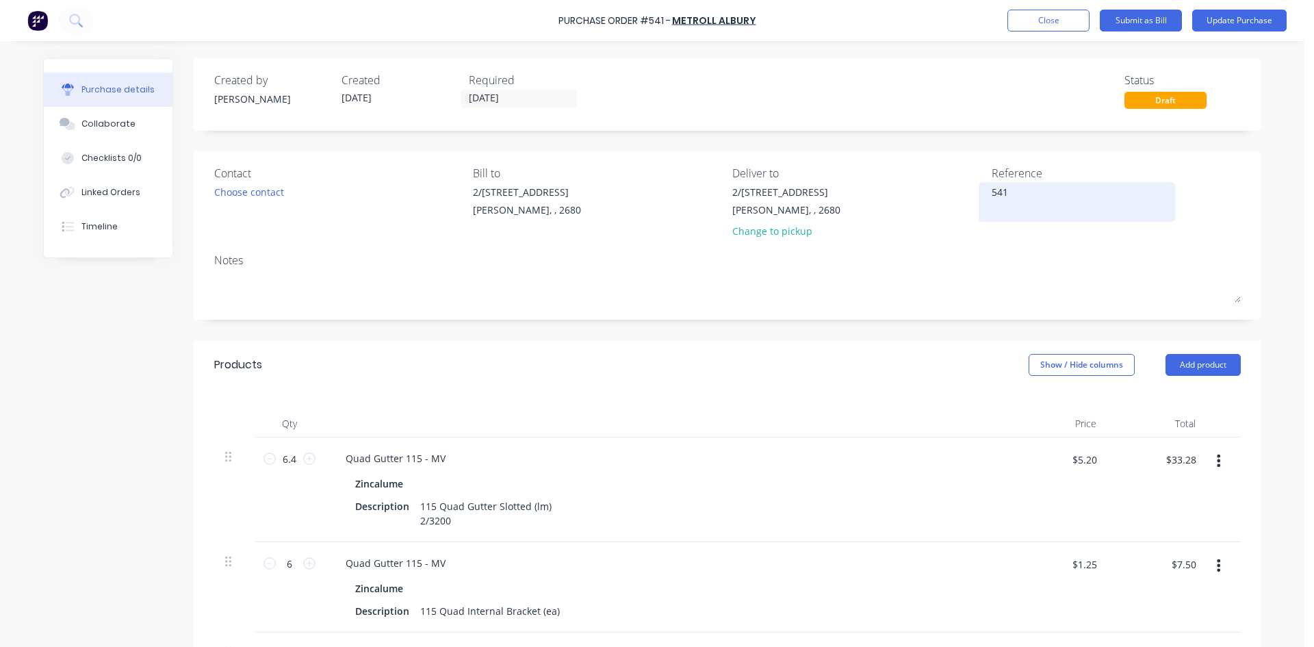
type textarea "541 /"
type textarea "x"
type textarea "541 /"
type textarea "x"
type textarea "541 /"
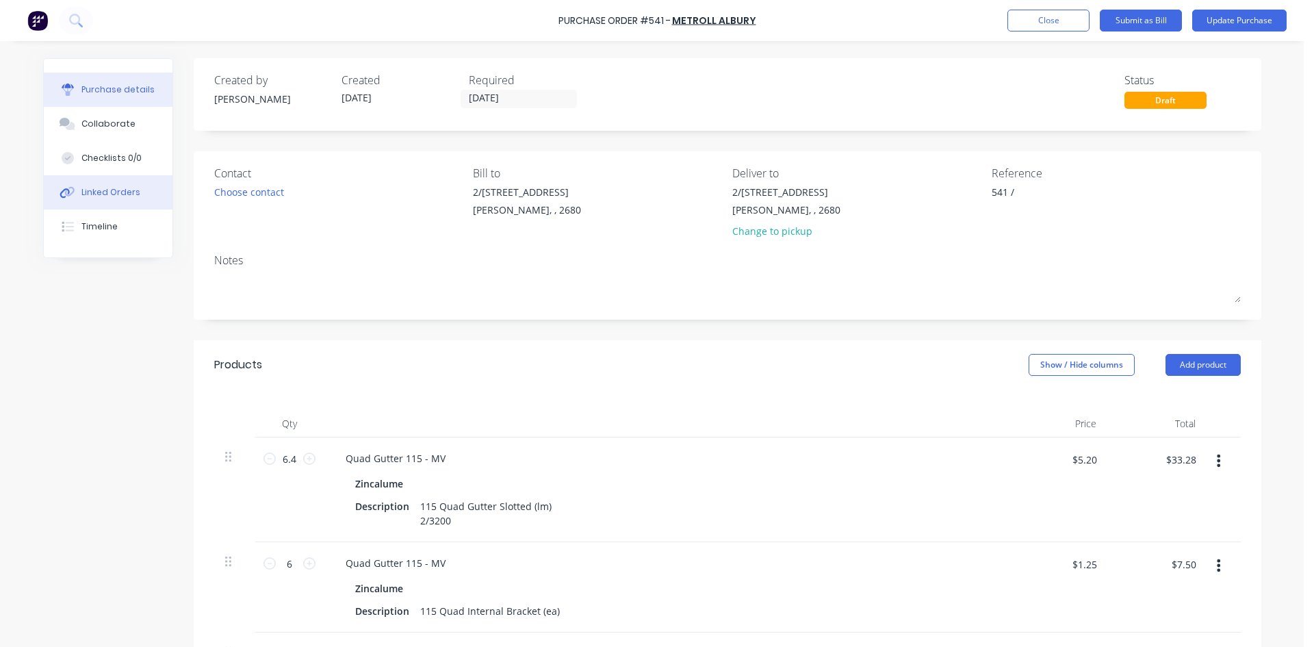
click at [116, 190] on div "Linked Orders" at bounding box center [110, 192] width 59 height 12
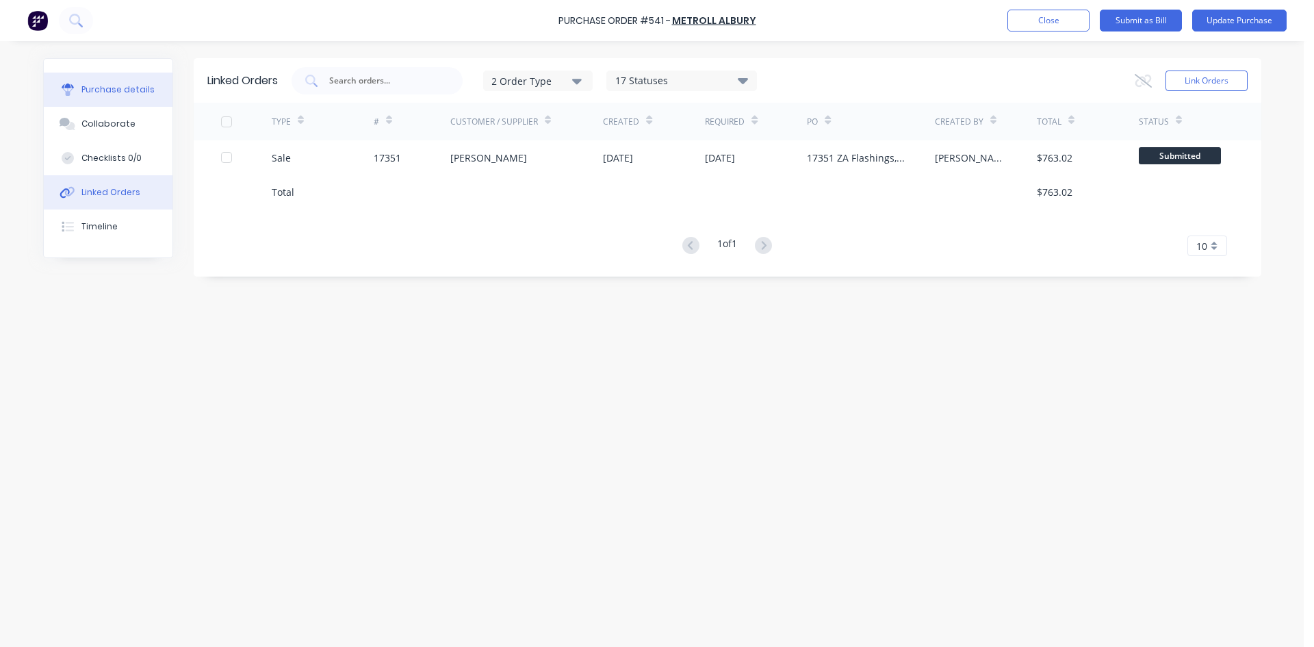
click at [119, 95] on div "Purchase details" at bounding box center [117, 89] width 73 height 12
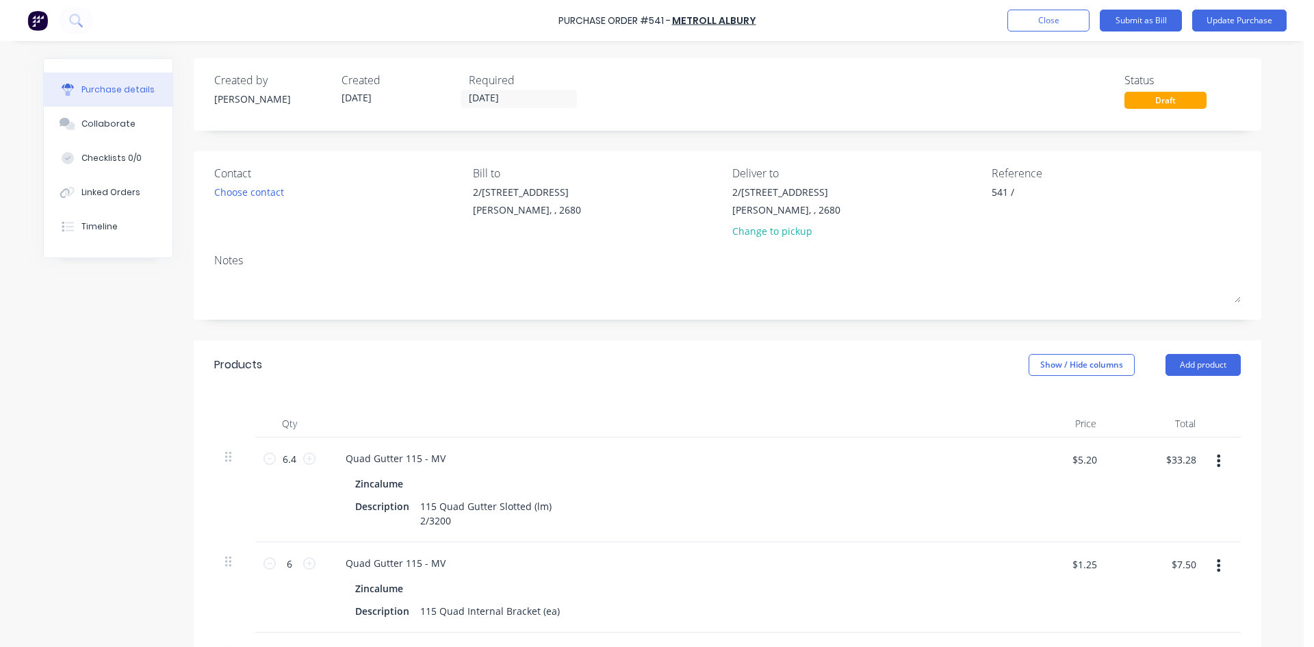
type textarea "x"
click at [1052, 194] on textarea "541 /" at bounding box center [1077, 200] width 171 height 31
type textarea "541 / 17351 Holla"
type textarea "x"
type textarea "541 / 17351 [PERSON_NAME]"
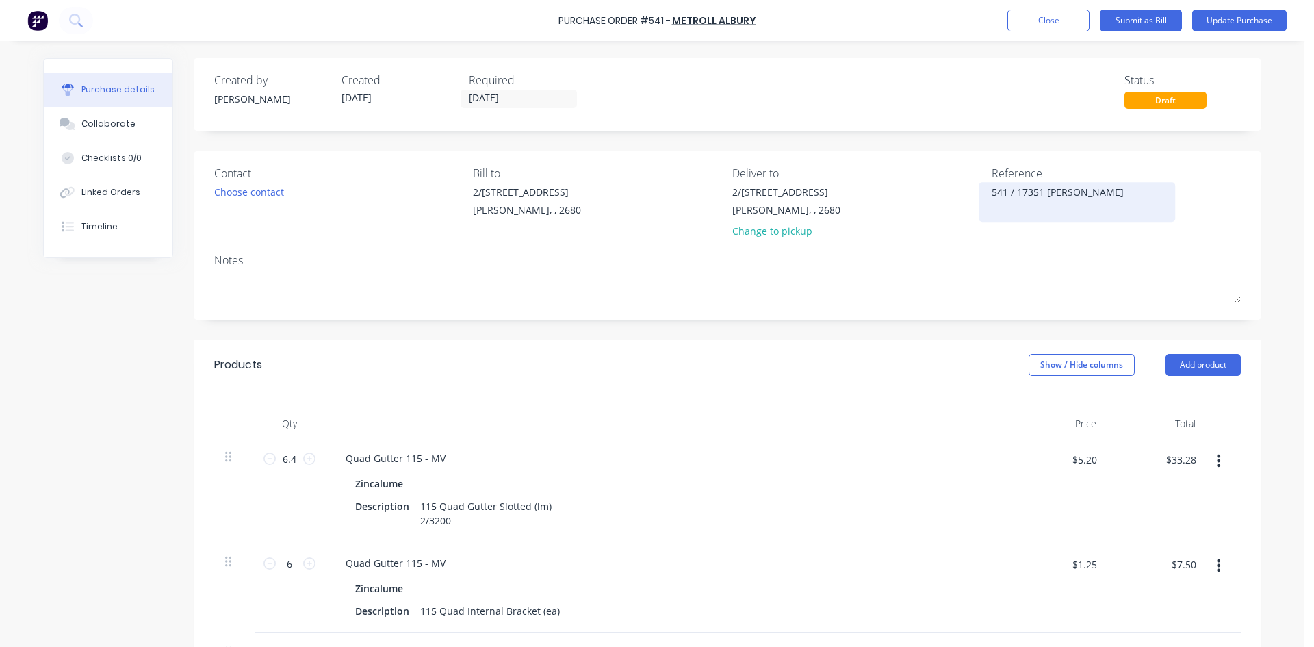
type textarea "x"
type textarea "541 / 17351 [GEOGRAPHIC_DATA]"
type textarea "x"
type textarea "541 / 17351 Hollands"
type textarea "x"
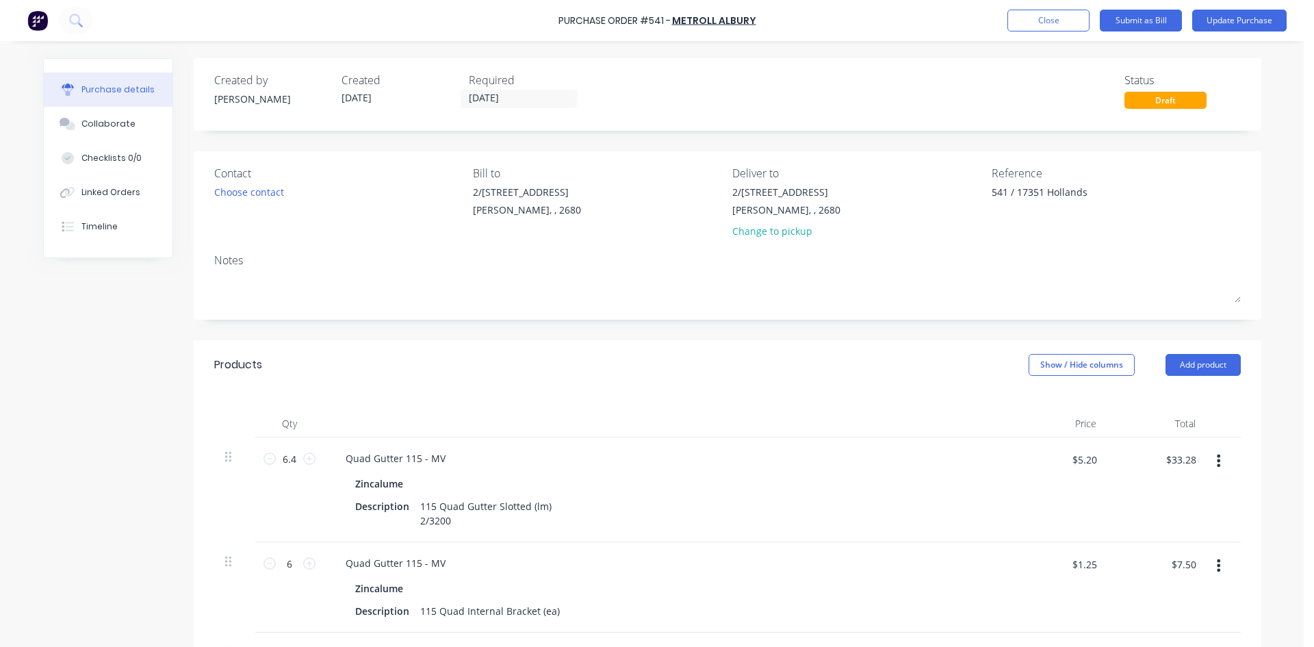
type textarea "541 / 17351 Hollands"
click at [973, 259] on div "Notes" at bounding box center [727, 260] width 1026 height 16
click at [1247, 17] on button "Update Purchase" at bounding box center [1239, 21] width 94 height 22
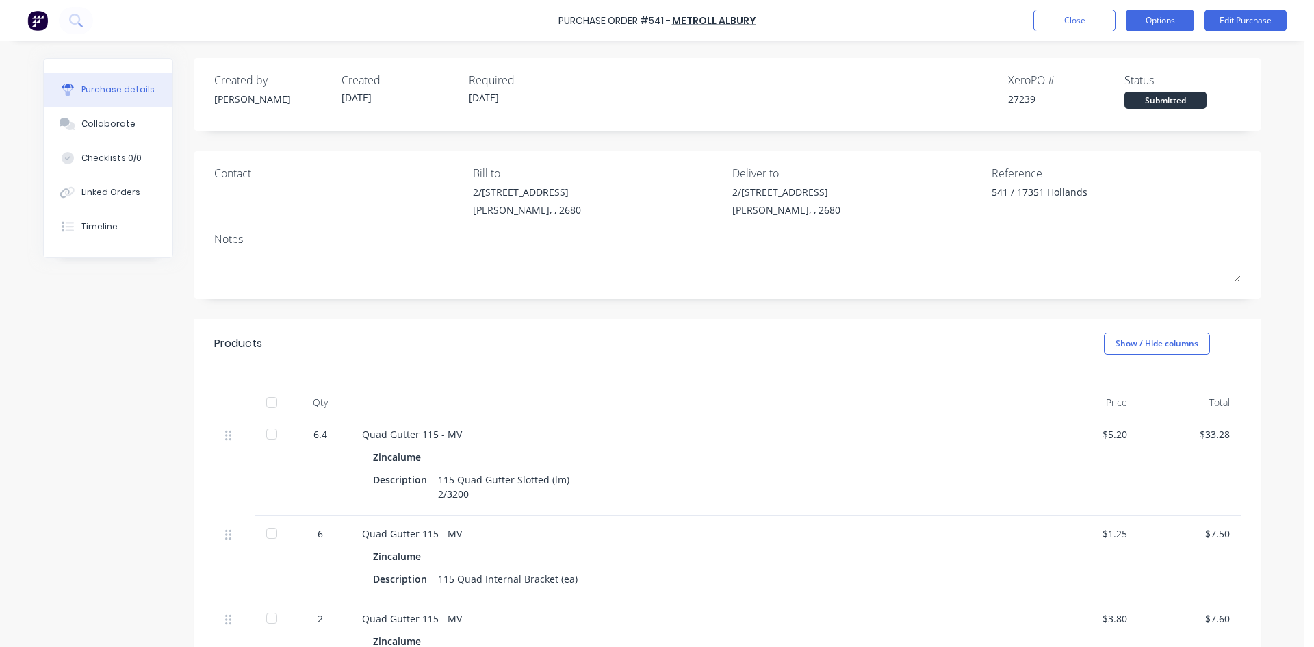
click at [1161, 23] on button "Options" at bounding box center [1160, 21] width 68 height 22
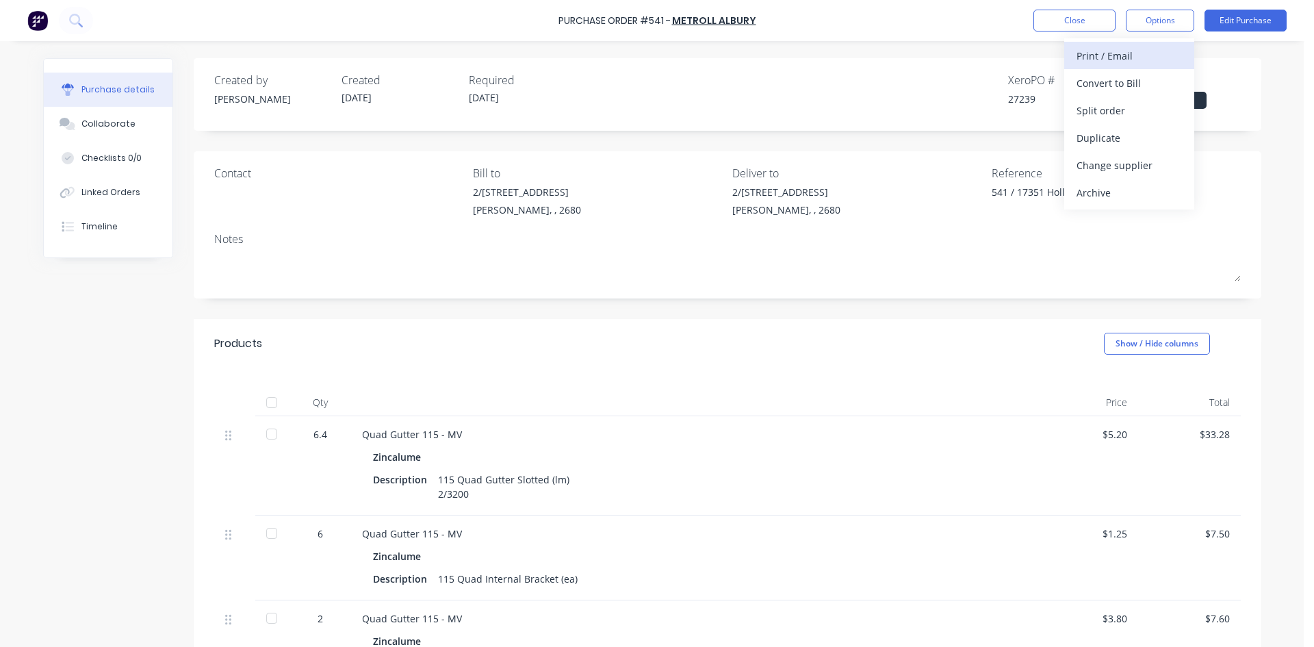
click at [1136, 54] on div "Print / Email" at bounding box center [1128, 56] width 105 height 20
click at [1127, 82] on div "With pricing" at bounding box center [1128, 83] width 105 height 20
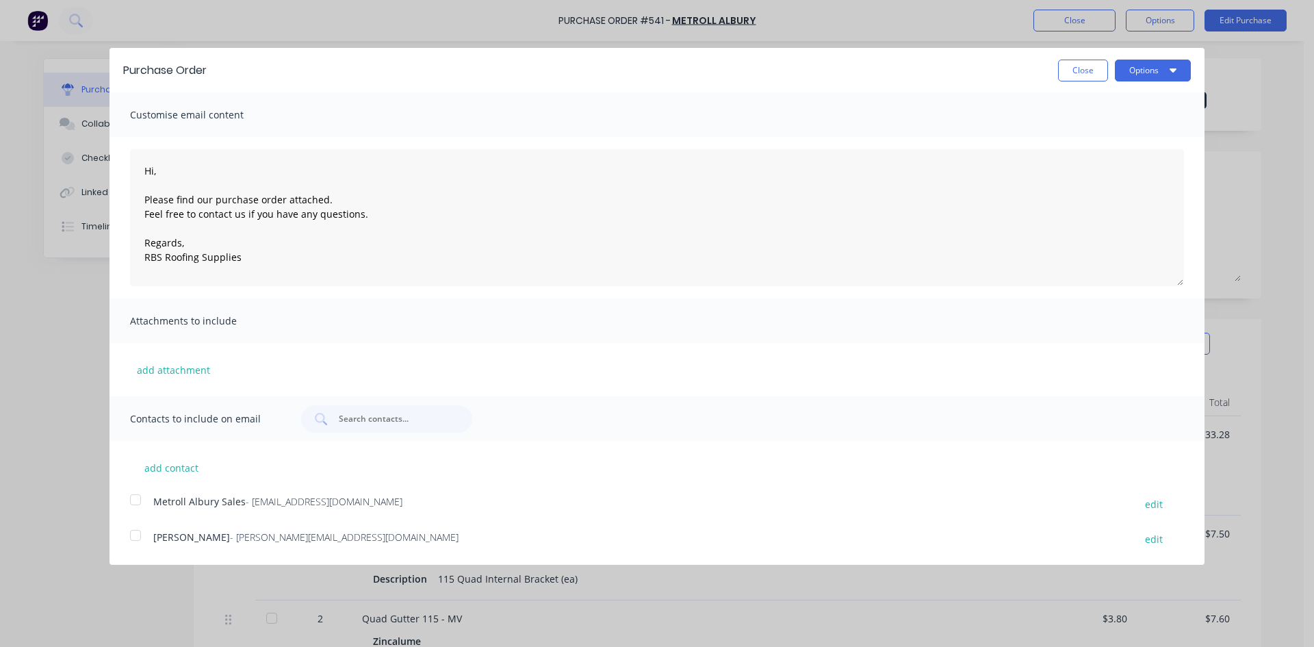
click at [137, 500] on div at bounding box center [135, 499] width 27 height 27
click at [1150, 73] on button "Options" at bounding box center [1153, 71] width 76 height 22
click at [1147, 133] on div "Email" at bounding box center [1125, 132] width 105 height 20
type textarea "x"
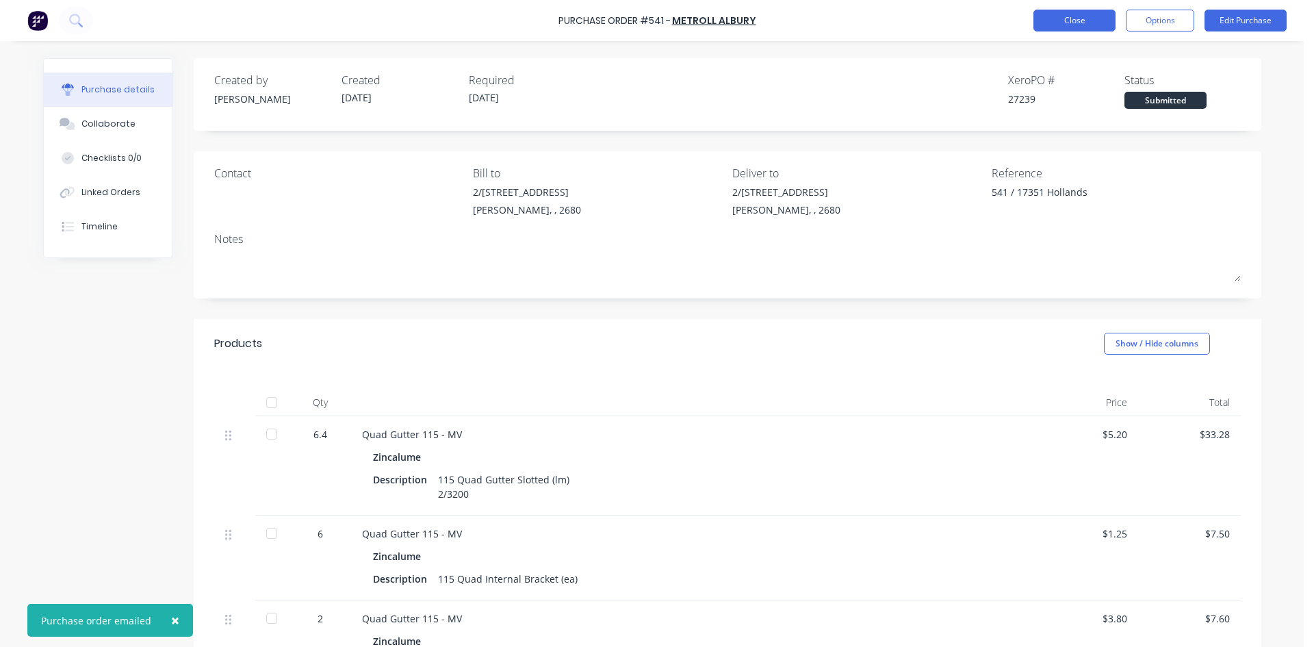
click at [1090, 25] on button "Close" at bounding box center [1074, 21] width 82 height 22
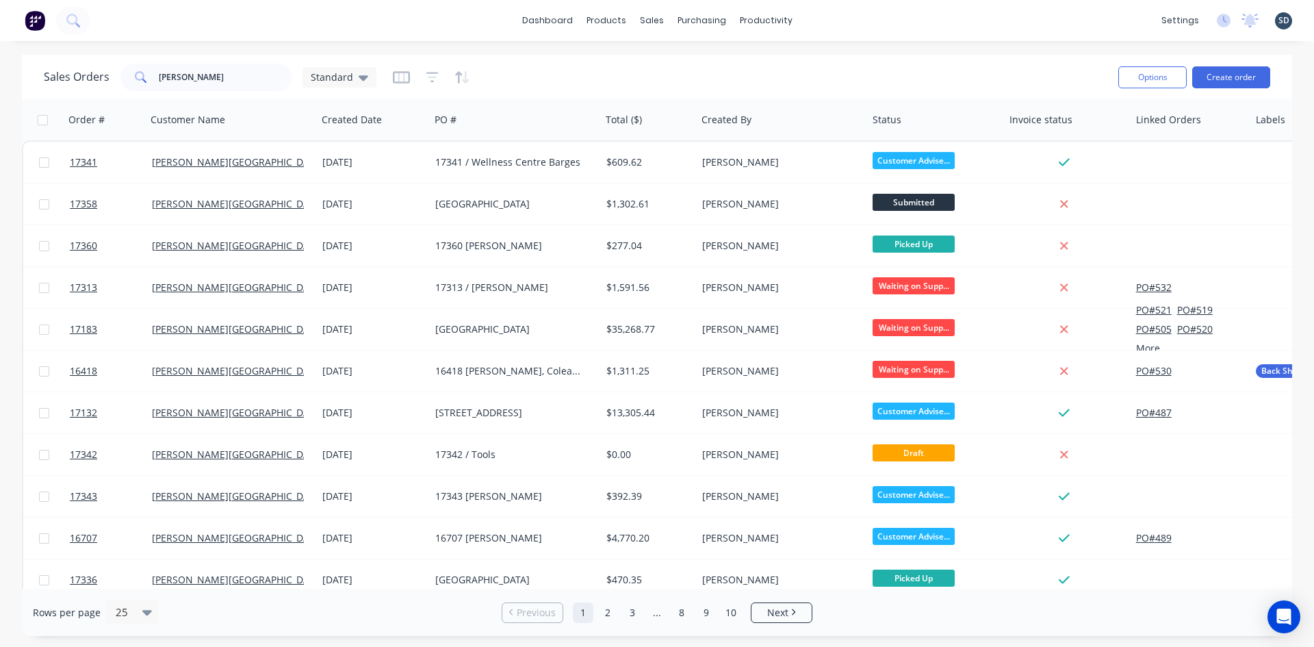
click at [227, 97] on div "Sales Orders [PERSON_NAME] Standard Options Create order" at bounding box center [657, 77] width 1270 height 44
click at [226, 81] on input "[PERSON_NAME]" at bounding box center [225, 77] width 133 height 27
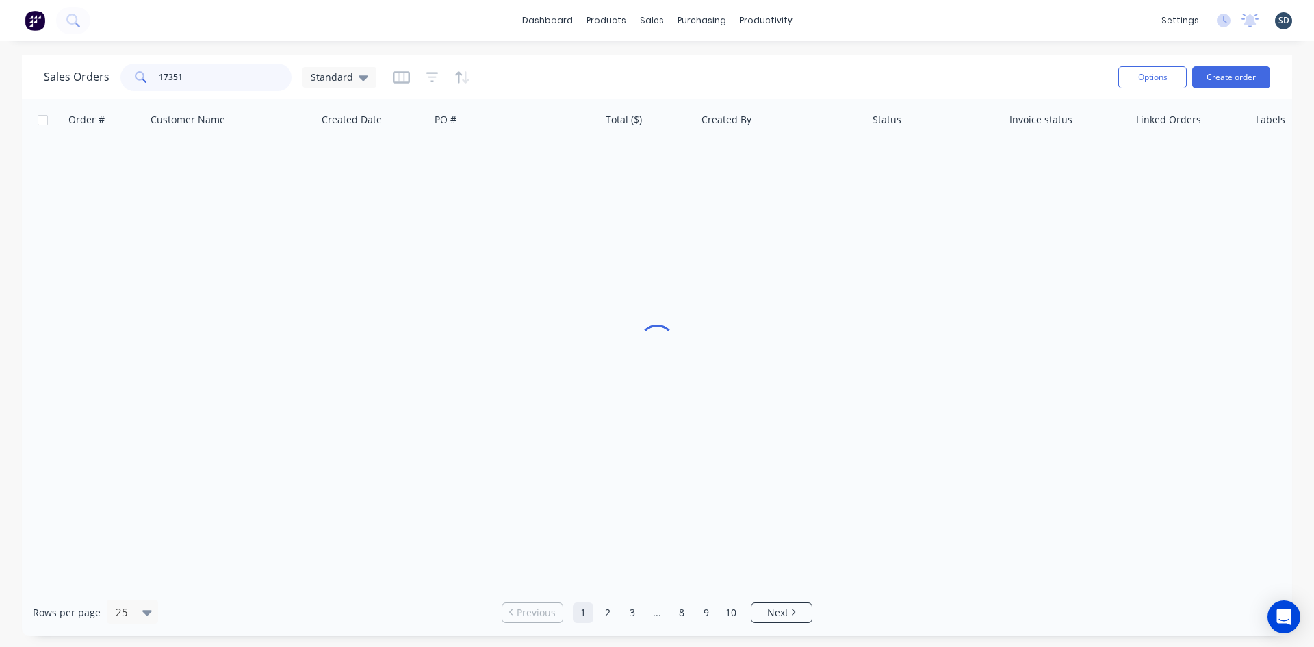
type input "17351"
click at [571, 72] on div "Sales Orders 17351 Standard" at bounding box center [575, 77] width 1063 height 34
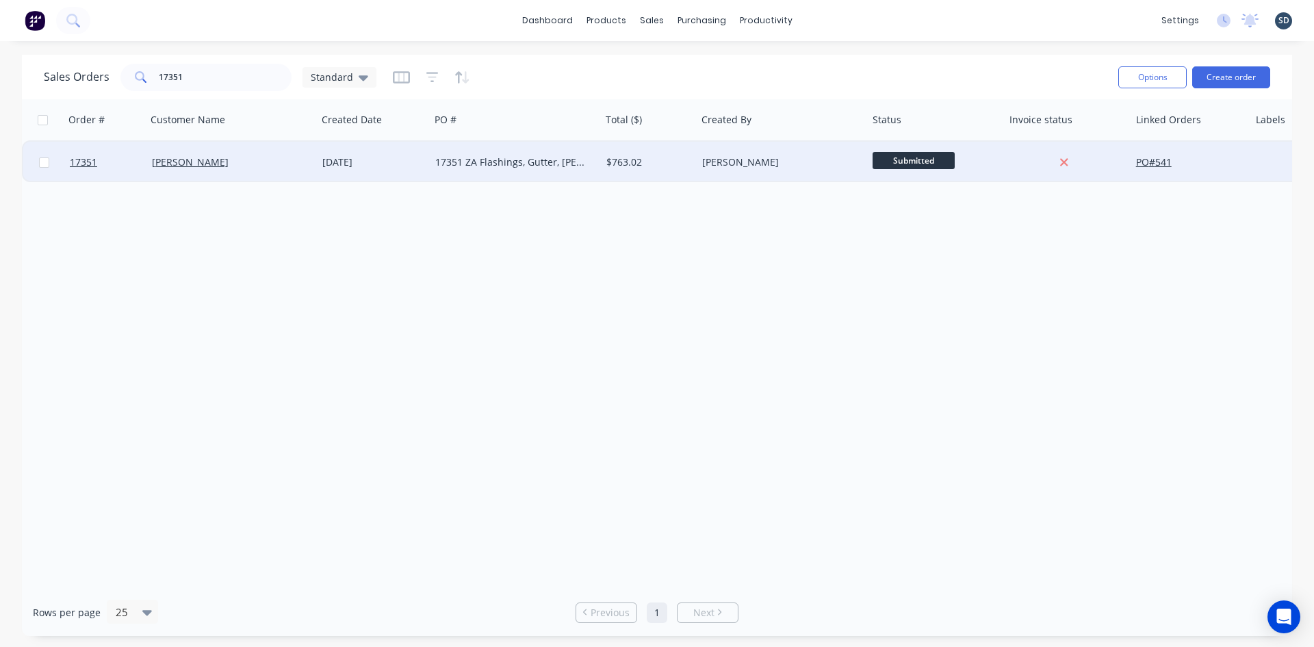
click at [393, 172] on div "[DATE]" at bounding box center [373, 162] width 113 height 41
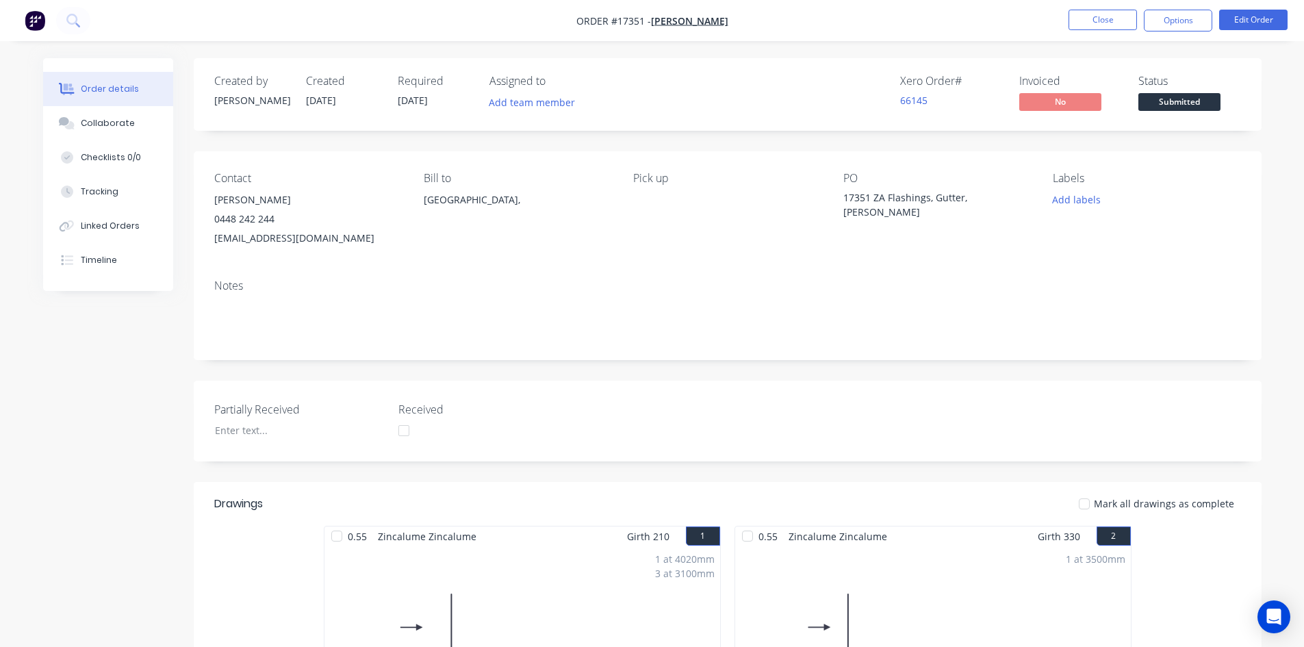
click at [1171, 99] on span "Submitted" at bounding box center [1179, 101] width 82 height 17
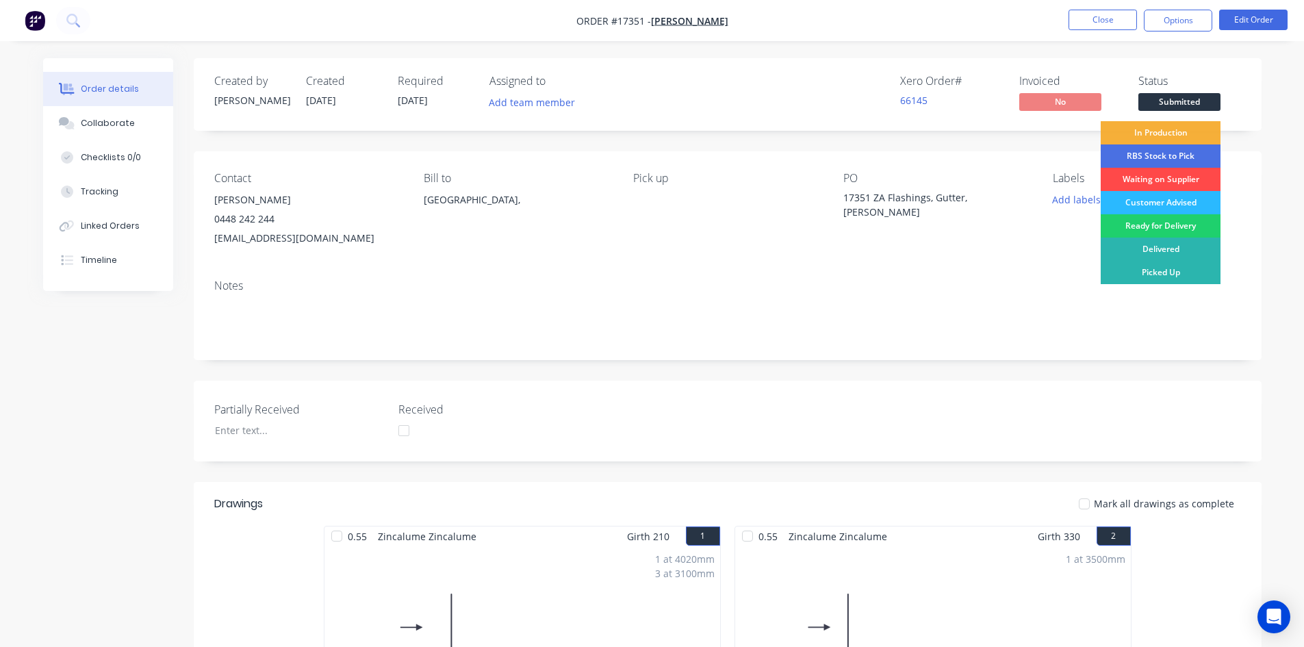
click at [1171, 176] on div "Waiting on Supplier" at bounding box center [1160, 179] width 120 height 23
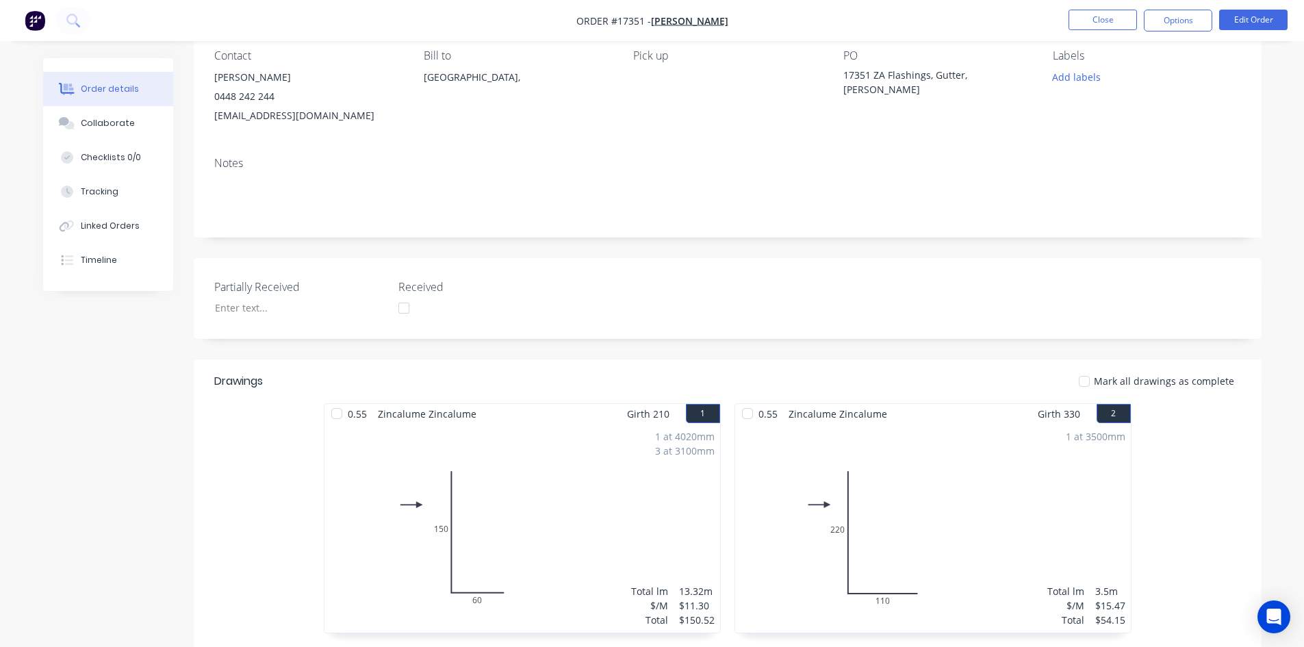
scroll to position [274, 0]
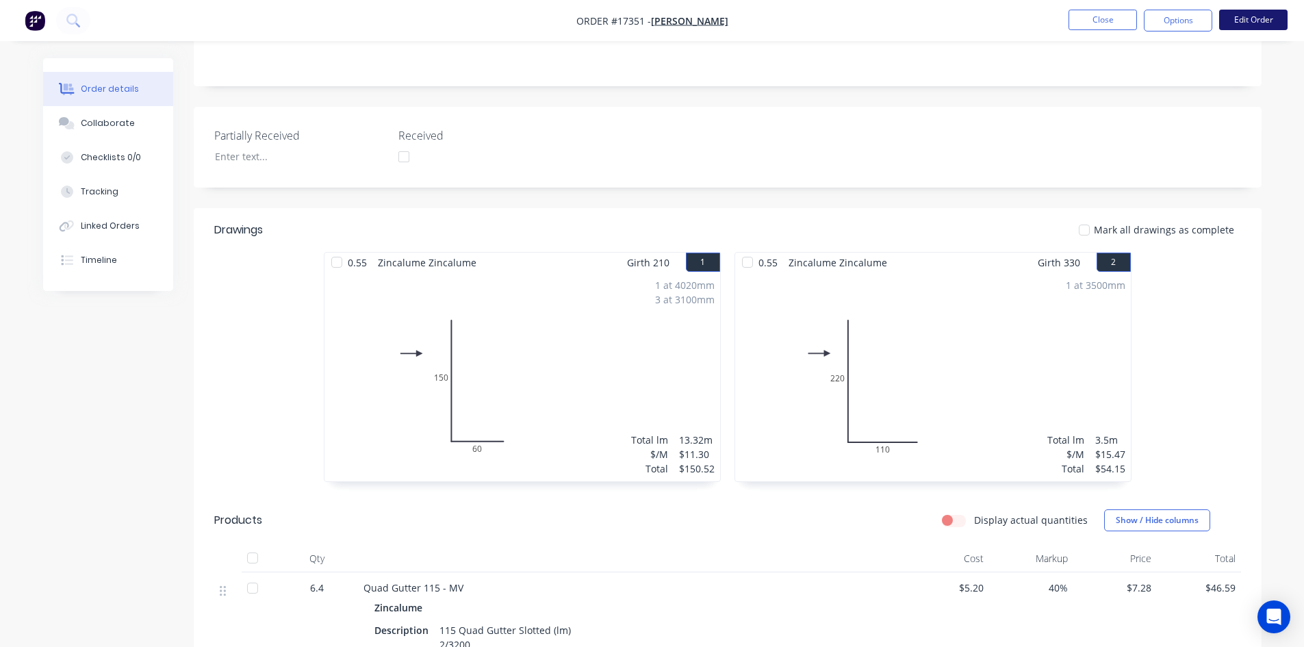
click at [1256, 20] on button "Edit Order" at bounding box center [1253, 20] width 68 height 21
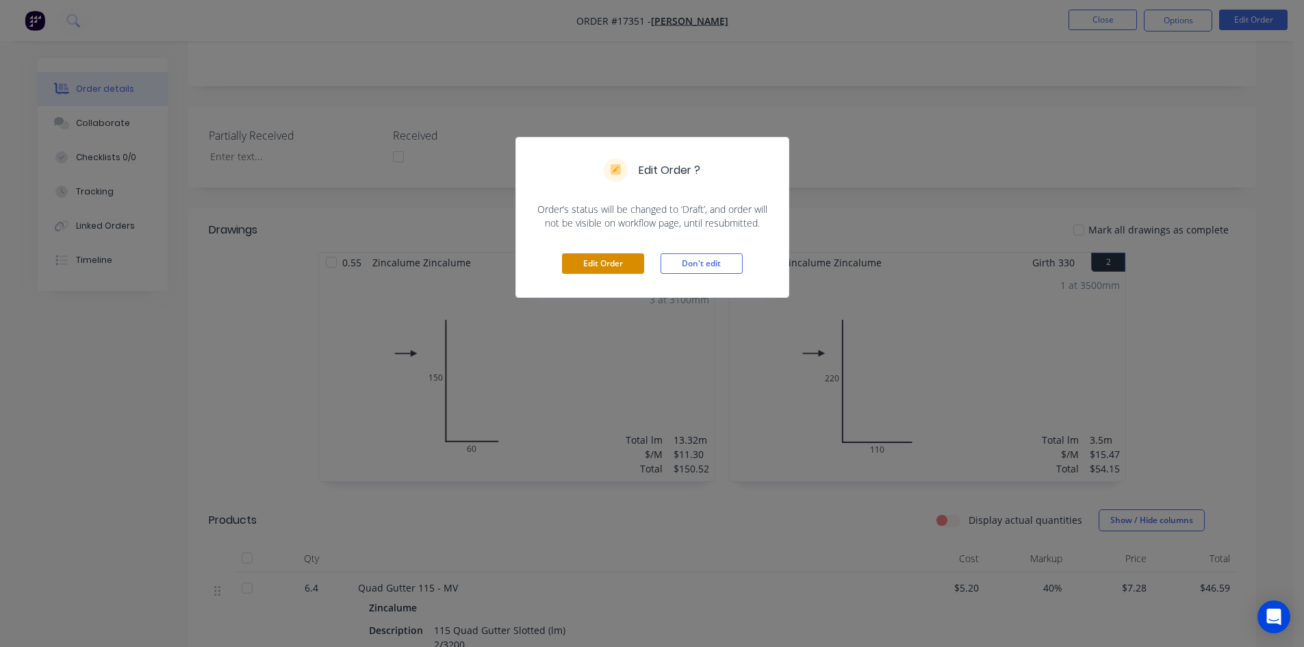
click at [613, 264] on button "Edit Order" at bounding box center [603, 263] width 82 height 21
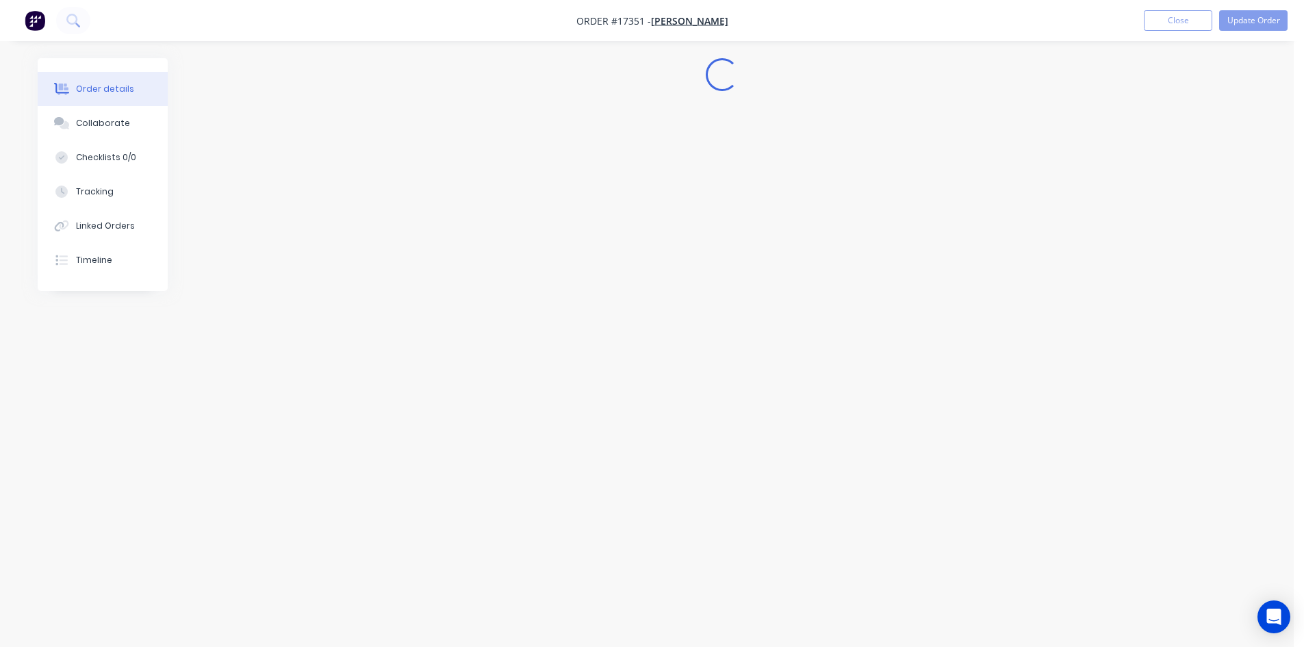
scroll to position [0, 0]
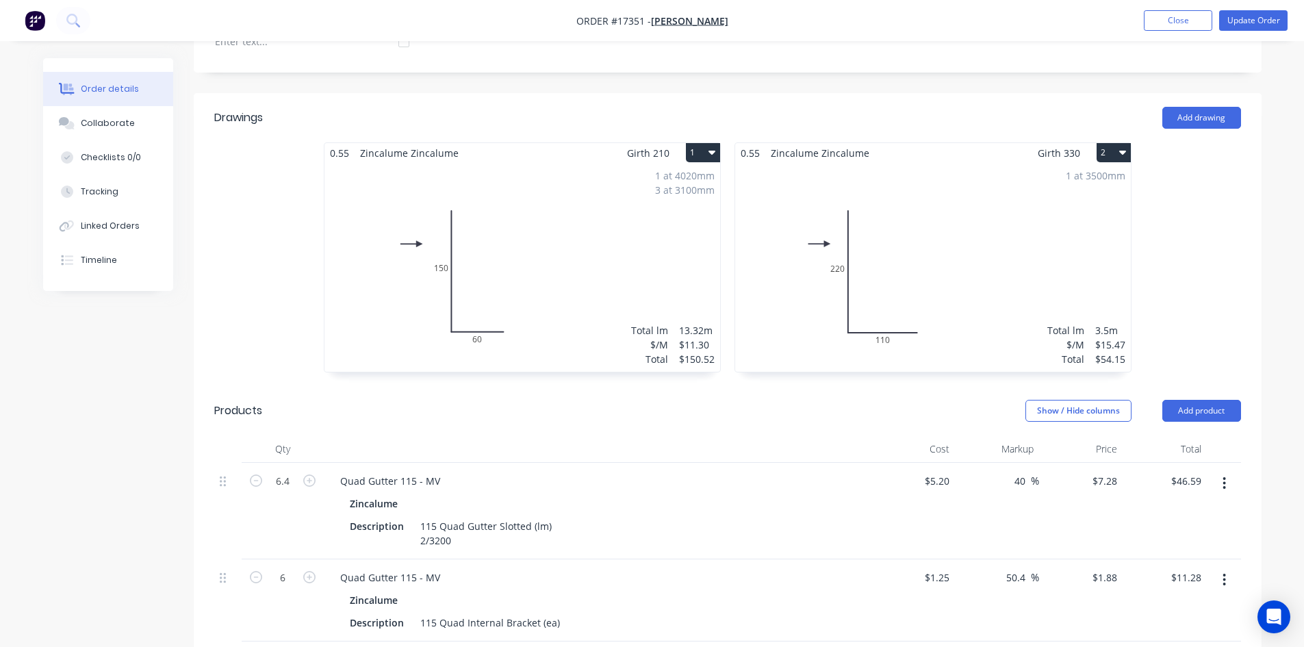
click at [572, 268] on div "1 at 4020mm 3 at 3100mm Total lm $/M Total 13.32m $11.30 $150.52" at bounding box center [522, 267] width 396 height 209
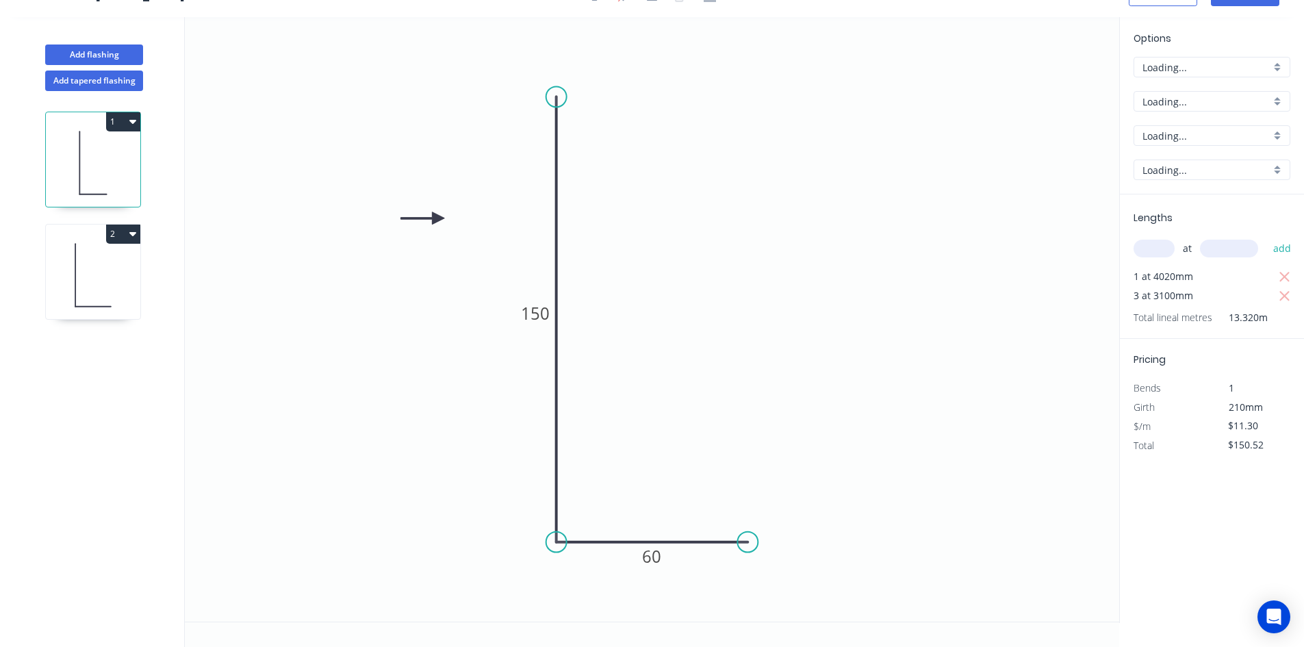
scroll to position [25, 0]
click at [576, 579] on div "Show angle" at bounding box center [623, 585] width 138 height 28
click at [581, 516] on tspan "º" at bounding box center [584, 516] width 6 height 23
click at [645, 465] on icon "0 150 60 92 º" at bounding box center [652, 319] width 934 height 604
drag, startPoint x: 597, startPoint y: 506, endPoint x: 512, endPoint y: 563, distance: 102.1
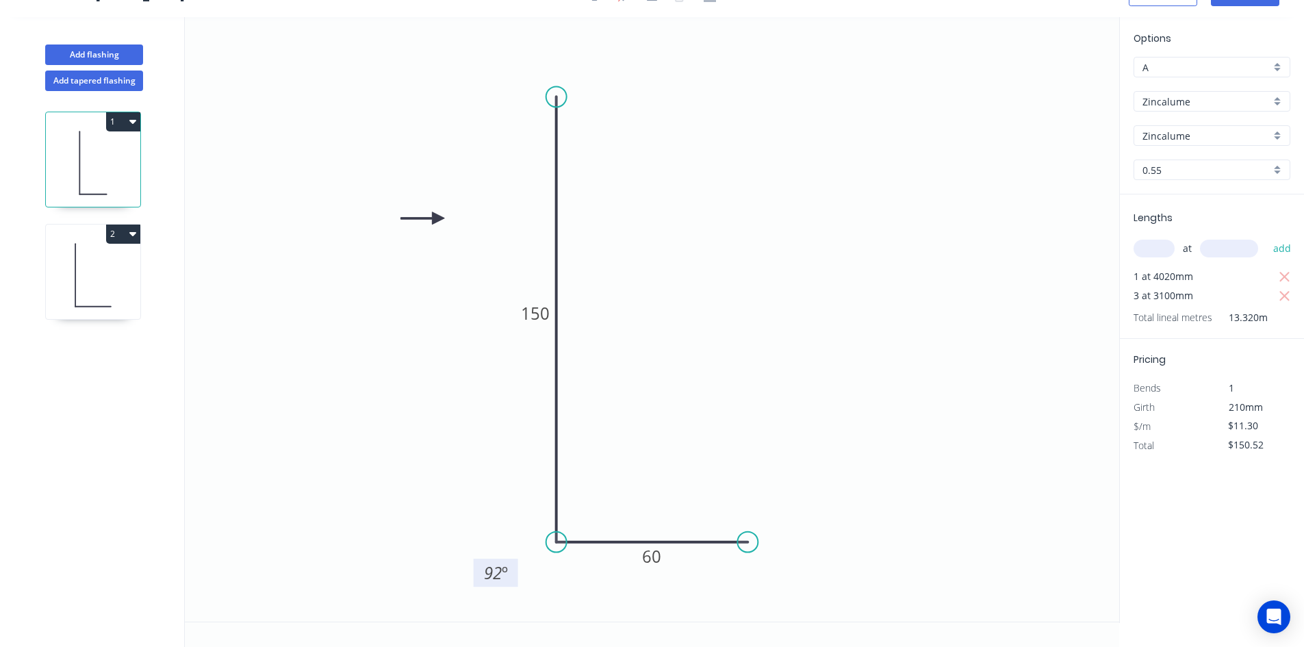
click at [512, 563] on rect at bounding box center [496, 572] width 44 height 28
click at [75, 287] on icon at bounding box center [75, 275] width 0 height 62
type input "$15.47"
type input "$54.15"
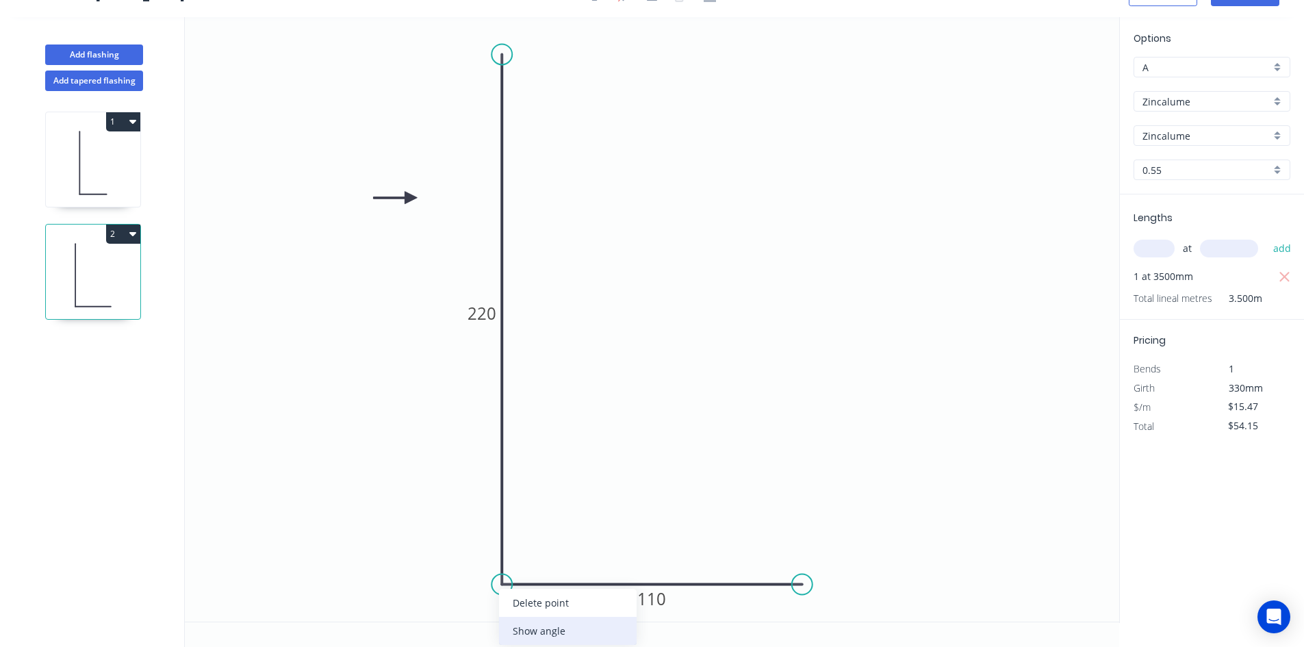
click at [558, 630] on div "Show angle" at bounding box center [568, 631] width 138 height 28
click at [533, 567] on rect at bounding box center [525, 559] width 27 height 19
click at [577, 523] on icon "0 220 110 92 º" at bounding box center [652, 319] width 934 height 604
drag, startPoint x: 543, startPoint y: 552, endPoint x: 458, endPoint y: 600, distance: 98.0
click at [458, 600] on rect at bounding box center [440, 607] width 44 height 28
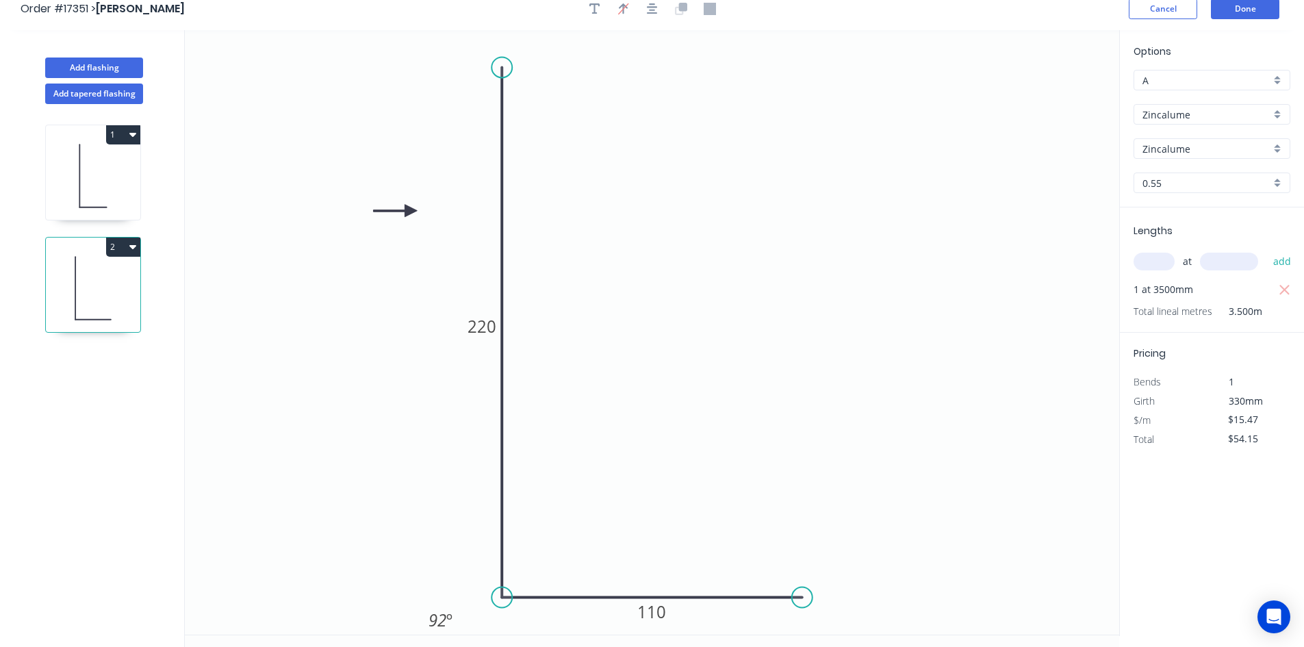
scroll to position [0, 0]
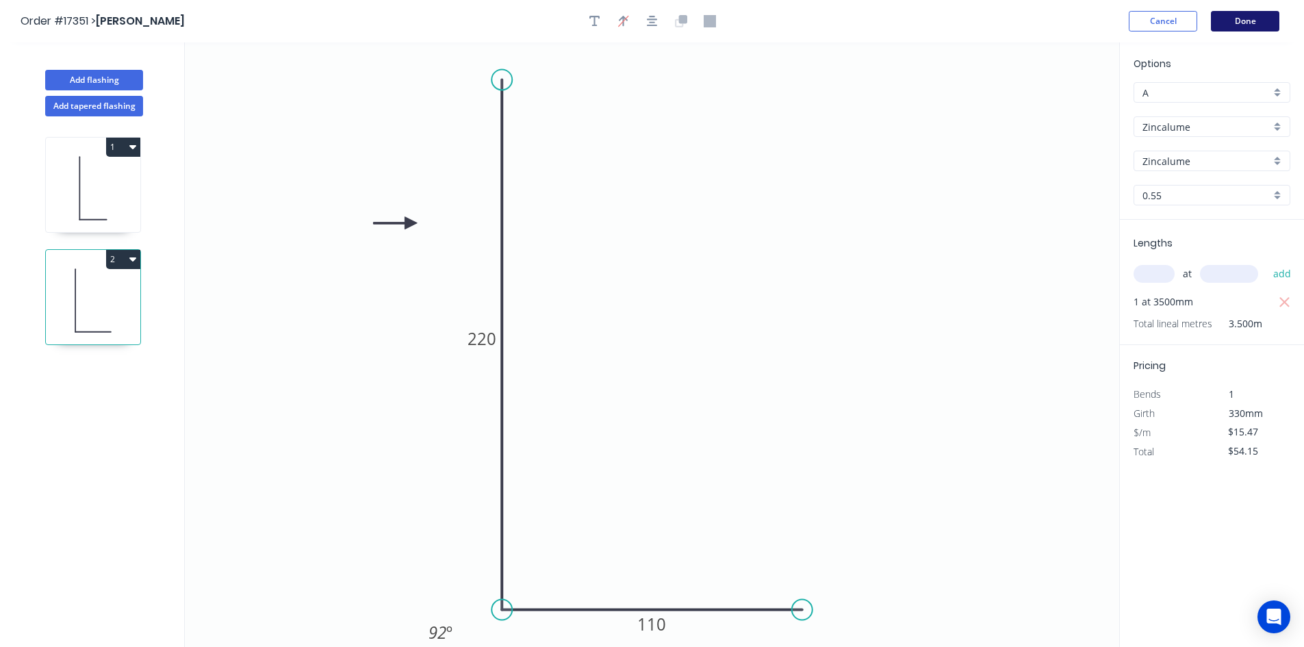
click at [1241, 21] on button "Done" at bounding box center [1245, 21] width 68 height 21
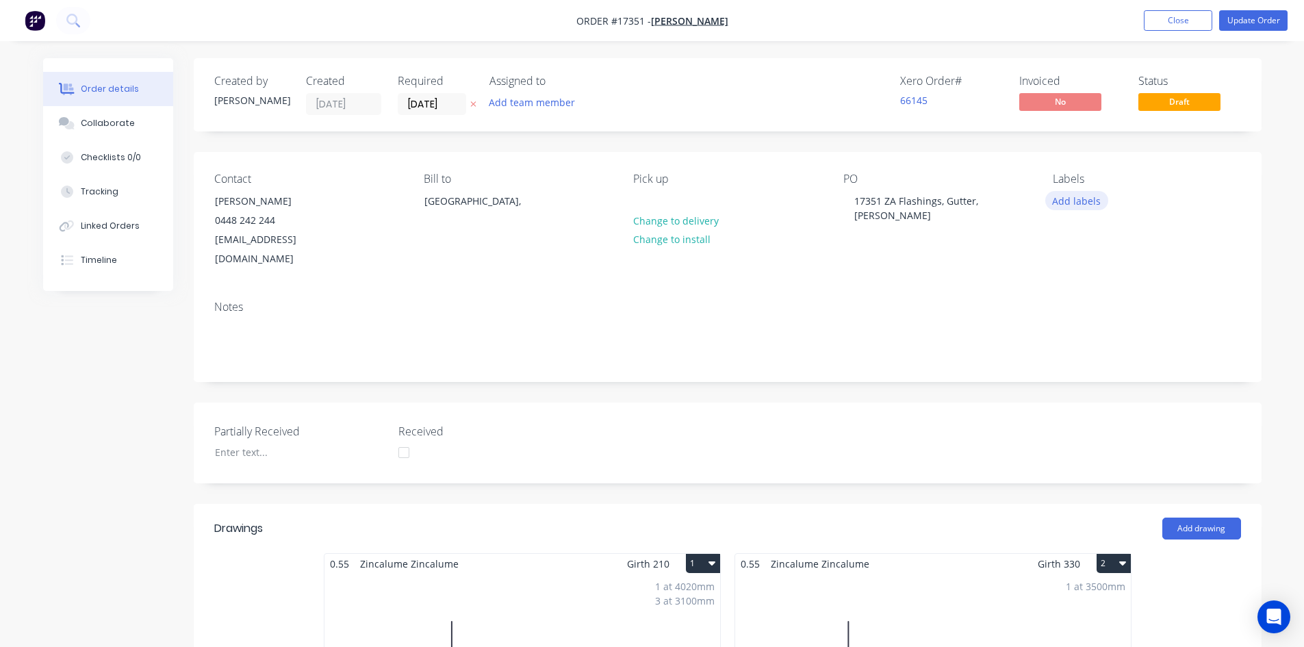
click at [1076, 195] on button "Add labels" at bounding box center [1076, 200] width 63 height 18
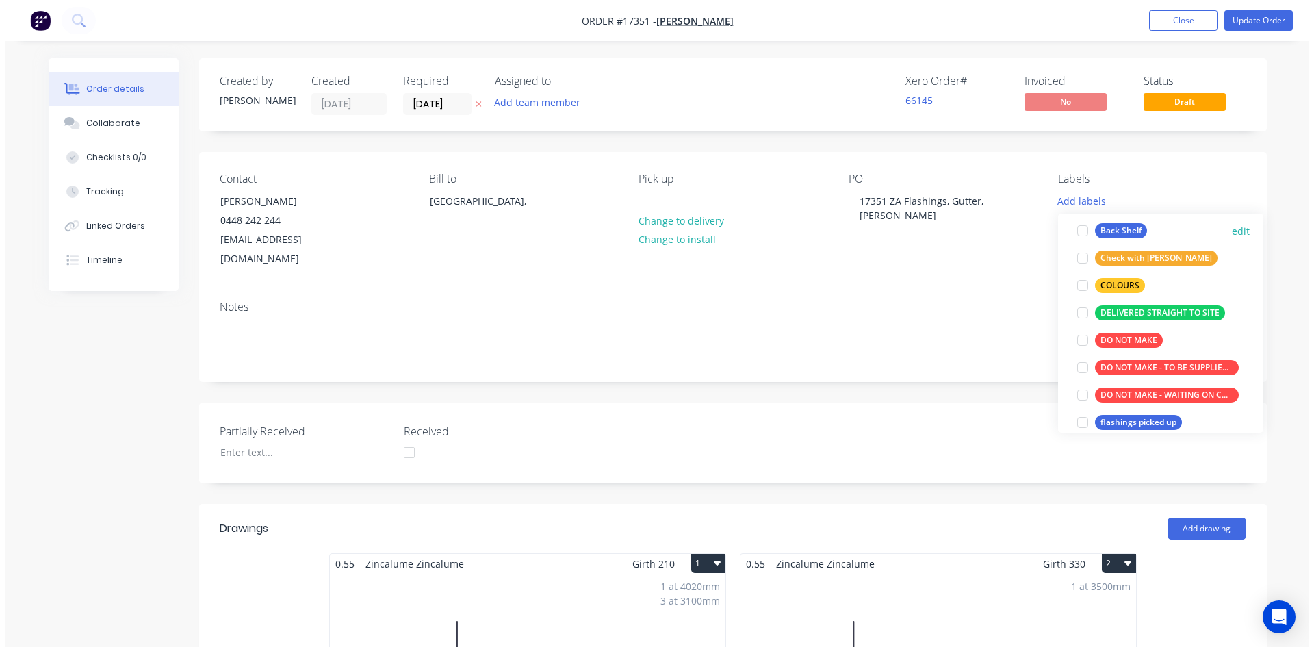
scroll to position [137, 0]
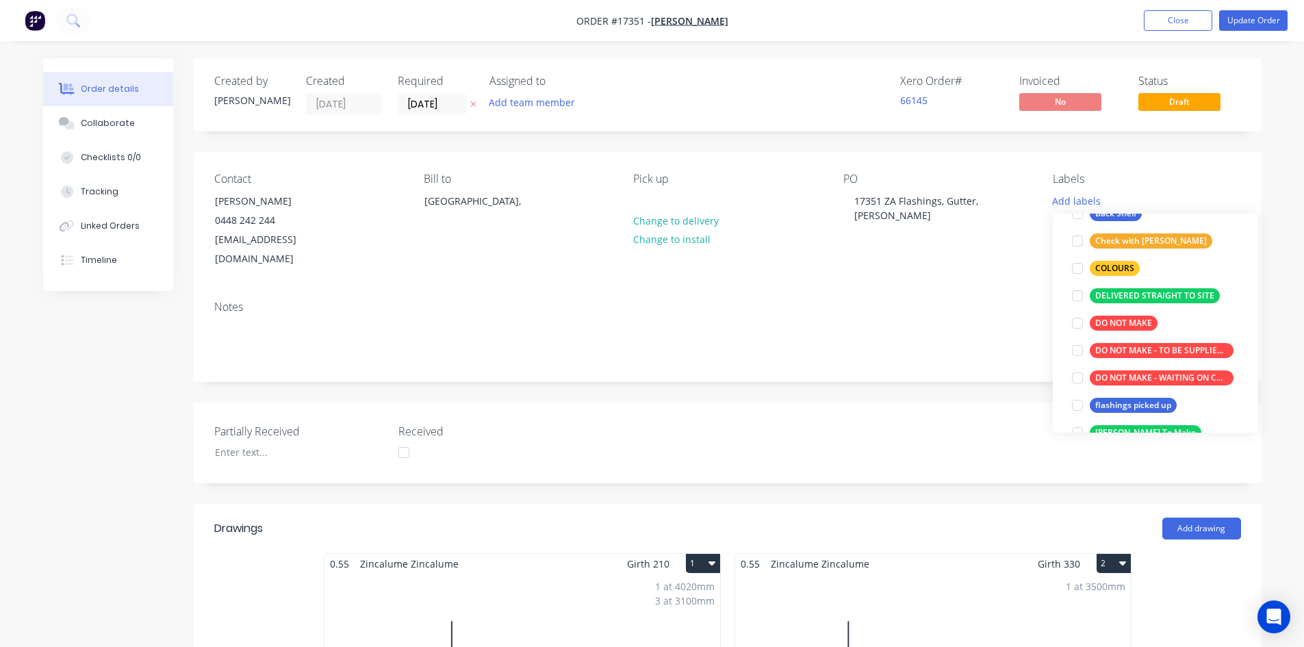
click at [287, 299] on div "Notes" at bounding box center [728, 335] width 1068 height 92
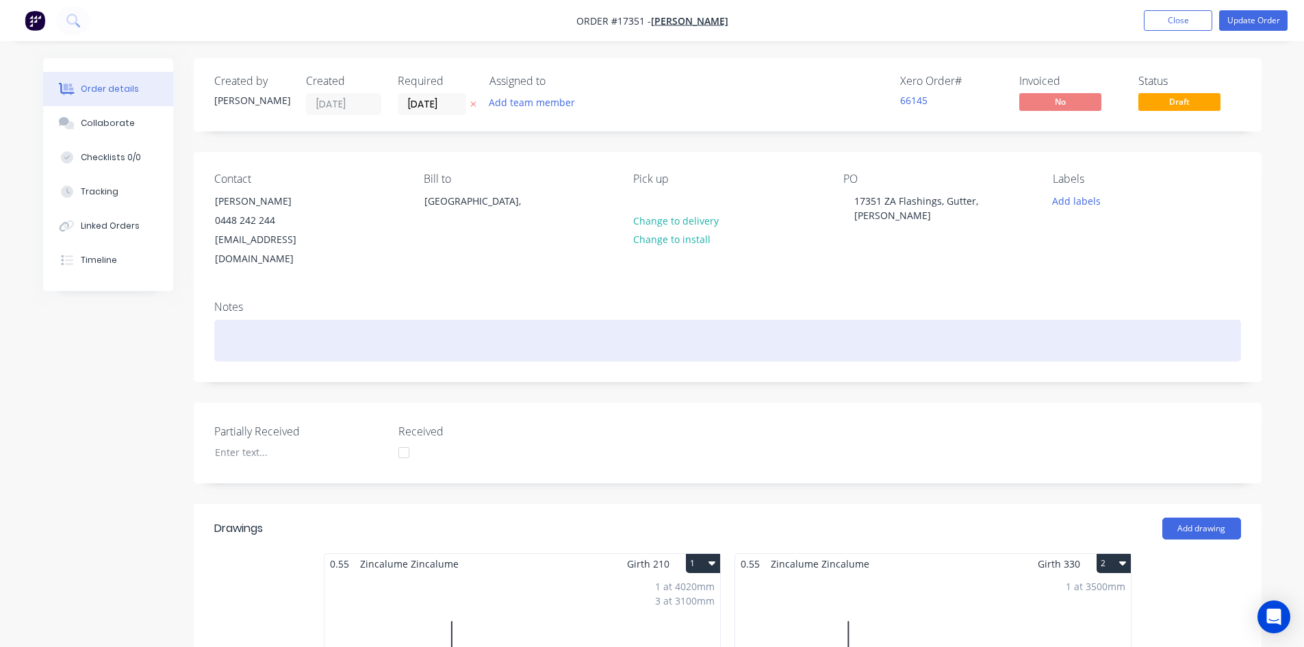
click at [283, 320] on div at bounding box center [727, 341] width 1026 height 42
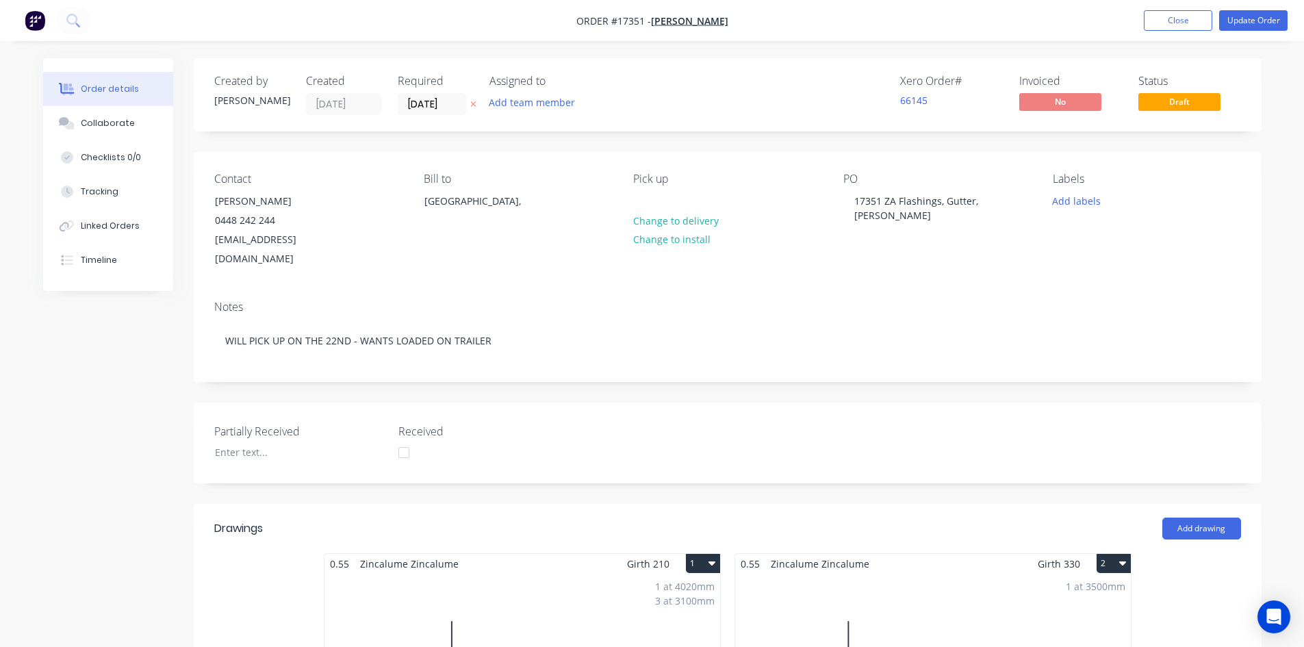
click at [1258, 22] on button "Update Order" at bounding box center [1253, 20] width 68 height 21
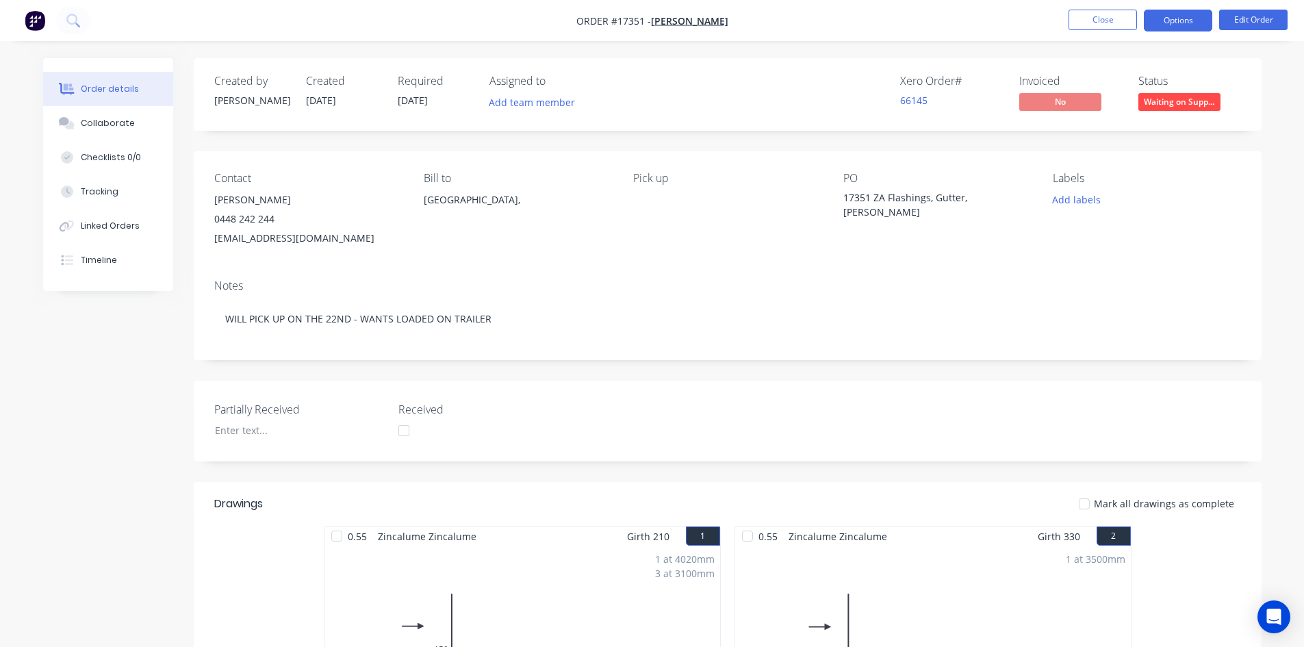
click at [1181, 21] on button "Options" at bounding box center [1178, 21] width 68 height 22
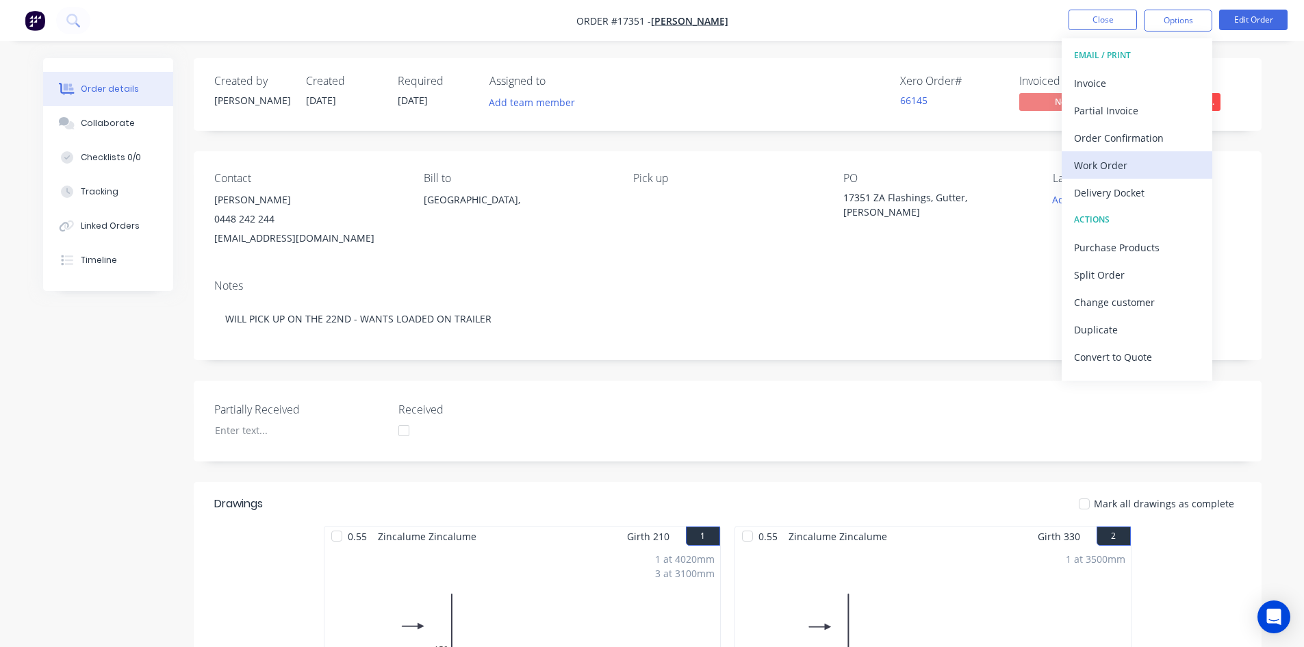
click at [1125, 166] on div "Work Order" at bounding box center [1137, 165] width 126 height 20
click at [1127, 164] on div "Custom" at bounding box center [1137, 165] width 126 height 20
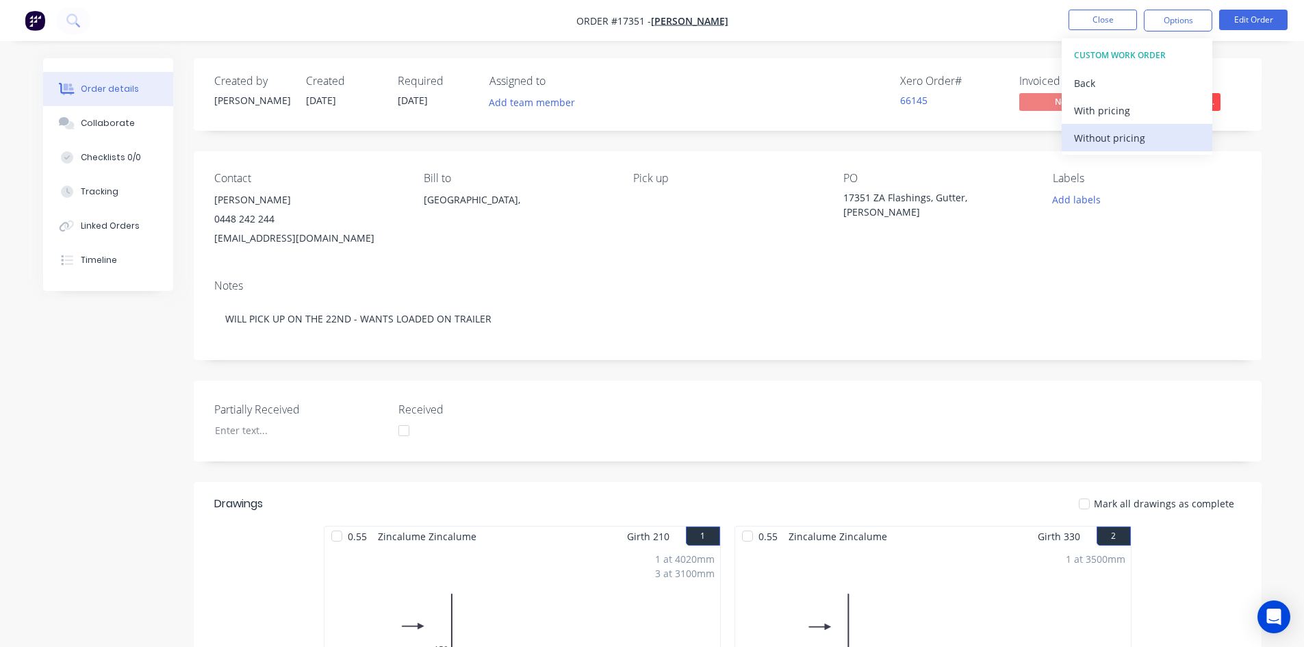
click at [1134, 138] on div "Without pricing" at bounding box center [1137, 138] width 126 height 20
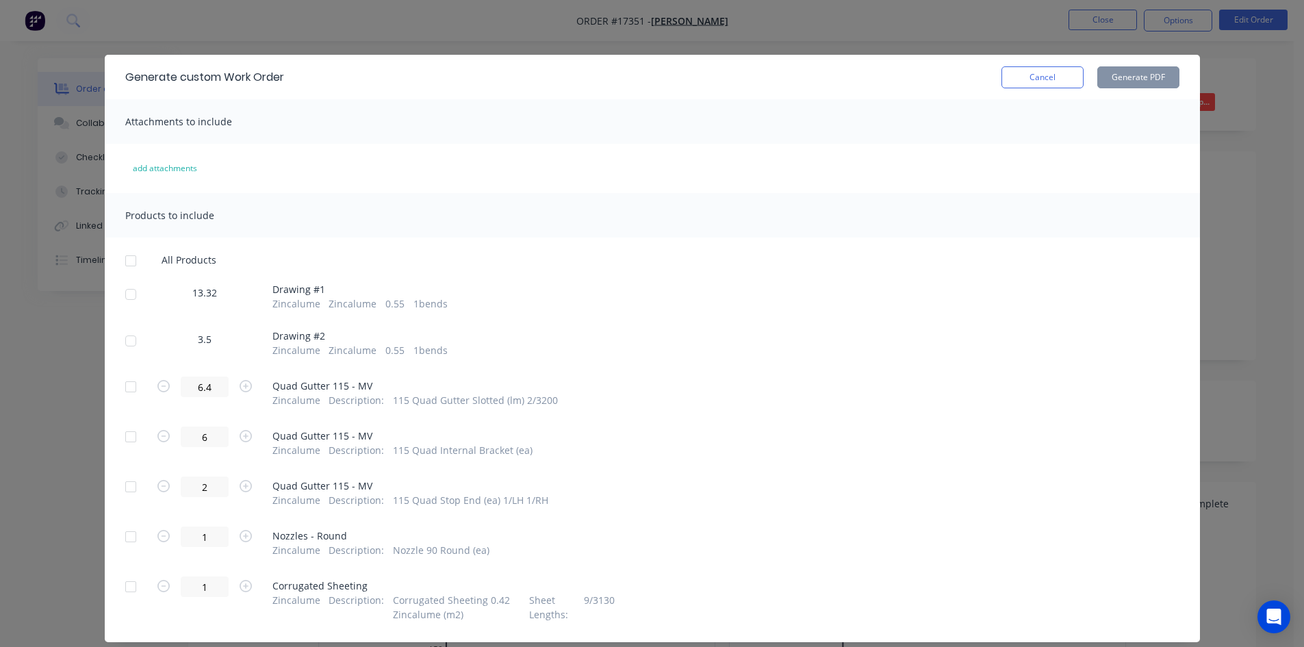
click at [122, 298] on div at bounding box center [130, 294] width 27 height 27
click at [121, 340] on div at bounding box center [130, 340] width 27 height 27
click at [1135, 78] on button "Generate PDF" at bounding box center [1138, 77] width 82 height 22
click at [1052, 75] on button "Cancel" at bounding box center [1042, 77] width 82 height 22
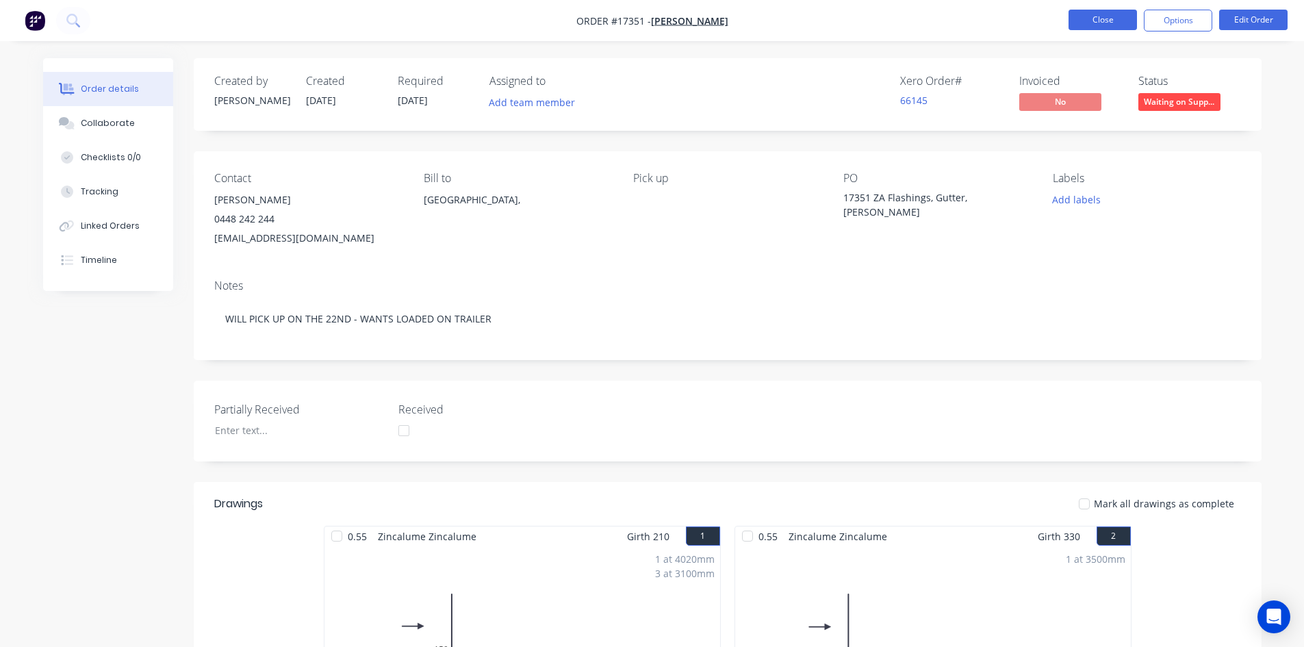
click at [1114, 23] on button "Close" at bounding box center [1102, 20] width 68 height 21
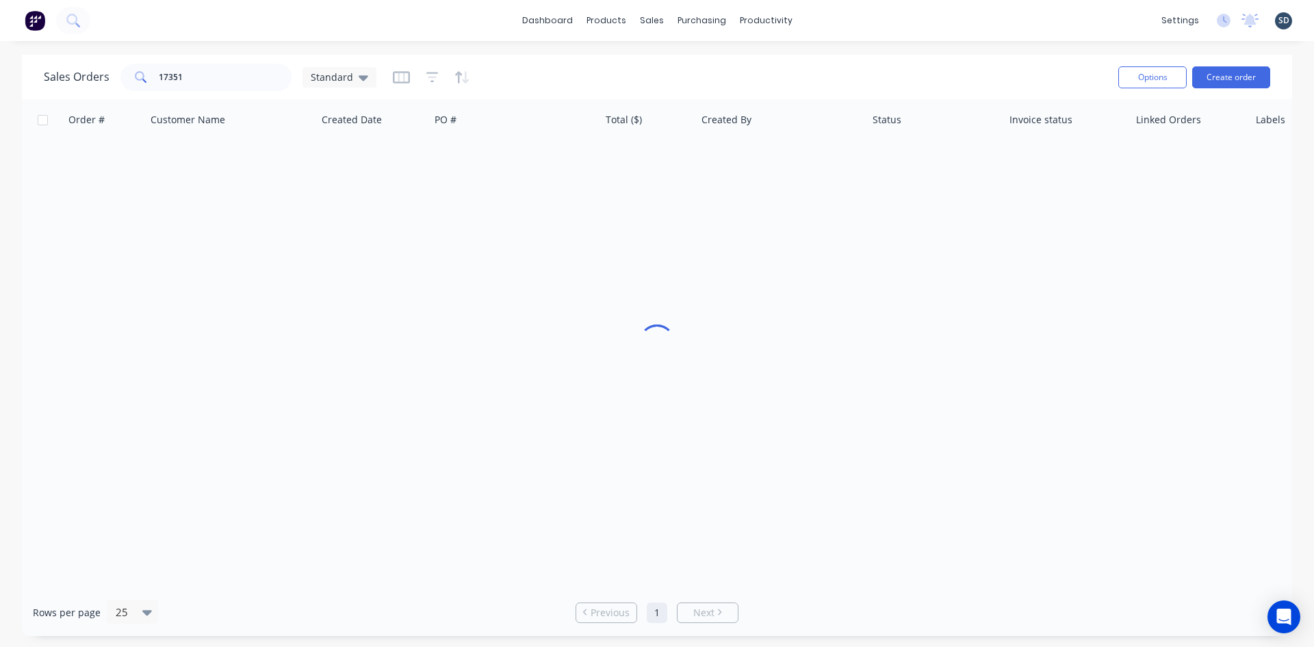
click at [849, 19] on div "dashboard products sales purchasing productivity dashboard products Product Cat…" at bounding box center [657, 20] width 1314 height 41
